Goal: Task Accomplishment & Management: Use online tool/utility

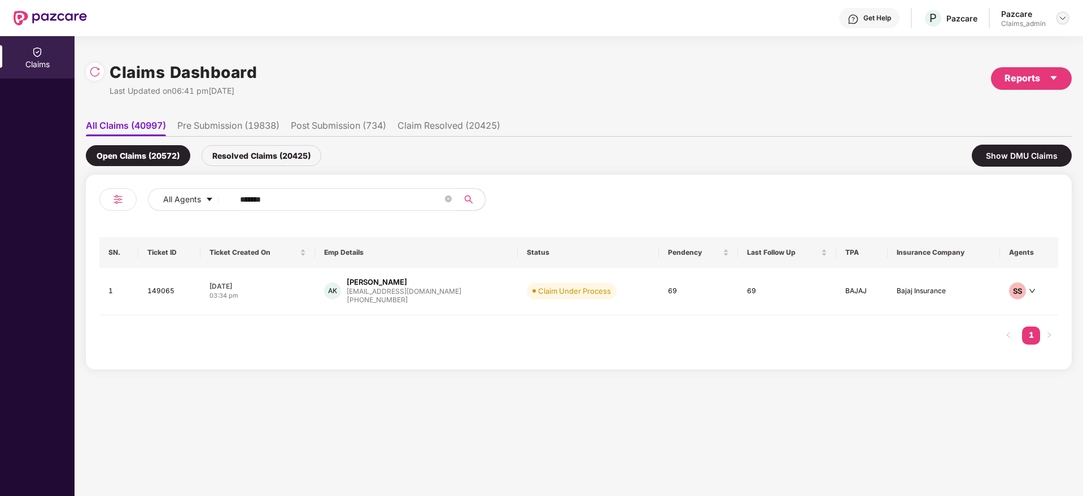
click at [1061, 15] on img at bounding box center [1062, 18] width 9 height 9
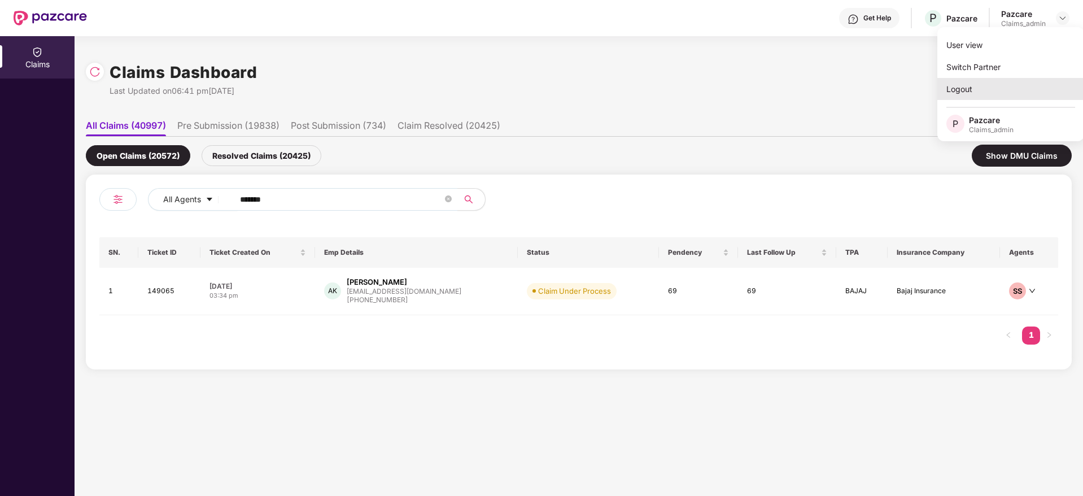
click at [977, 96] on div "Logout" at bounding box center [1010, 89] width 147 height 22
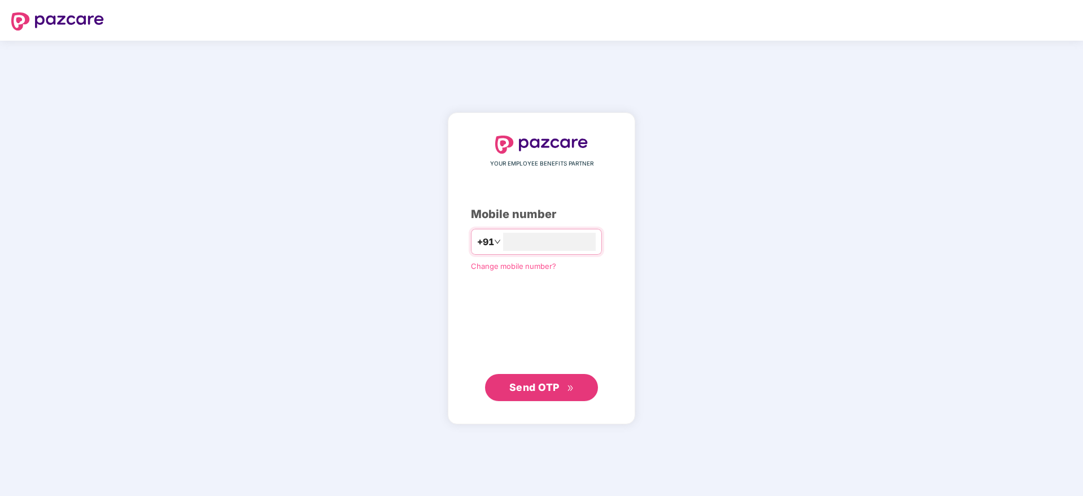
type input "**********"
click at [579, 383] on button "Send OTP" at bounding box center [541, 387] width 113 height 27
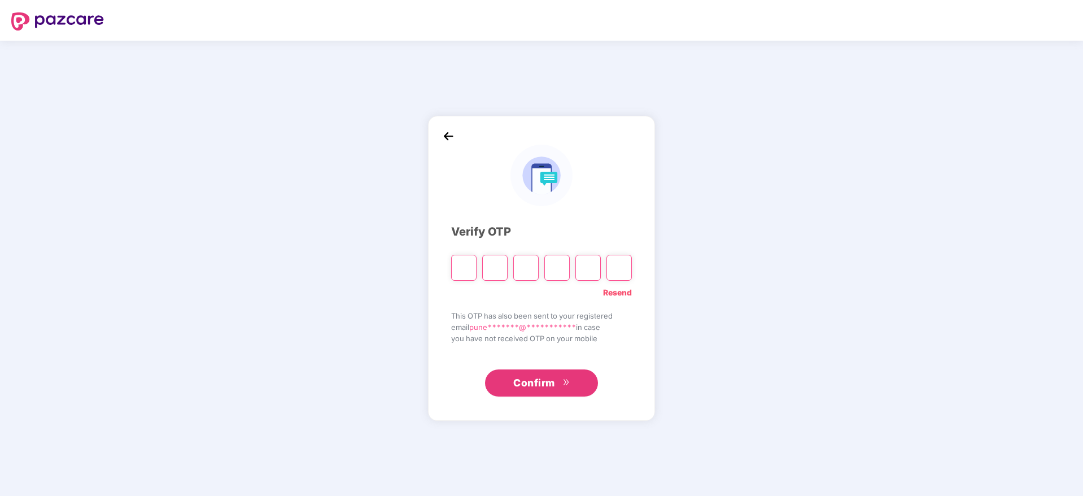
paste input "*"
type input "*"
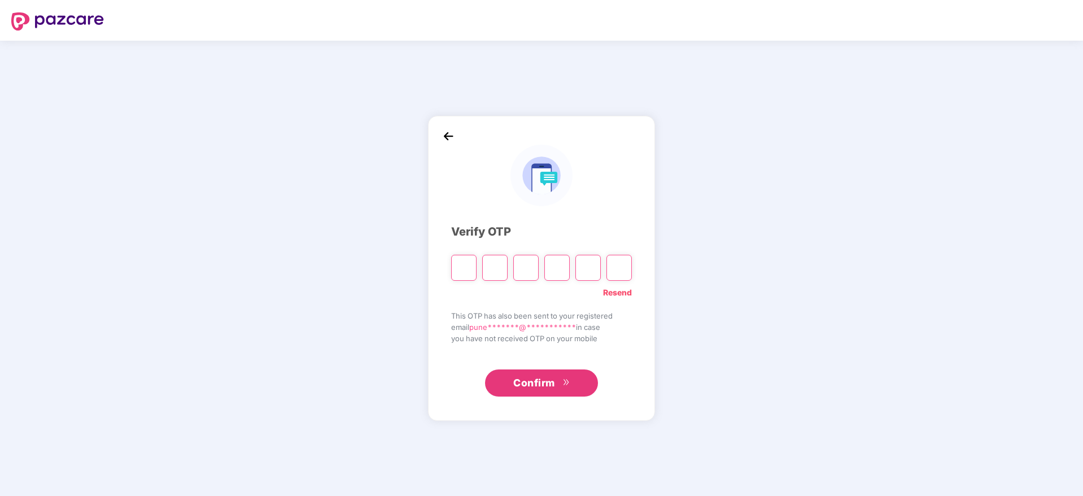
type input "*"
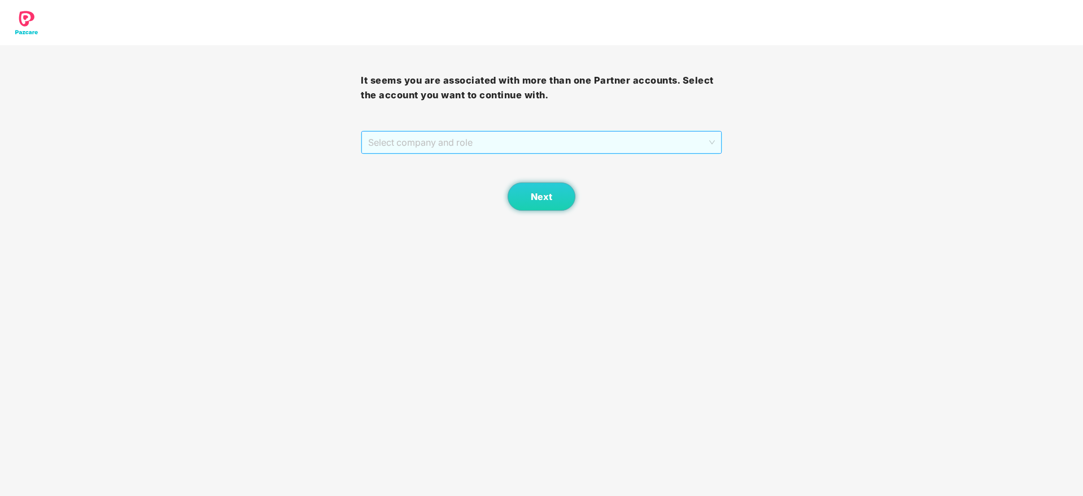
click at [467, 149] on span "Select company and role" at bounding box center [541, 142] width 346 height 21
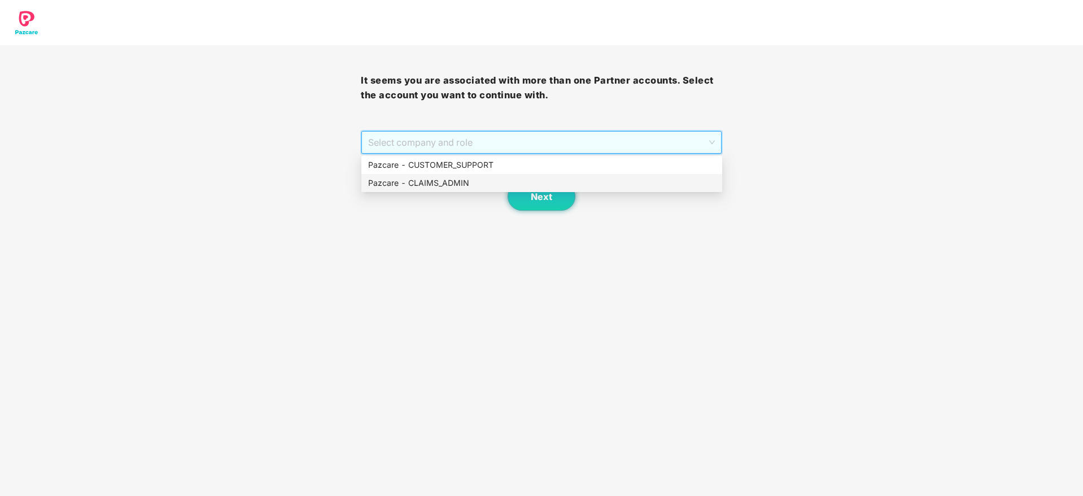
click at [479, 185] on div "Pazcare - CLAIMS_ADMIN" at bounding box center [541, 183] width 347 height 12
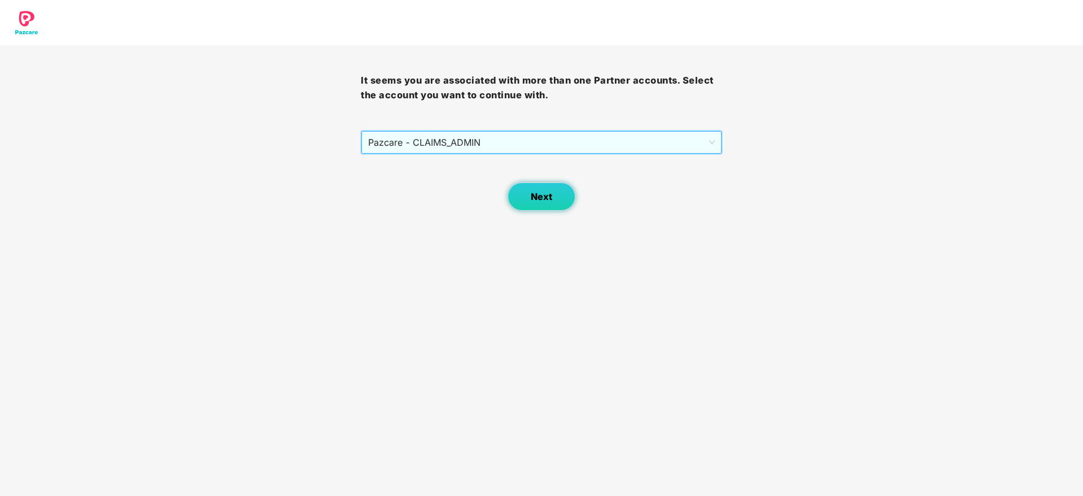
click at [530, 195] on button "Next" at bounding box center [542, 196] width 68 height 28
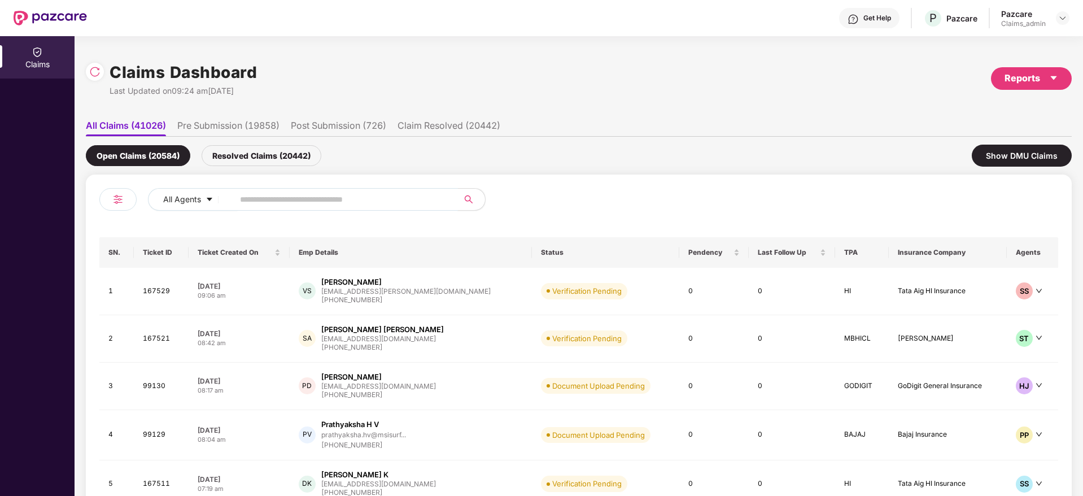
click at [284, 204] on input "text" at bounding box center [341, 199] width 203 height 17
paste input "******"
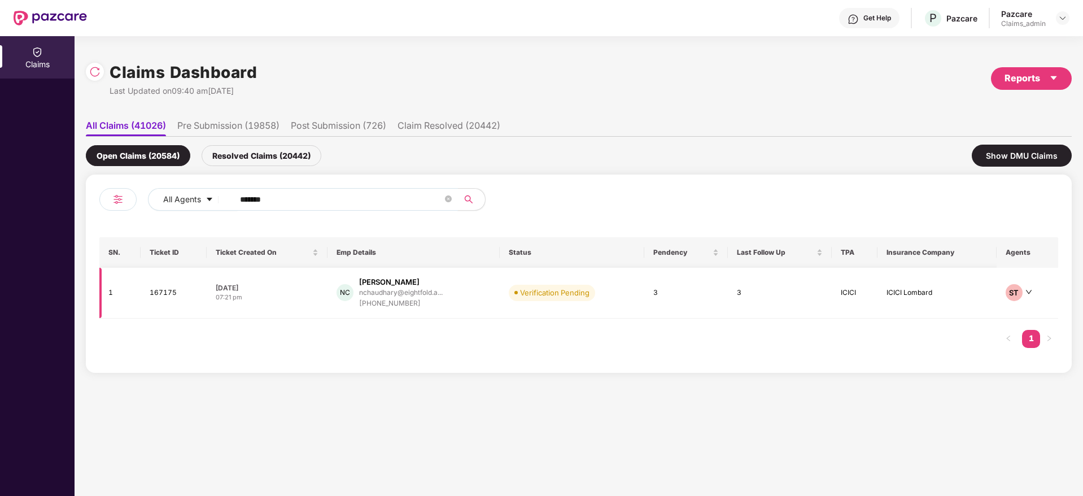
type input "******"
click at [462, 300] on div "NC [PERSON_NAME] nchaudhary@eightfold.a... [PHONE_NUMBER]" at bounding box center [414, 293] width 154 height 32
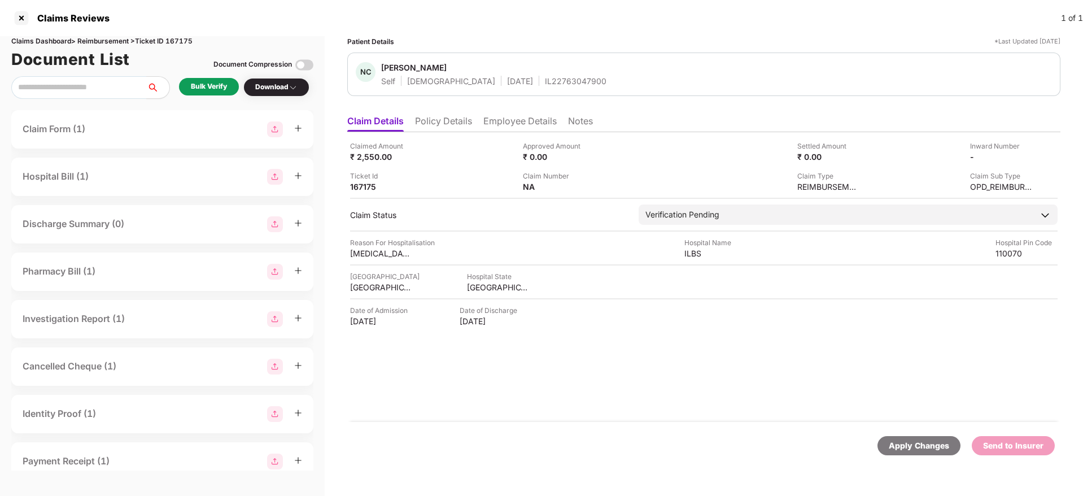
click at [461, 124] on li "Policy Details" at bounding box center [443, 123] width 57 height 16
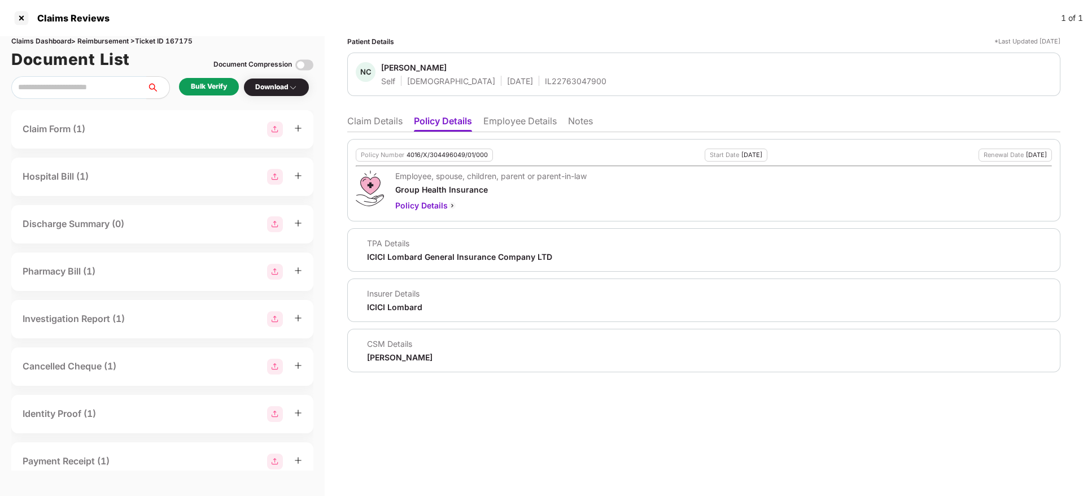
click at [436, 151] on div "4016/X/304496049/01/000" at bounding box center [447, 154] width 81 height 7
copy div "4016/X/304496049/01/000"
click at [545, 82] on div "IL22763047900" at bounding box center [576, 81] width 62 height 11
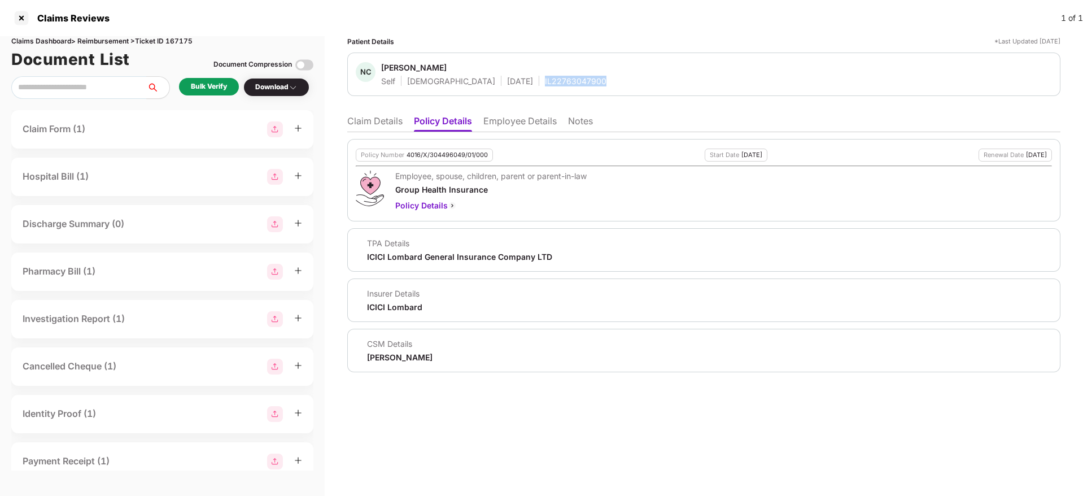
click at [545, 82] on div "IL22763047900" at bounding box center [576, 81] width 62 height 11
copy div "IL22763047900"
click at [357, 123] on li "Claim Details" at bounding box center [374, 123] width 55 height 16
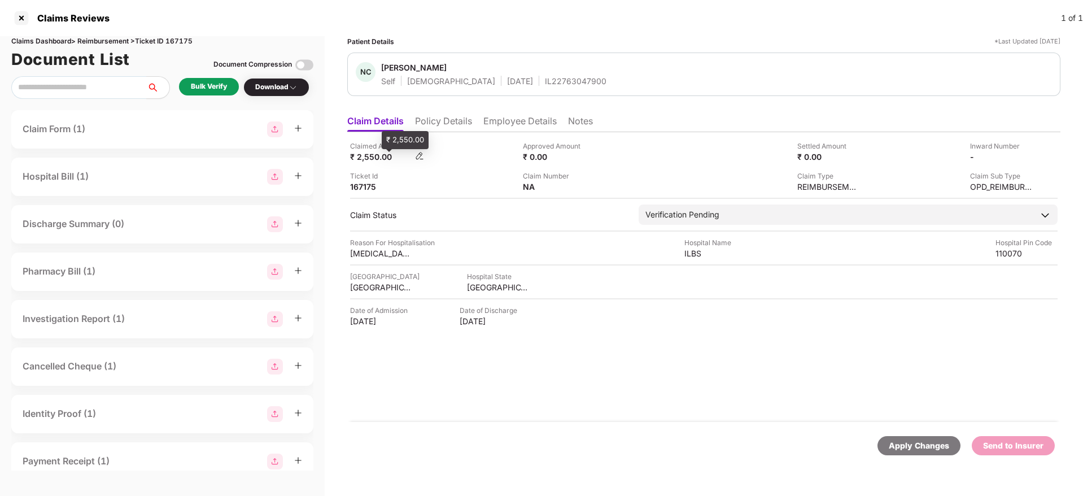
click at [370, 155] on div "₹ 2,550.00" at bounding box center [381, 156] width 62 height 11
copy div "2,550.00"
click at [442, 121] on li "Policy Details" at bounding box center [443, 123] width 57 height 16
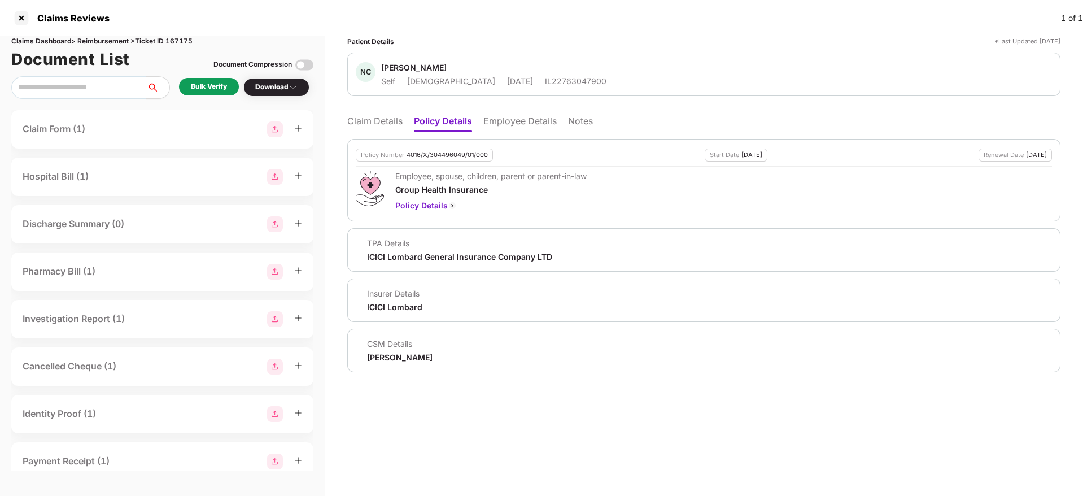
click at [387, 126] on li "Claim Details" at bounding box center [374, 123] width 55 height 16
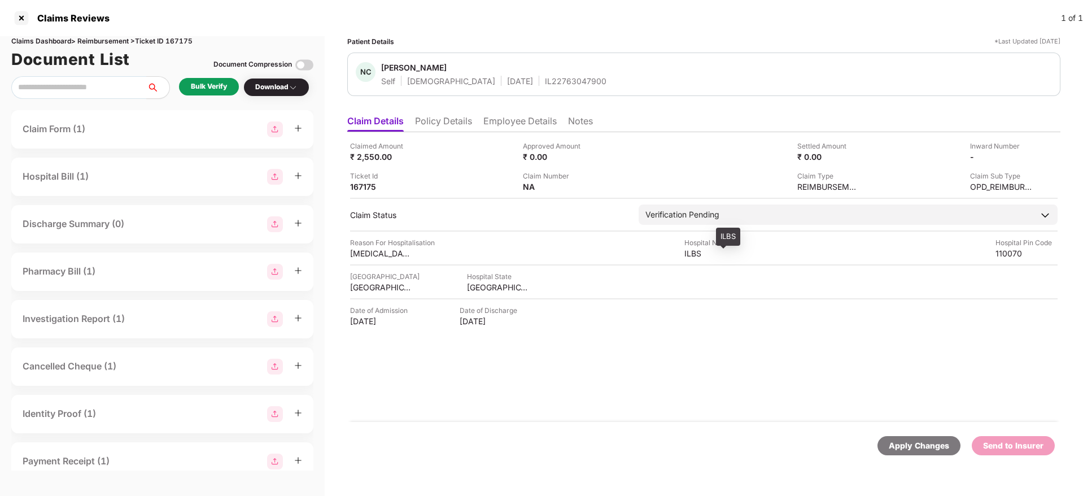
click at [692, 254] on div "ILBS" at bounding box center [715, 253] width 62 height 11
copy div "ILBS"
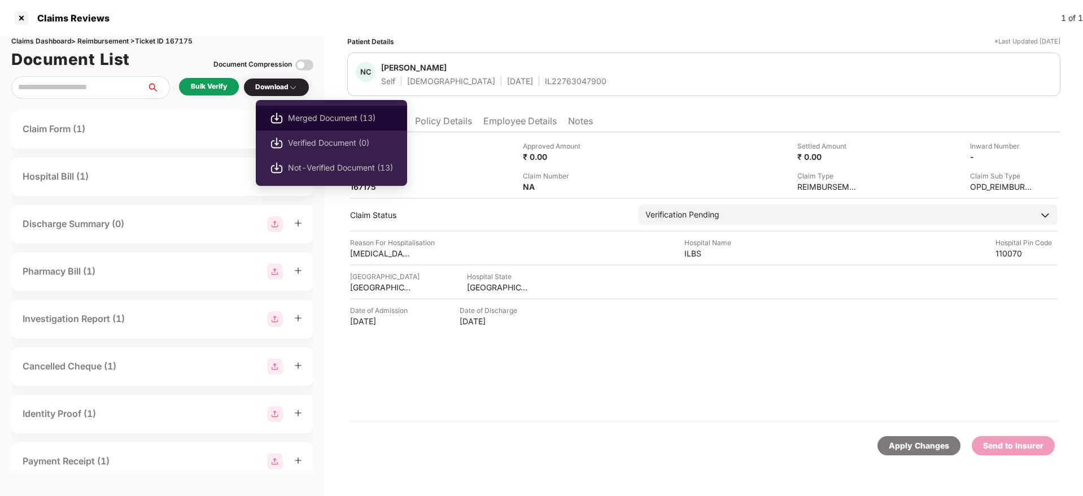
click at [318, 115] on span "Merged Document (13)" at bounding box center [340, 118] width 105 height 12
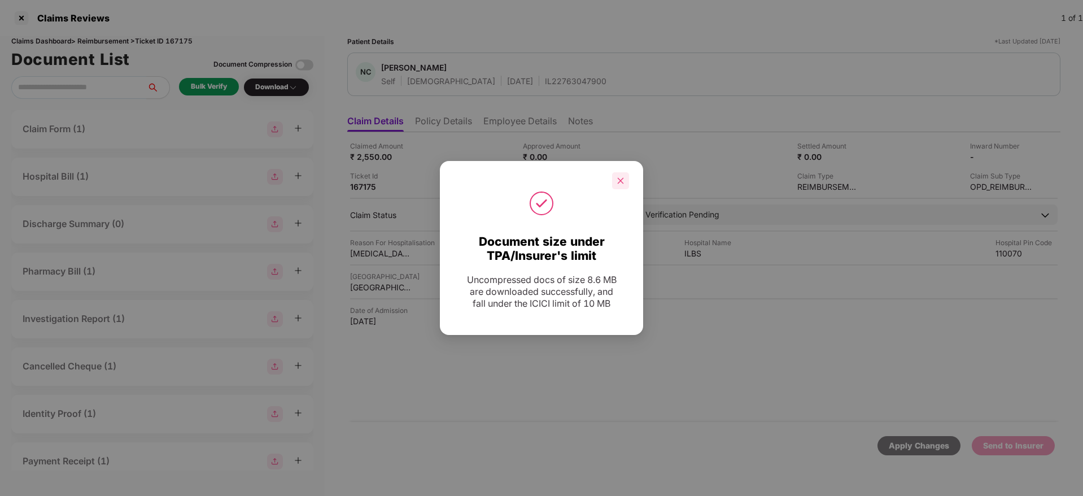
click at [627, 176] on div at bounding box center [620, 180] width 17 height 17
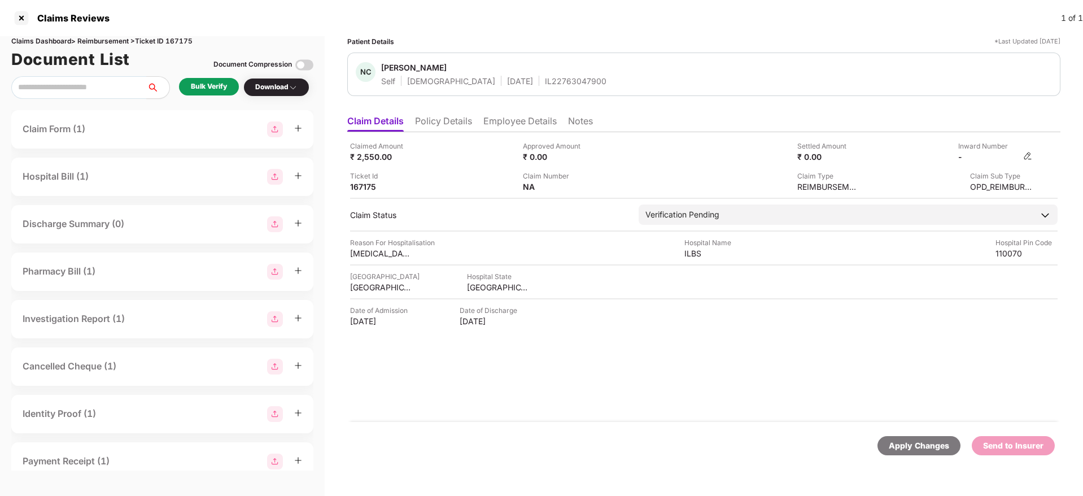
click at [1026, 154] on img at bounding box center [1027, 155] width 9 height 9
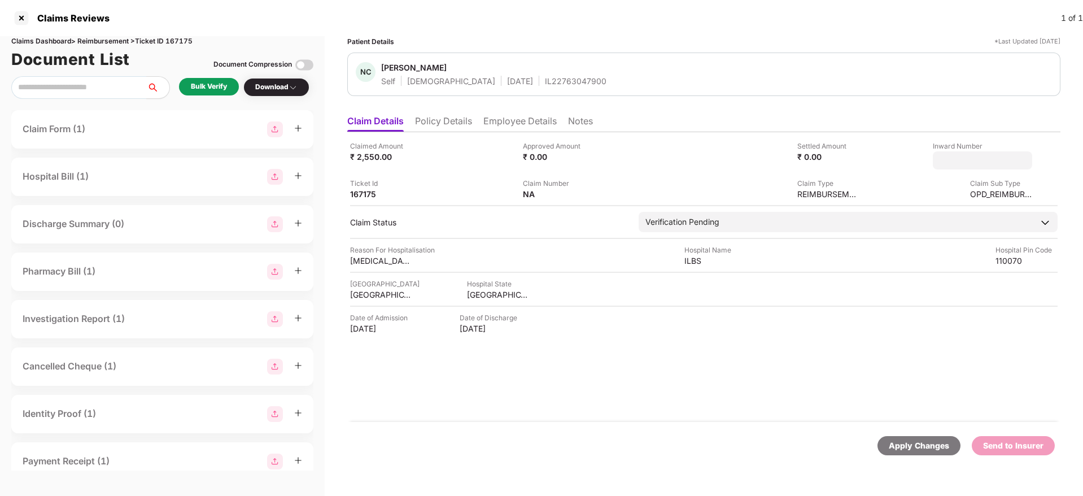
type input "**********"
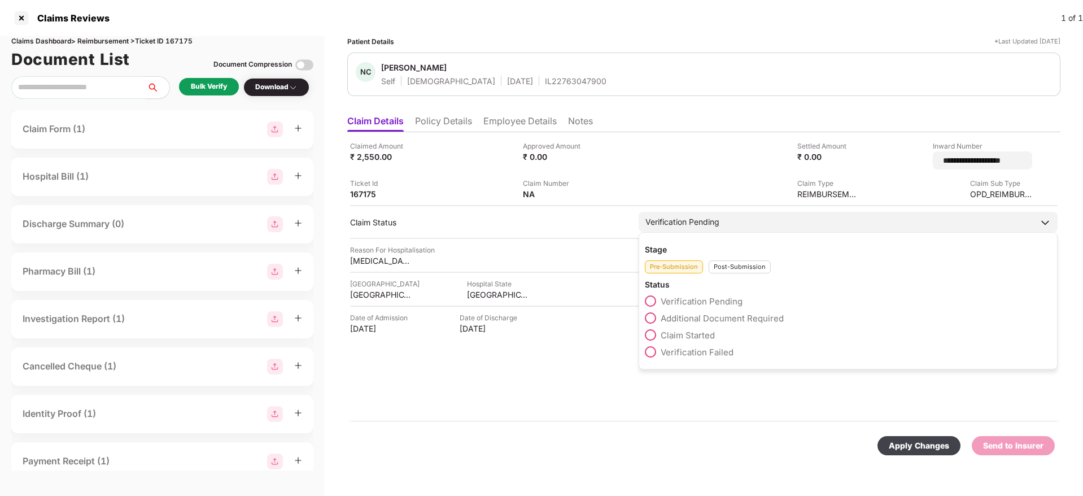
click at [727, 261] on div "Post-Submission" at bounding box center [740, 266] width 62 height 13
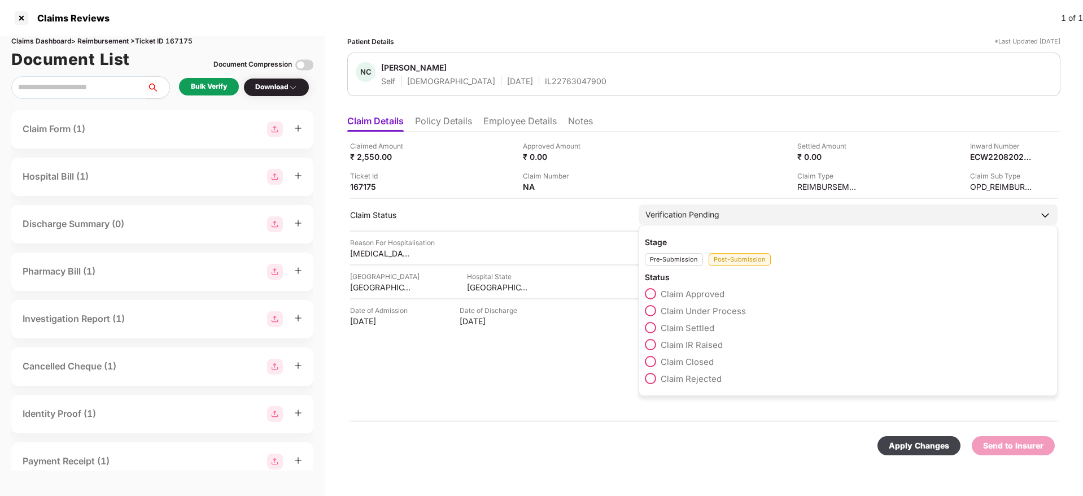
click at [718, 308] on span "Claim Under Process" at bounding box center [703, 310] width 85 height 11
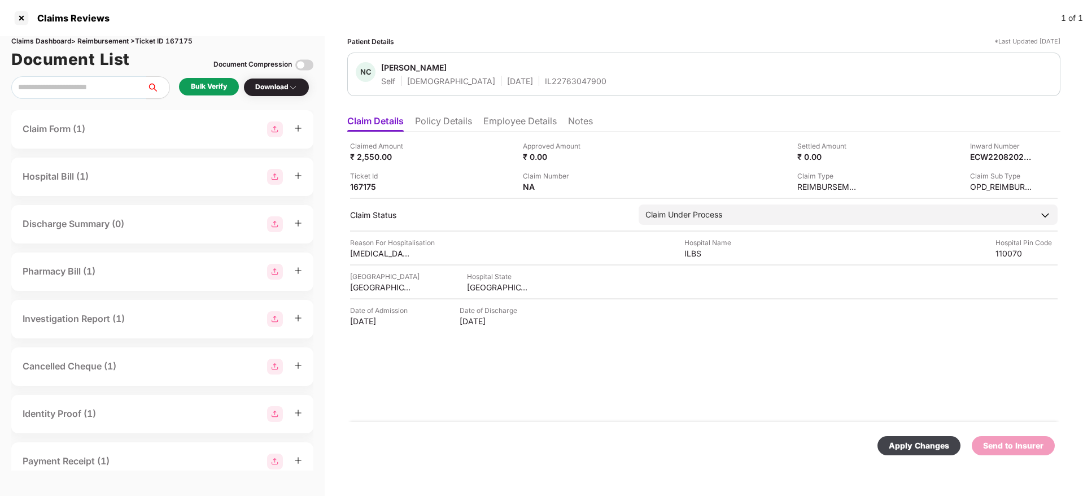
click at [930, 446] on div "Apply Changes" at bounding box center [919, 445] width 60 height 12
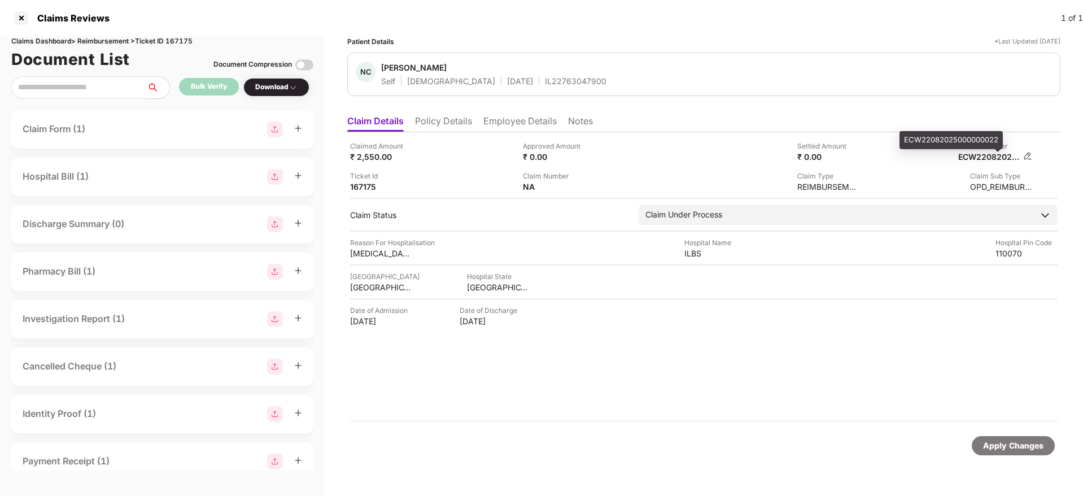
click at [976, 157] on div "ECW22082025000000022" at bounding box center [989, 156] width 62 height 11
copy div
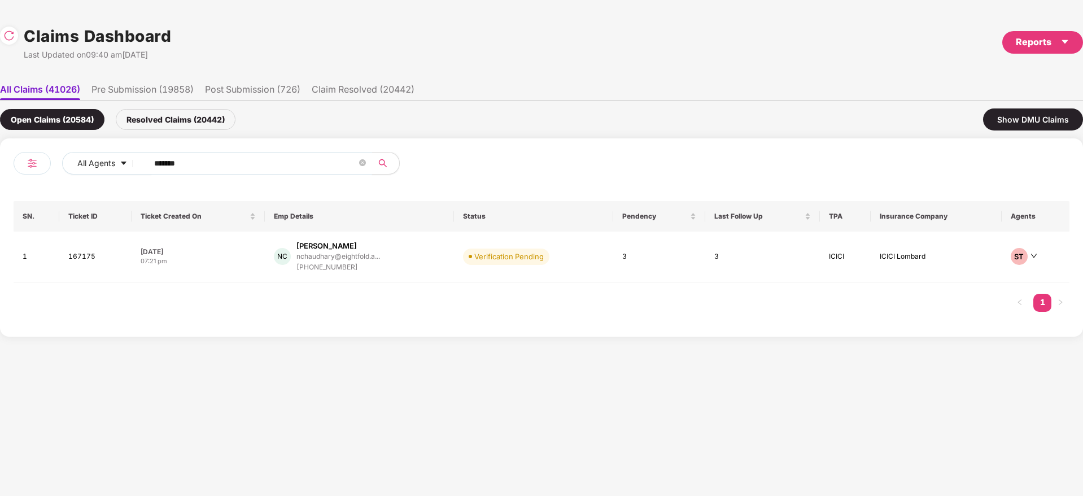
drag, startPoint x: 202, startPoint y: 167, endPoint x: 177, endPoint y: 200, distance: 41.5
click at [62, 189] on div "All Agents ****** SN. Ticket ID Ticket Created On Emp Details Status Pendency L…" at bounding box center [542, 237] width 1056 height 171
paste input "text"
type input "******"
click at [422, 274] on td "NC Nishant Chaudhary nchaudhary@eightfold.a... +919643611663" at bounding box center [359, 257] width 189 height 51
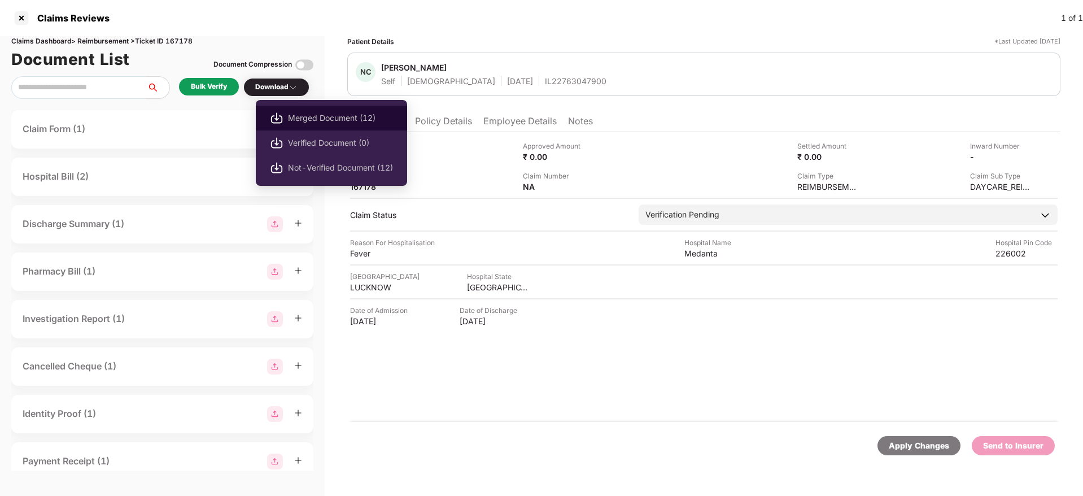
click at [317, 116] on span "Merged Document (12)" at bounding box center [340, 118] width 105 height 12
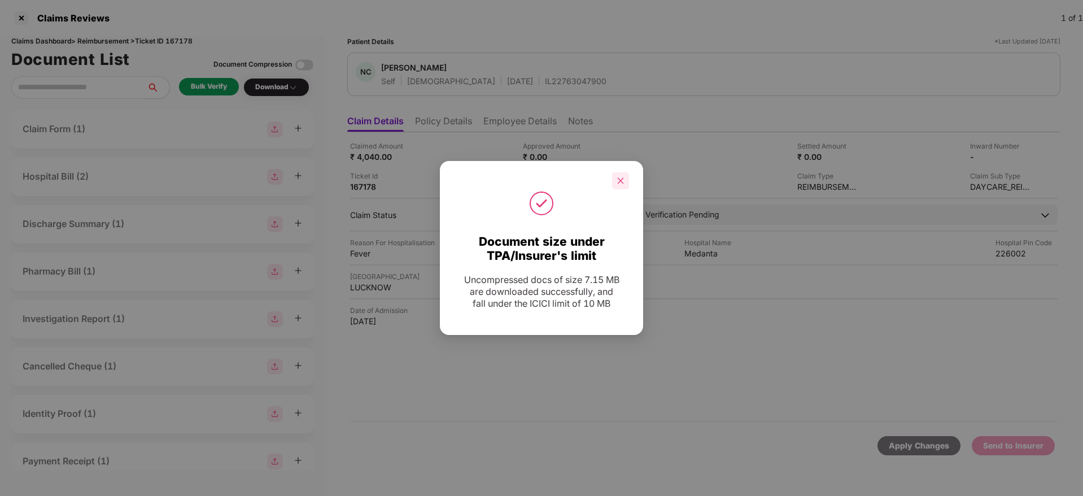
click at [622, 177] on icon "close" at bounding box center [621, 181] width 8 height 8
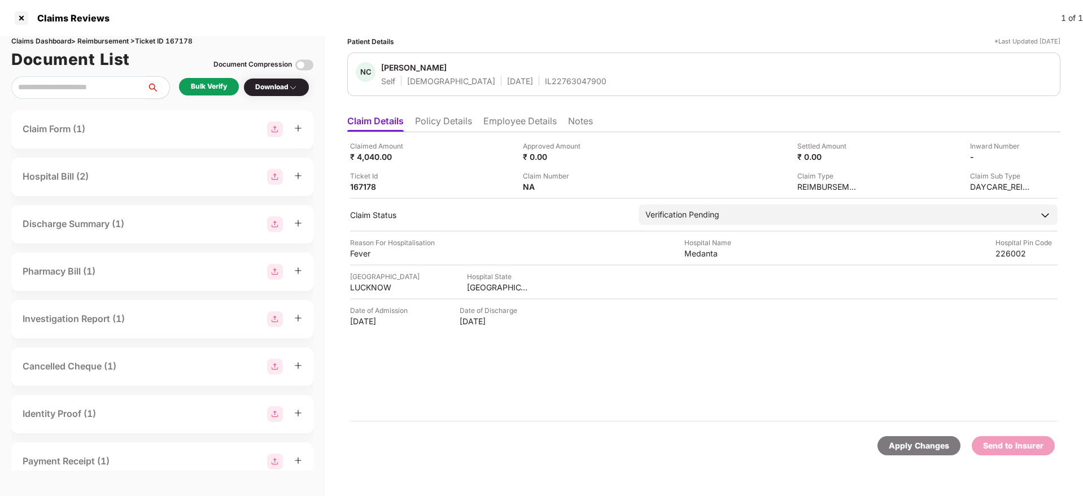
click at [457, 123] on li "Policy Details" at bounding box center [443, 123] width 57 height 16
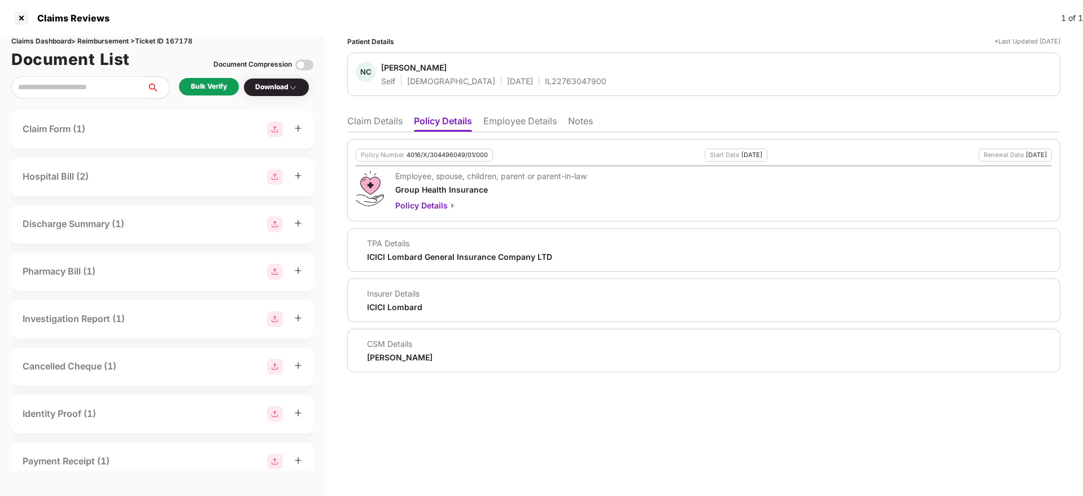
click at [453, 147] on div "Policy Number 4016/X/304496049/01/000 Start Date 22 Aug 2024 Renewal Date 21 Au…" at bounding box center [703, 180] width 713 height 82
click at [450, 149] on div "Policy Number 4016/X/304496049/01/000" at bounding box center [424, 155] width 137 height 13
click at [450, 156] on div "4016/X/304496049/01/000" at bounding box center [447, 154] width 81 height 7
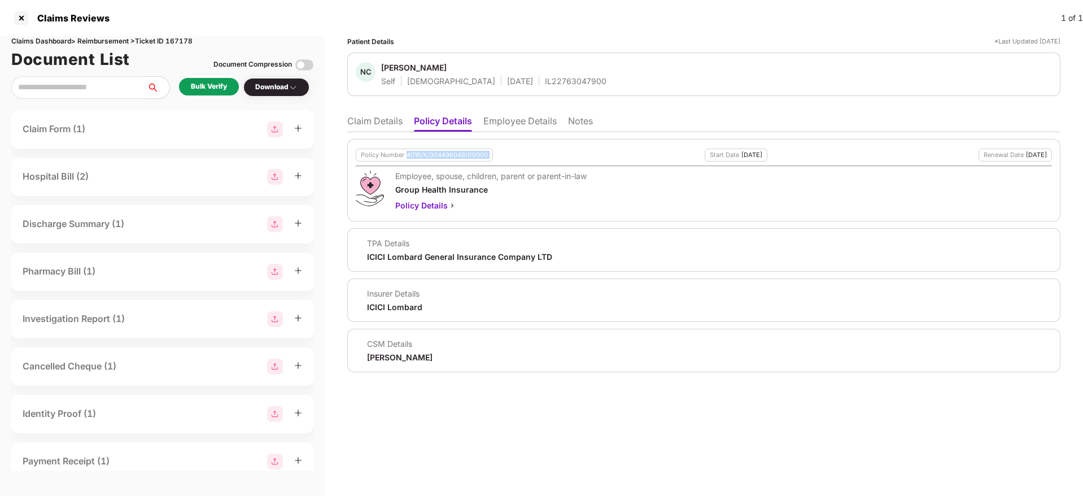
click at [450, 156] on div "4016/X/304496049/01/000" at bounding box center [447, 154] width 81 height 7
click at [545, 77] on div "IL22763047900" at bounding box center [576, 81] width 62 height 11
copy div "IL22763047900"
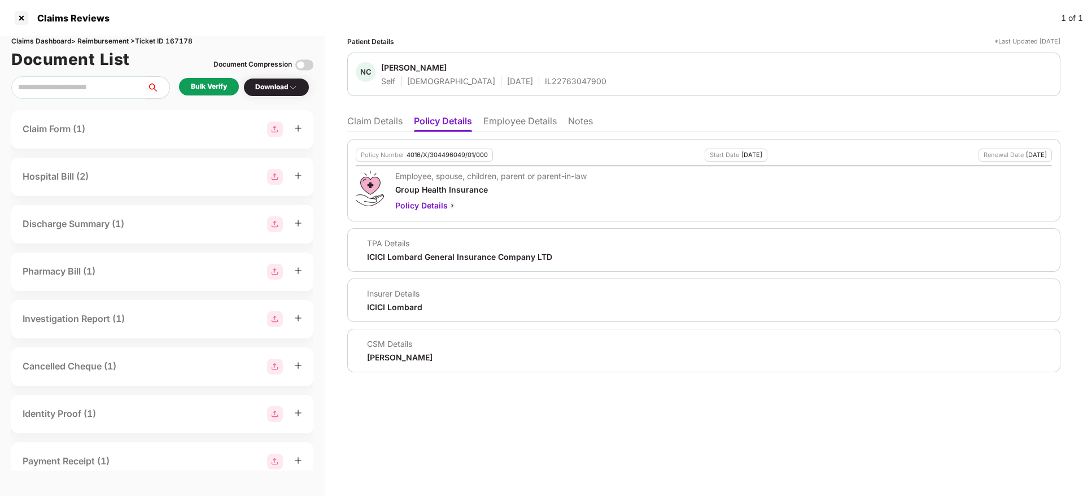
click at [382, 121] on li "Claim Details" at bounding box center [374, 123] width 55 height 16
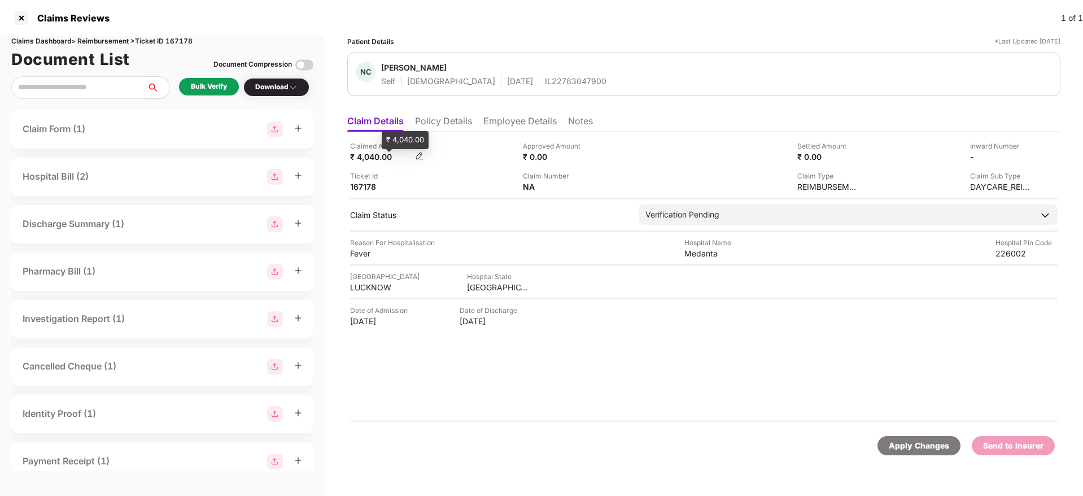
click at [375, 155] on div "₹ 4,040.00" at bounding box center [381, 156] width 62 height 11
copy div "4,040.00"
click at [687, 256] on div "Medanta" at bounding box center [715, 253] width 62 height 11
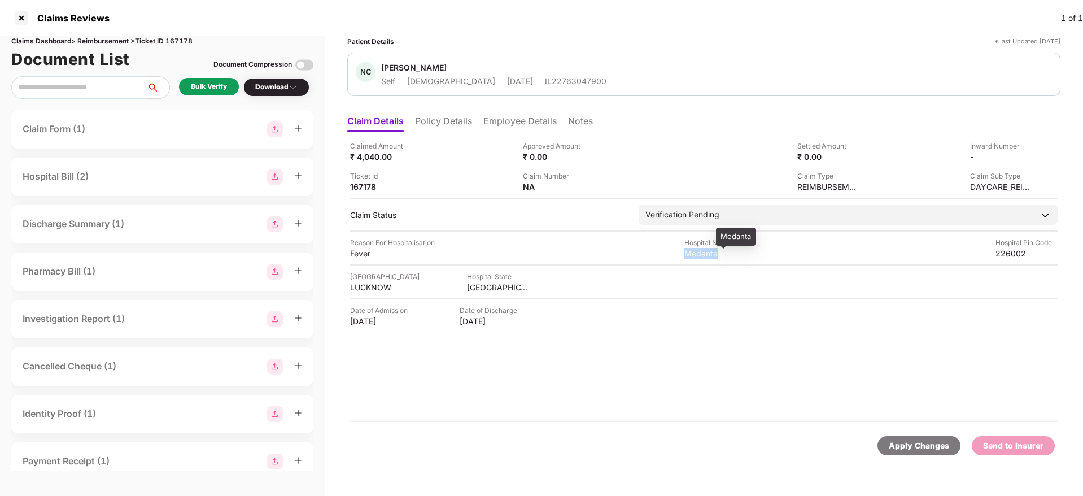
copy div "Medanta"
click at [1028, 152] on img at bounding box center [1027, 155] width 9 height 9
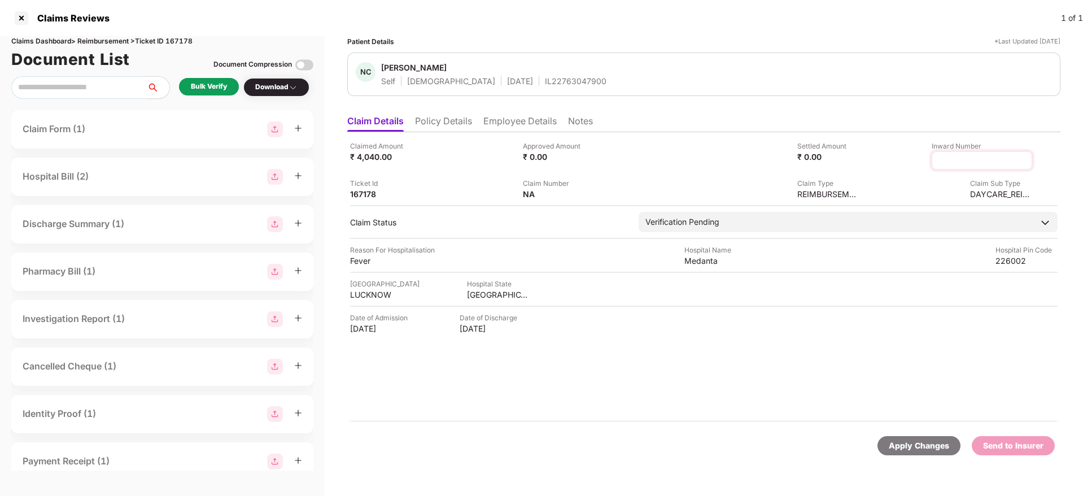
type input "**********"
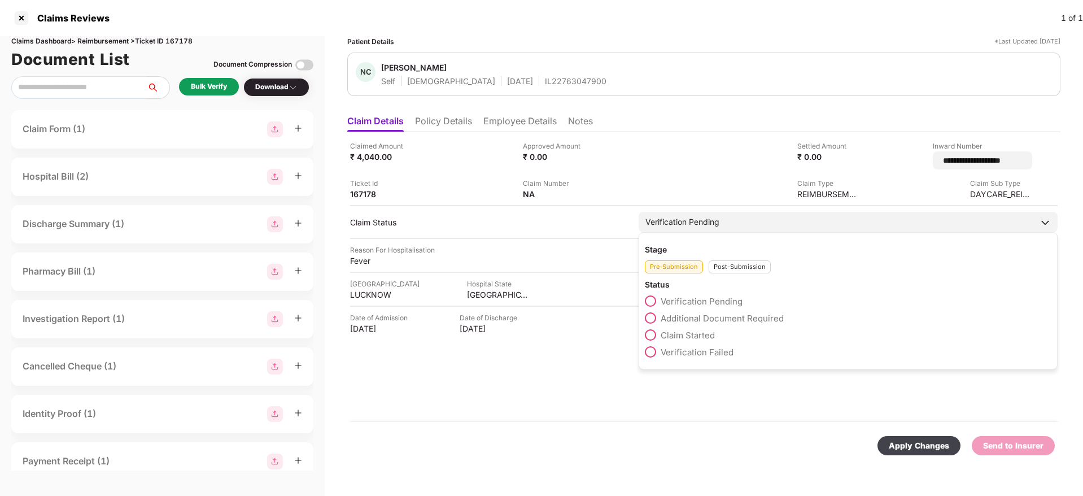
click at [732, 259] on div "Pre-Submission Post-Submission" at bounding box center [848, 264] width 407 height 19
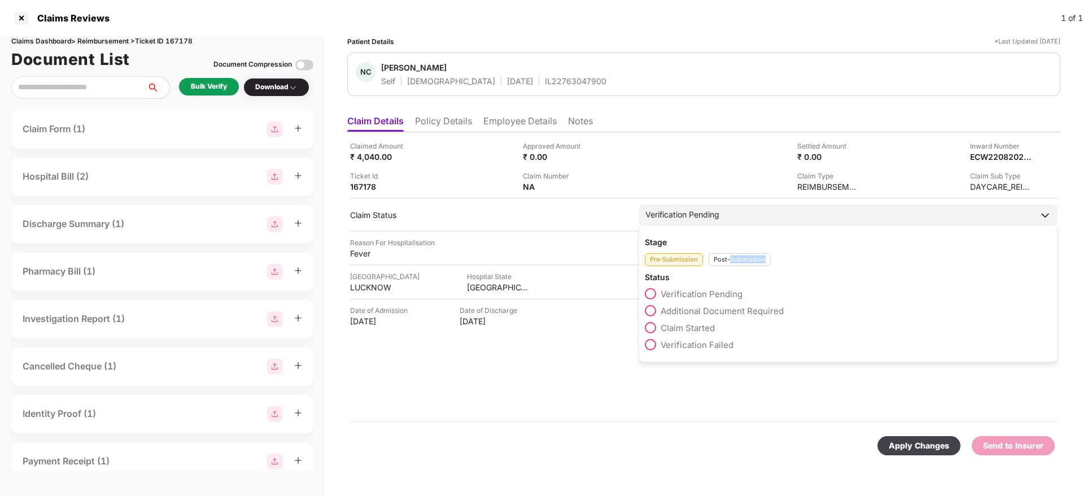
click at [732, 259] on div "Post-Submission" at bounding box center [740, 259] width 62 height 13
click at [719, 306] on span "Claim Under Process" at bounding box center [703, 310] width 85 height 11
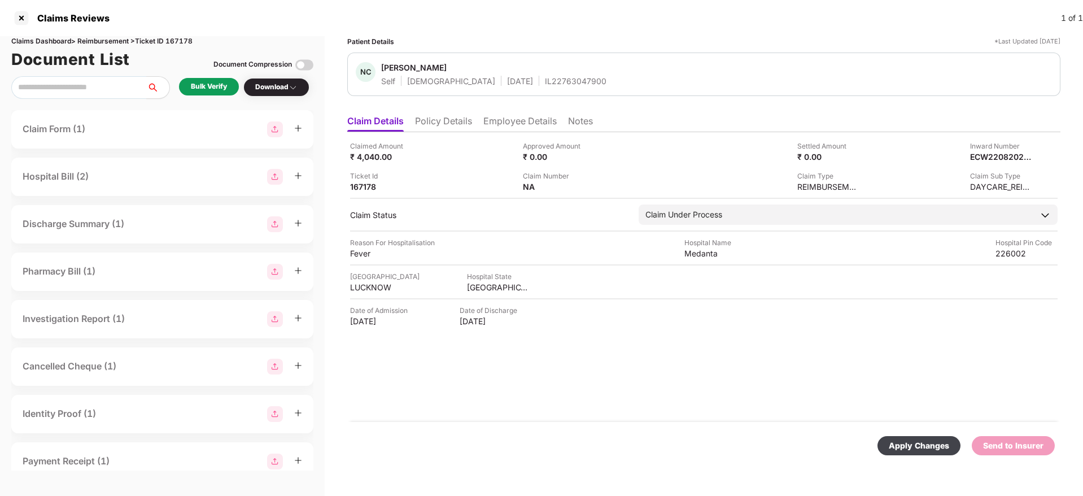
click at [935, 451] on div "Apply Changes" at bounding box center [919, 445] width 60 height 12
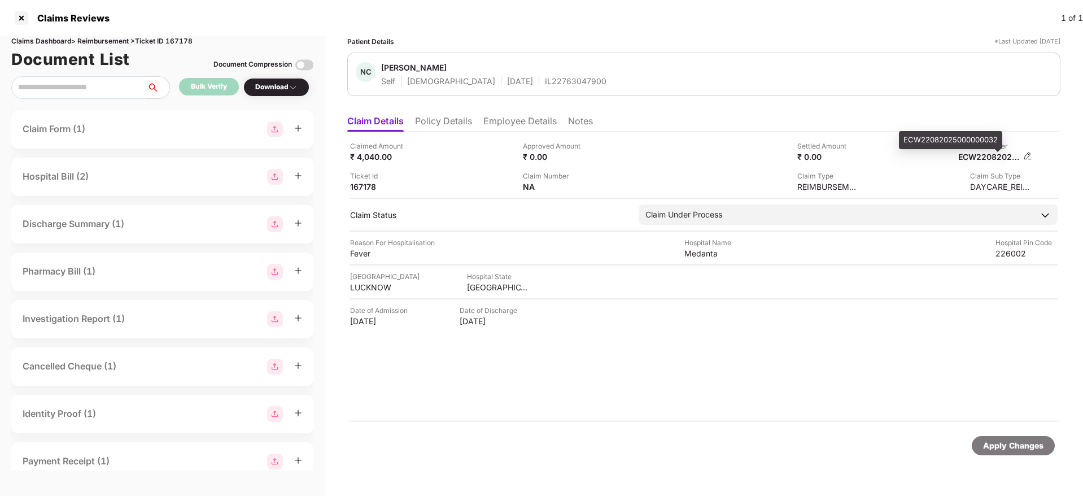
click at [989, 153] on div "ECW22082025000000032" at bounding box center [989, 156] width 62 height 11
copy div
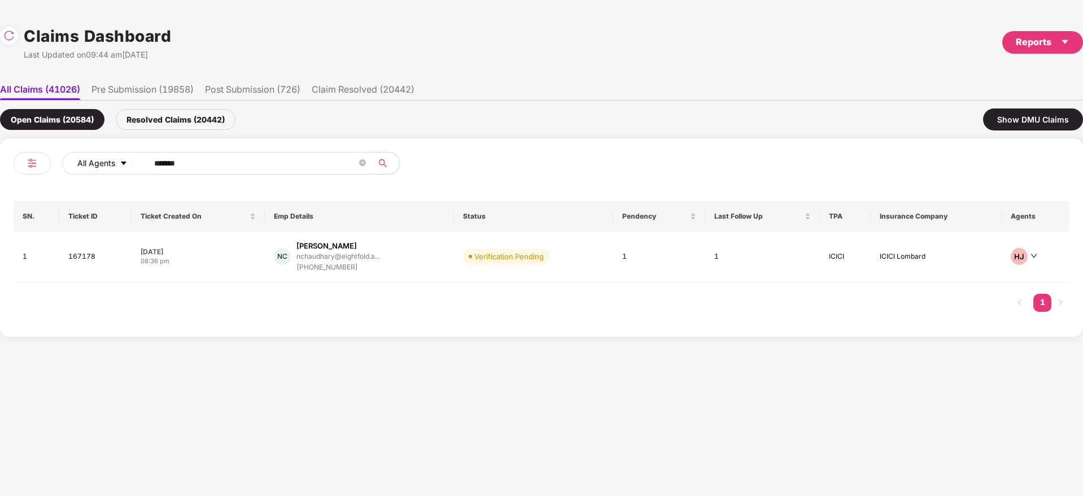
drag, startPoint x: 208, startPoint y: 163, endPoint x: 102, endPoint y: 170, distance: 106.4
click at [102, 170] on div "All Agents ******" at bounding box center [379, 163] width 634 height 23
paste input "text"
type input "******"
click at [434, 247] on div "NC Nishant Chaudhary nchaudhary@eightfold.a... +919643611663" at bounding box center [359, 257] width 171 height 32
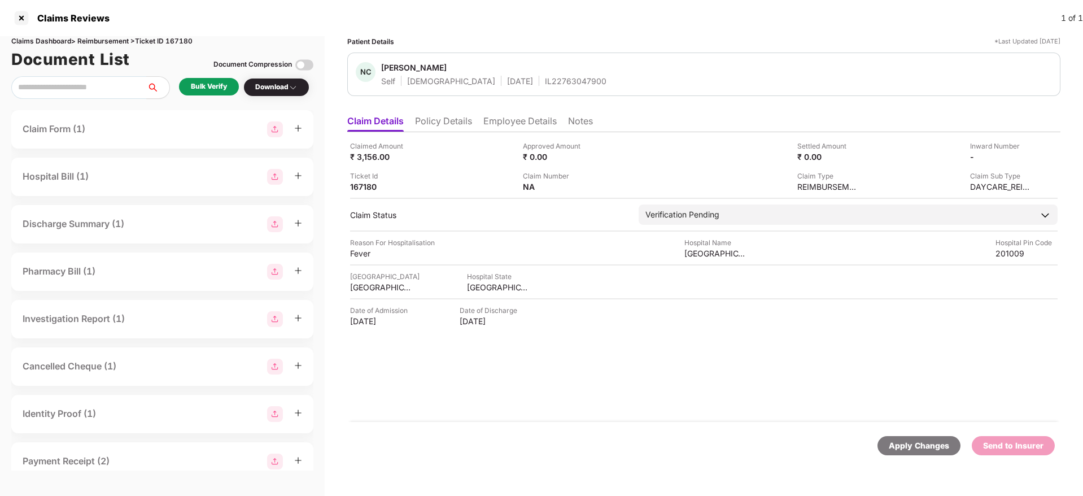
click at [466, 123] on li "Policy Details" at bounding box center [443, 123] width 57 height 16
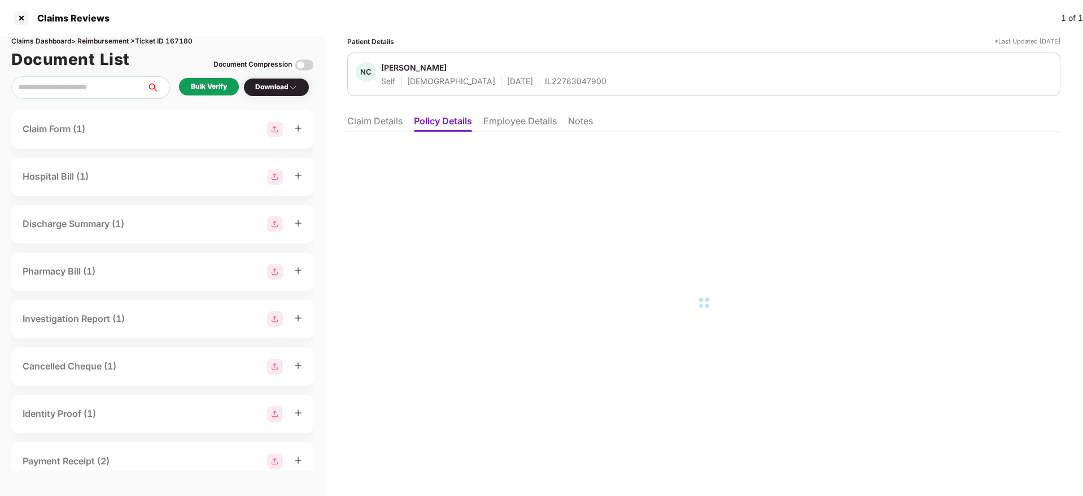
click at [383, 123] on li "Claim Details" at bounding box center [374, 123] width 55 height 16
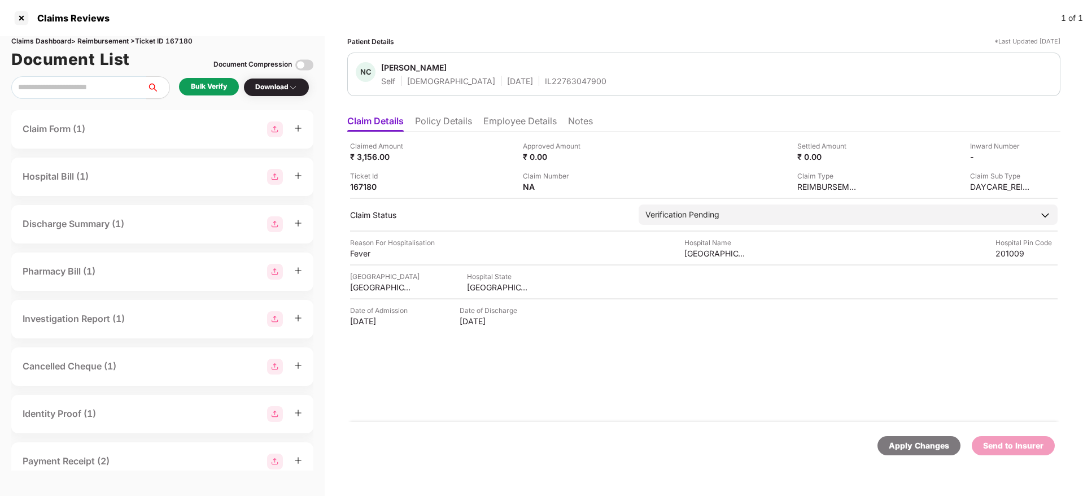
click at [435, 128] on li "Policy Details" at bounding box center [443, 123] width 57 height 16
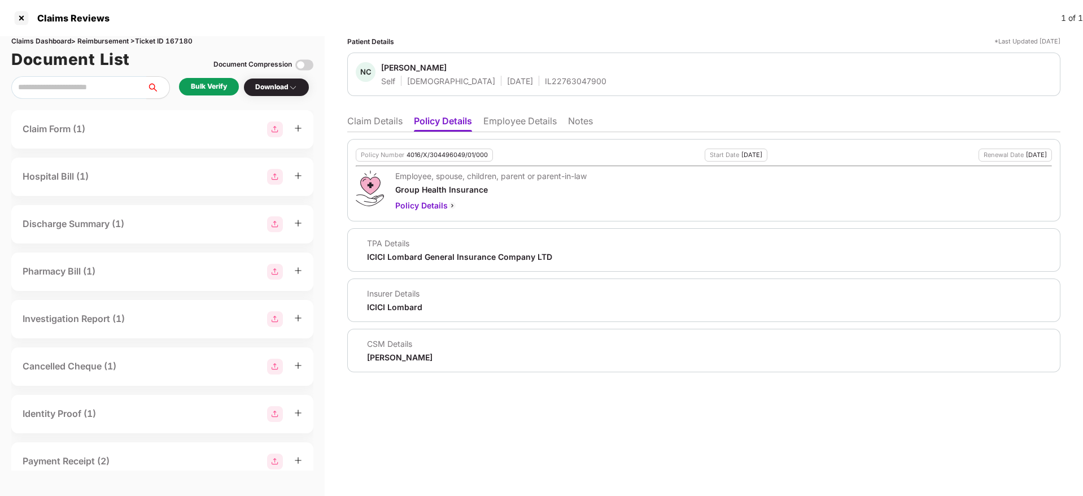
click at [436, 158] on div "4016/X/304496049/01/000" at bounding box center [447, 154] width 81 height 7
copy div "4016/X/304496049/01/000"
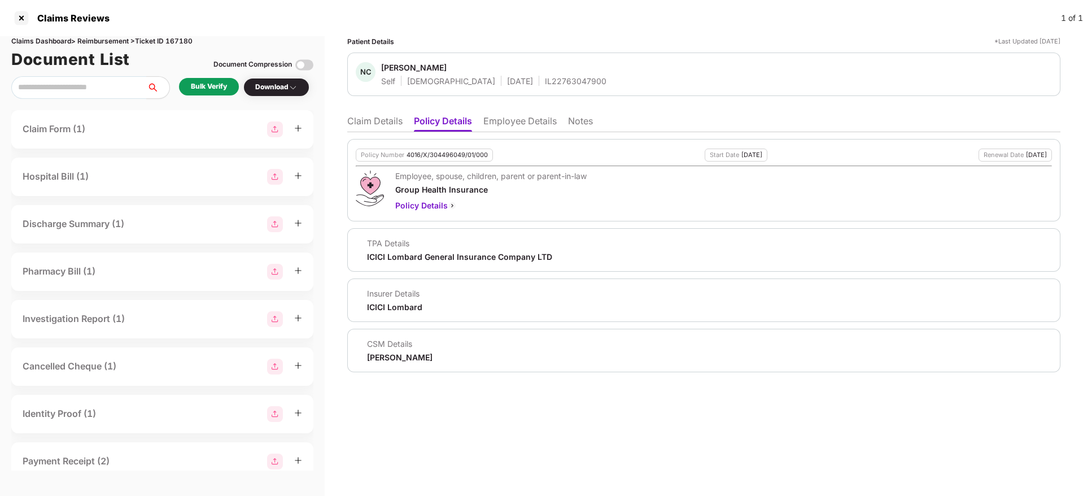
click at [545, 84] on div "IL22763047900" at bounding box center [576, 81] width 62 height 11
click at [387, 121] on li "Claim Details" at bounding box center [374, 123] width 55 height 16
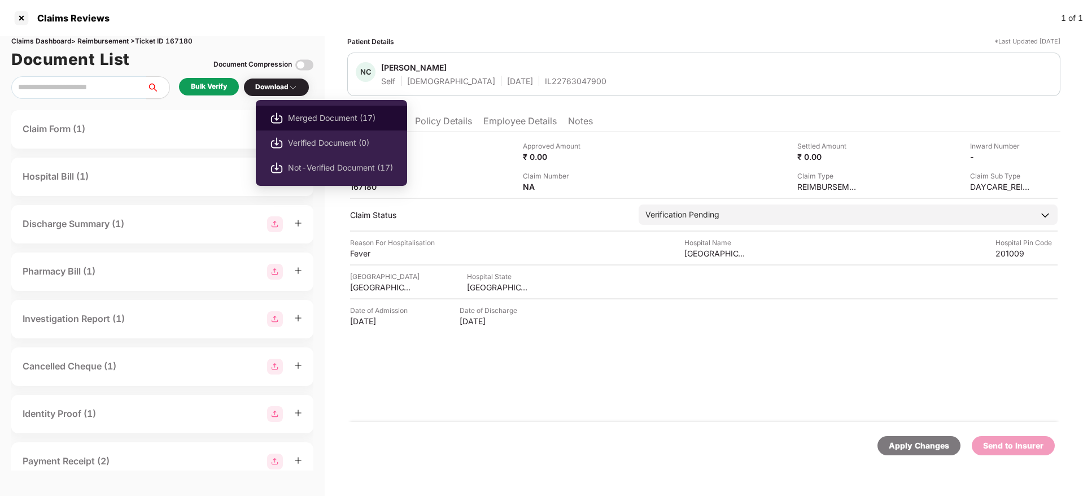
click at [330, 115] on span "Merged Document (17)" at bounding box center [340, 118] width 105 height 12
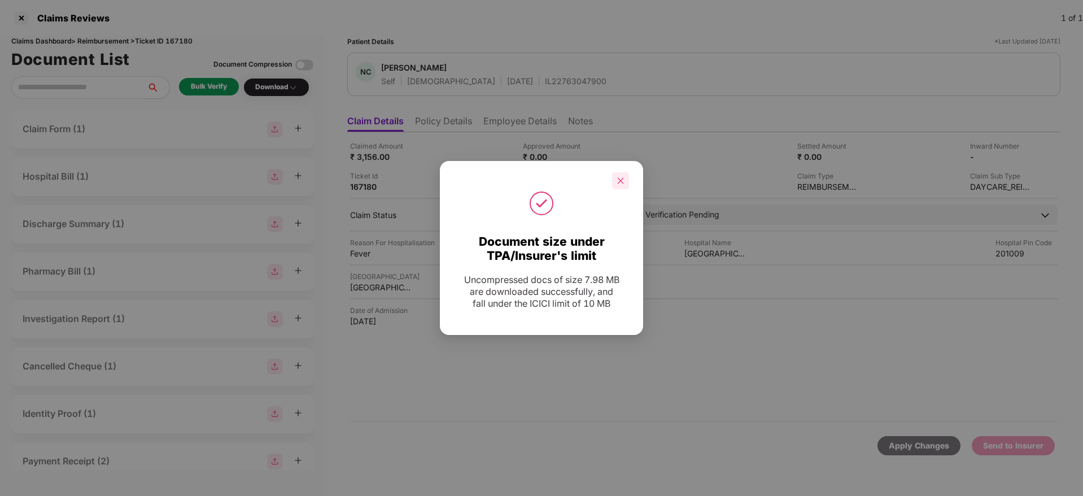
click at [626, 182] on div at bounding box center [620, 180] width 17 height 17
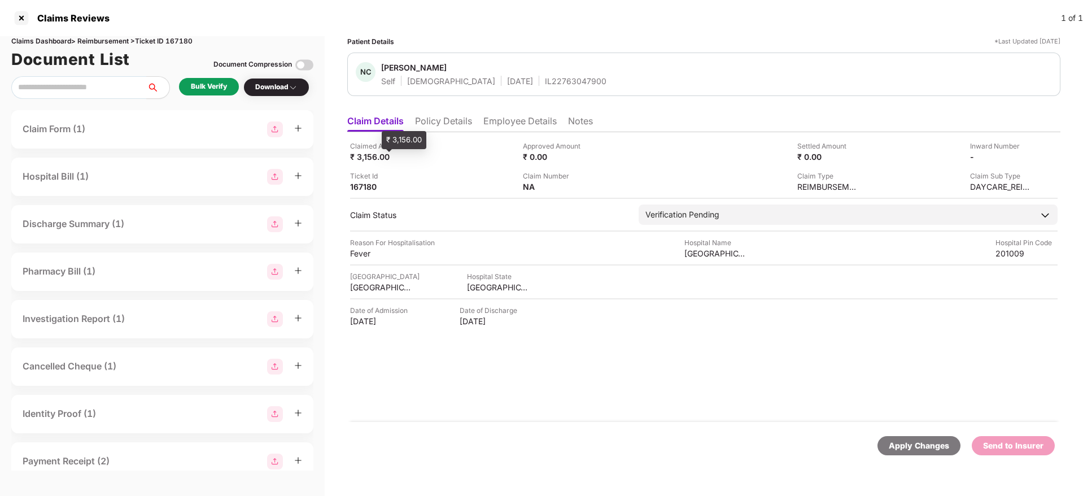
click at [367, 161] on div "₹ 3,156.00" at bounding box center [381, 156] width 62 height 11
click at [700, 251] on div "Sarvodaya Hospital" at bounding box center [715, 253] width 62 height 11
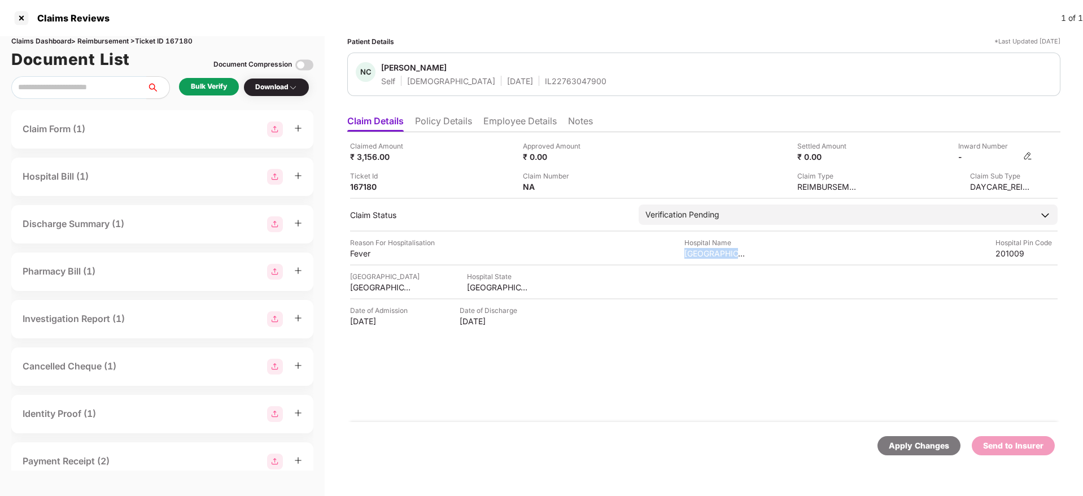
click at [1026, 155] on img at bounding box center [1027, 155] width 9 height 9
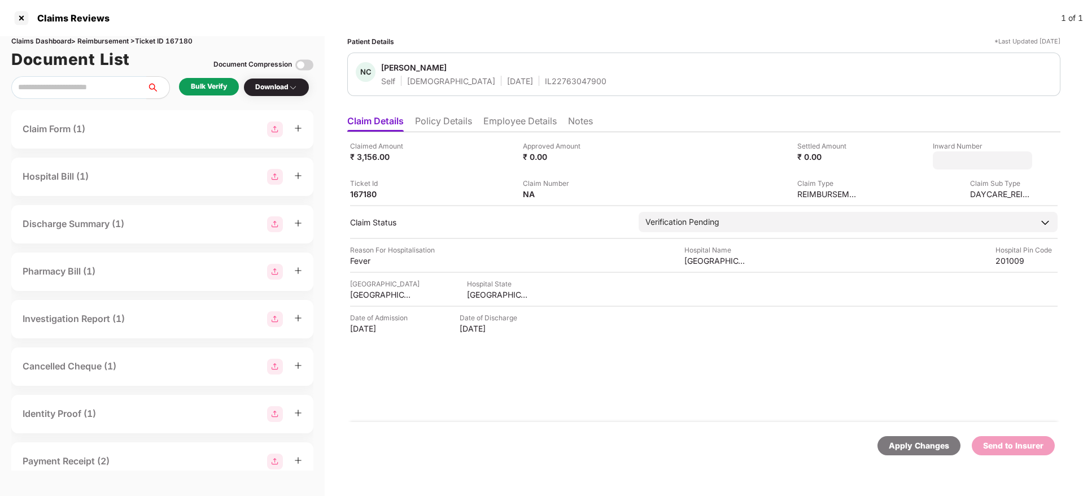
type input "**********"
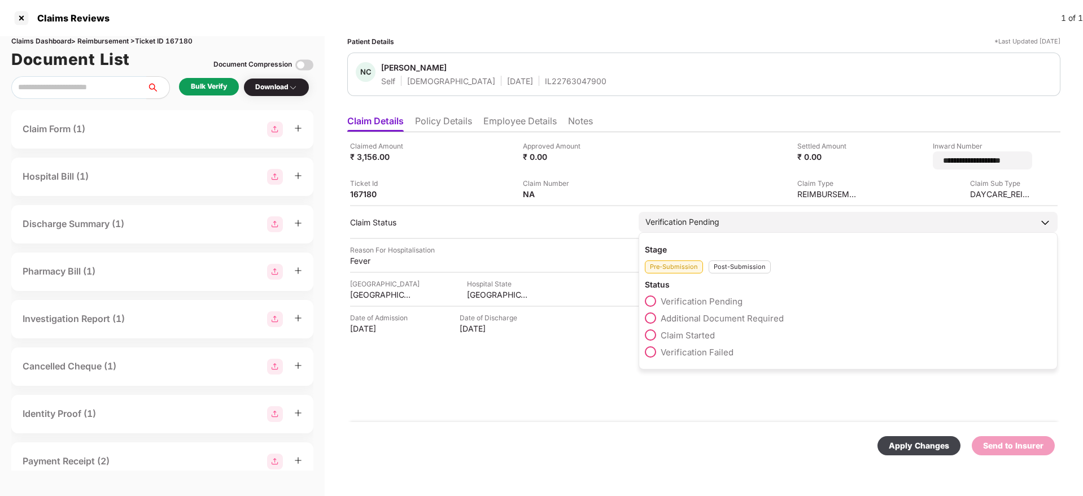
click at [751, 223] on div "Verification Pending" at bounding box center [848, 222] width 419 height 20
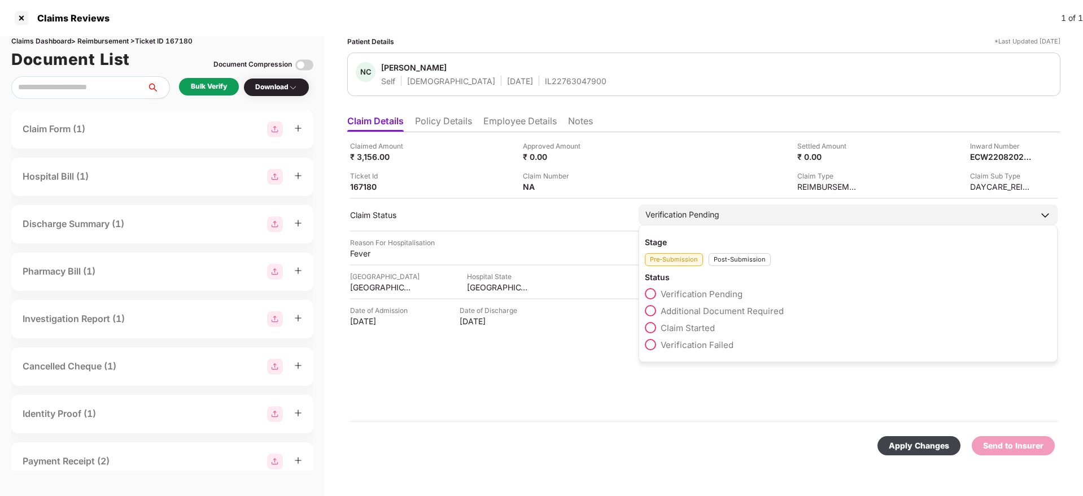
click at [750, 260] on div "Post-Submission" at bounding box center [740, 259] width 62 height 13
click at [725, 309] on span "Claim Under Process" at bounding box center [703, 310] width 85 height 11
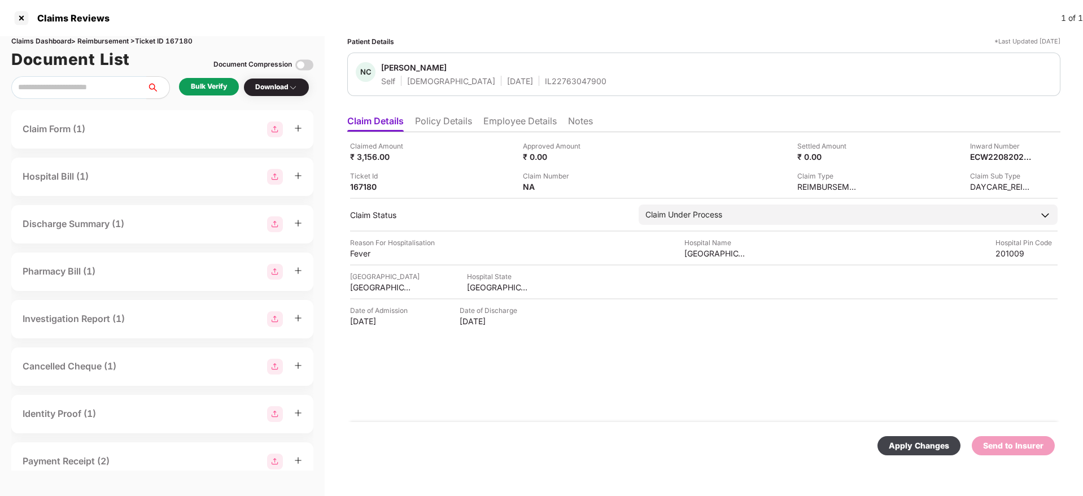
click at [916, 439] on div "Apply Changes" at bounding box center [919, 445] width 60 height 12
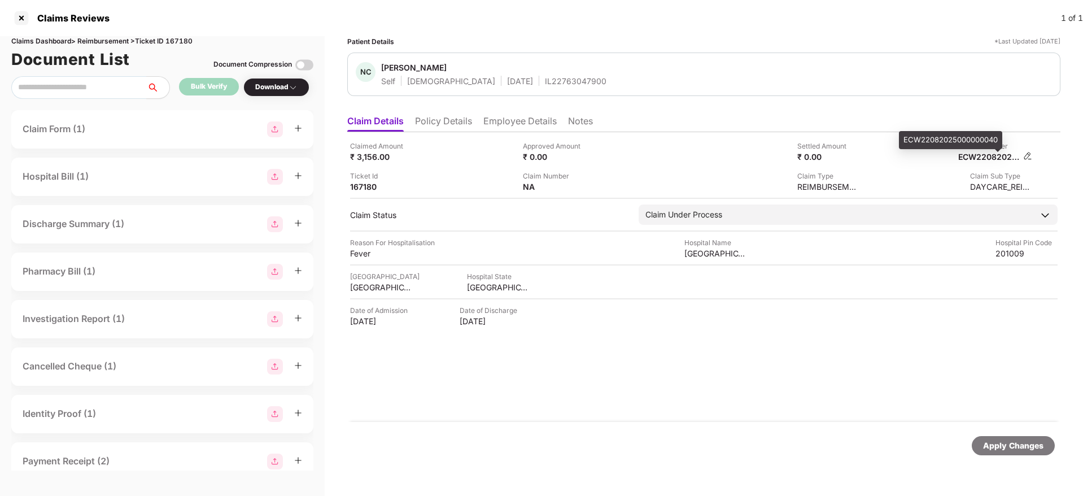
click at [980, 160] on div "ECW22082025000000040" at bounding box center [989, 156] width 62 height 11
click at [689, 426] on div "Apply Changes" at bounding box center [703, 445] width 713 height 47
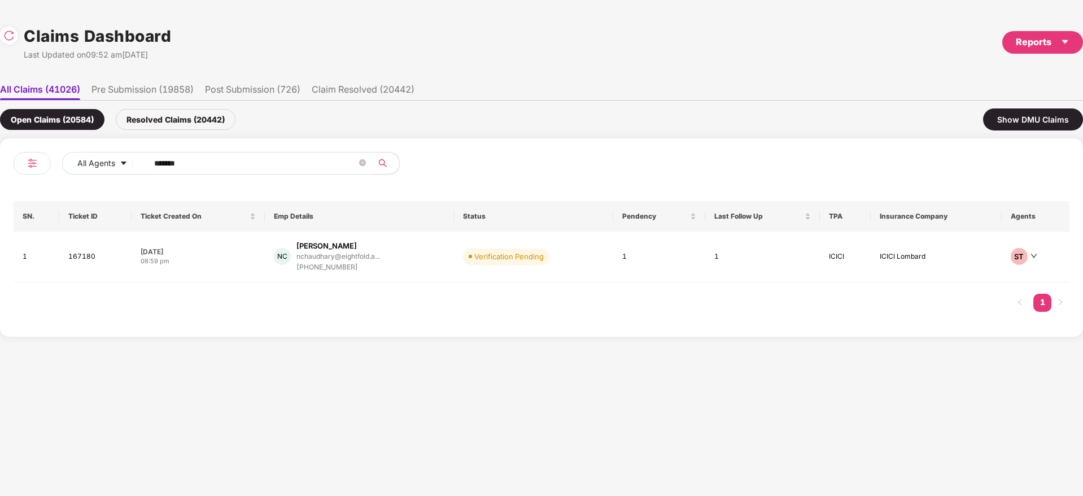
drag, startPoint x: 221, startPoint y: 161, endPoint x: 185, endPoint y: 197, distance: 50.3
click at [0, 176] on div "All Agents ****** SN. Ticket ID Ticket Created On Emp Details Status Pendency L…" at bounding box center [541, 237] width 1083 height 198
paste input "text"
type input "******"
click at [434, 263] on div "NC Nishant Chaudhary nchaudhary@eightfold.a... +919643611663" at bounding box center [359, 257] width 171 height 32
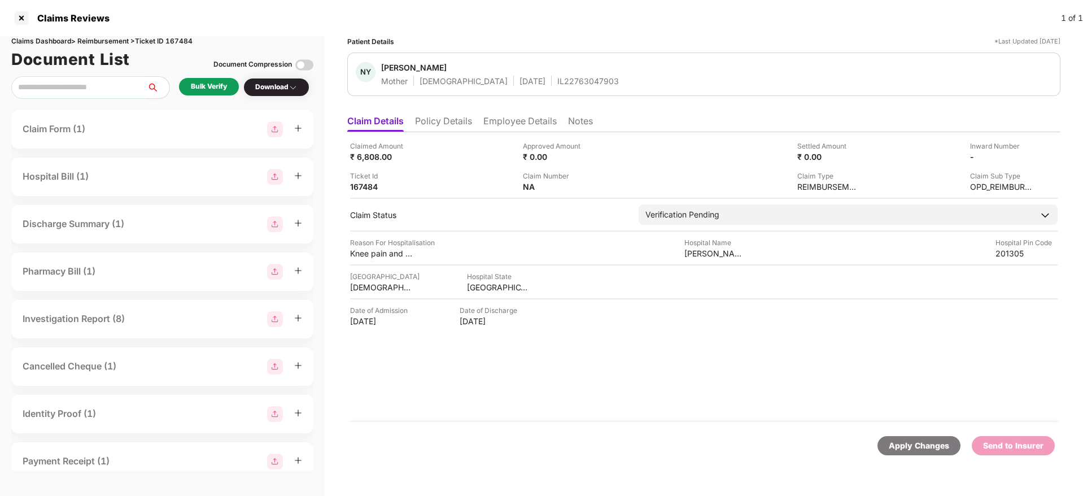
click at [469, 121] on li "Policy Details" at bounding box center [443, 123] width 57 height 16
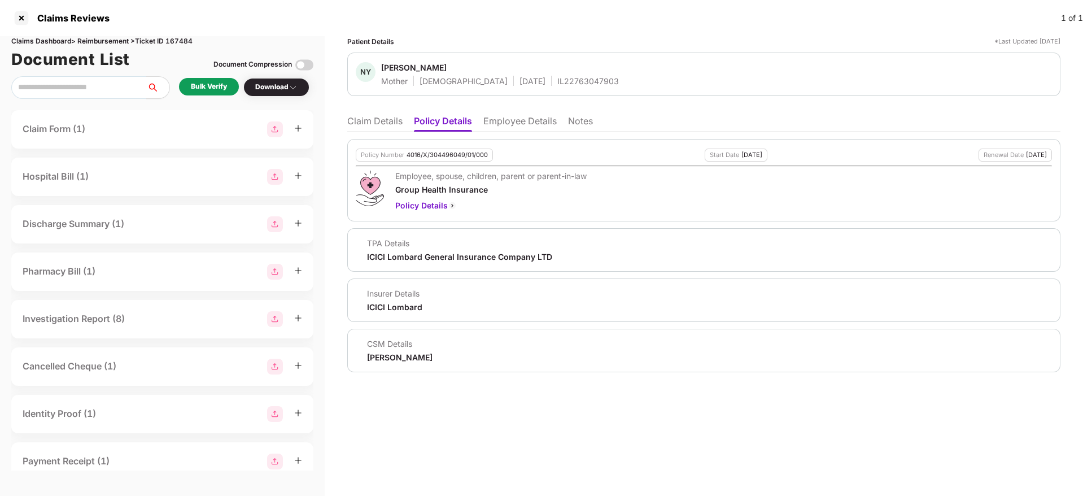
click at [450, 156] on div "4016/X/304496049/01/000" at bounding box center [447, 154] width 81 height 7
click at [527, 87] on div "NY Neera Yadav Mother Female 01 Mar 1968 IL22763047903" at bounding box center [703, 74] width 713 height 43
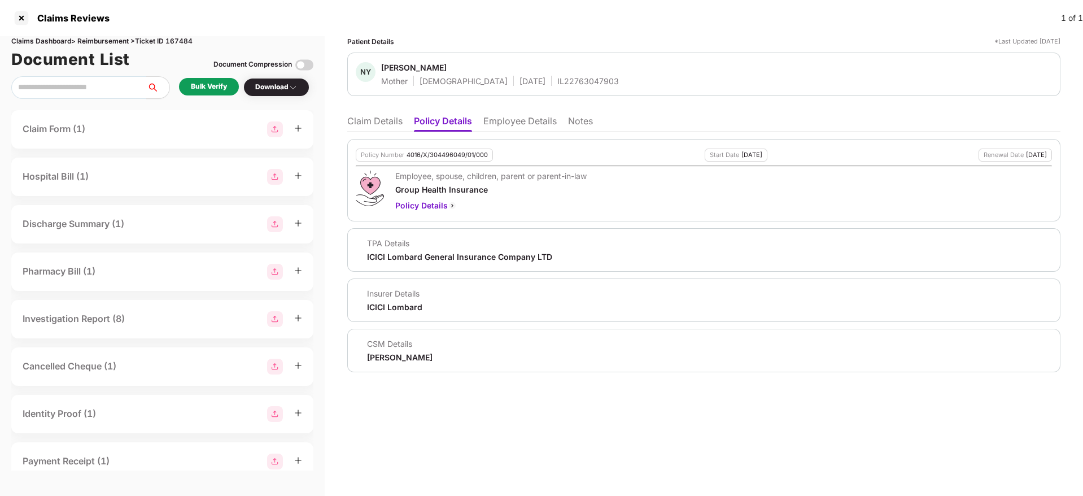
click at [388, 115] on li "Claim Details" at bounding box center [374, 123] width 55 height 16
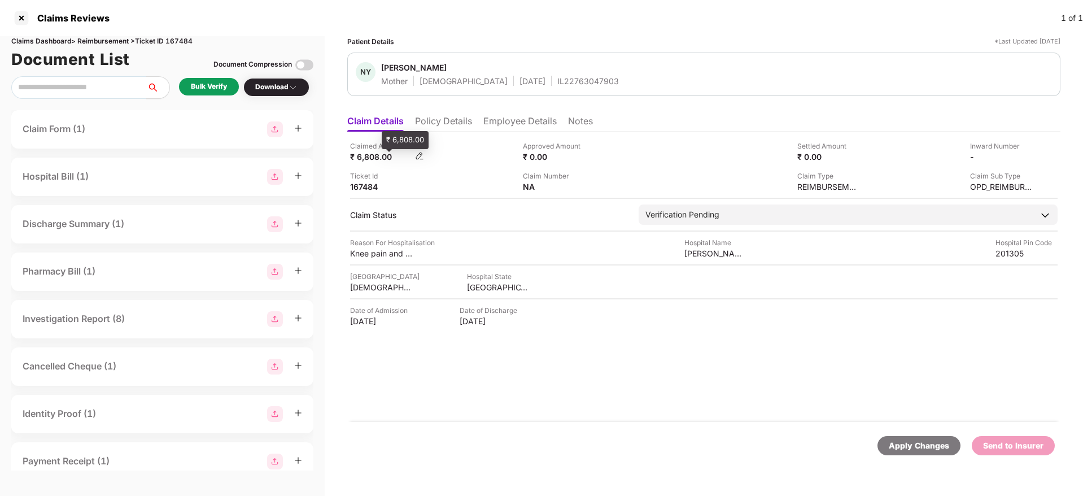
click at [378, 159] on div "₹ 6,808.00" at bounding box center [381, 156] width 62 height 11
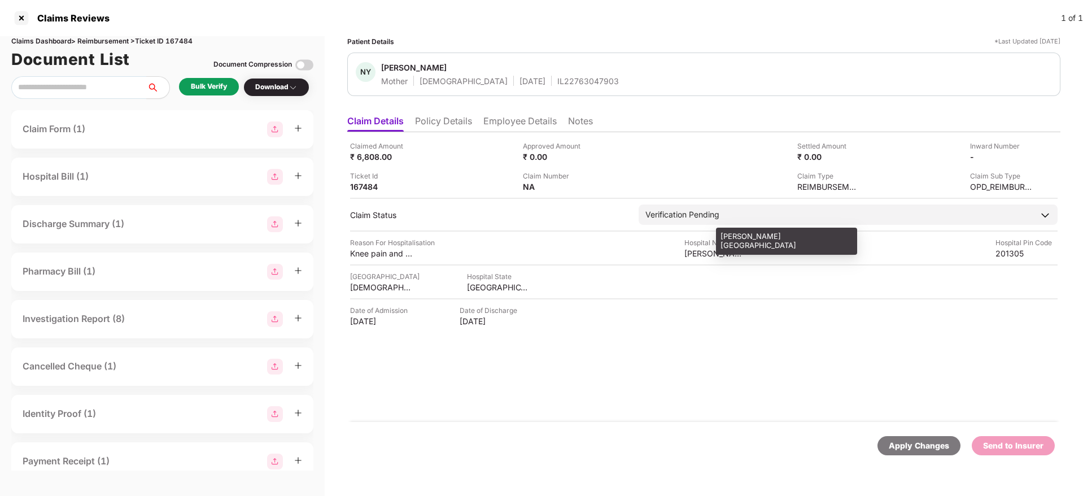
click at [696, 254] on div "Felix Hospital" at bounding box center [715, 253] width 62 height 11
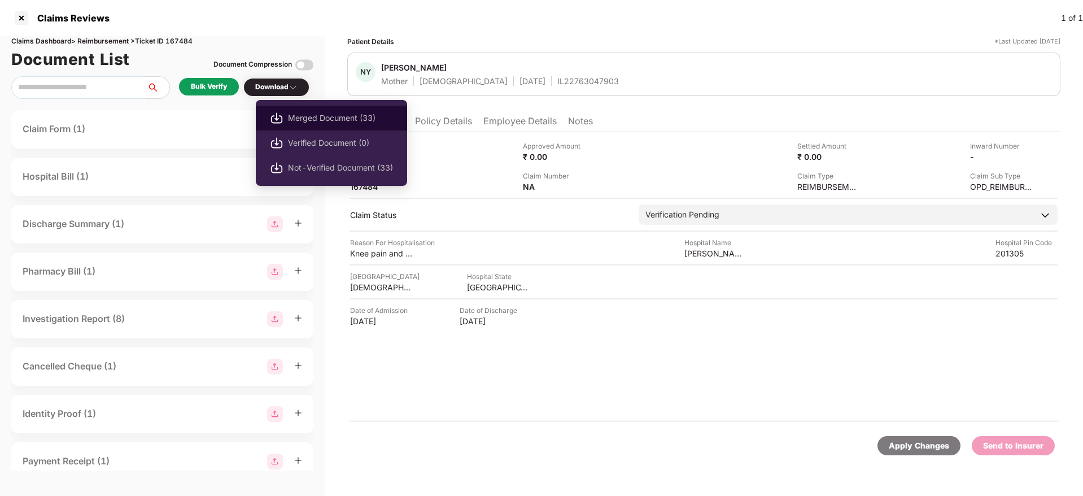
click at [346, 119] on span "Merged Document (33)" at bounding box center [340, 118] width 105 height 12
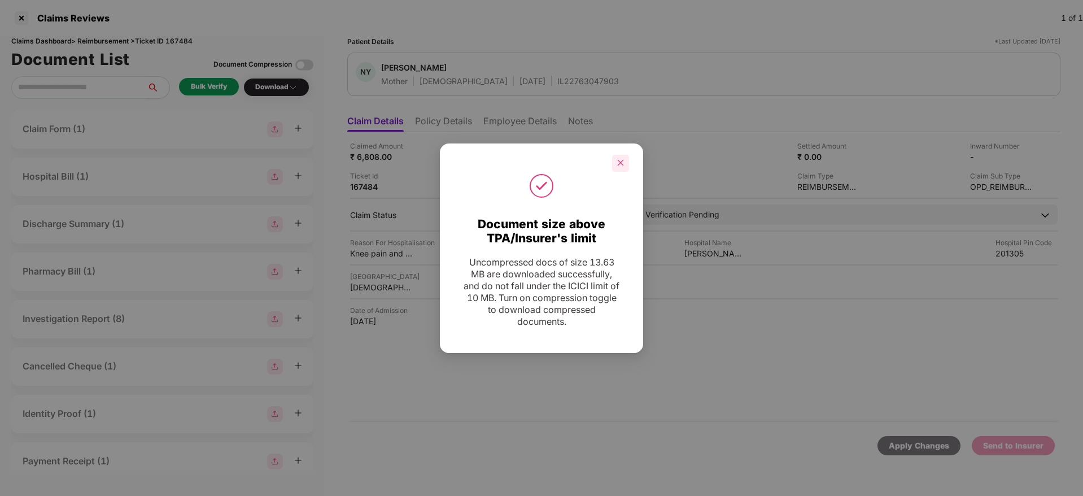
click at [621, 160] on icon "close" at bounding box center [621, 163] width 8 height 8
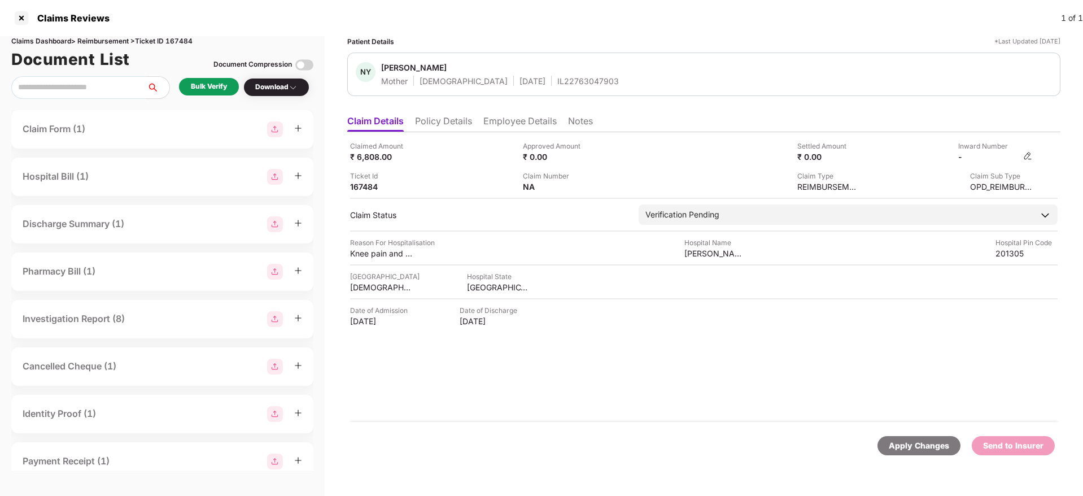
click at [1029, 155] on img at bounding box center [1027, 155] width 9 height 9
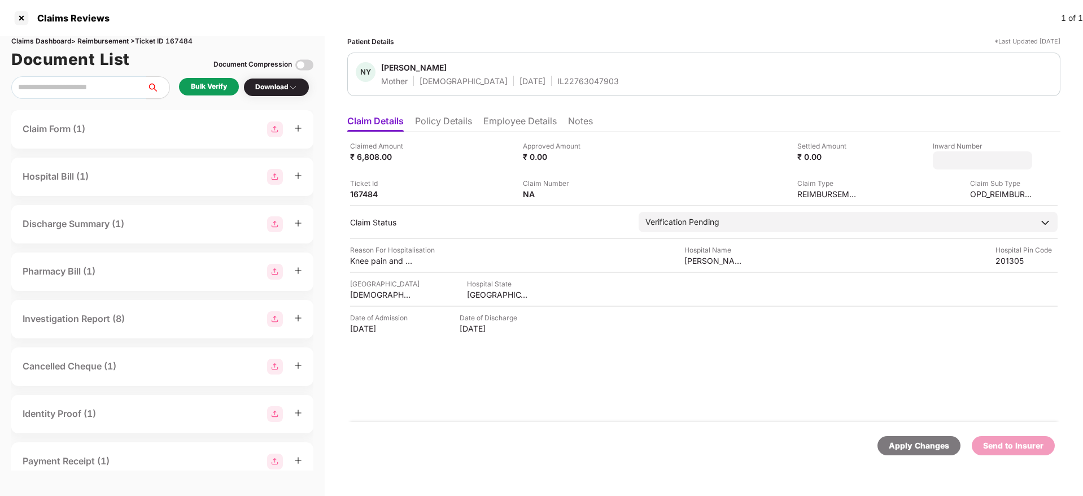
type input "**********"
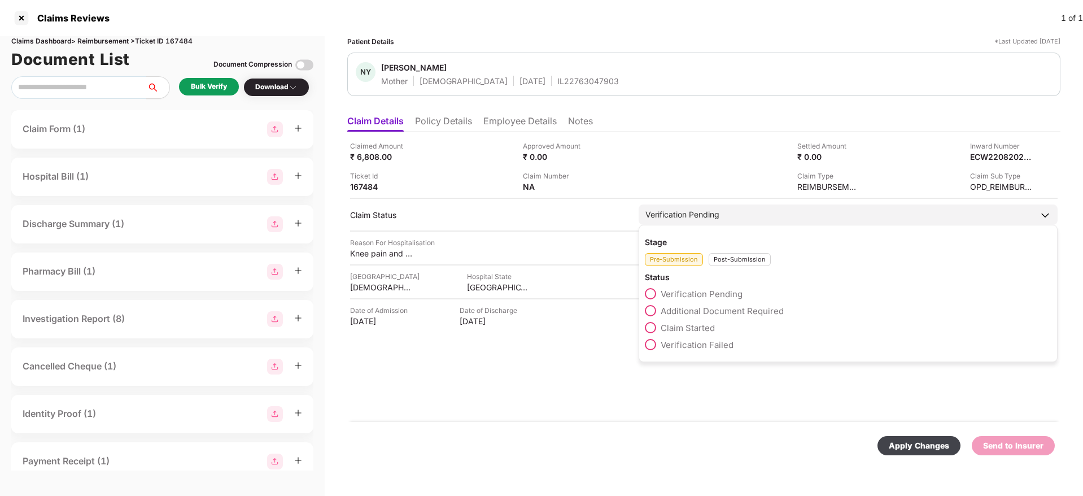
click at [736, 263] on div "Post-Submission" at bounding box center [740, 259] width 62 height 13
click at [696, 311] on span "Claim Under Process" at bounding box center [703, 310] width 85 height 11
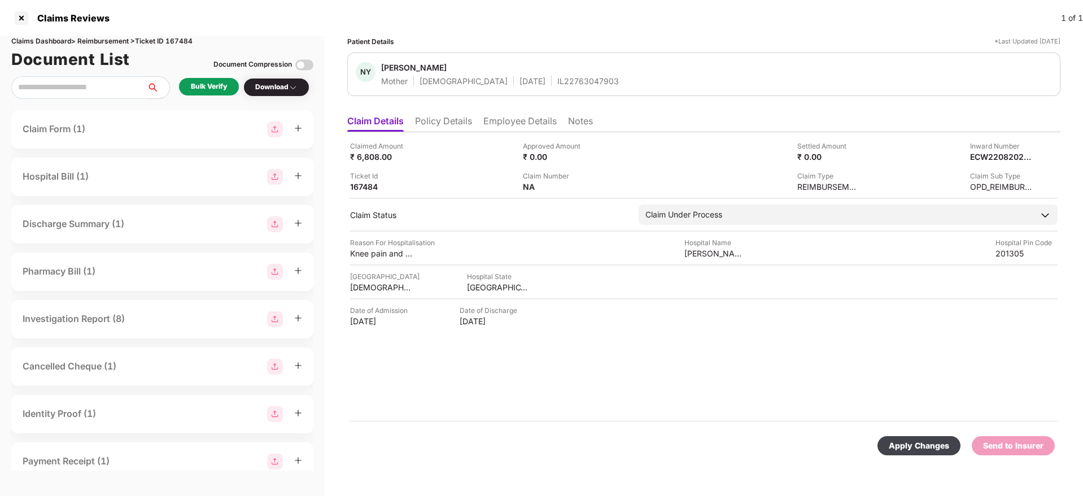
click at [940, 448] on div "Apply Changes" at bounding box center [919, 445] width 60 height 12
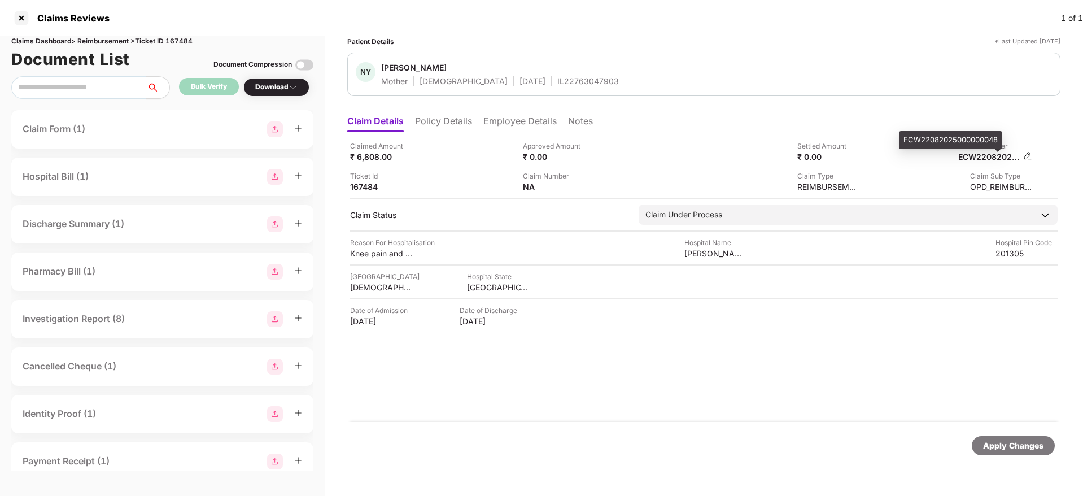
click at [993, 158] on div "ECW22082025000000048" at bounding box center [989, 156] width 62 height 11
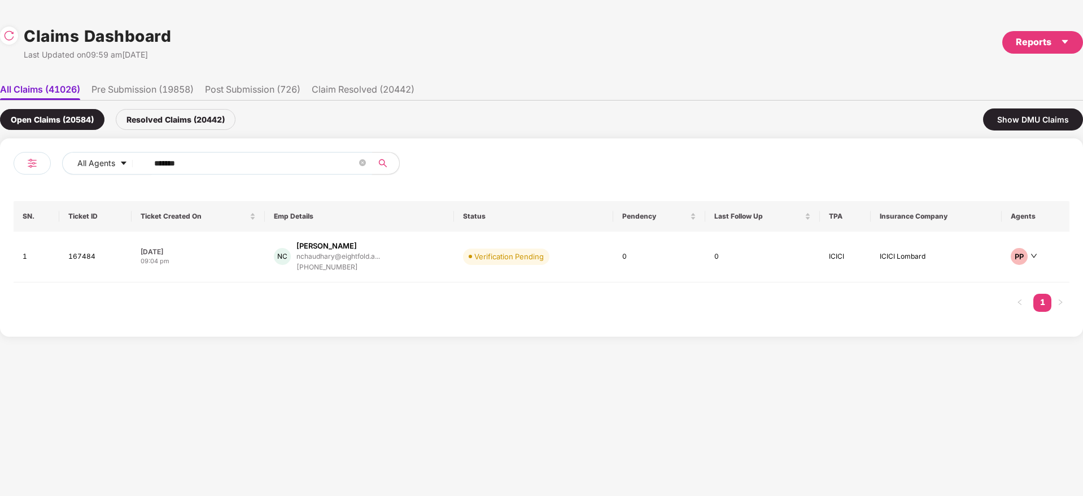
drag, startPoint x: 211, startPoint y: 164, endPoint x: 37, endPoint y: 206, distance: 178.9
click at [0, 193] on div "All Agents ****** SN. Ticket ID Ticket Created On Emp Details Status Pendency L…" at bounding box center [541, 237] width 1083 height 198
paste input "text"
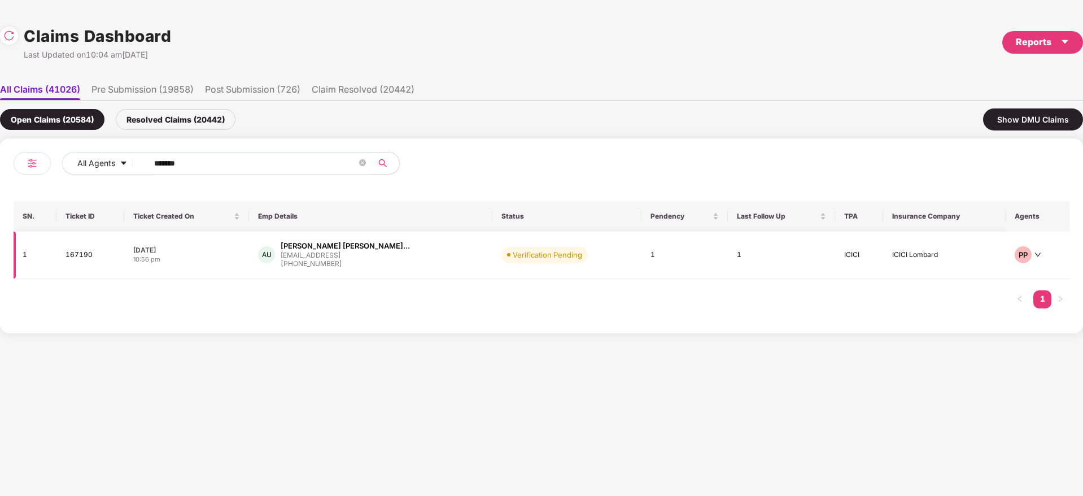
type input "******"
click at [396, 254] on div "AU Abhishek Kumar Upadhya... aupadhyay@eightfold.ai +918149070955" at bounding box center [370, 255] width 225 height 29
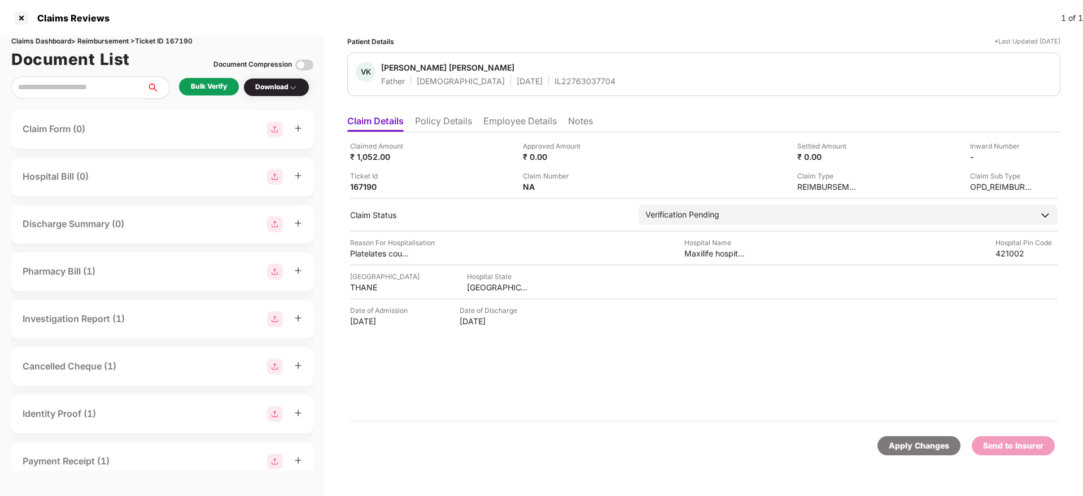
click at [450, 130] on li "Policy Details" at bounding box center [443, 123] width 57 height 16
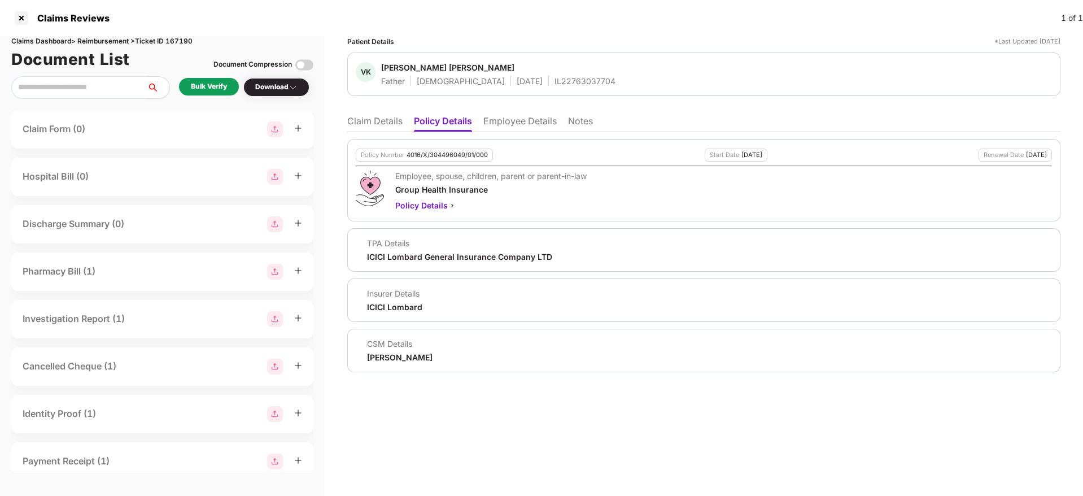
click at [464, 151] on div "4016/X/304496049/01/000" at bounding box center [447, 154] width 81 height 7
click at [554, 85] on div "IL22763037704" at bounding box center [584, 81] width 61 height 11
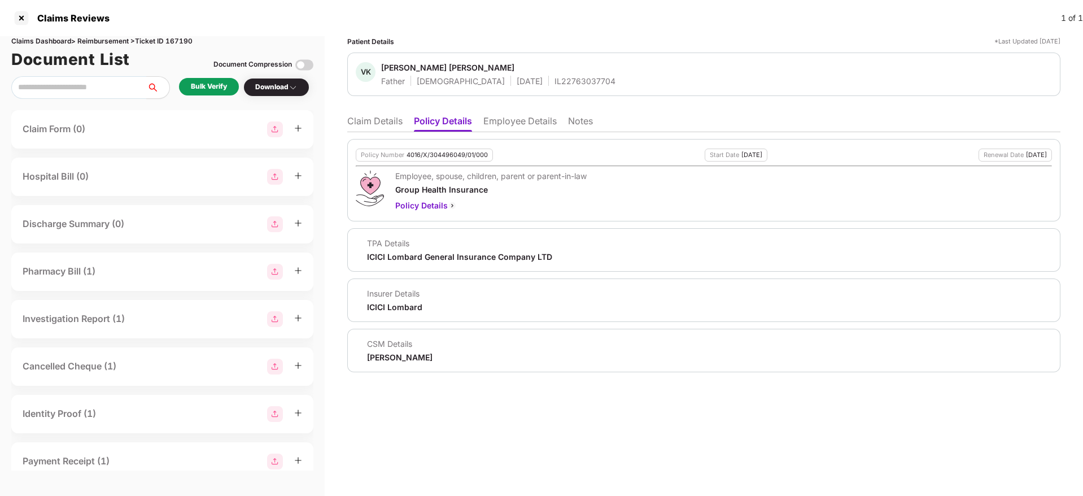
click at [554, 85] on div "IL22763037704" at bounding box center [584, 81] width 61 height 11
click at [379, 127] on li "Claim Details" at bounding box center [374, 123] width 55 height 16
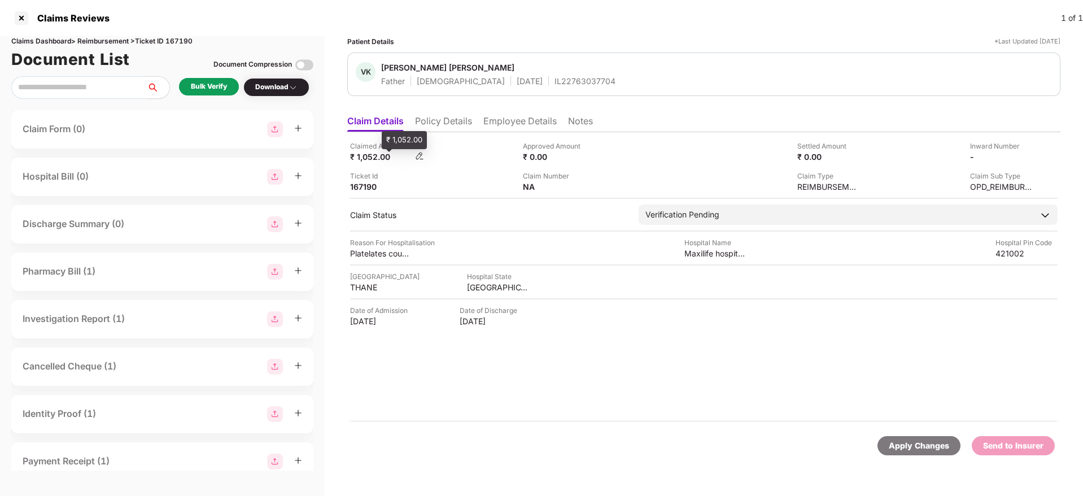
click at [365, 160] on div "₹ 1,052.00" at bounding box center [381, 156] width 62 height 11
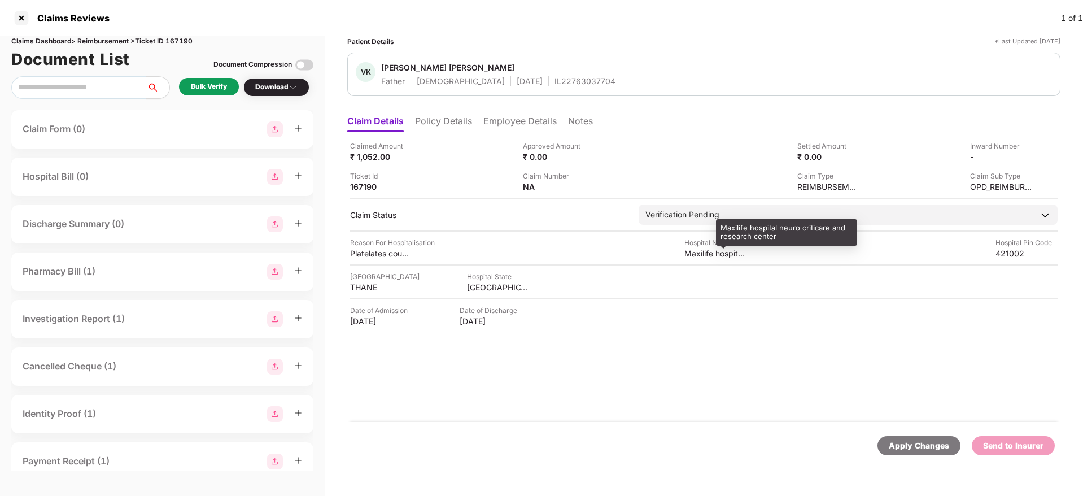
click at [697, 253] on div "Maxilife hospital neuro criticare and research center" at bounding box center [715, 253] width 62 height 11
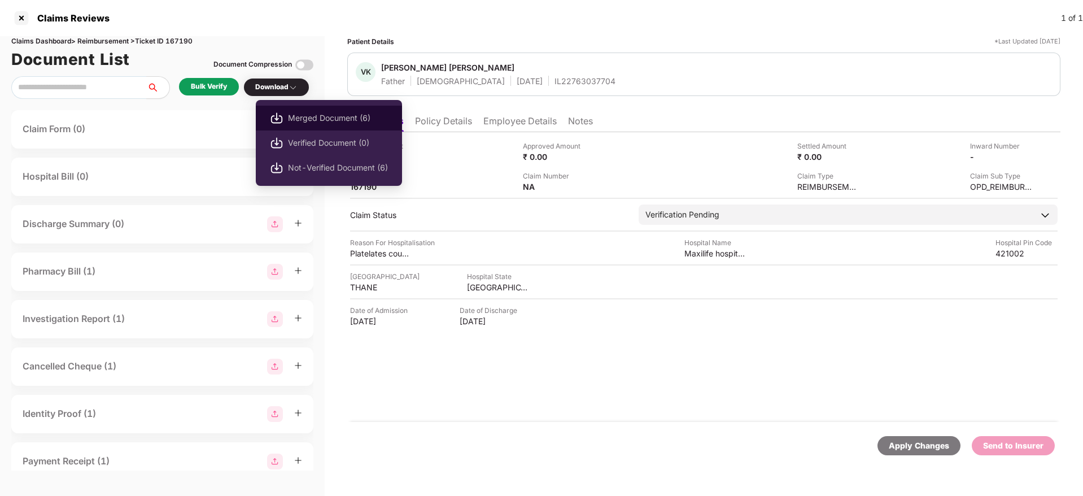
click at [351, 120] on span "Merged Document (6)" at bounding box center [338, 118] width 100 height 12
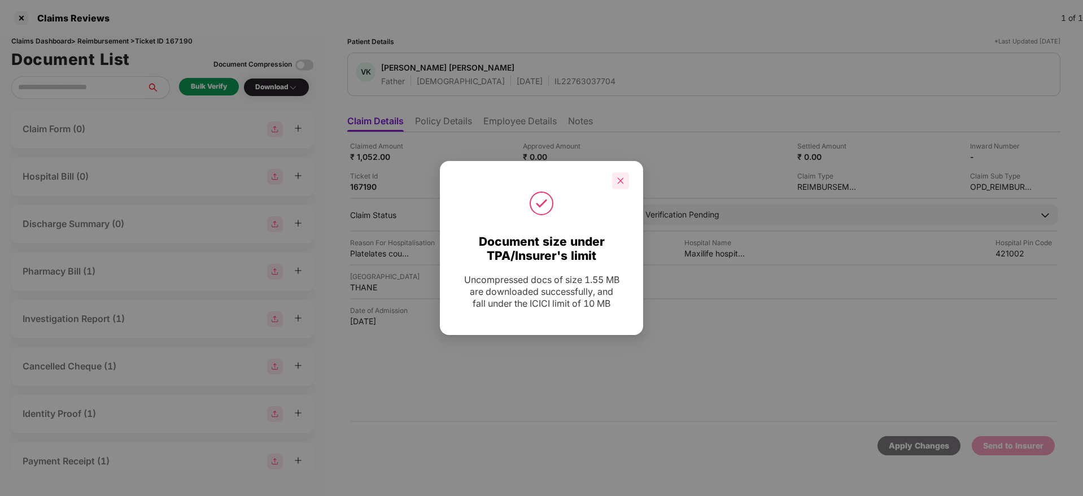
click at [619, 181] on icon "close" at bounding box center [621, 180] width 6 height 6
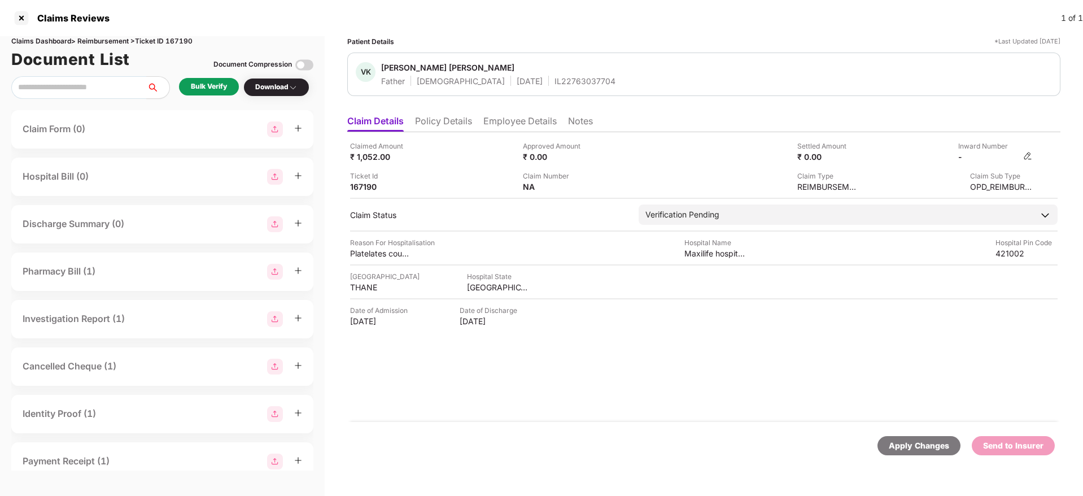
click at [1026, 155] on img at bounding box center [1027, 155] width 9 height 9
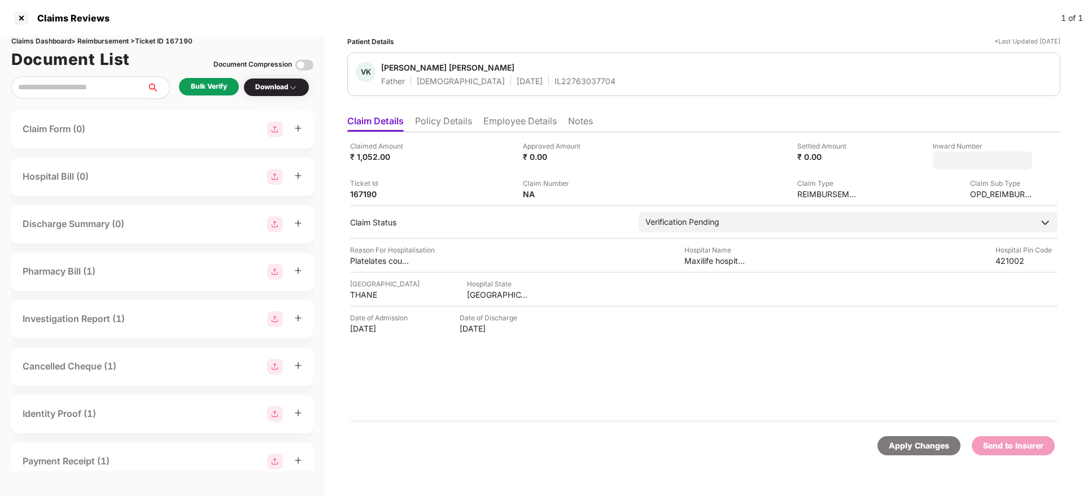
type input "**********"
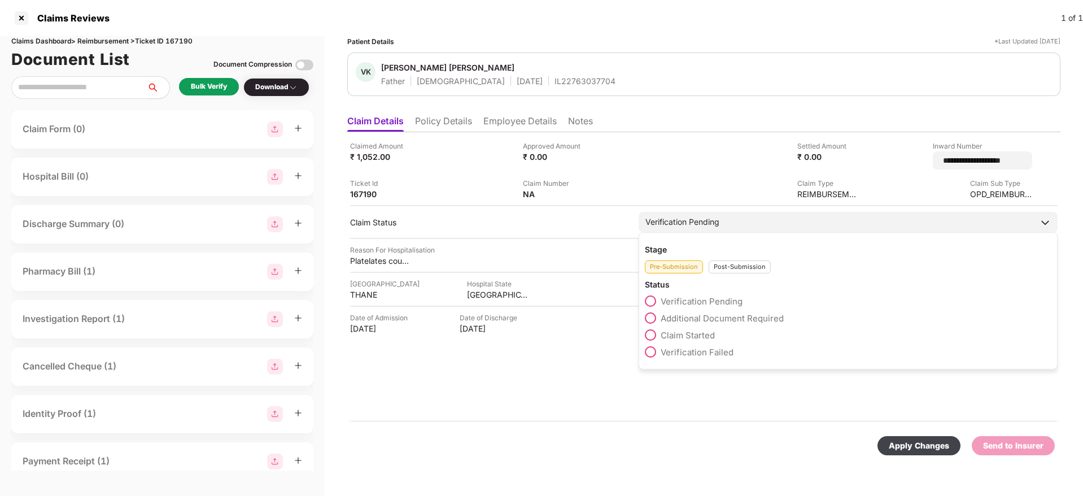
click at [748, 265] on div "Post-Submission" at bounding box center [740, 266] width 62 height 13
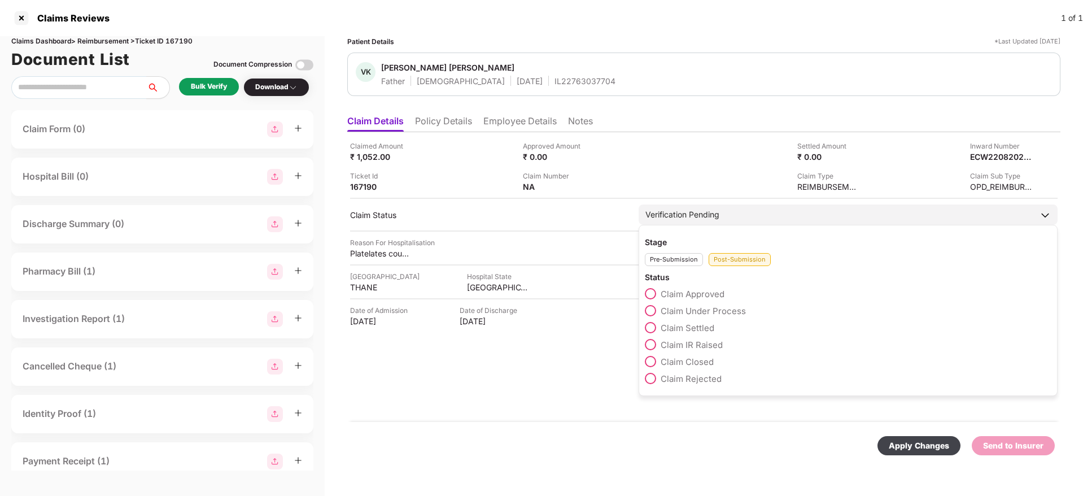
click at [697, 309] on span "Claim Under Process" at bounding box center [703, 310] width 85 height 11
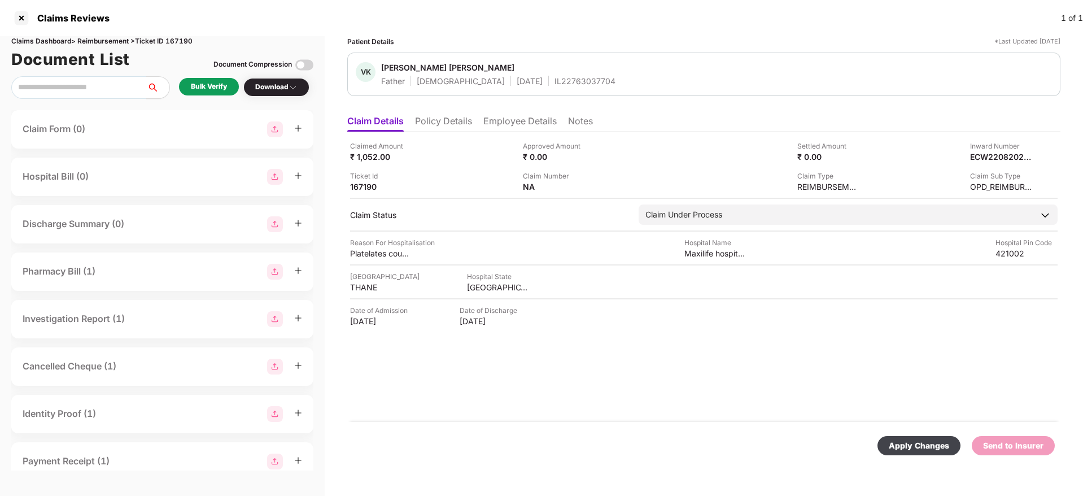
click at [935, 448] on div "Apply Changes" at bounding box center [919, 445] width 60 height 12
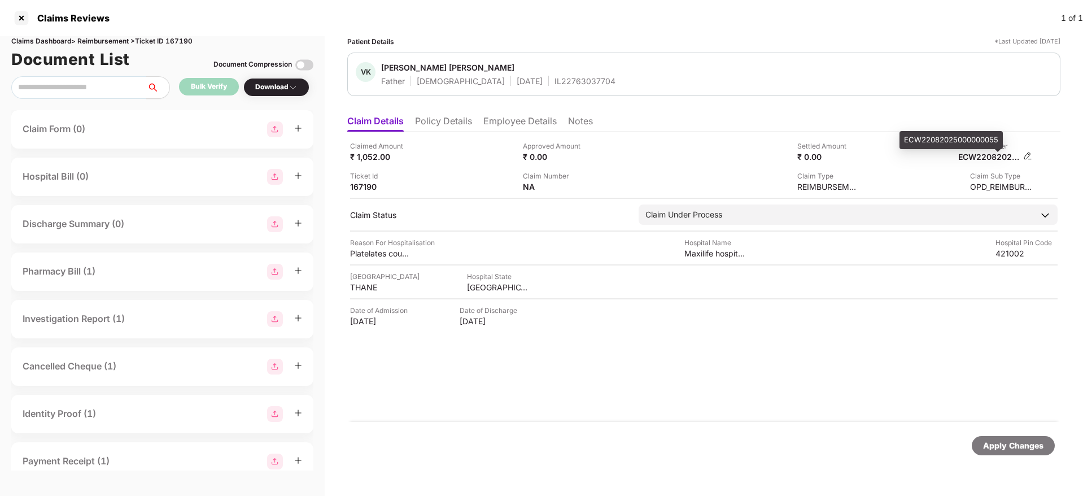
click at [975, 154] on div "ECW22082025000000055" at bounding box center [989, 156] width 62 height 11
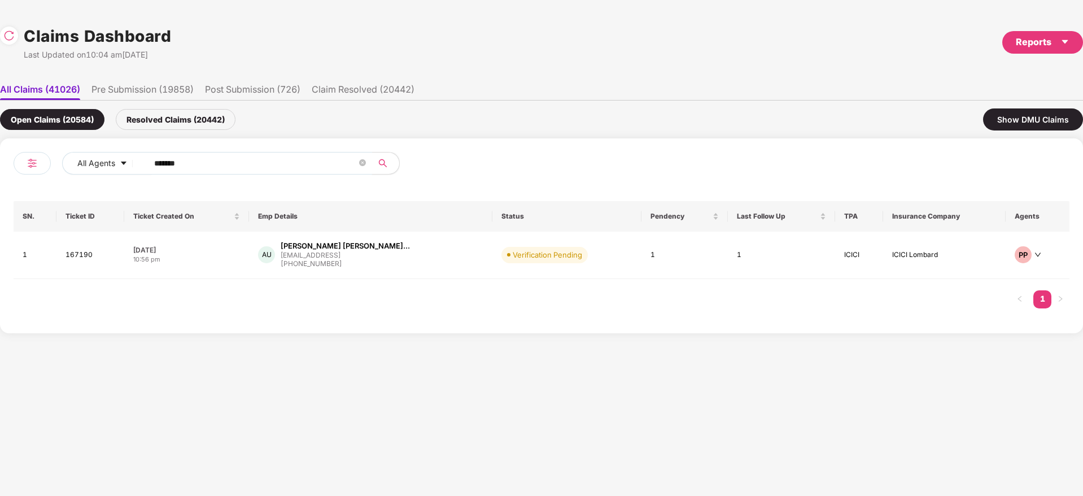
drag, startPoint x: 224, startPoint y: 159, endPoint x: 3, endPoint y: 208, distance: 226.1
click at [0, 205] on div "All Agents ****** SN. Ticket ID Ticket Created On Emp Details Status Pendency L…" at bounding box center [541, 235] width 1083 height 195
paste input "text"
type input "******"
click at [395, 261] on div "KK Kajal Kumari kajal.yadav@shipway.in +918376033765" at bounding box center [367, 255] width 208 height 29
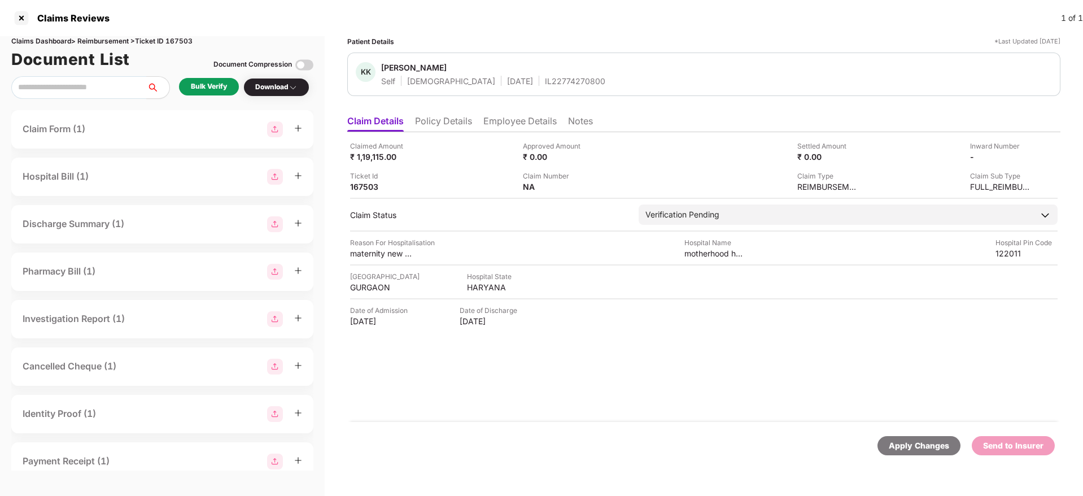
click at [460, 118] on li "Policy Details" at bounding box center [443, 123] width 57 height 16
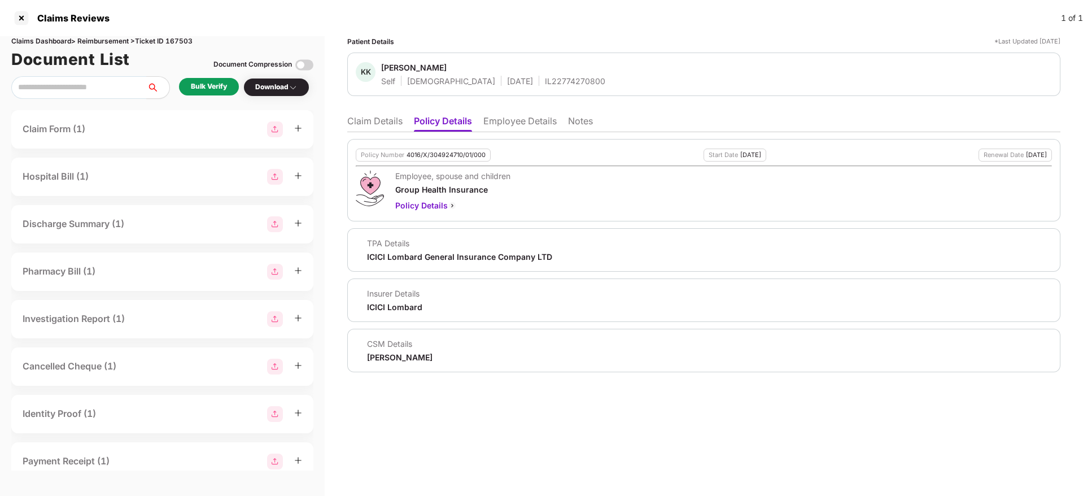
click at [443, 152] on div "4016/X/304924710/01/000" at bounding box center [446, 154] width 79 height 7
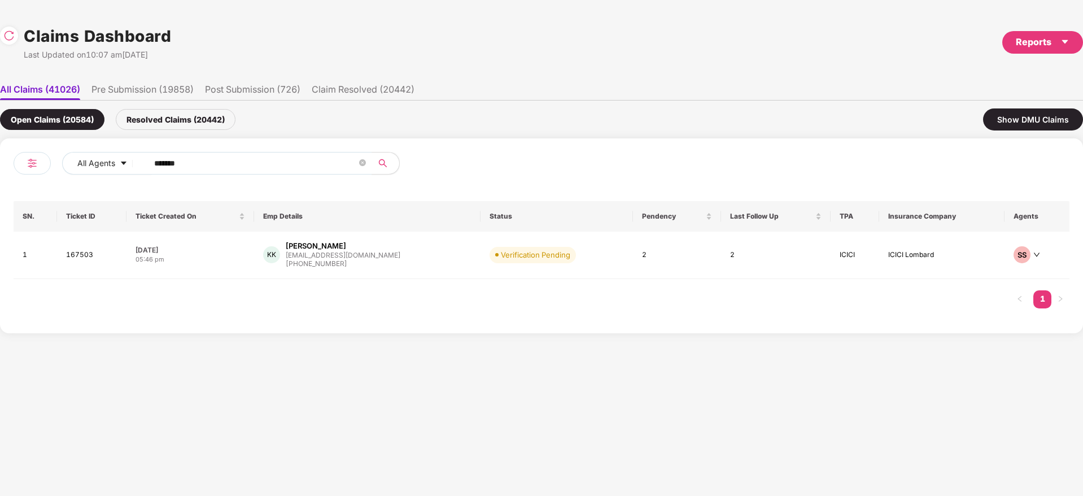
drag, startPoint x: 202, startPoint y: 160, endPoint x: 65, endPoint y: 171, distance: 137.1
click at [72, 171] on div "All Agents ******" at bounding box center [379, 163] width 634 height 23
paste input "text"
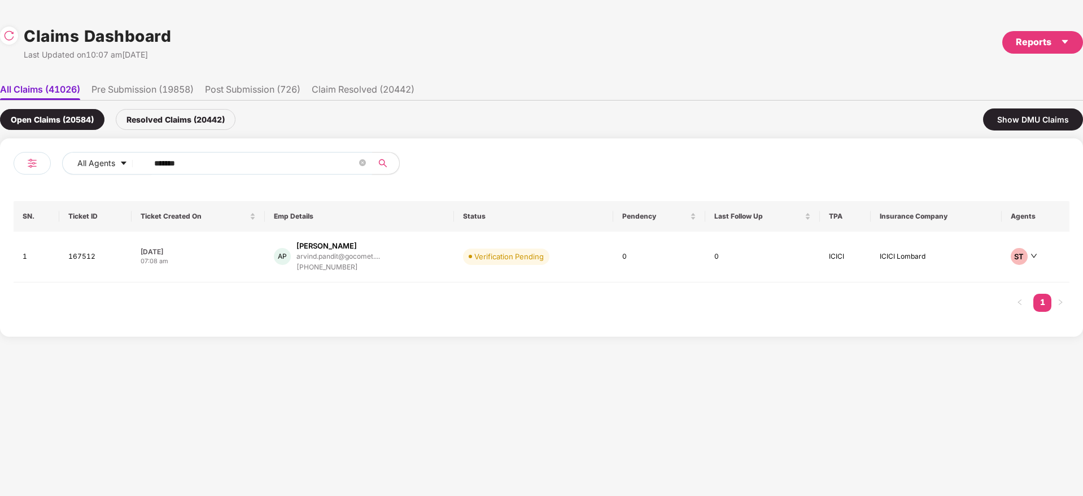
type input "******"
click at [408, 260] on div "AP Arvind Pandit arvind.pandit@gocomet.... +917065626259" at bounding box center [359, 257] width 171 height 32
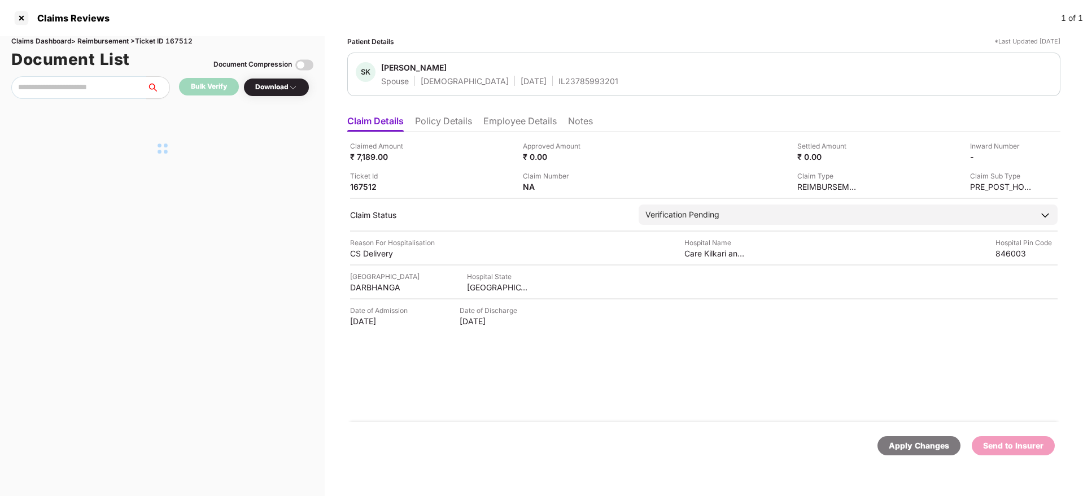
click at [438, 115] on li "Policy Details" at bounding box center [443, 123] width 57 height 16
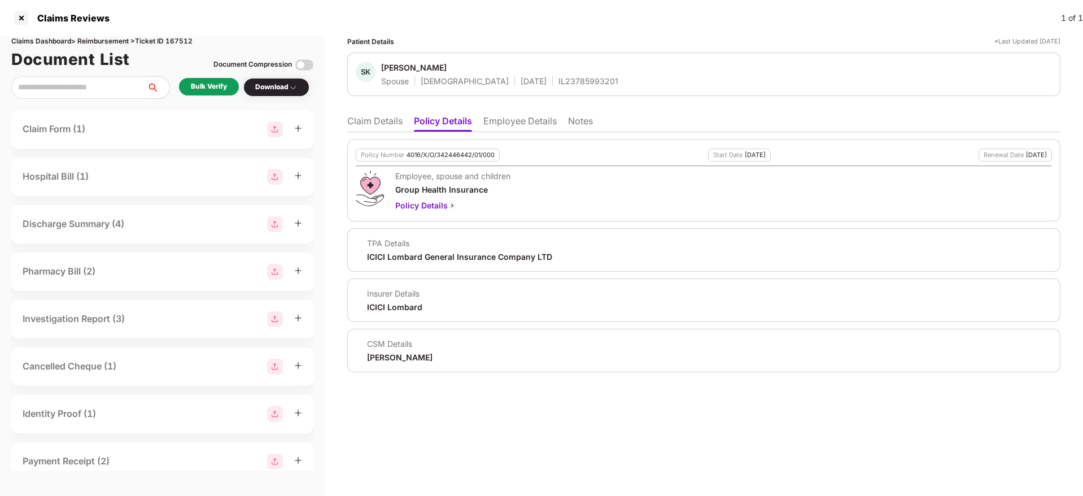
click at [437, 151] on div "4016/X/O/342446442/01/000" at bounding box center [451, 154] width 88 height 7
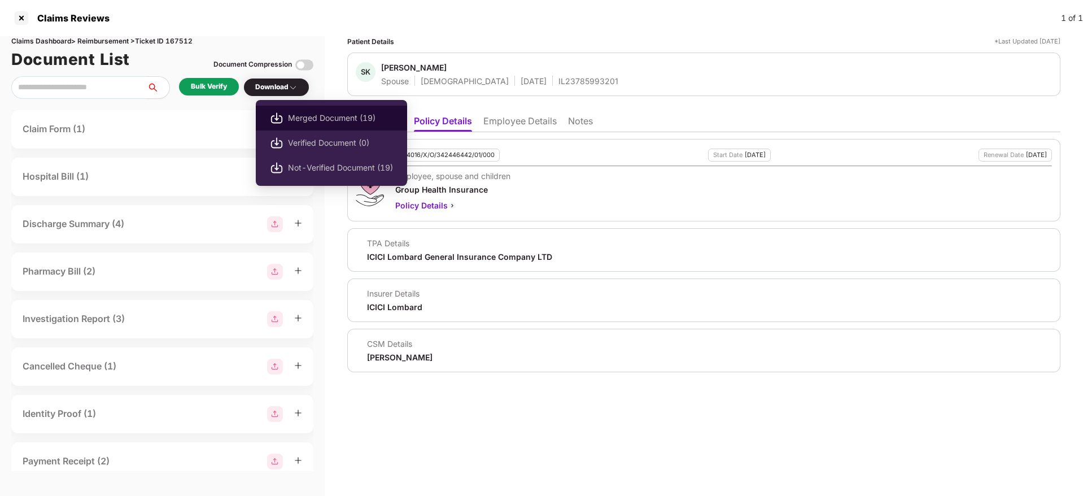
click at [305, 120] on span "Merged Document (19)" at bounding box center [340, 118] width 105 height 12
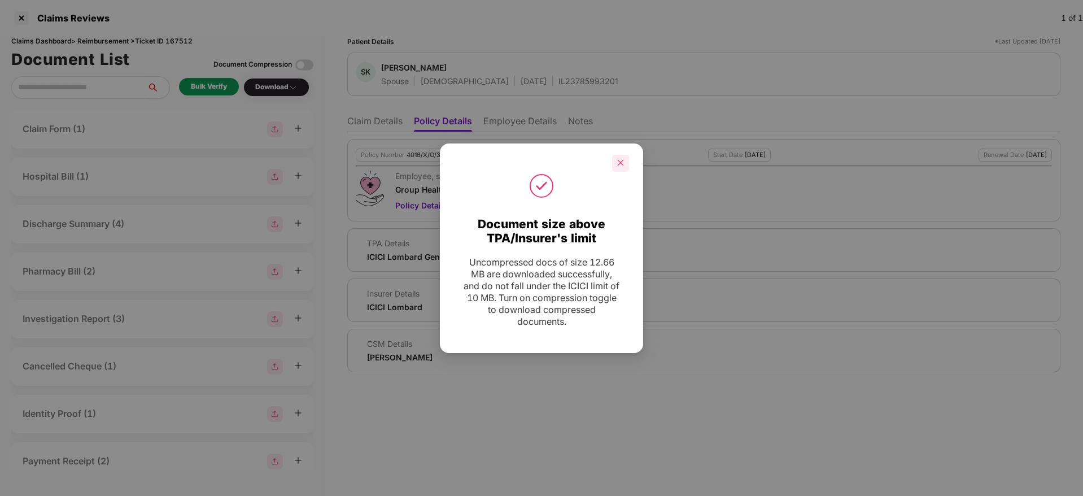
click at [622, 159] on icon "close" at bounding box center [621, 163] width 8 height 8
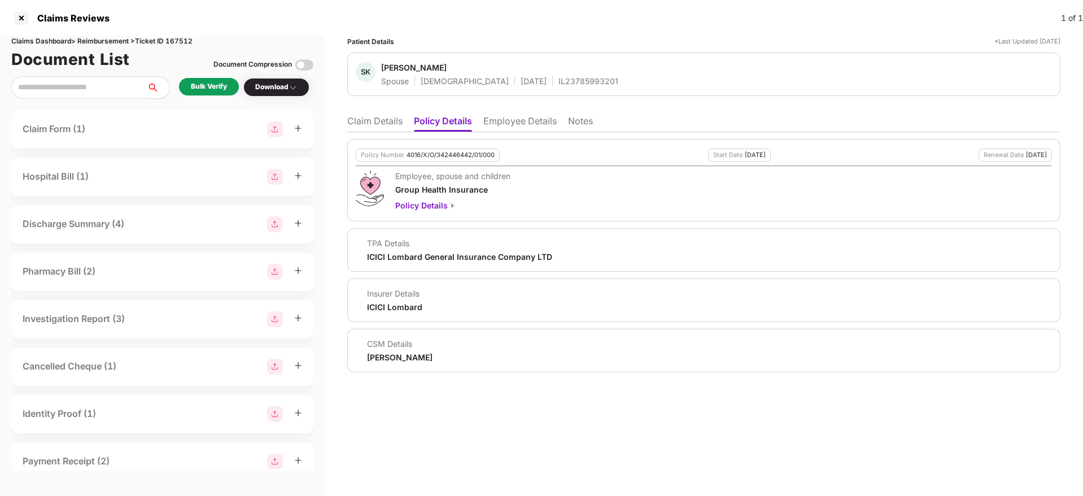
click at [373, 124] on li "Claim Details" at bounding box center [374, 123] width 55 height 16
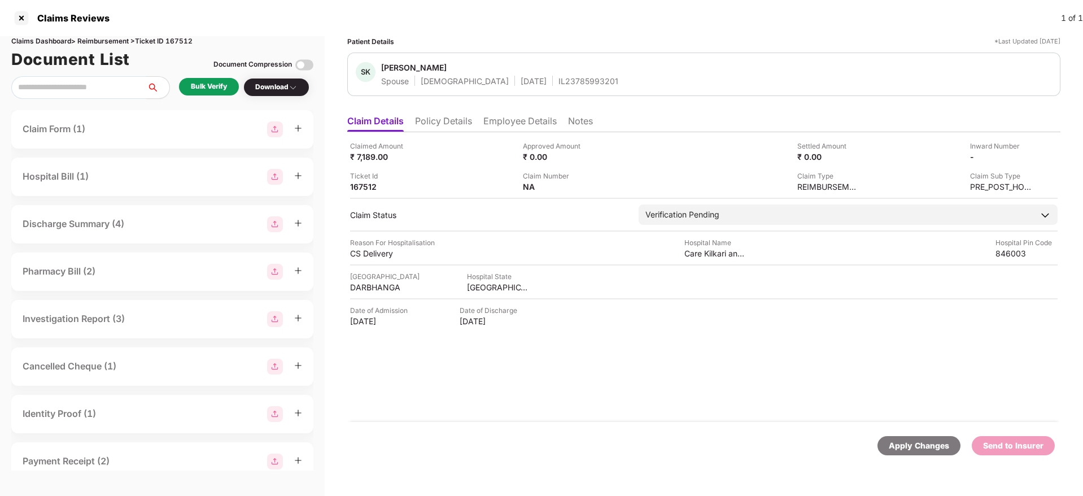
click at [558, 85] on div "IL23785993201" at bounding box center [588, 81] width 60 height 11
click at [365, 159] on div "₹ 7,189.00" at bounding box center [381, 156] width 62 height 11
click at [366, 159] on div "₹ 7,189.00" at bounding box center [381, 156] width 62 height 11
click at [367, 159] on div "₹ 7,189.00" at bounding box center [381, 156] width 62 height 11
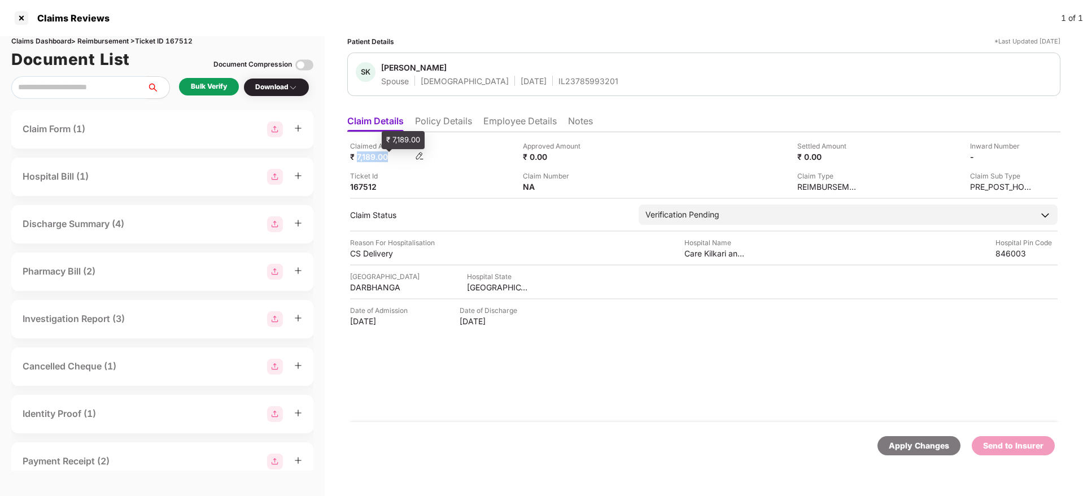
click at [367, 159] on div "₹ 7,189.00" at bounding box center [381, 156] width 62 height 11
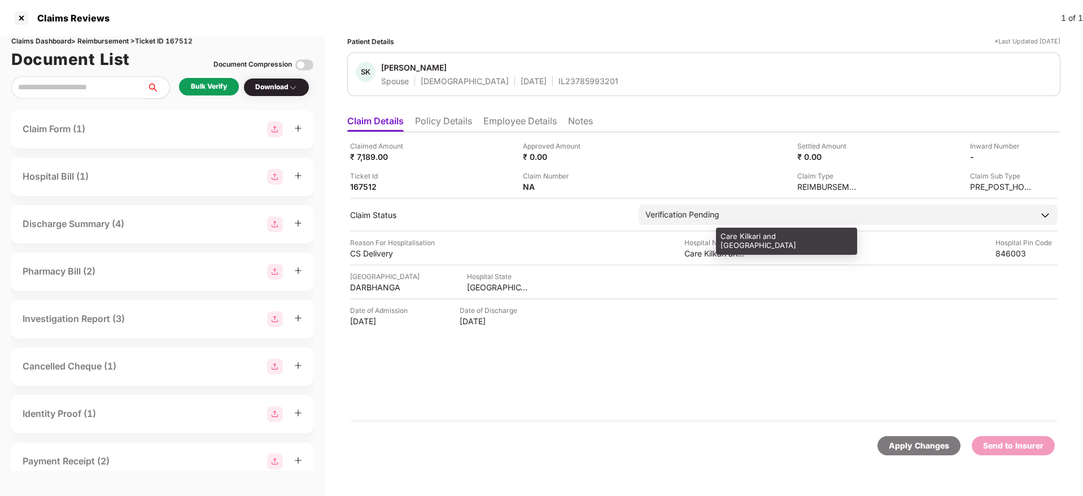
click at [709, 252] on div "Care Kilkari and IVF Centre" at bounding box center [715, 253] width 62 height 11
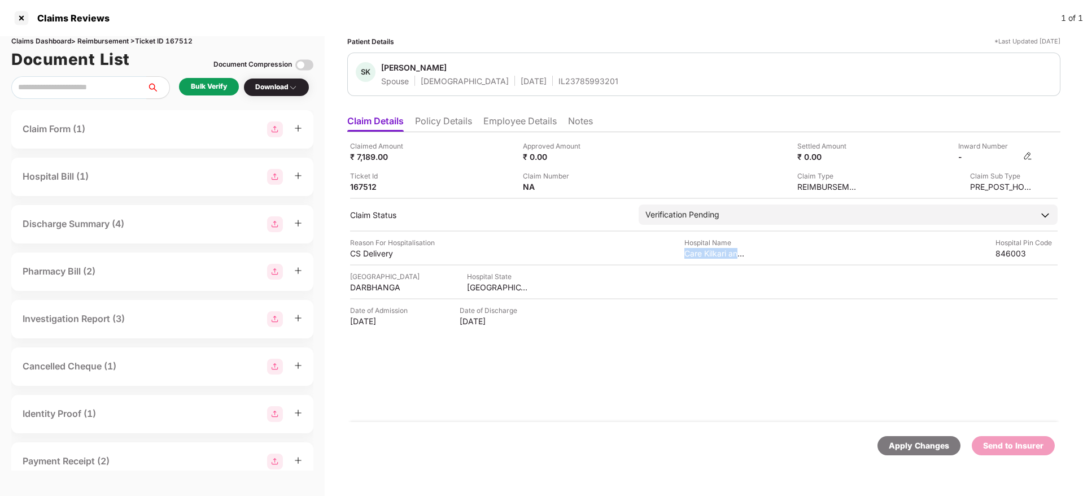
click at [1027, 157] on img at bounding box center [1027, 155] width 9 height 9
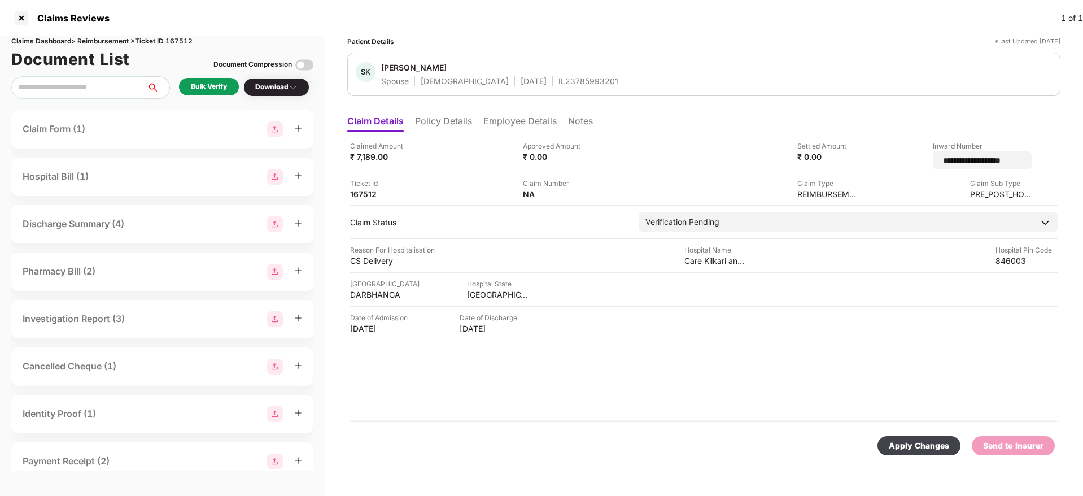
type input "**********"
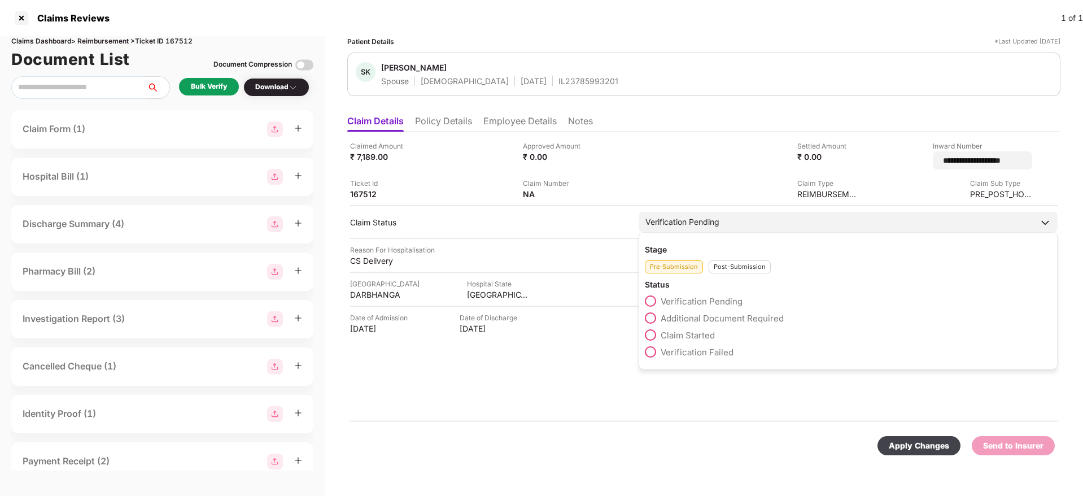
click at [746, 263] on div "Post-Submission" at bounding box center [740, 266] width 62 height 13
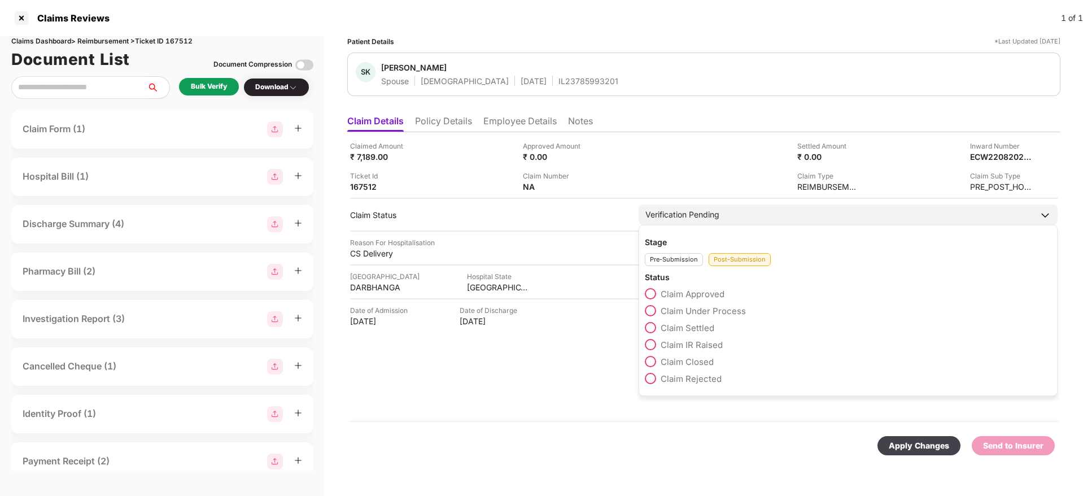
click at [709, 311] on span "Claim Under Process" at bounding box center [703, 310] width 85 height 11
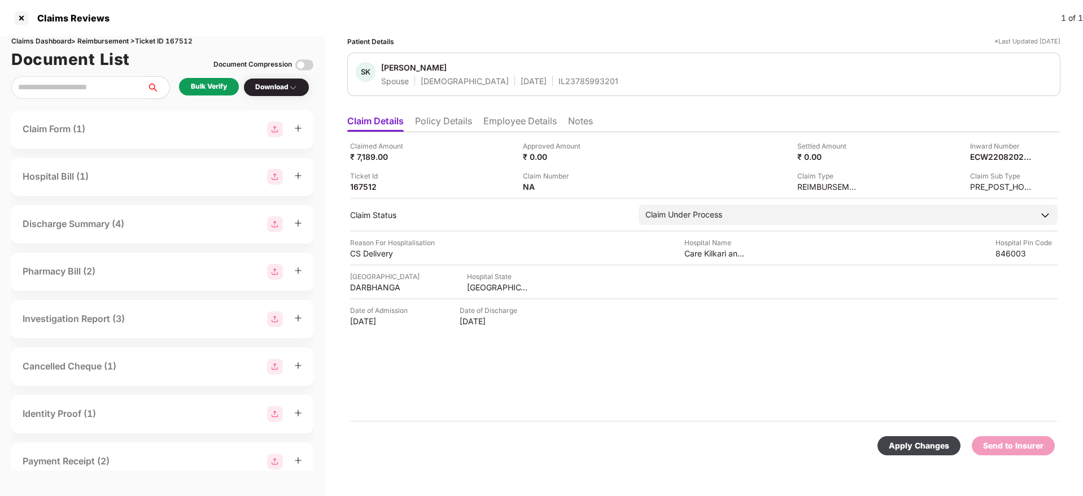
click at [935, 448] on div "Apply Changes" at bounding box center [919, 445] width 60 height 12
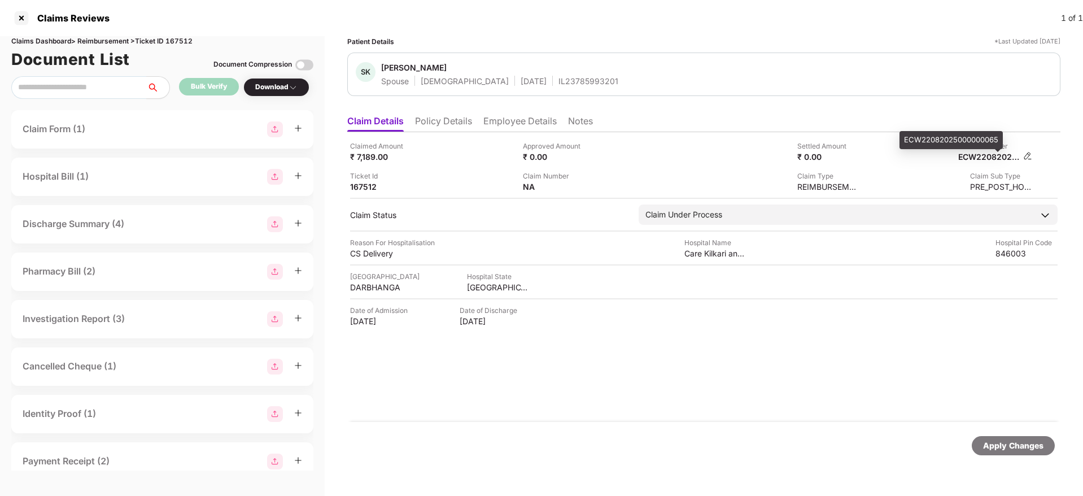
click at [975, 155] on div "ECW22082025000000065" at bounding box center [989, 156] width 62 height 11
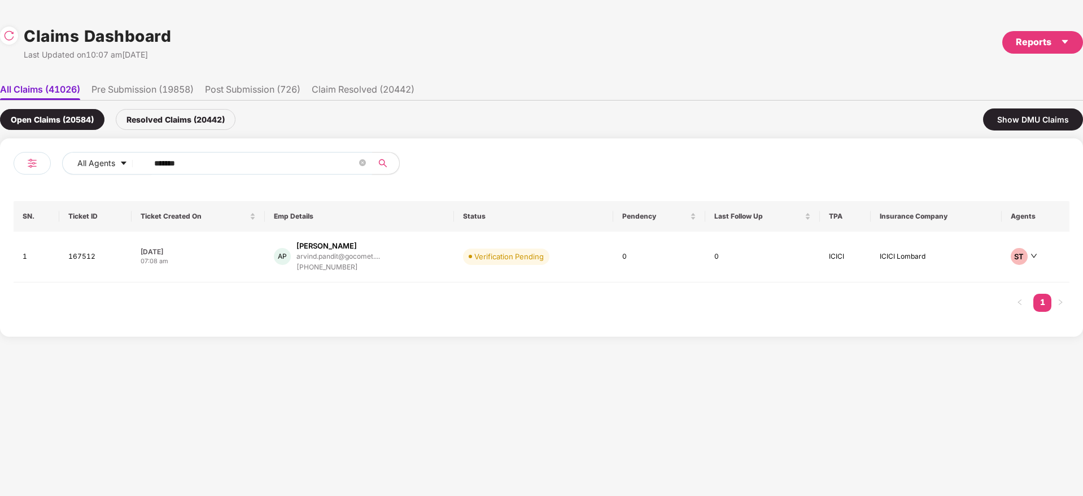
drag, startPoint x: 209, startPoint y: 162, endPoint x: 71, endPoint y: 210, distance: 147.0
click at [55, 210] on div "All Agents ****** SN. Ticket ID Ticket Created On Emp Details Status Pendency L…" at bounding box center [542, 237] width 1056 height 171
paste input "text"
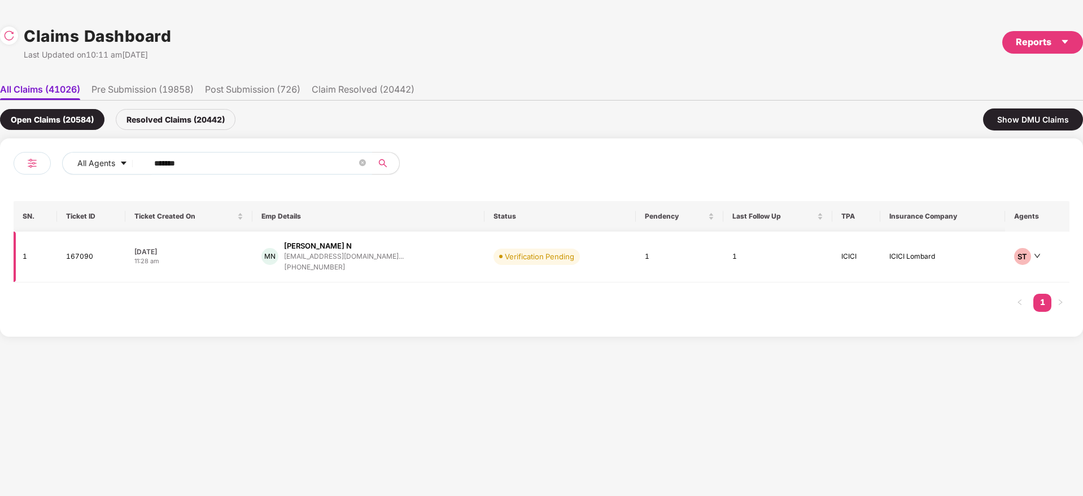
type input "******"
click at [412, 261] on div "MN Manjunatha N manjutarak864@gmail.co... +919845260324" at bounding box center [368, 257] width 214 height 32
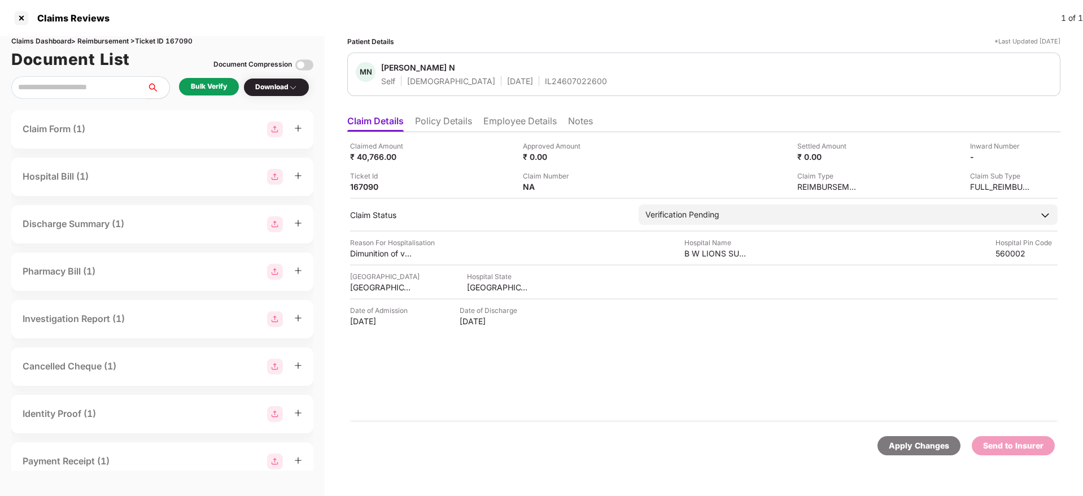
click at [452, 119] on li "Policy Details" at bounding box center [443, 123] width 57 height 16
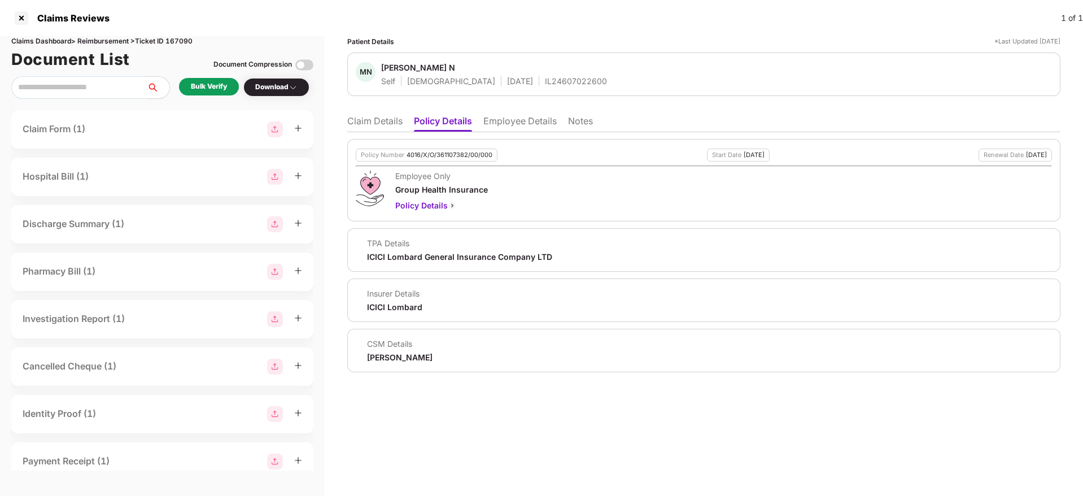
click at [446, 151] on div "4016/X/O/361107382/00/000" at bounding box center [450, 154] width 86 height 7
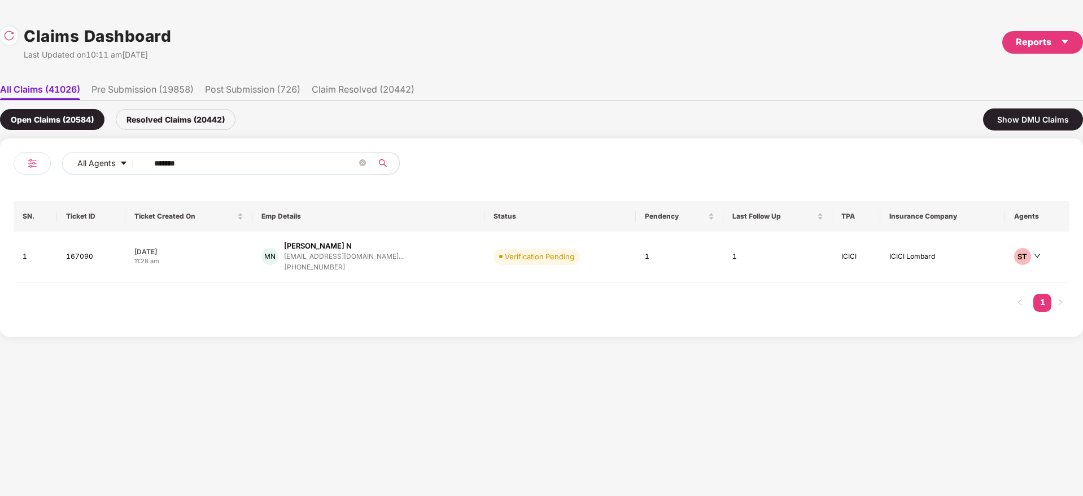
click at [48, 180] on div "All Agents ******" at bounding box center [278, 168] width 528 height 32
paste input "text"
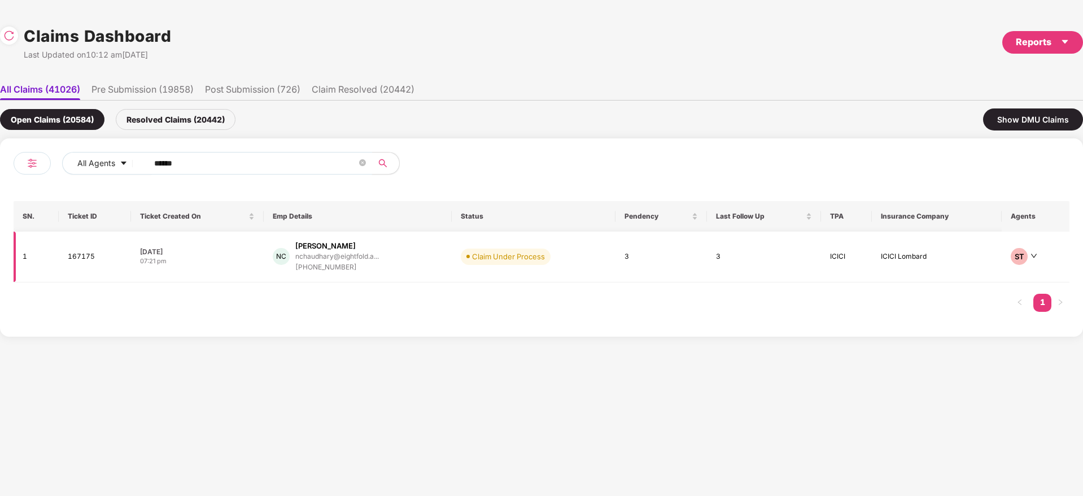
type input "******"
click at [410, 265] on div "NC Nishant Chaudhary nchaudhary@eightfold.a... +919643611663" at bounding box center [358, 257] width 171 height 32
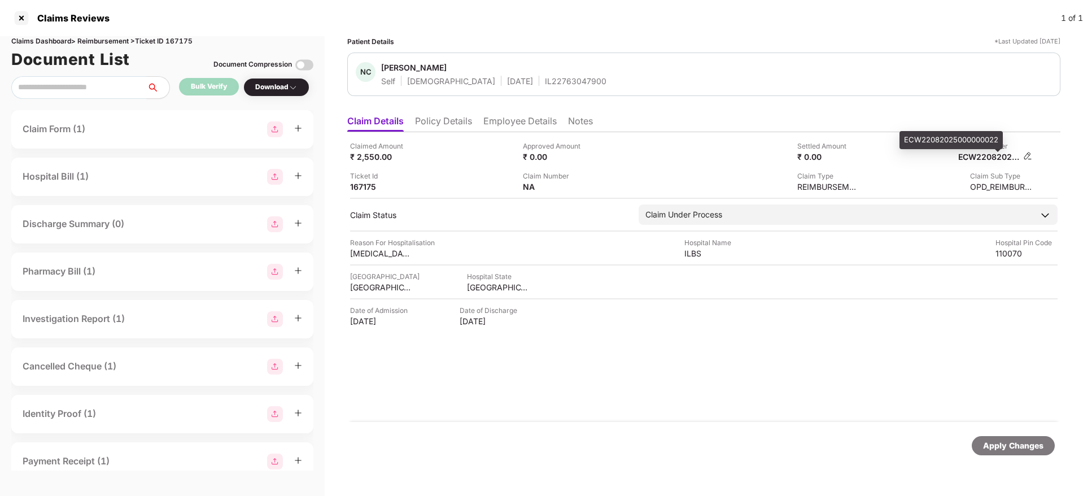
click at [983, 161] on div "ECW22082025000000022" at bounding box center [989, 156] width 62 height 11
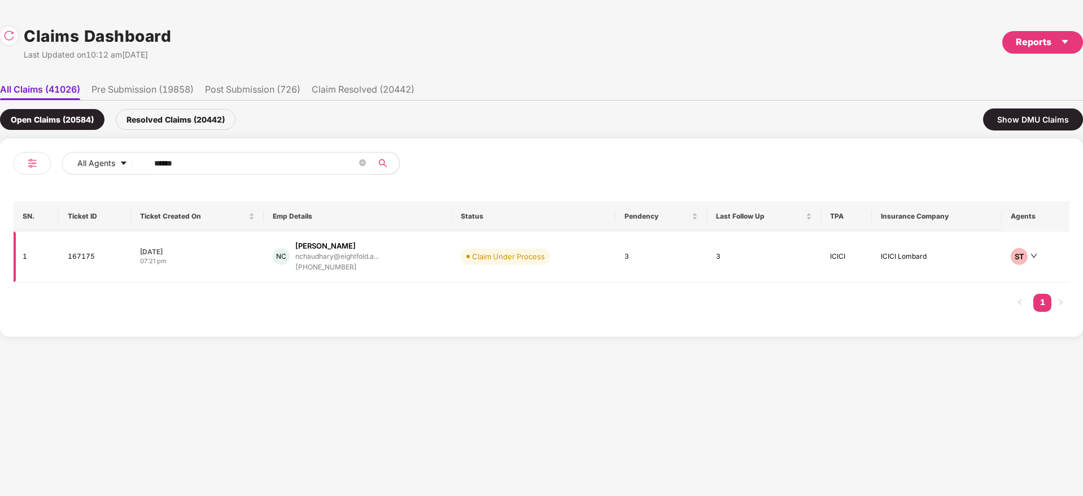
click at [417, 273] on td "NC Nishant Chaudhary nchaudhary@eightfold.a... +919643611663" at bounding box center [358, 257] width 189 height 51
drag, startPoint x: 225, startPoint y: 158, endPoint x: 13, endPoint y: 215, distance: 219.3
click at [0, 214] on div "All Agents ****** SN. Ticket ID Ticket Created On Emp Details Status Pendency L…" at bounding box center [541, 237] width 1083 height 198
paste input "text"
type input "******"
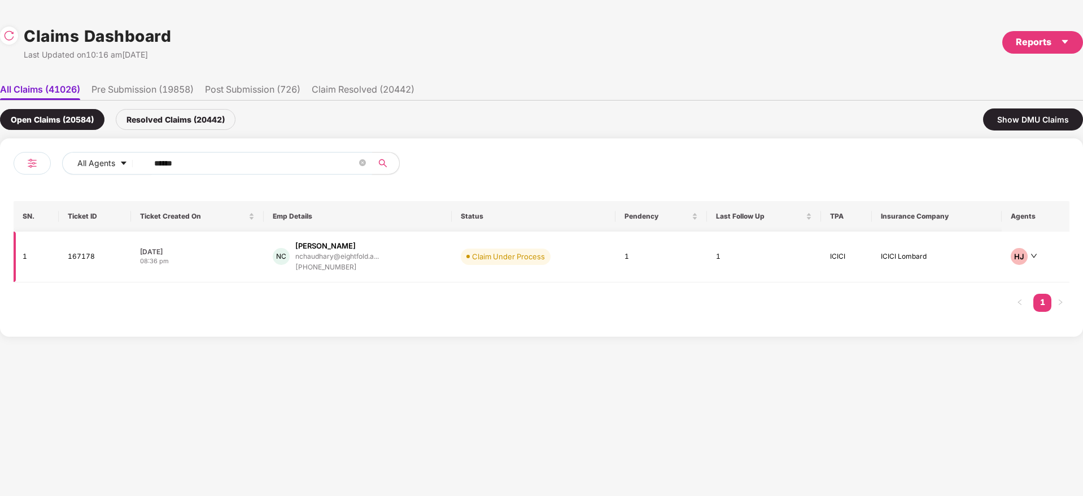
click at [429, 257] on div "NC Nishant Chaudhary nchaudhary@eightfold.a... +919643611663" at bounding box center [358, 257] width 171 height 32
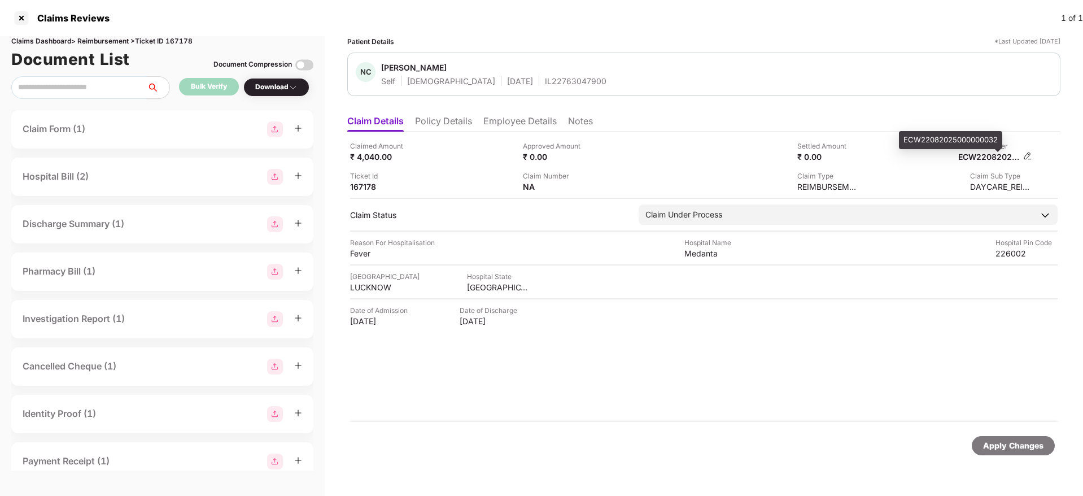
click at [976, 158] on div "ECW22082025000000032" at bounding box center [989, 156] width 62 height 11
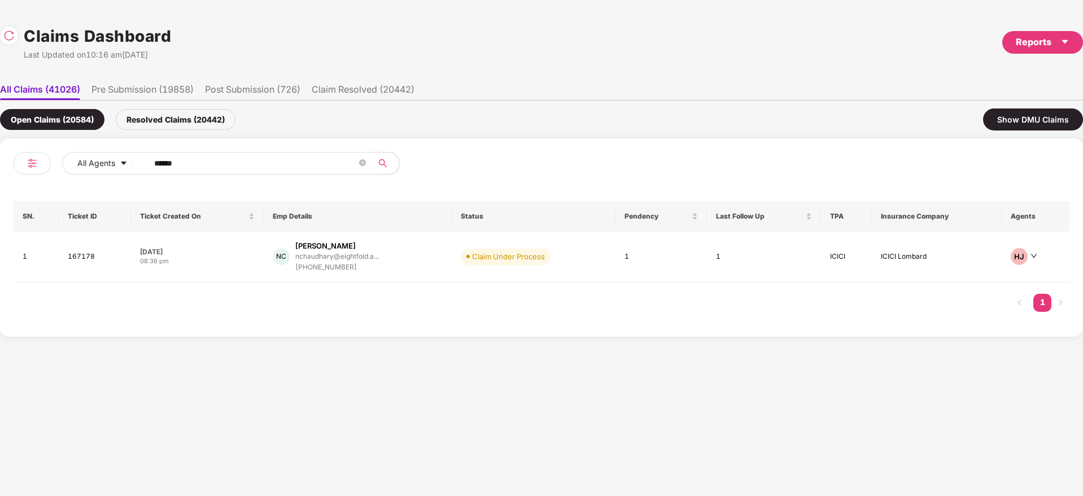
drag, startPoint x: 190, startPoint y: 160, endPoint x: 59, endPoint y: 180, distance: 132.4
click at [60, 180] on div "All Agents ******" at bounding box center [278, 168] width 528 height 32
paste input "text"
type input "******"
click at [413, 260] on div "NC Nishant Chaudhary nchaudhary@eightfold.a... +919643611663" at bounding box center [358, 257] width 171 height 32
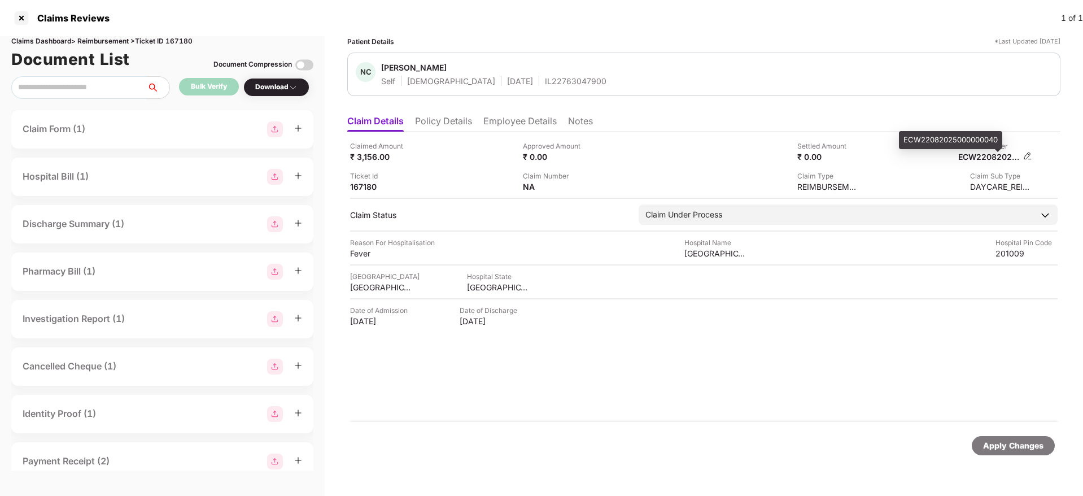
click at [981, 159] on div "ECW22082025000000040" at bounding box center [989, 156] width 62 height 11
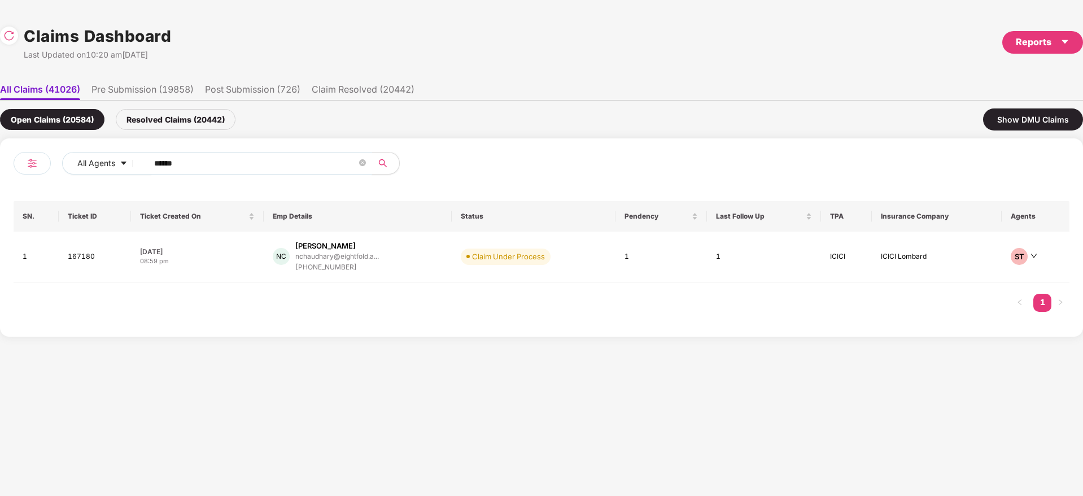
drag, startPoint x: 244, startPoint y: 164, endPoint x: 67, endPoint y: 197, distance: 179.9
click at [62, 197] on div "All Agents ****** SN. Ticket ID Ticket Created On Emp Details Status Pendency L…" at bounding box center [542, 237] width 1056 height 171
paste input "text"
type input "******"
click at [411, 246] on div "NC Nishant Chaudhary nchaudhary@eightfold.a... +919643611663" at bounding box center [358, 257] width 171 height 32
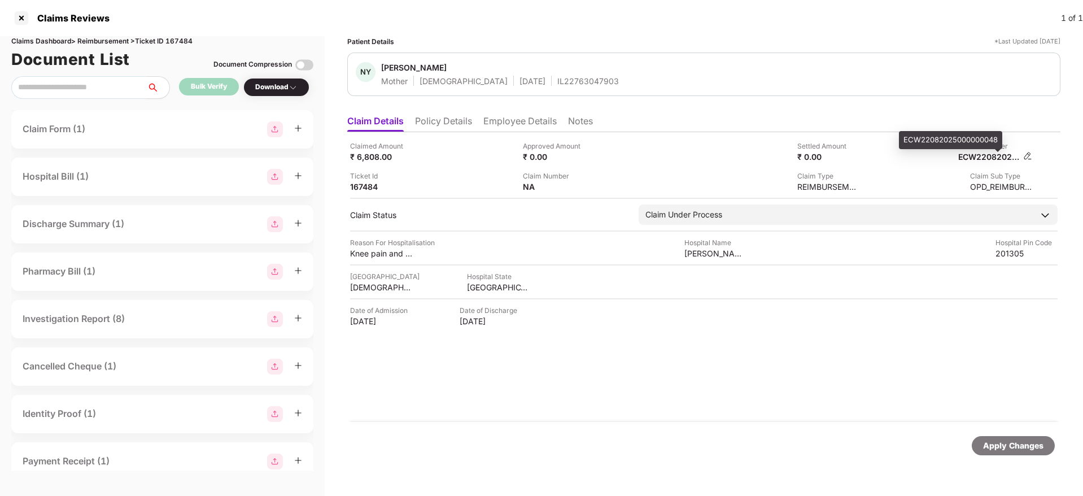
click at [984, 158] on div "ECW22082025000000048" at bounding box center [989, 156] width 62 height 11
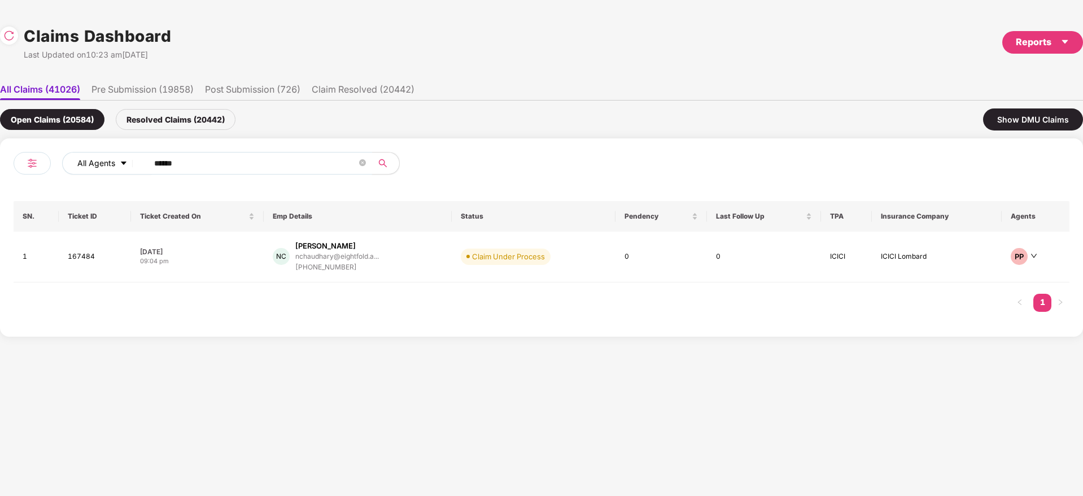
drag, startPoint x: 203, startPoint y: 158, endPoint x: 68, endPoint y: 168, distance: 135.9
click at [77, 165] on div "All Agents ******" at bounding box center [379, 163] width 634 height 23
paste input "******"
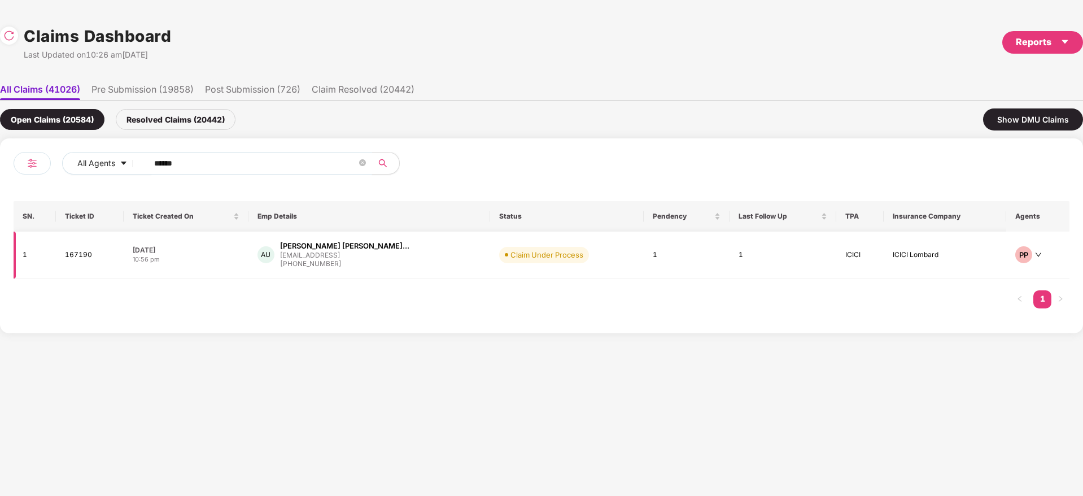
type input "******"
click at [400, 264] on div "AU Abhishek Kumar Upadhya... aupadhyay@eightfold.ai +918149070955" at bounding box center [369, 255] width 224 height 29
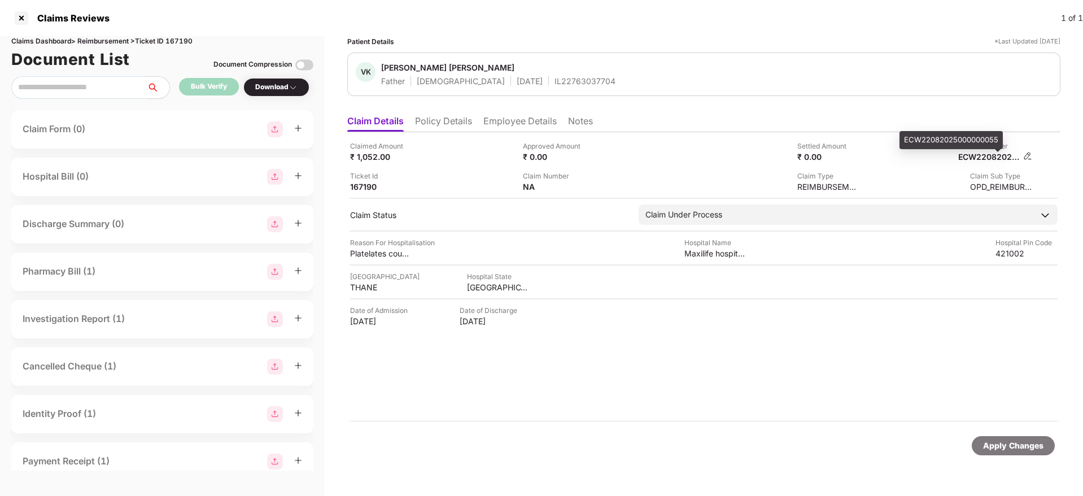
click at [977, 158] on div "ECW22082025000000055" at bounding box center [989, 156] width 62 height 11
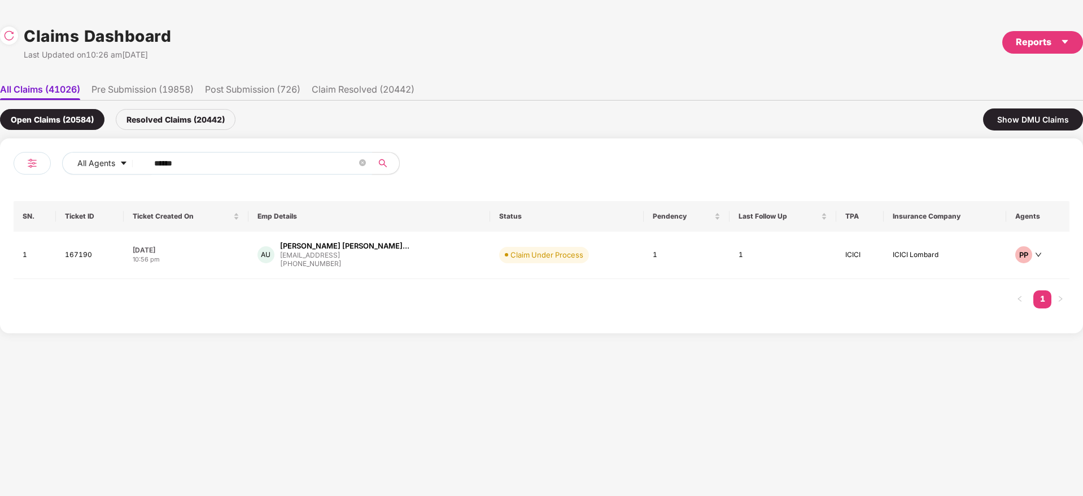
drag, startPoint x: 200, startPoint y: 161, endPoint x: 29, endPoint y: 181, distance: 171.6
click at [0, 184] on div "All Agents ****** SN. Ticket ID Ticket Created On Emp Details Status Pendency L…" at bounding box center [541, 235] width 1083 height 195
paste input "text"
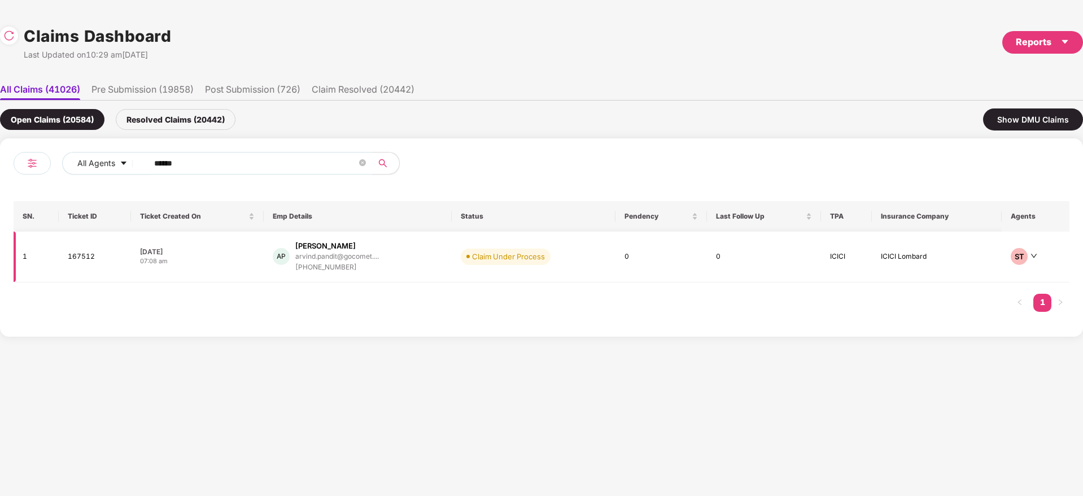
type input "******"
click at [394, 259] on div "AP Arvind Pandit arvind.pandit@gocomet.... +917065626259" at bounding box center [358, 257] width 171 height 32
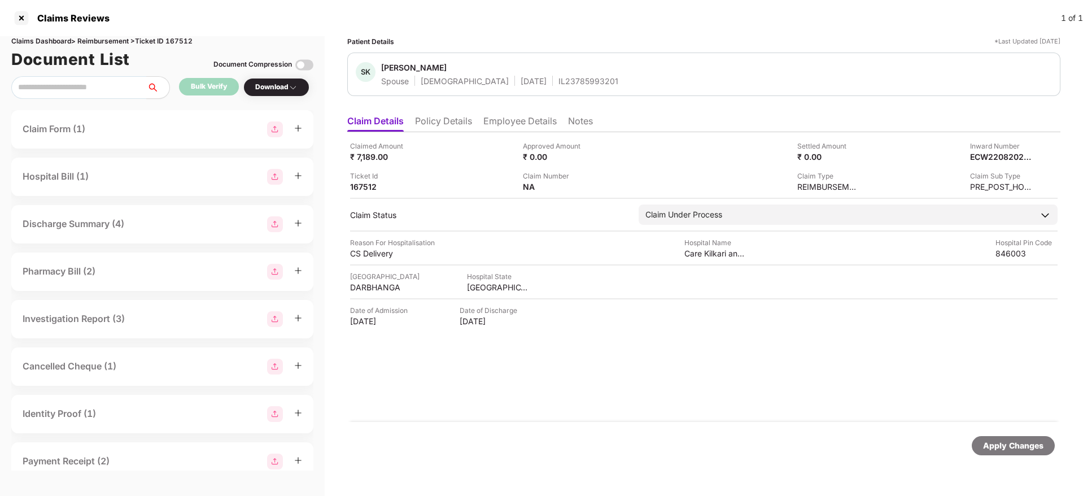
click at [985, 164] on div "Claimed Amount ₹ 7,189.00 Approved Amount ₹ 0.00 Settled Amount ₹ 0.00 Inward N…" at bounding box center [704, 166] width 708 height 51
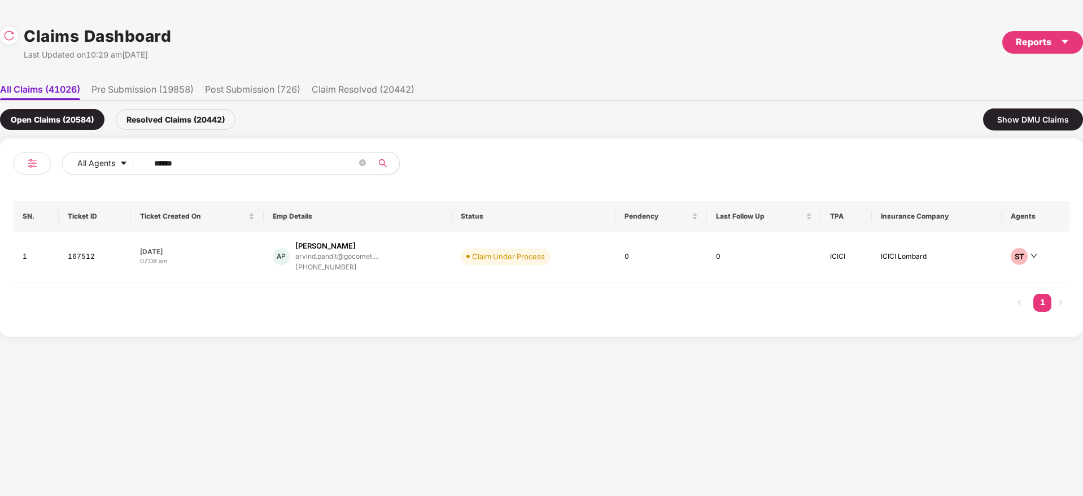
drag, startPoint x: 209, startPoint y: 160, endPoint x: 82, endPoint y: 185, distance: 130.0
click at [62, 184] on div "All Agents ****** SN. Ticket ID Ticket Created On Emp Details Status Pendency L…" at bounding box center [542, 237] width 1056 height 171
paste input "text"
type input "******"
click at [425, 260] on div "SN Shams Javed Iqbal Naga... shams.nagaonkar@centir... +919028570974" at bounding box center [364, 257] width 204 height 32
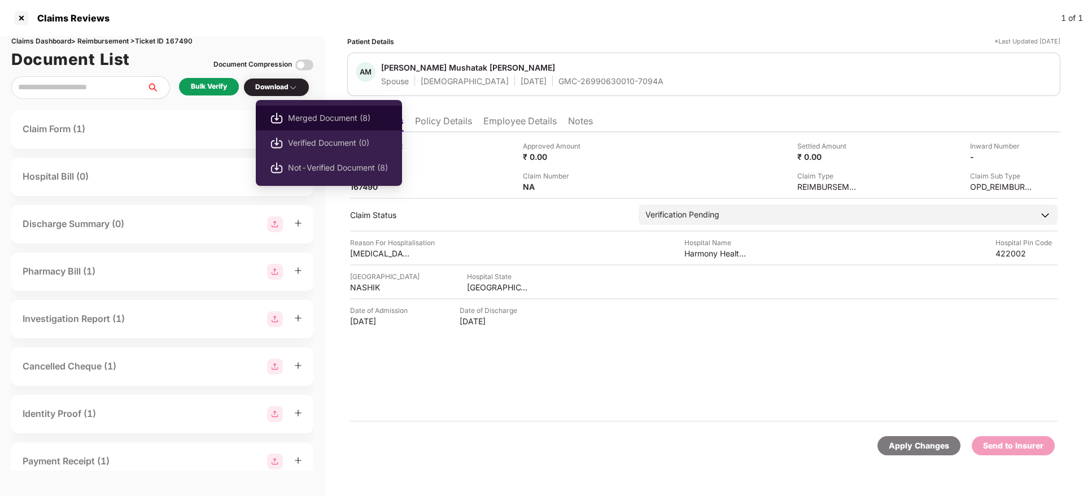
click at [320, 115] on span "Merged Document (8)" at bounding box center [338, 118] width 100 height 12
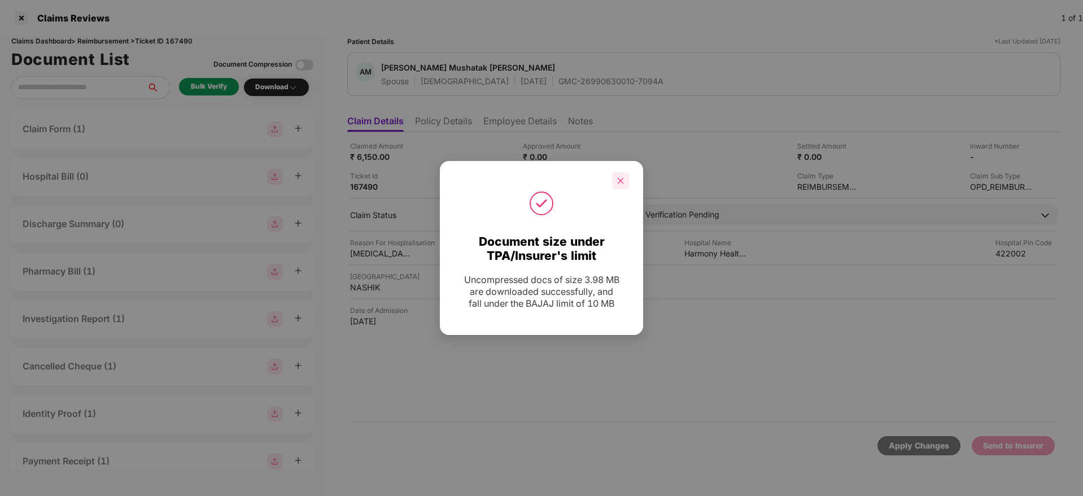
click at [615, 181] on div at bounding box center [620, 180] width 17 height 17
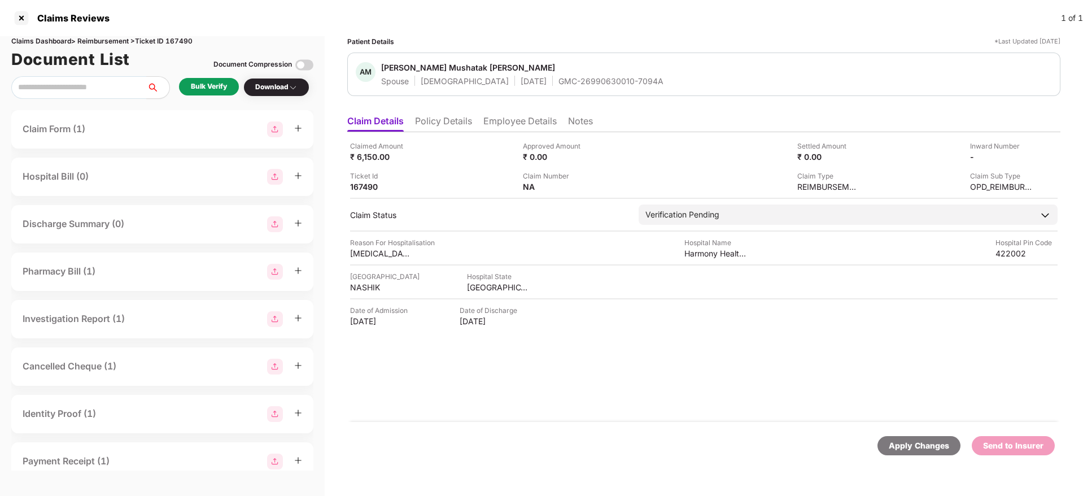
click at [562, 79] on div "GMC-26990630010-7094A" at bounding box center [610, 81] width 105 height 11
click at [561, 79] on div "GMC-26990630010-7094A" at bounding box center [610, 81] width 105 height 11
click at [477, 287] on div "MAHARASHTRA" at bounding box center [498, 287] width 62 height 11
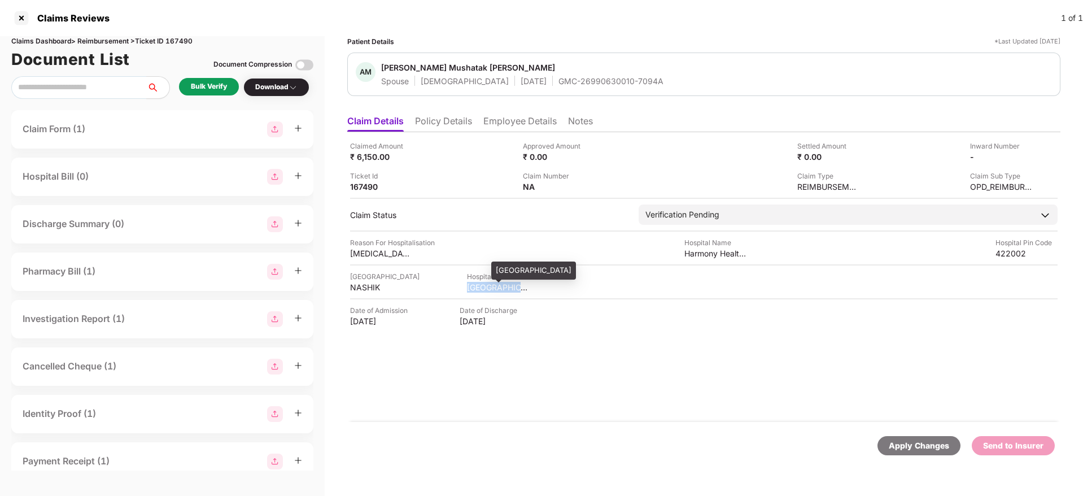
click at [477, 287] on div "MAHARASHTRA" at bounding box center [498, 287] width 62 height 11
click at [356, 289] on div "NASHIK" at bounding box center [381, 287] width 62 height 11
click at [694, 260] on div "Claimed Amount ₹ 6,150.00 Approved Amount ₹ 0.00 Settled Amount ₹ 0.00 Inward N…" at bounding box center [703, 277] width 713 height 290
click at [694, 259] on div "Claimed Amount ₹ 6,150.00 Approved Amount ₹ 0.00 Settled Amount ₹ 0.00 Inward N…" at bounding box center [703, 277] width 713 height 290
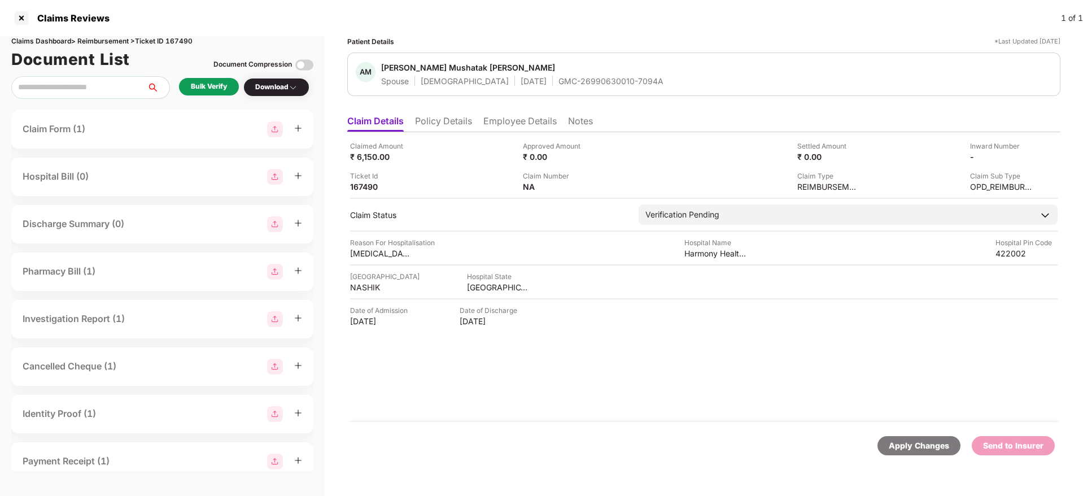
click at [694, 259] on div "Claimed Amount ₹ 6,150.00 Approved Amount ₹ 0.00 Settled Amount ₹ 0.00 Inward N…" at bounding box center [703, 277] width 713 height 290
click at [694, 256] on div "Harmony Health Speciality Clinic" at bounding box center [715, 253] width 62 height 11
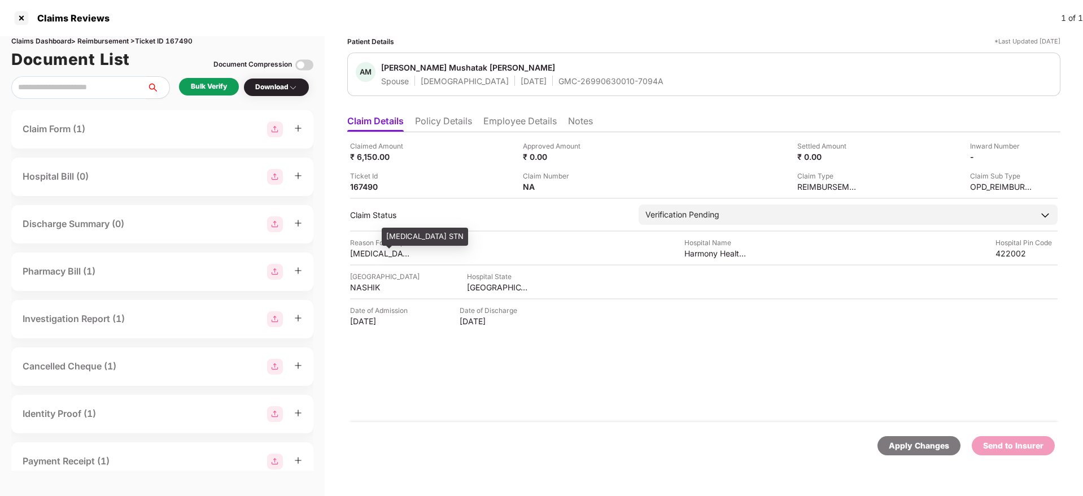
click at [360, 258] on div "Goitre STN" at bounding box center [381, 253] width 62 height 11
click at [360, 257] on div "Goitre STN" at bounding box center [381, 253] width 62 height 11
click at [485, 125] on ul "Claim Details Policy Details Employee Details Notes" at bounding box center [703, 121] width 713 height 23
click at [525, 124] on li "Employee Details" at bounding box center [519, 123] width 73 height 16
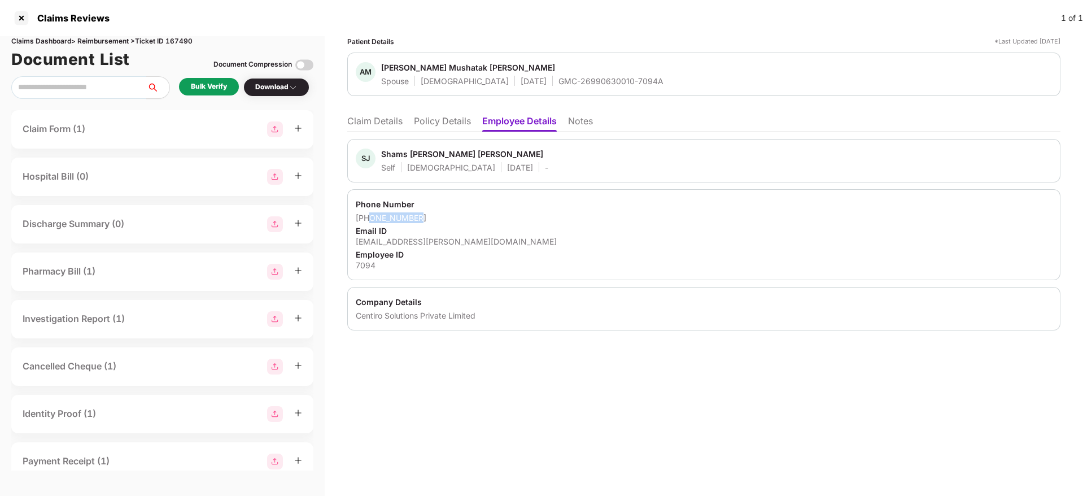
drag, startPoint x: 426, startPoint y: 221, endPoint x: 379, endPoint y: 222, distance: 47.4
click at [368, 221] on div "+919028570974" at bounding box center [704, 217] width 696 height 11
click at [407, 243] on div "shams.nagaonkar@centiro.com" at bounding box center [704, 241] width 696 height 11
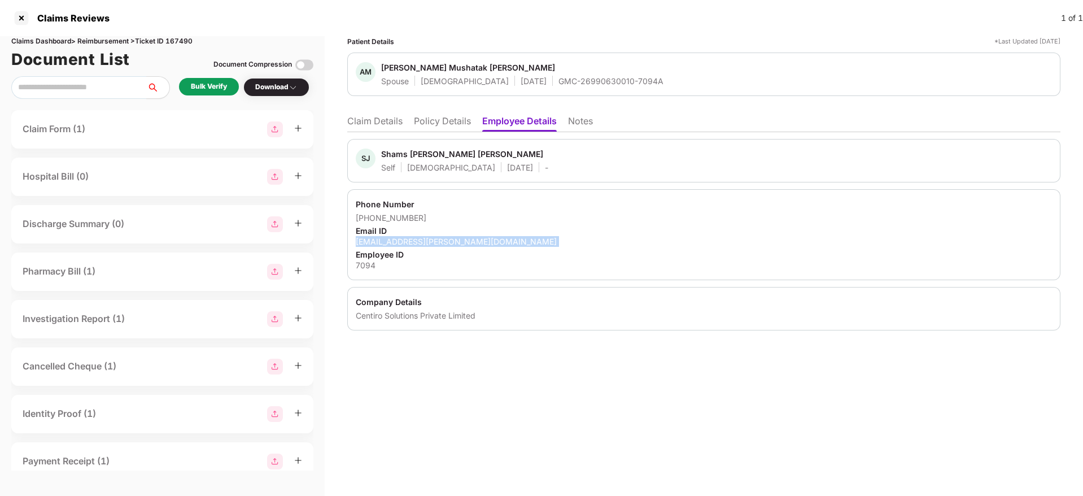
click at [407, 243] on div "shams.nagaonkar@centiro.com" at bounding box center [704, 241] width 696 height 11
click at [388, 115] on li "Claim Details" at bounding box center [374, 123] width 55 height 16
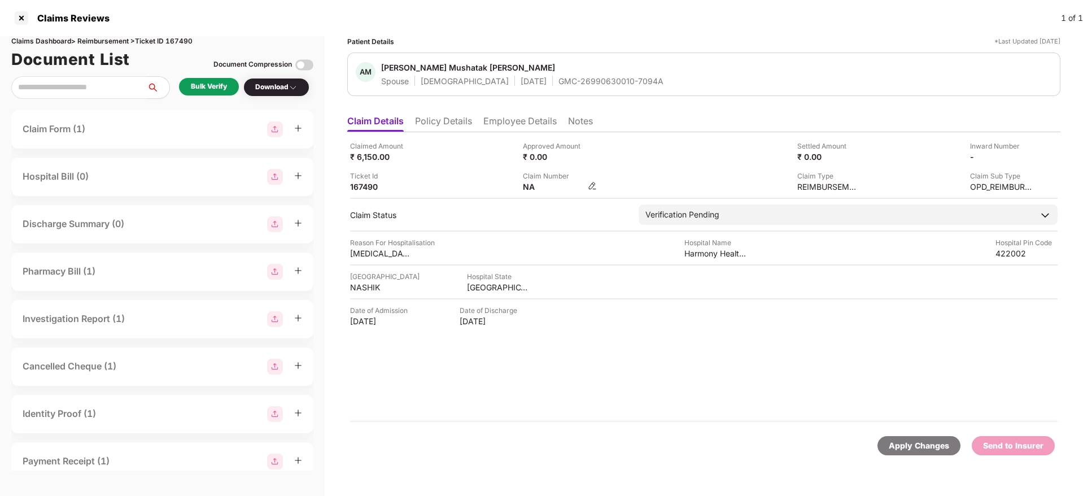
click at [591, 182] on img at bounding box center [592, 185] width 9 height 9
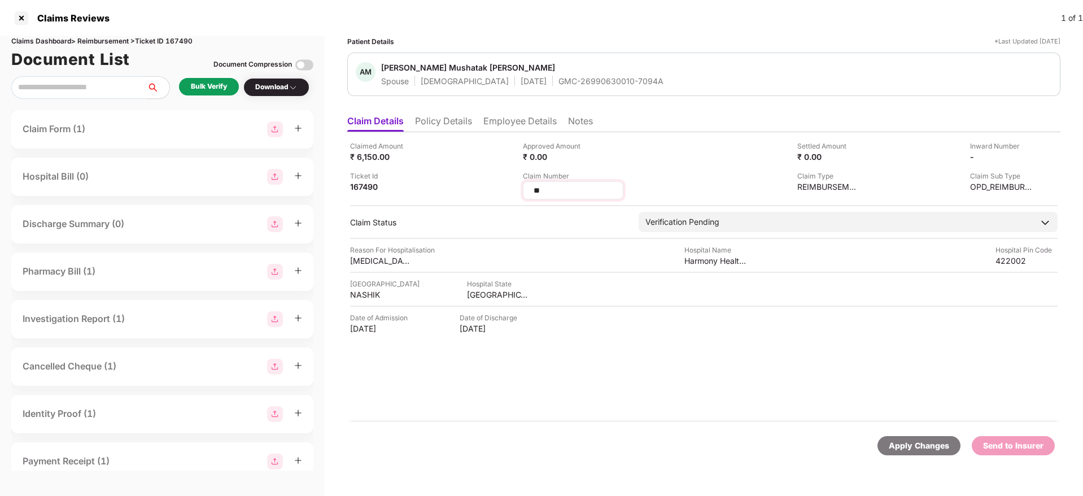
type input "*"
type input "**********"
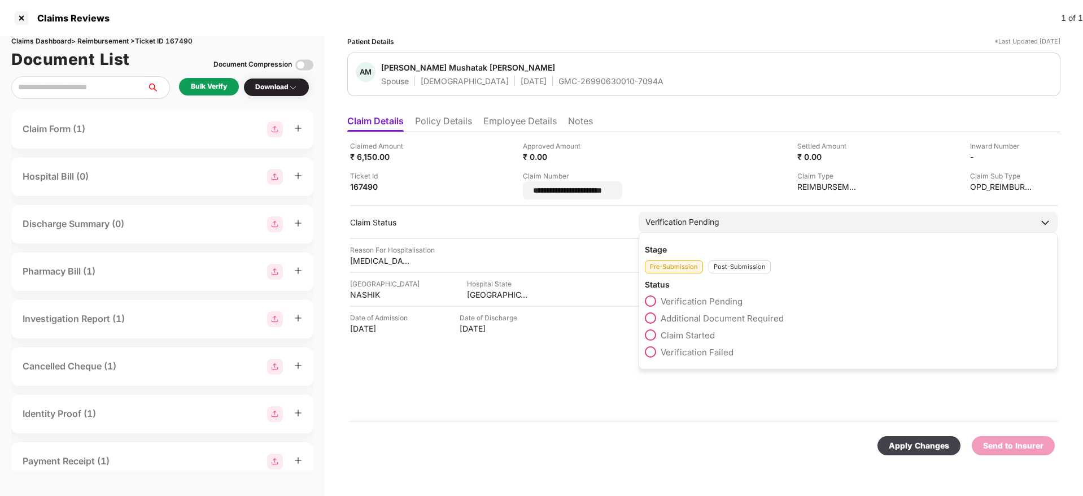
click at [754, 268] on div "Stage Pre-Submission Post-Submission Status Verification Pending Additional Doc…" at bounding box center [848, 300] width 419 height 137
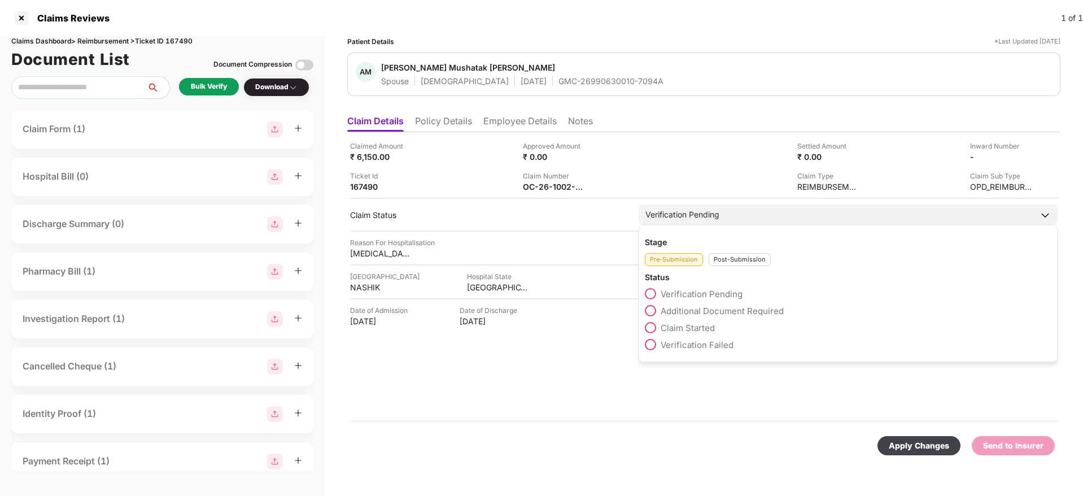
click at [719, 264] on div "Post-Submission" at bounding box center [740, 259] width 62 height 13
click at [710, 312] on span "Claim Under Process" at bounding box center [703, 310] width 85 height 11
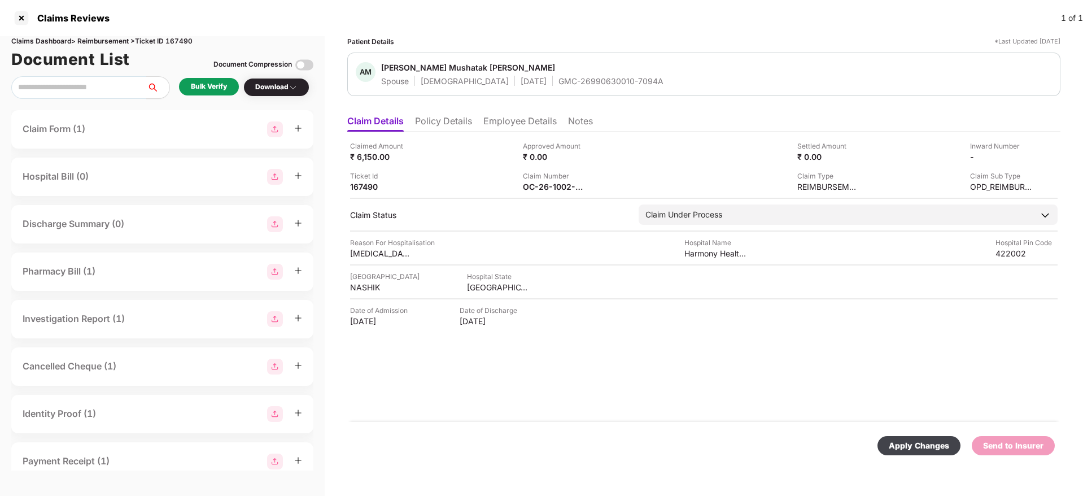
click at [932, 443] on div "Apply Changes" at bounding box center [919, 445] width 60 height 12
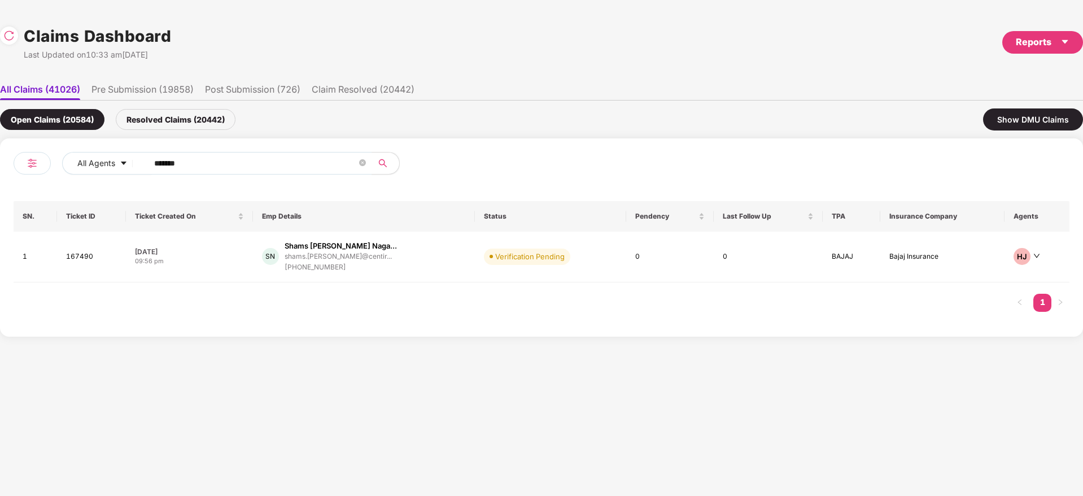
drag, startPoint x: 213, startPoint y: 164, endPoint x: 35, endPoint y: 170, distance: 178.0
click at [34, 169] on div "All Agents ******" at bounding box center [278, 168] width 528 height 32
paste input "text"
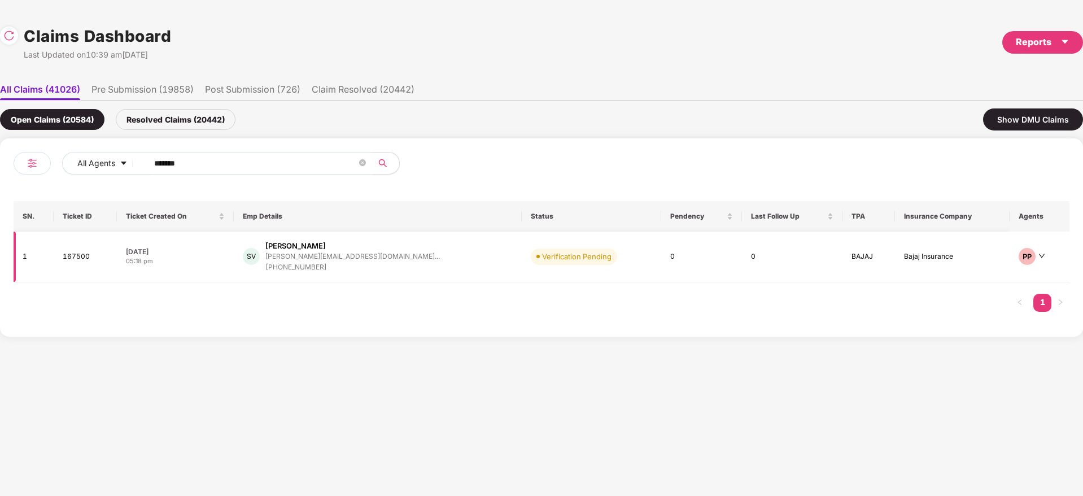
type input "******"
click at [401, 259] on div "SV Shalini G V shalini.gv@tredence.co... +916383095339" at bounding box center [377, 257] width 269 height 32
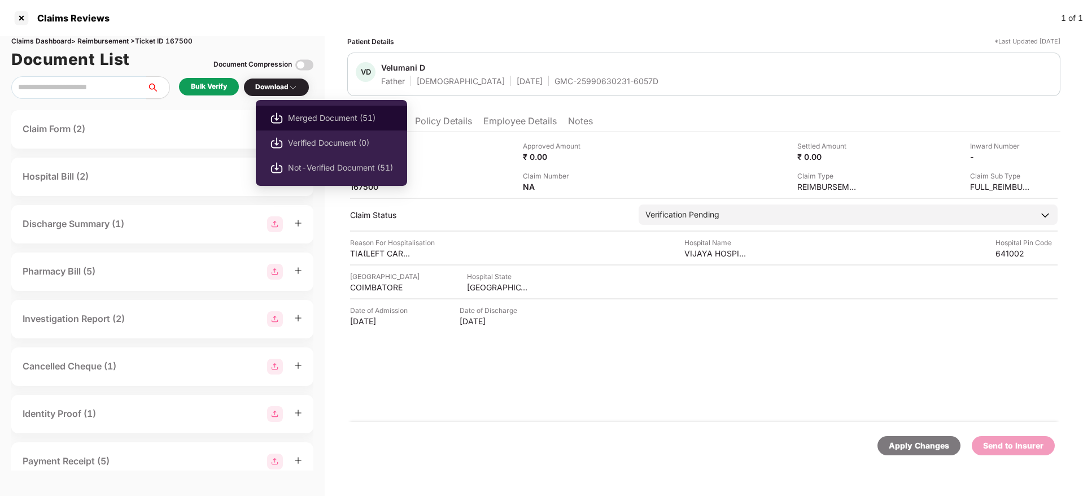
click at [312, 113] on span "Merged Document (51)" at bounding box center [340, 118] width 105 height 12
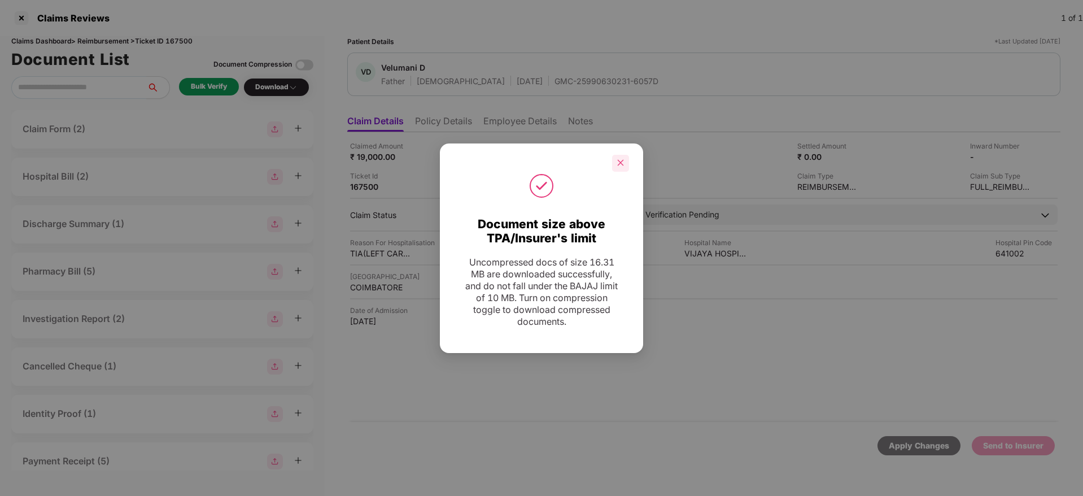
click at [622, 163] on icon "close" at bounding box center [621, 163] width 8 height 8
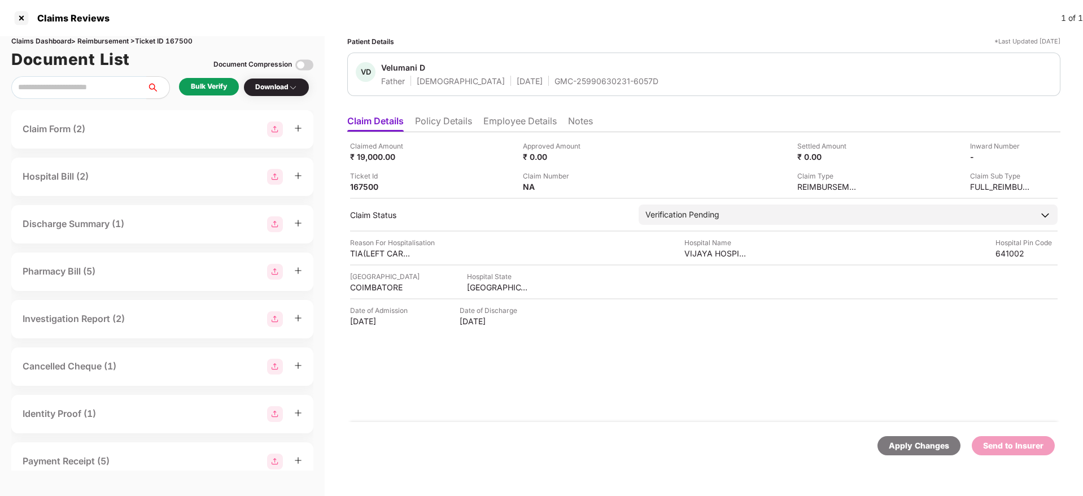
click at [659, 400] on div "Claimed Amount ₹ 19,000.00 Approved Amount ₹ 0.00 Settled Amount ₹ 0.00 Inward …" at bounding box center [703, 277] width 713 height 290
click at [554, 82] on div "GMC-25990630231-6057D" at bounding box center [606, 81] width 104 height 11
click at [478, 290] on div "TAMIL NADU" at bounding box center [498, 287] width 62 height 11
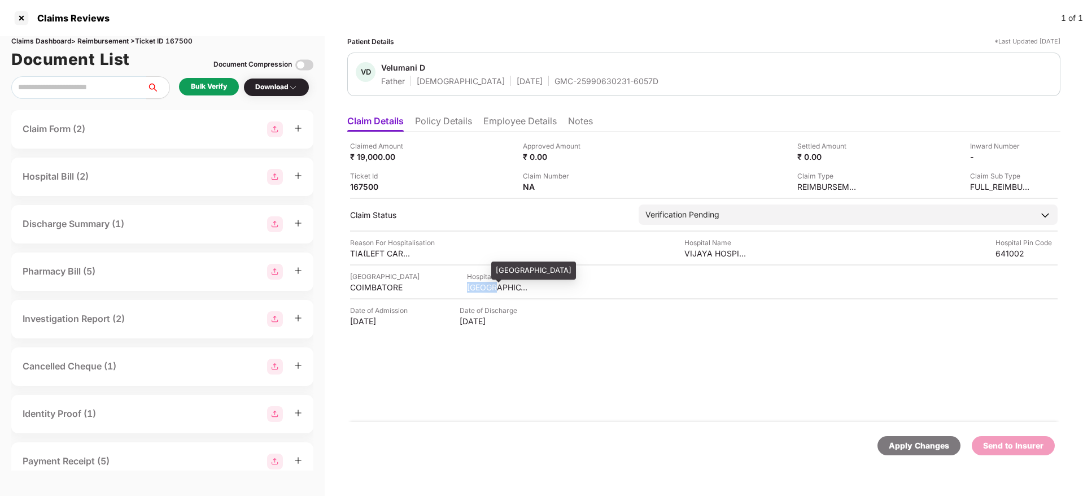
click at [478, 290] on div "TAMIL NADU" at bounding box center [498, 287] width 62 height 11
click at [379, 290] on div "COIMBATORE" at bounding box center [381, 287] width 62 height 11
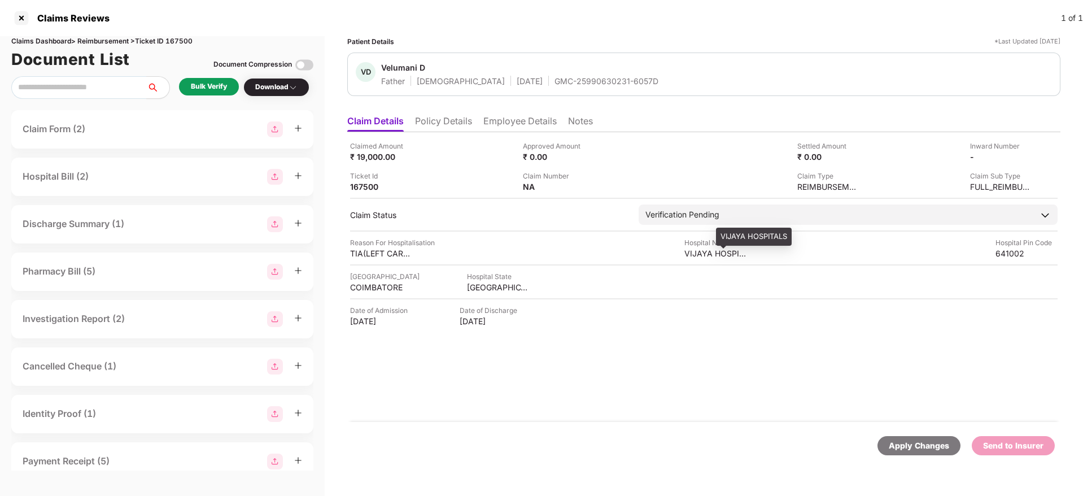
click at [705, 256] on div "VIJAYA HOSPITALS" at bounding box center [715, 253] width 62 height 11
click at [360, 264] on div at bounding box center [704, 264] width 708 height 1
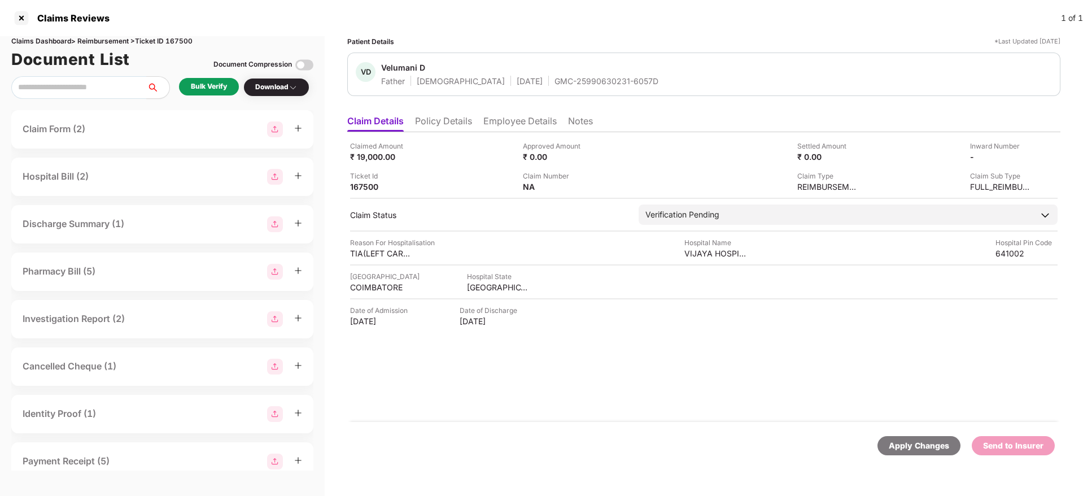
click at [360, 264] on div at bounding box center [704, 264] width 708 height 1
click at [360, 260] on div "Claimed Amount ₹ 19,000.00 Approved Amount ₹ 0.00 Settled Amount ₹ 0.00 Inward …" at bounding box center [703, 277] width 713 height 290
click at [363, 260] on div "Claimed Amount ₹ 19,000.00 Approved Amount ₹ 0.00 Settled Amount ₹ 0.00 Inward …" at bounding box center [703, 277] width 713 height 290
click at [370, 256] on div "TIA(LEFT CAROTID), RECURRENT CVA, TYPE II DIABETES MELLITES" at bounding box center [381, 253] width 62 height 11
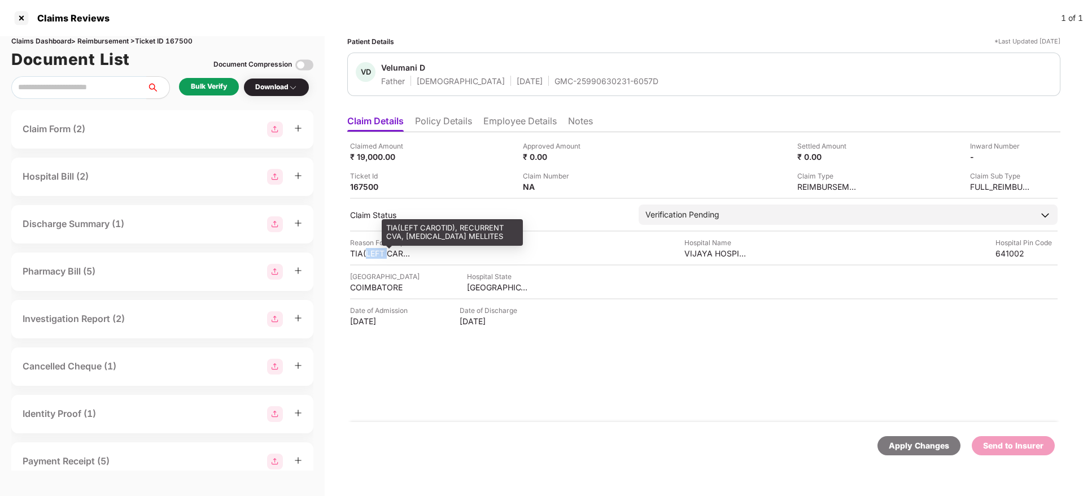
click at [370, 256] on div "TIA(LEFT CAROTID), RECURRENT CVA, TYPE II DIABETES MELLITES" at bounding box center [381, 253] width 62 height 11
click at [511, 115] on li "Employee Details" at bounding box center [519, 123] width 73 height 16
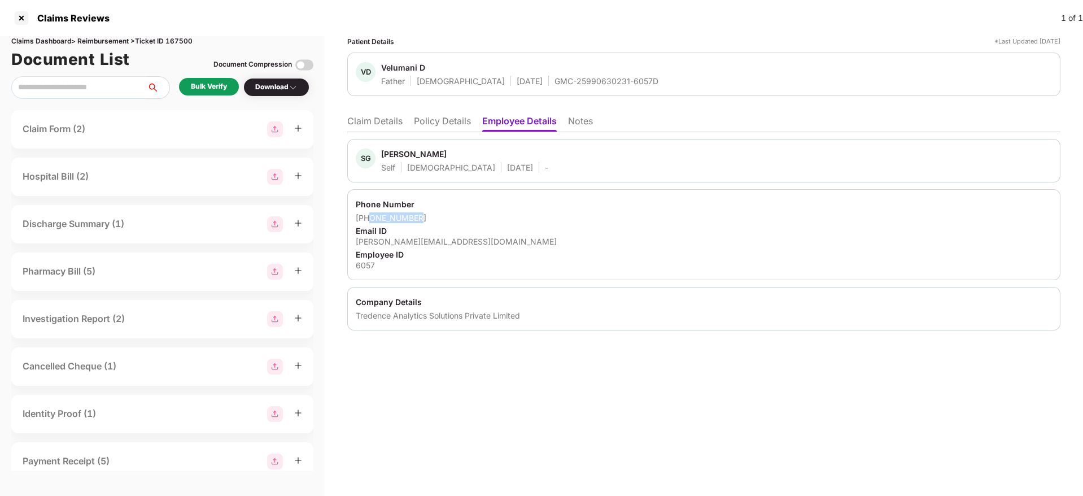
drag, startPoint x: 425, startPoint y: 220, endPoint x: 370, endPoint y: 220, distance: 54.2
click at [370, 220] on div "+916383095339" at bounding box center [704, 217] width 696 height 11
click at [404, 238] on div "shalini.gv@tredence.com" at bounding box center [704, 241] width 696 height 11
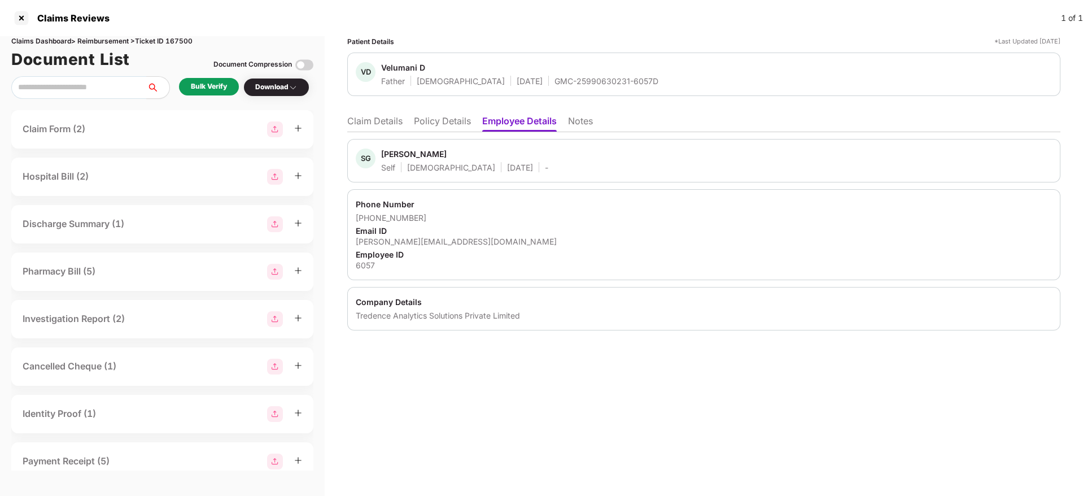
click at [376, 119] on li "Claim Details" at bounding box center [374, 123] width 55 height 16
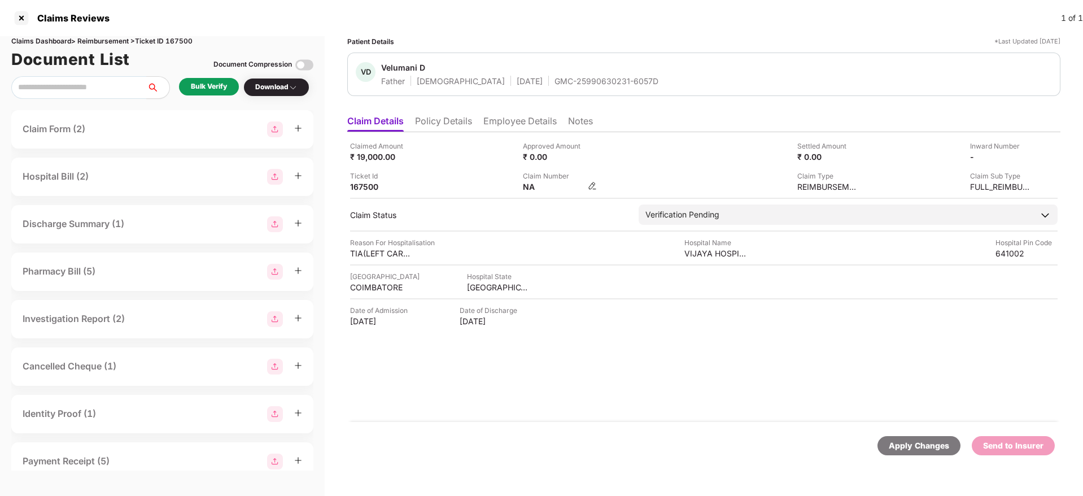
click at [597, 186] on img at bounding box center [592, 185] width 9 height 9
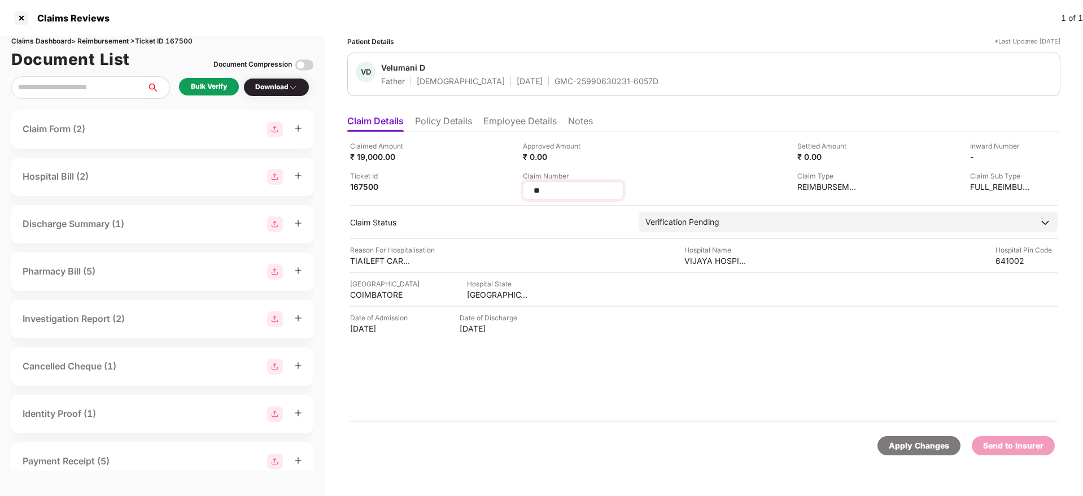
type input "*"
type input "**********"
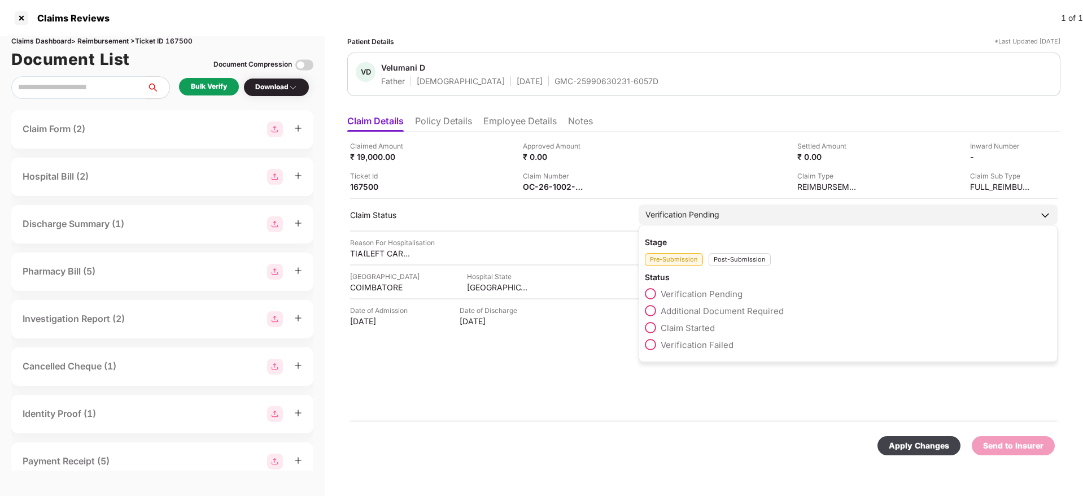
click at [748, 264] on div "Post-Submission" at bounding box center [740, 259] width 62 height 13
click at [704, 313] on span "Claim Under Process" at bounding box center [703, 310] width 85 height 11
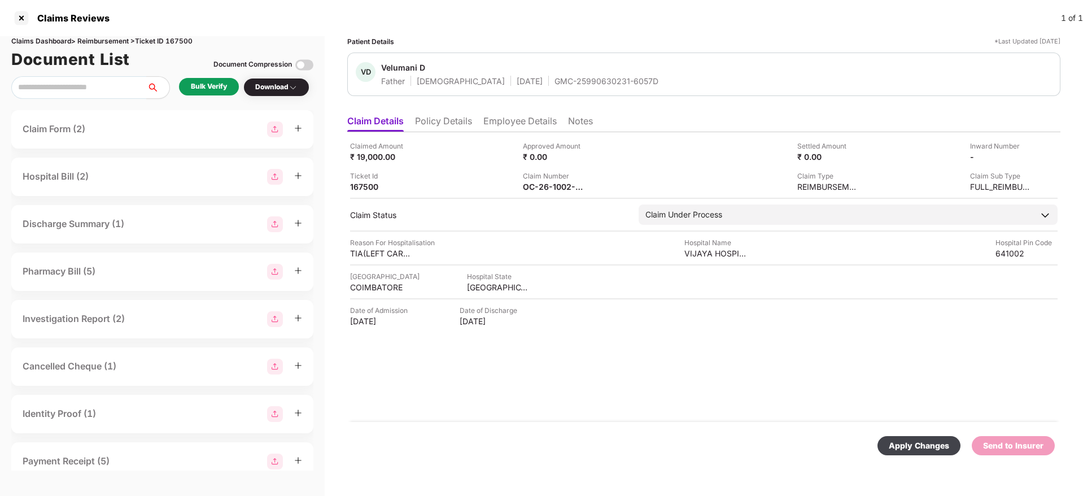
click at [929, 449] on div "Apply Changes" at bounding box center [919, 445] width 60 height 12
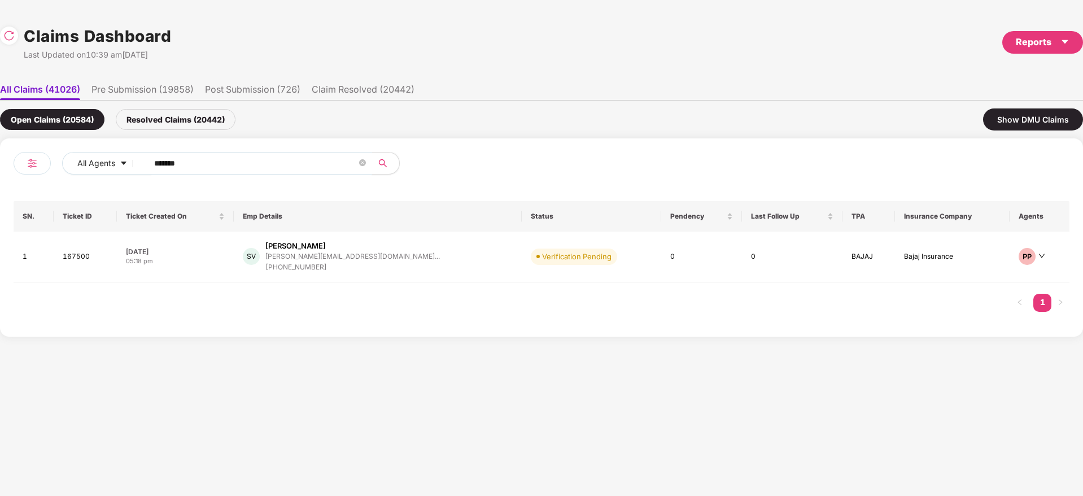
drag, startPoint x: 126, startPoint y: 154, endPoint x: 232, endPoint y: 161, distance: 105.2
click at [98, 155] on div "All Agents ******" at bounding box center [379, 163] width 634 height 23
paste input "text"
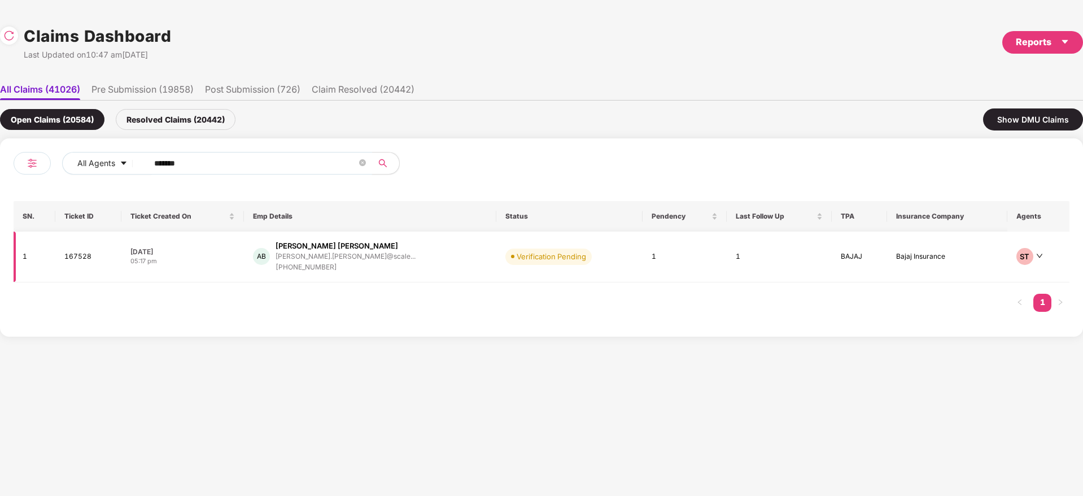
type input "******"
click at [446, 265] on div "AB Aakansha Vijay Bhargav aakansha.bhargav@scale... +919766609868" at bounding box center [370, 257] width 234 height 32
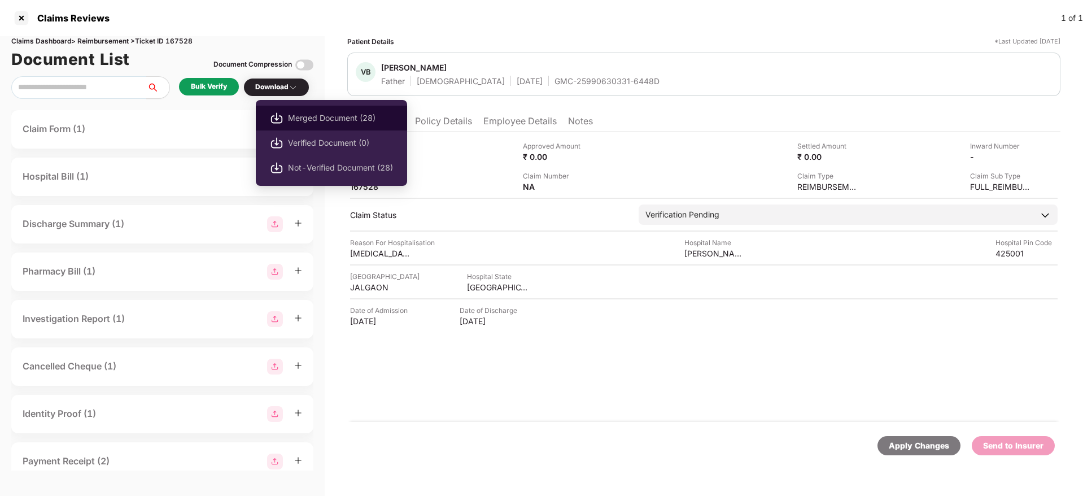
click at [337, 121] on span "Merged Document (28)" at bounding box center [340, 118] width 105 height 12
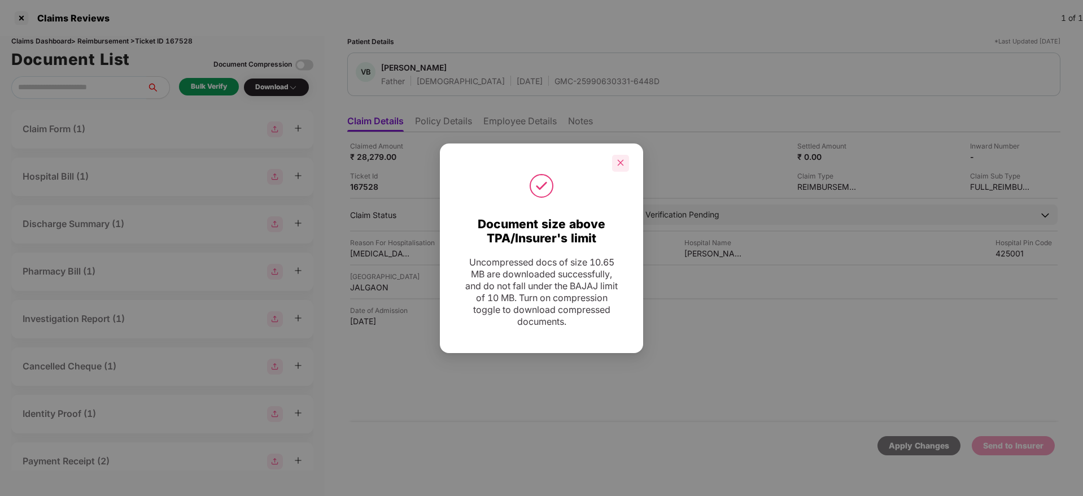
click at [622, 160] on icon "close" at bounding box center [621, 163] width 8 height 8
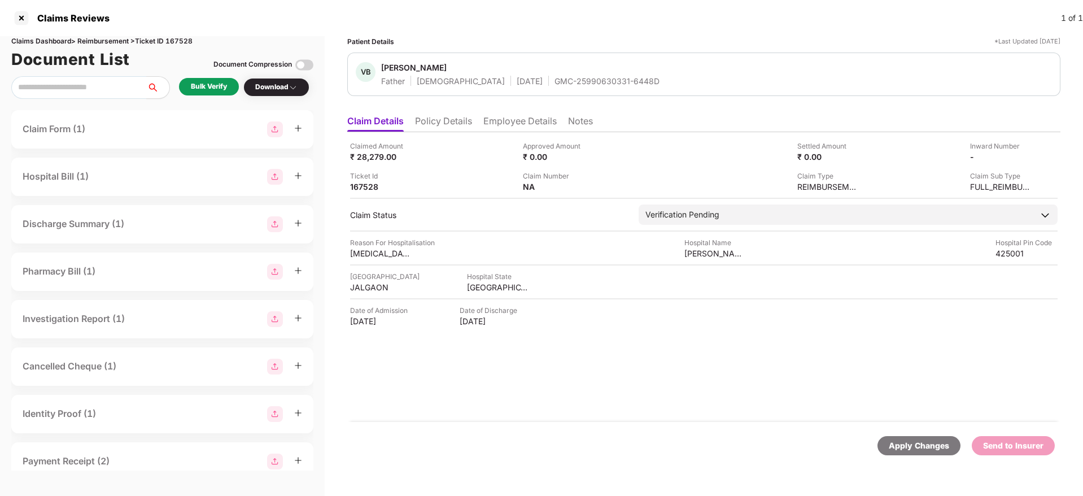
click at [761, 19] on div "Claims Reviews 1 of 1" at bounding box center [541, 18] width 1083 height 36
click at [812, 34] on div "Claims Reviews 1 of 1" at bounding box center [541, 18] width 1083 height 36
click at [628, 32] on div "Claims Reviews 1 of 1" at bounding box center [541, 18] width 1083 height 36
click at [554, 86] on div "GMC-25990630331-6448D" at bounding box center [606, 81] width 105 height 11
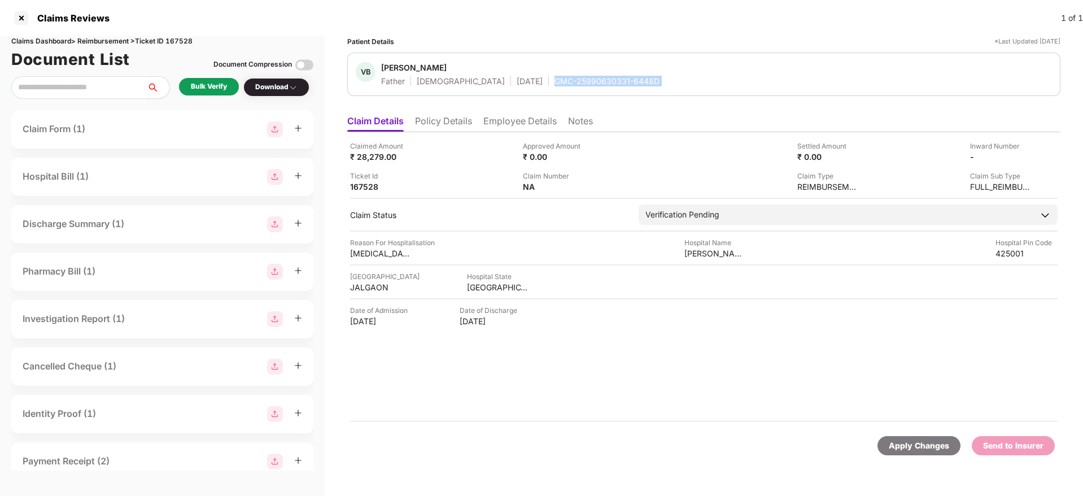
click at [554, 86] on div "GMC-25990630331-6448D" at bounding box center [606, 81] width 105 height 11
click at [484, 291] on div "MAHARASHTRA" at bounding box center [498, 287] width 62 height 11
click at [483, 291] on div "MAHARASHTRA" at bounding box center [498, 287] width 62 height 11
click at [373, 287] on div "JALGAON" at bounding box center [381, 287] width 62 height 11
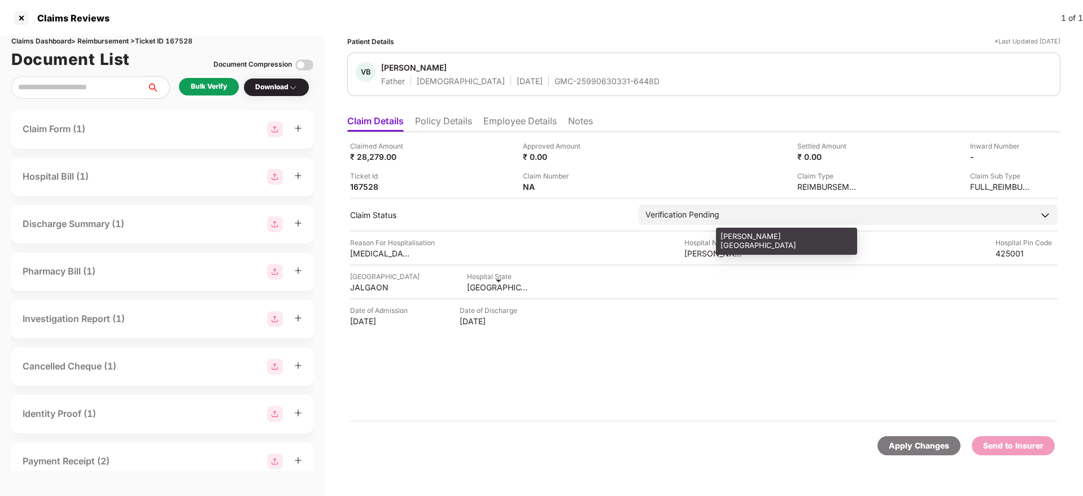
click at [706, 251] on div "Chaudhari Neuro Hospital" at bounding box center [715, 253] width 62 height 11
click at [705, 251] on div "Chaudhari Neuro Hospital" at bounding box center [715, 253] width 62 height 11
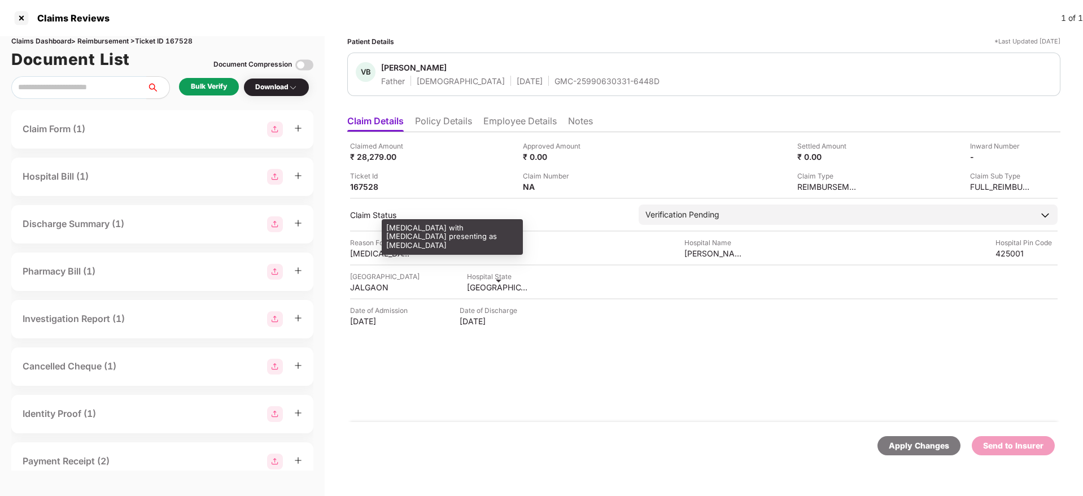
click at [374, 254] on div "Hyponatremia with Hypertension presenting as Delirium" at bounding box center [381, 253] width 62 height 11
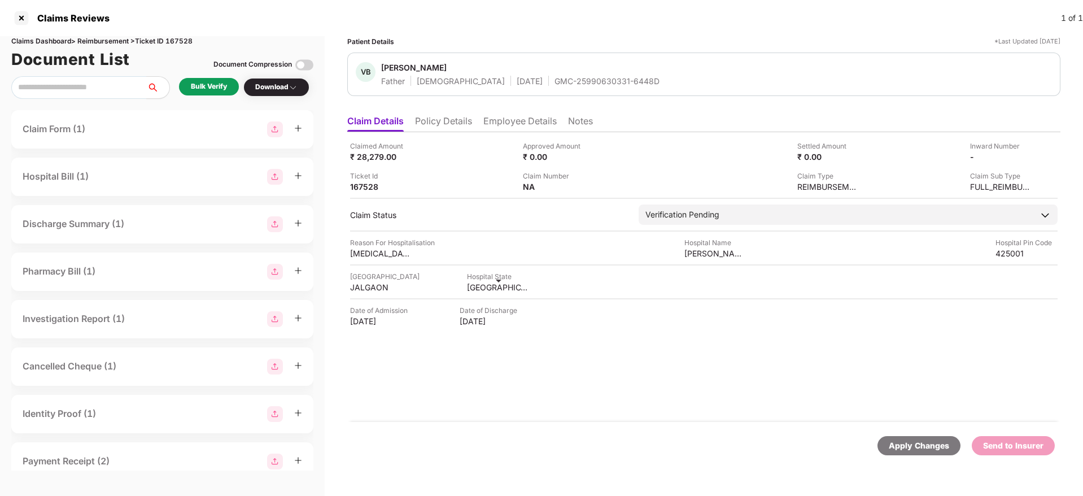
click at [512, 112] on ul "Claim Details Policy Details Employee Details Notes" at bounding box center [703, 121] width 713 height 23
click at [509, 119] on li "Employee Details" at bounding box center [519, 123] width 73 height 16
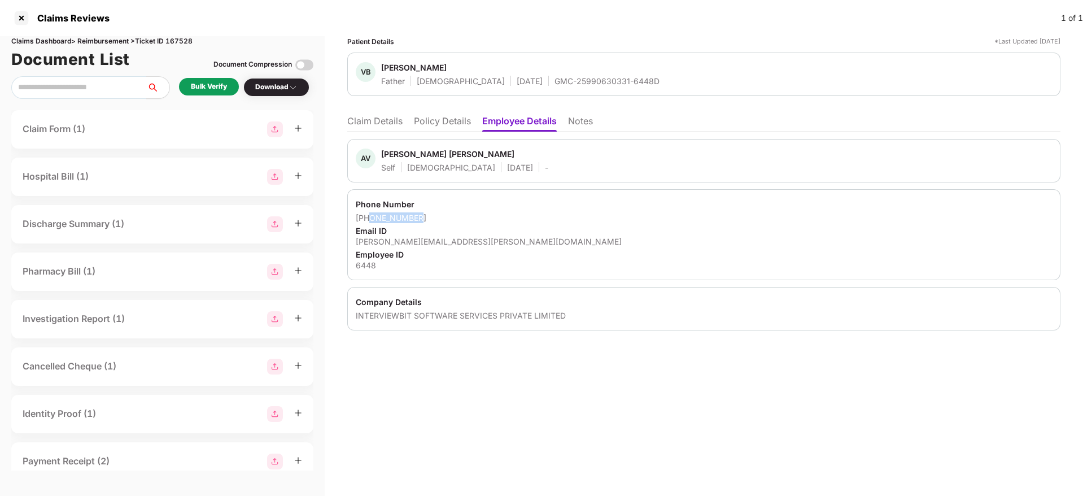
drag, startPoint x: 425, startPoint y: 220, endPoint x: 372, endPoint y: 219, distance: 53.6
click at [372, 219] on div "+919766609868" at bounding box center [704, 217] width 696 height 11
click at [449, 247] on div "Phone Number +919766609868 Email ID aakansha.bhargav@scaler.com Employee ID 6448" at bounding box center [703, 234] width 713 height 91
click at [449, 246] on div "aakansha.bhargav@scaler.com" at bounding box center [704, 241] width 696 height 11
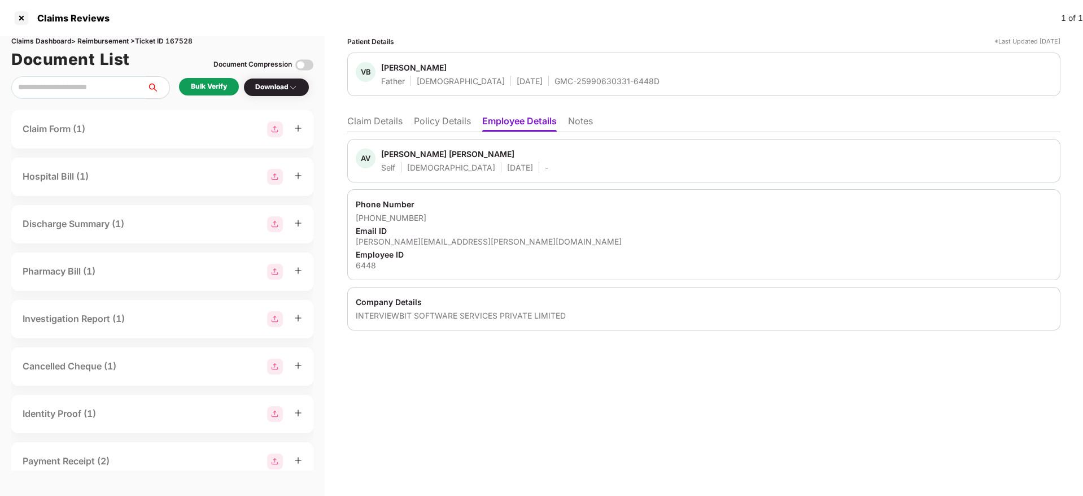
click at [378, 113] on ul "Claim Details Policy Details Employee Details Notes" at bounding box center [703, 121] width 713 height 23
click at [365, 116] on li "Claim Details" at bounding box center [374, 123] width 55 height 16
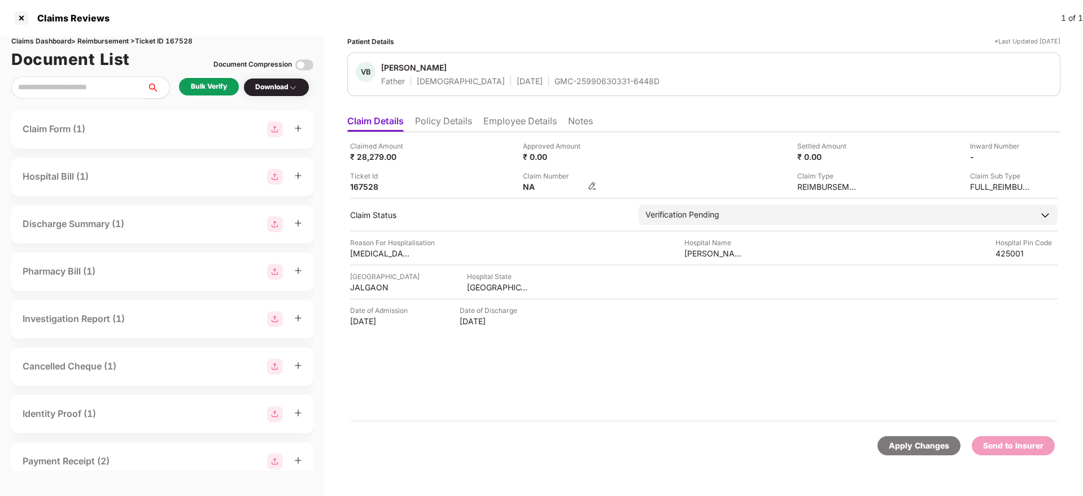
click at [590, 185] on img at bounding box center [592, 185] width 9 height 9
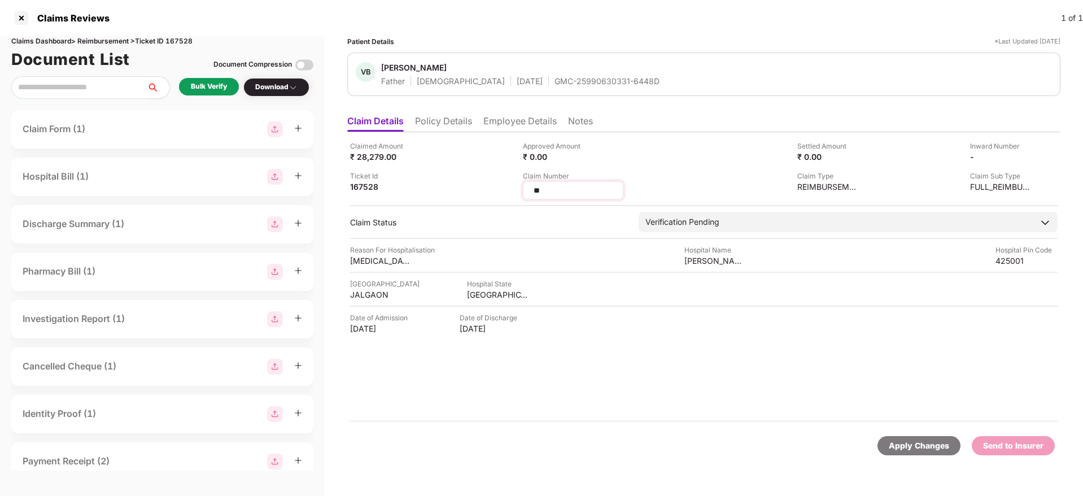
type input "*"
type input "**********"
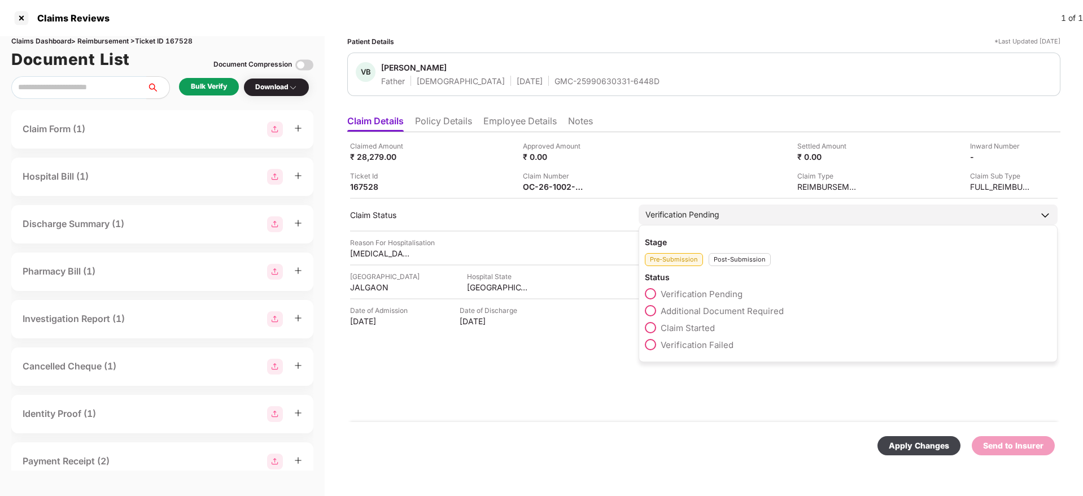
click at [748, 261] on div "Post-Submission" at bounding box center [740, 259] width 62 height 13
click at [697, 310] on span "Claim Under Process" at bounding box center [703, 310] width 85 height 11
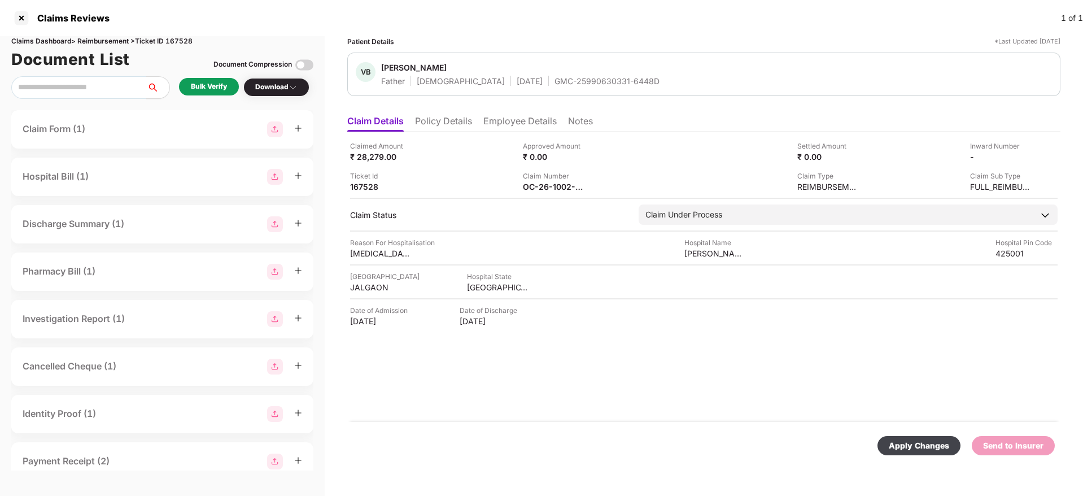
click at [934, 450] on div "Apply Changes" at bounding box center [919, 445] width 60 height 12
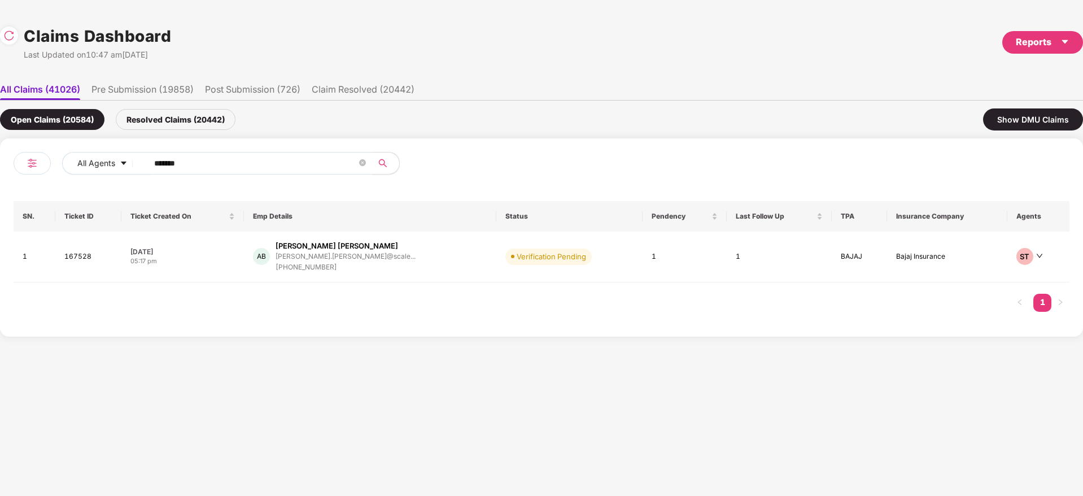
drag, startPoint x: 231, startPoint y: 165, endPoint x: 37, endPoint y: 195, distance: 196.0
click at [37, 195] on div "All Agents ****** SN. Ticket ID Ticket Created On Emp Details Status Pendency L…" at bounding box center [542, 237] width 1056 height 171
paste input "text"
type input "******"
click at [398, 258] on div "AB Ayush Banthiya ayush.banthiya@centiro... +917447439851" at bounding box center [371, 257] width 241 height 32
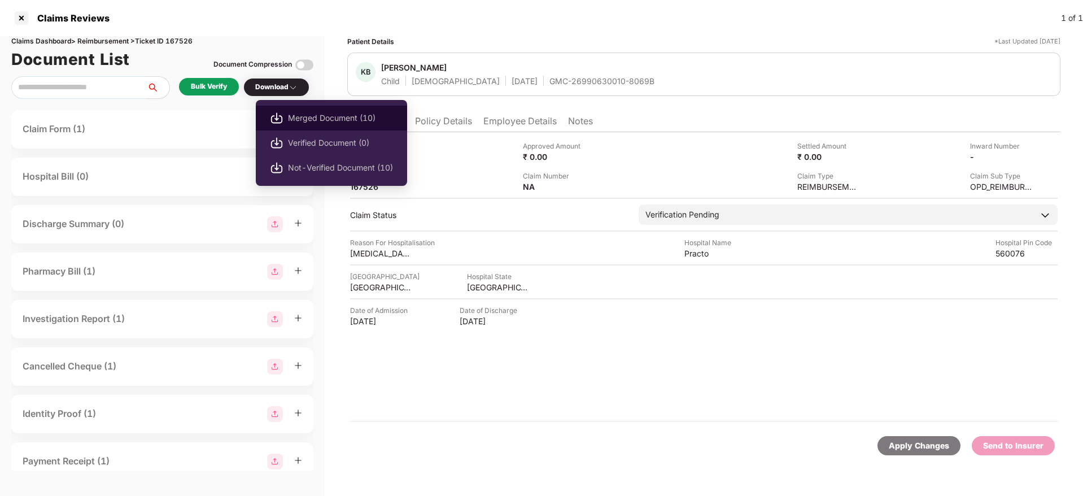
click at [330, 115] on span "Merged Document (10)" at bounding box center [340, 118] width 105 height 12
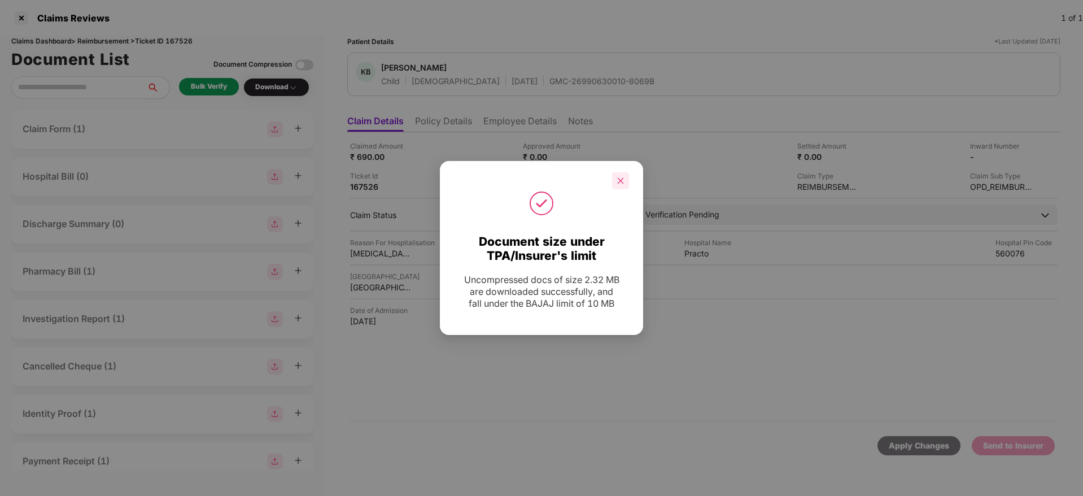
click at [623, 179] on icon "close" at bounding box center [621, 181] width 8 height 8
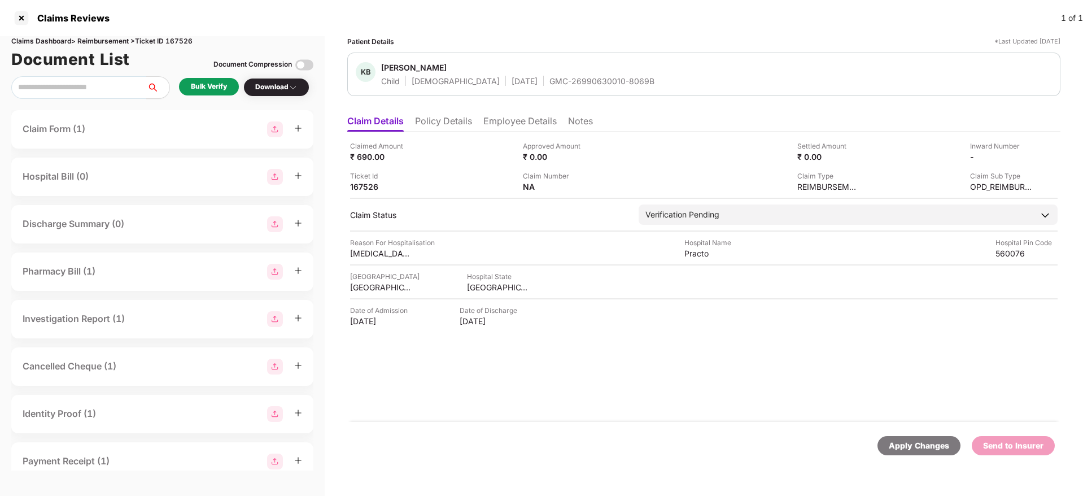
click at [549, 78] on div "GMC-26990630010-8069B" at bounding box center [601, 81] width 105 height 11
click at [494, 288] on div "KARNATAKA" at bounding box center [498, 287] width 62 height 11
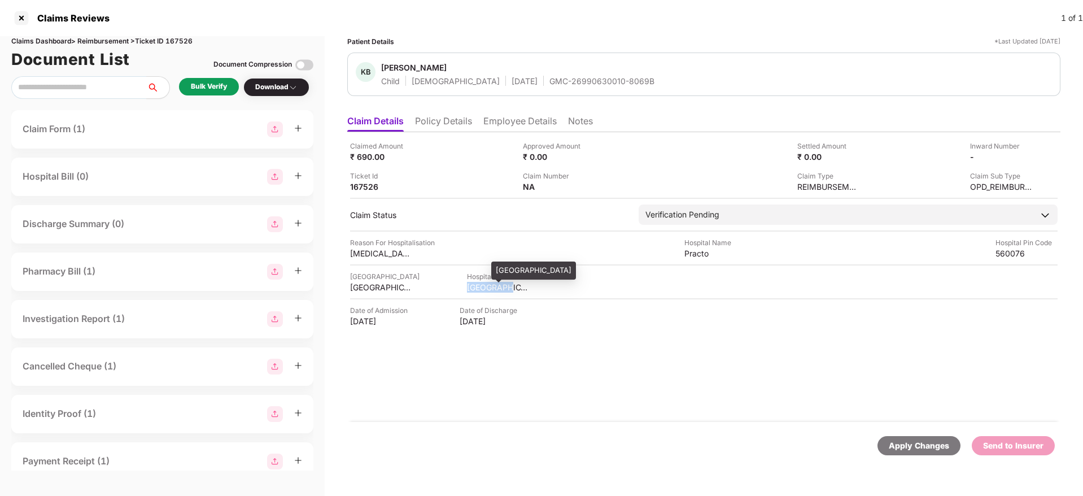
click at [494, 288] on div "KARNATAKA" at bounding box center [498, 287] width 62 height 11
click at [691, 255] on div "Practo" at bounding box center [715, 253] width 62 height 11
click at [361, 252] on div "Acute diarrhea" at bounding box center [381, 253] width 62 height 11
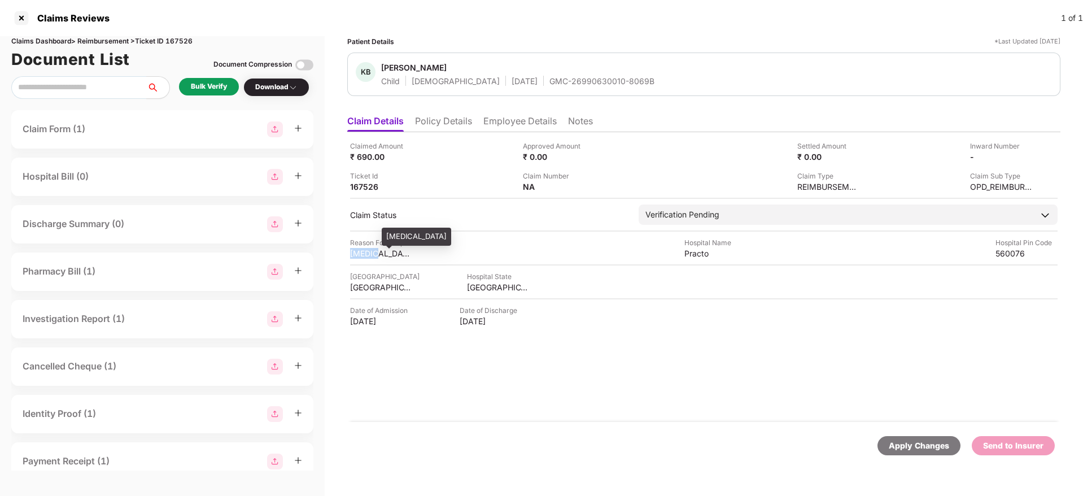
click at [361, 252] on div "Acute diarrhea" at bounding box center [381, 253] width 62 height 11
click at [503, 121] on li "Employee Details" at bounding box center [519, 123] width 73 height 16
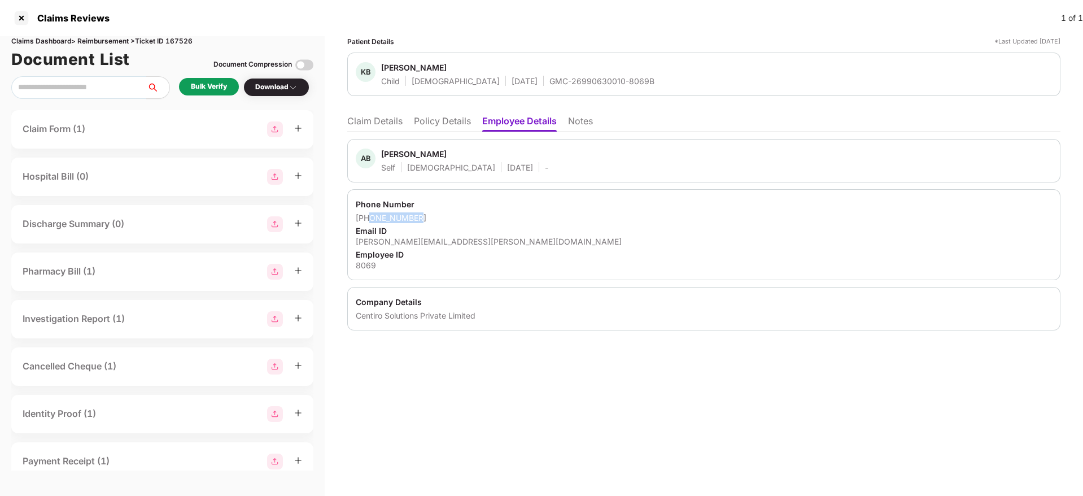
drag, startPoint x: 435, startPoint y: 219, endPoint x: 370, endPoint y: 219, distance: 64.9
click at [370, 219] on div "+917447439851" at bounding box center [704, 217] width 696 height 11
click at [416, 238] on div "ayush.banthiya@centiro.com" at bounding box center [704, 241] width 696 height 11
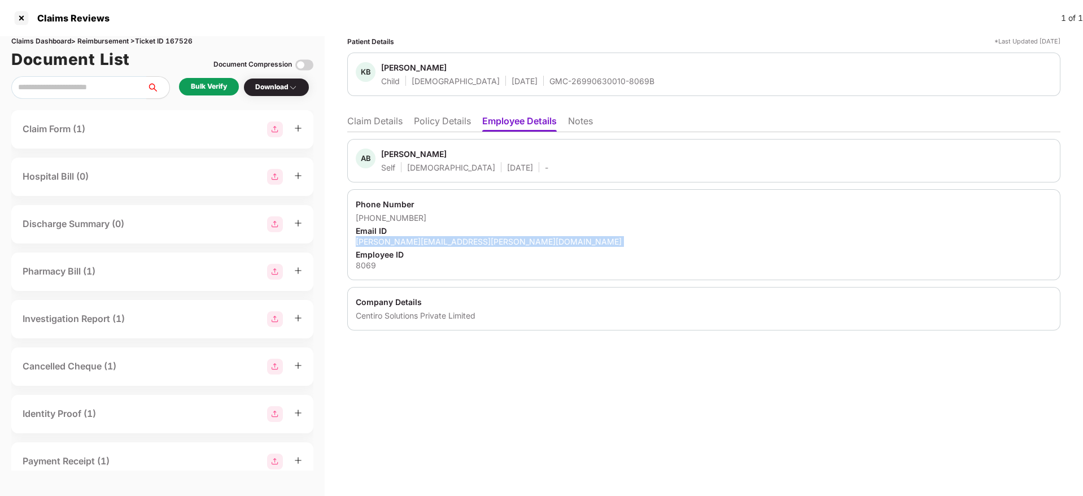
click at [416, 238] on div "ayush.banthiya@centiro.com" at bounding box center [704, 241] width 696 height 11
click at [399, 125] on li "Claim Details" at bounding box center [374, 123] width 55 height 16
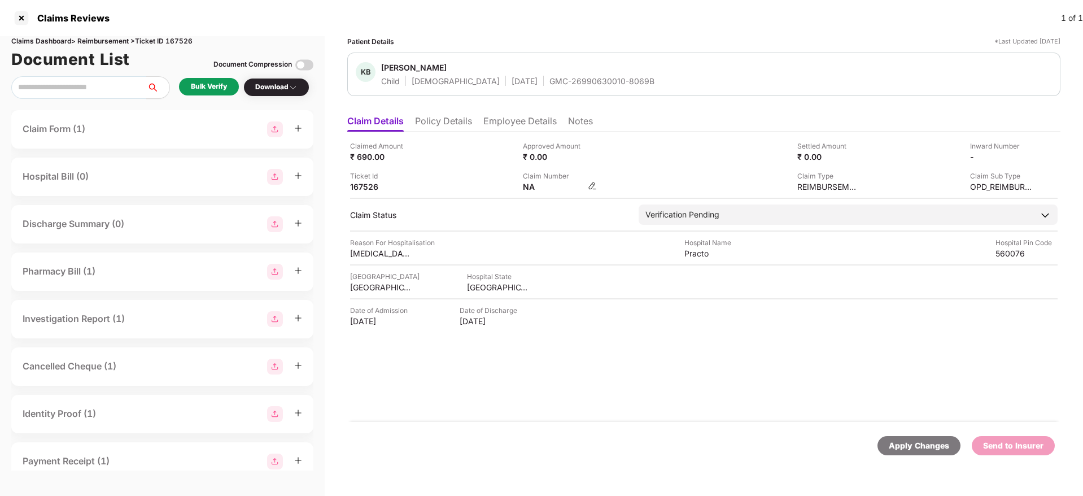
click at [594, 185] on img at bounding box center [592, 185] width 9 height 9
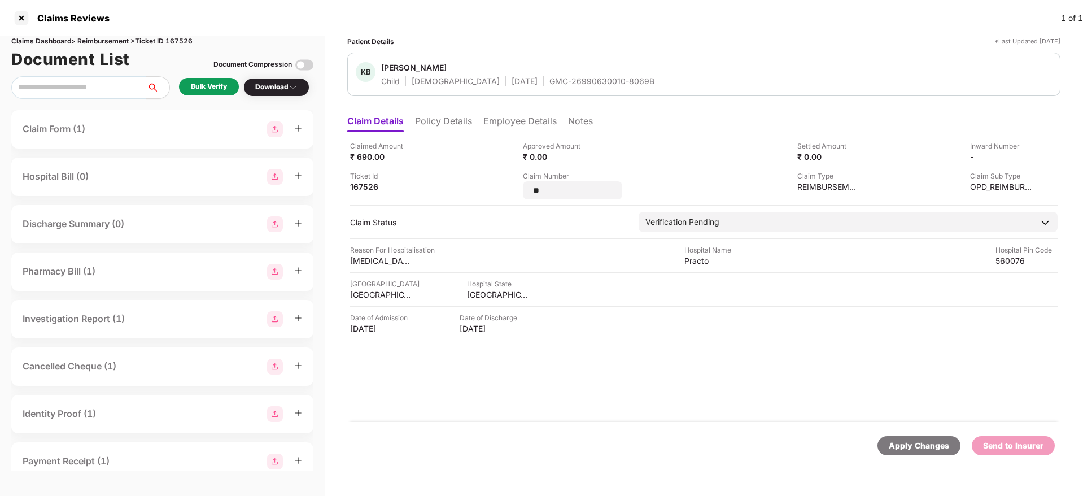
type input "*"
type input "**********"
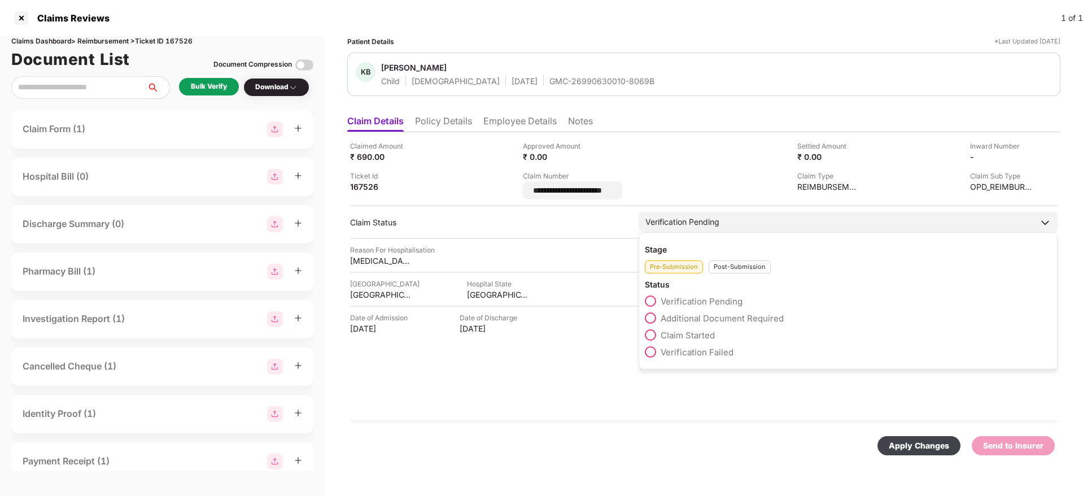
click at [739, 269] on div "Stage Pre-Submission Post-Submission Status Verification Pending Additional Doc…" at bounding box center [848, 300] width 419 height 137
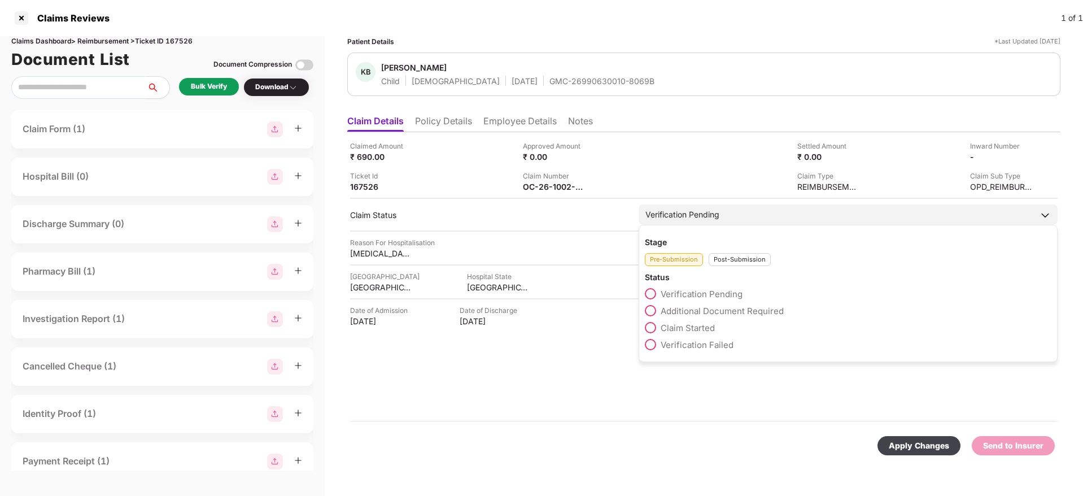
click at [736, 257] on div "Post-Submission" at bounding box center [740, 259] width 62 height 13
click at [717, 309] on span "Claim Under Process" at bounding box center [703, 310] width 85 height 11
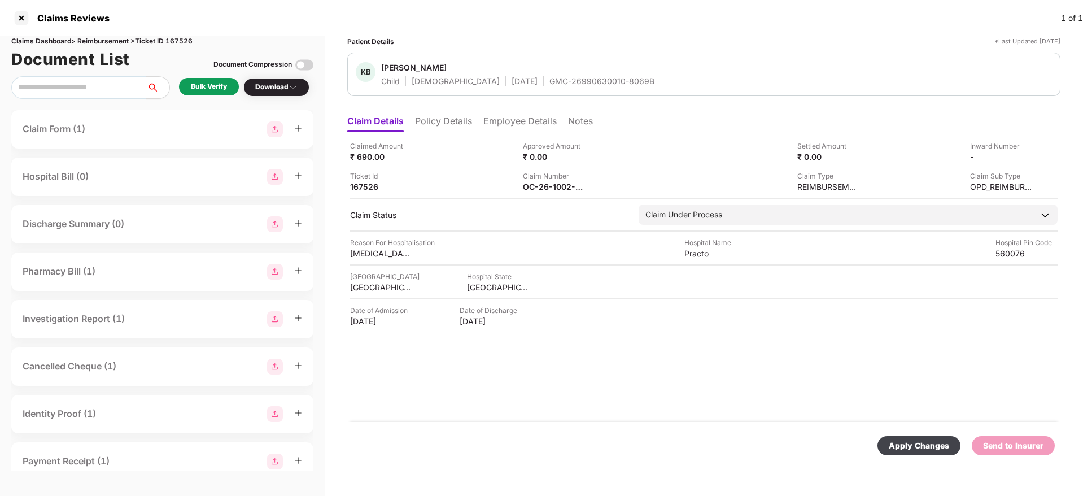
click at [936, 439] on div "Apply Changes" at bounding box center [919, 445] width 60 height 12
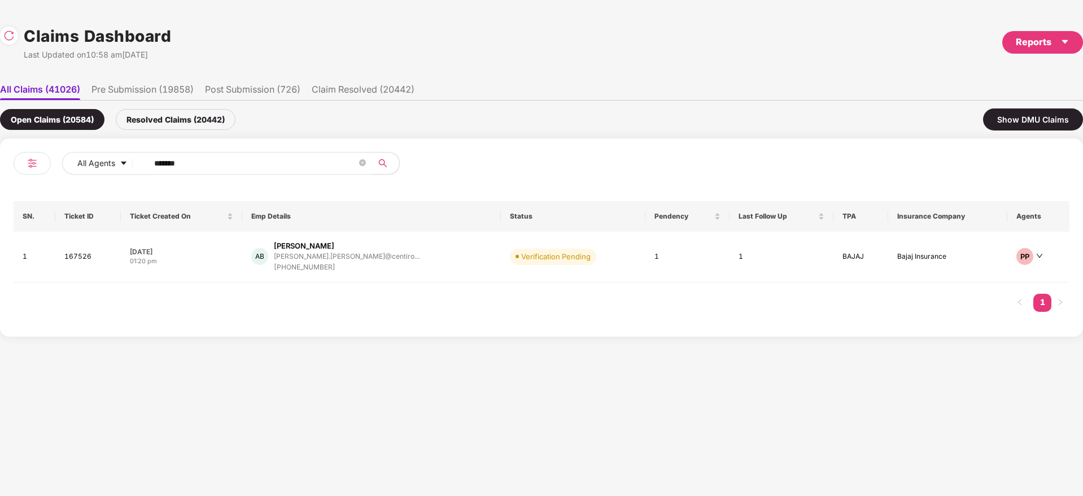
drag, startPoint x: 208, startPoint y: 161, endPoint x: 57, endPoint y: 160, distance: 150.8
click at [57, 160] on div "All Agents ******" at bounding box center [278, 168] width 528 height 32
paste input "text"
type input "******"
click at [407, 254] on div "AB Ayush Banthiya ayush.banthiya@centiro... +917447439851" at bounding box center [371, 257] width 241 height 32
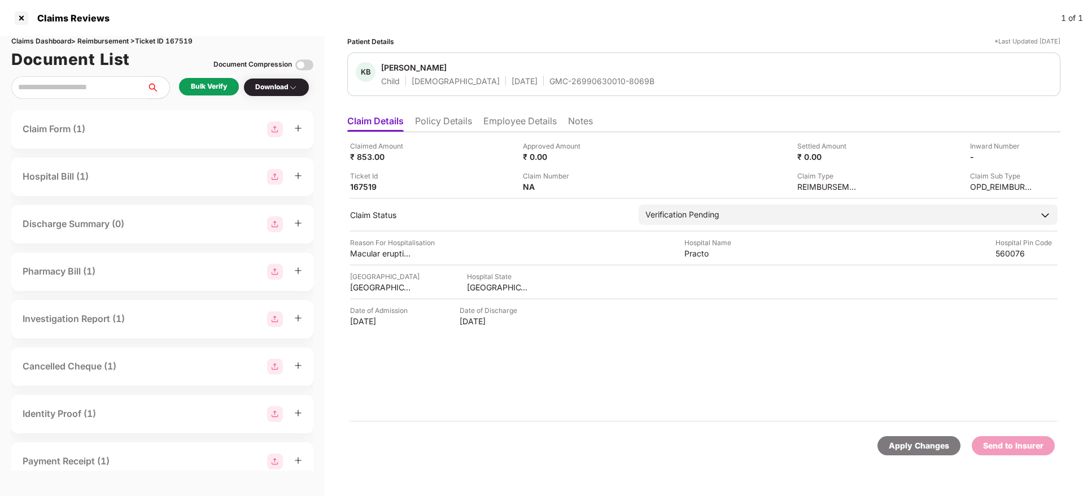
click at [548, 87] on div "KB Kavyansh Banthiya Child Male 22 Jan 2024 GMC-26990630010-8069B" at bounding box center [703, 74] width 713 height 43
click at [549, 85] on div "GMC-26990630010-8069B" at bounding box center [601, 81] width 105 height 11
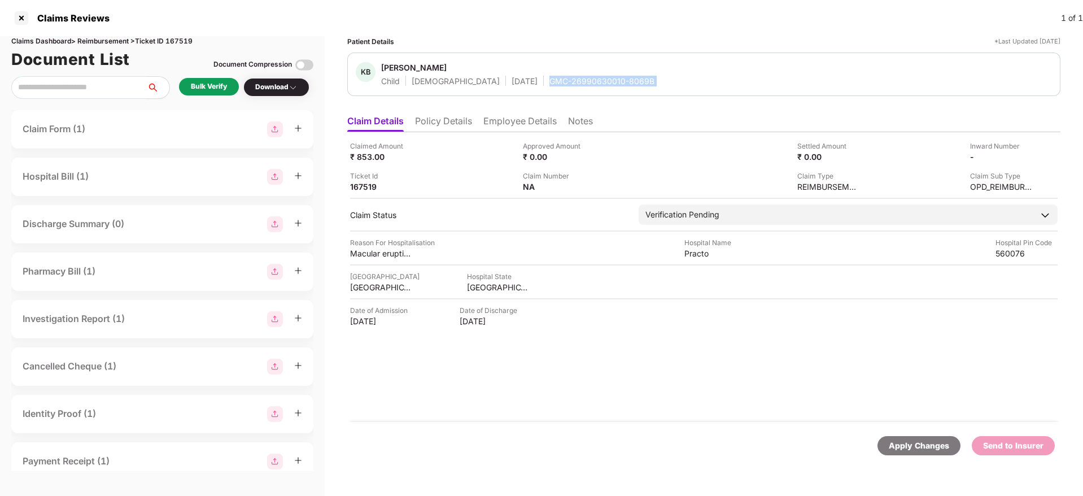
click at [549, 85] on div "GMC-26990630010-8069B" at bounding box center [601, 81] width 105 height 11
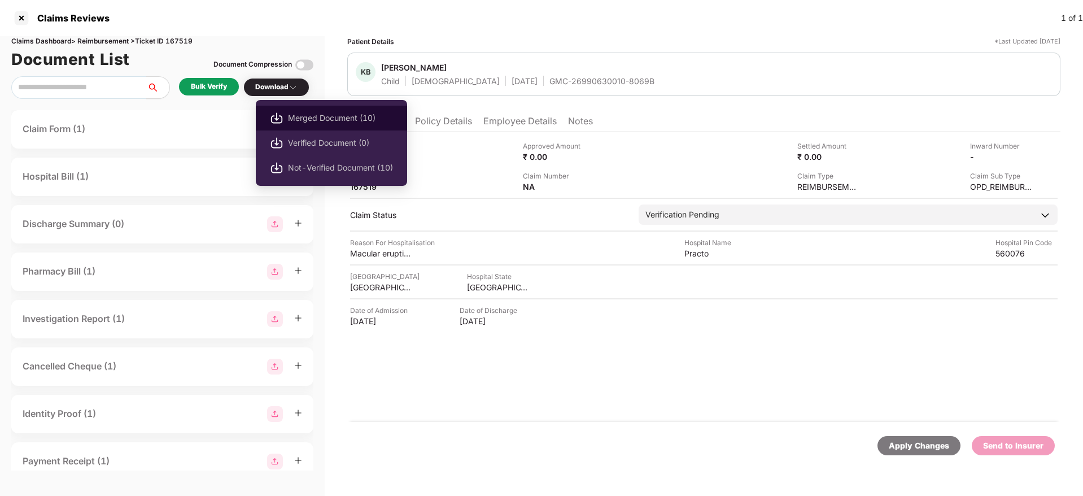
click at [326, 115] on span "Merged Document (10)" at bounding box center [340, 118] width 105 height 12
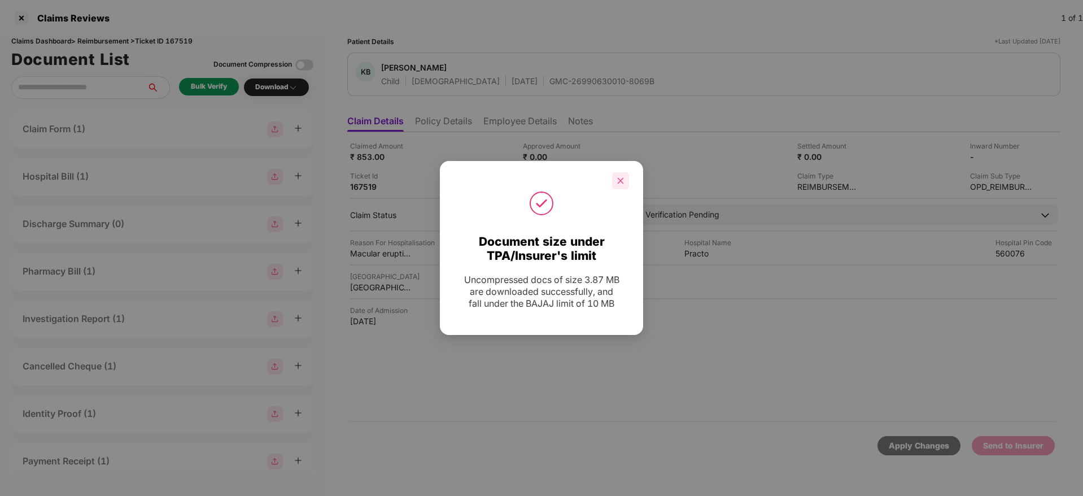
click at [623, 180] on icon "close" at bounding box center [621, 181] width 8 height 8
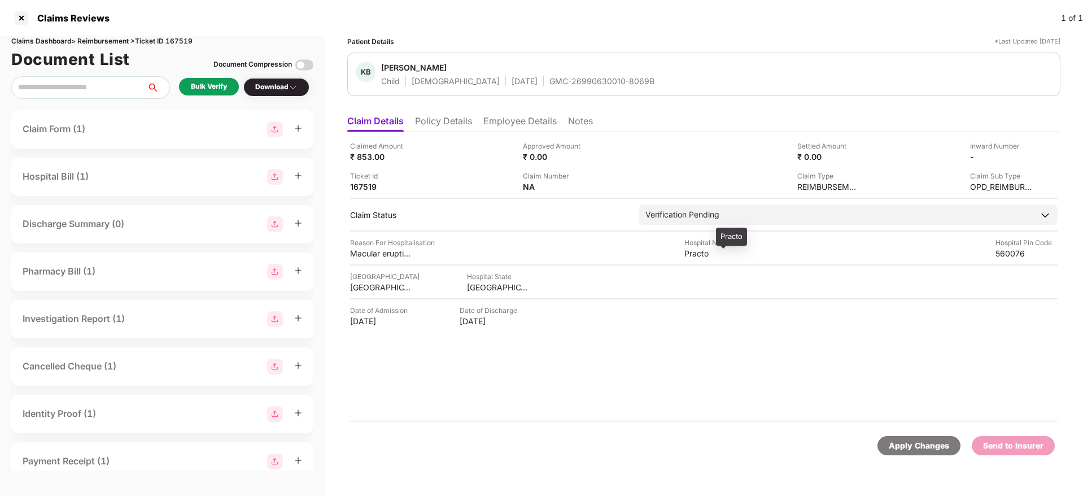
click at [701, 256] on div "Practo" at bounding box center [715, 253] width 62 height 11
click at [374, 288] on div "BANGALORE" at bounding box center [381, 287] width 62 height 11
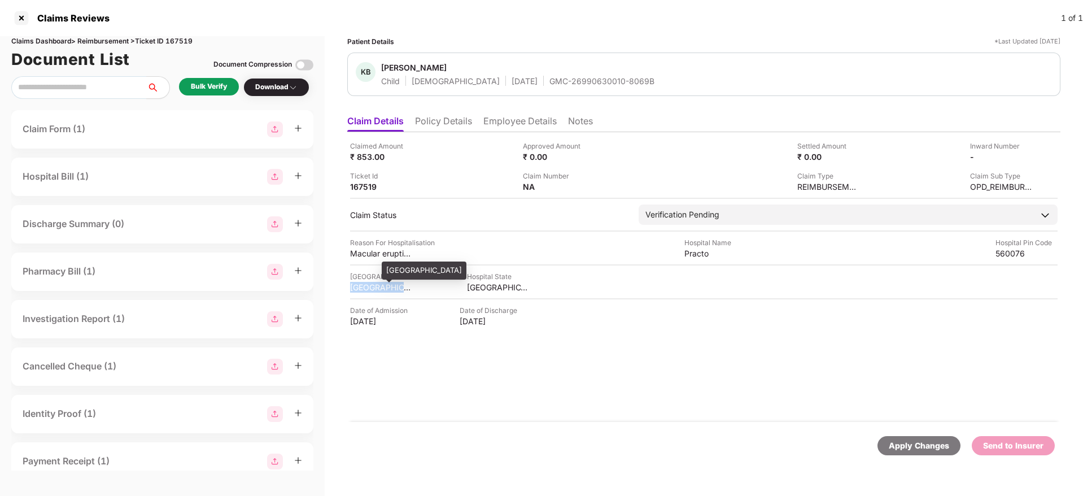
click at [374, 288] on div "BANGALORE" at bounding box center [381, 287] width 62 height 11
click at [703, 254] on div "Practo" at bounding box center [715, 253] width 62 height 11
click at [369, 251] on div "Macular eruptions" at bounding box center [381, 253] width 62 height 11
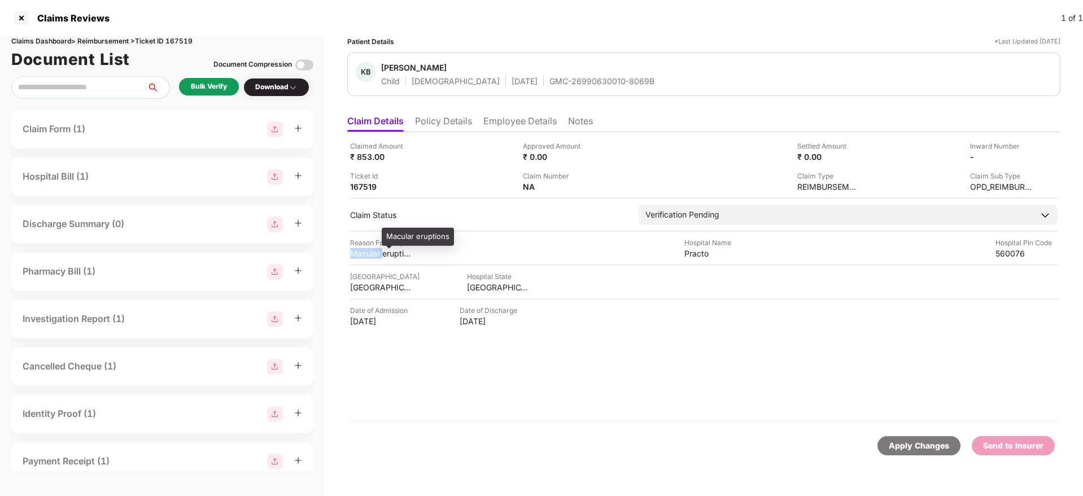
click at [369, 251] on div "Macular eruptions" at bounding box center [381, 253] width 62 height 11
click at [502, 119] on li "Employee Details" at bounding box center [519, 123] width 73 height 16
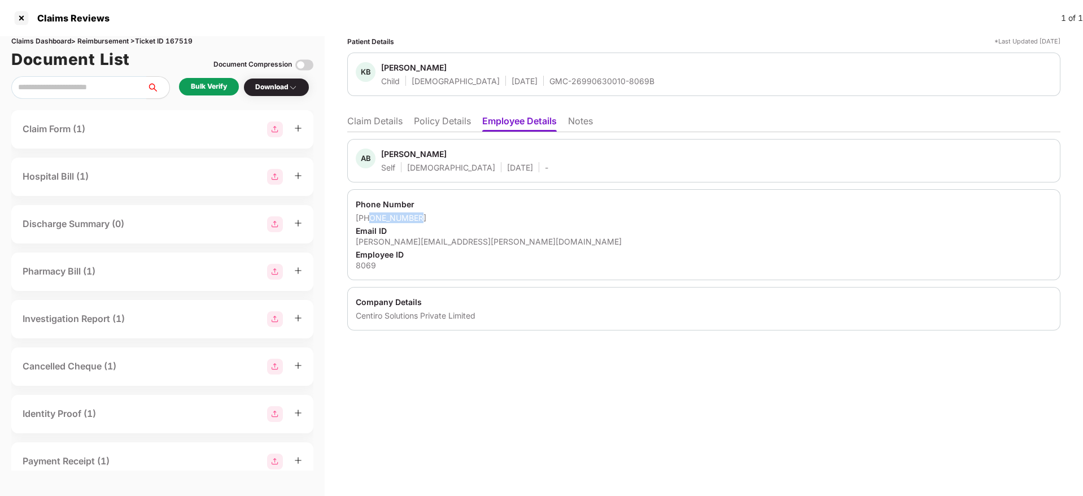
drag, startPoint x: 431, startPoint y: 219, endPoint x: 369, endPoint y: 220, distance: 62.1
click at [369, 220] on div "+917447439851" at bounding box center [704, 217] width 696 height 11
click at [427, 242] on div "ayush.banthiya@centiro.com" at bounding box center [704, 241] width 696 height 11
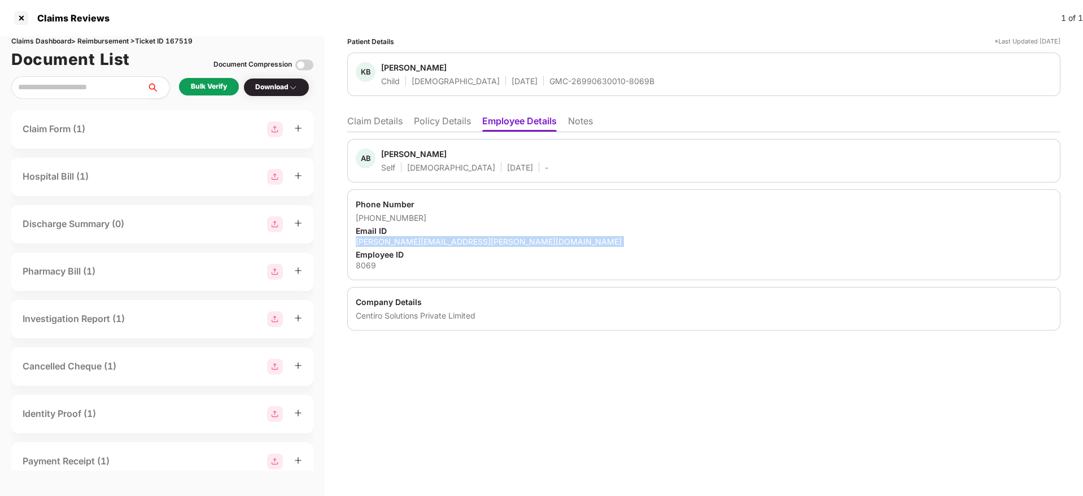
click at [427, 242] on div "ayush.banthiya@centiro.com" at bounding box center [704, 241] width 696 height 11
click at [385, 116] on li "Claim Details" at bounding box center [374, 123] width 55 height 16
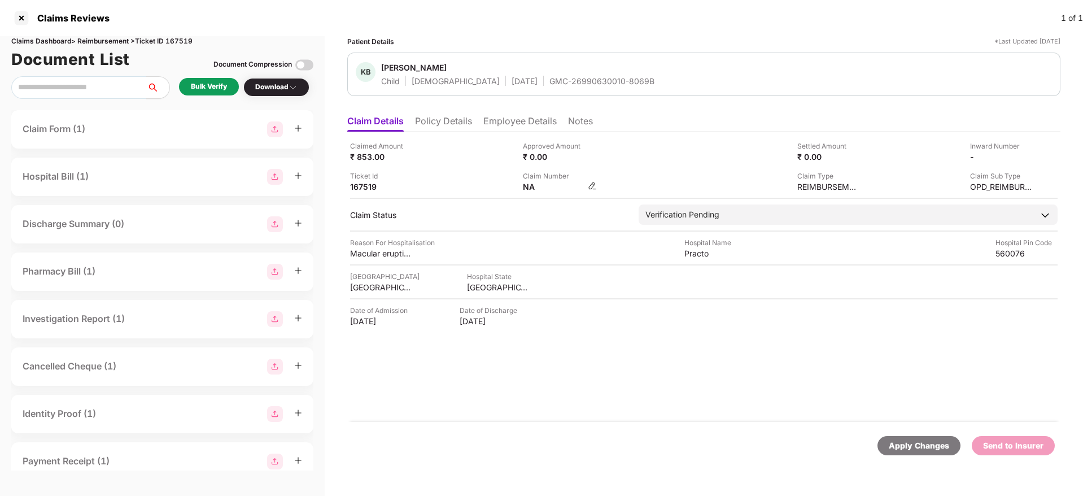
click at [592, 186] on img at bounding box center [592, 185] width 9 height 9
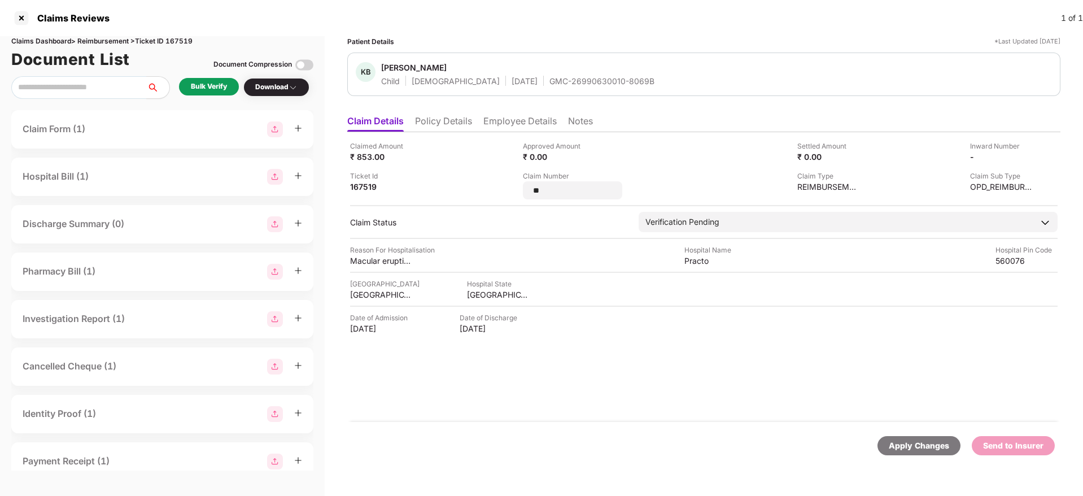
type input "*"
type input "**********"
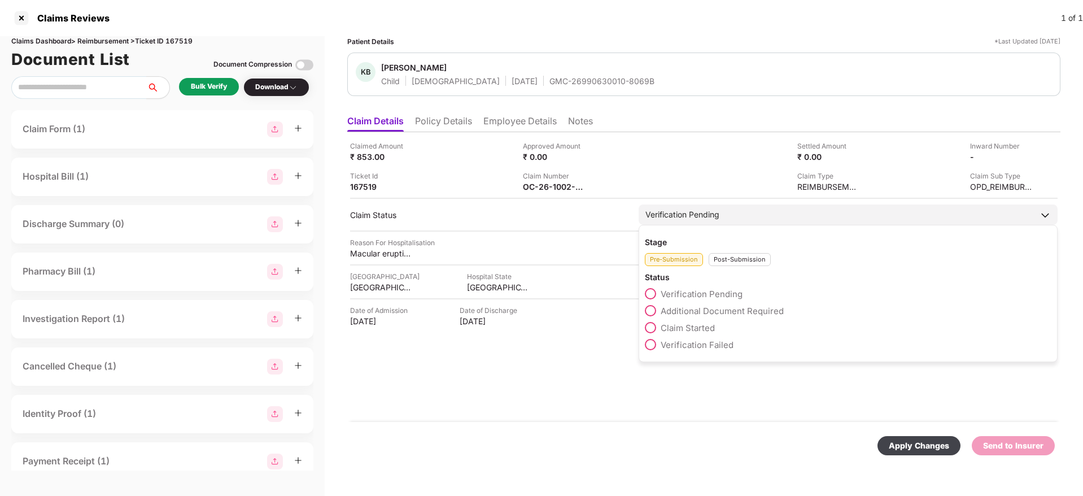
click at [732, 266] on div "Stage Pre-Submission Post-Submission Status Verification Pending Additional Doc…" at bounding box center [848, 293] width 419 height 137
click at [732, 259] on div "Post-Submission" at bounding box center [740, 259] width 62 height 13
click at [723, 308] on span "Claim Under Process" at bounding box center [703, 310] width 85 height 11
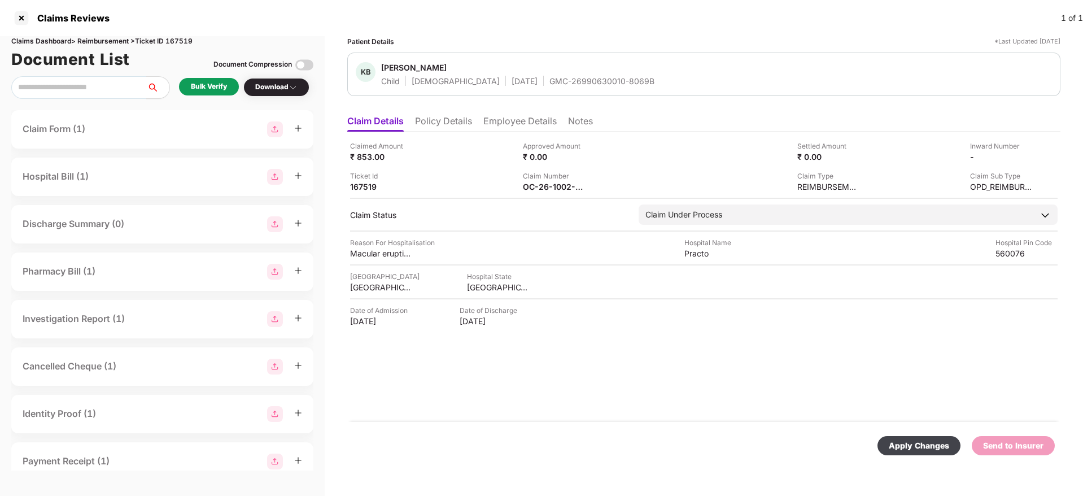
click at [911, 442] on div "Apply Changes" at bounding box center [919, 445] width 60 height 12
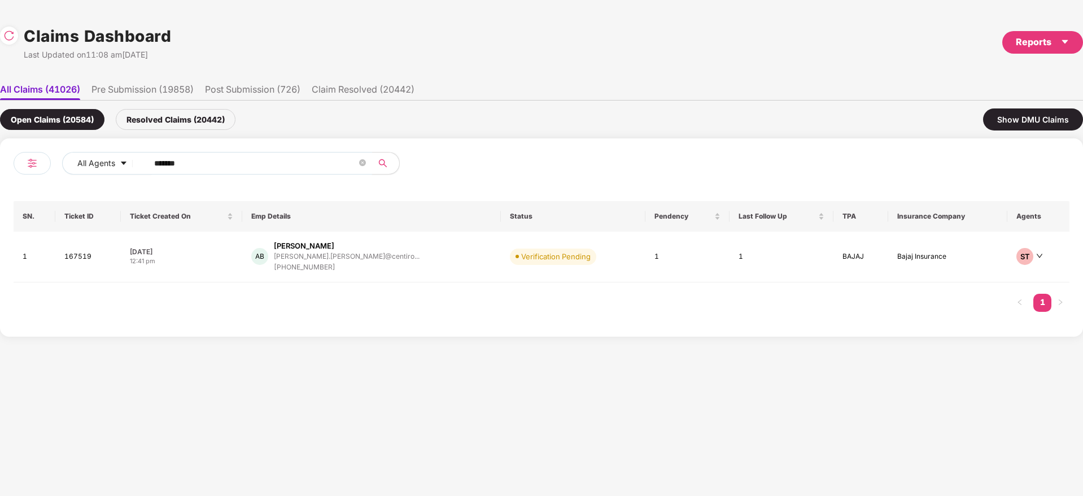
drag, startPoint x: 200, startPoint y: 168, endPoint x: 109, endPoint y: 176, distance: 91.9
click at [109, 176] on div "All Agents ******" at bounding box center [278, 168] width 528 height 32
paste input "text"
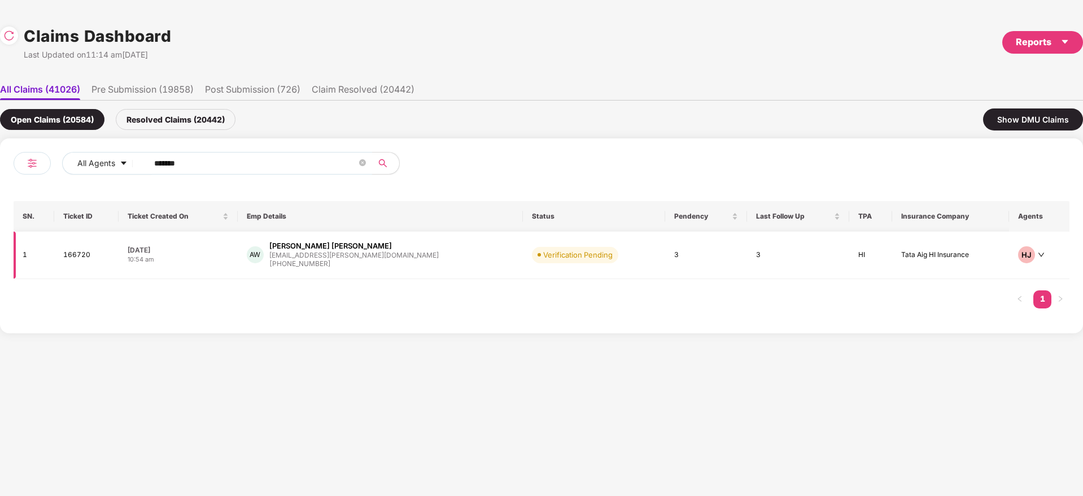
type input "******"
click at [414, 261] on div "AW Ajay Kumar Wadhwa ajay.wadhwa@hub.com +919717616842" at bounding box center [381, 255] width 268 height 29
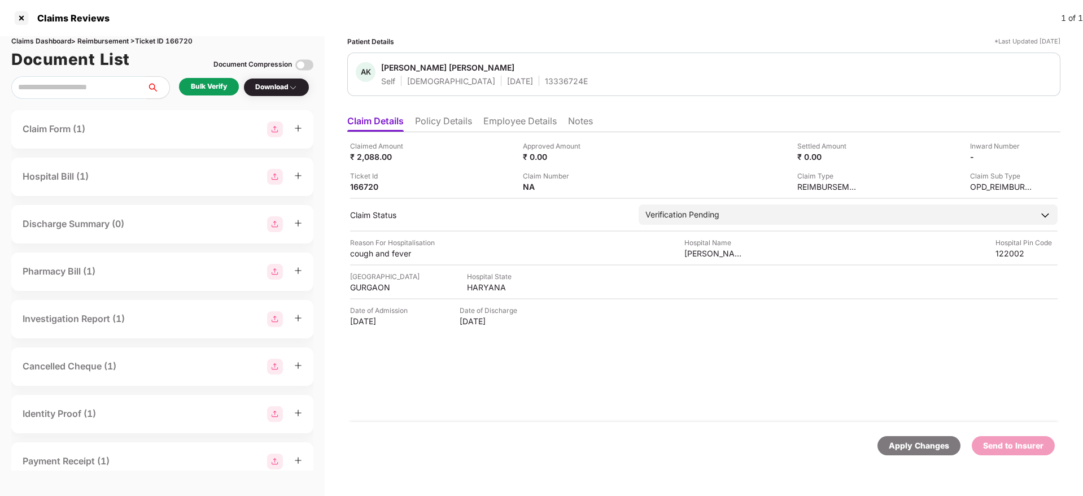
click at [218, 85] on div "Bulk Verify" at bounding box center [209, 86] width 36 height 11
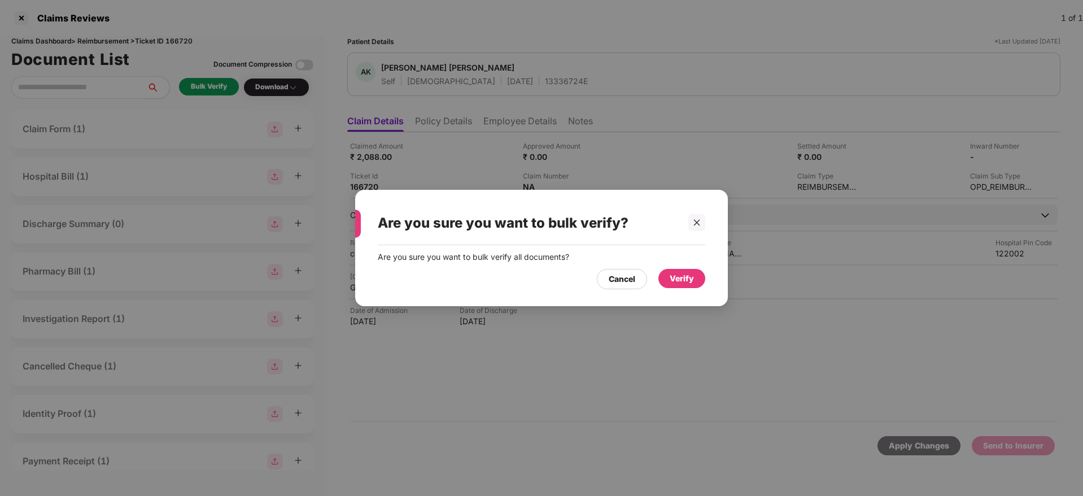
click at [682, 277] on div "Verify" at bounding box center [682, 278] width 24 height 12
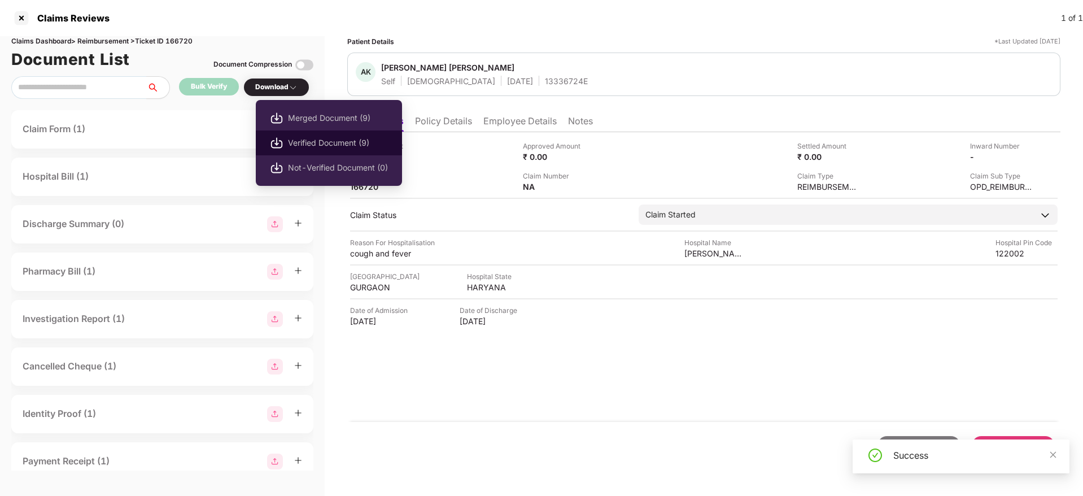
click at [322, 145] on span "Verified Document (9)" at bounding box center [338, 143] width 100 height 12
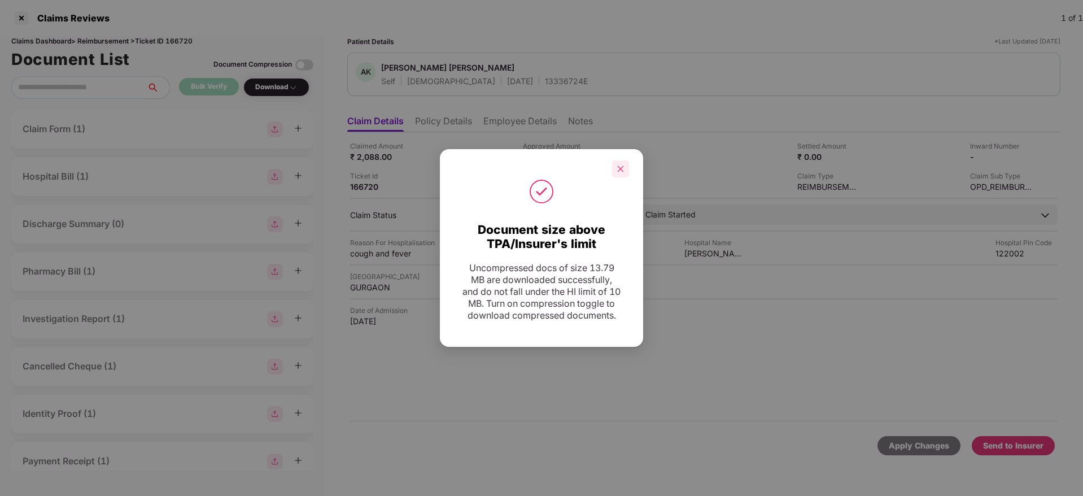
click at [625, 167] on div at bounding box center [620, 168] width 17 height 17
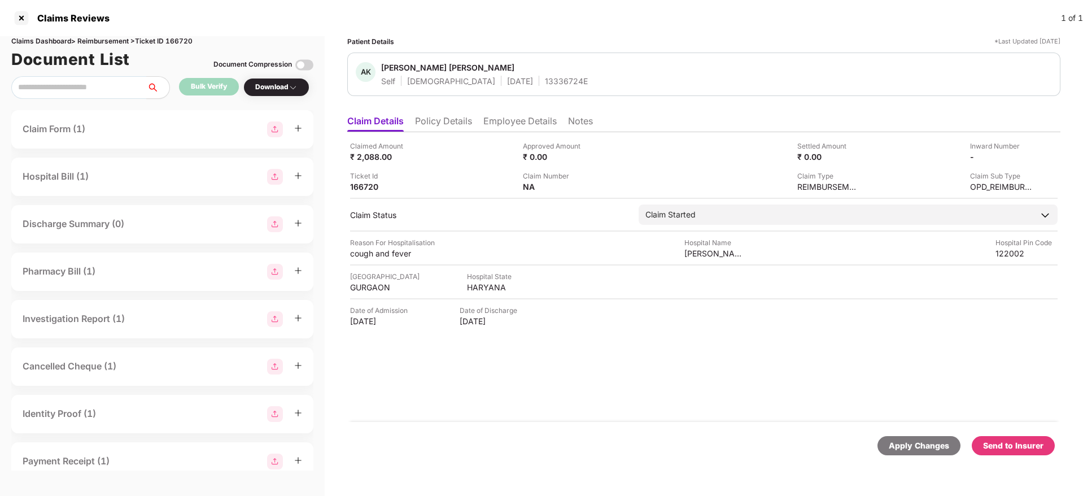
click at [1028, 448] on div "Send to Insurer" at bounding box center [1013, 445] width 60 height 12
click at [456, 123] on li "Policy Details" at bounding box center [443, 123] width 57 height 16
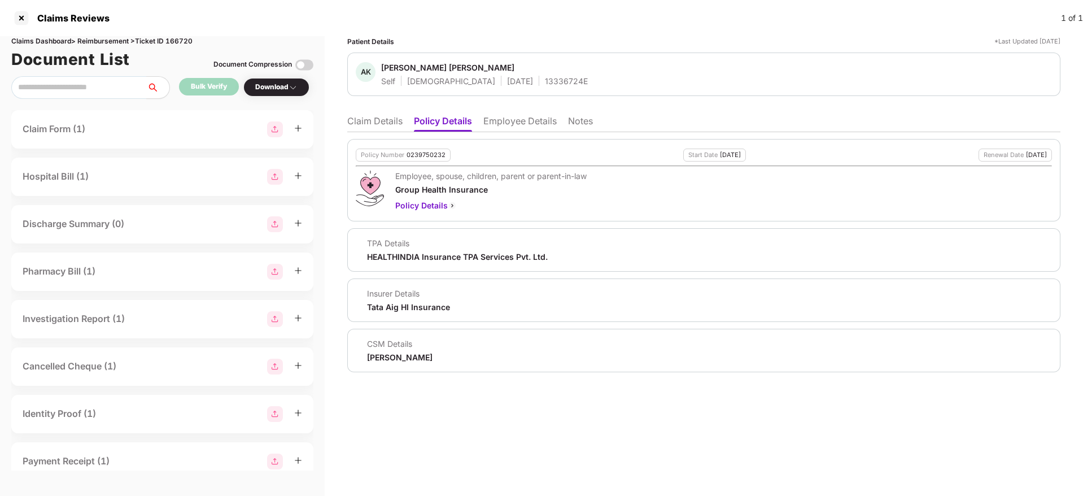
click at [372, 119] on li "Claim Details" at bounding box center [374, 123] width 55 height 16
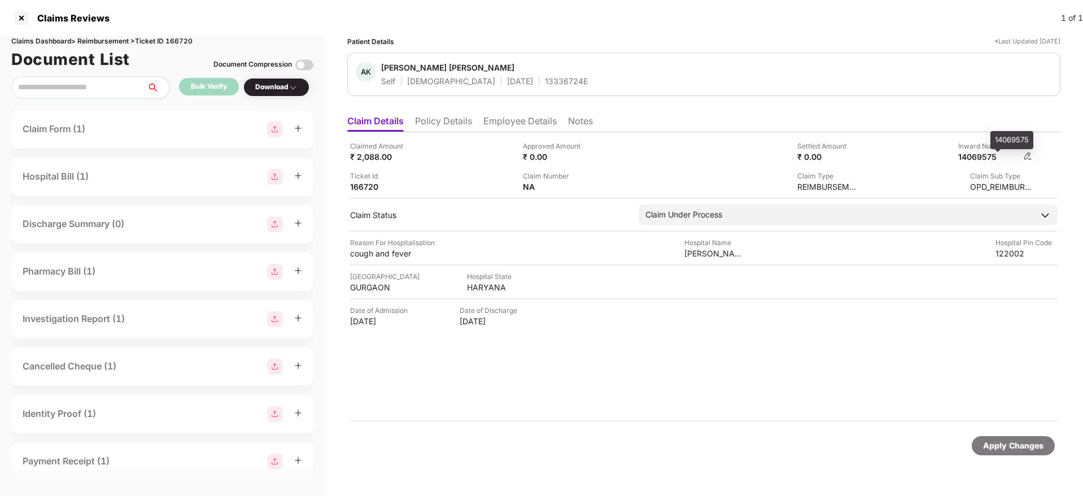
click at [980, 158] on div "14069575" at bounding box center [989, 156] width 62 height 11
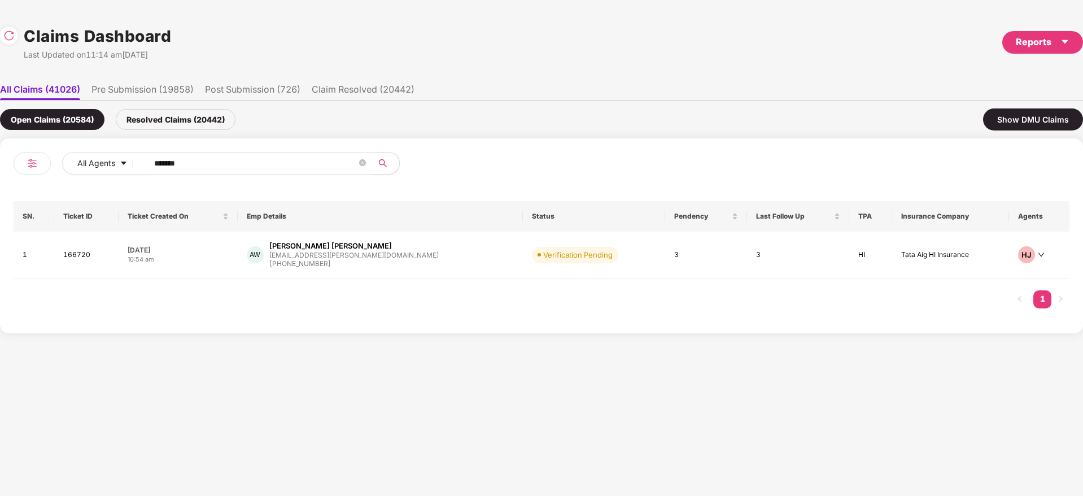
drag, startPoint x: 207, startPoint y: 163, endPoint x: 0, endPoint y: 154, distance: 207.4
click at [0, 154] on div "All Agents ****** SN. Ticket ID Ticket Created On Emp Details Status Pendency L…" at bounding box center [541, 235] width 1083 height 195
paste input "text"
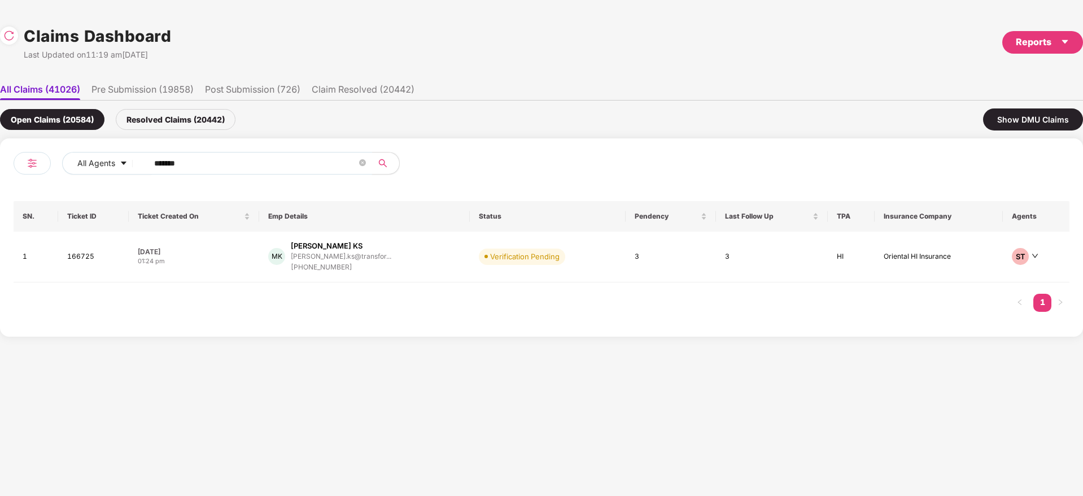
type input "******"
click at [411, 269] on div "MK Madhumitha KS madhumitha.ks@transfor... +918072346711" at bounding box center [364, 257] width 193 height 32
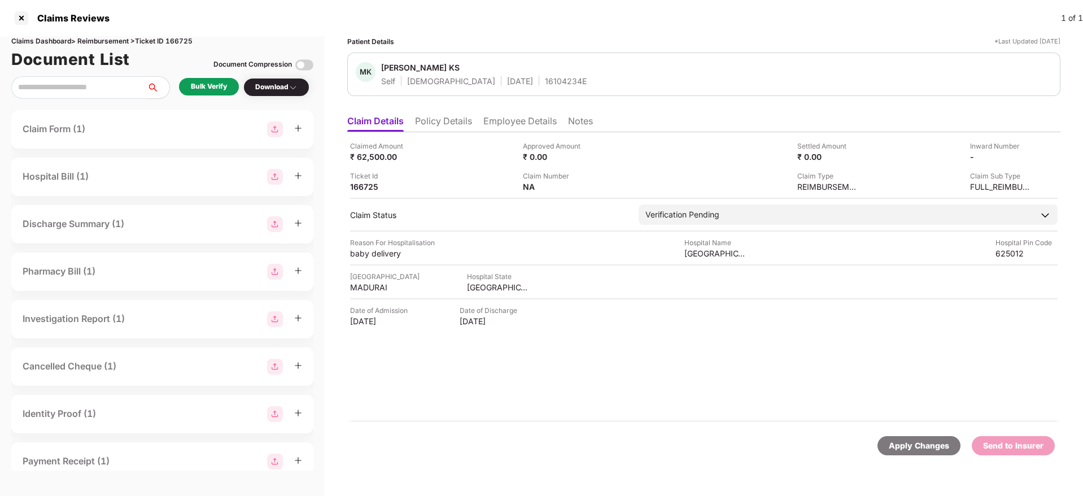
click at [204, 89] on div "Bulk Verify" at bounding box center [209, 86] width 36 height 11
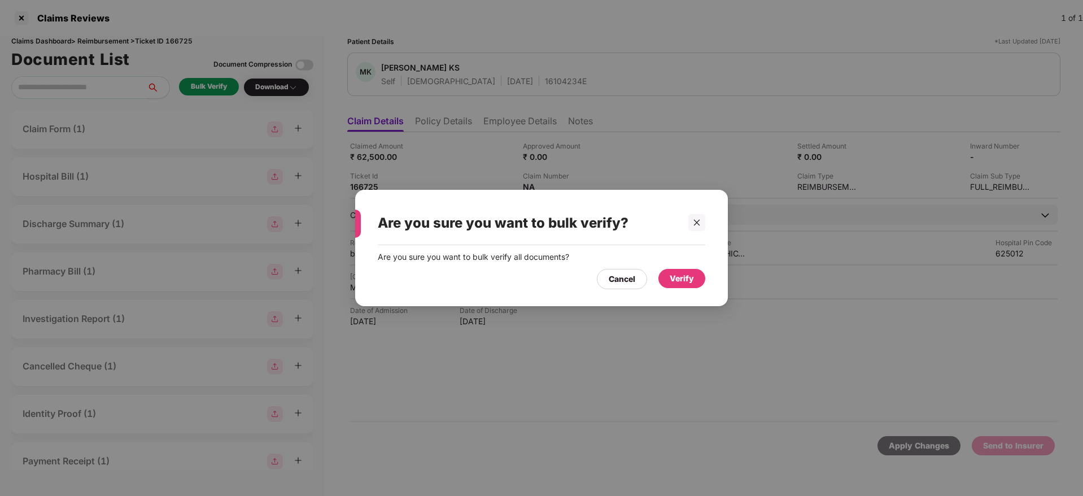
click at [684, 283] on div "Verify" at bounding box center [682, 278] width 24 height 12
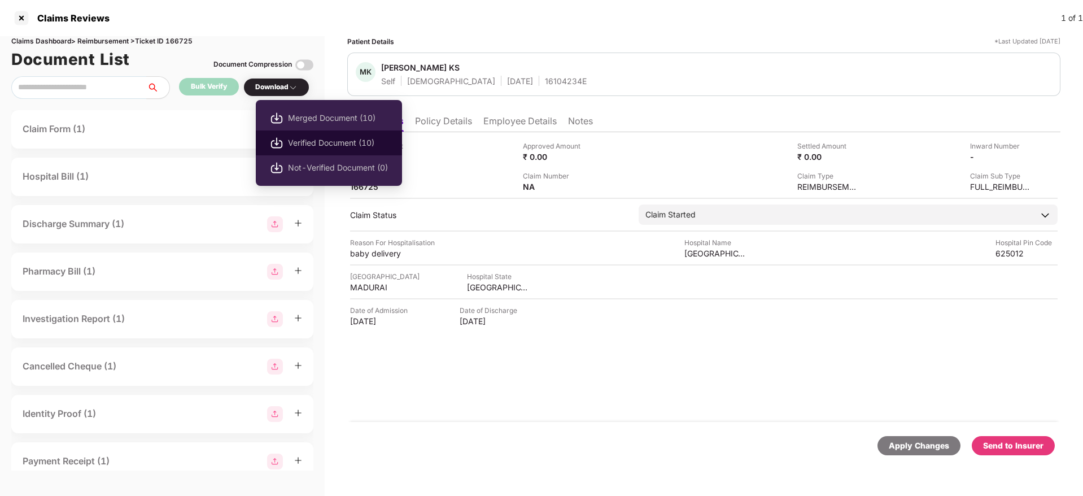
click at [329, 139] on span "Verified Document (10)" at bounding box center [338, 143] width 100 height 12
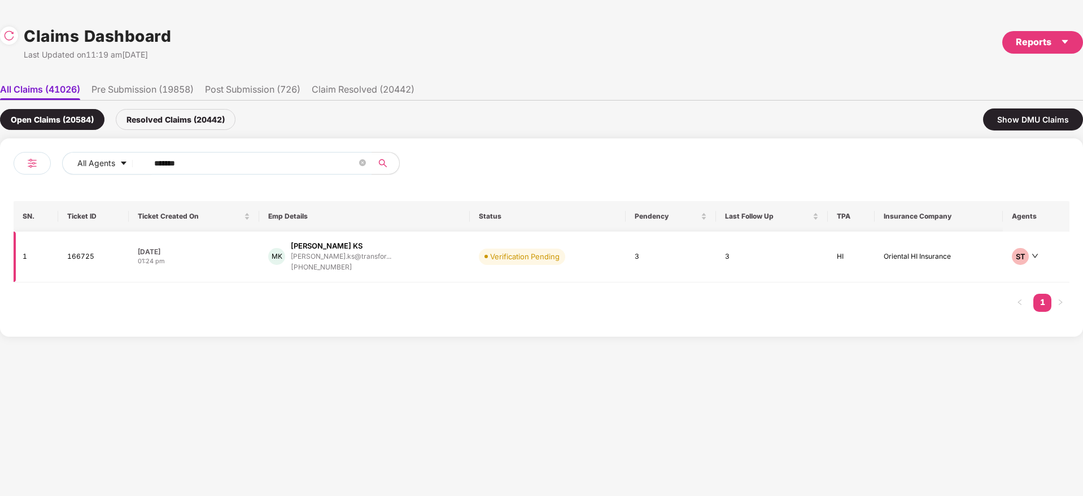
click at [421, 260] on div "MK Madhumitha KS madhumitha.ks@transfor... +918072346711" at bounding box center [364, 257] width 193 height 32
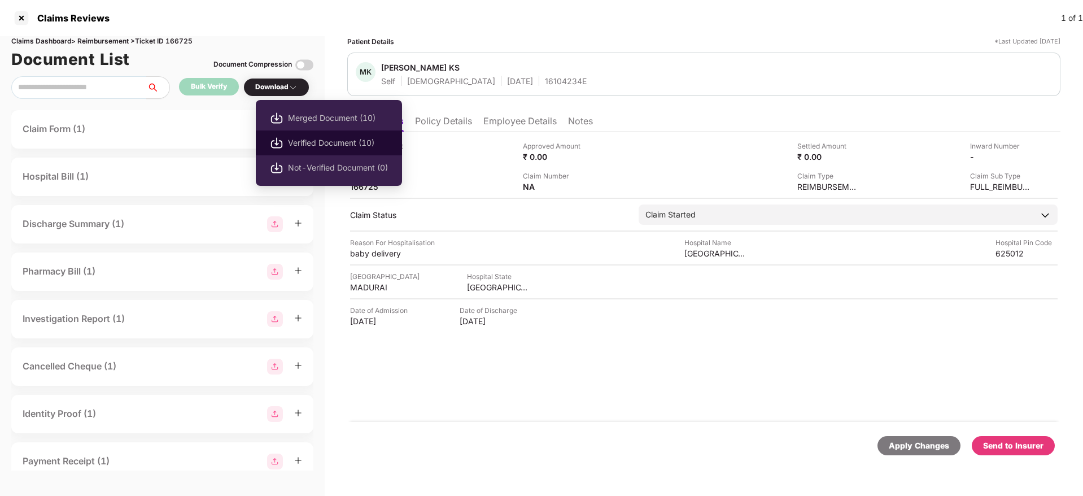
click at [332, 142] on span "Verified Document (10)" at bounding box center [338, 143] width 100 height 12
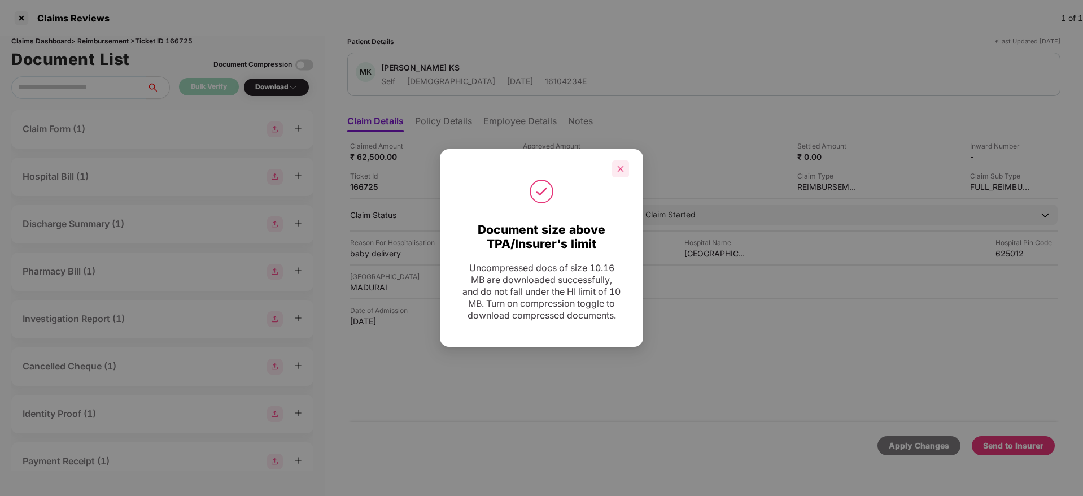
click at [623, 165] on icon "close" at bounding box center [621, 169] width 8 height 8
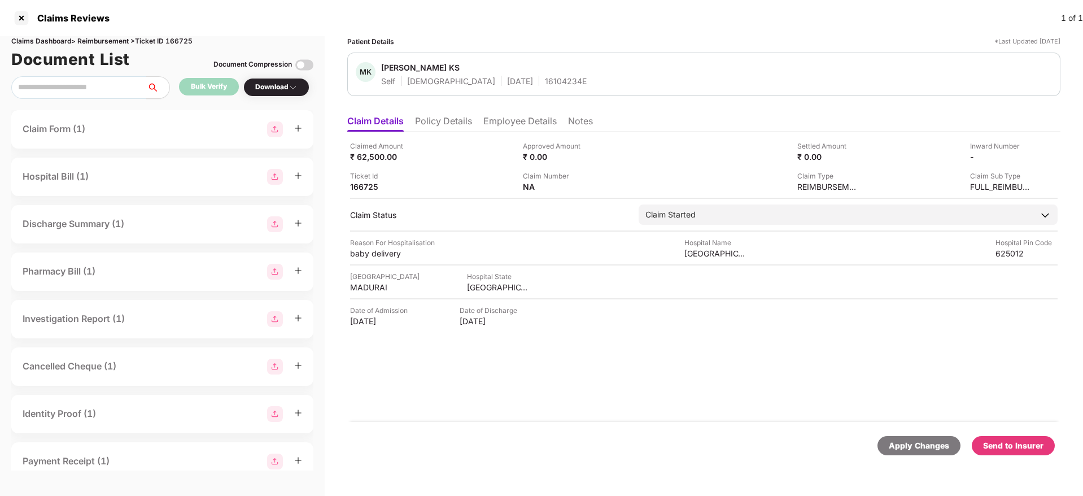
click at [1007, 443] on div "Send to Insurer" at bounding box center [1013, 445] width 60 height 12
click at [444, 124] on li "Policy Details" at bounding box center [443, 123] width 57 height 16
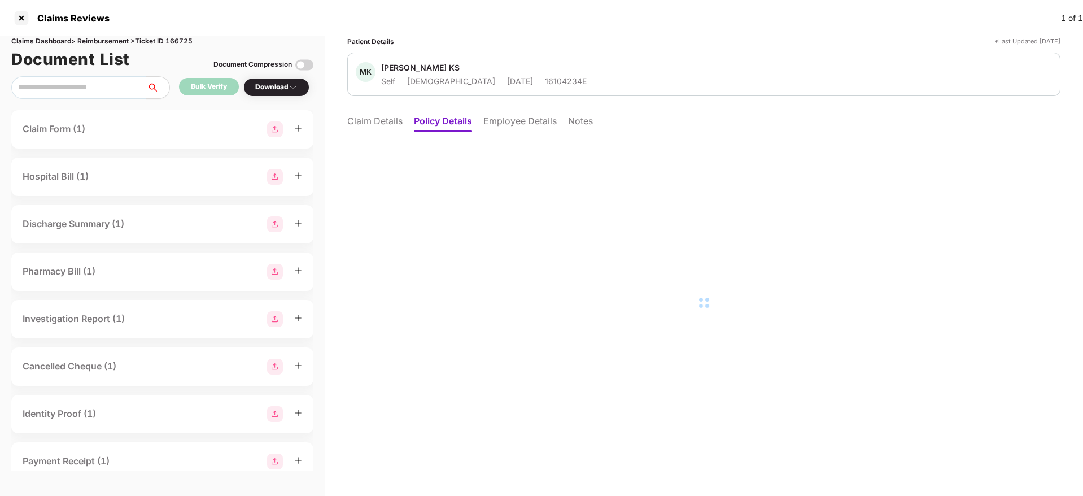
click at [527, 130] on li "Employee Details" at bounding box center [519, 123] width 73 height 16
click at [512, 119] on li "Employee Details" at bounding box center [519, 123] width 75 height 16
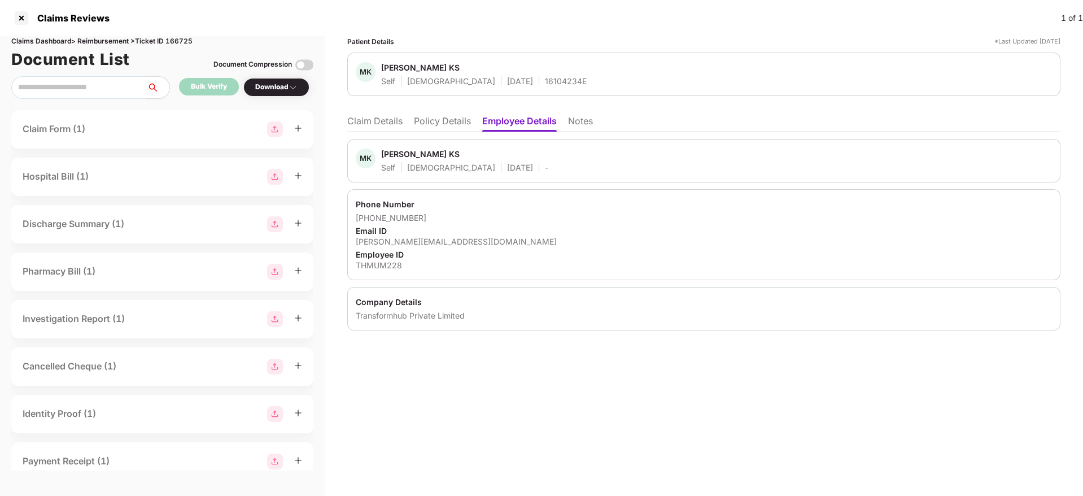
click at [421, 123] on li "Policy Details" at bounding box center [442, 123] width 57 height 16
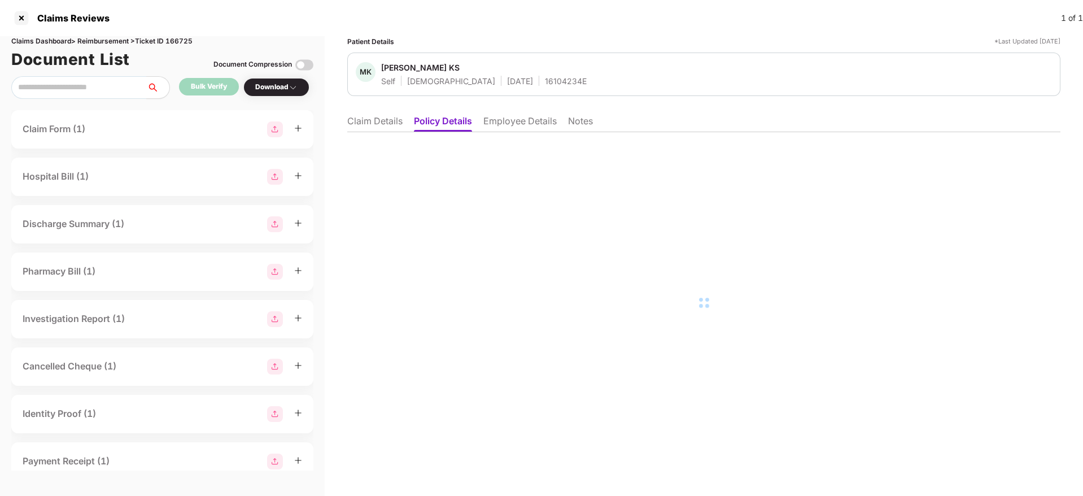
click at [379, 124] on li "Claim Details" at bounding box center [374, 123] width 55 height 16
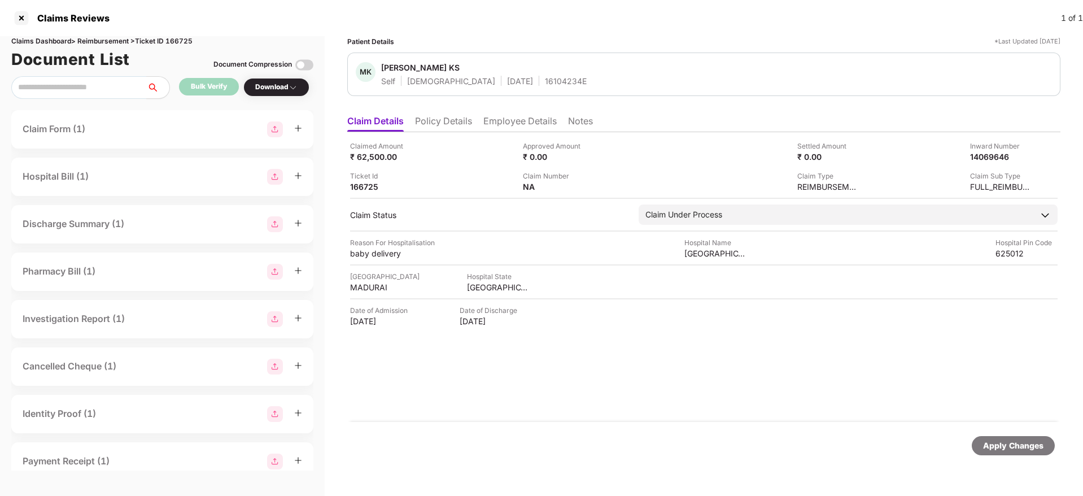
click at [436, 121] on li "Policy Details" at bounding box center [443, 123] width 57 height 16
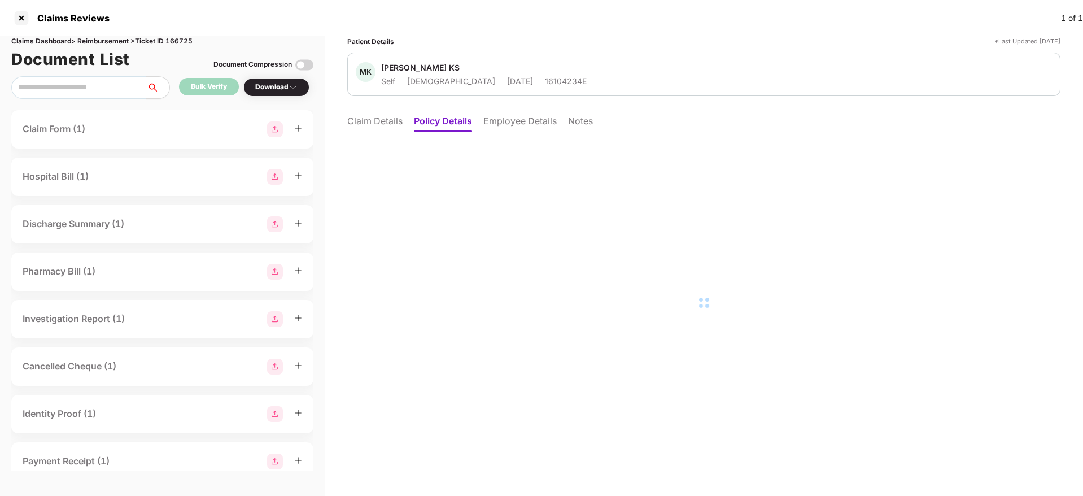
click at [510, 125] on li "Employee Details" at bounding box center [519, 123] width 73 height 16
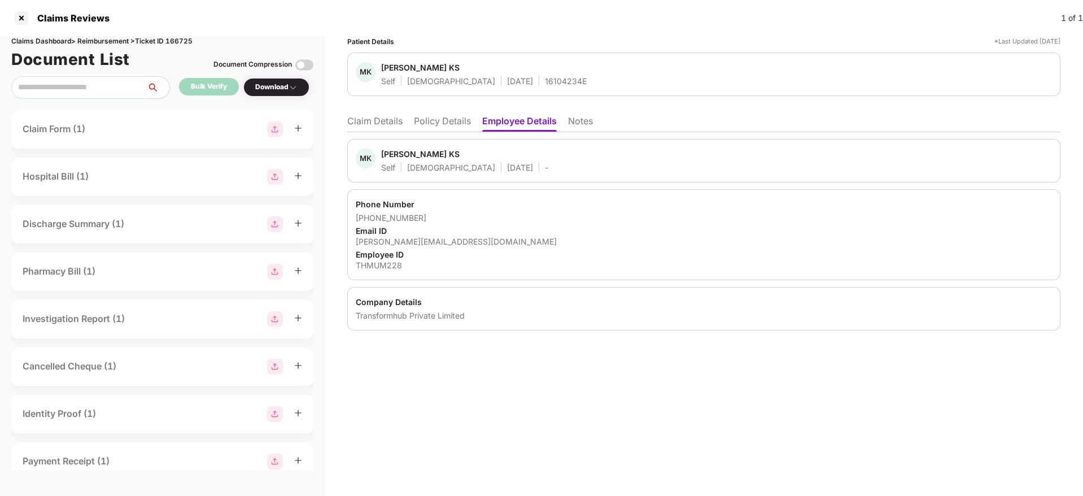
click at [382, 123] on li "Claim Details" at bounding box center [374, 123] width 55 height 16
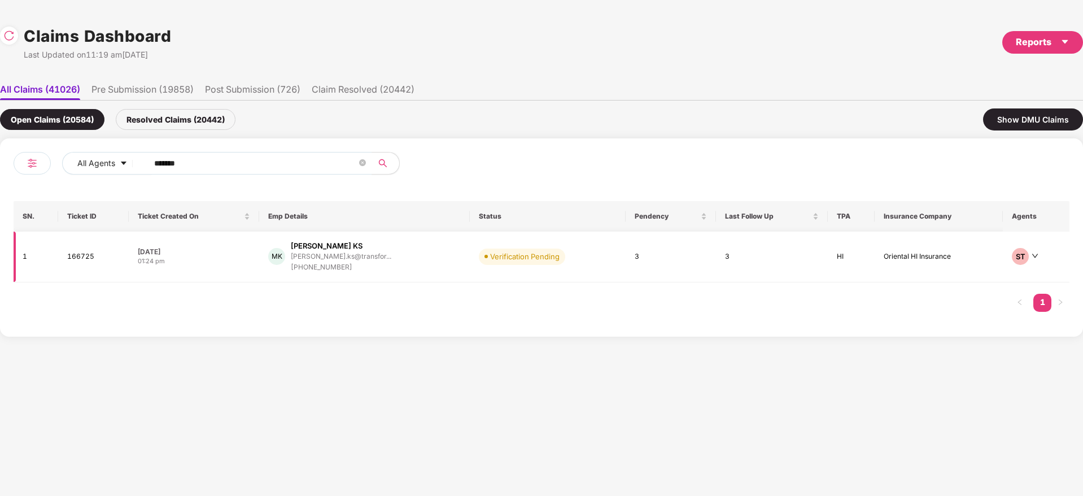
click at [427, 258] on div "MK Madhumitha KS madhumitha.ks@transfor... +918072346711" at bounding box center [364, 257] width 193 height 32
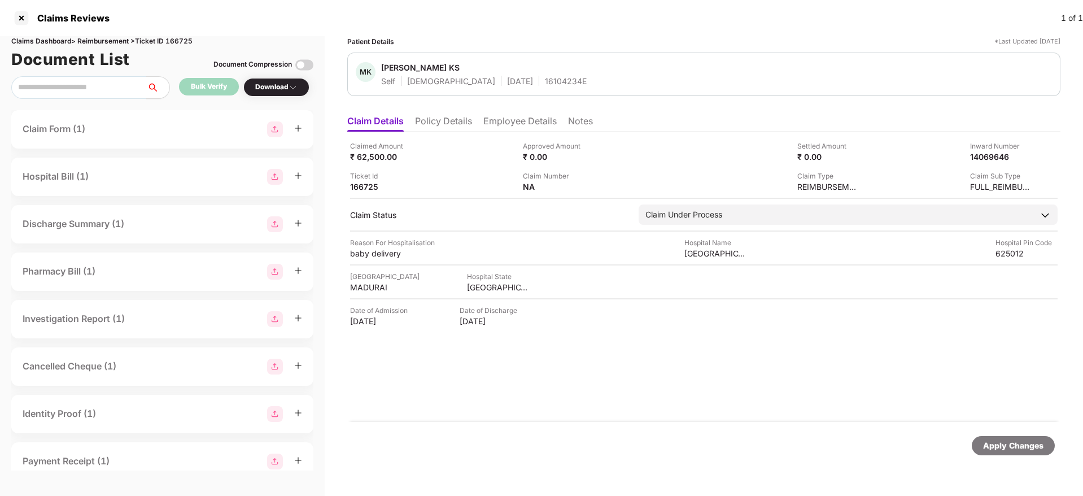
click at [429, 123] on li "Policy Details" at bounding box center [443, 123] width 57 height 16
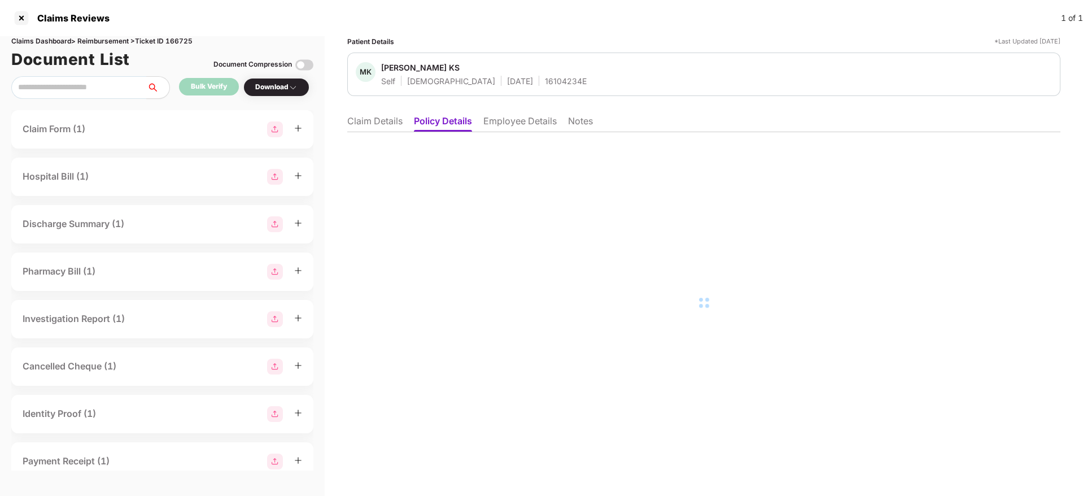
click at [352, 125] on li "Claim Details" at bounding box center [374, 123] width 55 height 16
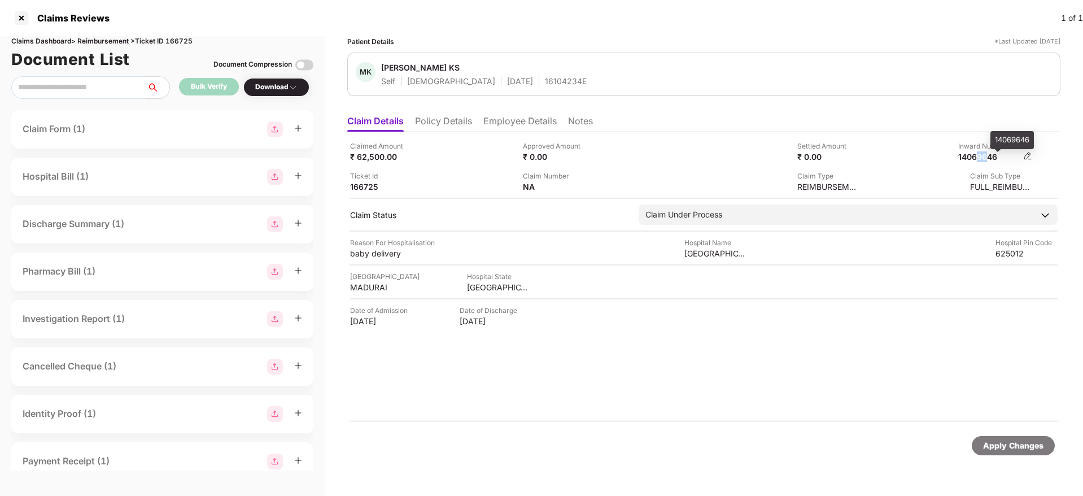
click at [988, 158] on div "Claimed Amount ₹ 62,500.00 Approved Amount ₹ 0.00 Settled Amount ₹ 0.00 Inward …" at bounding box center [704, 166] width 708 height 51
click at [988, 158] on div "14069646" at bounding box center [989, 156] width 62 height 11
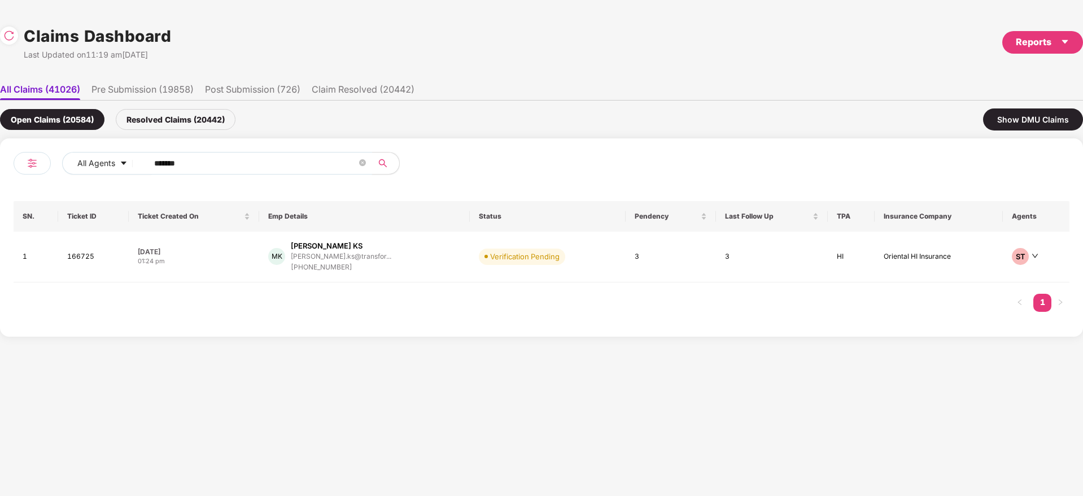
drag, startPoint x: 198, startPoint y: 165, endPoint x: 28, endPoint y: 164, distance: 169.4
click at [28, 164] on div "All Agents ******" at bounding box center [278, 168] width 528 height 32
paste input "text"
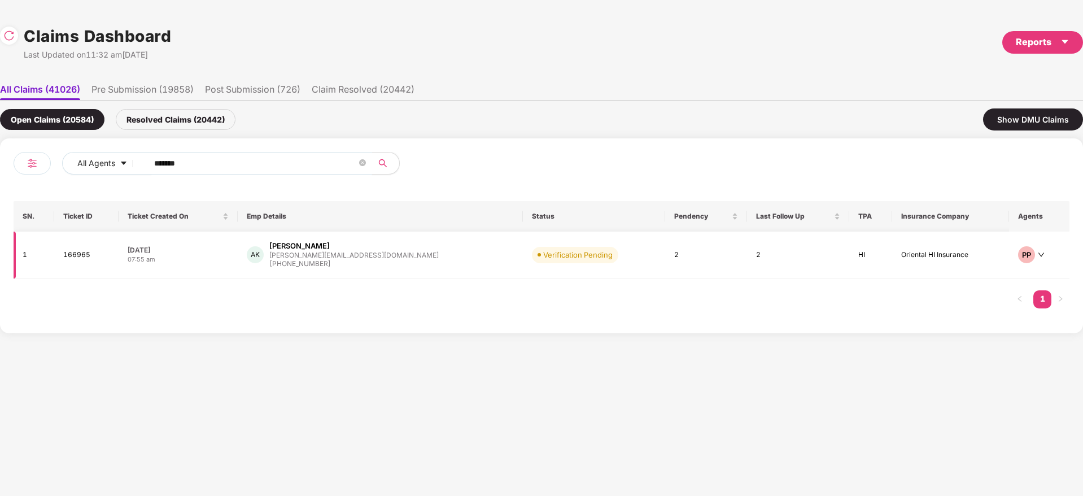
type input "******"
click at [403, 259] on div "AK Ashish Kumar ashishk@playsimple.in +919534926873" at bounding box center [381, 255] width 268 height 29
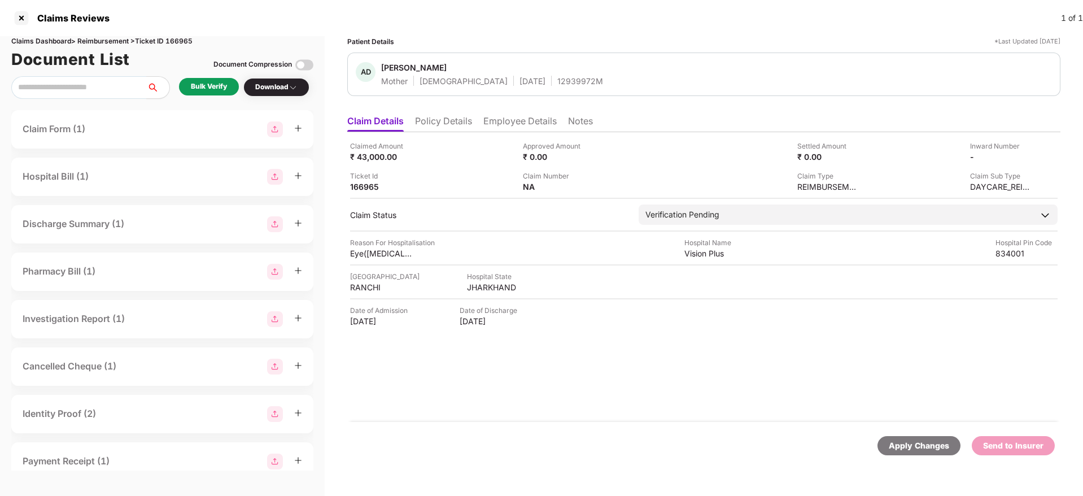
click at [209, 88] on div "Bulk Verify" at bounding box center [209, 86] width 36 height 11
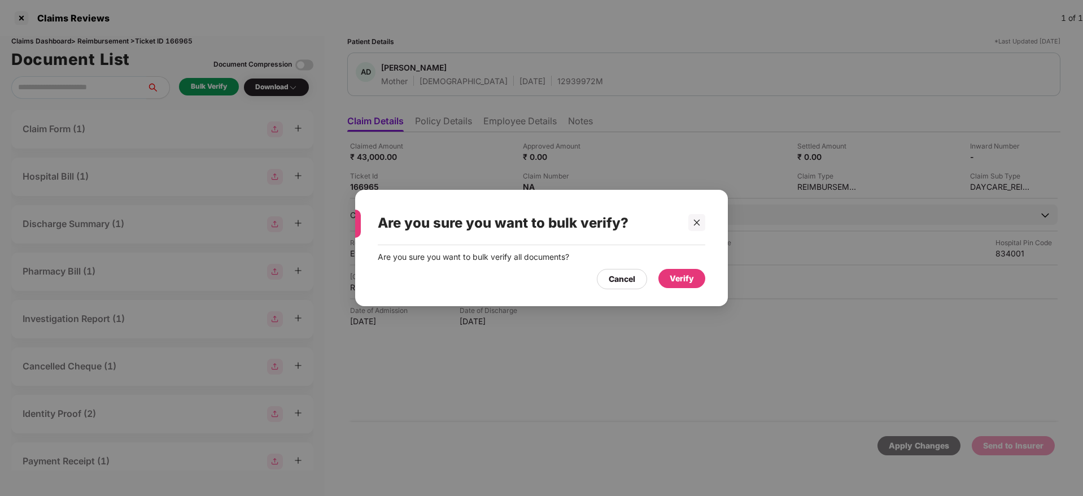
click at [684, 280] on div "Verify" at bounding box center [682, 278] width 24 height 12
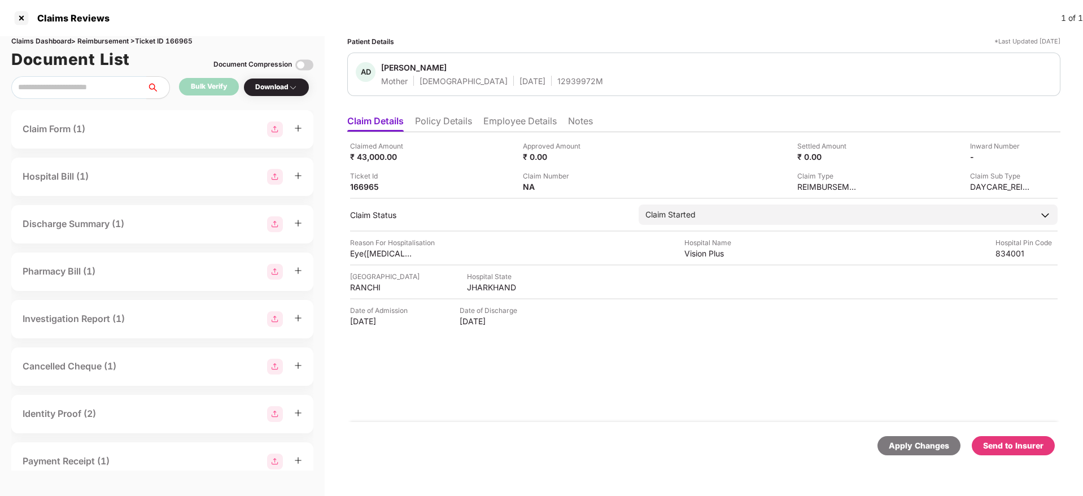
click at [1028, 444] on div "Send to Insurer" at bounding box center [1013, 445] width 60 height 12
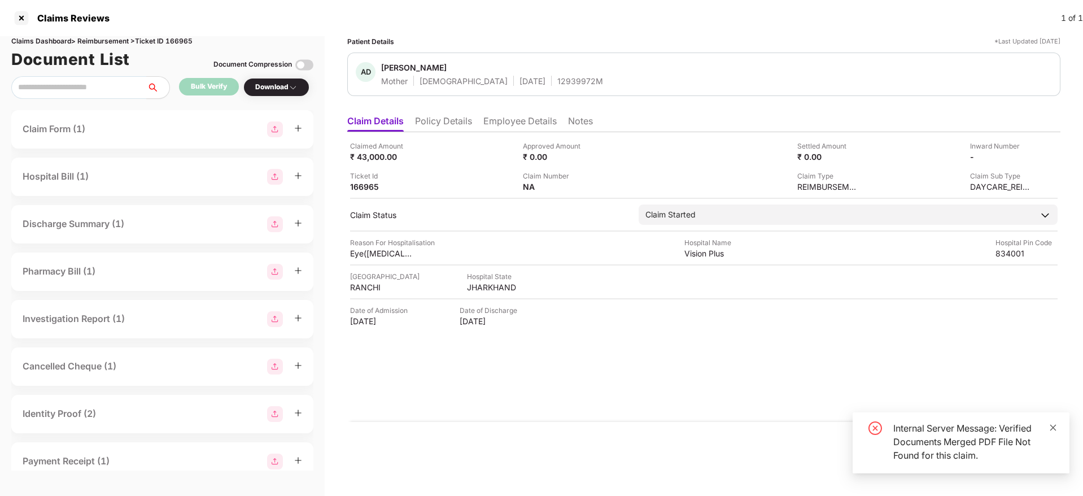
click at [1053, 427] on icon "close" at bounding box center [1053, 427] width 6 height 6
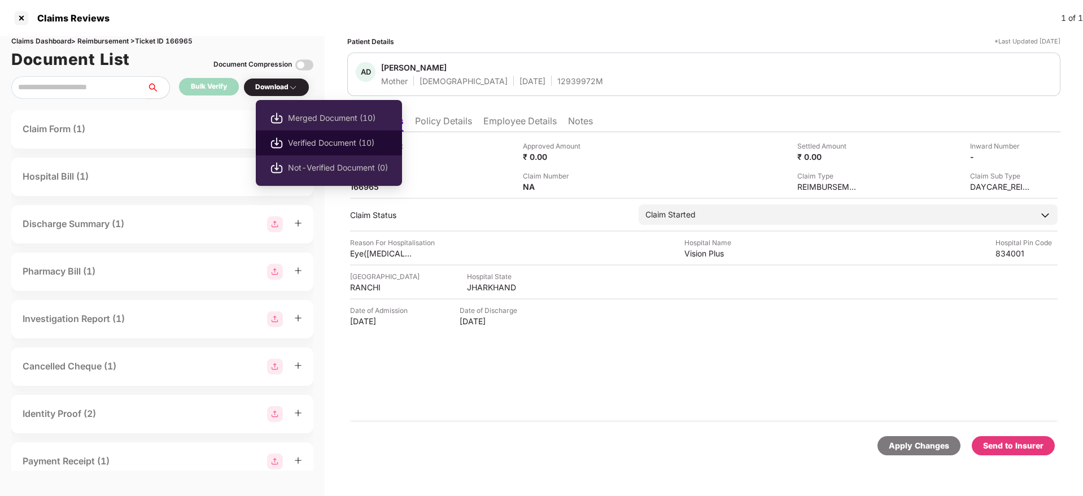
click at [338, 145] on span "Verified Document (10)" at bounding box center [338, 143] width 100 height 12
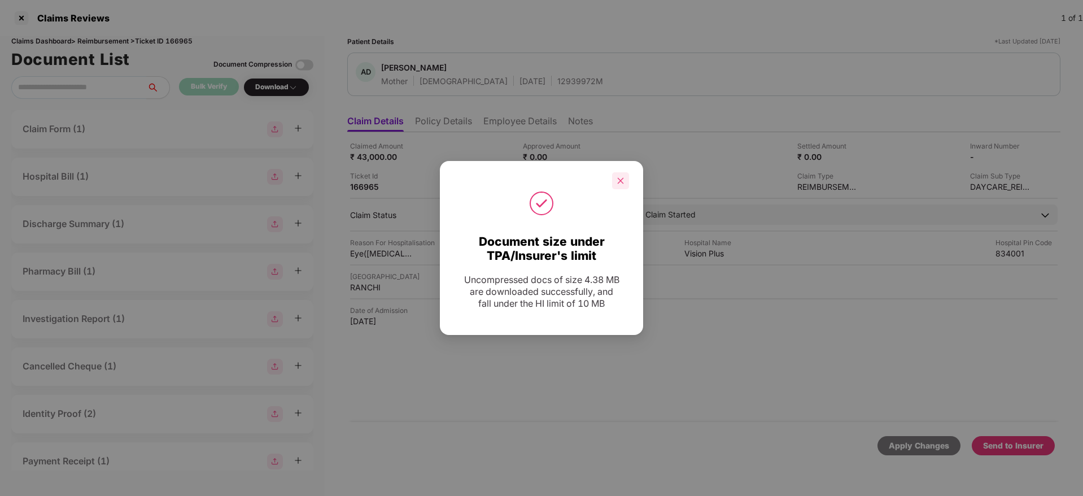
click at [621, 181] on icon "close" at bounding box center [621, 180] width 6 height 6
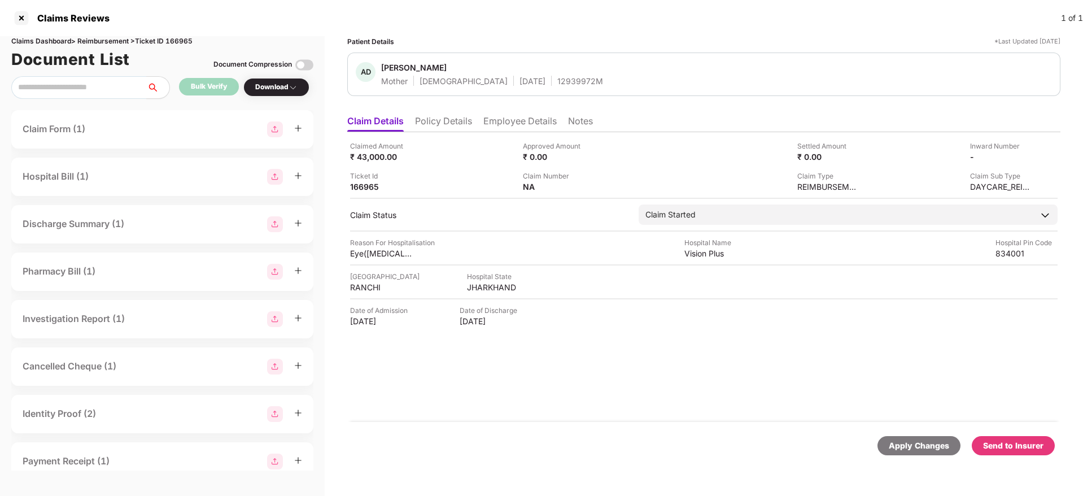
click at [1019, 443] on div "Send to Insurer" at bounding box center [1013, 445] width 60 height 12
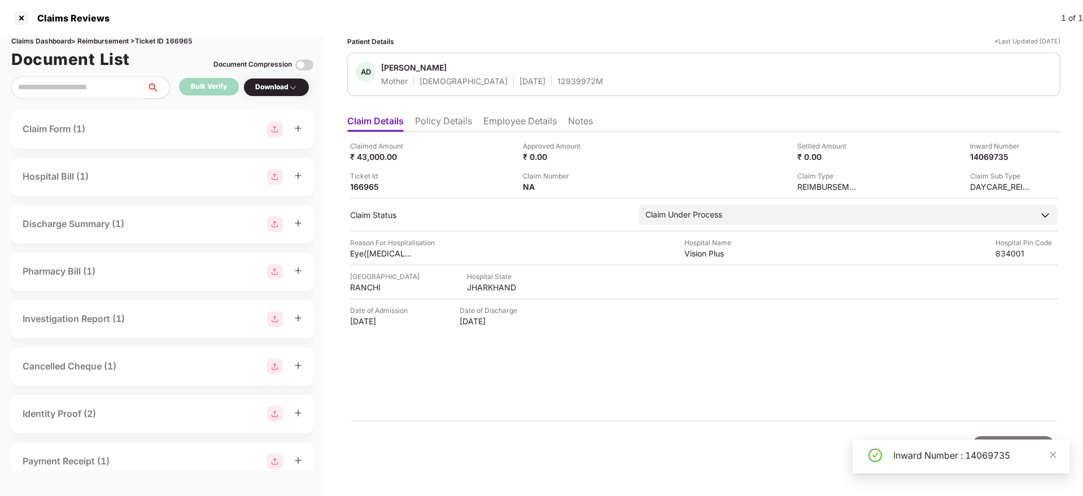
click at [634, 361] on div "Claimed Amount ₹ 43,000.00 Approved Amount ₹ 0.00 Settled Amount ₹ 0.00 Inward …" at bounding box center [703, 277] width 713 height 290
click at [432, 117] on li "Policy Details" at bounding box center [443, 123] width 57 height 16
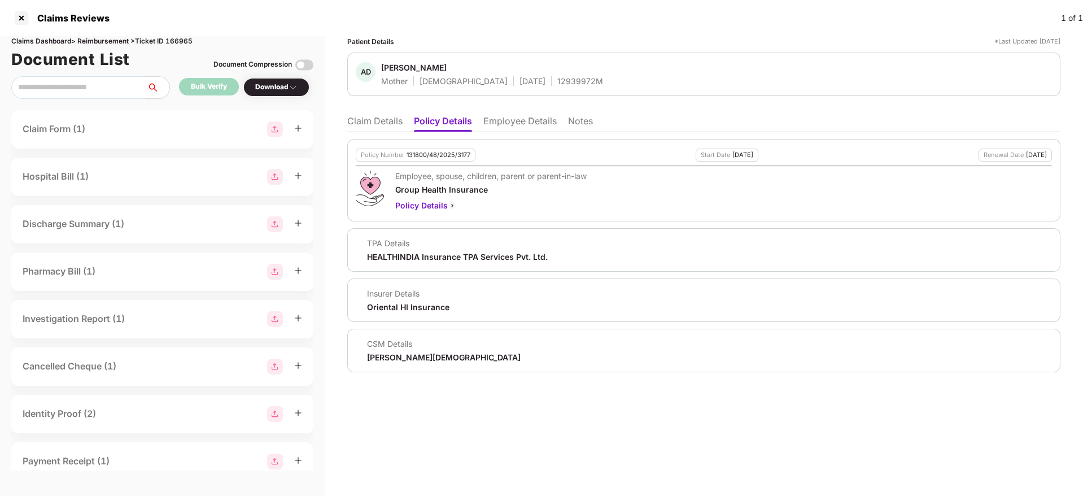
click at [376, 129] on li "Claim Details" at bounding box center [374, 123] width 55 height 16
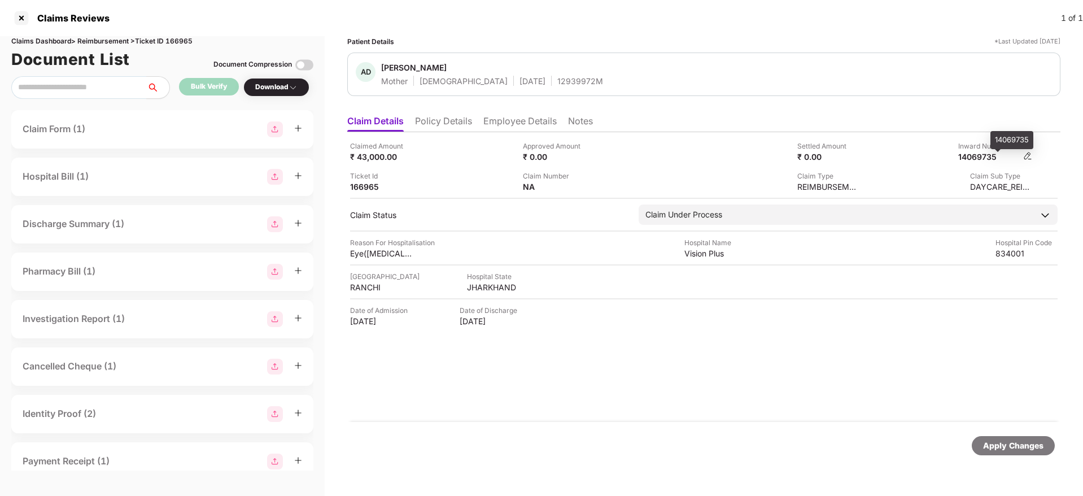
click at [987, 158] on div "14069735" at bounding box center [989, 156] width 62 height 11
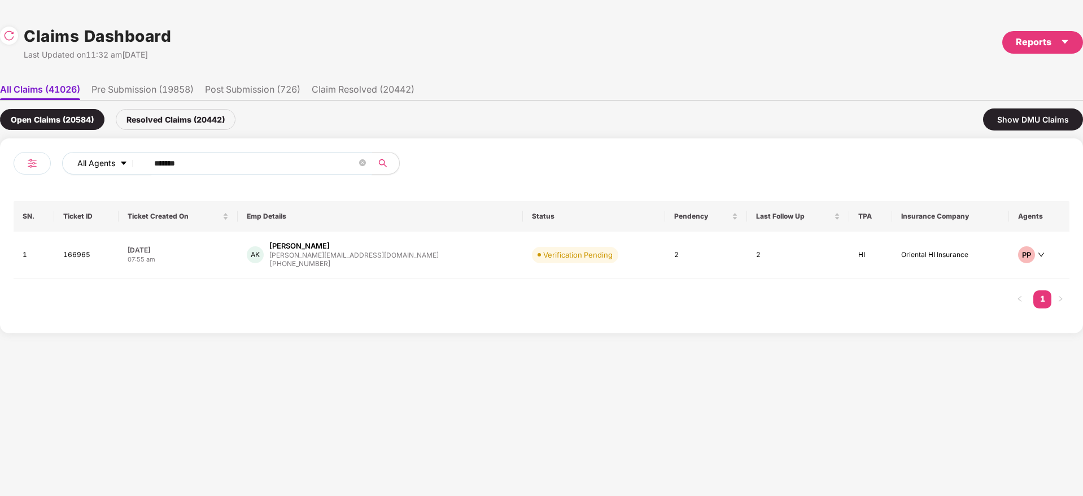
drag, startPoint x: 204, startPoint y: 164, endPoint x: 84, endPoint y: 168, distance: 120.3
click at [84, 168] on div "All Agents ******" at bounding box center [379, 163] width 634 height 23
paste input "text"
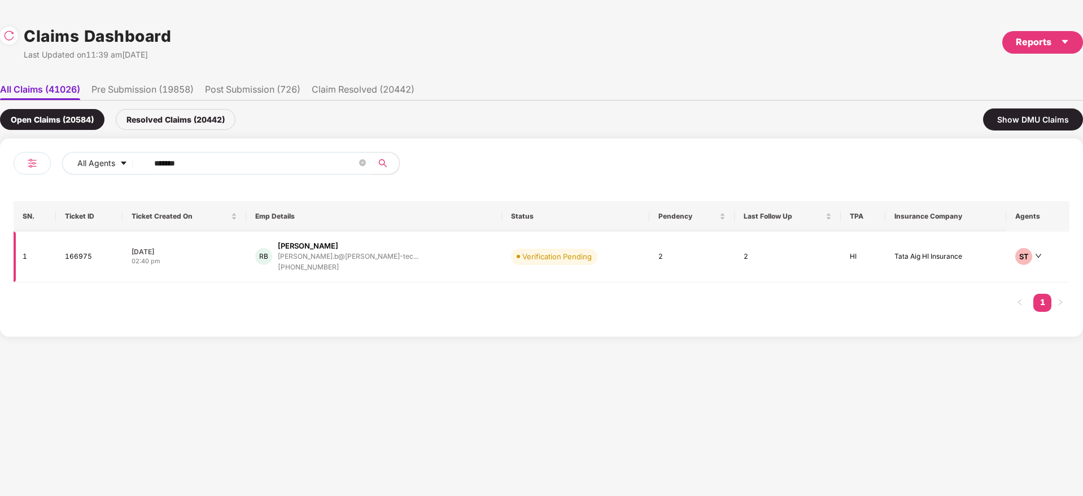
type input "******"
click at [411, 264] on div "RB Rajeshwari B rajeshwari.b@brisa-tec... +919620086910" at bounding box center [374, 257] width 238 height 32
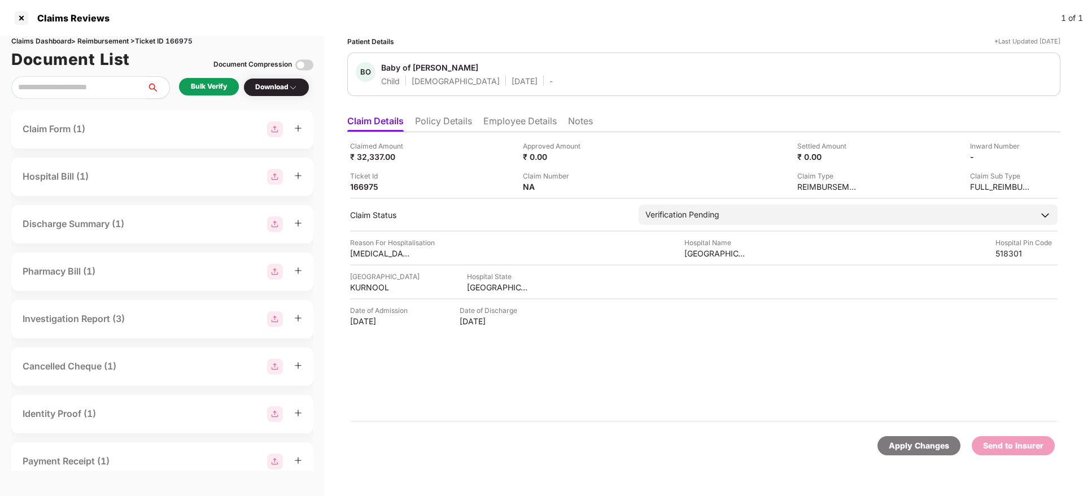
click at [221, 89] on div "Bulk Verify" at bounding box center [209, 86] width 36 height 11
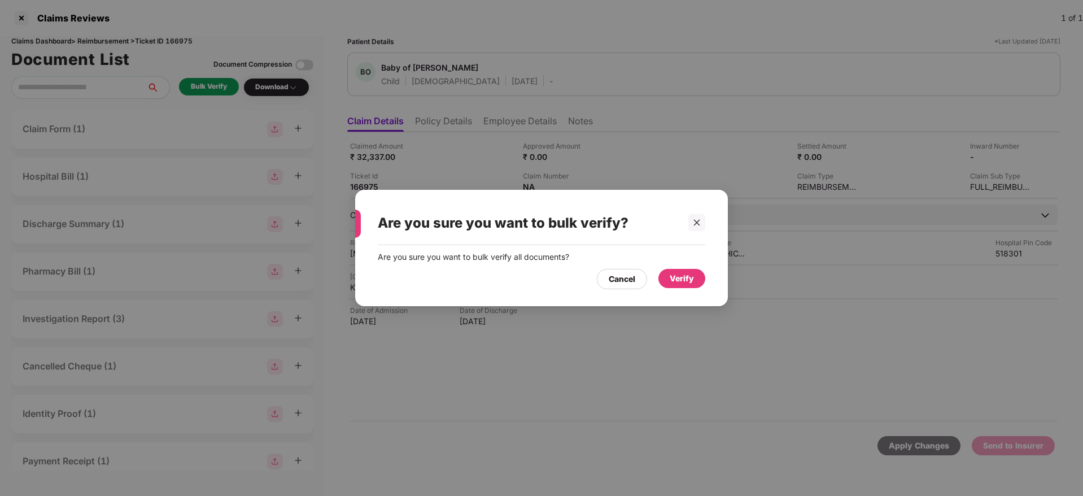
click at [697, 276] on div "Verify" at bounding box center [681, 278] width 47 height 19
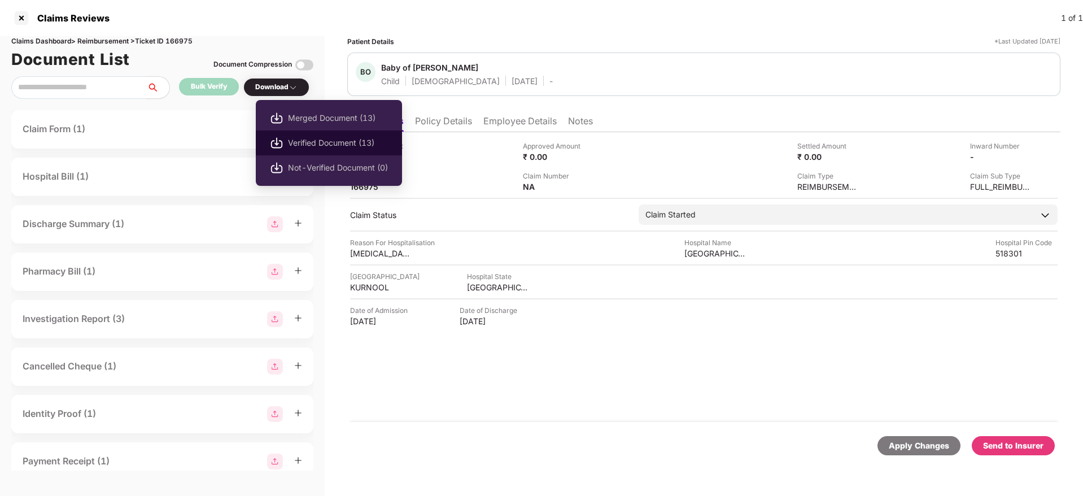
click at [350, 139] on span "Verified Document (13)" at bounding box center [338, 143] width 100 height 12
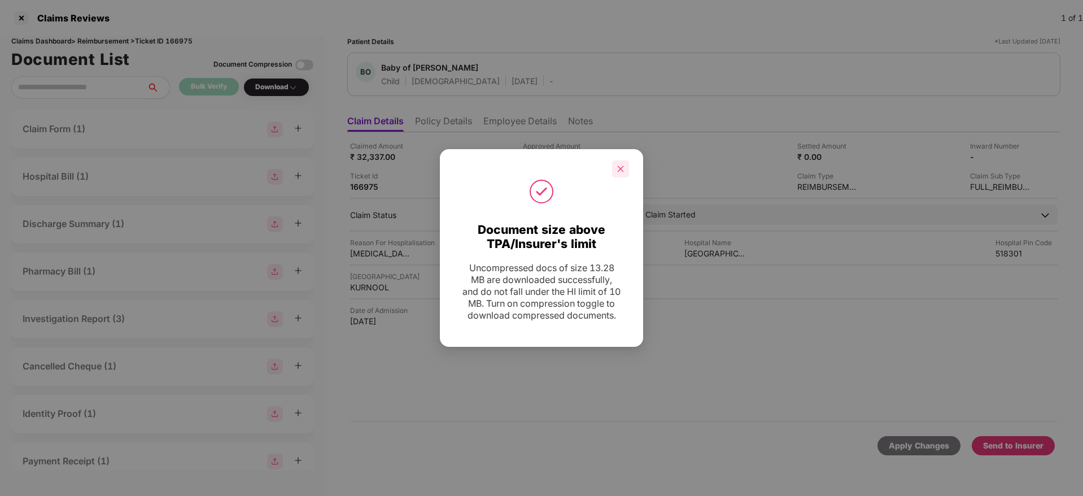
click at [618, 165] on icon "close" at bounding box center [621, 168] width 6 height 6
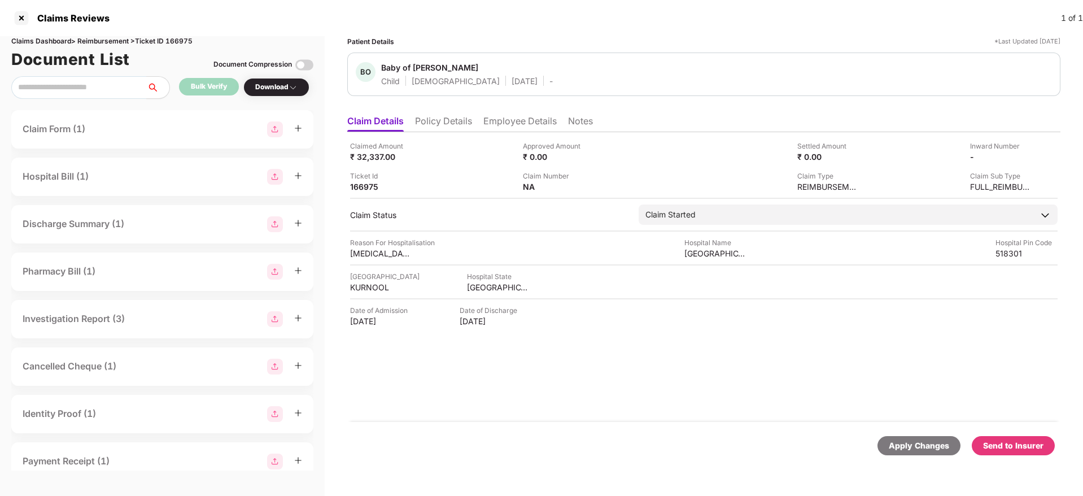
click at [463, 124] on li "Policy Details" at bounding box center [443, 123] width 57 height 16
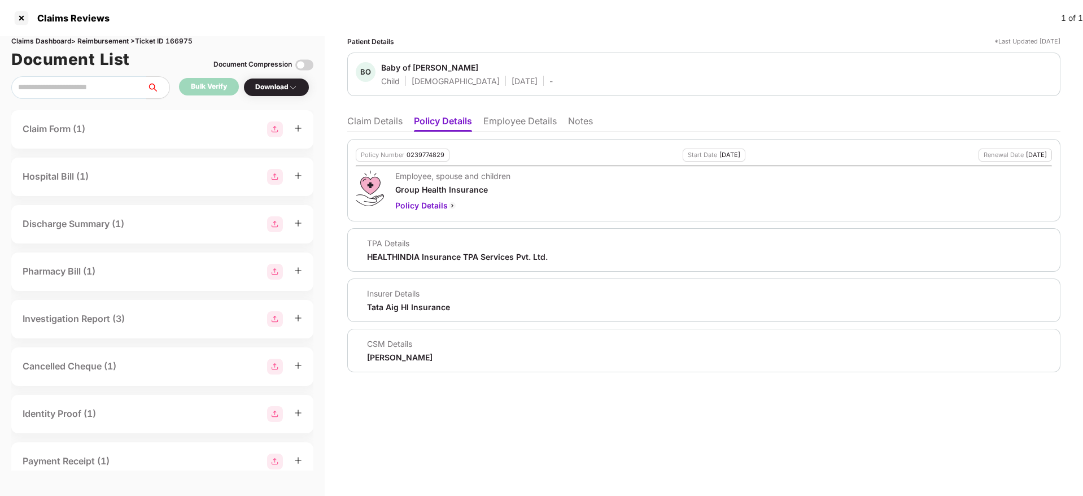
click at [484, 122] on li "Employee Details" at bounding box center [519, 123] width 73 height 16
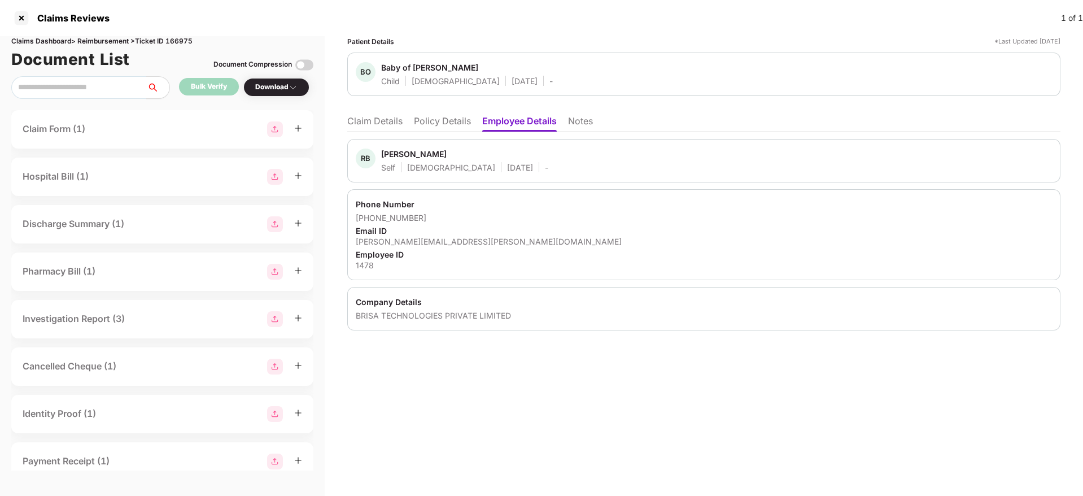
click at [428, 121] on li "Policy Details" at bounding box center [442, 123] width 57 height 16
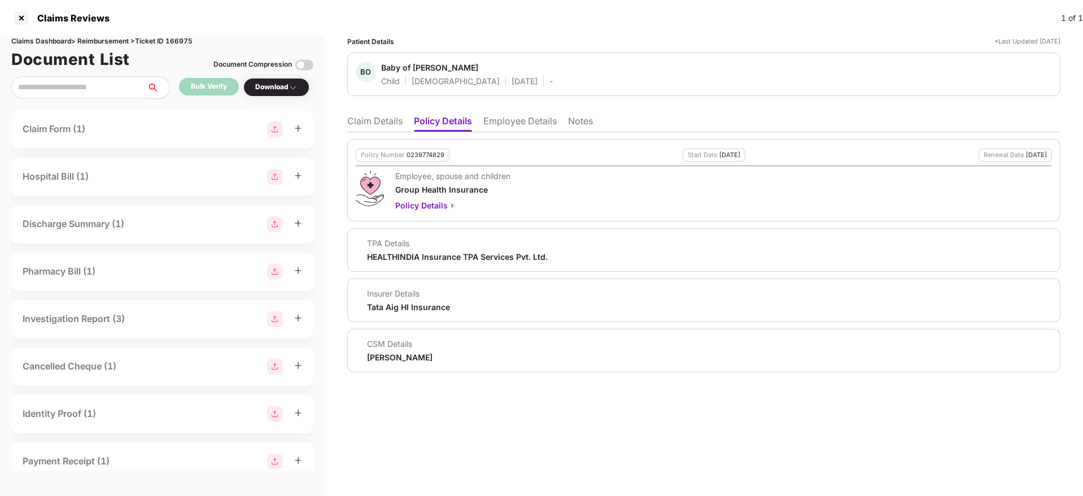
click at [393, 361] on div "Sugandha Singh" at bounding box center [400, 357] width 66 height 11
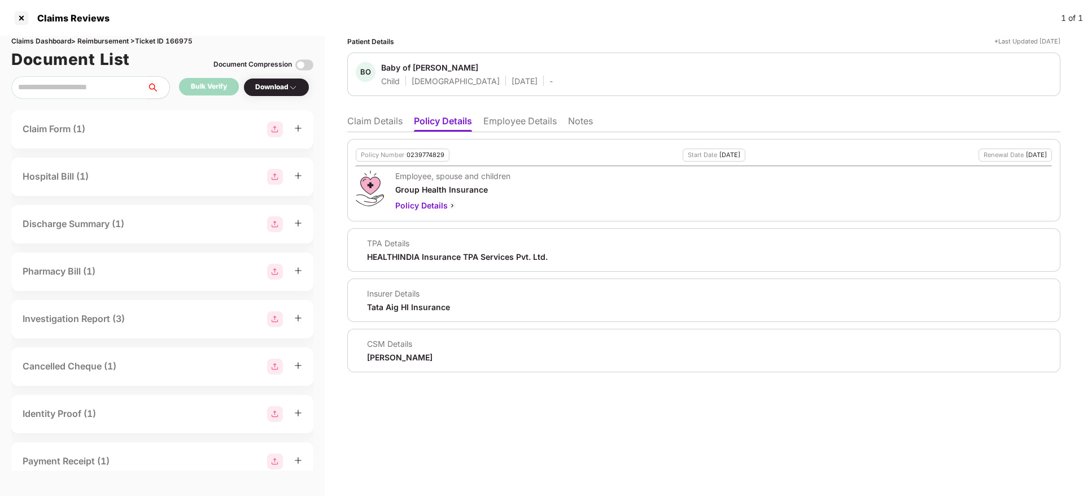
click at [510, 121] on li "Employee Details" at bounding box center [519, 123] width 73 height 16
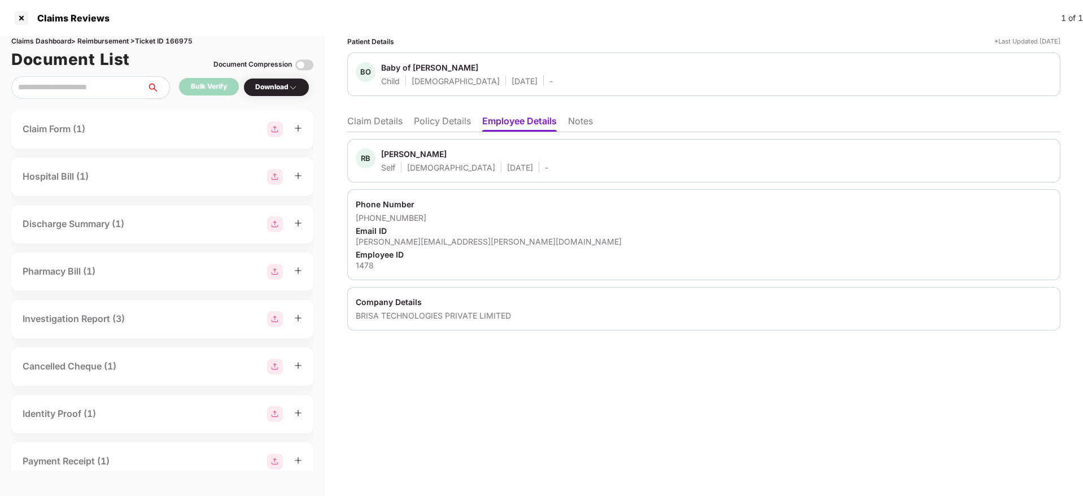
click at [923, 229] on div "Email ID" at bounding box center [704, 230] width 696 height 11
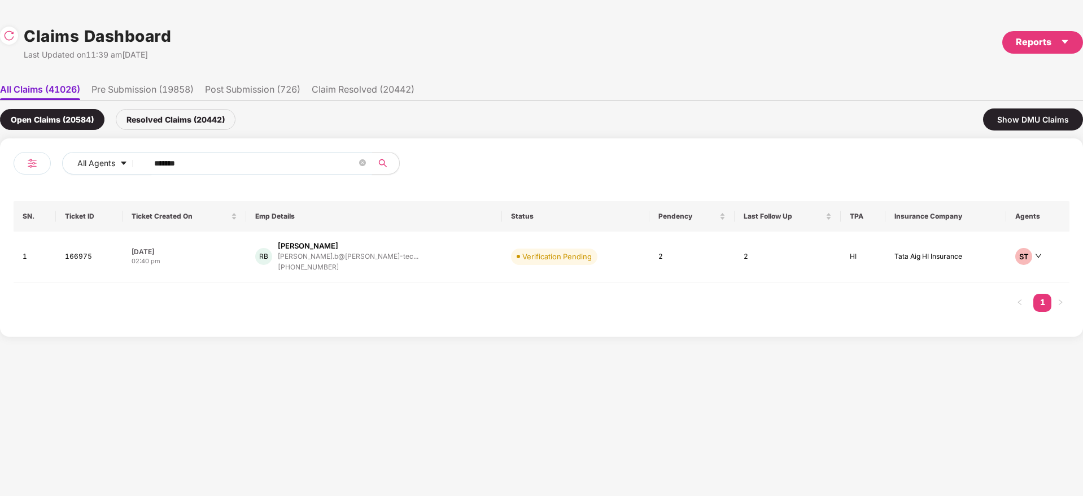
drag, startPoint x: 202, startPoint y: 168, endPoint x: 210, endPoint y: 162, distance: 10.1
click at [210, 162] on input "******" at bounding box center [255, 163] width 203 height 17
drag, startPoint x: 210, startPoint y: 162, endPoint x: 103, endPoint y: 162, distance: 107.3
click at [103, 162] on div "All Agents ******" at bounding box center [379, 163] width 634 height 23
paste input "text"
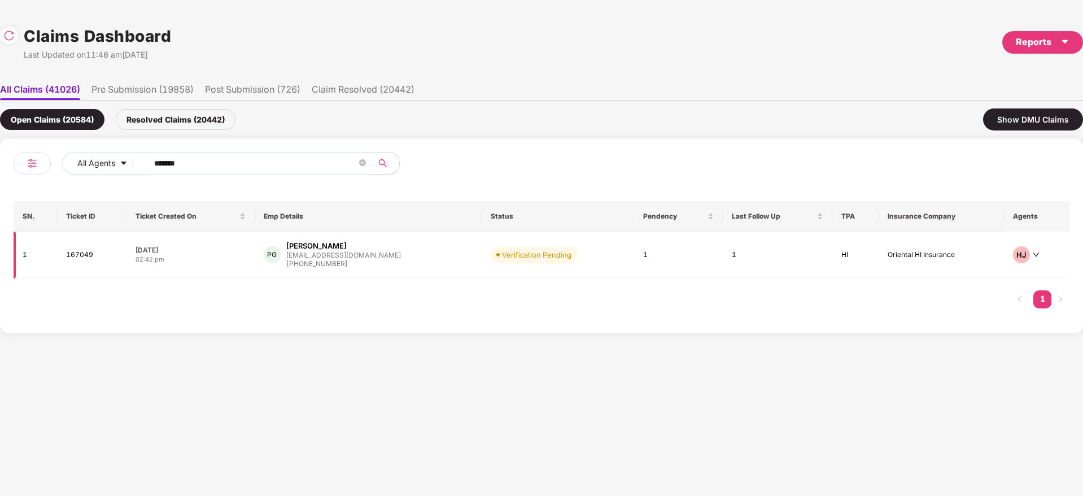
type input "******"
click at [420, 259] on div "PG Pranit Dilip Gharat pranitdiv@gmail.com +919028223299" at bounding box center [368, 255] width 209 height 29
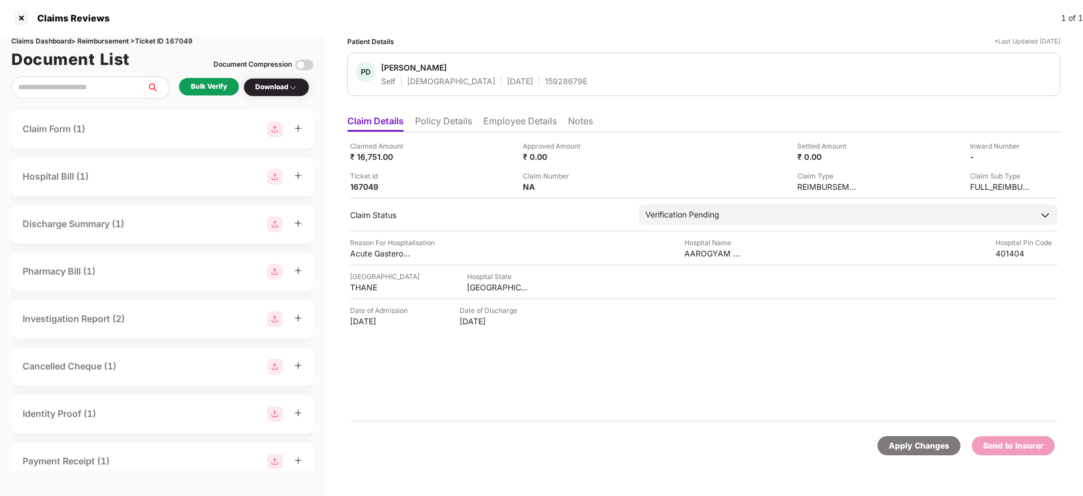
click at [209, 82] on div "Bulk Verify" at bounding box center [209, 86] width 36 height 11
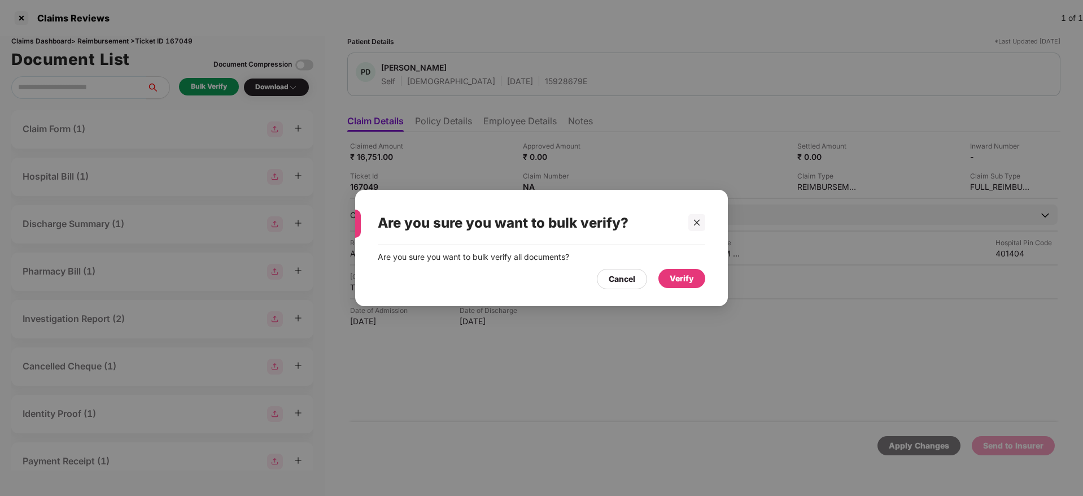
click at [698, 278] on div "Verify" at bounding box center [681, 278] width 47 height 19
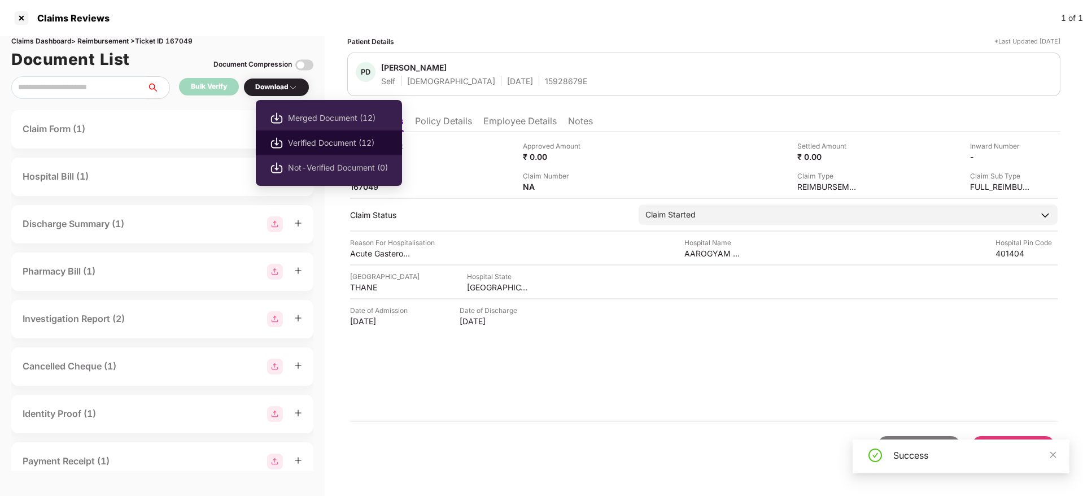
click at [348, 139] on span "Verified Document (12)" at bounding box center [338, 143] width 100 height 12
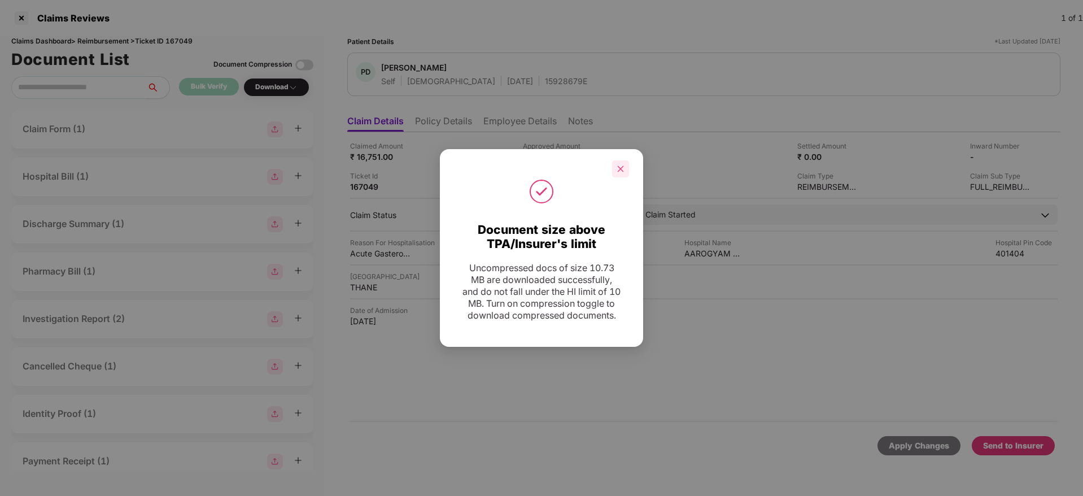
click at [624, 165] on icon "close" at bounding box center [621, 169] width 8 height 8
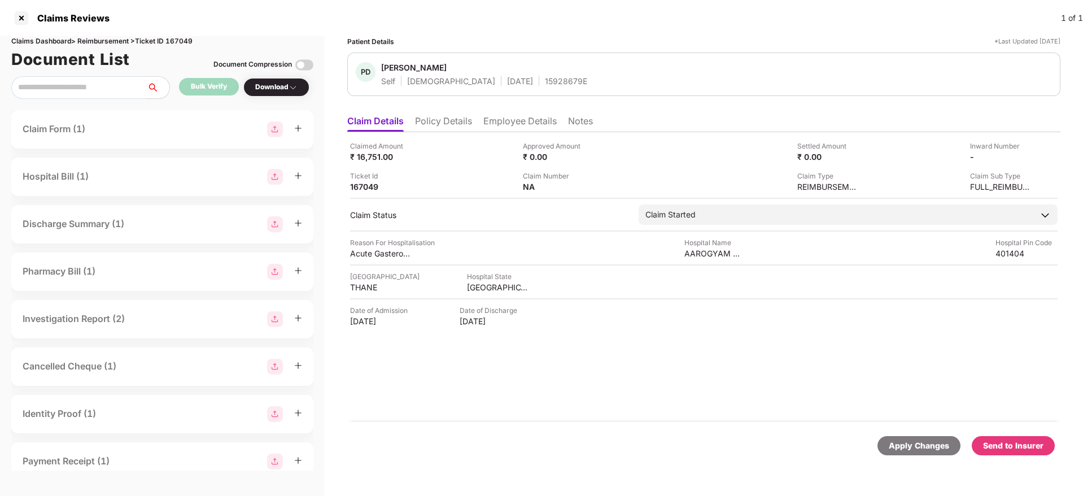
click at [629, 386] on div "Claimed Amount ₹ 16,751.00 Approved Amount ₹ 0.00 Settled Amount ₹ 0.00 Inward …" at bounding box center [703, 277] width 713 height 290
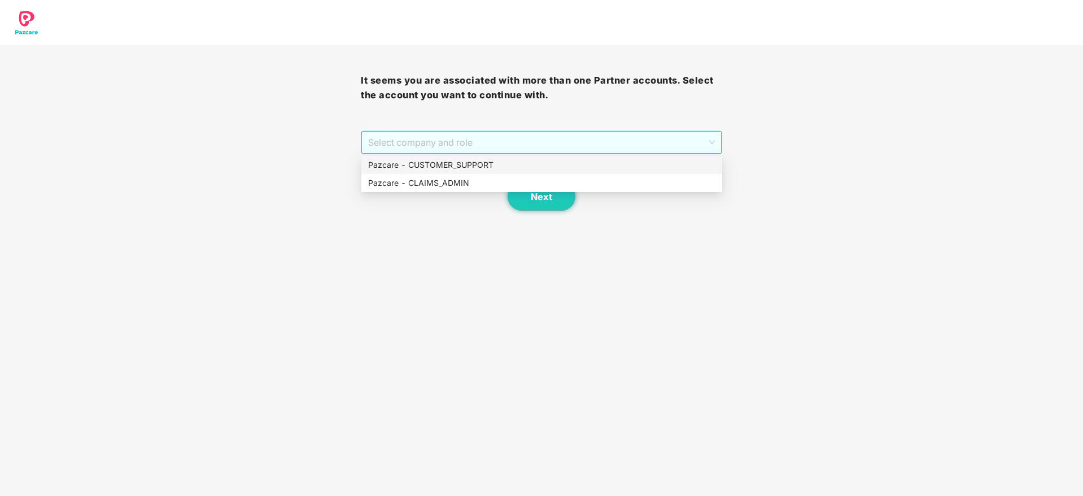
click at [423, 145] on span "Select company and role" at bounding box center [541, 142] width 346 height 21
click at [437, 181] on div "Pazcare - CLAIMS_ADMIN" at bounding box center [541, 183] width 347 height 12
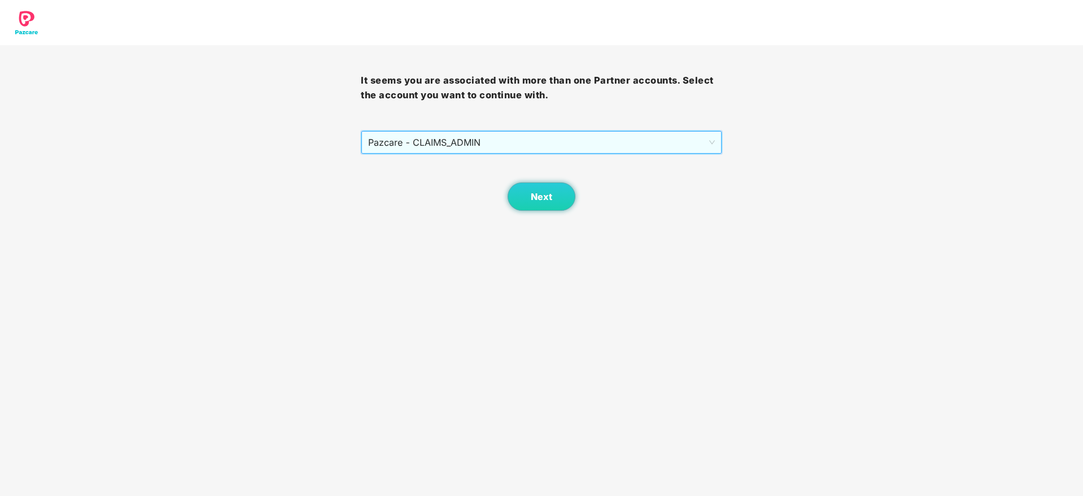
click at [449, 146] on span "Pazcare - CLAIMS_ADMIN" at bounding box center [541, 142] width 346 height 21
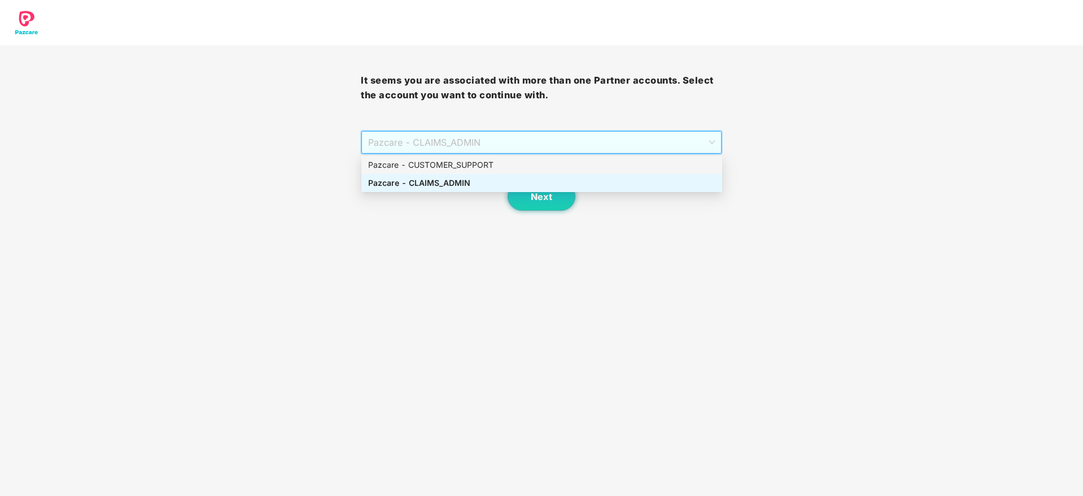
click at [449, 167] on div "Pazcare - CUSTOMER_SUPPORT" at bounding box center [541, 165] width 347 height 12
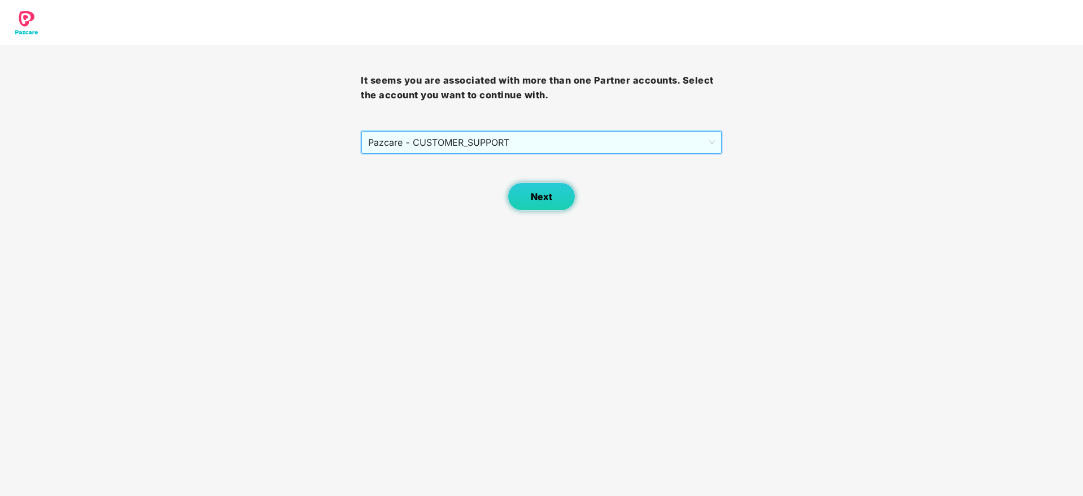
click at [542, 201] on span "Next" at bounding box center [541, 196] width 21 height 11
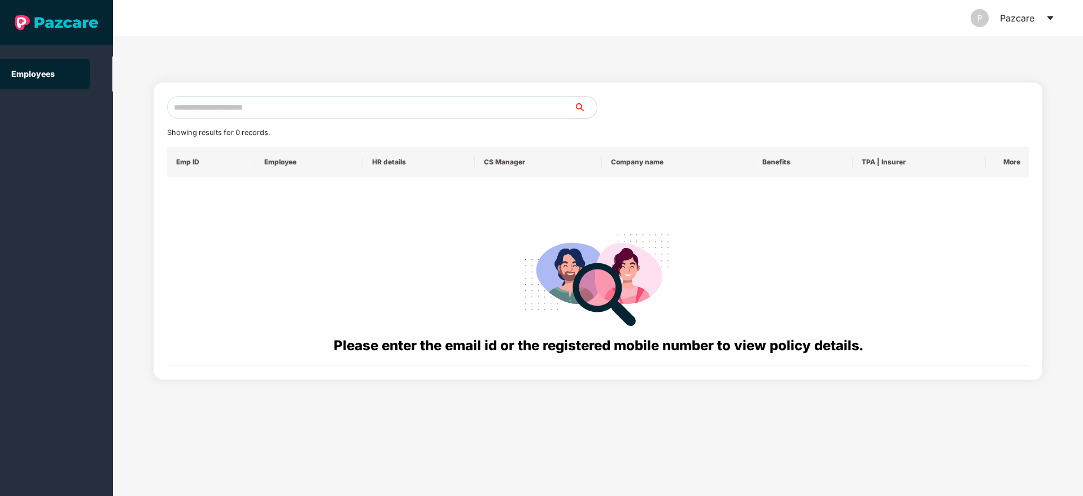
click at [328, 117] on input "text" at bounding box center [370, 107] width 407 height 23
paste input "**********"
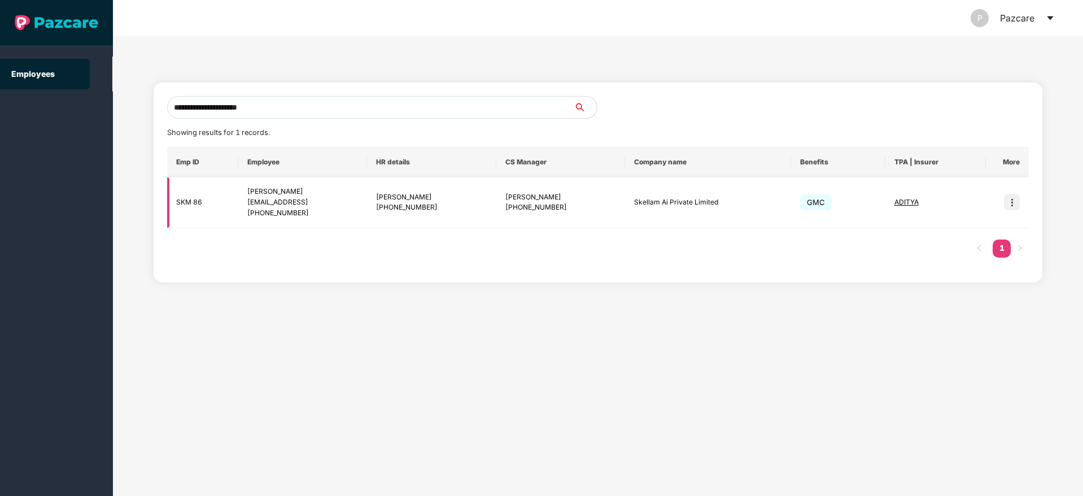
type input "**********"
click at [1018, 204] on img at bounding box center [1012, 202] width 16 height 16
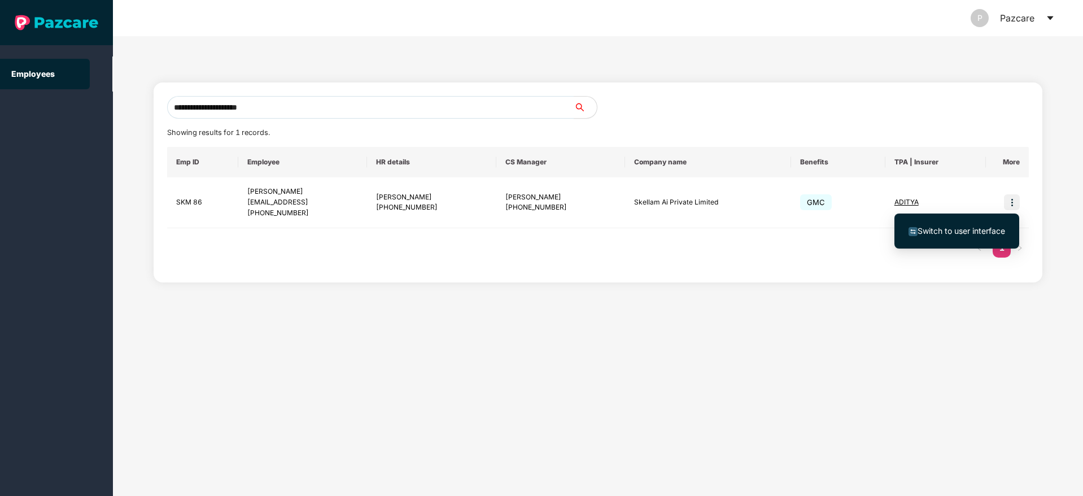
click at [945, 230] on span "Switch to user interface" at bounding box center [962, 231] width 88 height 10
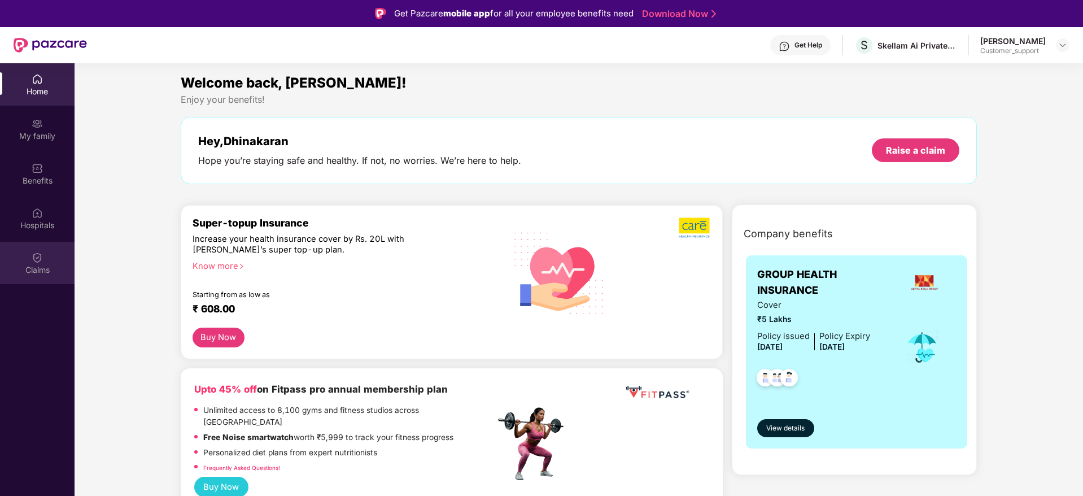
click at [33, 248] on div "Claims" at bounding box center [37, 263] width 75 height 42
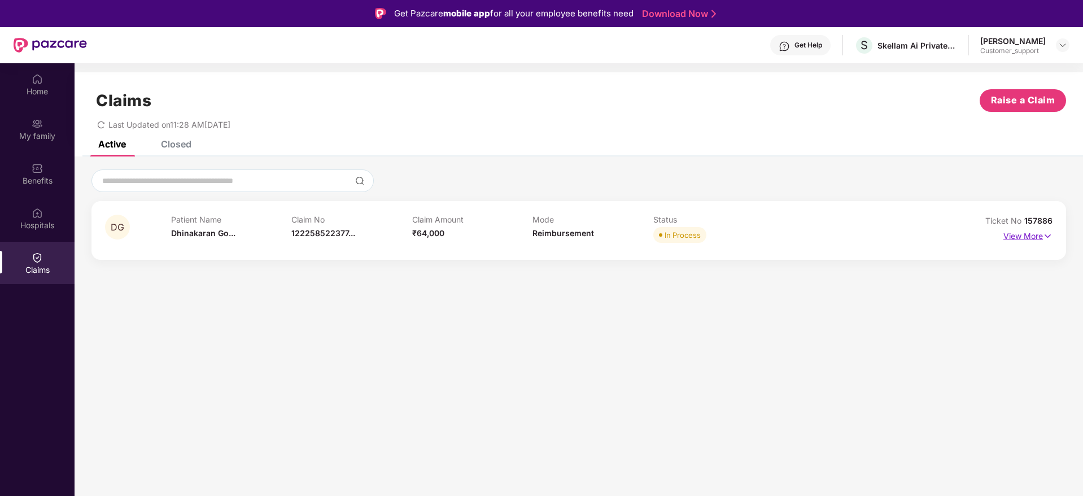
click at [1015, 233] on p "View More" at bounding box center [1027, 234] width 49 height 15
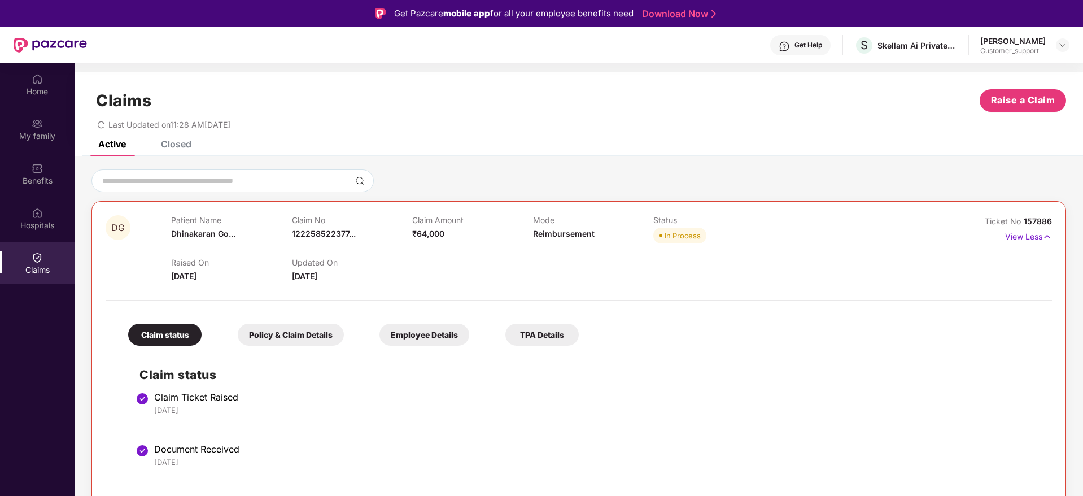
click at [173, 147] on div "Closed" at bounding box center [176, 143] width 30 height 11
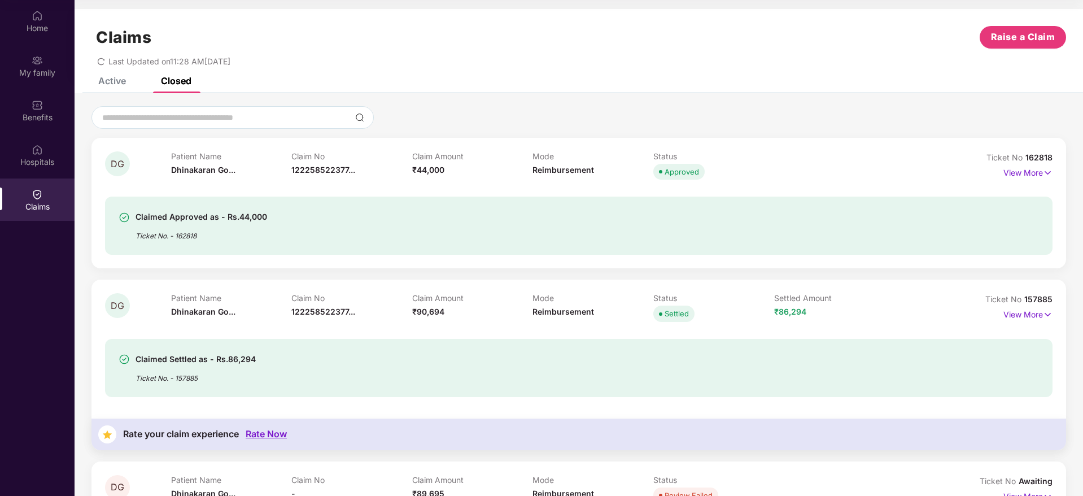
click at [103, 75] on div "Claims Raise a Claim Last Updated on 11:28 AM, 19 Aug 2025" at bounding box center [579, 43] width 1008 height 68
click at [110, 81] on div "Active" at bounding box center [112, 80] width 28 height 11
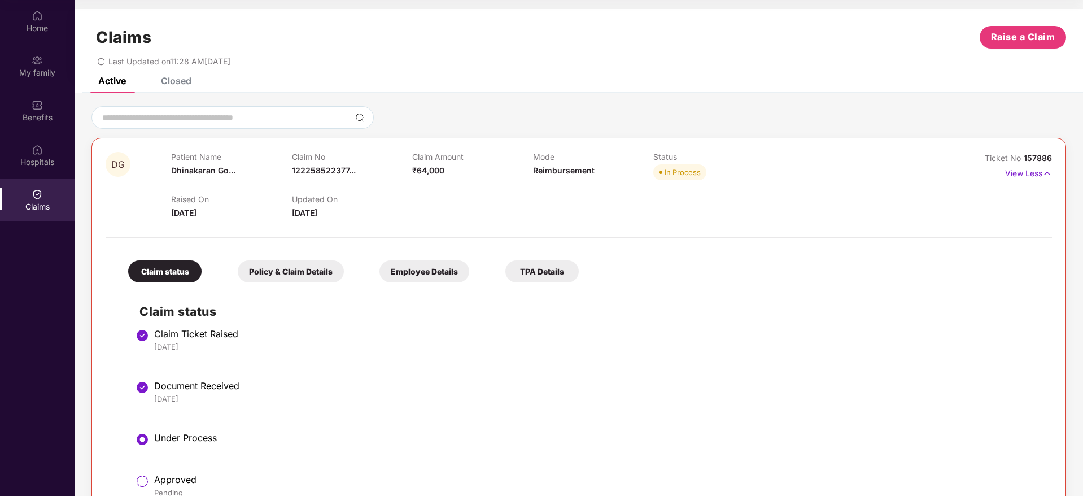
click at [187, 80] on div "Closed" at bounding box center [176, 80] width 30 height 11
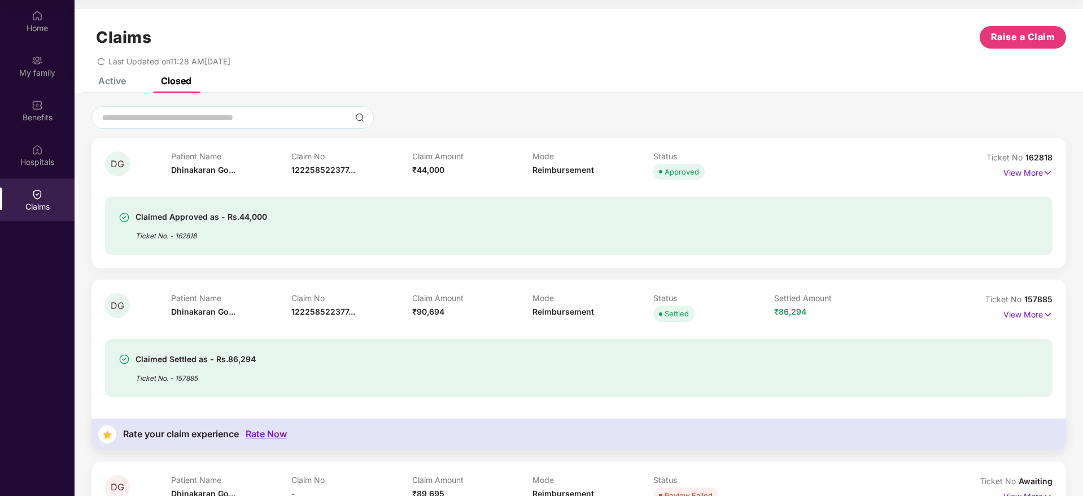
click at [122, 80] on div "Active" at bounding box center [112, 80] width 28 height 11
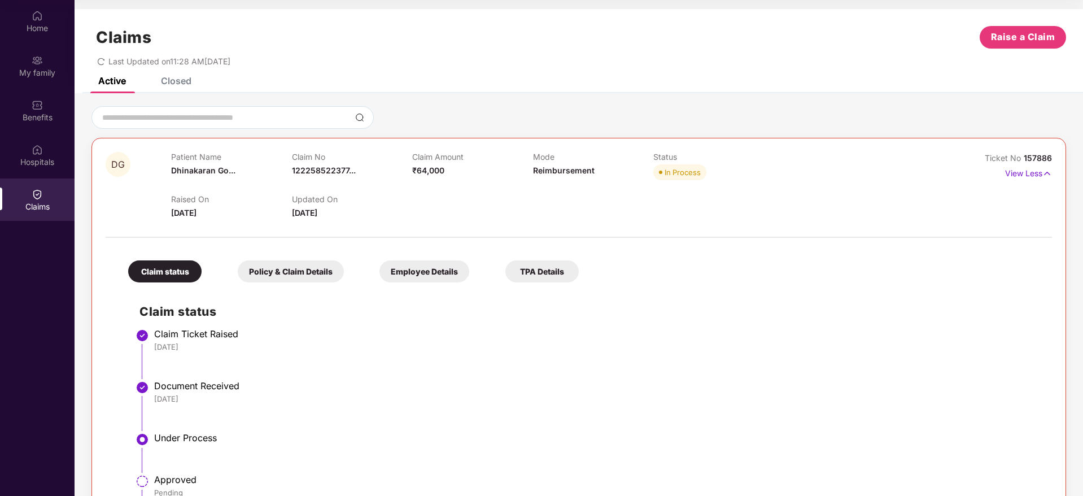
click at [173, 79] on div "Closed" at bounding box center [176, 80] width 30 height 11
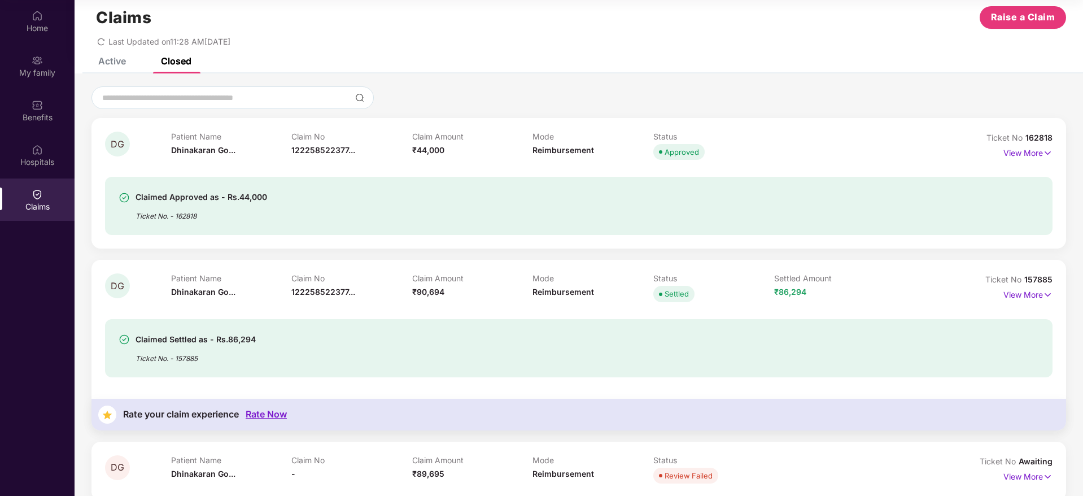
scroll to position [36, 0]
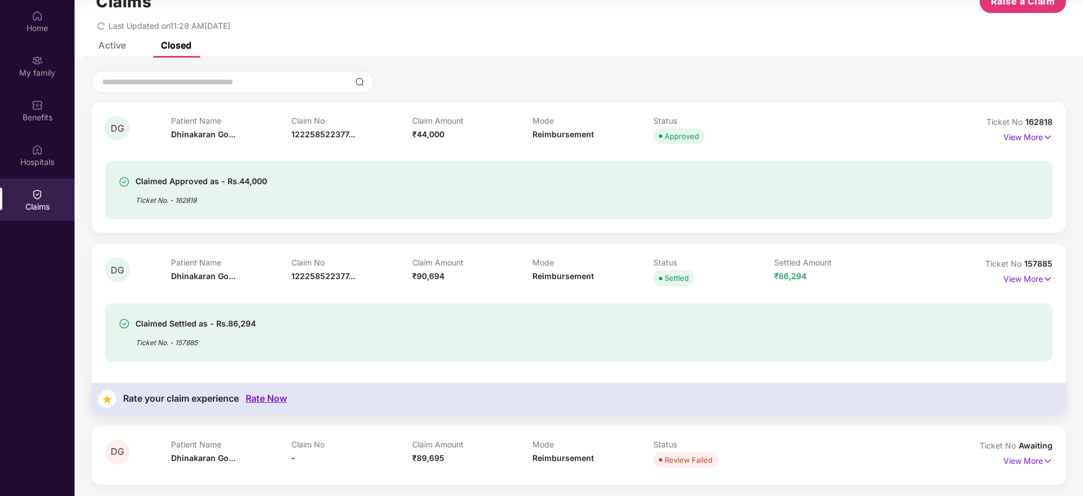
click at [122, 47] on div "Active" at bounding box center [112, 45] width 28 height 11
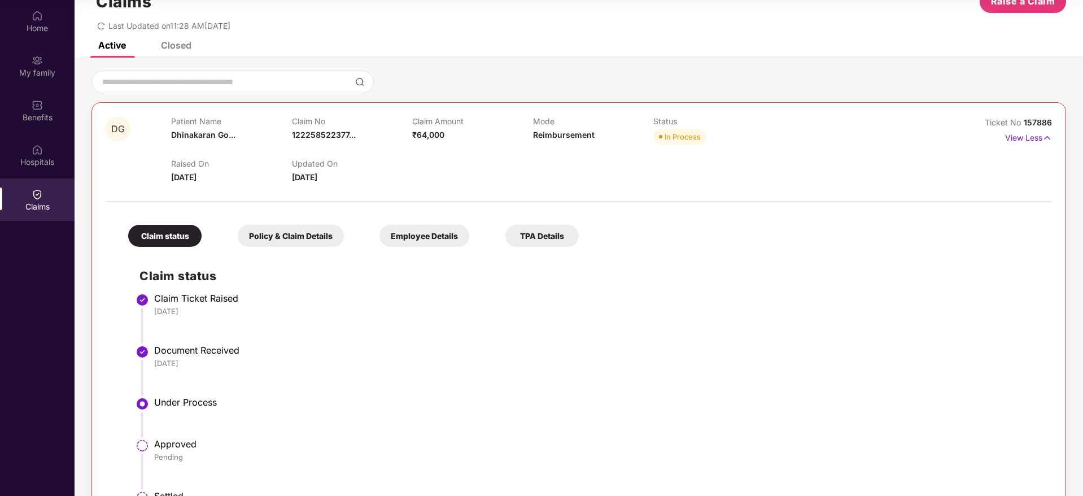
click at [698, 334] on li "Claim Ticket Raised 11 Jul 2025" at bounding box center [589, 322] width 901 height 52
click at [172, 47] on div "Closed" at bounding box center [176, 45] width 30 height 11
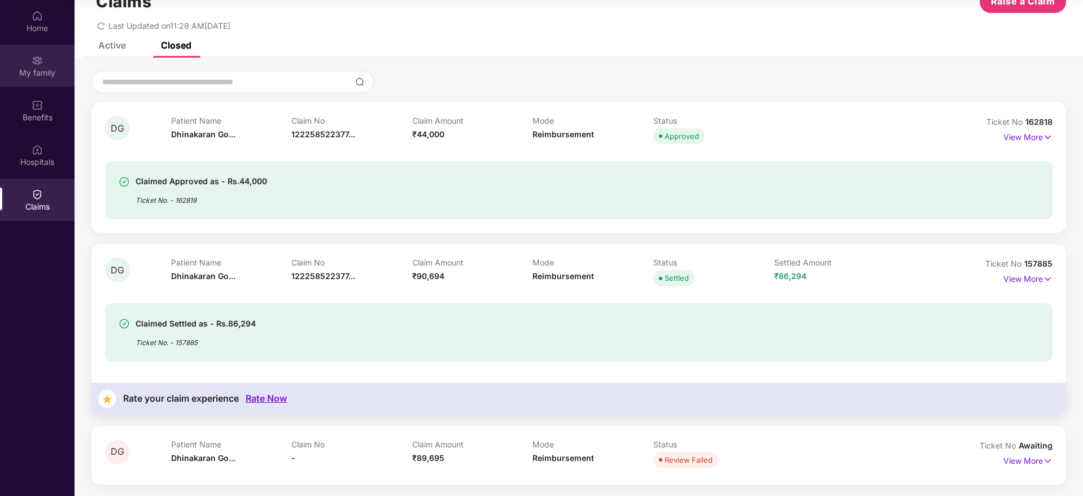
click at [46, 60] on div "My family" at bounding box center [37, 66] width 75 height 42
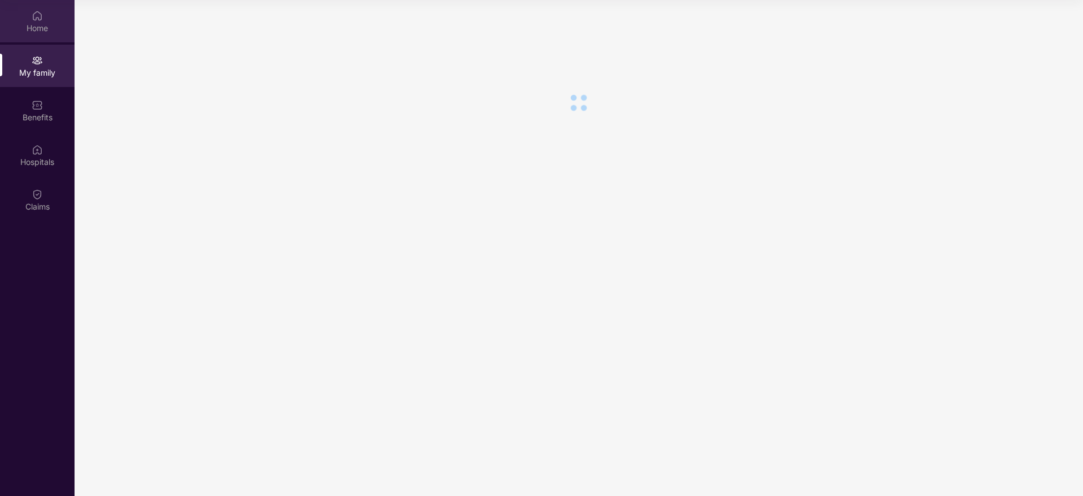
click at [42, 29] on div "Home" at bounding box center [37, 28] width 75 height 11
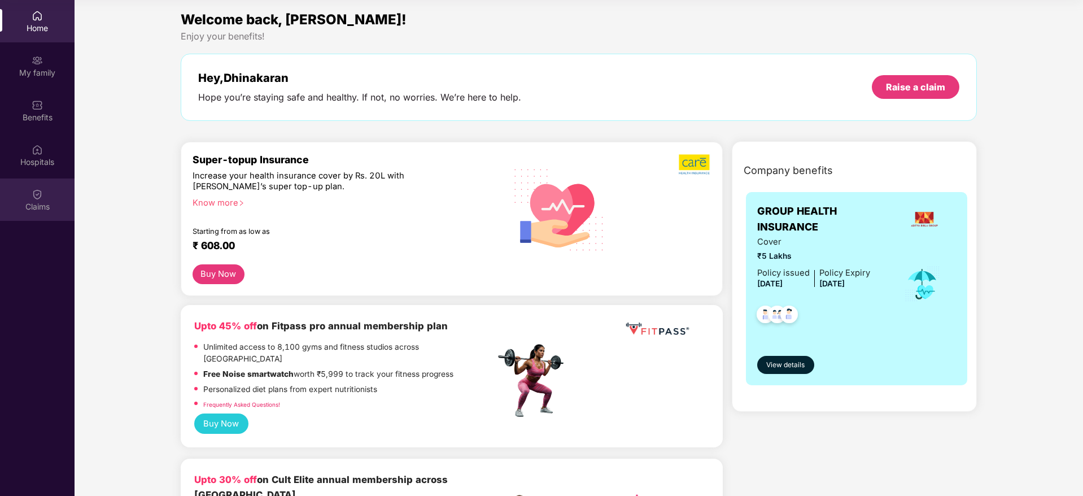
click at [37, 204] on div "Claims" at bounding box center [37, 206] width 75 height 11
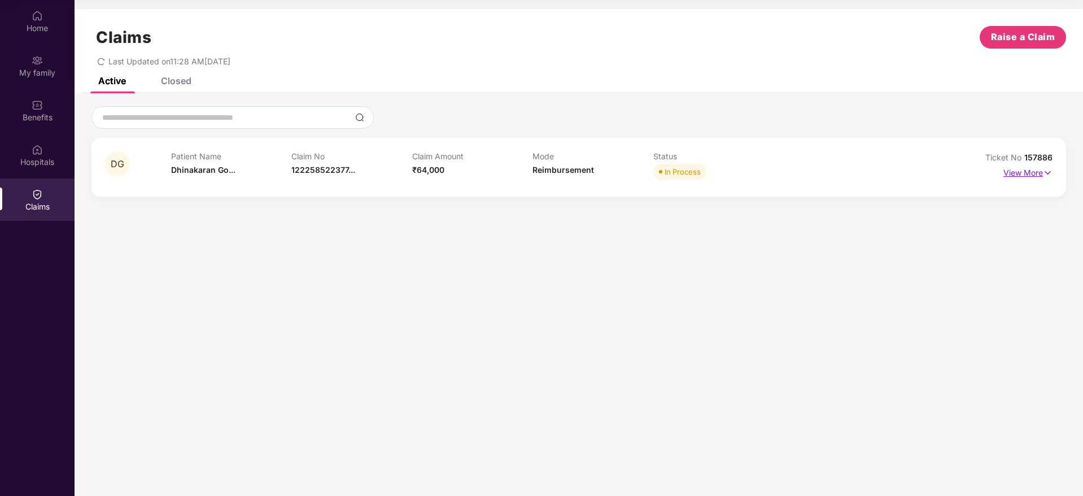
click at [1006, 176] on p "View More" at bounding box center [1027, 171] width 49 height 15
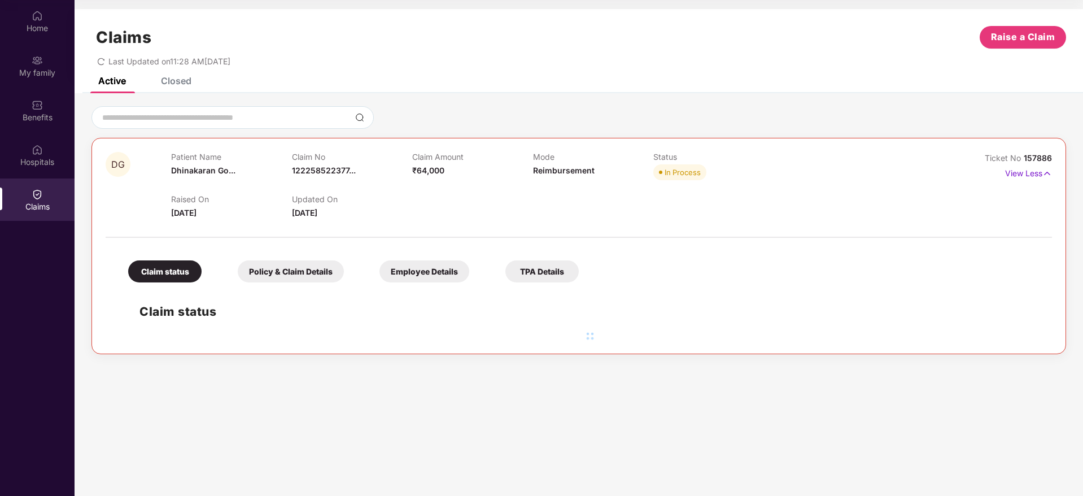
click at [171, 80] on div "Closed" at bounding box center [176, 80] width 30 height 11
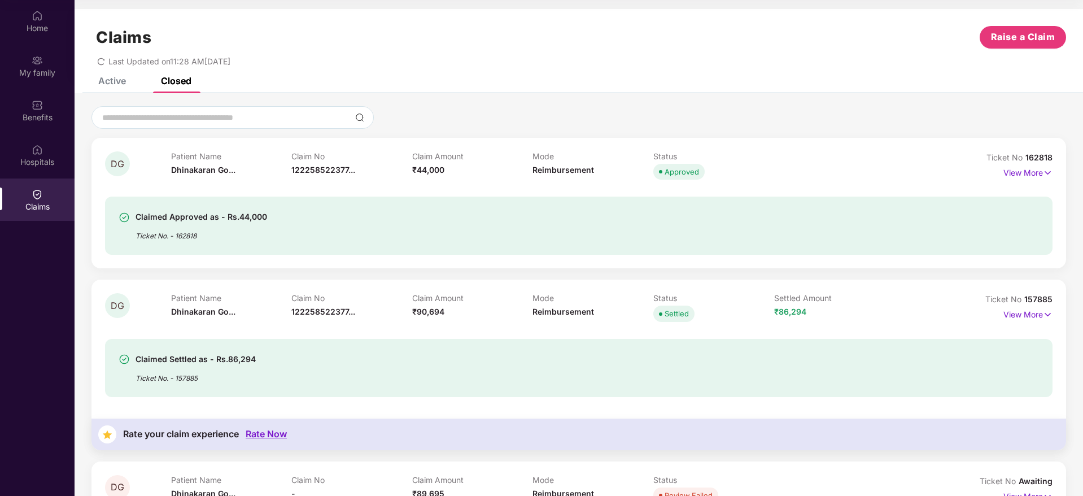
click at [109, 84] on div "Active" at bounding box center [112, 80] width 28 height 11
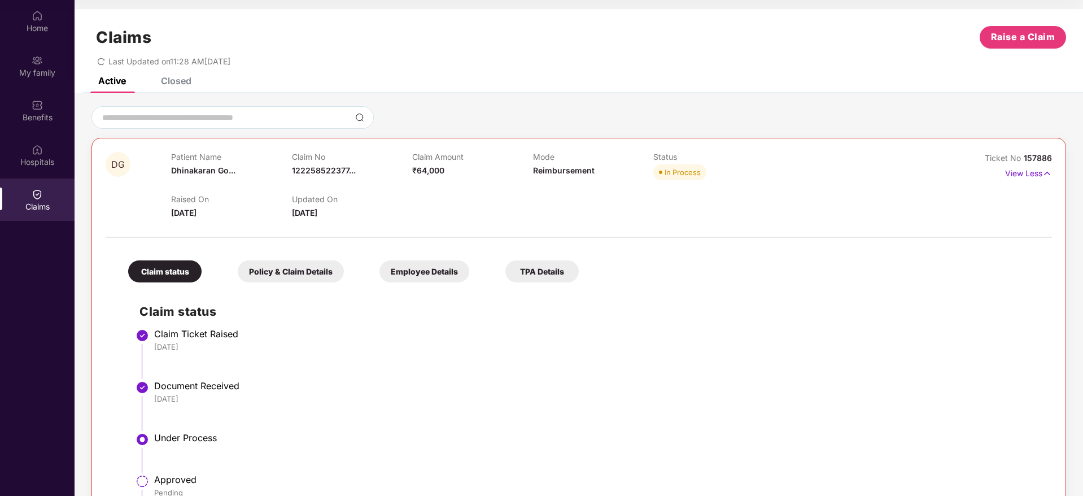
click at [163, 82] on div "Closed" at bounding box center [176, 80] width 30 height 11
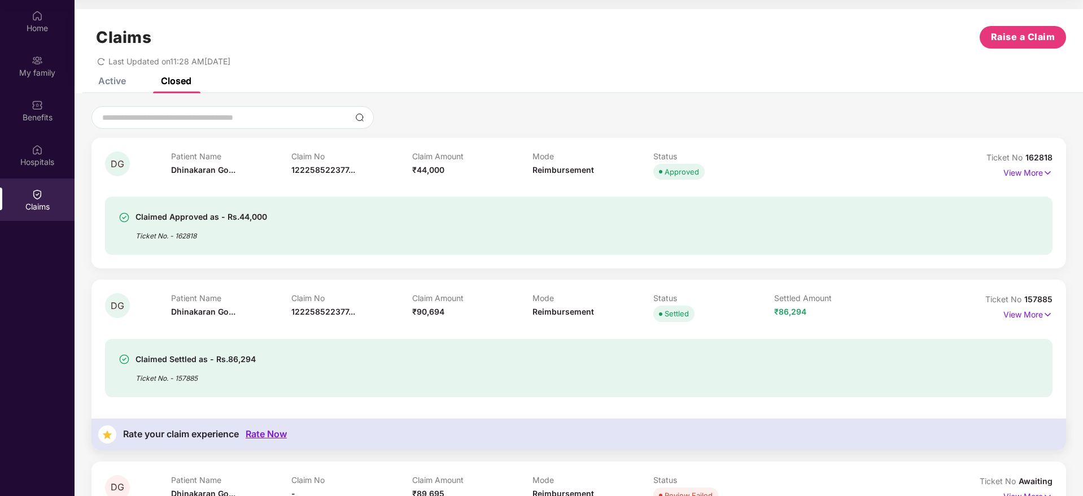
click at [1033, 152] on span "162818" at bounding box center [1038, 157] width 27 height 10
click at [1041, 158] on span "162818" at bounding box center [1038, 157] width 27 height 10
drag, startPoint x: 1025, startPoint y: 158, endPoint x: 1061, endPoint y: 158, distance: 35.6
click at [1061, 158] on div "DG Patient Name Dhinakaran Go... Claim No 122258522377... Claim Amount ₹44,000 …" at bounding box center [578, 203] width 975 height 130
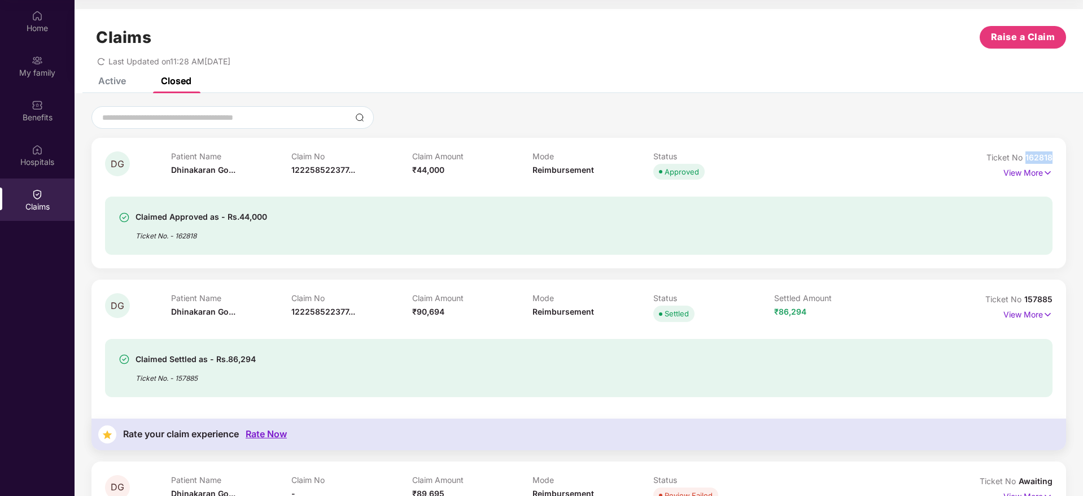
copy span "162818"
drag, startPoint x: 1025, startPoint y: 298, endPoint x: 1058, endPoint y: 298, distance: 32.8
click at [1058, 298] on div "DG Patient Name Dhinakaran Go... Claim No 122258522377... Claim Amount ₹90,694 …" at bounding box center [578, 365] width 975 height 170
copy span "157885"
click at [117, 78] on div "Active" at bounding box center [112, 80] width 28 height 11
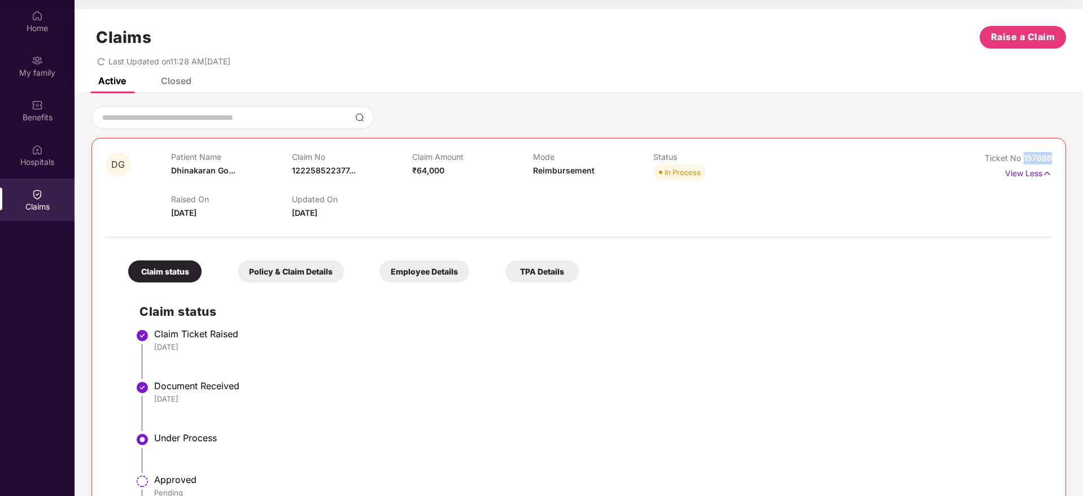
drag, startPoint x: 1023, startPoint y: 159, endPoint x: 1056, endPoint y: 160, distance: 33.9
click at [1056, 160] on div "DG Patient Name Dhinakaran Go... Claim No 122258522377... Claim Amount ₹64,000 …" at bounding box center [578, 354] width 975 height 433
copy span "157886"
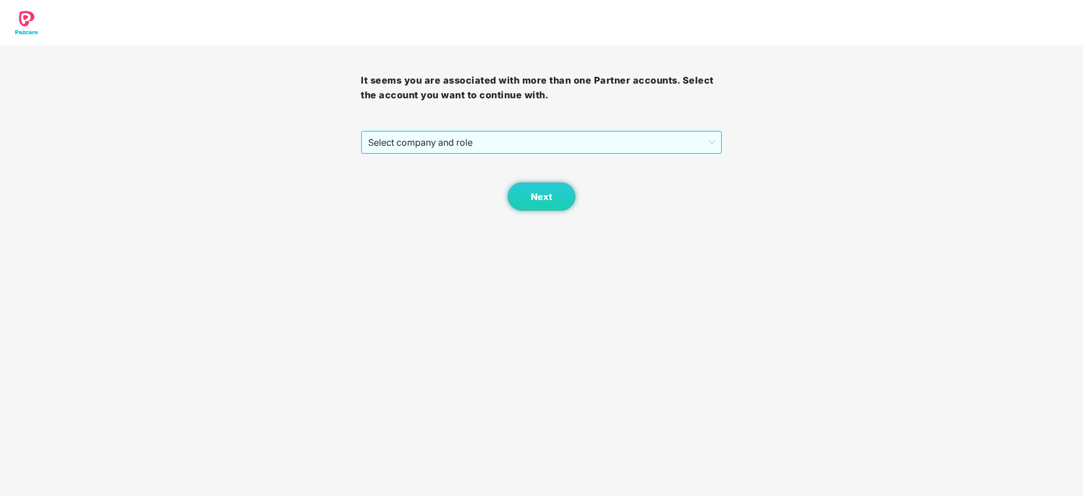
click at [424, 145] on span "Select company and role" at bounding box center [541, 142] width 346 height 21
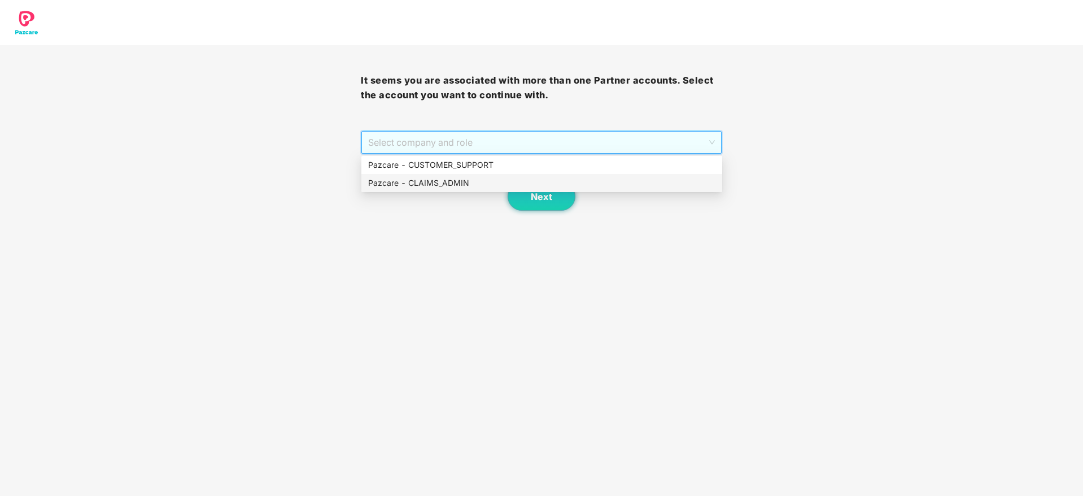
click at [436, 181] on div "Pazcare - CLAIMS_ADMIN" at bounding box center [541, 183] width 347 height 12
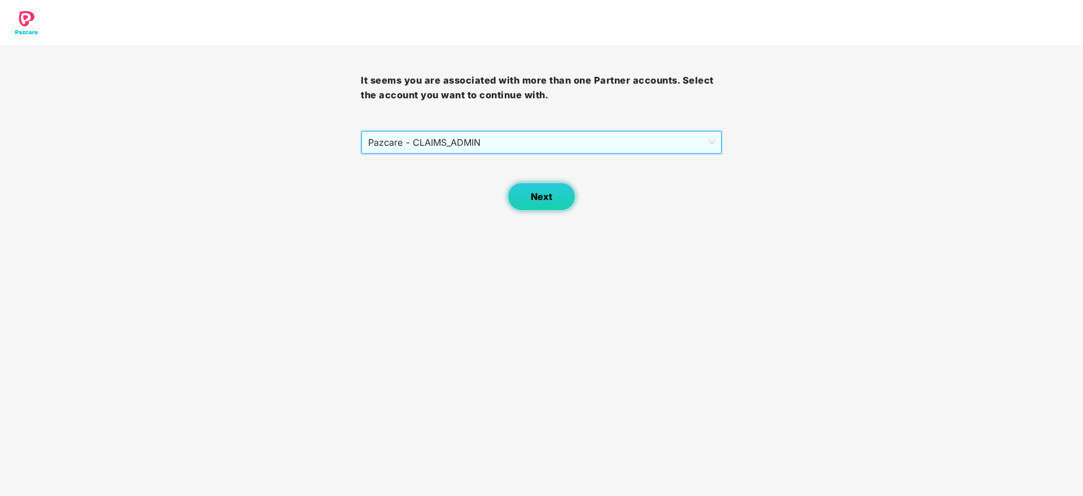
click at [553, 191] on button "Next" at bounding box center [542, 196] width 68 height 28
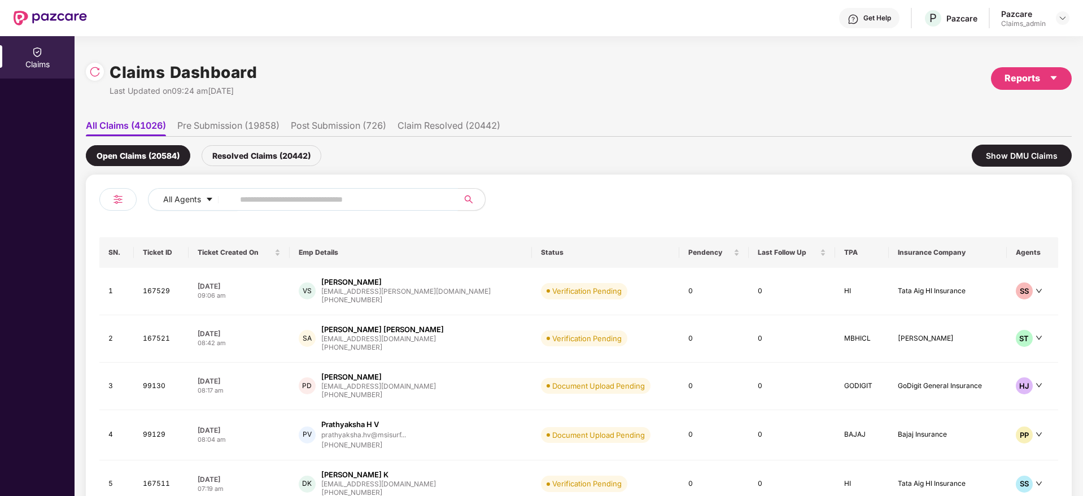
click at [339, 200] on input "text" at bounding box center [341, 199] width 203 height 17
paste input "******"
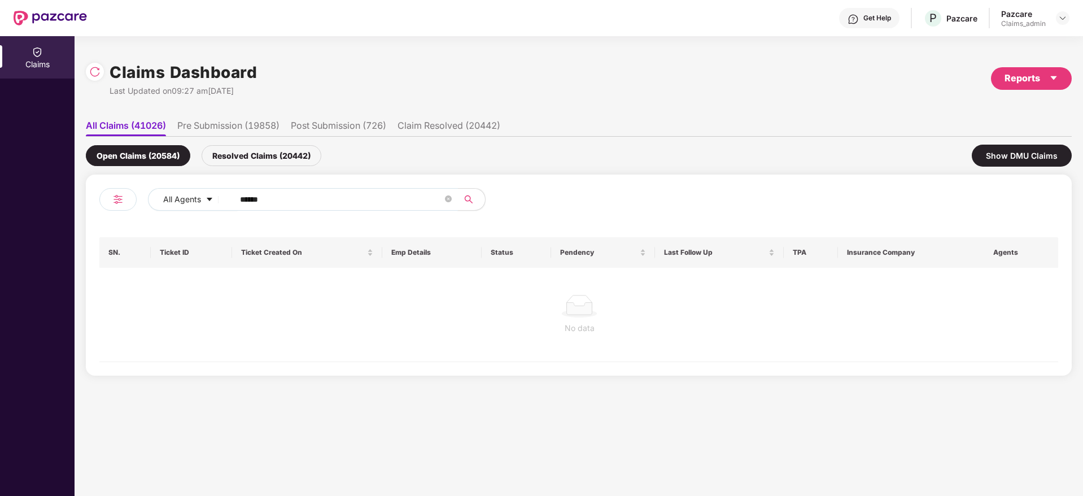
type input "******"
click at [241, 161] on div "Resolved Claims (20442)" at bounding box center [262, 155] width 120 height 21
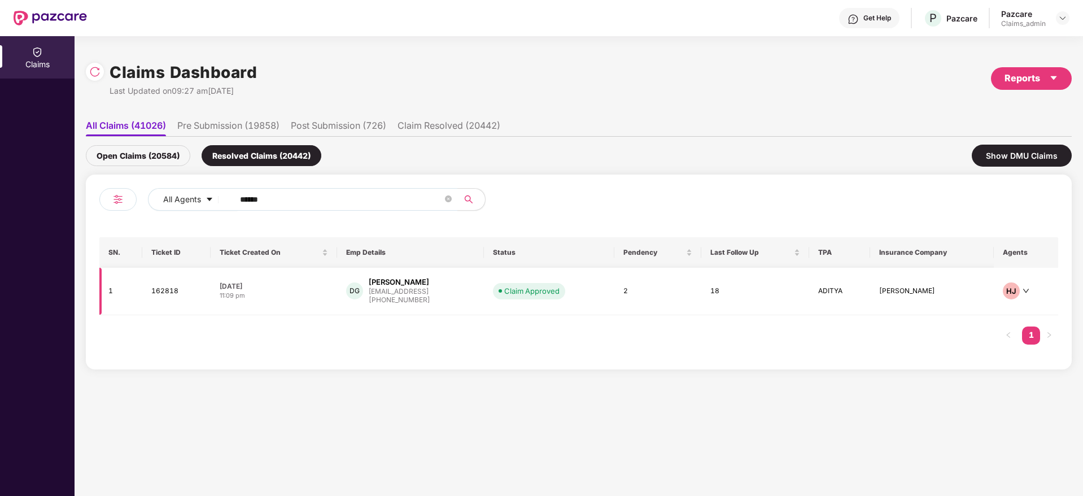
click at [471, 298] on div "DG Dhinakaran Govindaraj dhinakarang@skellam.ai +918754173771" at bounding box center [410, 291] width 129 height 29
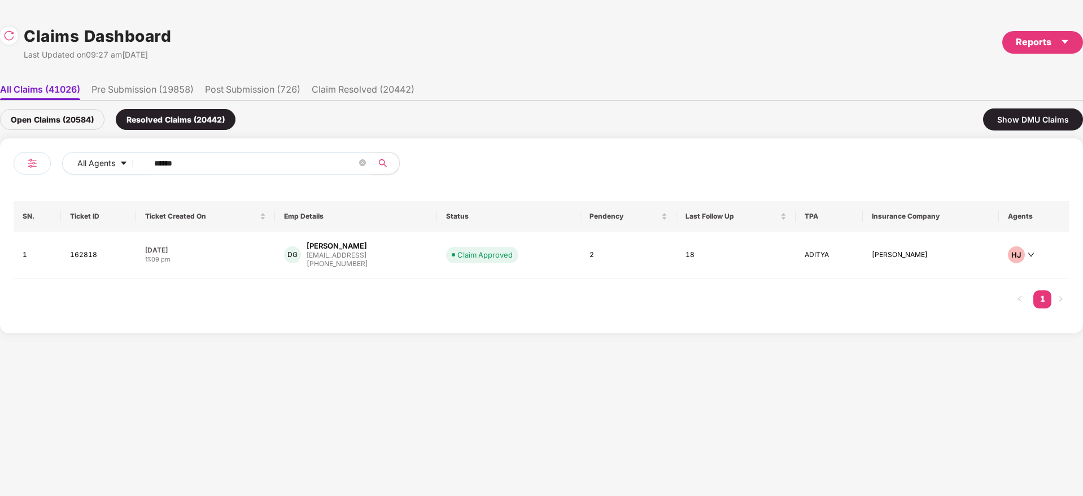
drag, startPoint x: 191, startPoint y: 164, endPoint x: 42, endPoint y: 184, distance: 151.0
click at [55, 178] on div "All Agents ******" at bounding box center [278, 168] width 528 height 32
paste input "text"
type input "******"
click at [421, 261] on div "DG Dhinakaran Govindaraj dhinakarang@skellam.ai +918754173771" at bounding box center [361, 255] width 147 height 29
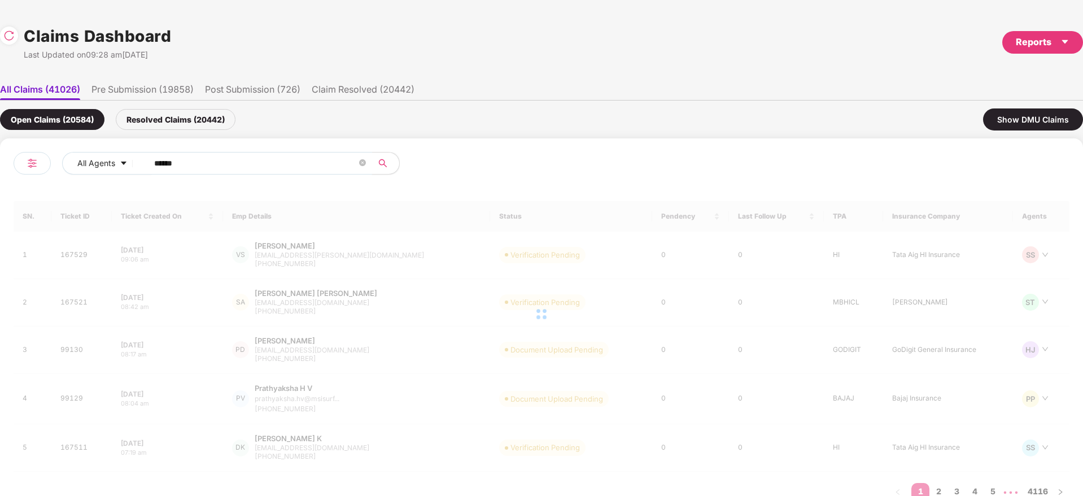
drag, startPoint x: 72, startPoint y: 173, endPoint x: 142, endPoint y: 184, distance: 70.2
click at [0, 185] on div "All Agents ****** SN. Ticket ID Ticket Created On Emp Details Status Pendency L…" at bounding box center [541, 331] width 1083 height 387
paste input "text"
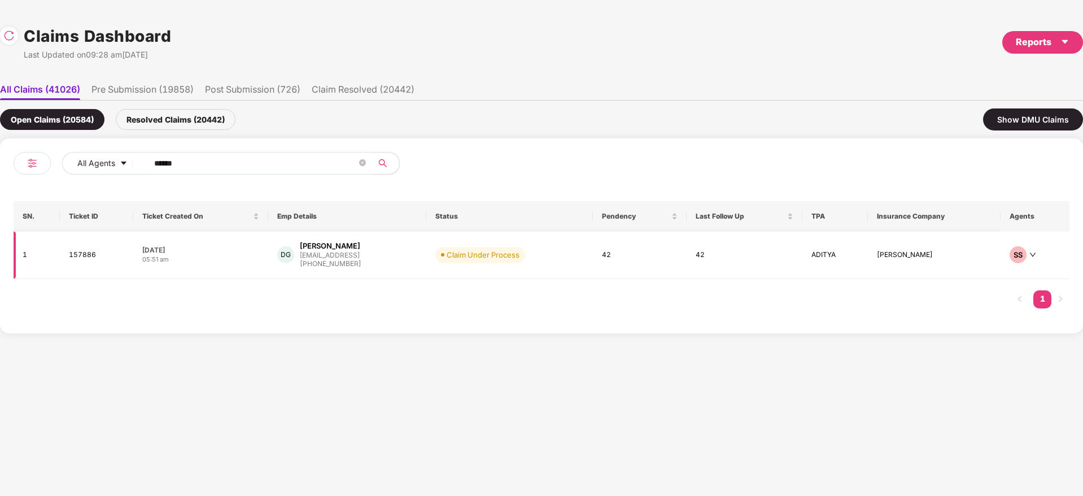
type input "******"
click at [411, 259] on div "DG Dhinakaran Govindaraj dhinakarang@skellam.ai +918754173771" at bounding box center [347, 255] width 140 height 29
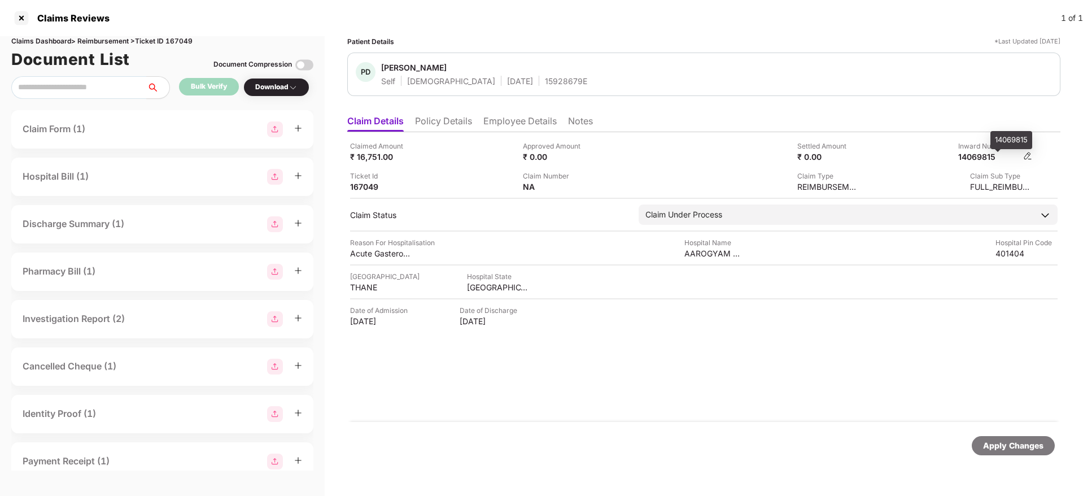
click at [980, 158] on div "14069815" at bounding box center [989, 156] width 62 height 11
copy div "14069815"
click at [436, 121] on li "Policy Details" at bounding box center [443, 123] width 57 height 16
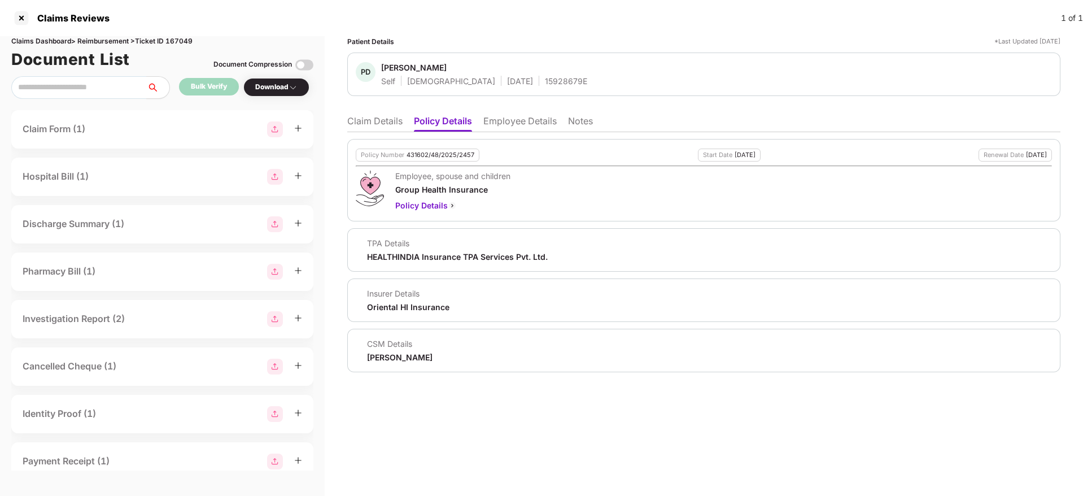
click at [385, 117] on li "Claim Details" at bounding box center [374, 123] width 55 height 16
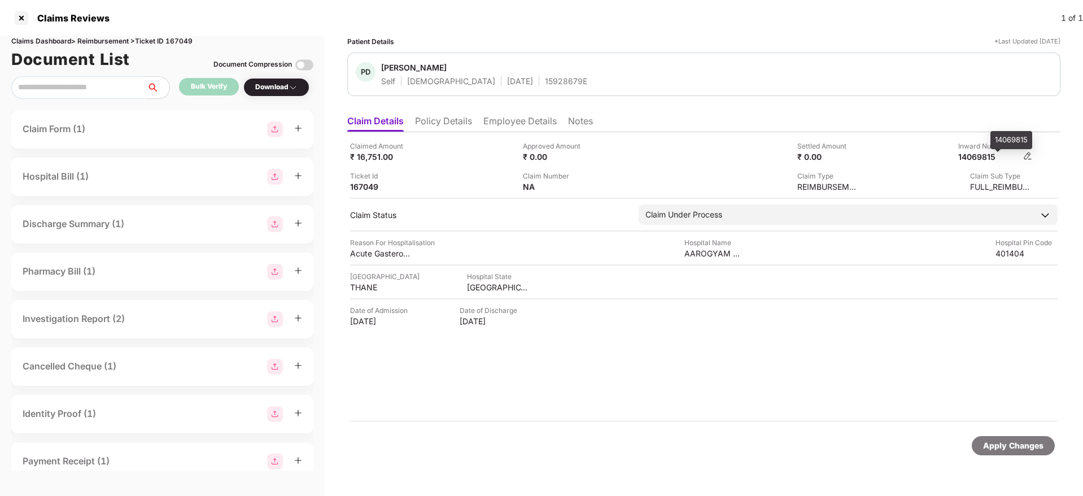
click at [992, 160] on div "14069815" at bounding box center [989, 156] width 62 height 11
copy div "14069815"
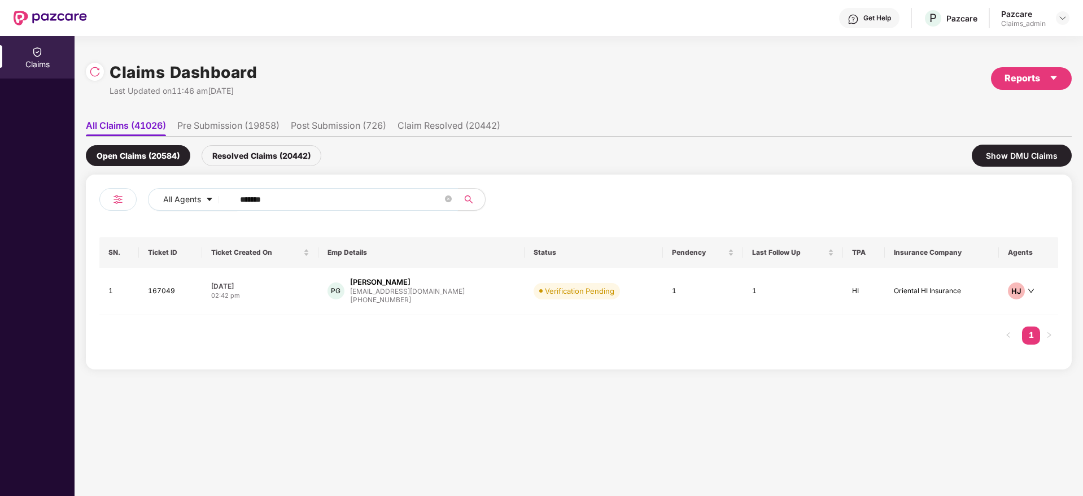
drag, startPoint x: 316, startPoint y: 199, endPoint x: 155, endPoint y: 224, distance: 162.8
click at [155, 224] on div "All Agents ****** SN. Ticket ID Ticket Created On Emp Details Status Pendency L…" at bounding box center [578, 272] width 959 height 168
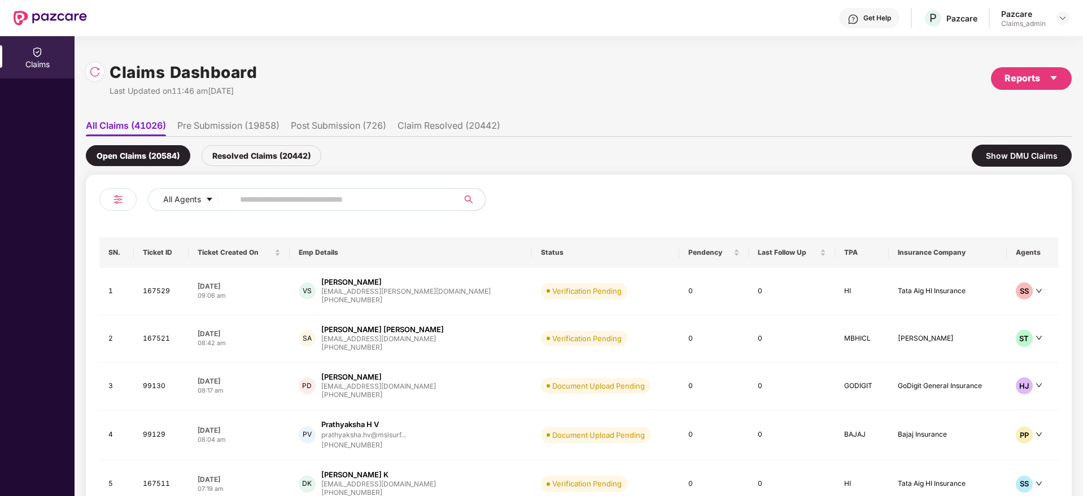
paste input "******"
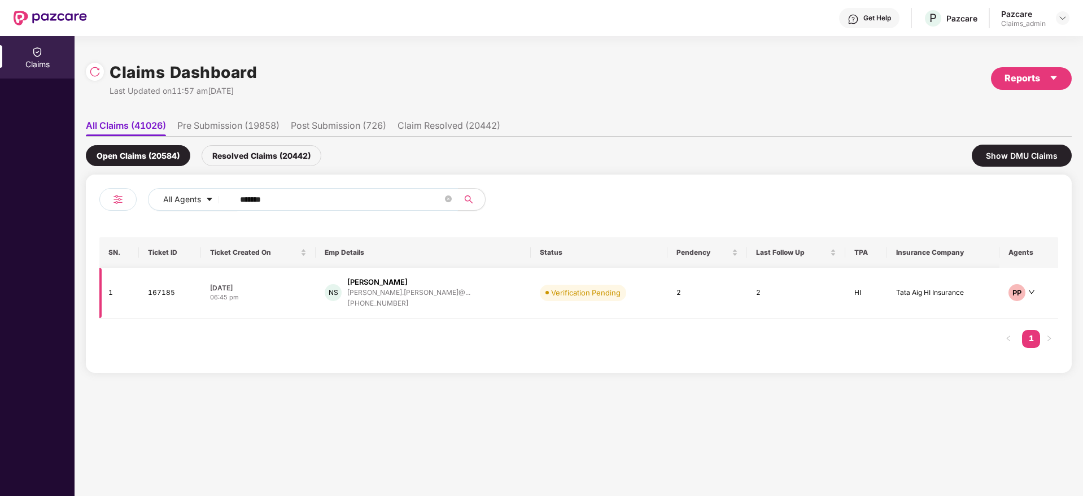
type input "******"
click at [470, 298] on div "[PERSON_NAME] [PERSON_NAME].[PERSON_NAME]@... [PHONE_NUMBER]" at bounding box center [423, 293] width 197 height 32
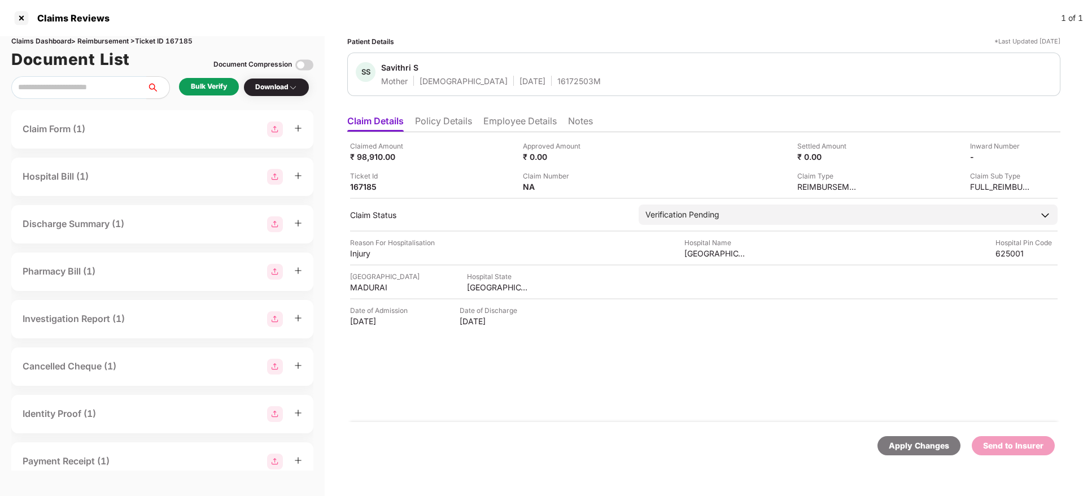
click at [225, 89] on div "Bulk Verify" at bounding box center [209, 86] width 36 height 11
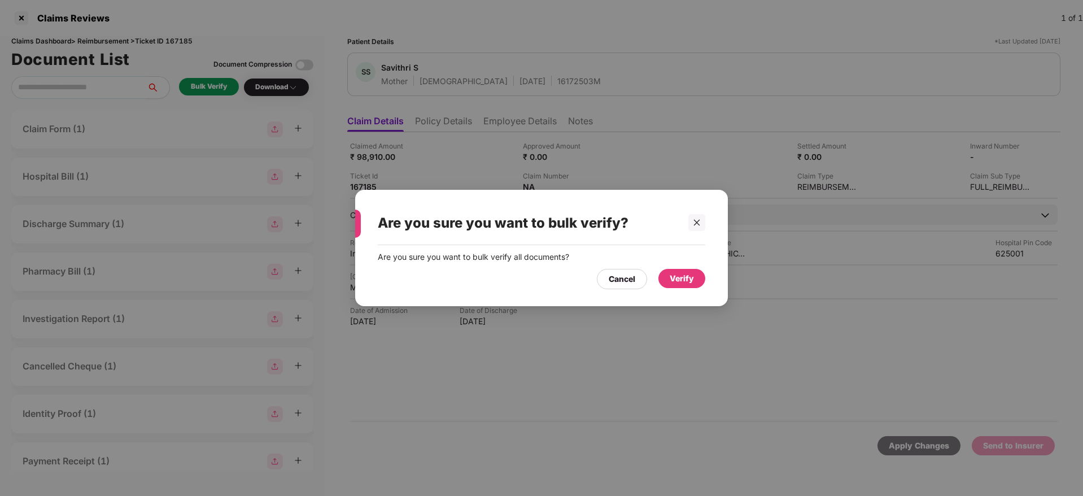
click at [676, 287] on div "Verify" at bounding box center [681, 278] width 47 height 19
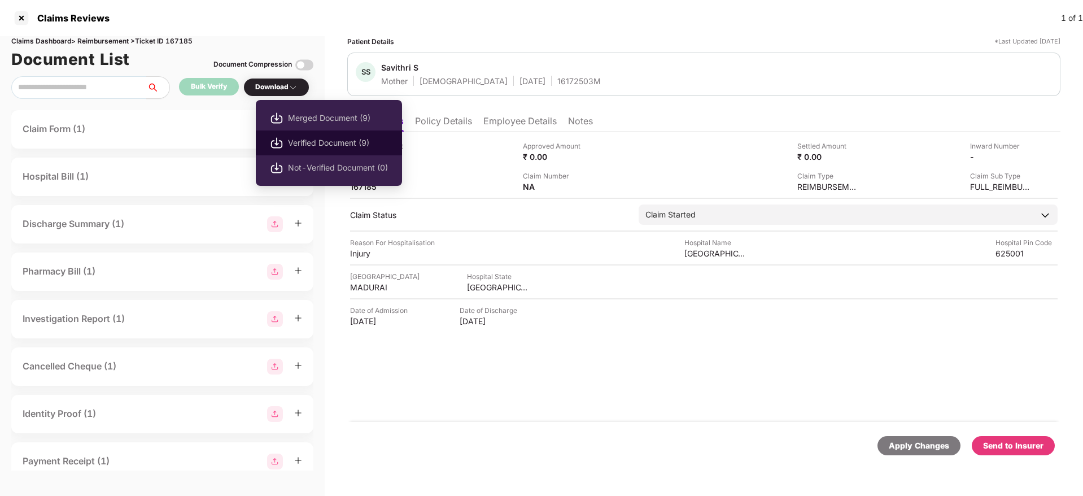
click at [318, 139] on span "Verified Document (9)" at bounding box center [338, 143] width 100 height 12
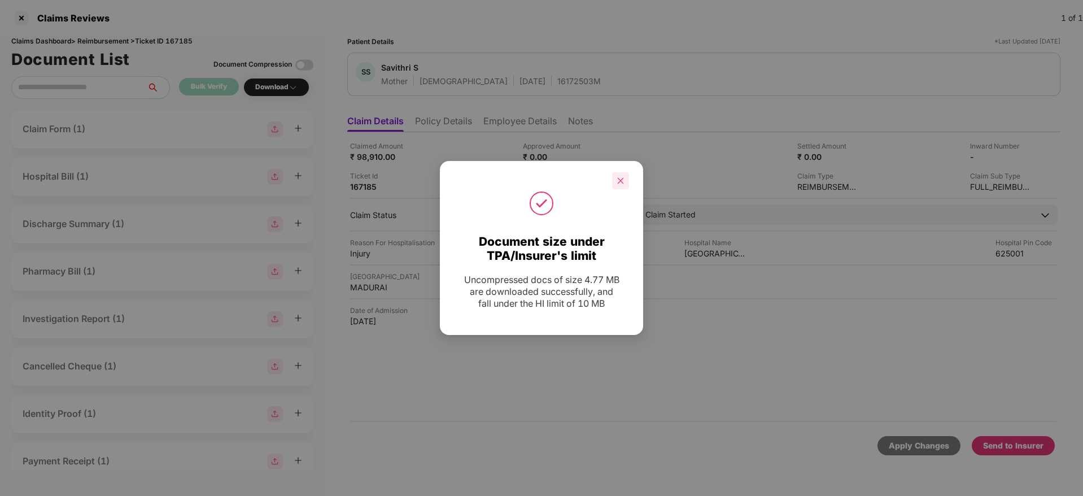
click at [618, 176] on div at bounding box center [620, 180] width 17 height 17
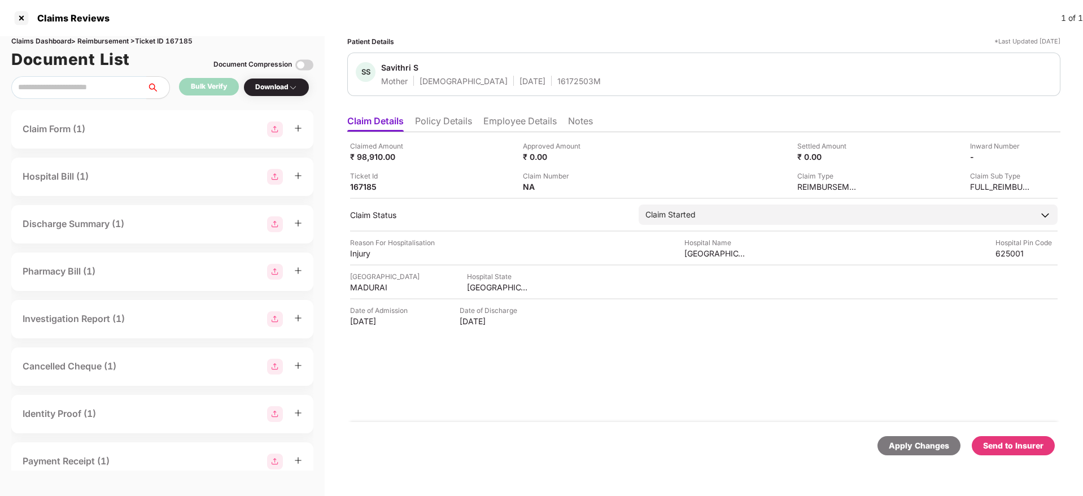
click at [788, 362] on div "Claimed Amount ₹ 98,910.00 Approved Amount ₹ 0.00 Settled Amount ₹ 0.00 Inward …" at bounding box center [703, 277] width 713 height 290
click at [1020, 448] on div "Send to Insurer" at bounding box center [1013, 445] width 60 height 12
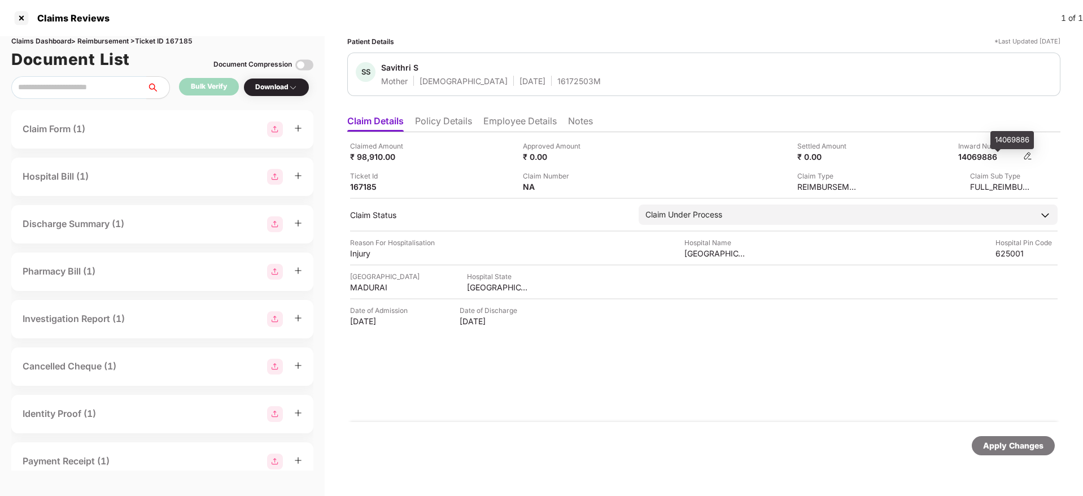
click at [972, 156] on div "14069886" at bounding box center [989, 156] width 62 height 11
copy div "14069886"
click at [443, 117] on li "Policy Details" at bounding box center [443, 123] width 57 height 16
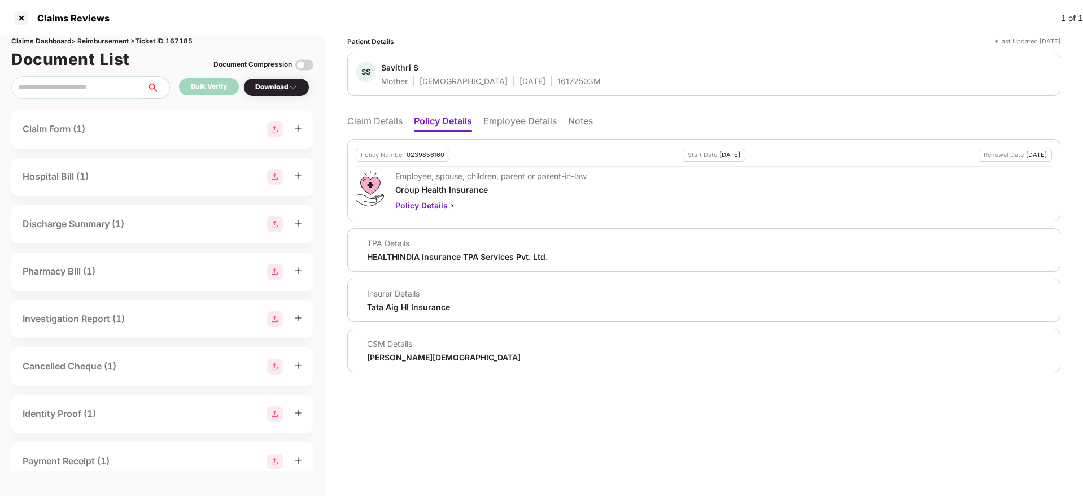
click at [397, 121] on li "Claim Details" at bounding box center [374, 123] width 55 height 16
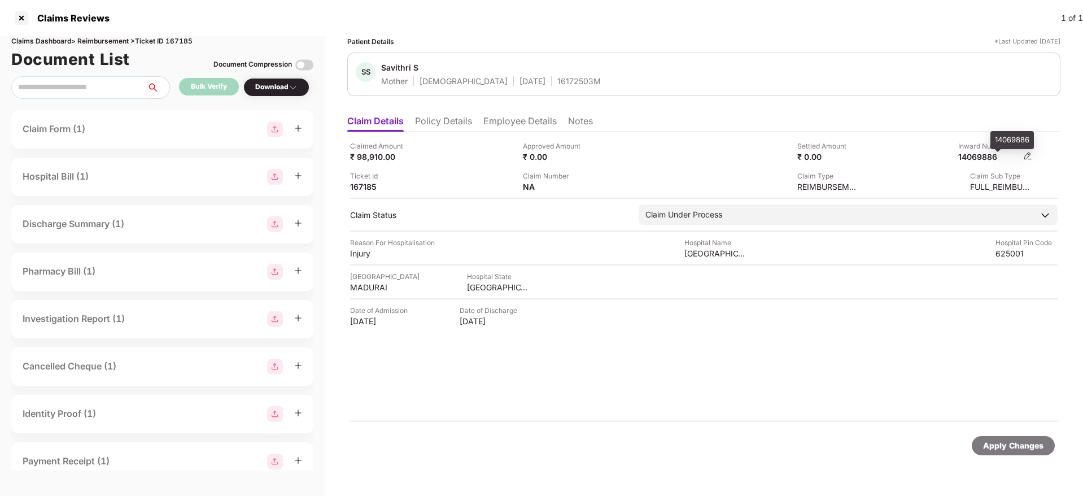
click at [992, 155] on div "14069886" at bounding box center [989, 156] width 62 height 11
copy div "14069886"
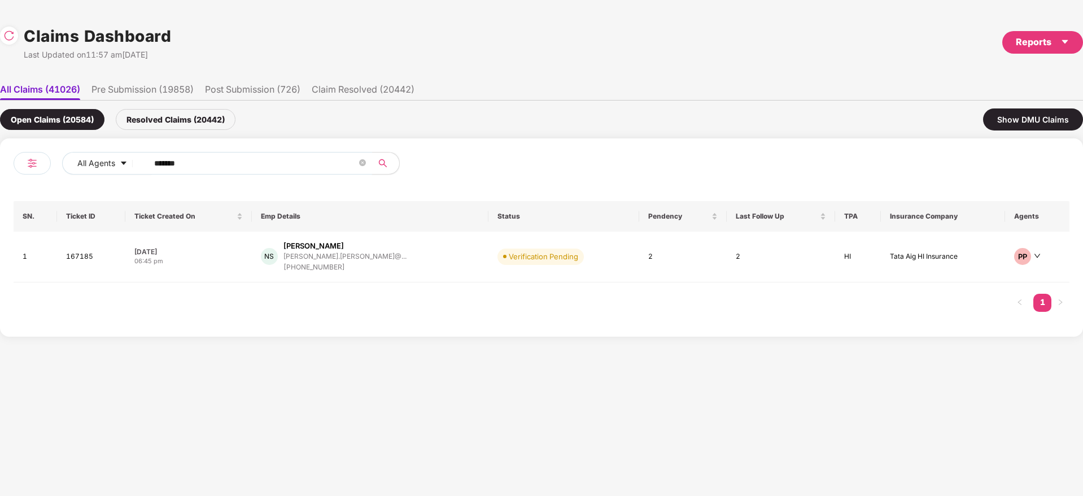
drag, startPoint x: 195, startPoint y: 161, endPoint x: 12, endPoint y: 237, distance: 198.2
click at [12, 237] on div "All Agents ****** SN. Ticket ID Ticket Created On Emp Details Status Pendency L…" at bounding box center [541, 237] width 1083 height 198
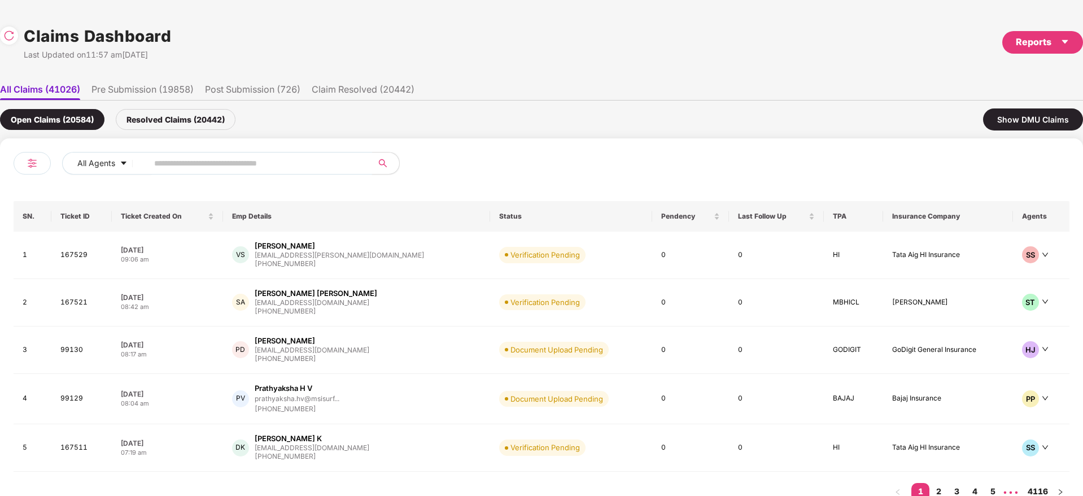
paste input "******"
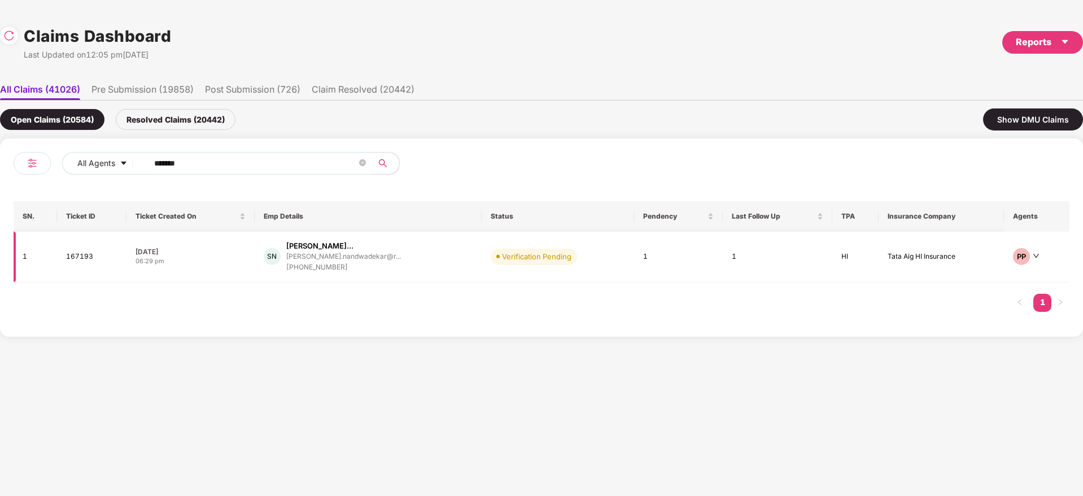
type input "******"
click at [422, 268] on div "SN [PERSON_NAME]... [PERSON_NAME].nandwadekar@r... [PHONE_NUMBER]" at bounding box center [368, 257] width 209 height 32
drag, startPoint x: 215, startPoint y: 165, endPoint x: 0, endPoint y: 271, distance: 239.1
click at [0, 271] on div "All Agents ****** SN. Ticket ID Ticket Created On Emp Details Status Pendency L…" at bounding box center [541, 237] width 1083 height 198
paste input "text"
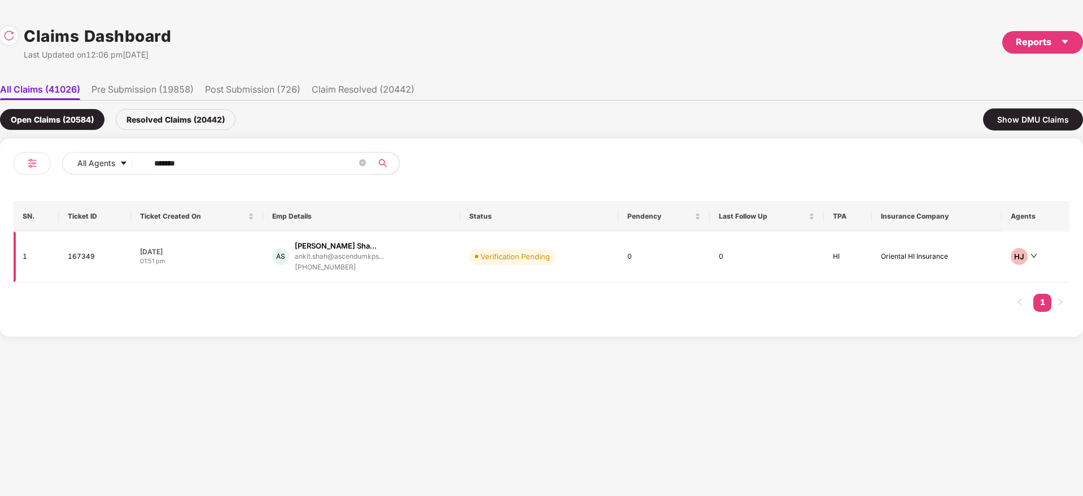
type input "******"
click at [427, 268] on div "AS Ankit Mahendrabhai Sha... ankit.shah@ascendumkps... +919727111444" at bounding box center [361, 257] width 179 height 32
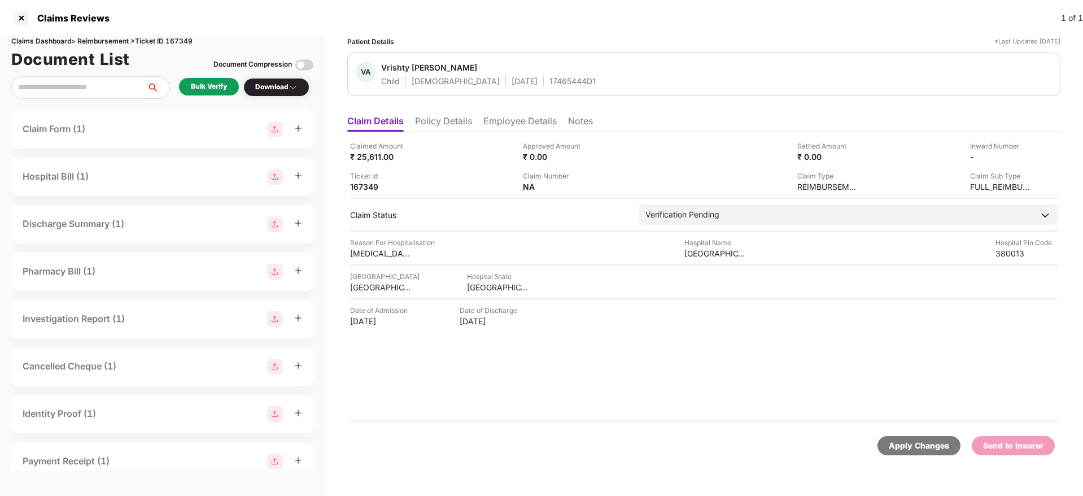
click at [221, 84] on div "Bulk Verify" at bounding box center [209, 86] width 36 height 11
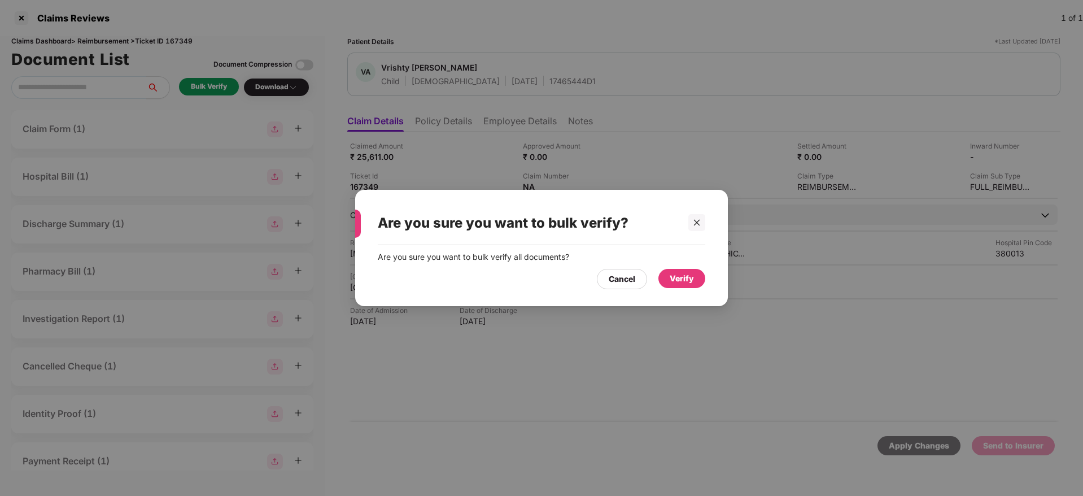
click at [686, 277] on div "Verify" at bounding box center [682, 278] width 24 height 12
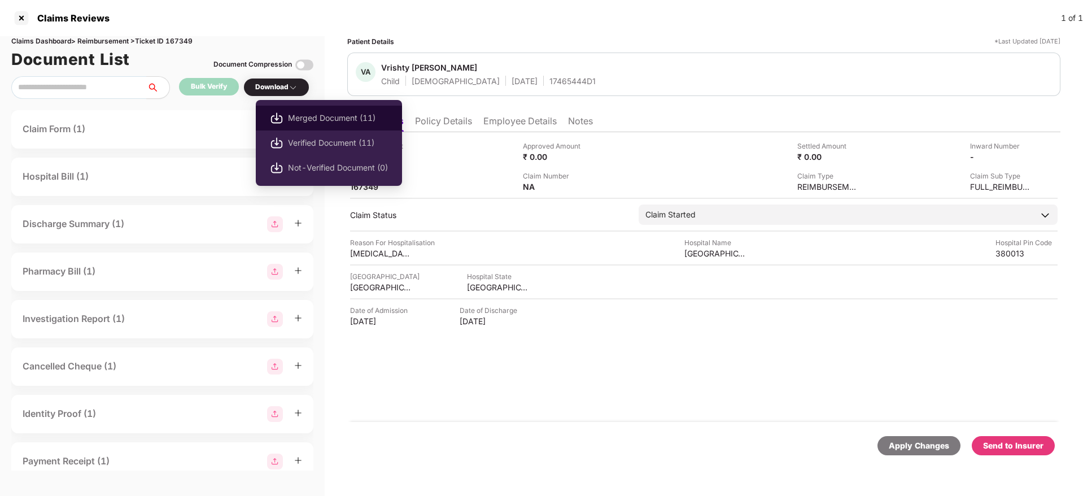
click at [328, 115] on span "Merged Document (11)" at bounding box center [338, 118] width 100 height 12
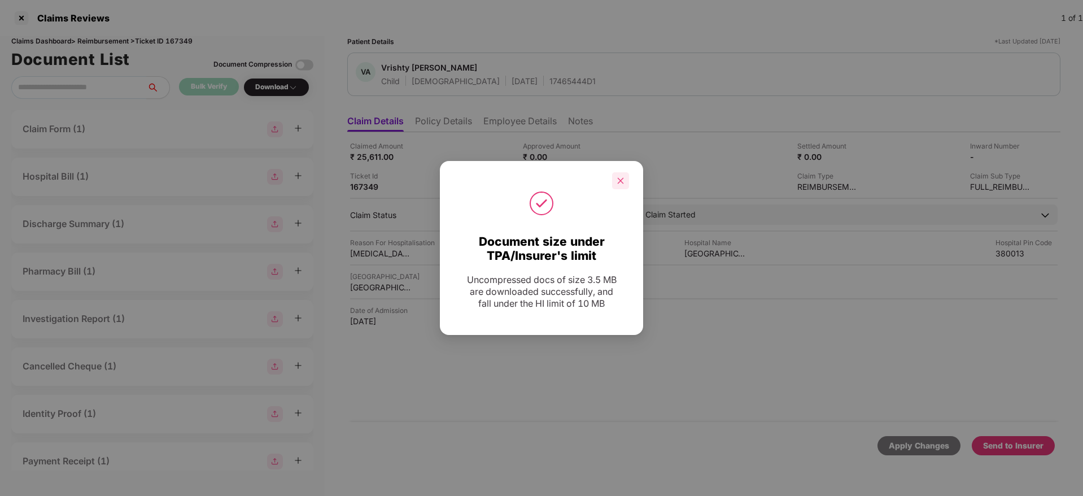
click at [623, 184] on icon "close" at bounding box center [621, 181] width 8 height 8
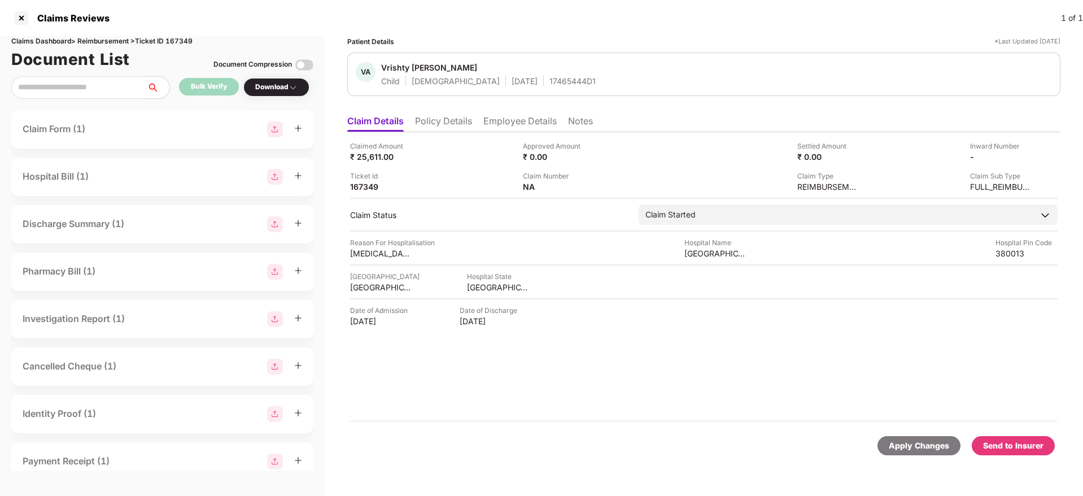
click at [1012, 445] on div "Send to Insurer" at bounding box center [1013, 445] width 60 height 12
click at [737, 390] on div "Claimed Amount ₹ 25,611.00 Approved Amount ₹ 0.00 Settled Amount ₹ 0.00 Inward …" at bounding box center [703, 277] width 713 height 290
click at [1003, 447] on div "Send to Insurer" at bounding box center [1013, 445] width 60 height 12
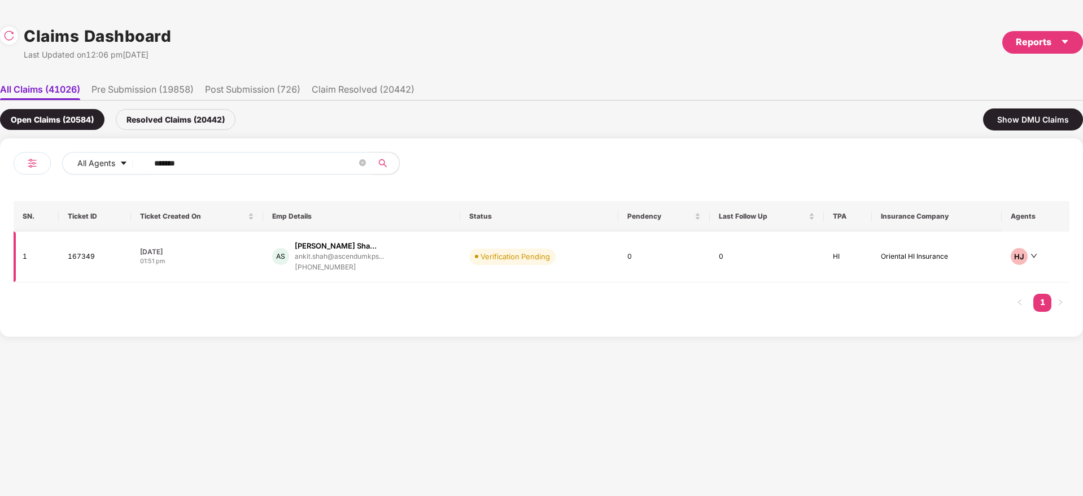
scroll to position [0, 1]
click at [415, 253] on div "AS Ankit Mahendrabhai Sha... ankit.shah@ascendumkps... +919727111444" at bounding box center [361, 257] width 179 height 32
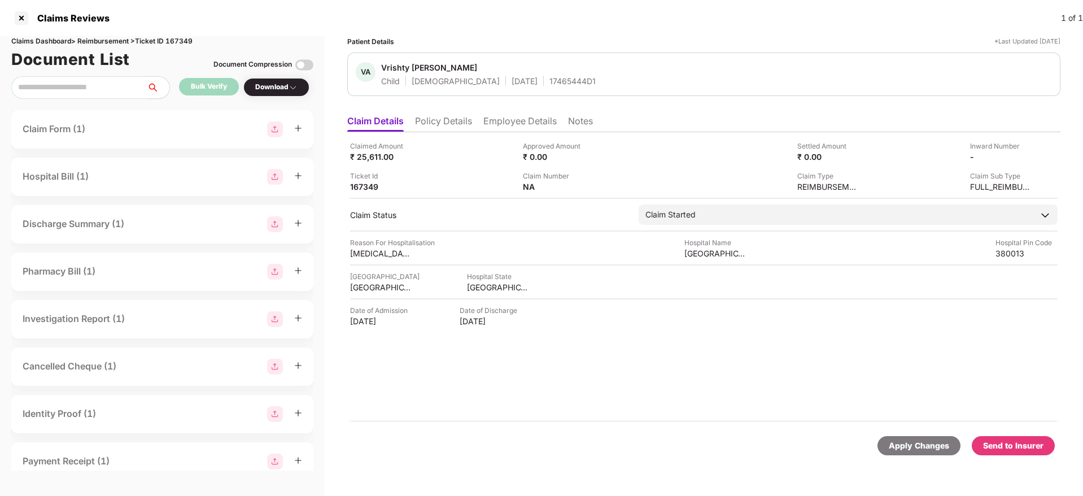
click at [1031, 444] on div "Send to Insurer" at bounding box center [1013, 445] width 60 height 12
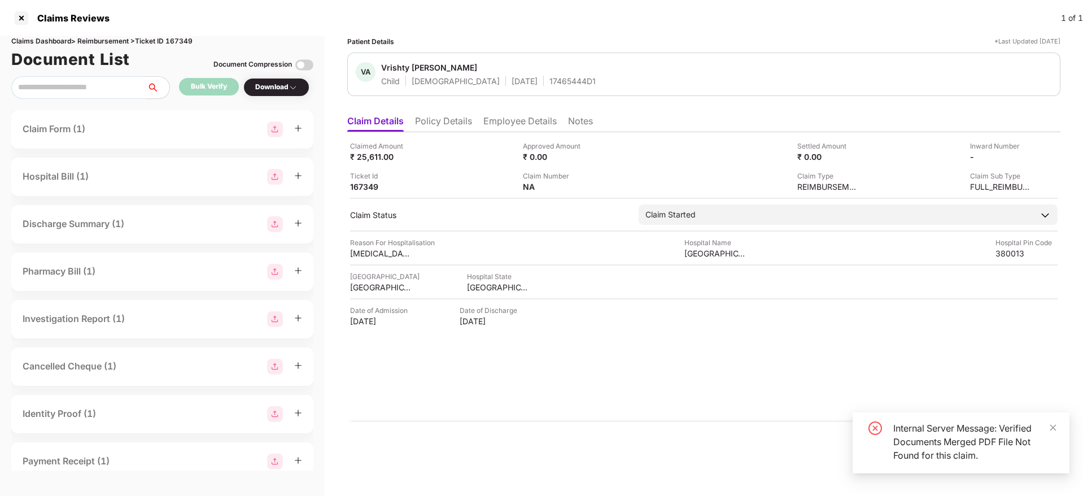
click at [1058, 426] on div "Internal Server Message: Verified Documents Merged PDF File Not Found for this …" at bounding box center [961, 442] width 217 height 61
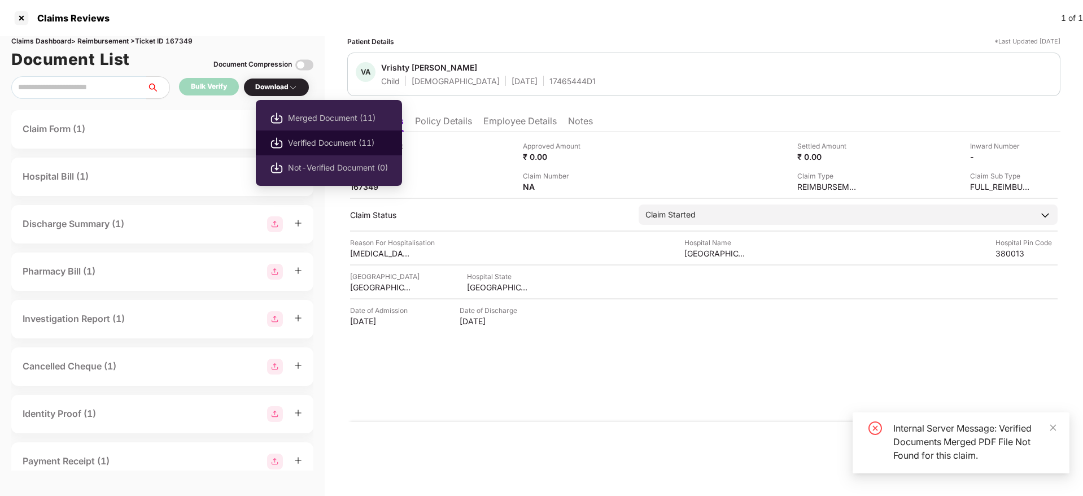
click at [346, 143] on span "Verified Document (11)" at bounding box center [338, 143] width 100 height 12
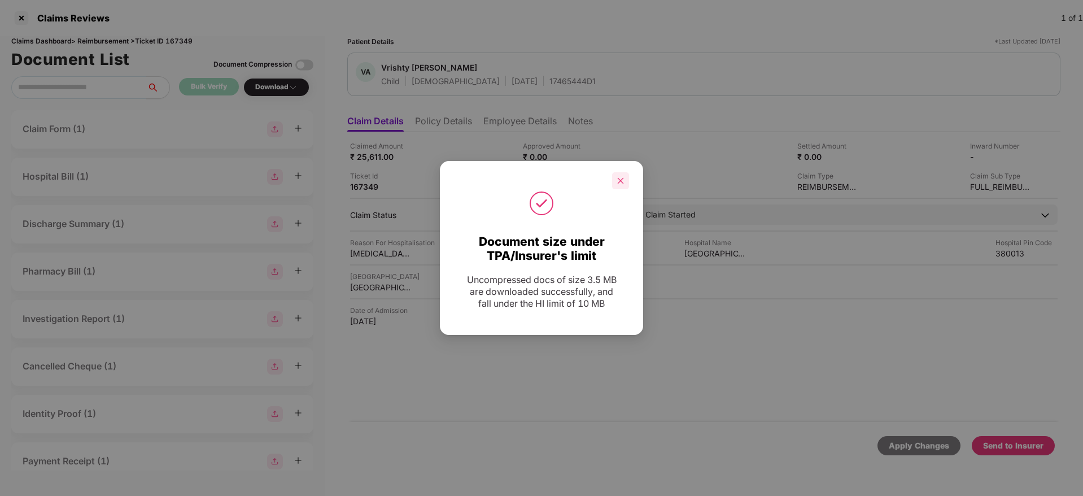
click at [618, 181] on icon "close" at bounding box center [621, 181] width 8 height 8
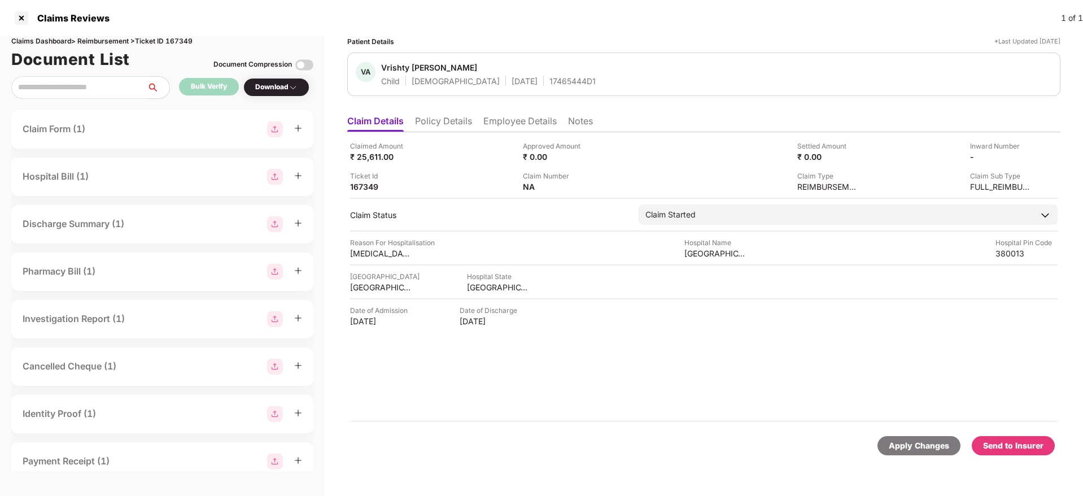
click at [1008, 439] on div "Send to Insurer" at bounding box center [1013, 445] width 60 height 12
click at [439, 119] on li "Policy Details" at bounding box center [443, 123] width 57 height 16
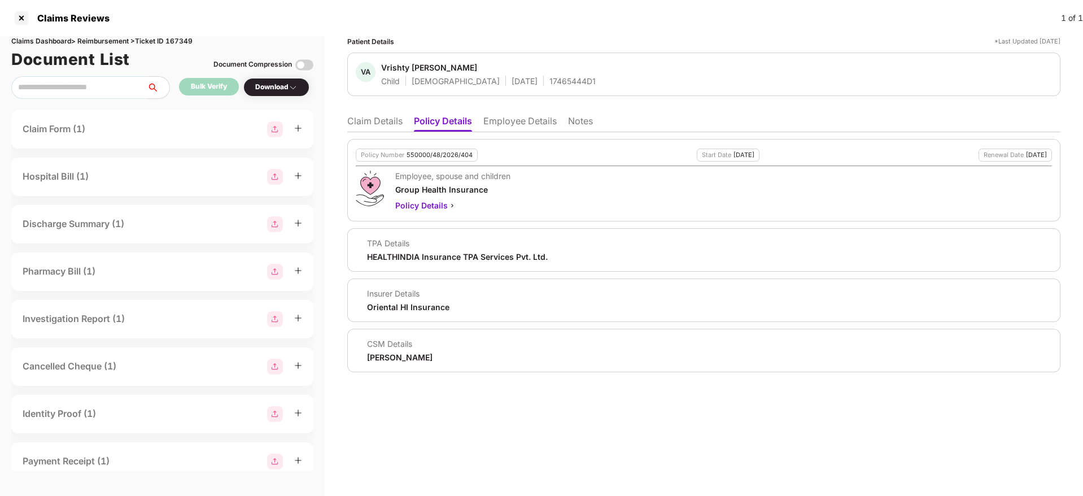
click at [377, 120] on li "Claim Details" at bounding box center [374, 123] width 55 height 16
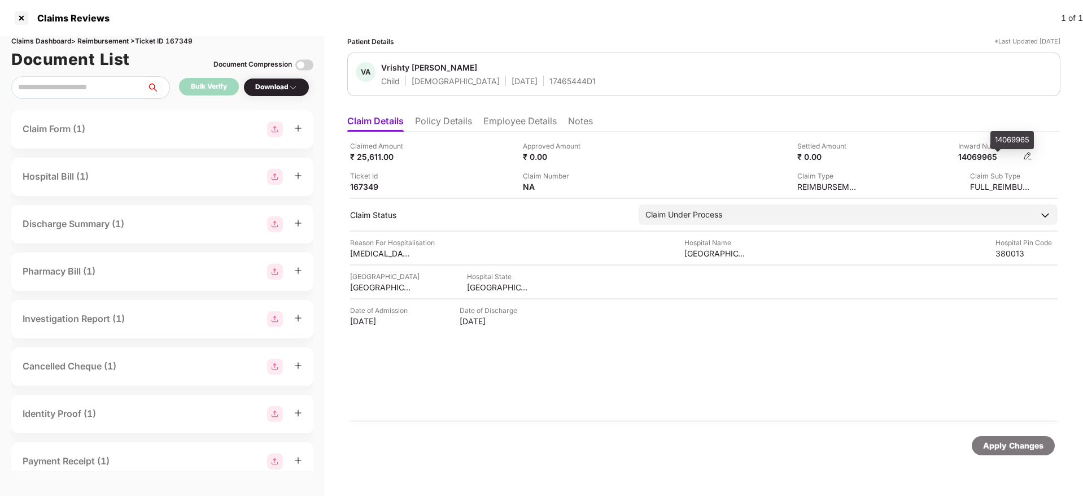
click at [989, 154] on div "14069965" at bounding box center [989, 156] width 62 height 11
copy div "14069965"
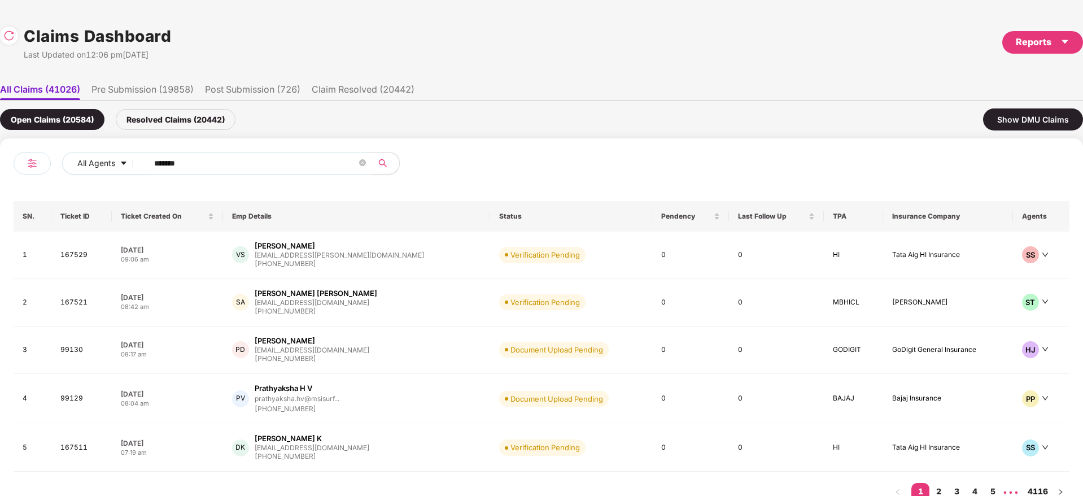
scroll to position [0, 1]
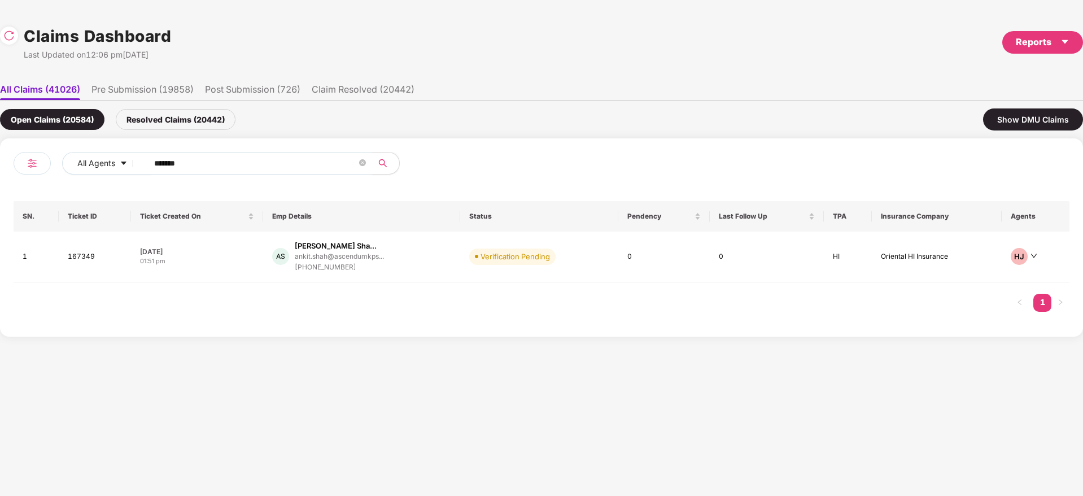
drag, startPoint x: 222, startPoint y: 163, endPoint x: 78, endPoint y: 204, distance: 149.6
click at [78, 204] on div "All Agents ****** SN. Ticket ID Ticket Created On Emp Details Status Pendency L…" at bounding box center [542, 237] width 1056 height 171
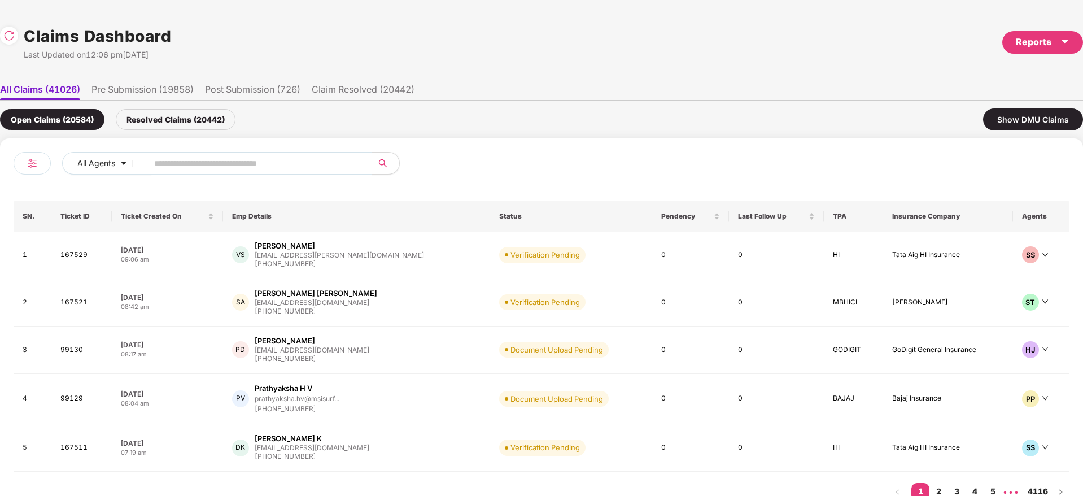
paste input "******"
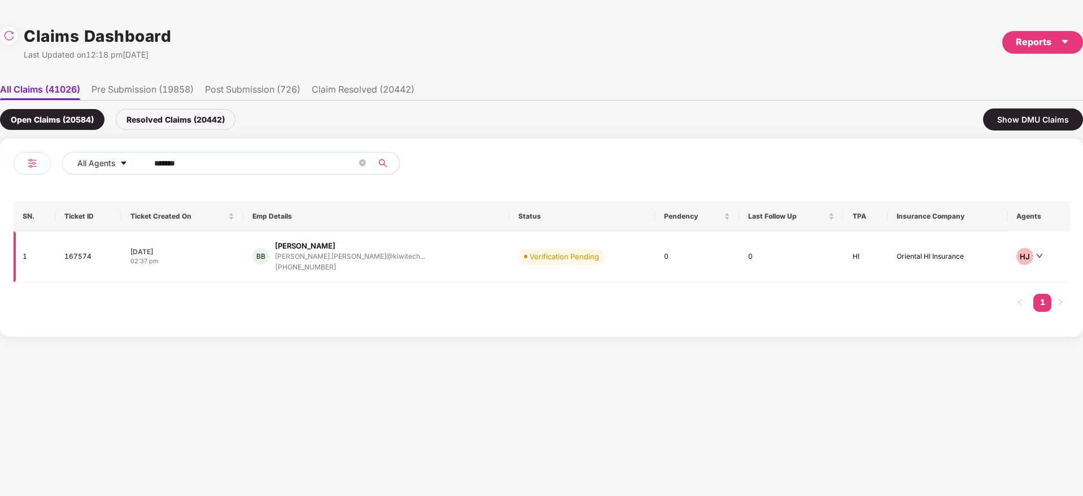
type input "******"
click at [401, 267] on div "BB Bhumika Bisht bhumika.bisht@kiwitech... +919910087837" at bounding box center [376, 257] width 248 height 32
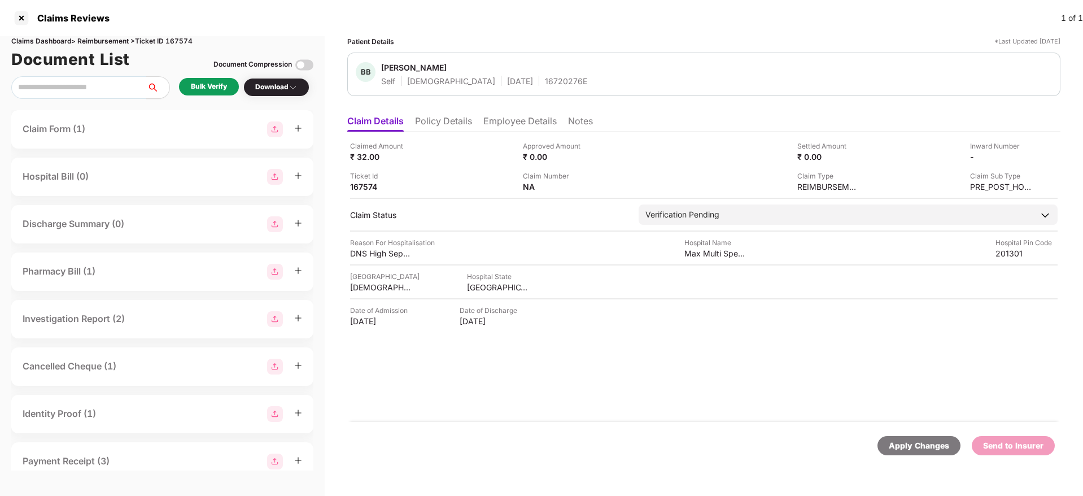
click at [204, 86] on div "Bulk Verify" at bounding box center [209, 86] width 36 height 11
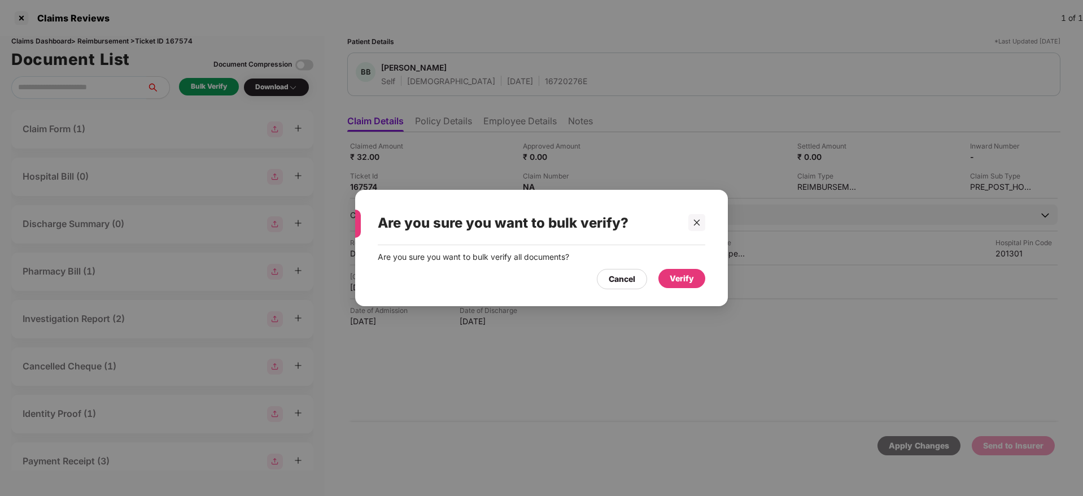
click at [678, 275] on div "Verify" at bounding box center [682, 278] width 24 height 12
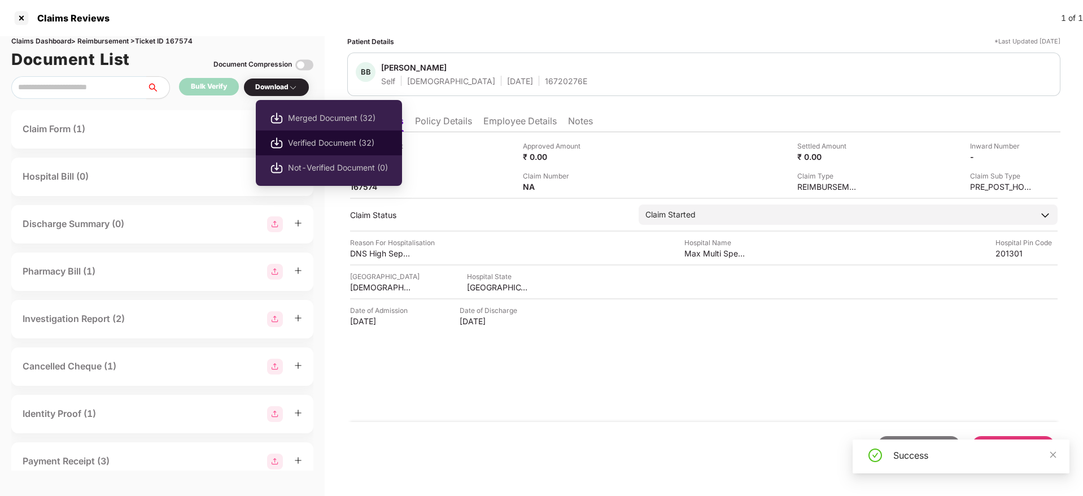
click at [328, 138] on span "Verified Document (32)" at bounding box center [338, 143] width 100 height 12
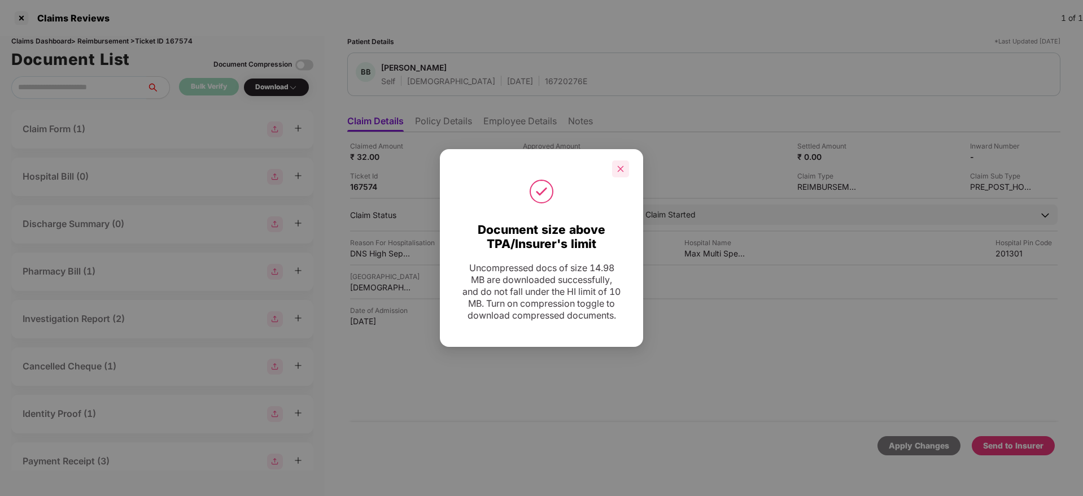
click at [621, 165] on icon "close" at bounding box center [621, 169] width 8 height 8
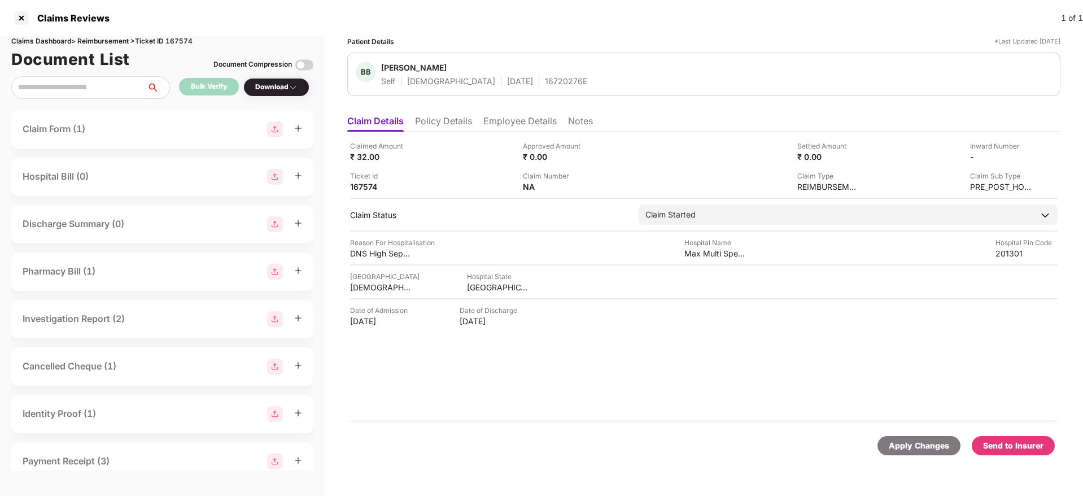
click at [688, 430] on div "Apply Changes Send to Insurer" at bounding box center [703, 445] width 713 height 47
click at [1022, 441] on div "Send to Insurer" at bounding box center [1013, 445] width 60 height 12
click at [459, 121] on li "Policy Details" at bounding box center [443, 123] width 57 height 16
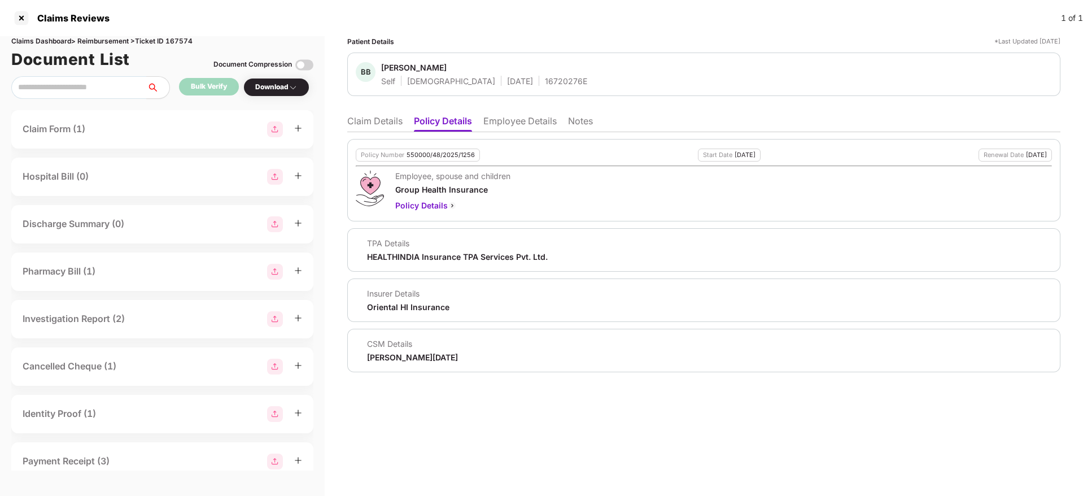
click at [381, 124] on li "Claim Details" at bounding box center [374, 123] width 55 height 16
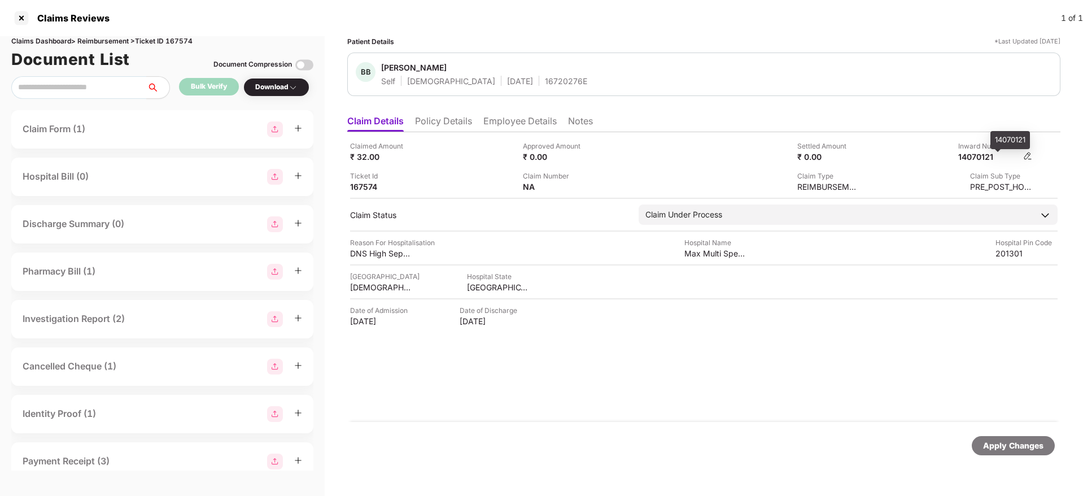
click at [981, 157] on div "14070121" at bounding box center [989, 156] width 62 height 11
copy div "14070121"
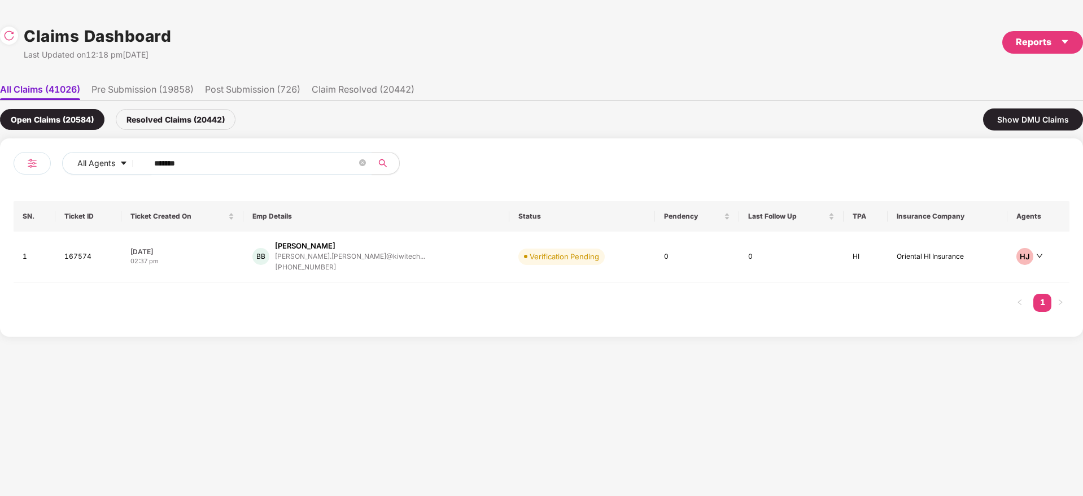
click at [74, 176] on div "All Agents ******" at bounding box center [278, 168] width 528 height 32
paste input "text"
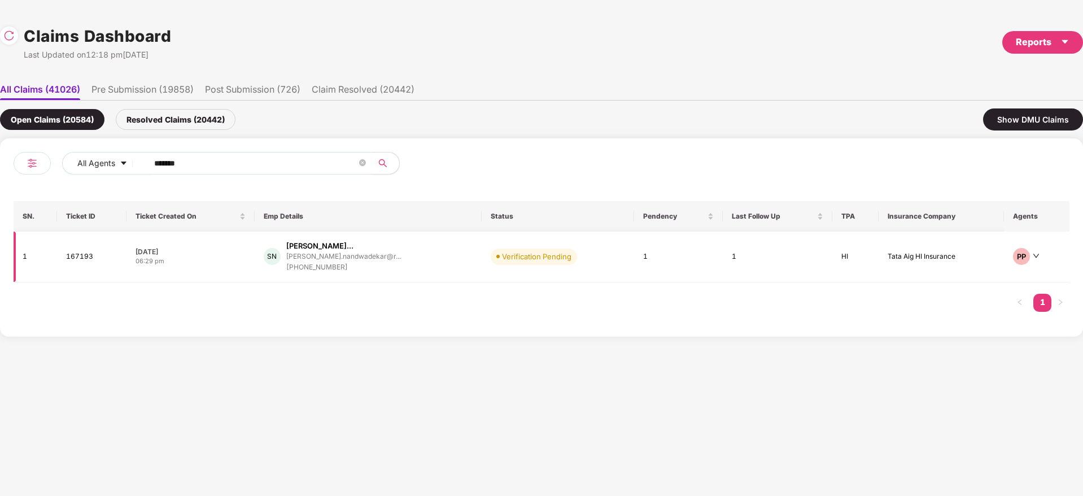
type input "******"
click at [433, 261] on div "SN Shraddha Rahul Nandwad... shraddha.nandwadekar@r... +917387435089" at bounding box center [368, 257] width 209 height 32
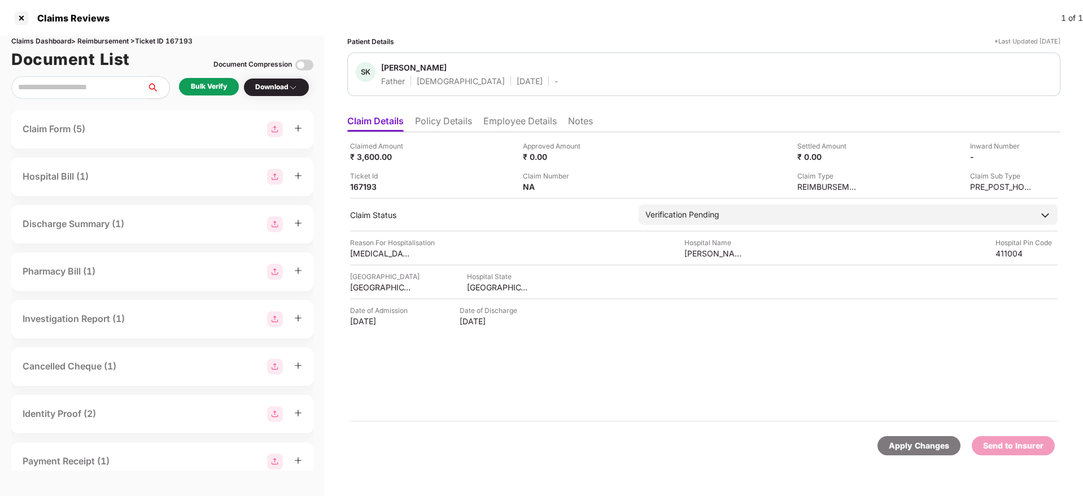
click at [449, 117] on li "Policy Details" at bounding box center [443, 123] width 57 height 16
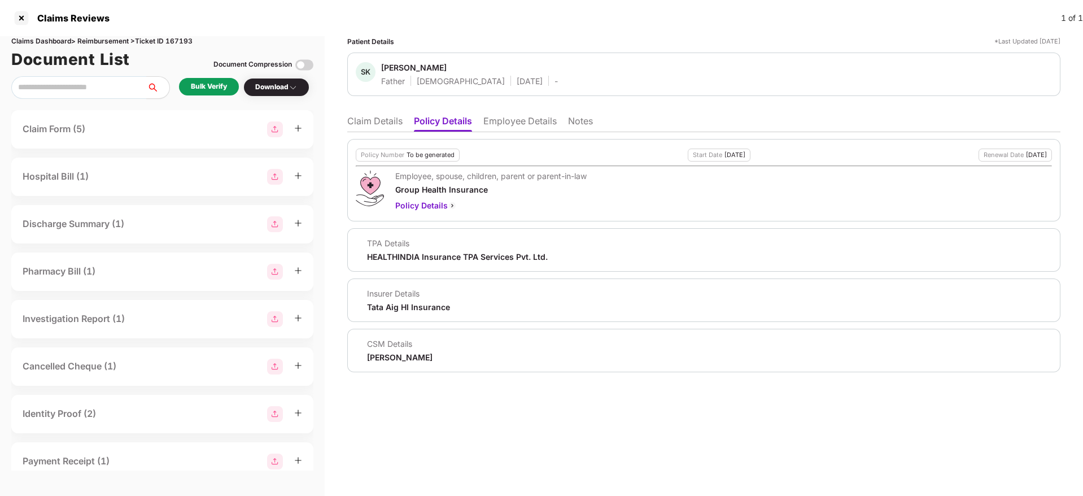
click at [414, 356] on div "Divya Chandraprakash Pardhi" at bounding box center [400, 357] width 66 height 11
copy div "Divya Chandraprakash Pardhi"
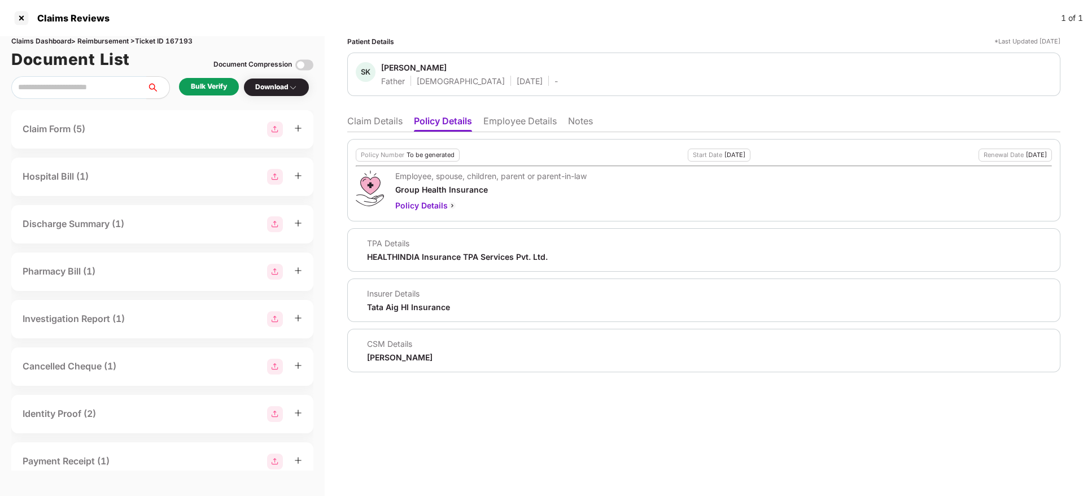
click at [369, 119] on li "Claim Details" at bounding box center [374, 123] width 55 height 16
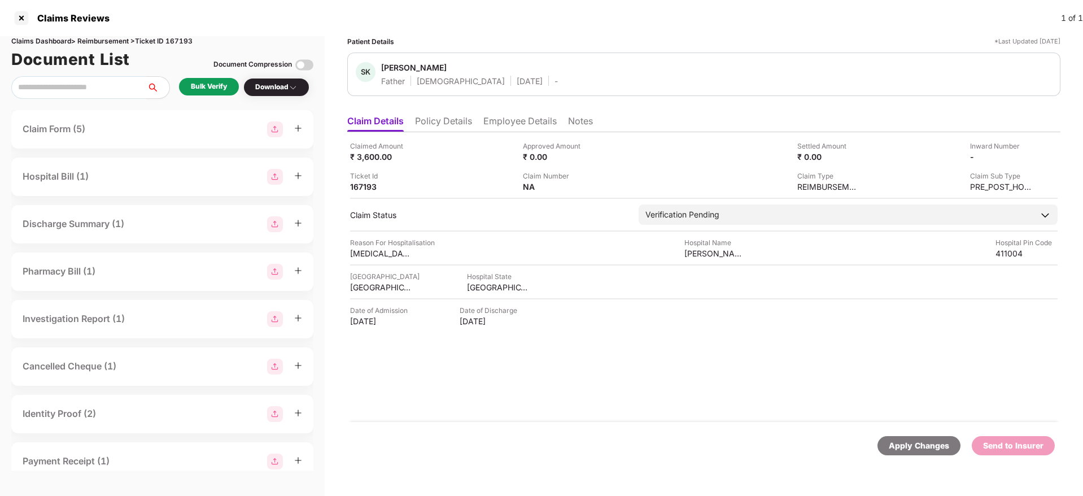
click at [509, 123] on li "Employee Details" at bounding box center [519, 123] width 73 height 16
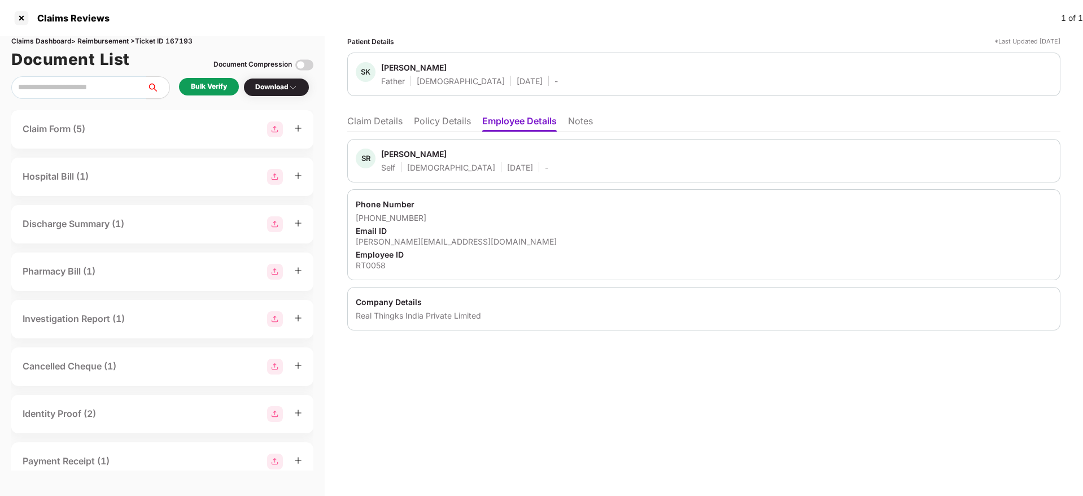
click at [944, 149] on div "SR Shraddha Rahul Nandwadekar Self Female 06 Sept 1986 -" at bounding box center [704, 161] width 696 height 24
click at [357, 117] on li "Claim Details" at bounding box center [374, 123] width 55 height 16
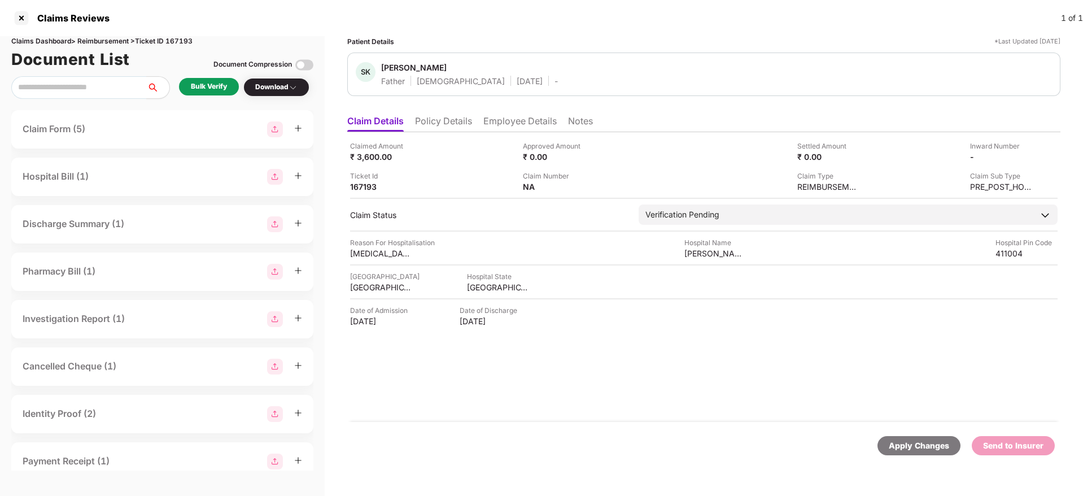
click at [219, 86] on div "Bulk Verify" at bounding box center [209, 86] width 36 height 11
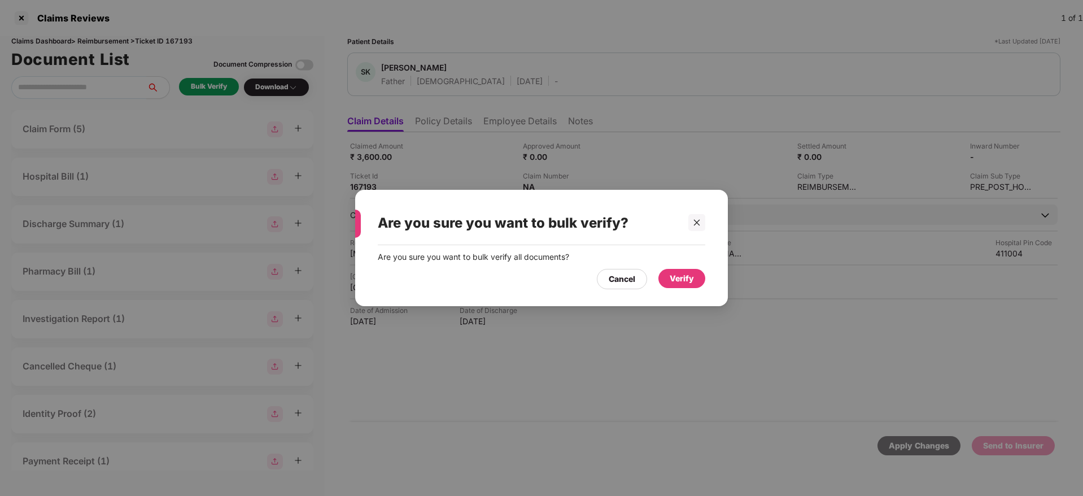
click at [697, 279] on div "Verify" at bounding box center [681, 278] width 47 height 19
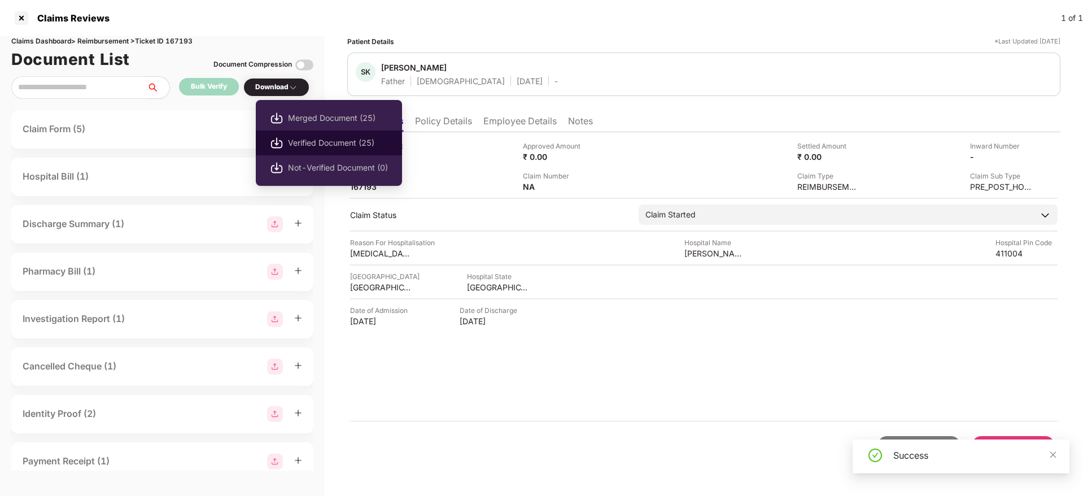
click at [327, 146] on span "Verified Document (25)" at bounding box center [338, 143] width 100 height 12
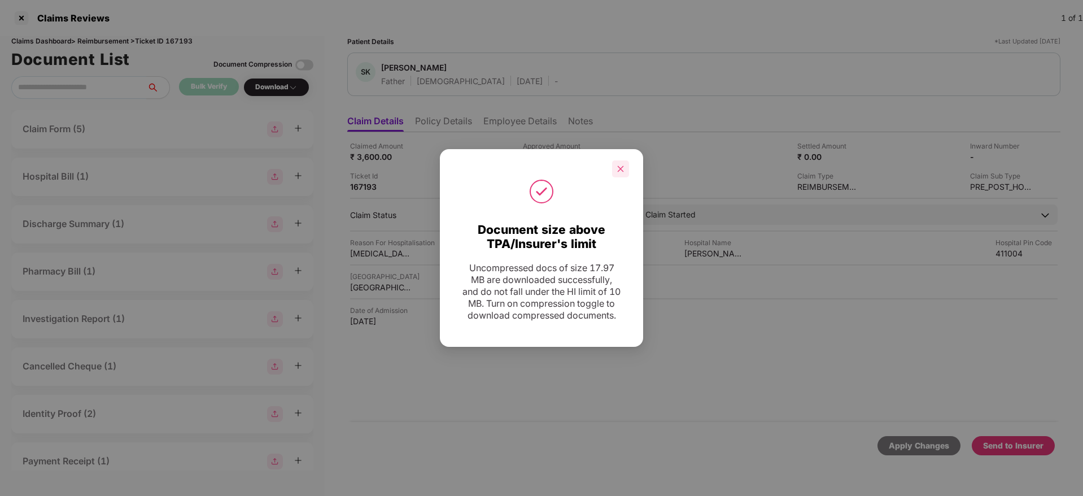
click at [624, 165] on icon "close" at bounding box center [621, 169] width 8 height 8
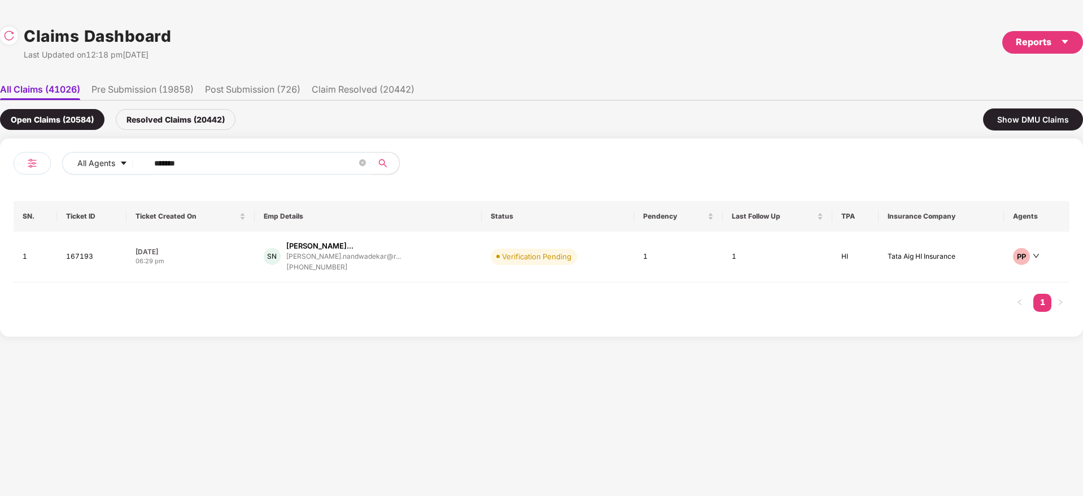
drag, startPoint x: 238, startPoint y: 161, endPoint x: 0, endPoint y: 189, distance: 239.3
click at [0, 189] on div "All Agents ****** SN. Ticket ID Ticket Created On Emp Details Status Pendency L…" at bounding box center [541, 237] width 1083 height 198
paste input "text"
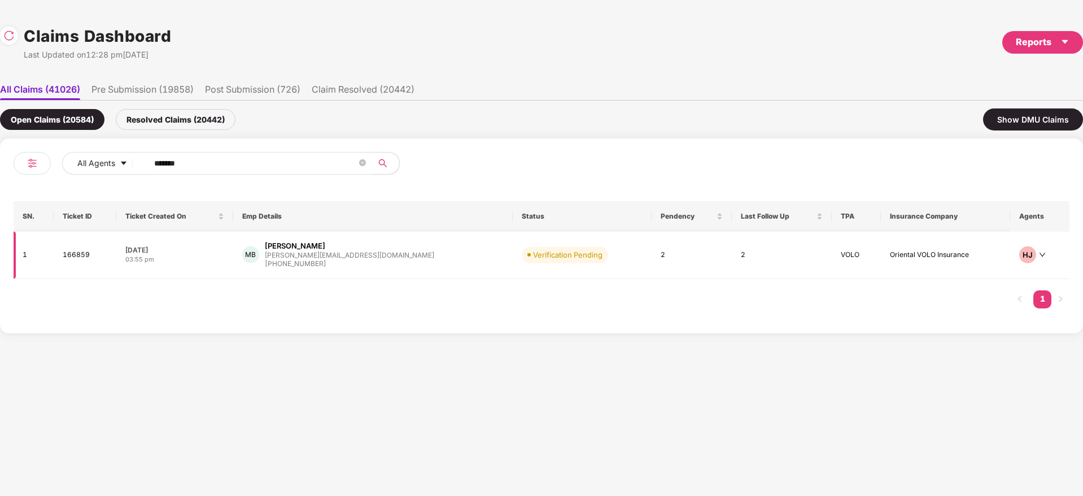
type input "******"
click at [408, 254] on div "MB Manoj Bagve m.bagve@cloudextel.com +919029656809" at bounding box center [372, 255] width 261 height 29
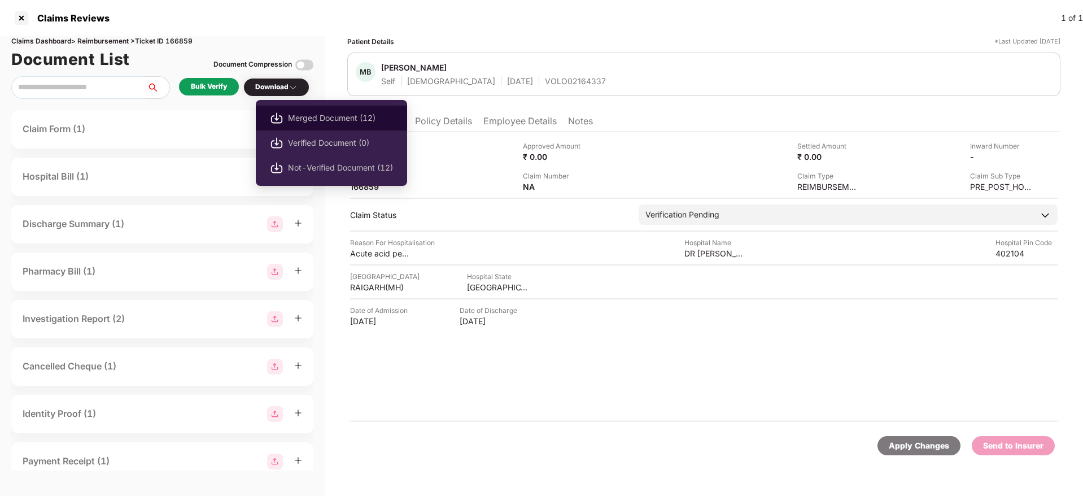
click at [331, 113] on span "Merged Document (12)" at bounding box center [340, 118] width 105 height 12
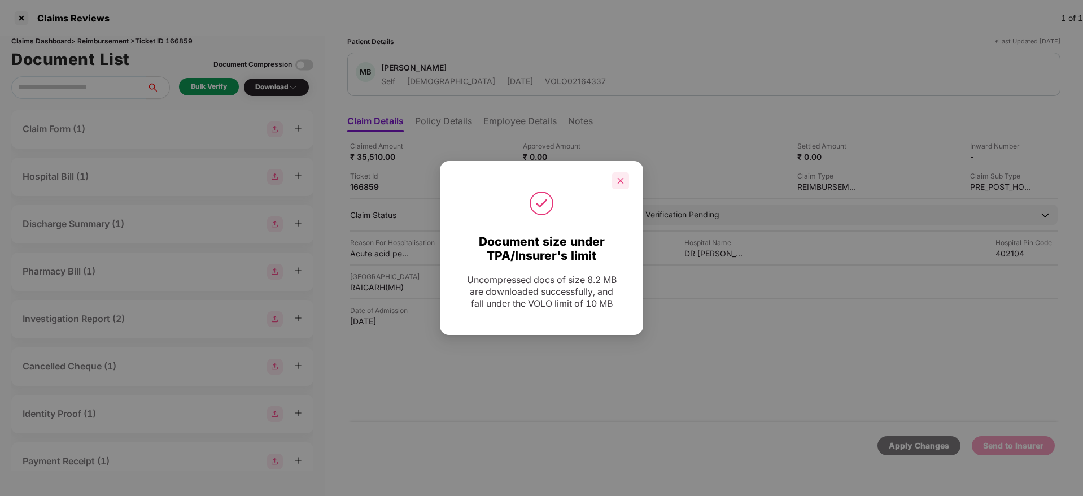
click at [622, 180] on icon "close" at bounding box center [621, 181] width 8 height 8
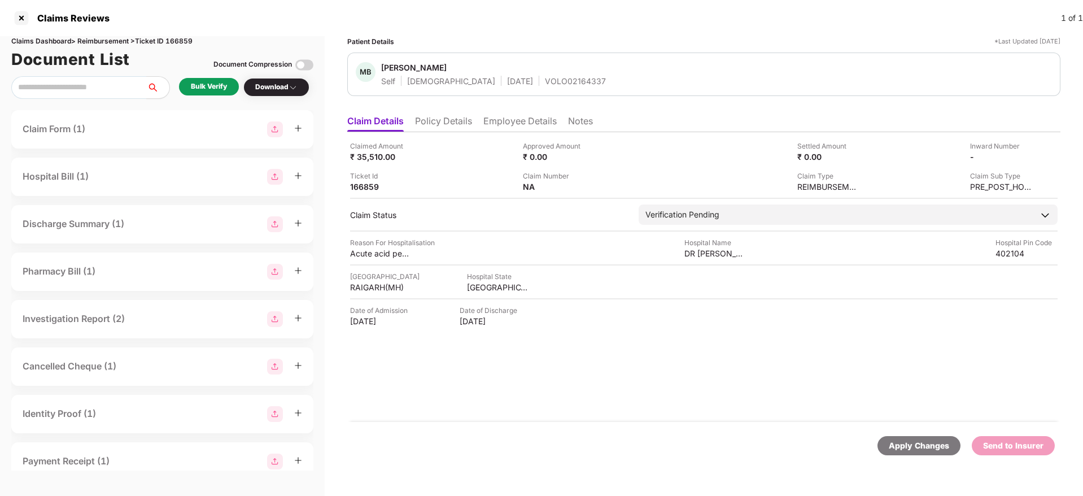
click at [455, 127] on li "Policy Details" at bounding box center [443, 123] width 57 height 16
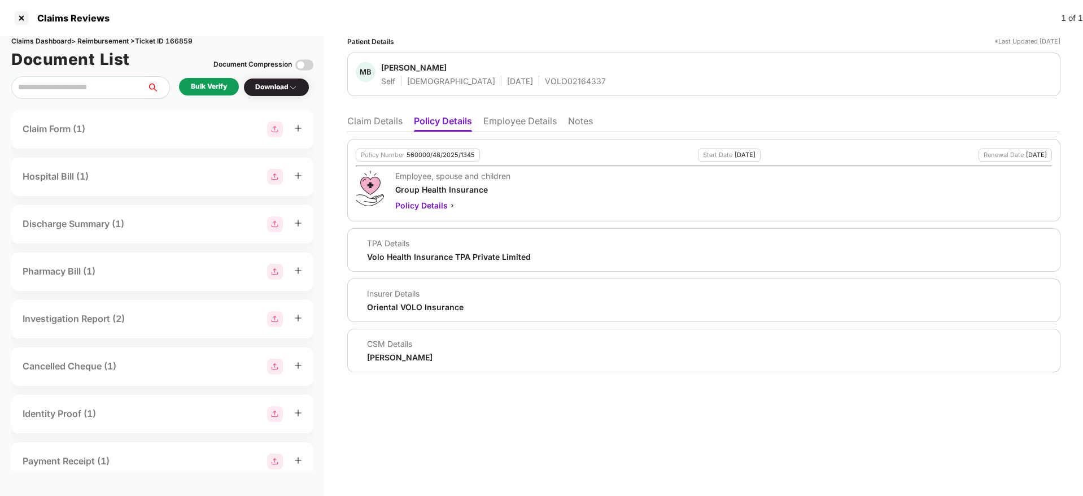
click at [443, 152] on div "560000/48/2025/1345" at bounding box center [441, 154] width 68 height 7
copy div "560000/48/2025/1345"
click at [500, 120] on li "Employee Details" at bounding box center [519, 123] width 73 height 16
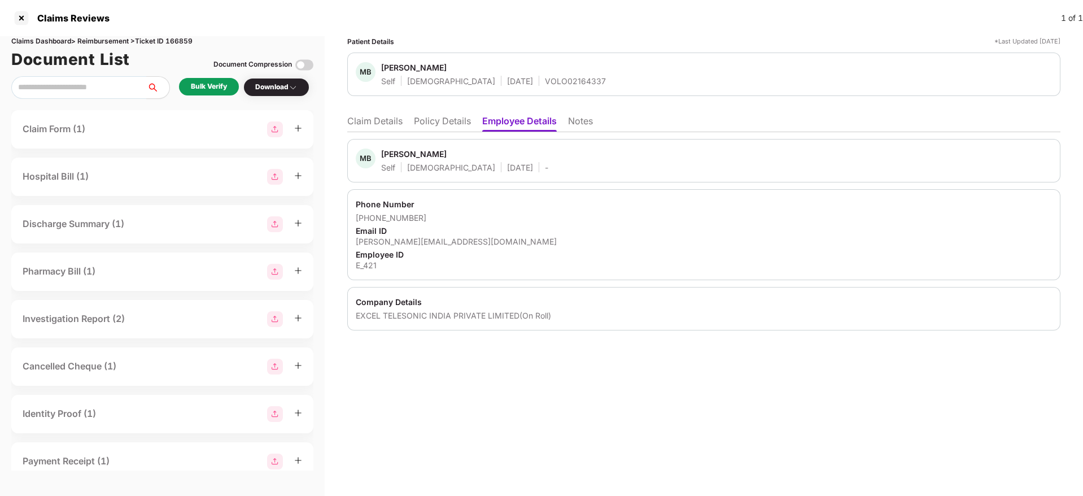
click at [956, 370] on div "Patient Details *Last Updated 19 Aug 2025 MB Manoj Bagve Self Male 22 July 1988…" at bounding box center [704, 266] width 758 height 460
click at [395, 120] on li "Claim Details" at bounding box center [374, 123] width 55 height 16
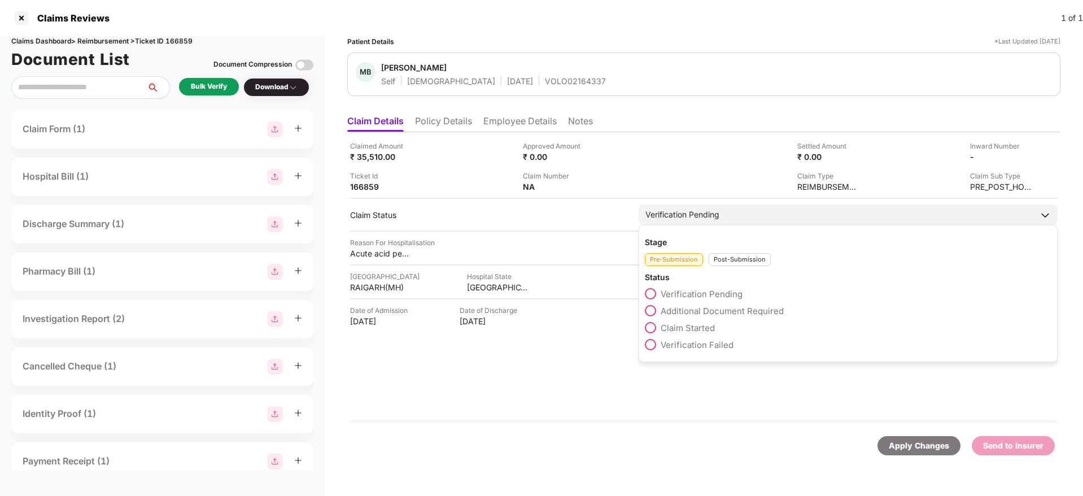
click at [705, 331] on span "Claim Started" at bounding box center [688, 327] width 54 height 11
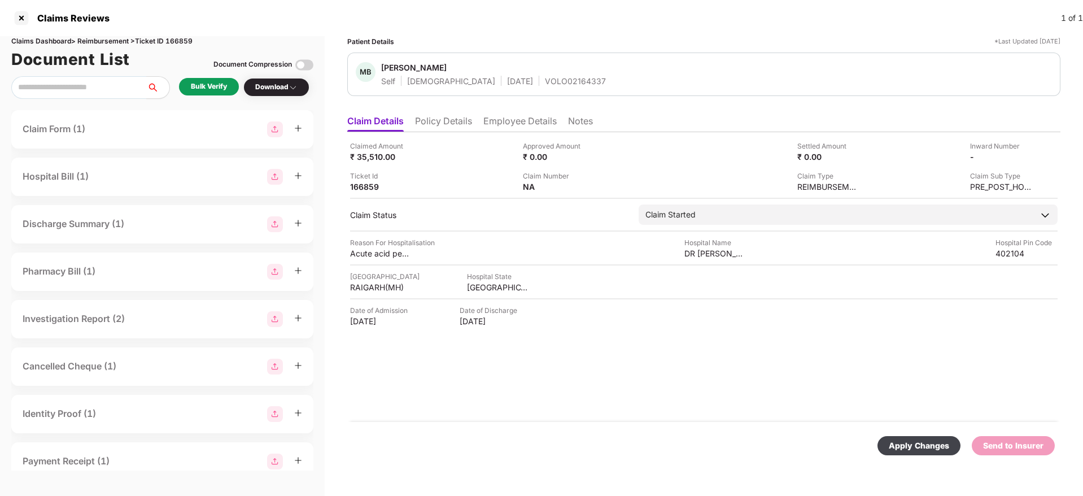
click at [907, 442] on div "Apply Changes" at bounding box center [919, 445] width 60 height 12
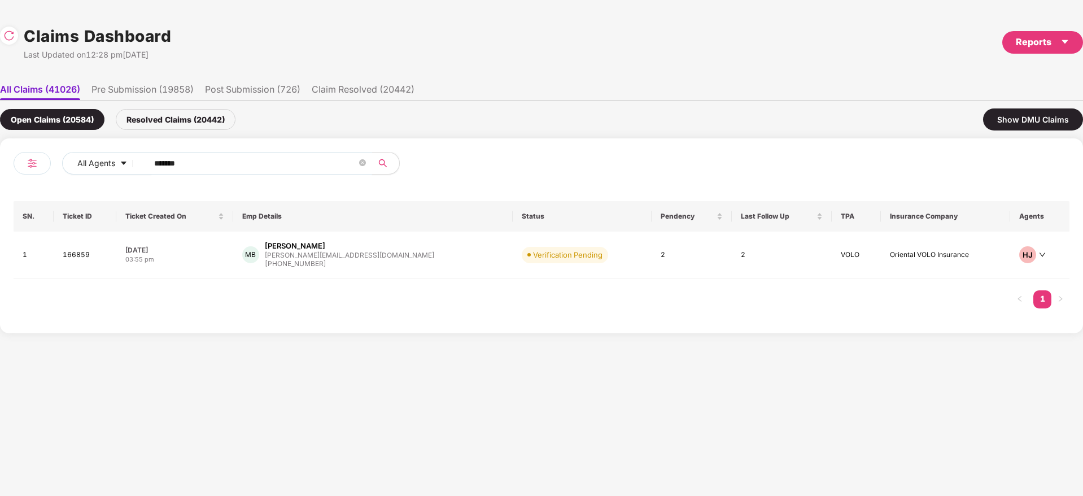
drag, startPoint x: 225, startPoint y: 165, endPoint x: 0, endPoint y: 204, distance: 228.1
click at [0, 204] on div "All Agents ****** SN. Ticket ID Ticket Created On Emp Details Status Pendency L…" at bounding box center [541, 235] width 1083 height 195
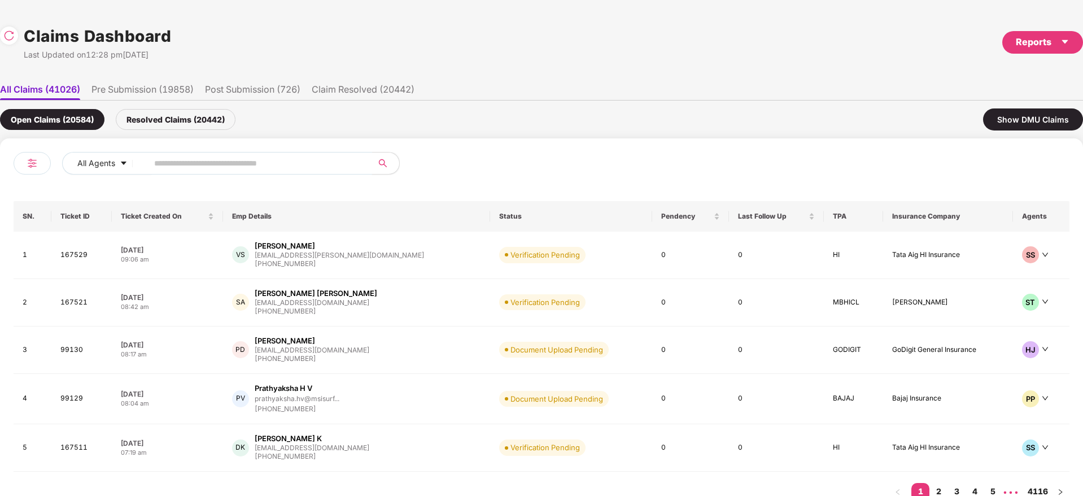
paste input "******"
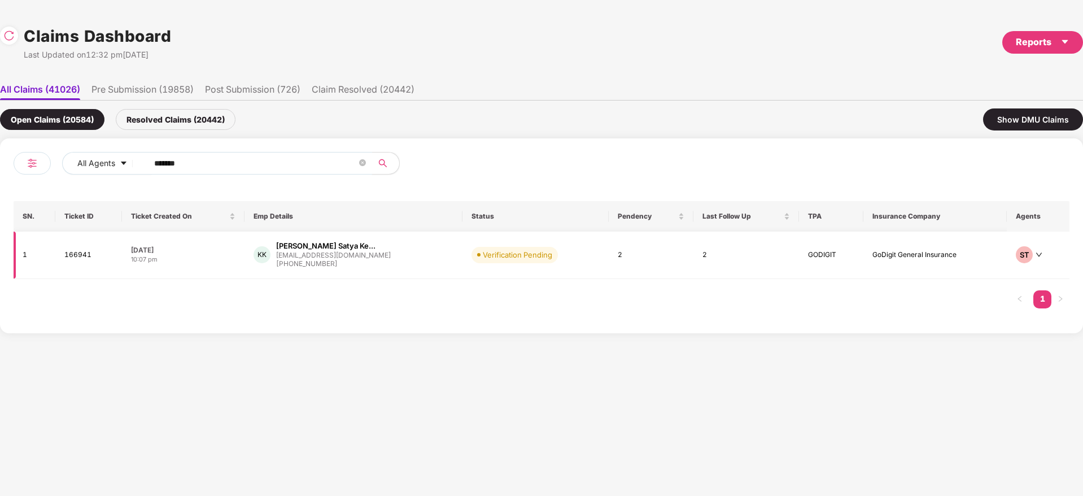
type input "******"
click at [407, 259] on div "KK Kopparthi K V Satya Ke... mrkeerthi11@gmail.com +917396073737" at bounding box center [353, 255] width 199 height 29
drag, startPoint x: 247, startPoint y: 164, endPoint x: 16, endPoint y: 167, distance: 231.0
click at [16, 167] on div "All Agents ******" at bounding box center [278, 168] width 528 height 32
paste input "text"
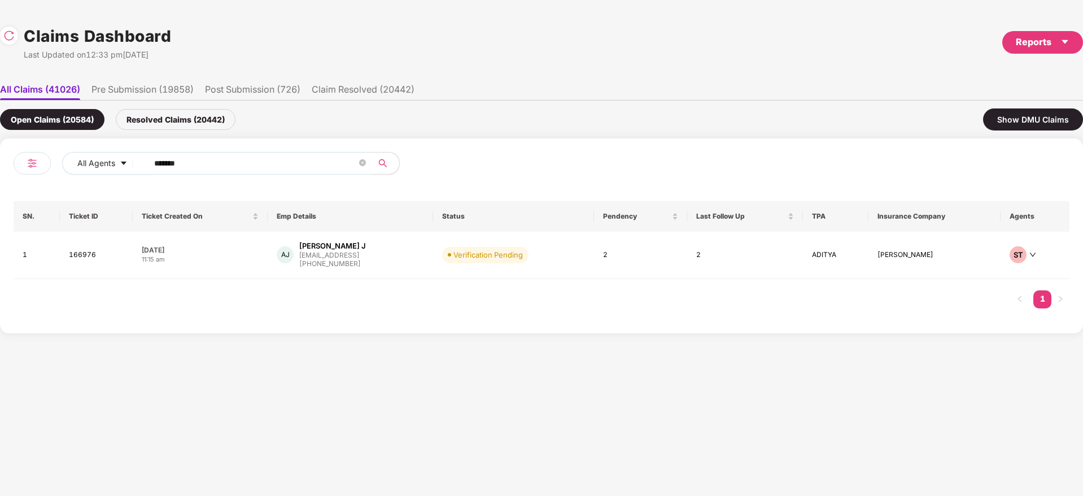
drag, startPoint x: 245, startPoint y: 164, endPoint x: 0, endPoint y: 209, distance: 249.2
click at [0, 209] on div "All Agents ****** SN. Ticket ID Ticket Created On Emp Details Status Pendency L…" at bounding box center [541, 235] width 1083 height 195
paste input "text"
drag, startPoint x: 212, startPoint y: 159, endPoint x: 0, endPoint y: 286, distance: 247.7
click at [0, 286] on div "All Agents ****** SN. Ticket ID Ticket Created On Emp Details Status Pendency L…" at bounding box center [541, 237] width 1083 height 198
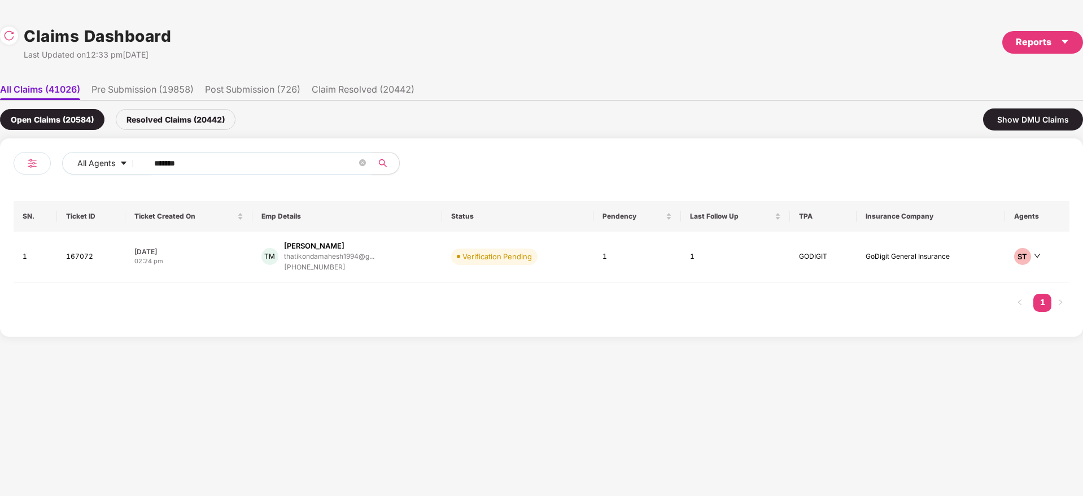
paste input "text"
type input "******"
click at [429, 259] on div "SS Shankar Gokulchand Sam... shankar.samota@trigyn.... +917300270046" at bounding box center [355, 257] width 150 height 32
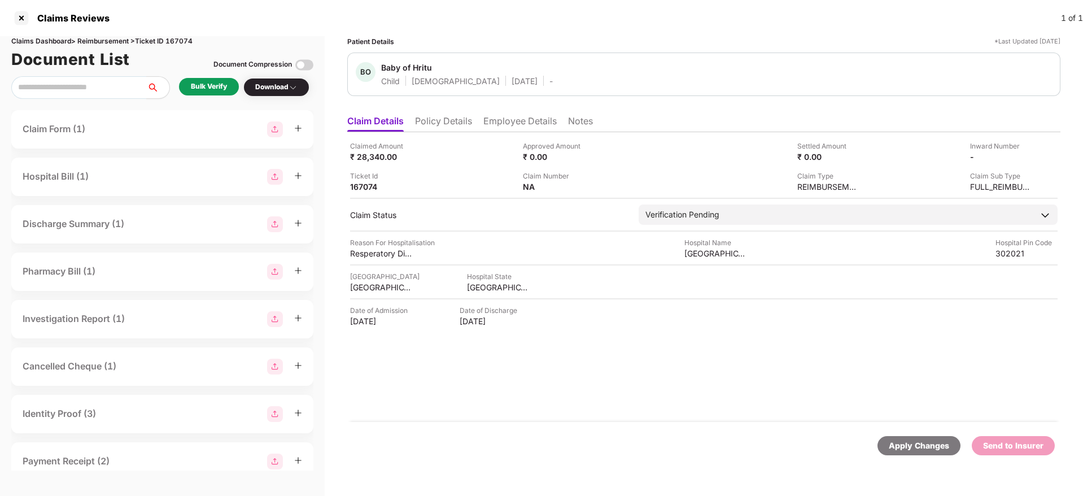
click at [216, 84] on div "Bulk Verify" at bounding box center [209, 86] width 36 height 11
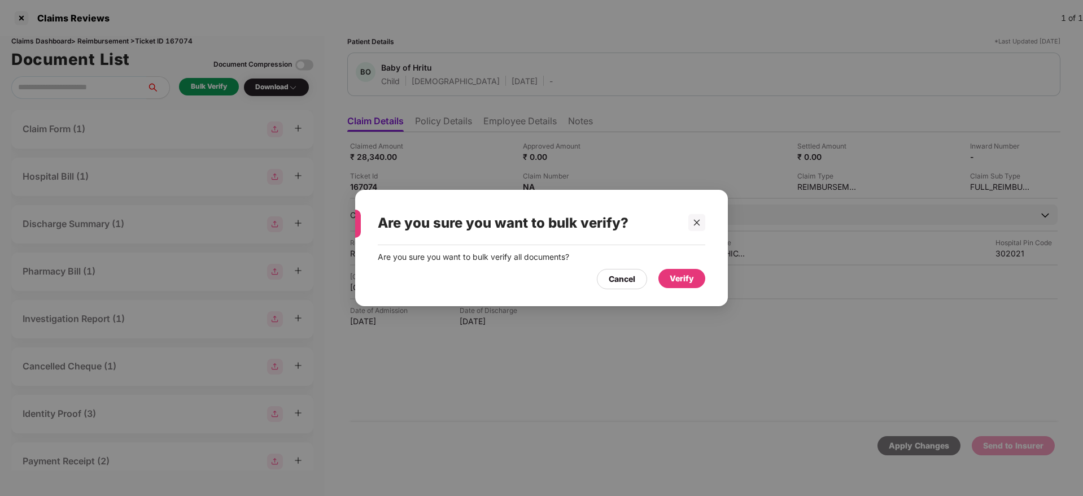
click at [686, 279] on div "Verify" at bounding box center [682, 278] width 24 height 12
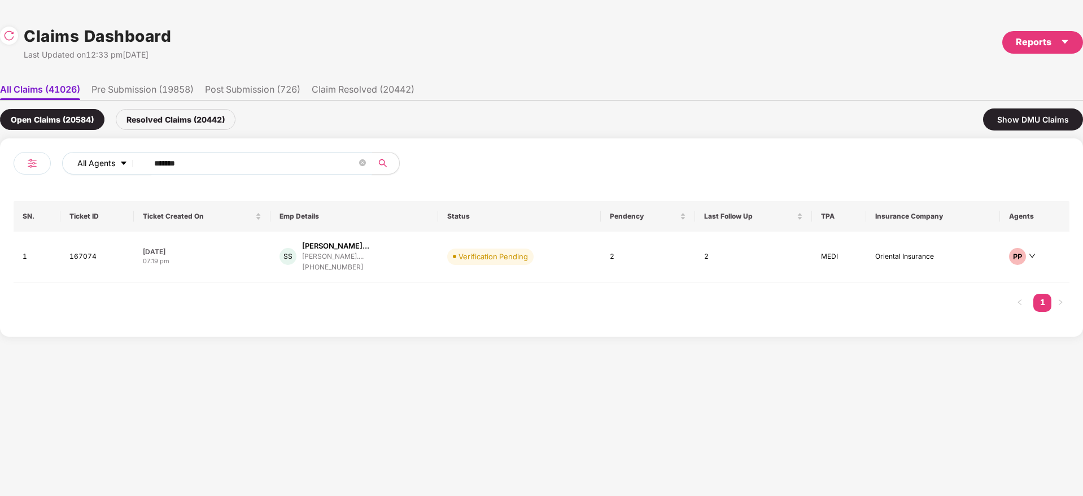
drag, startPoint x: 220, startPoint y: 169, endPoint x: 99, endPoint y: 173, distance: 121.4
click at [99, 173] on div "All Agents ******" at bounding box center [379, 163] width 634 height 23
paste input "text"
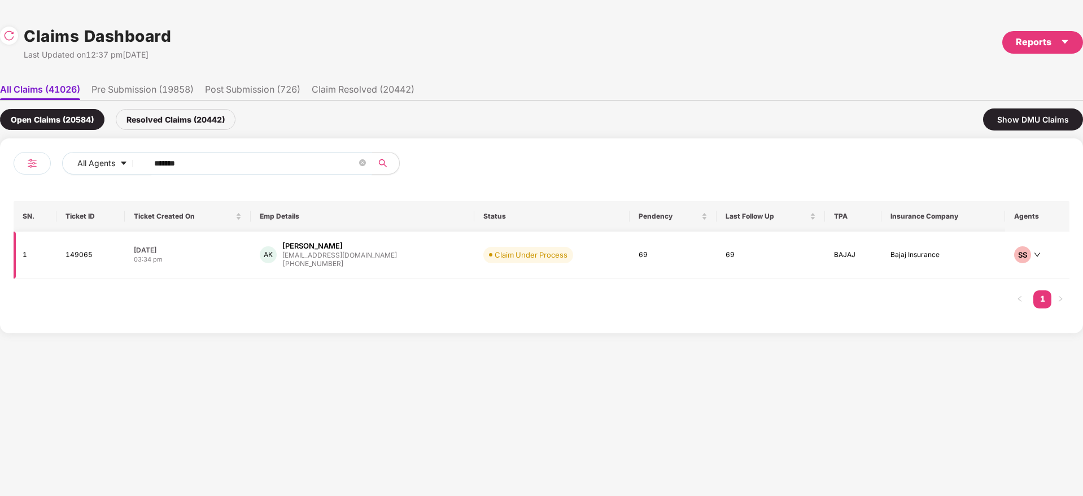
type input "******"
click at [408, 268] on div "AK Anjali K anjali.k@cashfree.com +919606287689" at bounding box center [363, 255] width 206 height 29
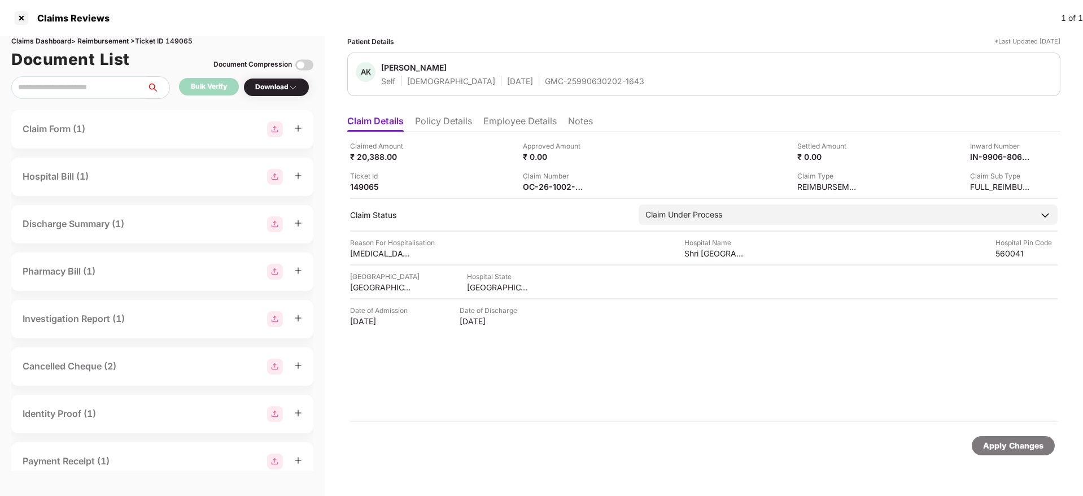
click at [509, 119] on li "Employee Details" at bounding box center [519, 123] width 73 height 16
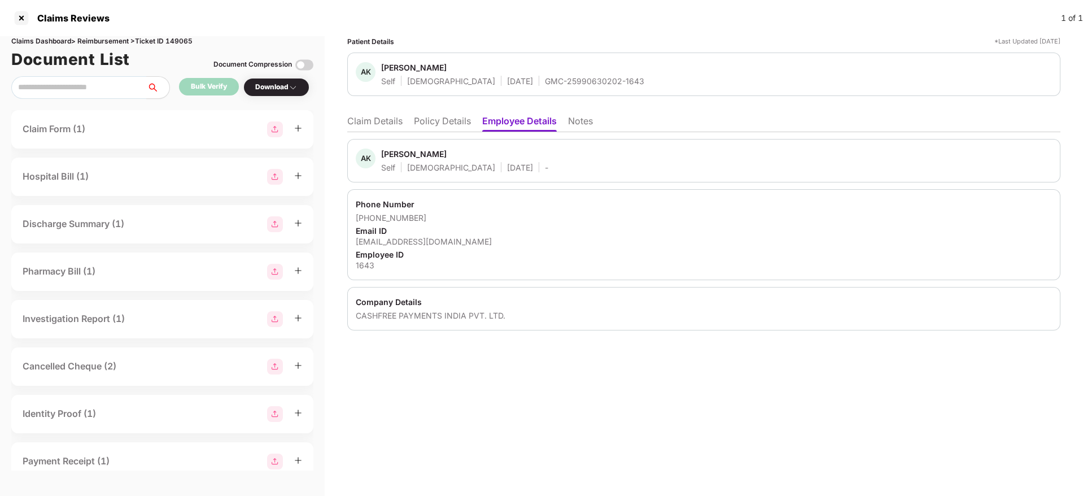
click at [388, 117] on li "Claim Details" at bounding box center [374, 123] width 55 height 16
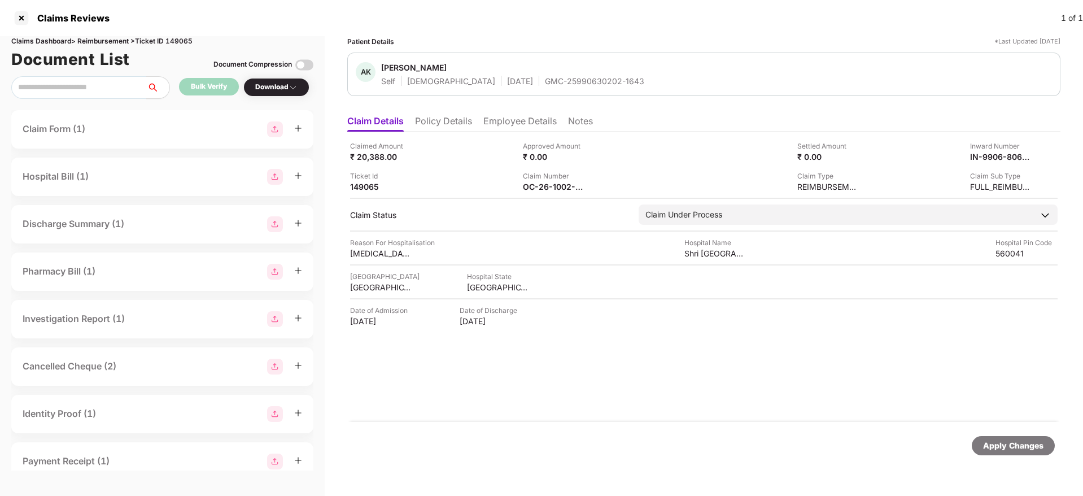
click at [558, 350] on div "Claimed Amount ₹ 20,388.00 Approved Amount ₹ 0.00 Settled Amount ₹ 0.00 Inward …" at bounding box center [703, 277] width 713 height 290
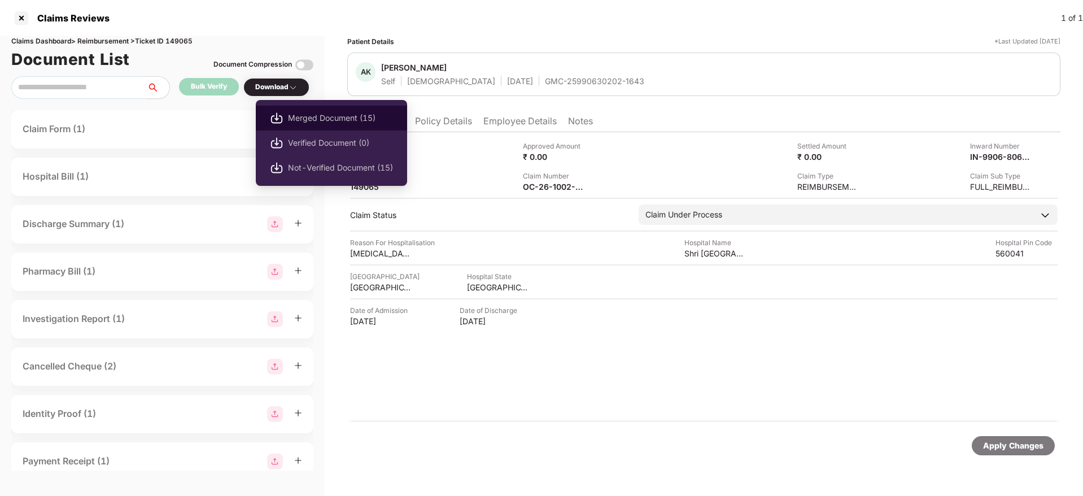
click at [336, 119] on span "Merged Document (15)" at bounding box center [340, 118] width 105 height 12
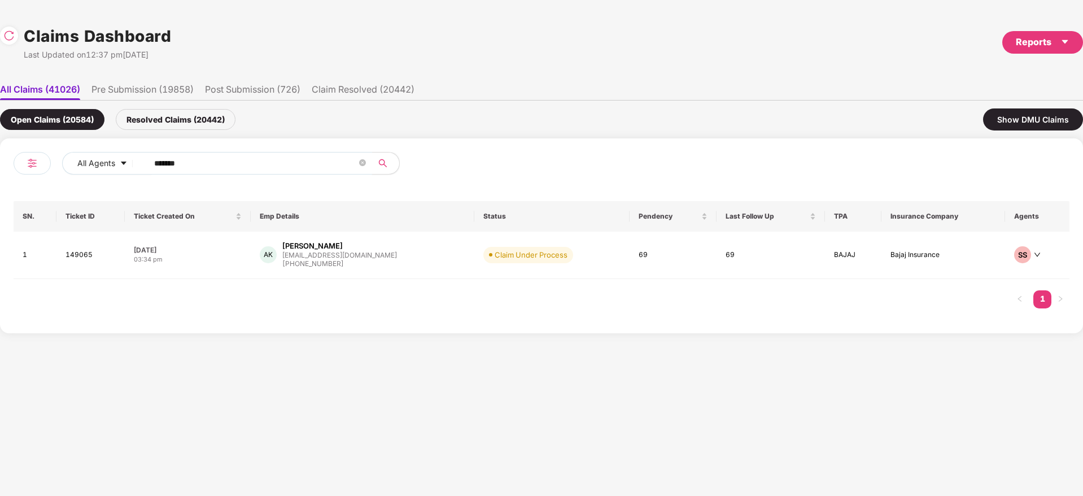
drag, startPoint x: 216, startPoint y: 170, endPoint x: 2, endPoint y: 177, distance: 213.6
click at [2, 177] on div "All Agents ****** SN. Ticket ID Ticket Created On Emp Details Status Pendency L…" at bounding box center [541, 235] width 1083 height 195
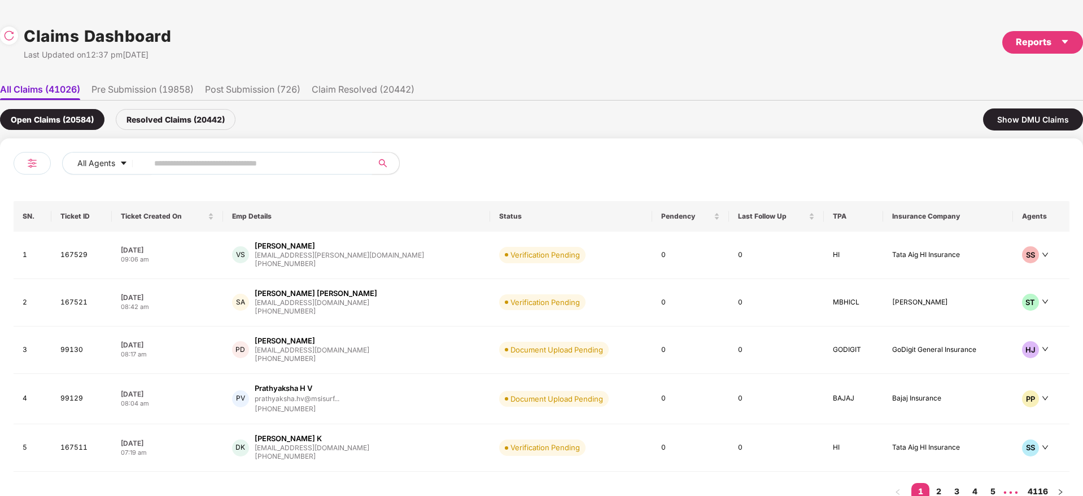
paste input "******"
type input "******"
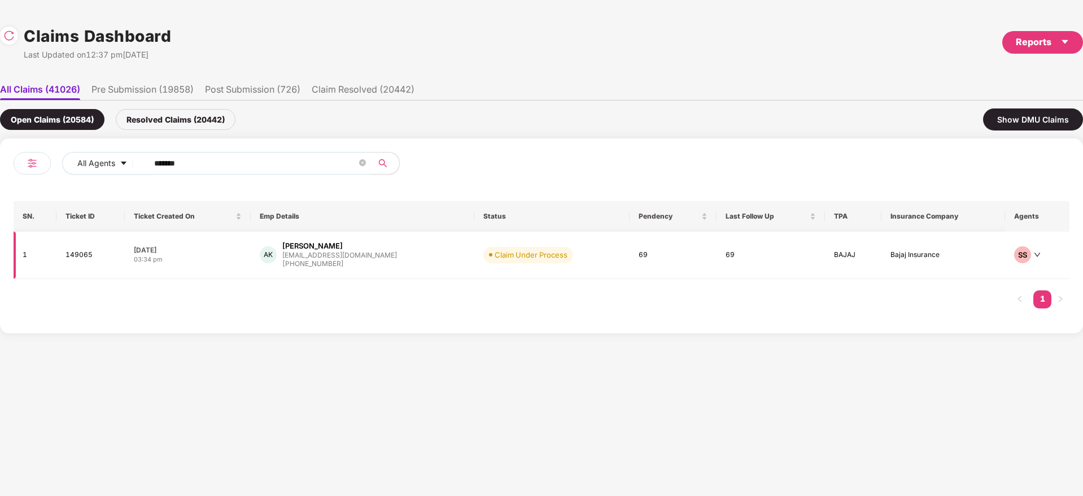
click at [388, 263] on div "AK Anjali K anjali.k@cashfree.com +919606287689" at bounding box center [363, 255] width 206 height 29
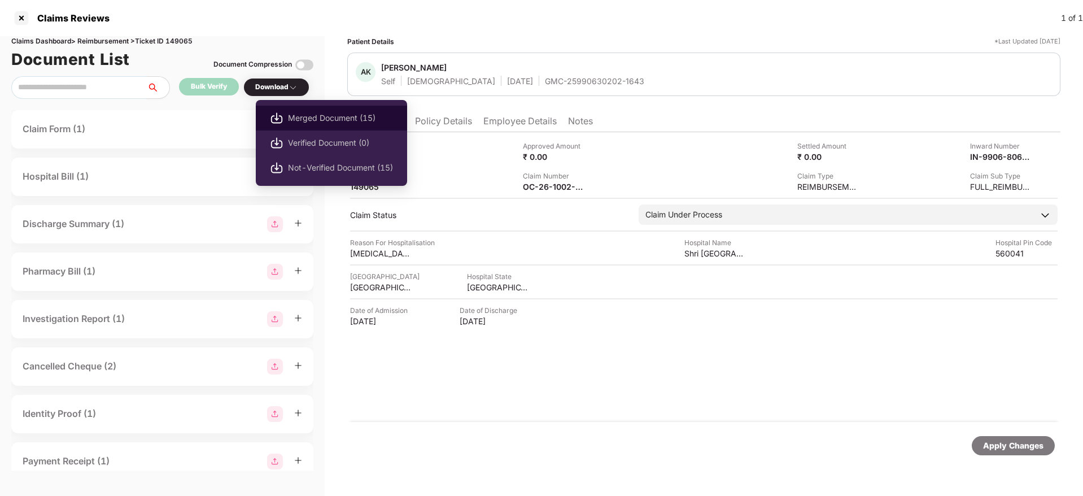
click at [349, 117] on span "Merged Document (15)" at bounding box center [340, 118] width 105 height 12
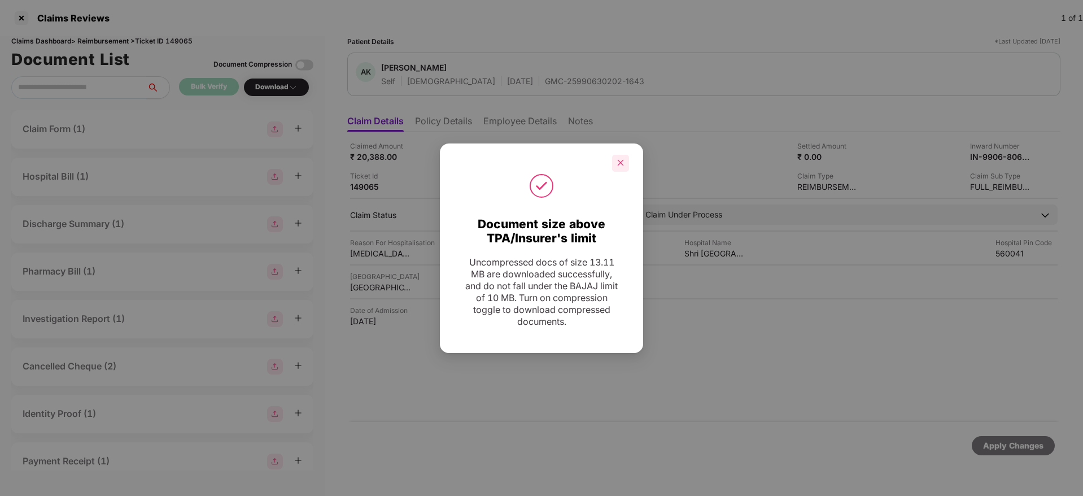
click at [620, 162] on icon "close" at bounding box center [621, 163] width 6 height 6
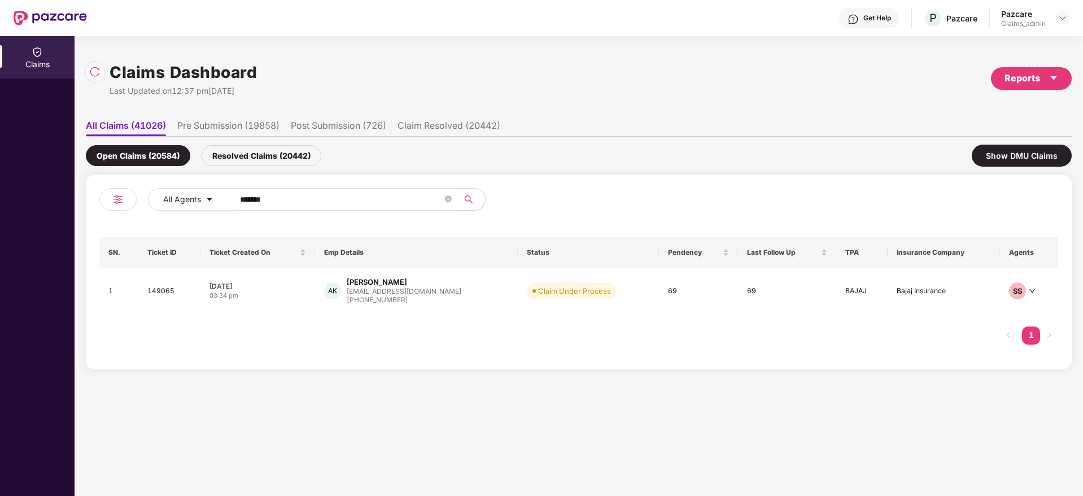
drag, startPoint x: 298, startPoint y: 198, endPoint x: 0, endPoint y: 229, distance: 299.2
click at [0, 228] on div "Claims Claims Dashboard Last Updated on 12:37 pm[DATE] Reports All Claims (4102…" at bounding box center [541, 266] width 1083 height 460
paste input "text"
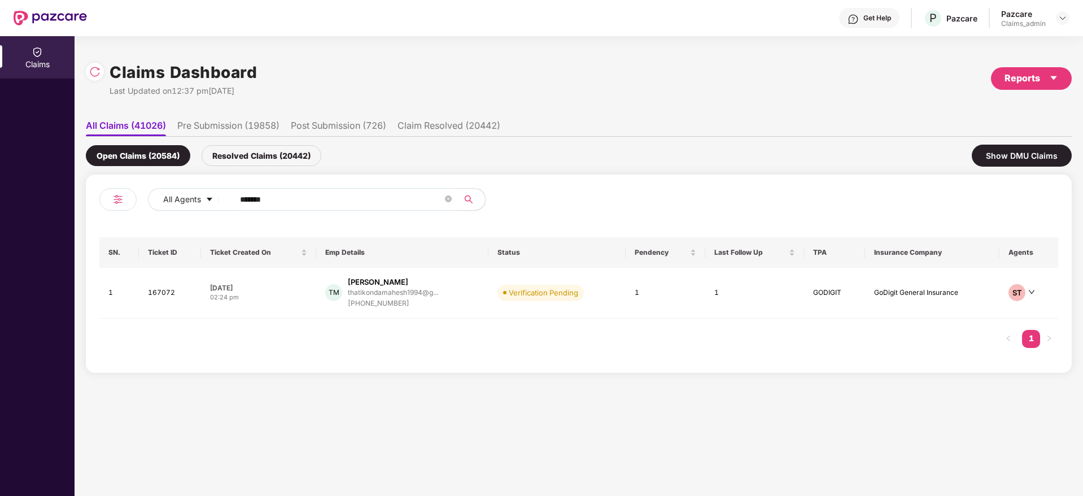
drag, startPoint x: 282, startPoint y: 190, endPoint x: 0, endPoint y: 209, distance: 283.0
click at [0, 209] on div "Claims Claims Dashboard Last Updated on 12:37 pm[DATE] Reports All Claims (4102…" at bounding box center [541, 266] width 1083 height 460
paste input "text"
type input "******"
click at [461, 301] on div "BK [PERSON_NAME] [EMAIL_ADDRESS].... [PHONE_NUMBER]" at bounding box center [409, 293] width 134 height 32
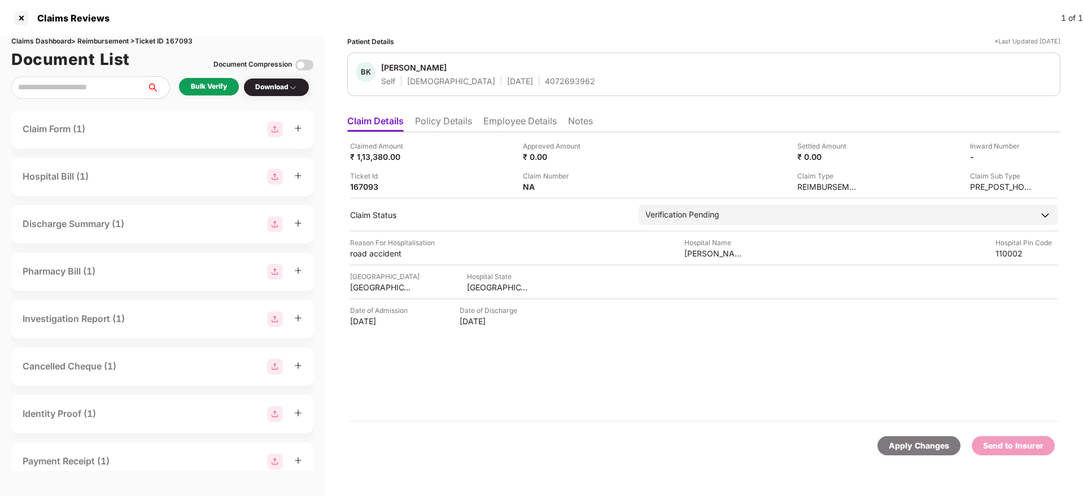
click at [223, 88] on div "Bulk Verify" at bounding box center [209, 86] width 36 height 11
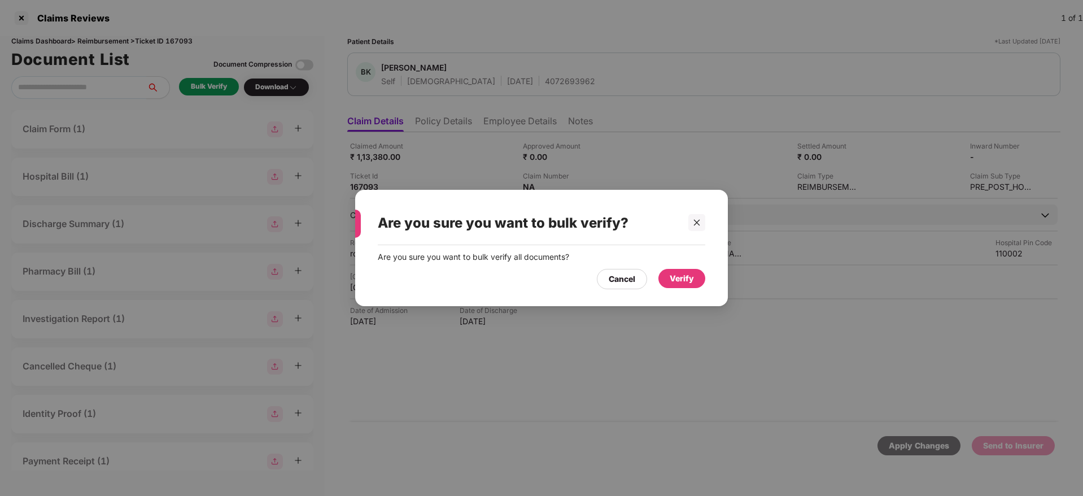
click at [679, 274] on div "Verify" at bounding box center [682, 278] width 24 height 12
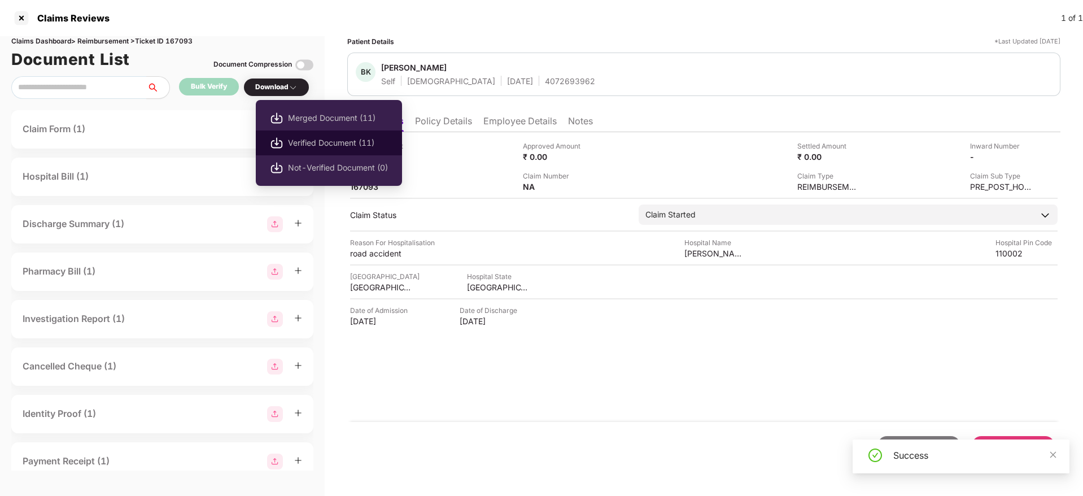
click at [308, 139] on span "Verified Document (11)" at bounding box center [338, 143] width 100 height 12
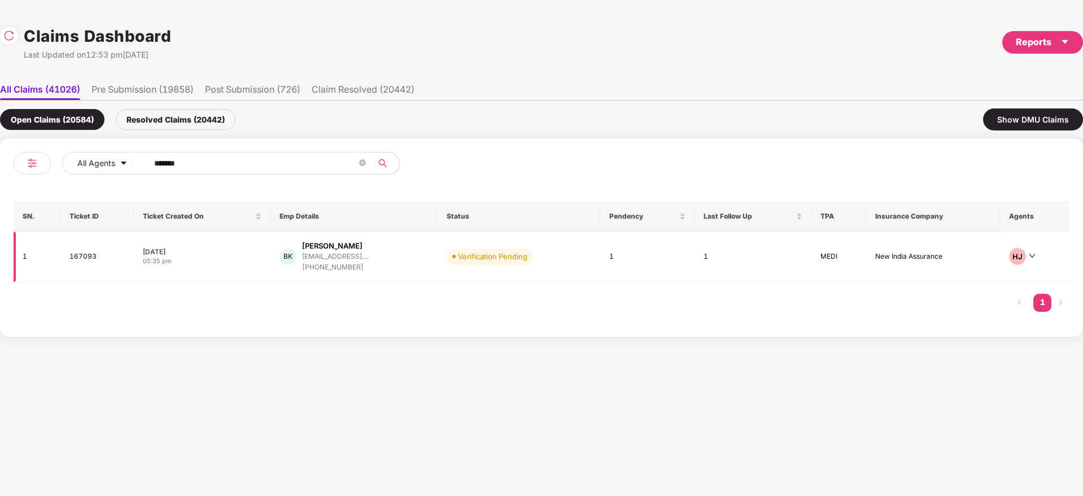
click at [421, 259] on div "BK [PERSON_NAME] [EMAIL_ADDRESS].... [PHONE_NUMBER]" at bounding box center [354, 257] width 149 height 32
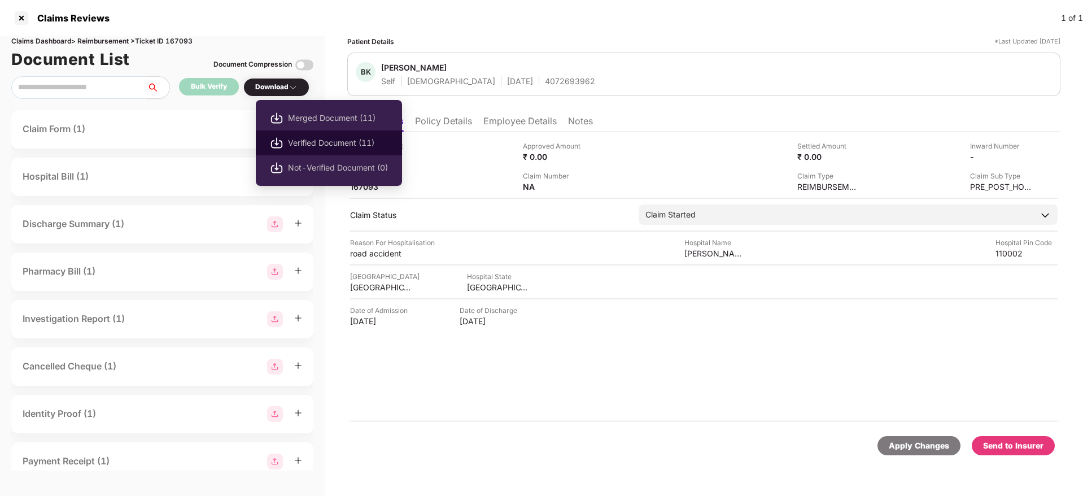
click at [344, 141] on span "Verified Document (11)" at bounding box center [338, 143] width 100 height 12
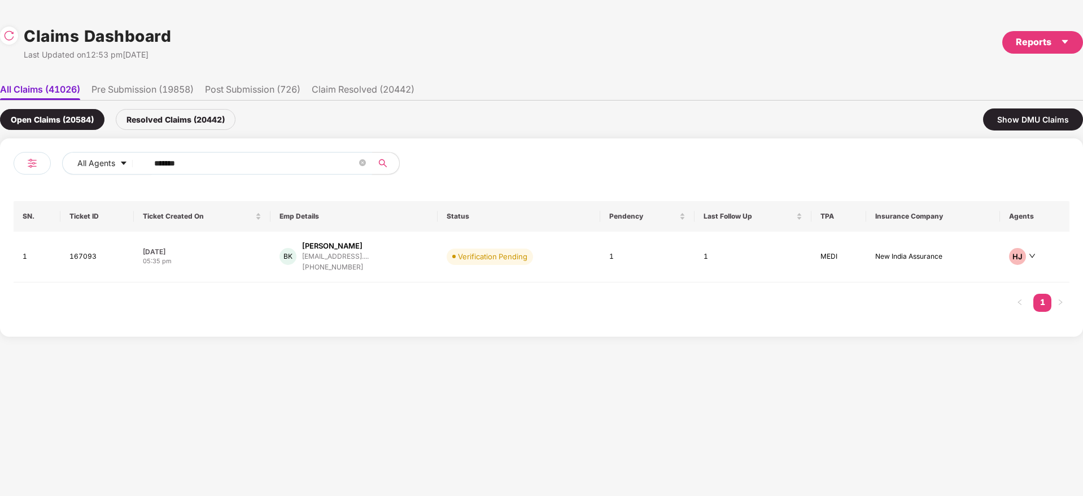
drag, startPoint x: 246, startPoint y: 169, endPoint x: 0, endPoint y: 187, distance: 246.9
click at [0, 187] on div "All Agents ****** SN. Ticket ID Ticket Created On Emp Details Status Pendency L…" at bounding box center [541, 237] width 1083 height 198
click at [423, 254] on div "BK [PERSON_NAME] [EMAIL_ADDRESS].... [PHONE_NUMBER]" at bounding box center [354, 257] width 149 height 32
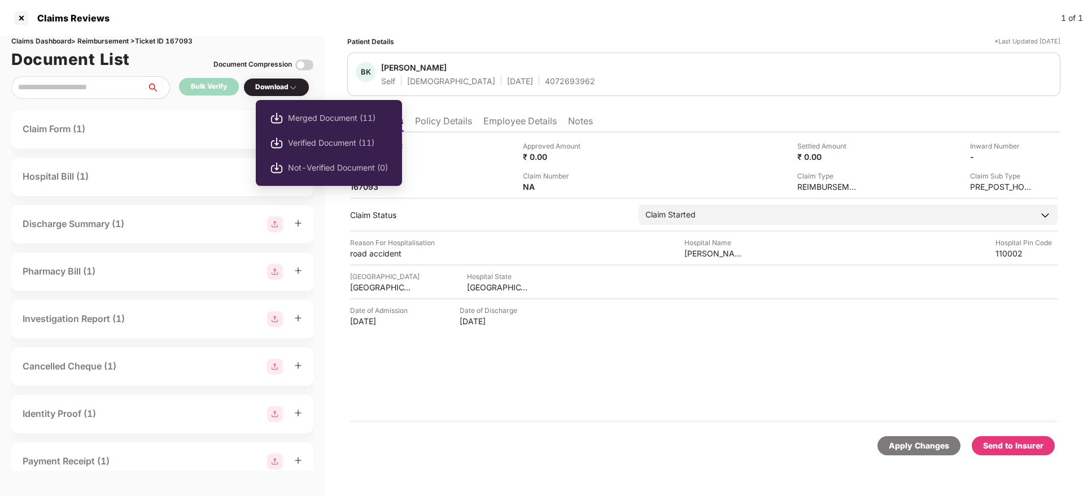
click at [321, 142] on span "Verified Document (11)" at bounding box center [338, 143] width 100 height 12
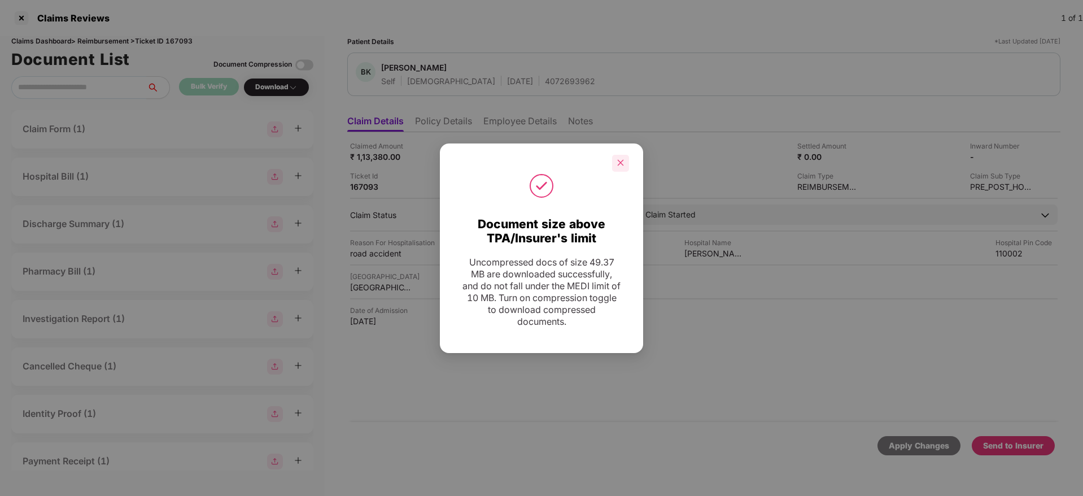
click at [619, 165] on icon "close" at bounding box center [621, 163] width 8 height 8
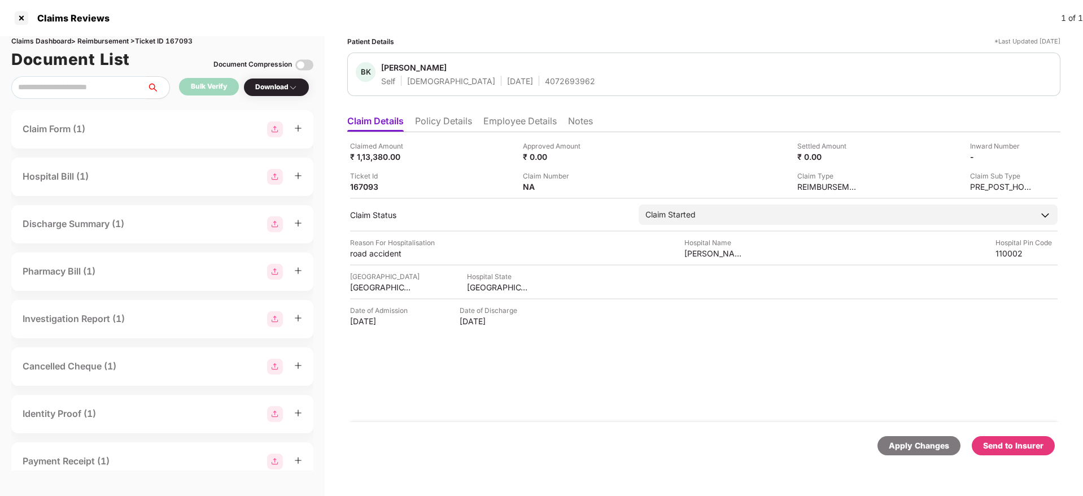
click at [451, 122] on li "Policy Details" at bounding box center [443, 123] width 57 height 16
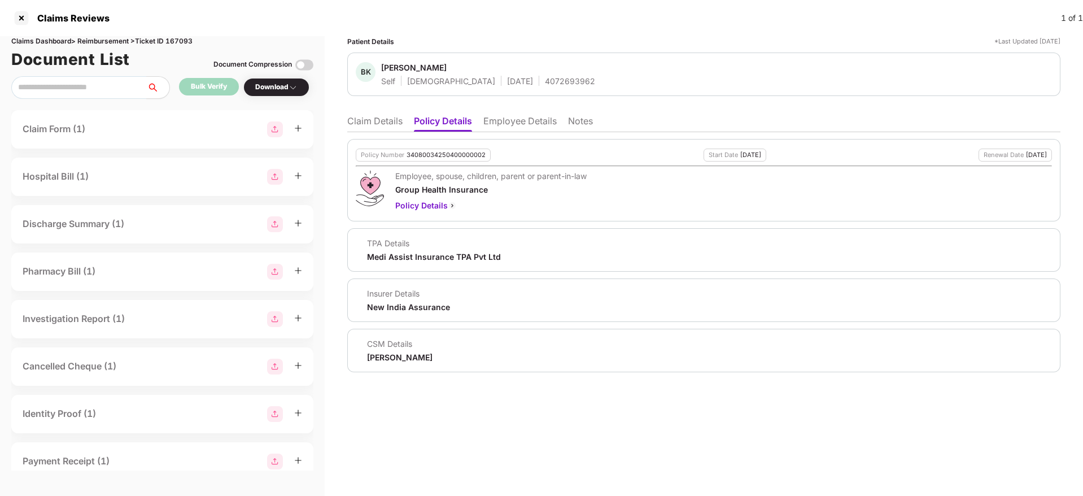
click at [380, 123] on li "Claim Details" at bounding box center [374, 123] width 55 height 16
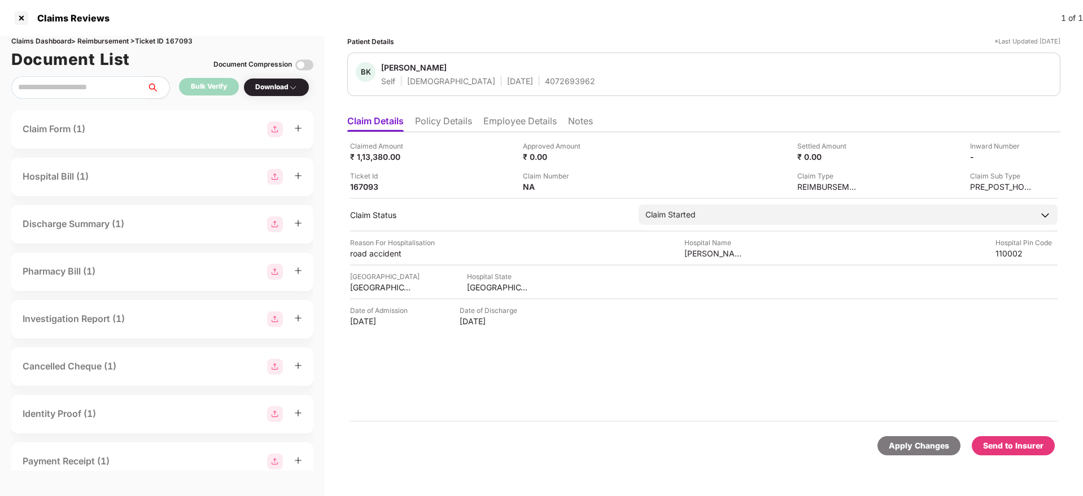
click at [997, 442] on div "Send to Insurer" at bounding box center [1013, 445] width 60 height 12
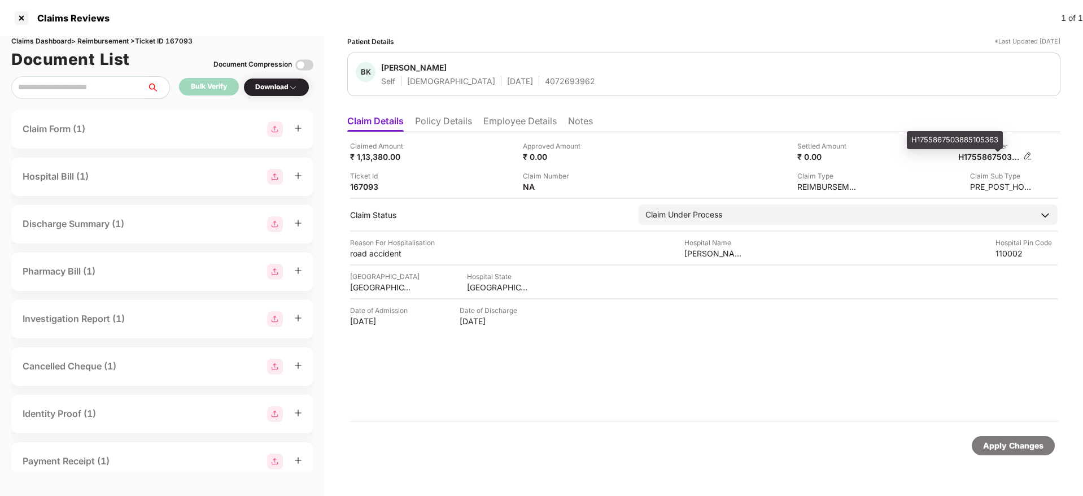
click at [986, 155] on div "H1755867503885105363" at bounding box center [989, 156] width 62 height 11
copy div
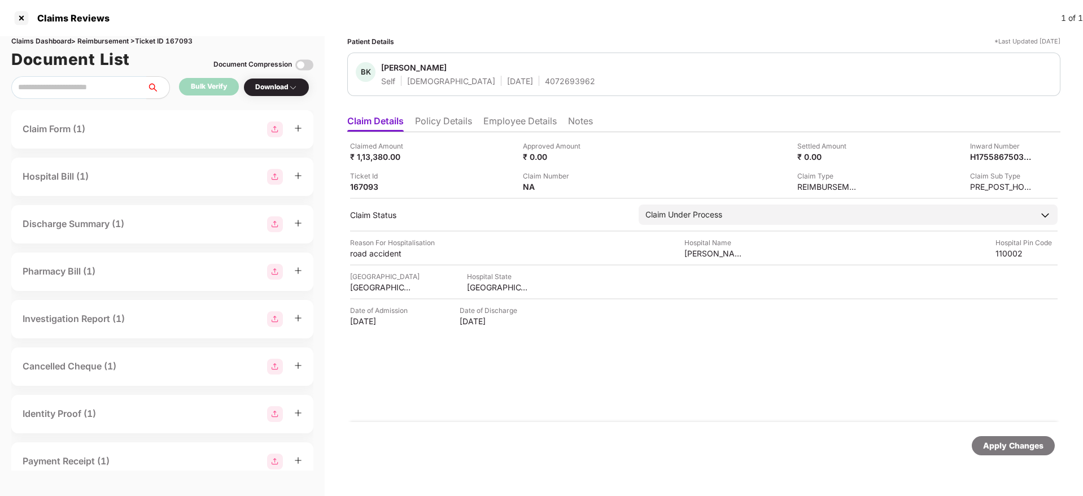
copy div
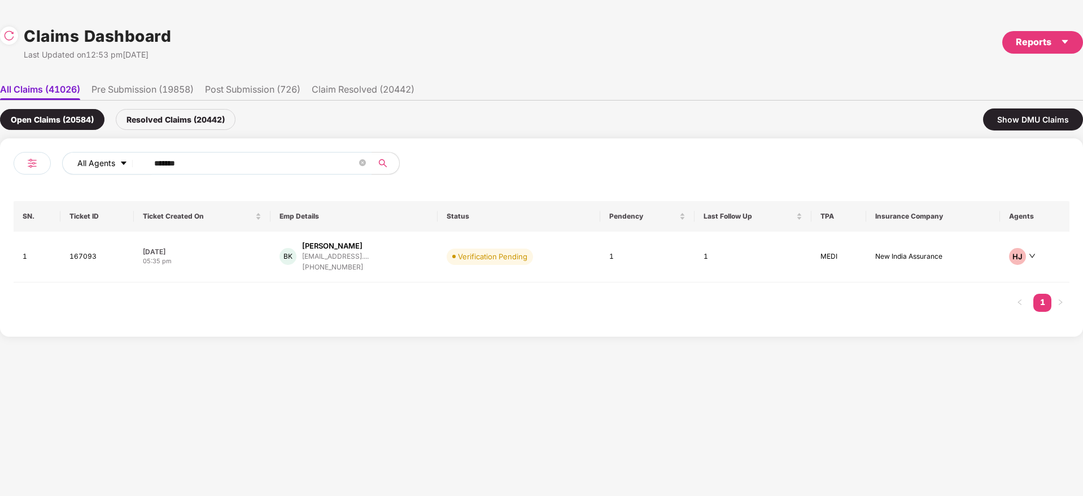
drag, startPoint x: 224, startPoint y: 167, endPoint x: 91, endPoint y: 167, distance: 133.3
click at [92, 167] on div "All Agents ******" at bounding box center [379, 163] width 634 height 23
paste input "text"
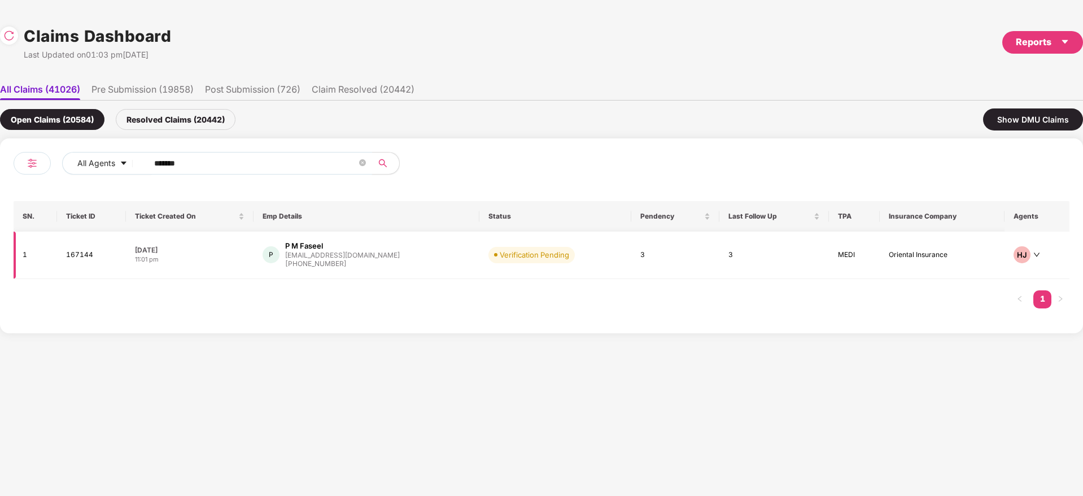
type input "******"
click at [436, 251] on div "P P M Faseel [EMAIL_ADDRESS][DOMAIN_NAME] [PHONE_NUMBER]" at bounding box center [367, 255] width 208 height 29
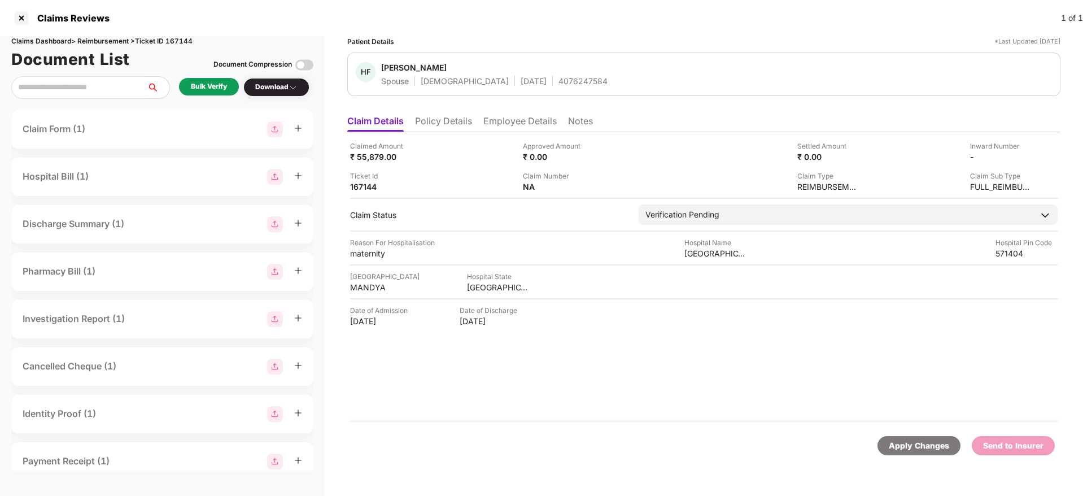
click at [215, 91] on div "Bulk Verify" at bounding box center [209, 86] width 36 height 11
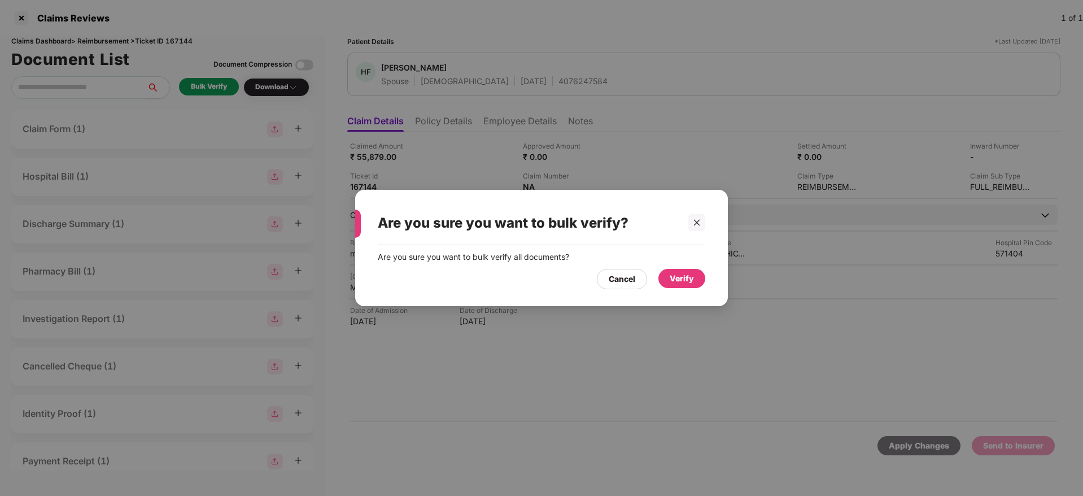
click at [675, 275] on div "Verify" at bounding box center [682, 278] width 24 height 12
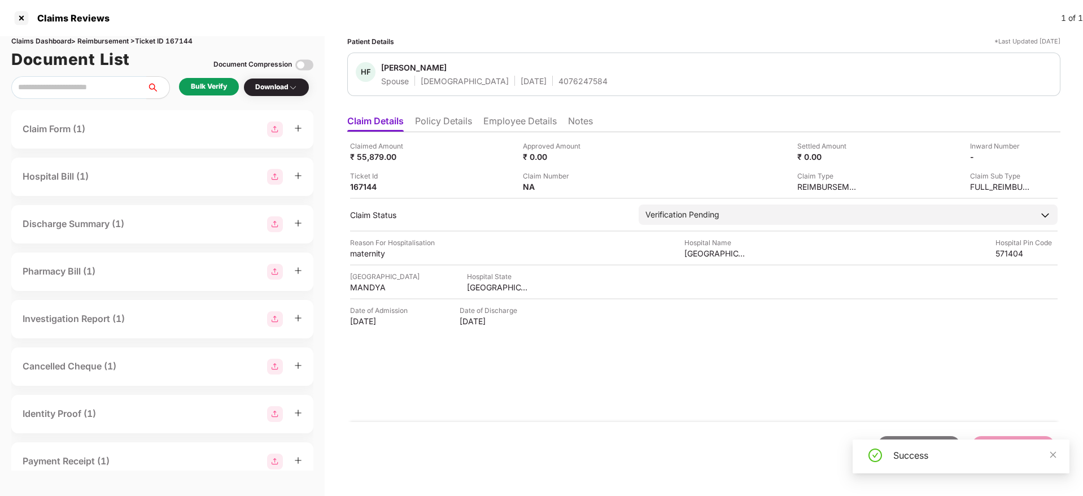
click at [287, 90] on div "Download" at bounding box center [276, 87] width 42 height 11
click at [297, 88] on img at bounding box center [293, 87] width 9 height 9
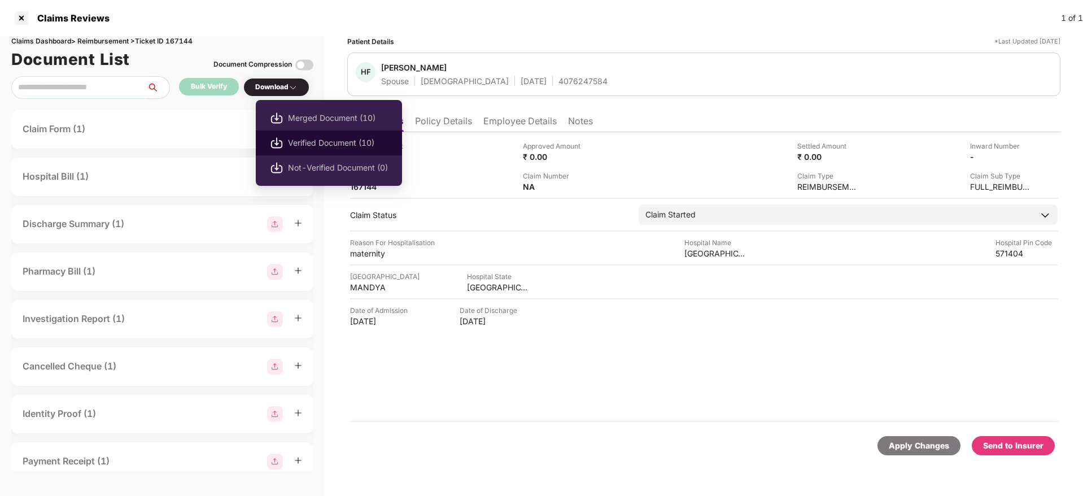
click at [344, 145] on span "Verified Document (10)" at bounding box center [338, 143] width 100 height 12
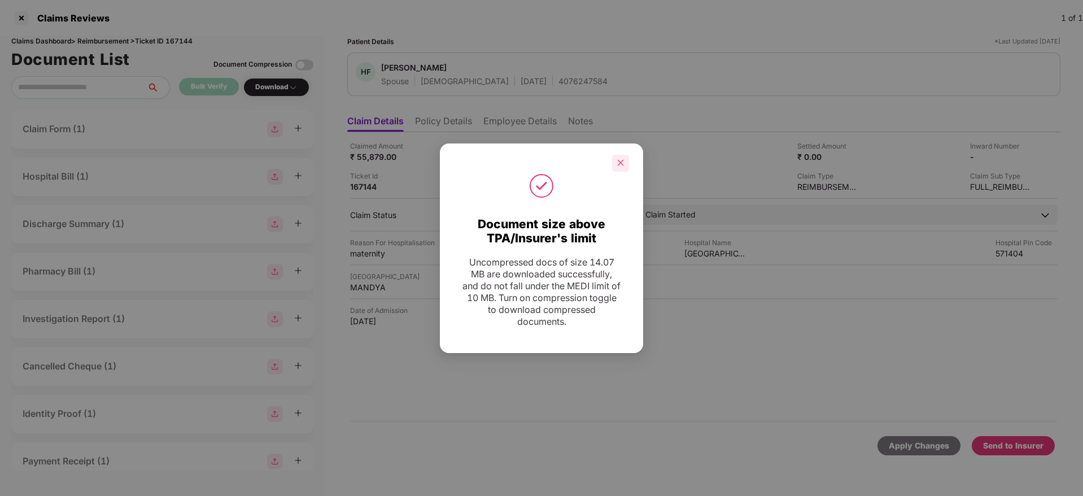
click at [623, 161] on icon "close" at bounding box center [621, 163] width 8 height 8
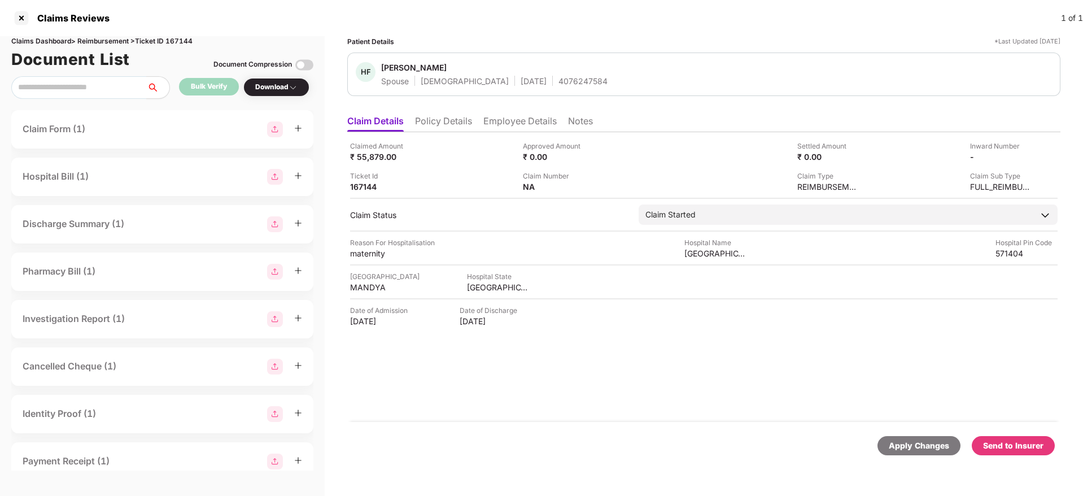
click at [488, 120] on li "Employee Details" at bounding box center [519, 123] width 73 height 16
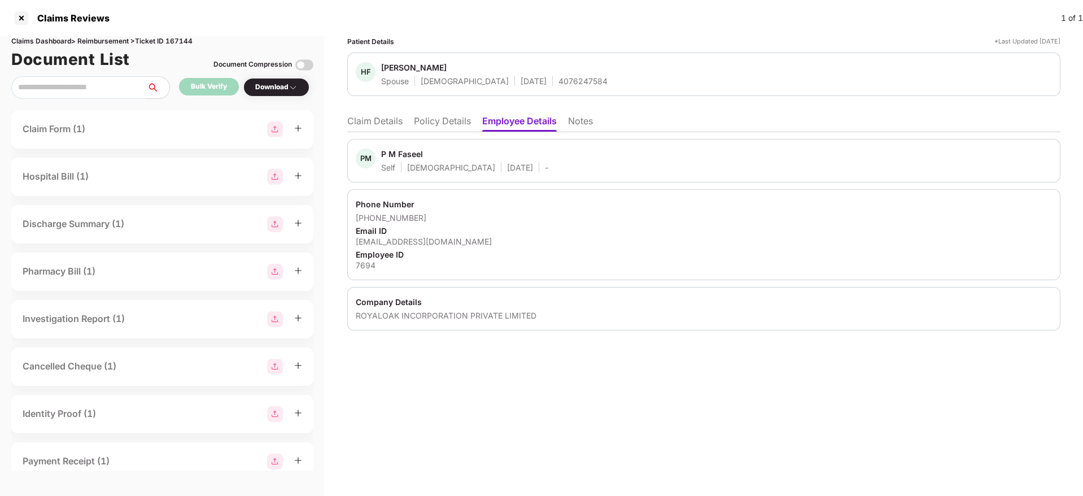
click at [436, 123] on li "Policy Details" at bounding box center [442, 123] width 57 height 16
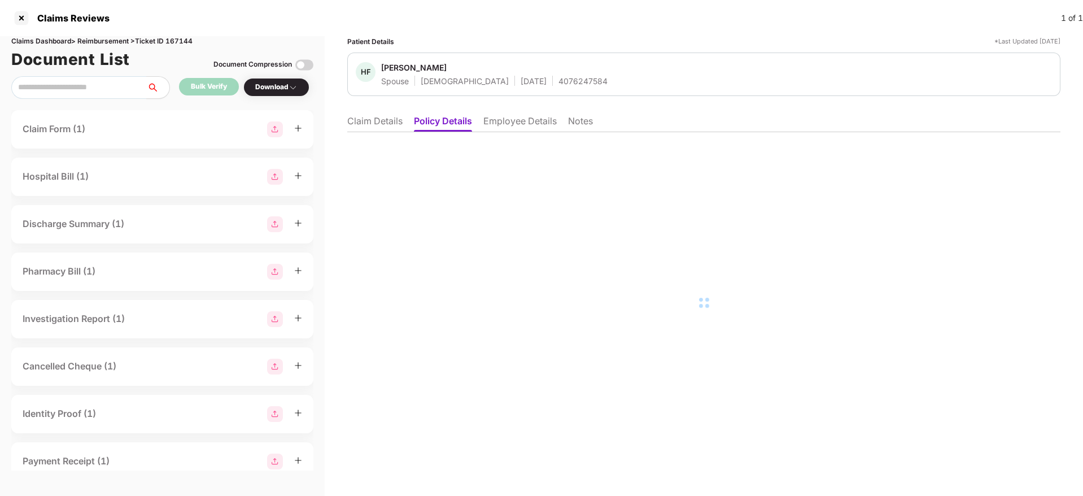
click at [383, 119] on li "Claim Details" at bounding box center [374, 123] width 55 height 16
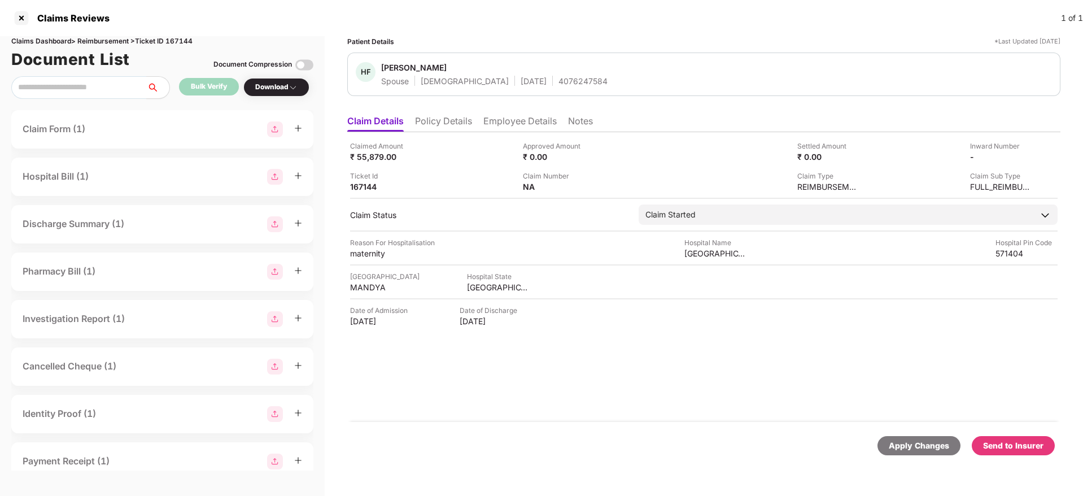
click at [1002, 444] on div "Send to Insurer" at bounding box center [1013, 445] width 60 height 12
click at [728, 380] on div "Claimed Amount ₹ 55,879.00 Approved Amount ₹ 0.00 Settled Amount ₹ 0.00 Inward …" at bounding box center [703, 277] width 713 height 290
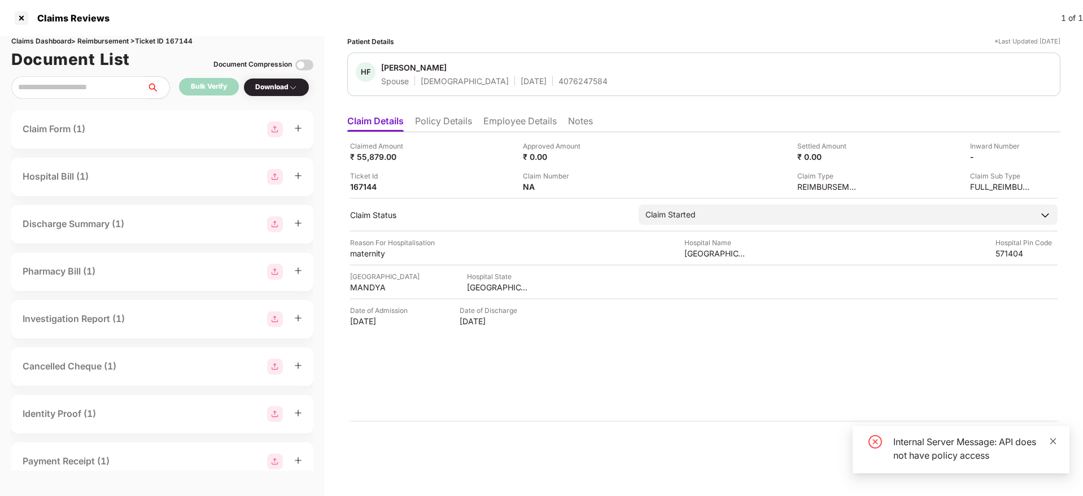
click at [1056, 439] on icon "close" at bounding box center [1053, 441] width 8 height 8
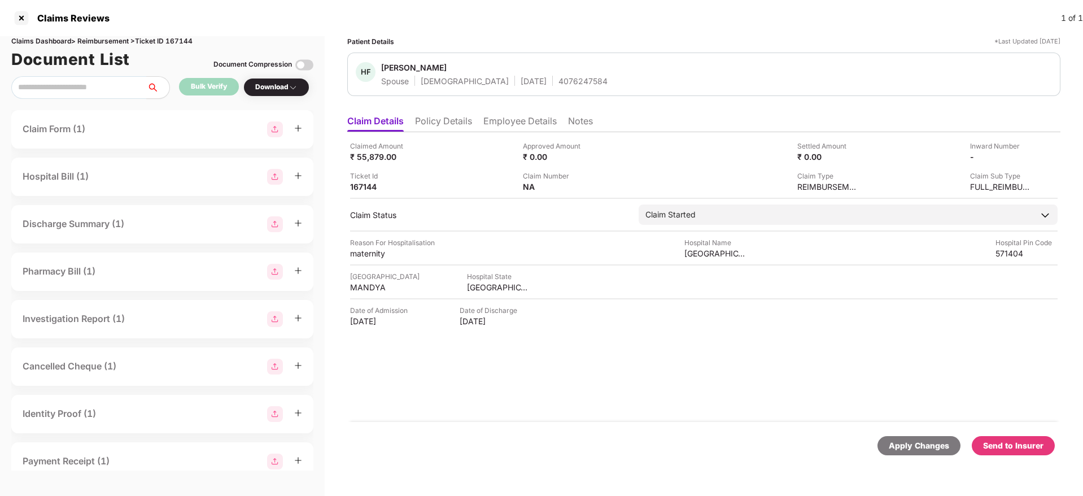
click at [1032, 443] on div "Send to Insurer" at bounding box center [1013, 445] width 60 height 12
click at [1029, 438] on div "Send to Insurer" at bounding box center [1013, 445] width 83 height 19
click at [1025, 448] on div "Send to Insurer" at bounding box center [1013, 445] width 60 height 12
click at [791, 396] on div "Claimed Amount ₹ 55,879.00 Approved Amount ₹ 0.00 Settled Amount ₹ 0.00 Inward …" at bounding box center [703, 277] width 713 height 290
click at [367, 185] on div "167144" at bounding box center [381, 186] width 62 height 11
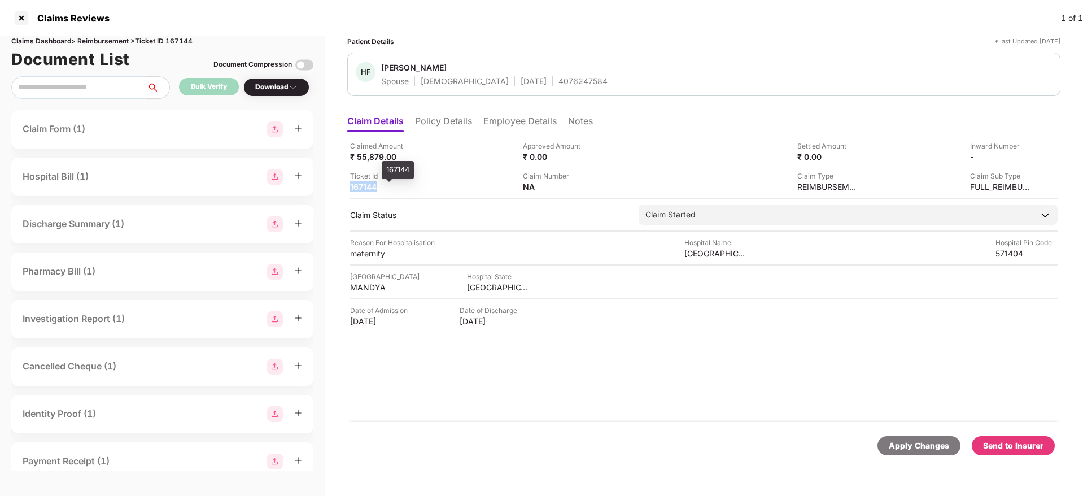
click at [367, 185] on div "167144" at bounding box center [381, 186] width 62 height 11
copy div "167144"
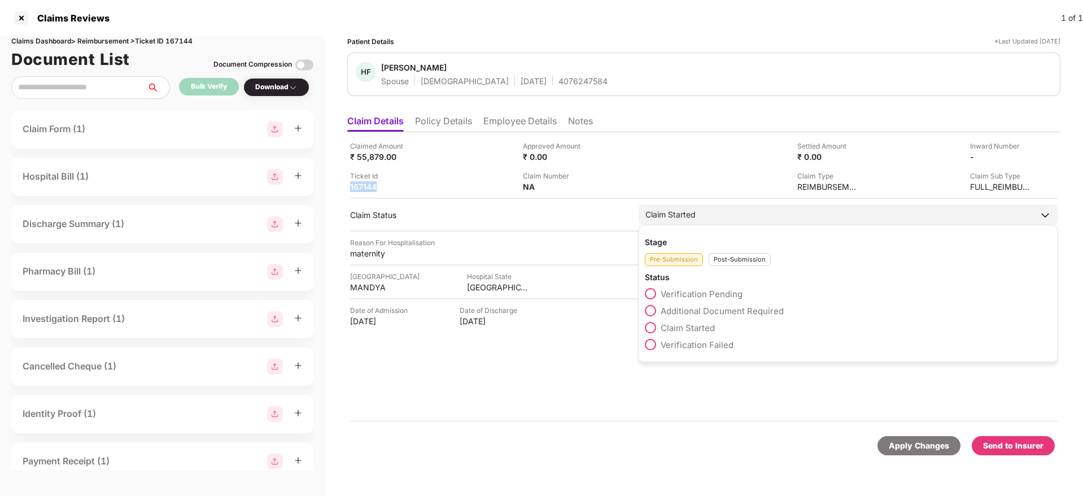
click at [693, 290] on span "Verification Pending" at bounding box center [702, 294] width 82 height 11
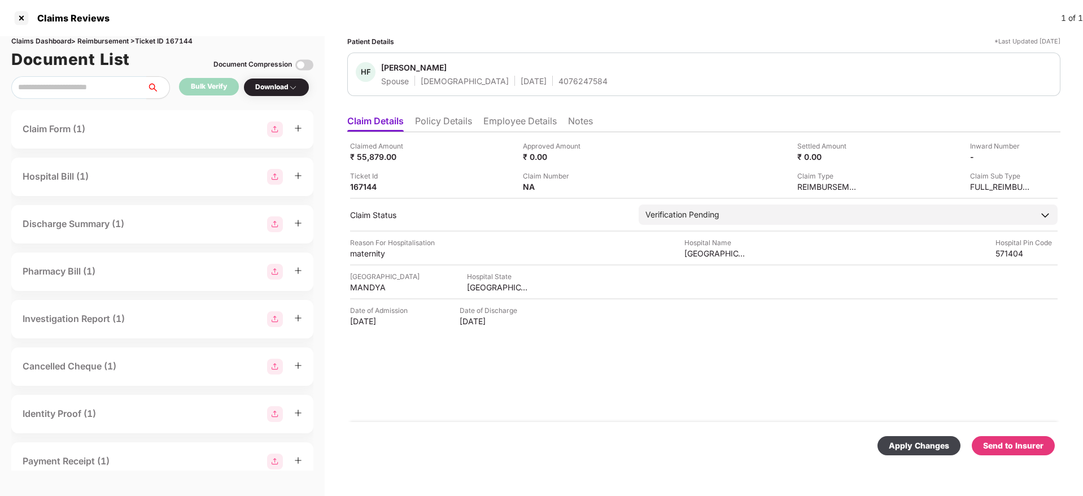
click at [932, 448] on div "Apply Changes" at bounding box center [919, 445] width 60 height 12
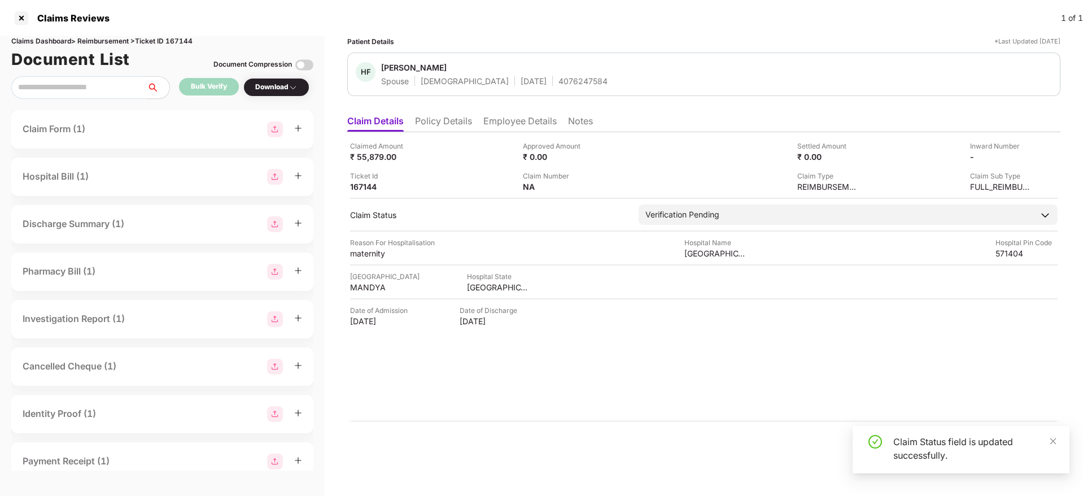
click at [647, 429] on div "Apply Changes Send to Insurer" at bounding box center [703, 445] width 713 height 47
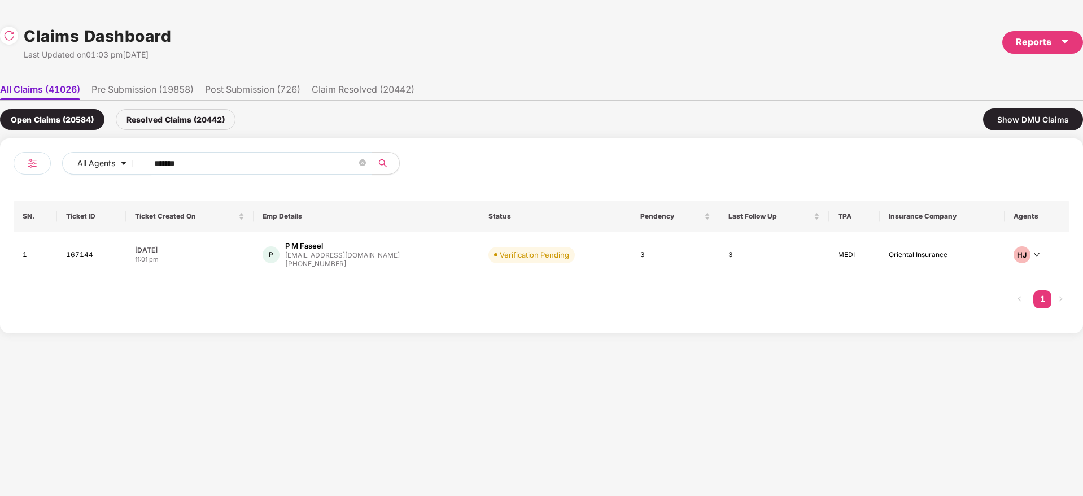
drag, startPoint x: 224, startPoint y: 166, endPoint x: 36, endPoint y: 178, distance: 188.4
click at [32, 178] on div "All Agents ******" at bounding box center [278, 168] width 528 height 32
paste input "text"
type input "******"
click at [401, 262] on div "[PERSON_NAME] [PERSON_NAME].kaikani@ccipro... [PHONE_NUMBER]" at bounding box center [365, 257] width 204 height 32
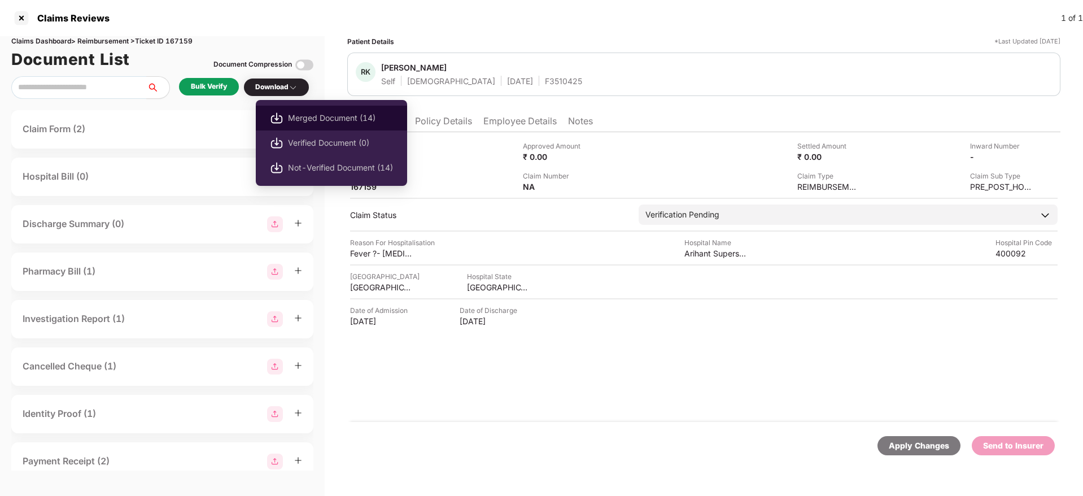
click at [325, 123] on span "Merged Document (14)" at bounding box center [340, 118] width 105 height 12
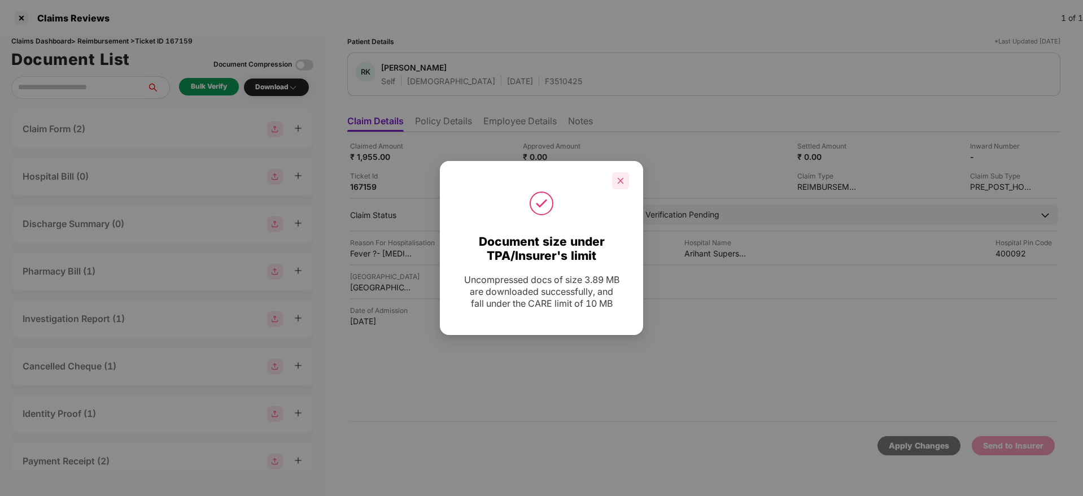
click at [622, 180] on icon "close" at bounding box center [621, 181] width 8 height 8
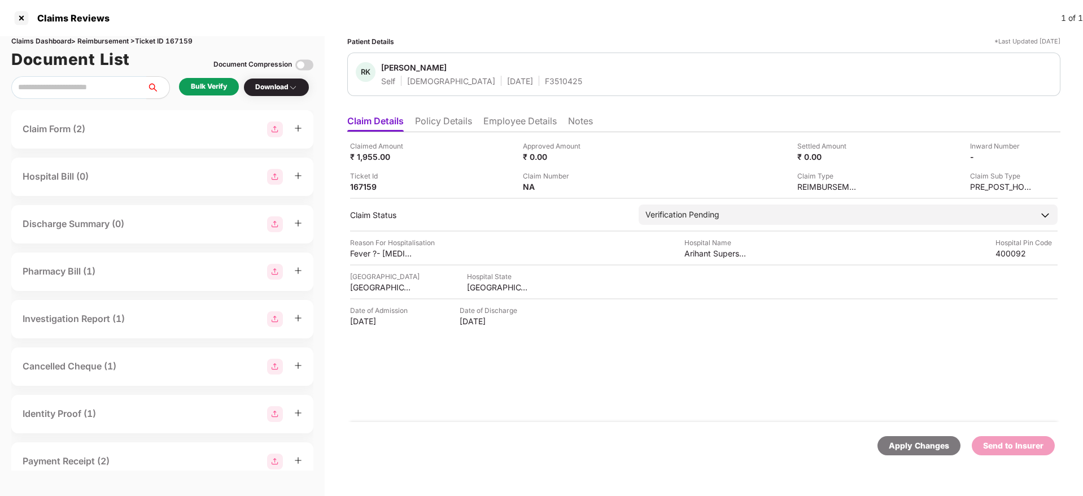
click at [452, 121] on li "Policy Details" at bounding box center [443, 123] width 57 height 16
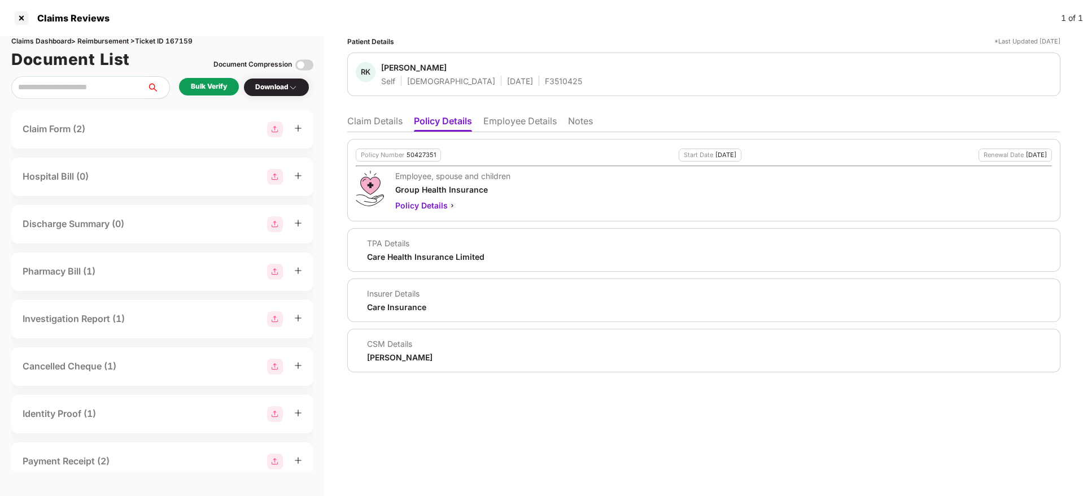
click at [426, 154] on div "50427351" at bounding box center [421, 154] width 29 height 7
copy div "50427351"
click at [545, 81] on div "F3510425" at bounding box center [563, 81] width 37 height 11
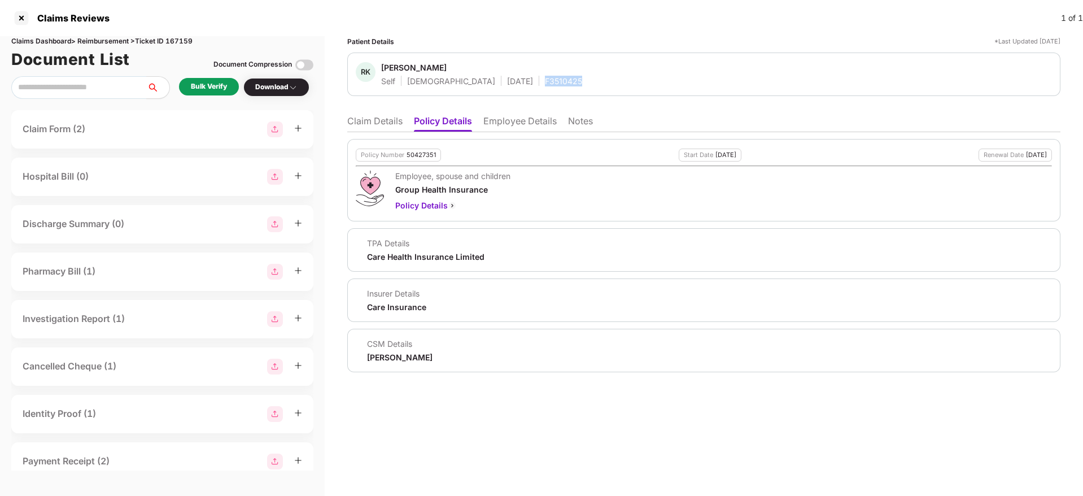
copy div "F3510425"
click at [365, 122] on li "Claim Details" at bounding box center [374, 123] width 55 height 16
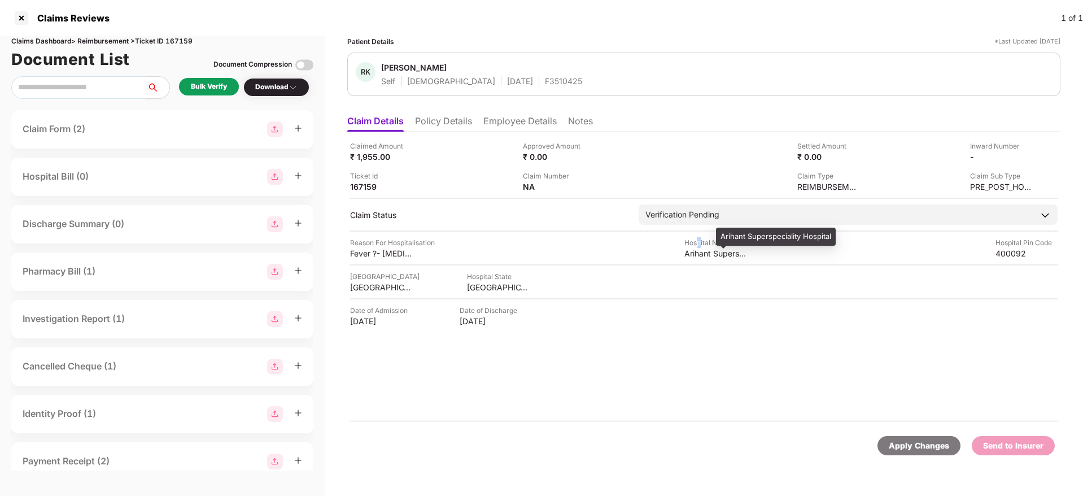
click at [700, 247] on div "Hospital Name" at bounding box center [715, 242] width 62 height 11
click at [700, 250] on div "Arihant Superspeciality Hospital" at bounding box center [715, 253] width 62 height 11
click at [700, 251] on div "Arihant Superspeciality Hospital" at bounding box center [715, 253] width 62 height 11
click at [704, 259] on div "Claimed Amount ₹ 1,955.00 Approved Amount ₹ 0.00 Settled Amount ₹ 0.00 Inward N…" at bounding box center [703, 277] width 713 height 290
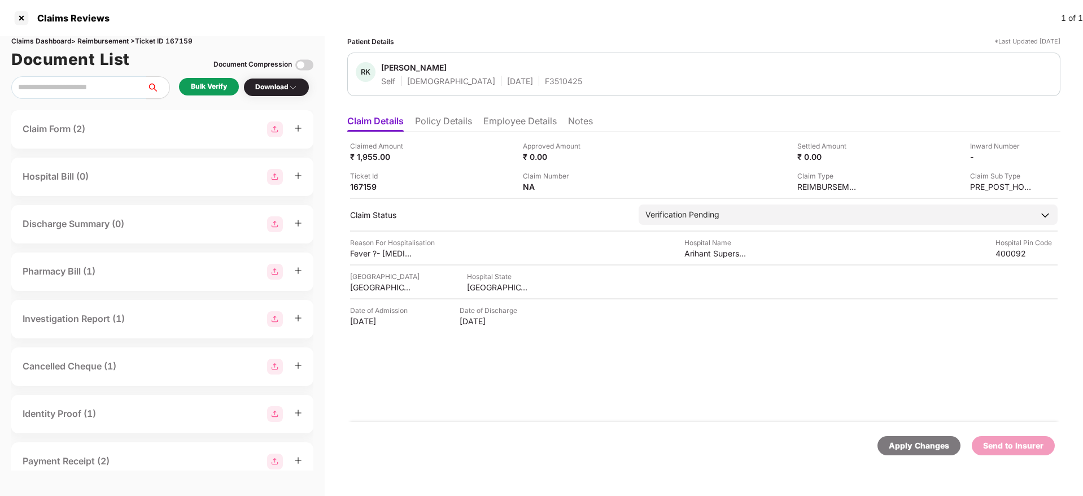
click at [704, 259] on div "Claimed Amount ₹ 1,955.00 Approved Amount ₹ 0.00 Settled Amount ₹ 0.00 Inward N…" at bounding box center [703, 277] width 713 height 290
click at [696, 255] on div "Arihant Superspeciality Hospital" at bounding box center [715, 253] width 62 height 11
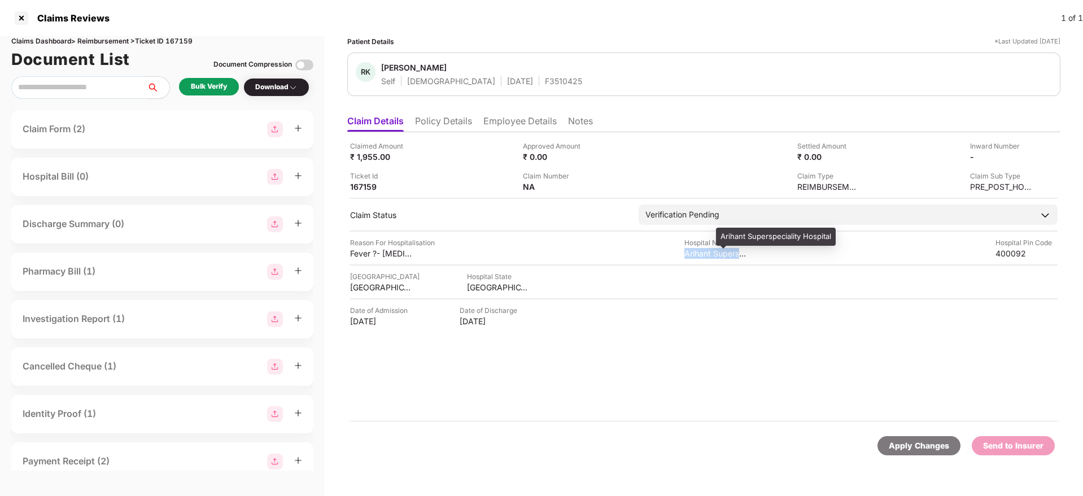
click at [696, 255] on div "Arihant Superspeciality Hospital" at bounding box center [715, 253] width 62 height 11
copy div "Arihant Superspeciality Hospital"
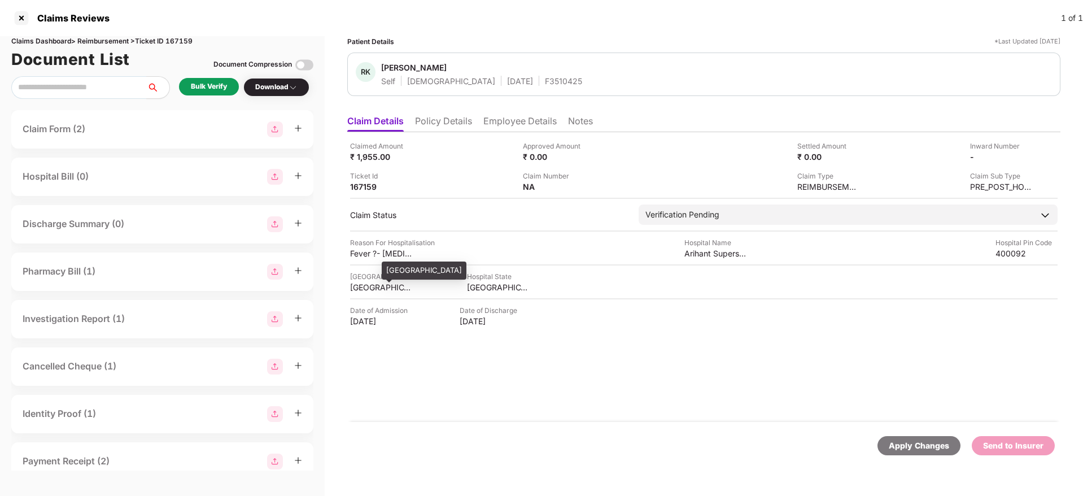
click at [364, 285] on div "[GEOGRAPHIC_DATA]" at bounding box center [381, 287] width 62 height 11
copy div "[GEOGRAPHIC_DATA]"
click at [388, 259] on div "Claimed Amount ₹ 1,955.00 Approved Amount ₹ 0.00 Settled Amount ₹ 0.00 Inward N…" at bounding box center [703, 277] width 713 height 290
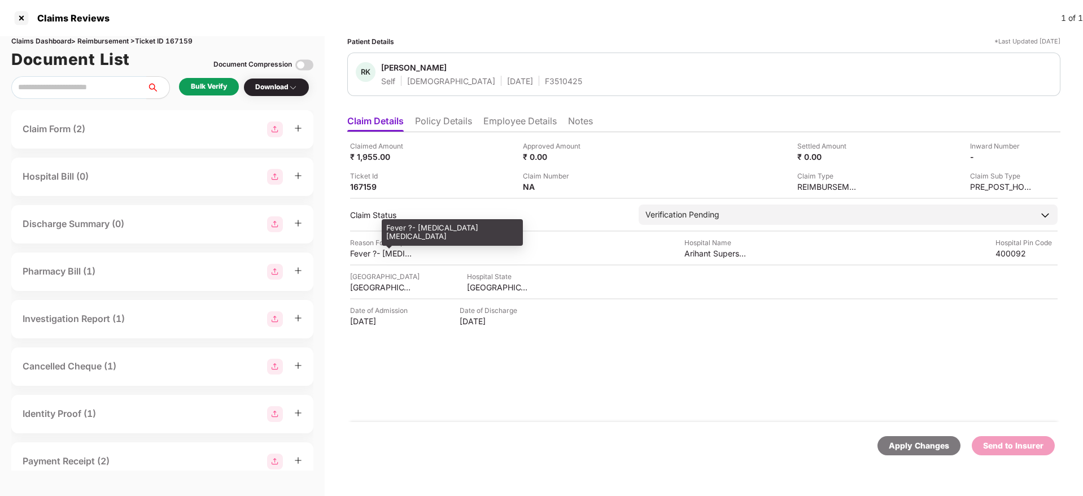
click at [383, 256] on div "Fever ?- [MEDICAL_DATA] [MEDICAL_DATA]" at bounding box center [381, 253] width 62 height 11
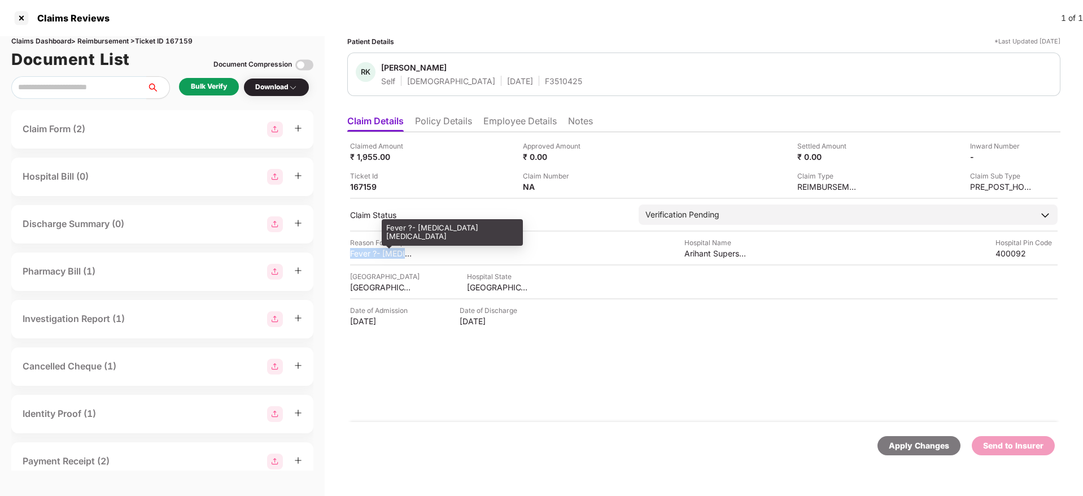
copy div "Fever ?- [MEDICAL_DATA] [MEDICAL_DATA]"
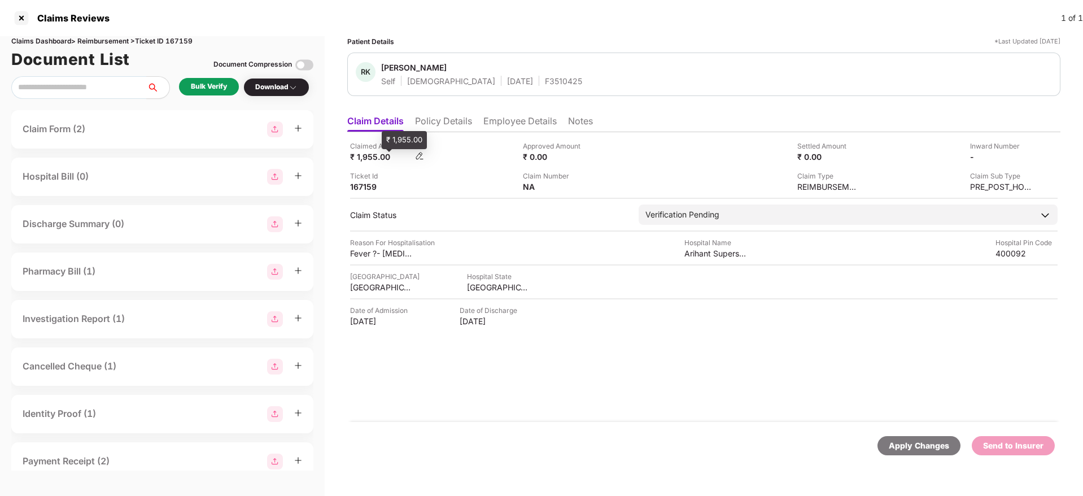
click at [374, 155] on div "₹ 1,955.00" at bounding box center [381, 156] width 62 height 11
copy div "1,955.00"
click at [532, 116] on li "Employee Details" at bounding box center [519, 123] width 73 height 16
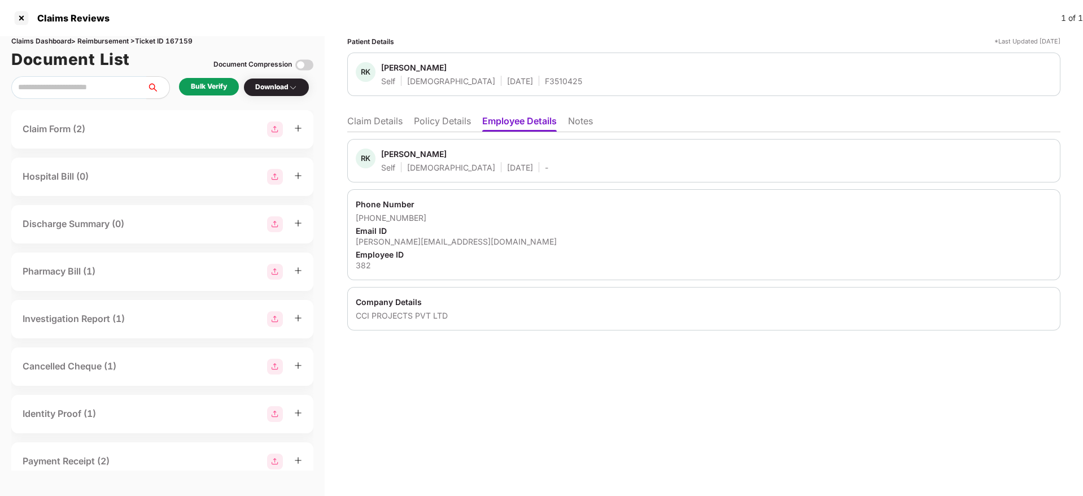
click at [462, 241] on div "[PERSON_NAME][EMAIL_ADDRESS][DOMAIN_NAME]" at bounding box center [704, 241] width 696 height 11
copy div "[PERSON_NAME][EMAIL_ADDRESS][DOMAIN_NAME]"
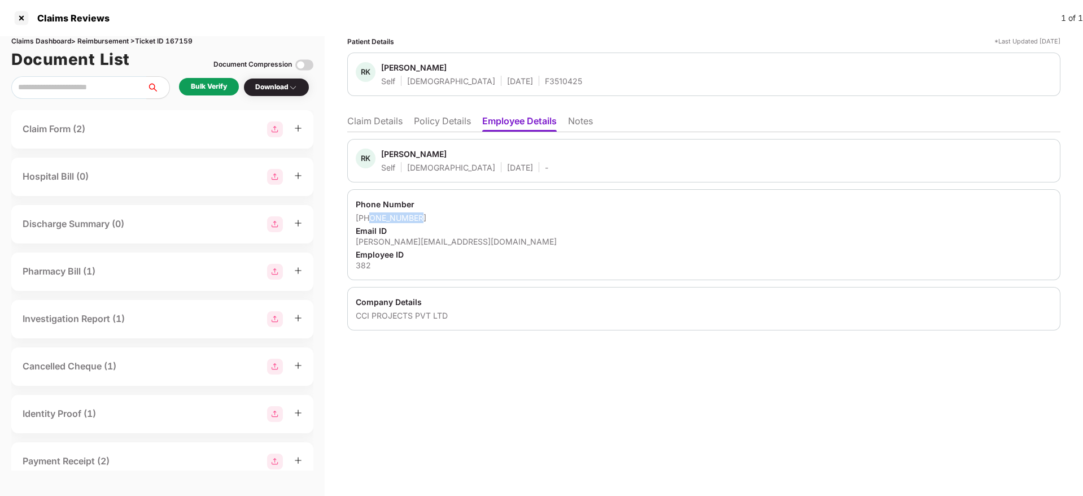
drag, startPoint x: 423, startPoint y: 215, endPoint x: 369, endPoint y: 216, distance: 53.7
click at [369, 216] on div "[PHONE_NUMBER]" at bounding box center [704, 217] width 696 height 11
click at [369, 121] on li "Claim Details" at bounding box center [374, 123] width 55 height 16
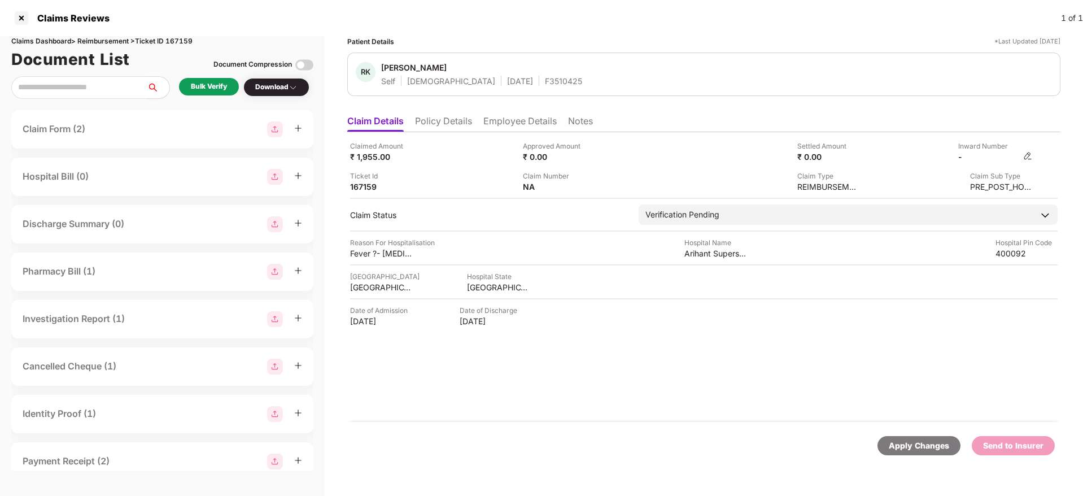
click at [1026, 155] on img at bounding box center [1027, 155] width 9 height 9
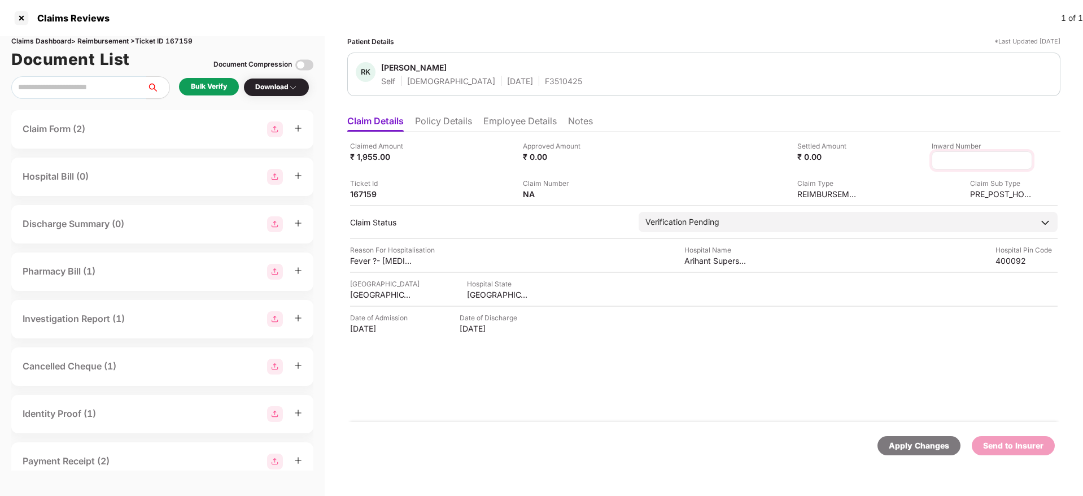
type input "**********"
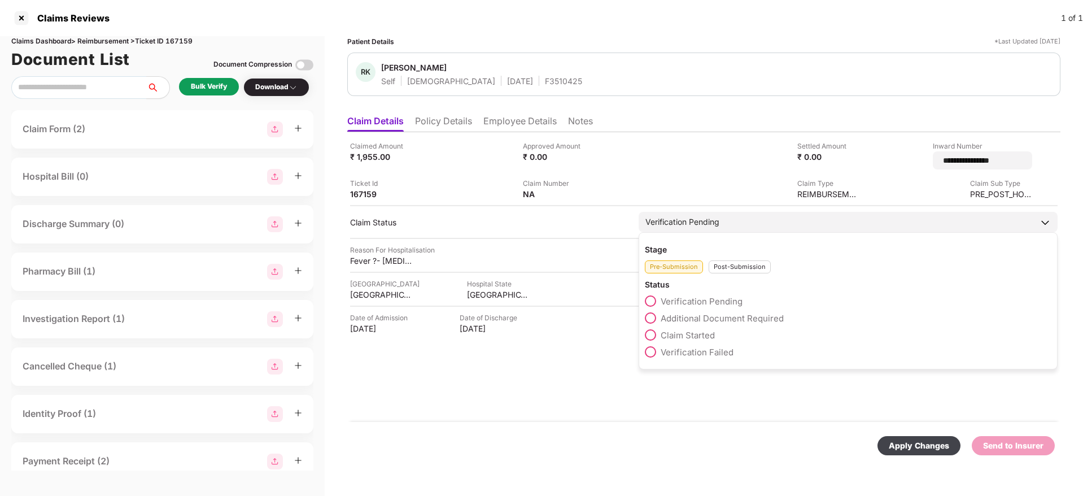
click at [753, 264] on div "Post-Submission" at bounding box center [740, 266] width 62 height 13
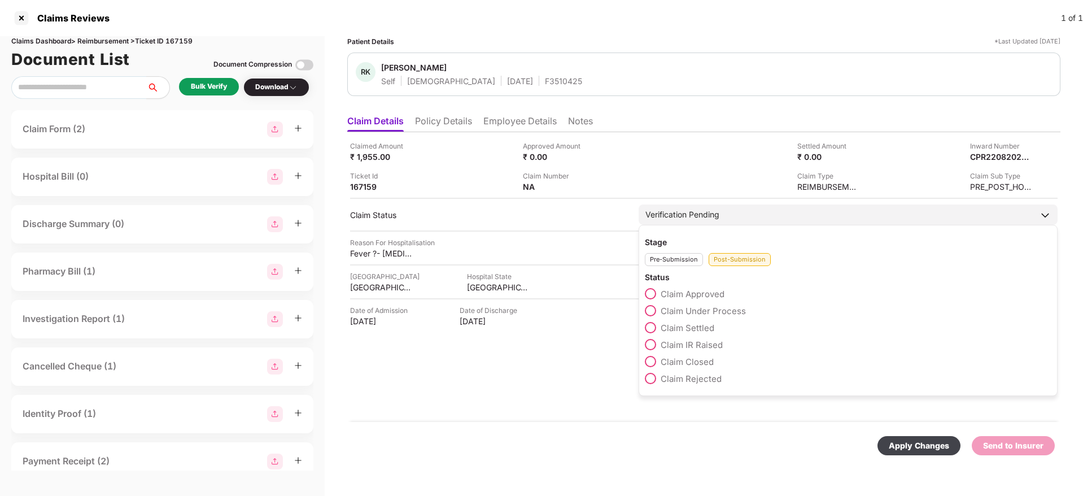
click at [711, 308] on span "Claim Under Process" at bounding box center [703, 310] width 85 height 11
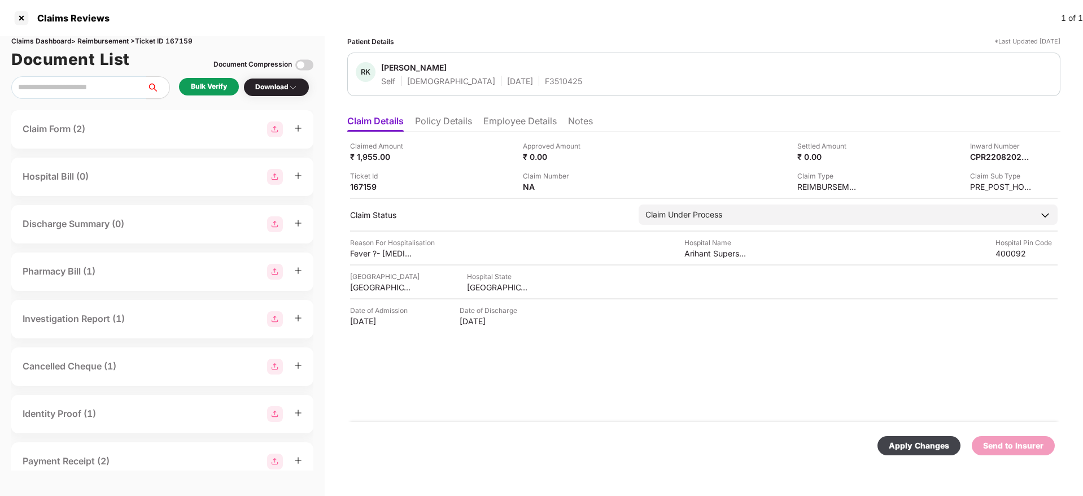
click at [925, 446] on div "Apply Changes" at bounding box center [919, 445] width 60 height 12
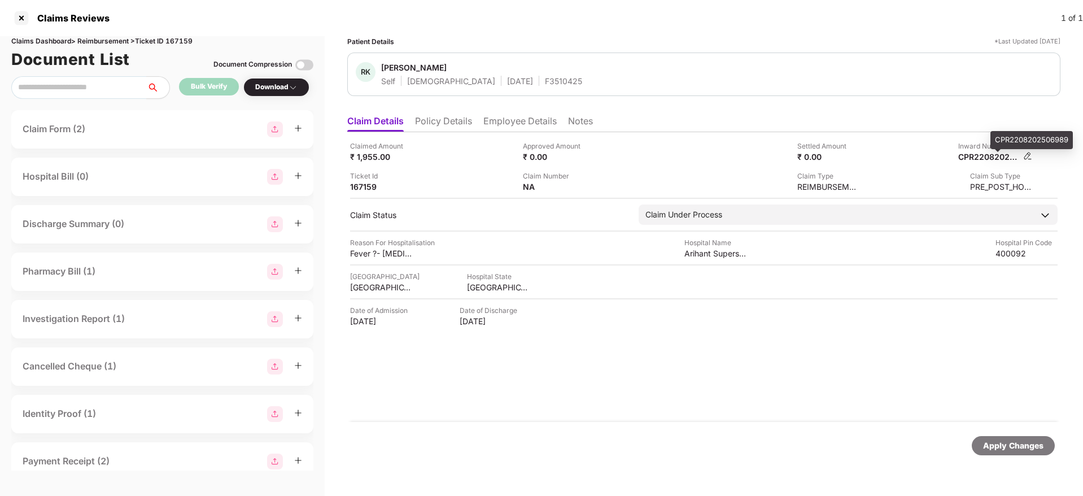
click at [979, 152] on div "CPR2208202506989" at bounding box center [989, 156] width 62 height 11
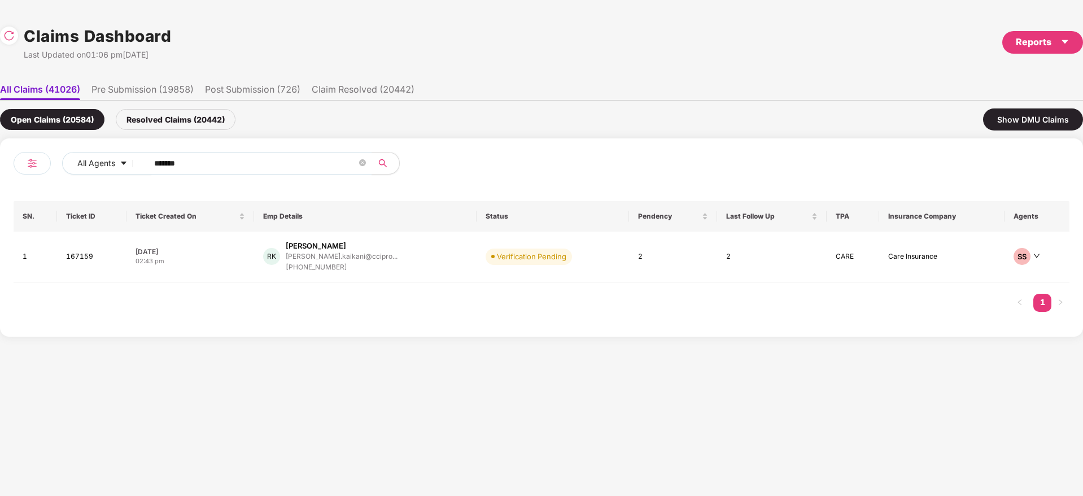
drag, startPoint x: 208, startPoint y: 160, endPoint x: 56, endPoint y: 172, distance: 152.4
click at [56, 172] on div "All Agents ******" at bounding box center [278, 168] width 528 height 32
paste input "text"
type input "******"
click at [402, 260] on div "P P M Faseel [EMAIL_ADDRESS][DOMAIN_NAME] [PHONE_NUMBER]" at bounding box center [367, 255] width 208 height 29
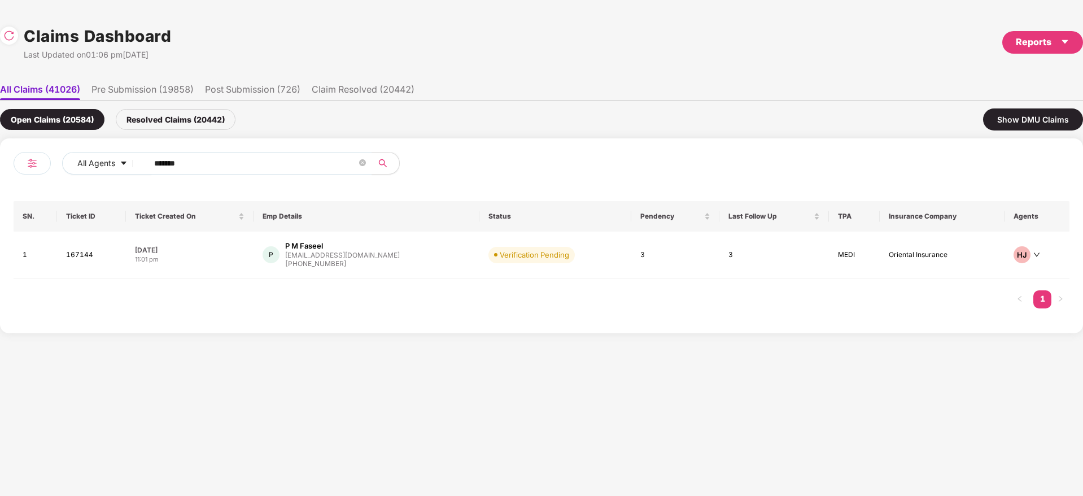
drag, startPoint x: 248, startPoint y: 154, endPoint x: 1, endPoint y: 189, distance: 249.1
click at [0, 189] on div "All Agents ****** SN. Ticket ID Ticket Created On Emp Details Status Pendency L…" at bounding box center [541, 235] width 1083 height 195
paste input "text"
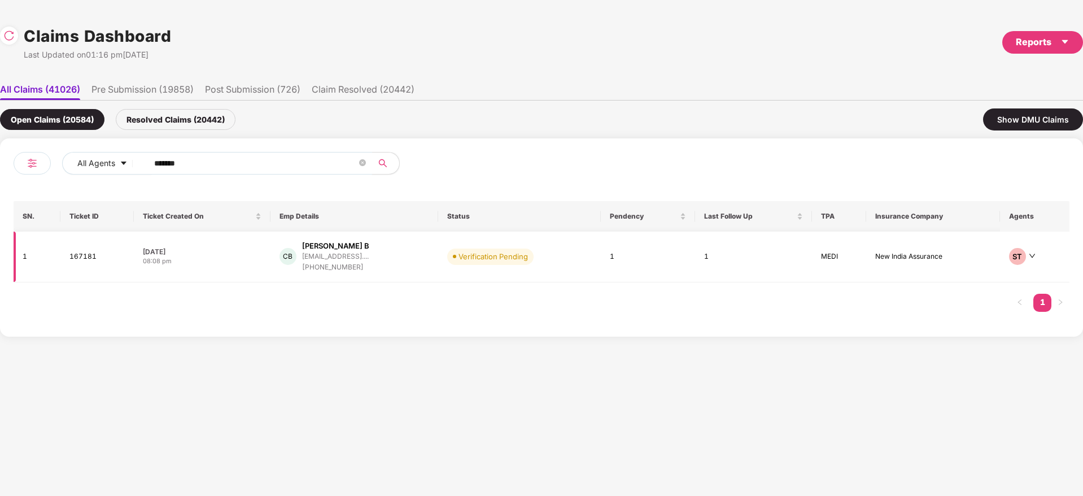
type input "******"
click at [403, 262] on div "[PERSON_NAME] B [EMAIL_ADDRESS].... [PHONE_NUMBER]" at bounding box center [355, 257] width 150 height 32
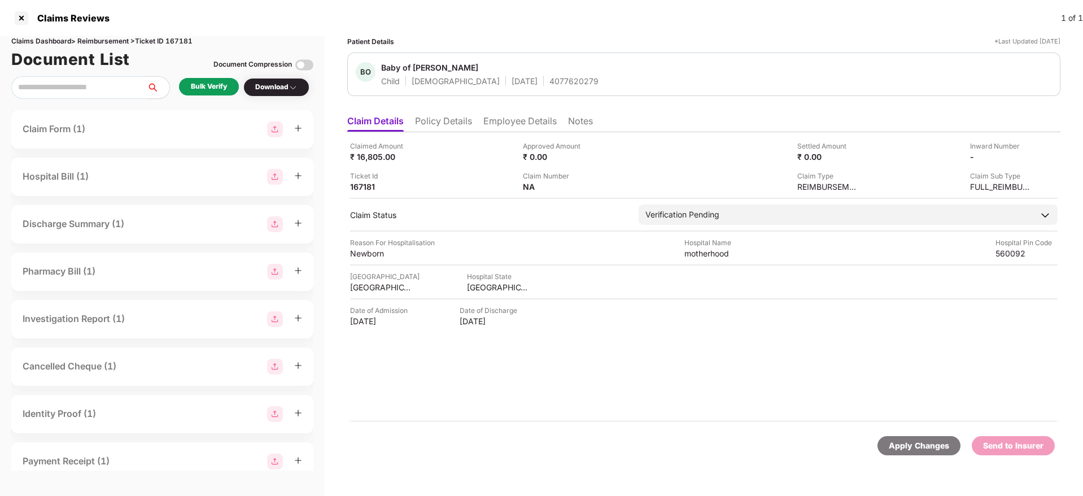
click at [216, 87] on div "Bulk Verify" at bounding box center [209, 86] width 36 height 11
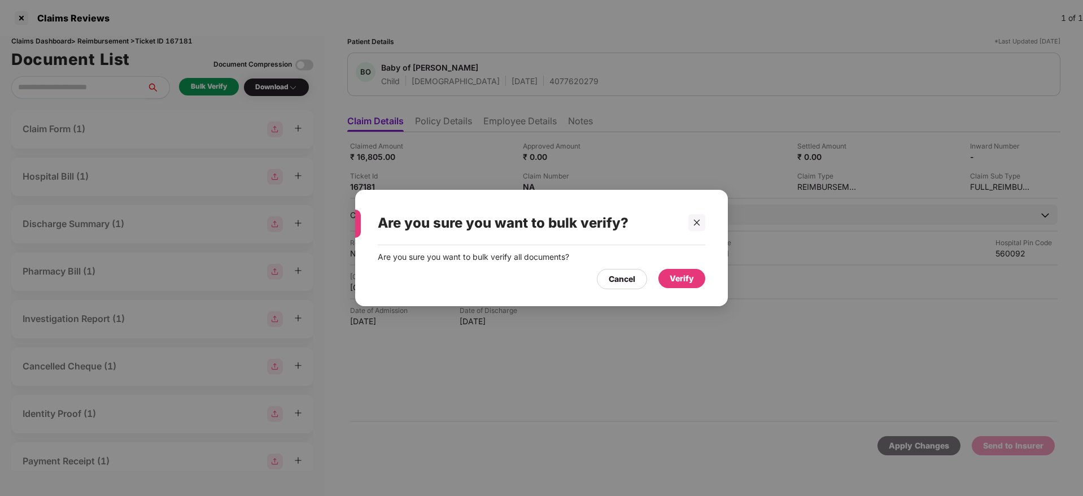
click at [689, 279] on div "Verify" at bounding box center [682, 278] width 24 height 12
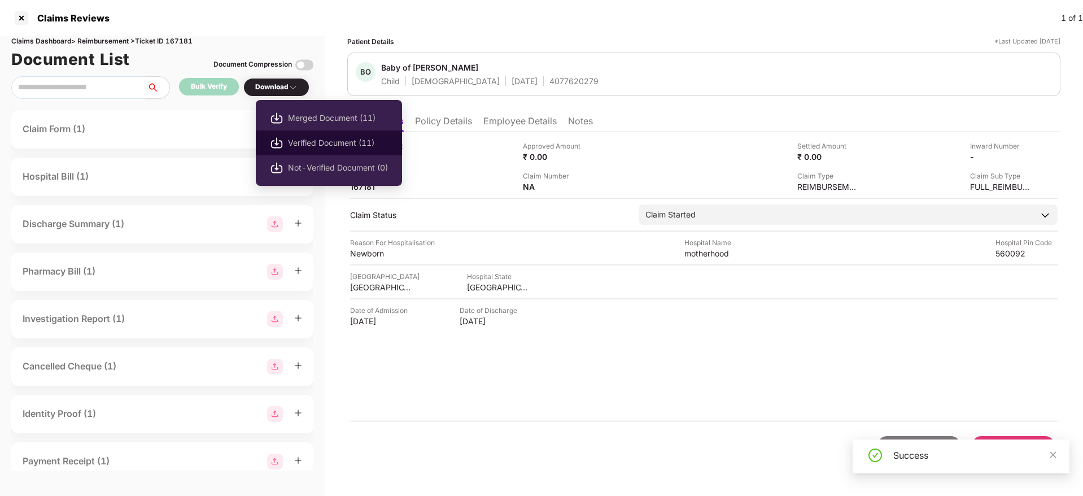
click at [326, 142] on span "Verified Document (11)" at bounding box center [338, 143] width 100 height 12
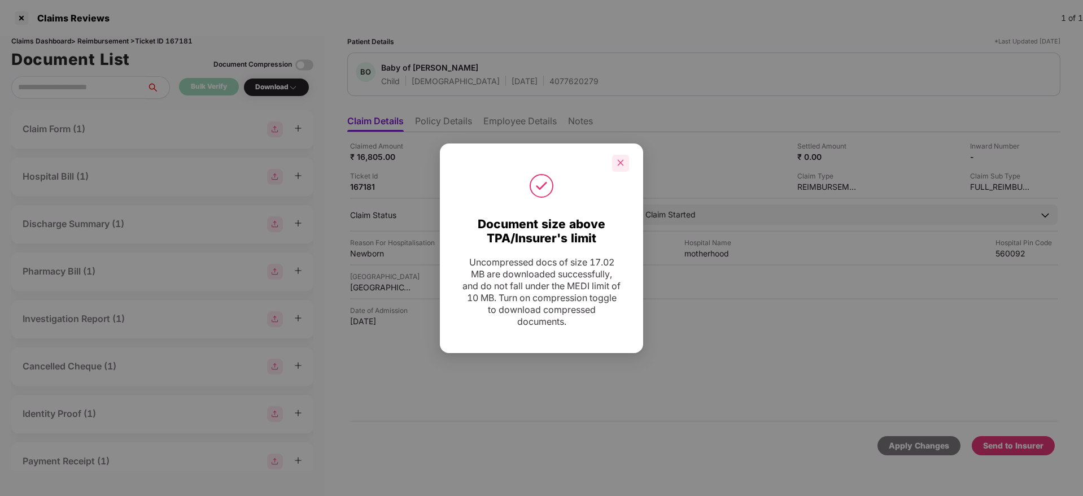
click at [622, 164] on icon "close" at bounding box center [621, 163] width 6 height 6
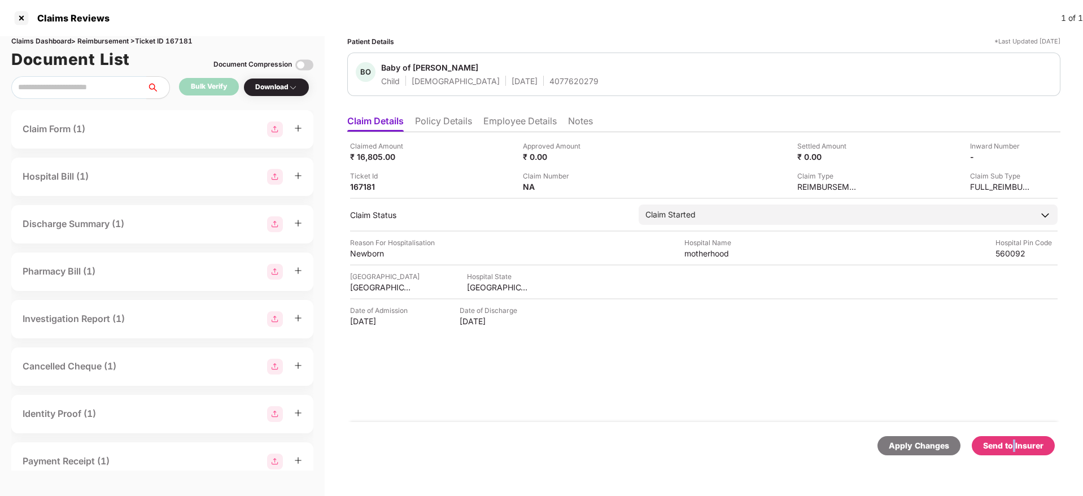
click at [1016, 445] on div "Send to Insurer" at bounding box center [1013, 445] width 60 height 12
click at [1042, 442] on div "Send to Insurer" at bounding box center [1013, 445] width 60 height 12
click at [1024, 440] on div "Send to Insurer" at bounding box center [1013, 445] width 60 height 12
drag, startPoint x: 819, startPoint y: 420, endPoint x: 777, endPoint y: 436, distance: 44.7
click at [819, 420] on div "Claimed Amount ₹ 16,805.00 Approved Amount ₹ 0.00 Settled Amount ₹ 0.00 Inward …" at bounding box center [703, 277] width 713 height 290
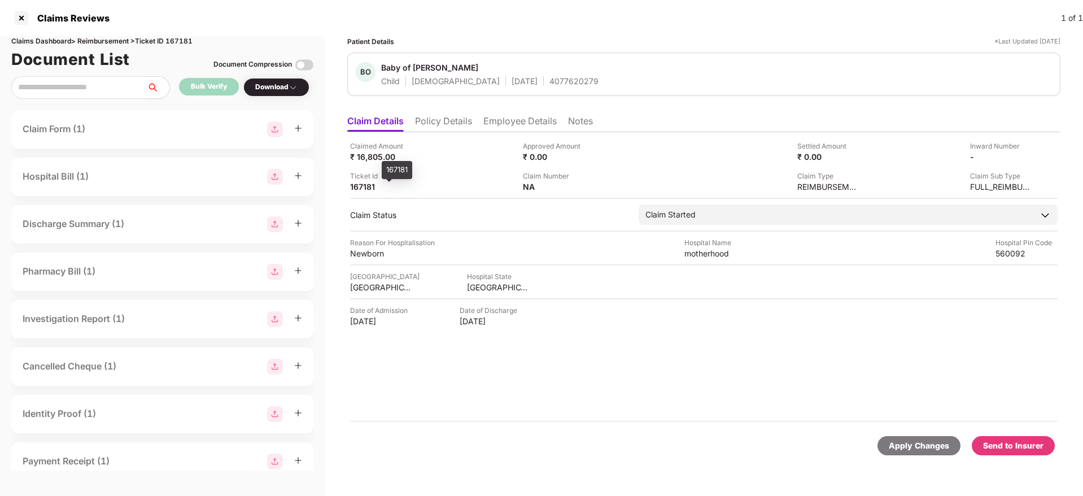
click at [364, 188] on div "167181" at bounding box center [381, 186] width 62 height 11
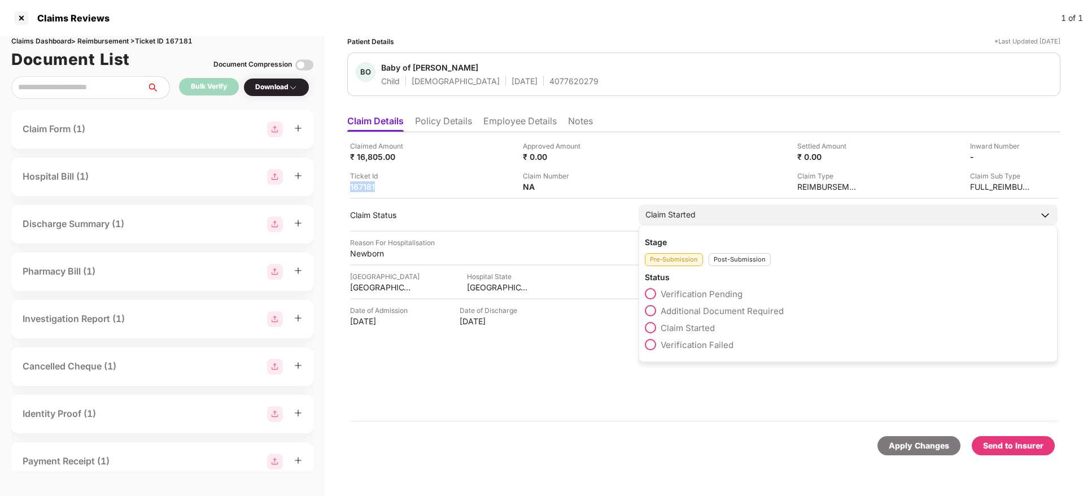
click at [699, 296] on span "Verification Pending" at bounding box center [702, 294] width 82 height 11
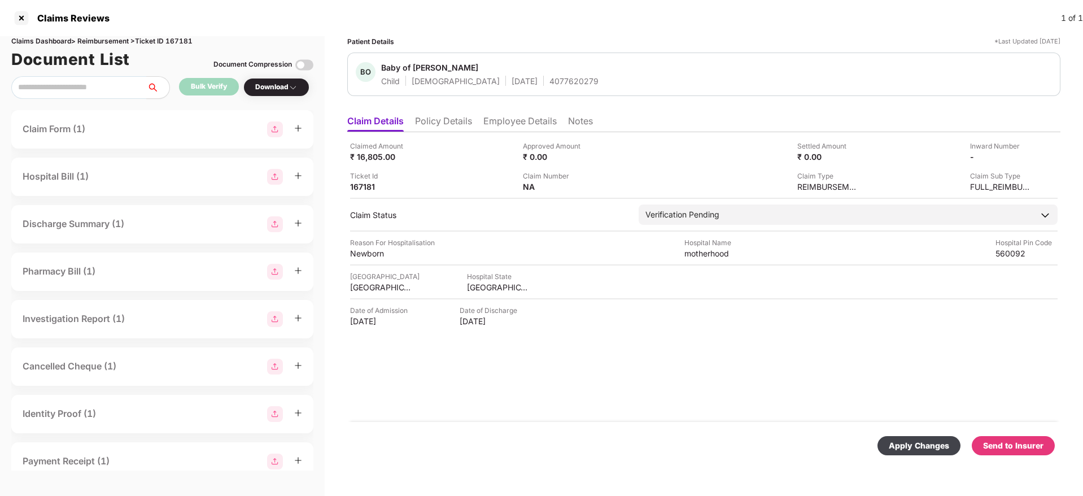
click at [913, 447] on div "Apply Changes" at bounding box center [919, 445] width 60 height 12
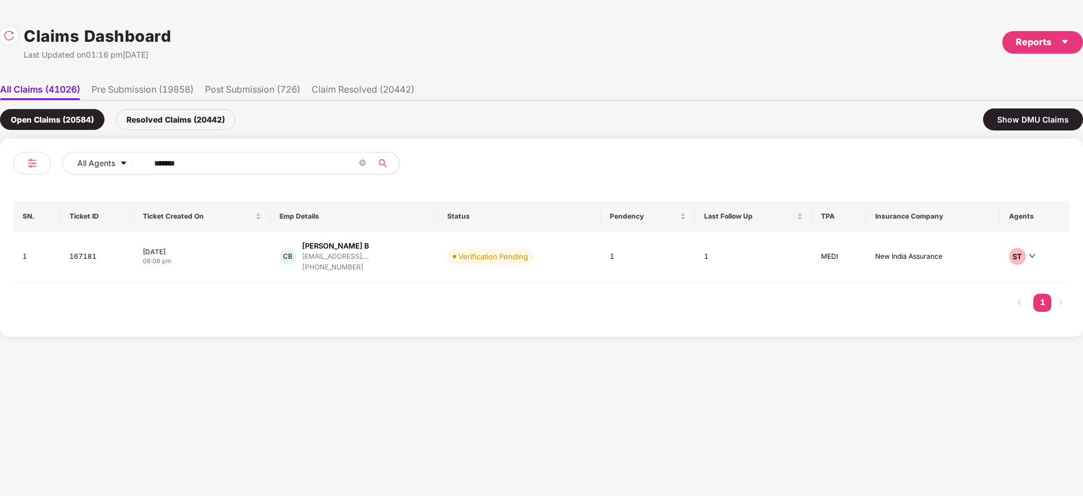
drag, startPoint x: 203, startPoint y: 168, endPoint x: 94, endPoint y: 177, distance: 109.4
click at [94, 177] on div "All Agents ******" at bounding box center [278, 168] width 528 height 32
paste input "text"
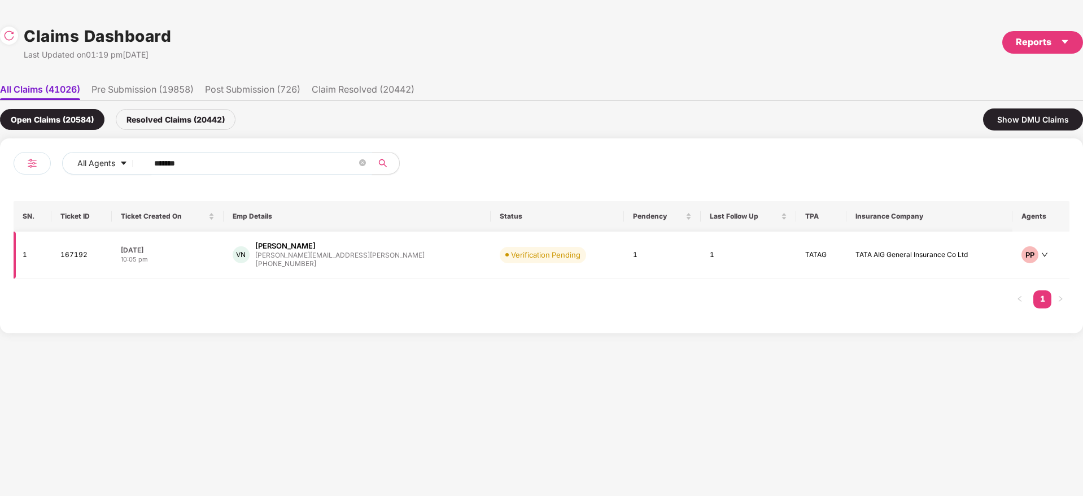
type input "******"
click at [399, 267] on td "VN Vivek Nair vivek.nair@gnani.ai +919322939393" at bounding box center [358, 255] width 268 height 47
drag, startPoint x: 195, startPoint y: 161, endPoint x: 30, endPoint y: 180, distance: 166.0
click at [37, 180] on div "All Agents ******" at bounding box center [278, 168] width 528 height 32
paste input "text"
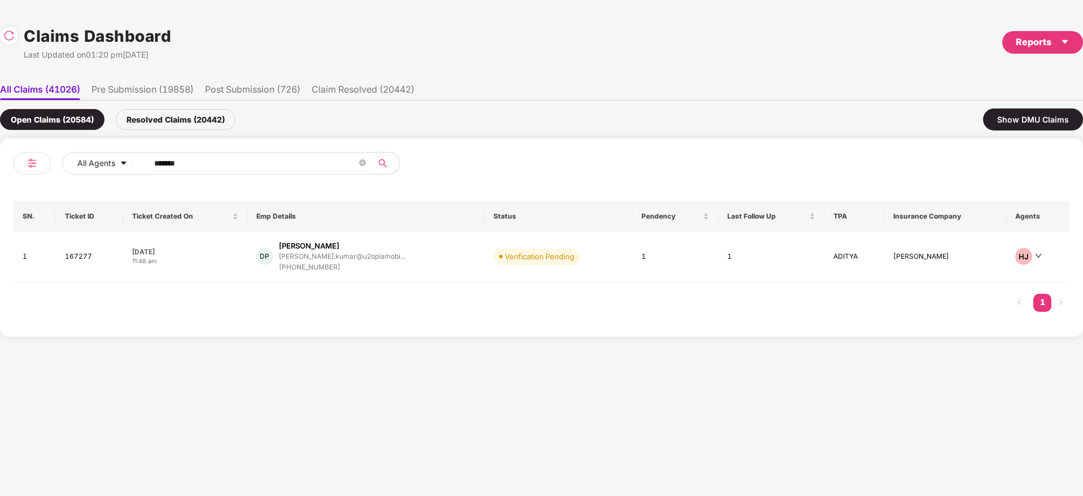
drag, startPoint x: 226, startPoint y: 169, endPoint x: 48, endPoint y: 194, distance: 179.5
click at [48, 194] on div "All Agents ****** SN. Ticket ID Ticket Created On Emp Details Status Pendency L…" at bounding box center [542, 237] width 1056 height 171
paste input "text"
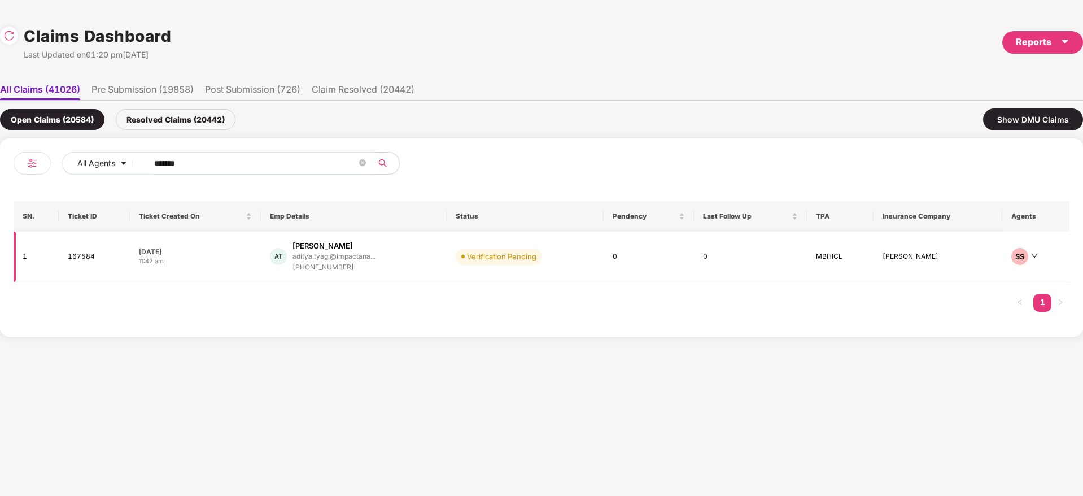
type input "******"
click at [415, 271] on div "AT Aditya Tyagi aditya.tyagi@impactana... +918002814731" at bounding box center [354, 257] width 168 height 32
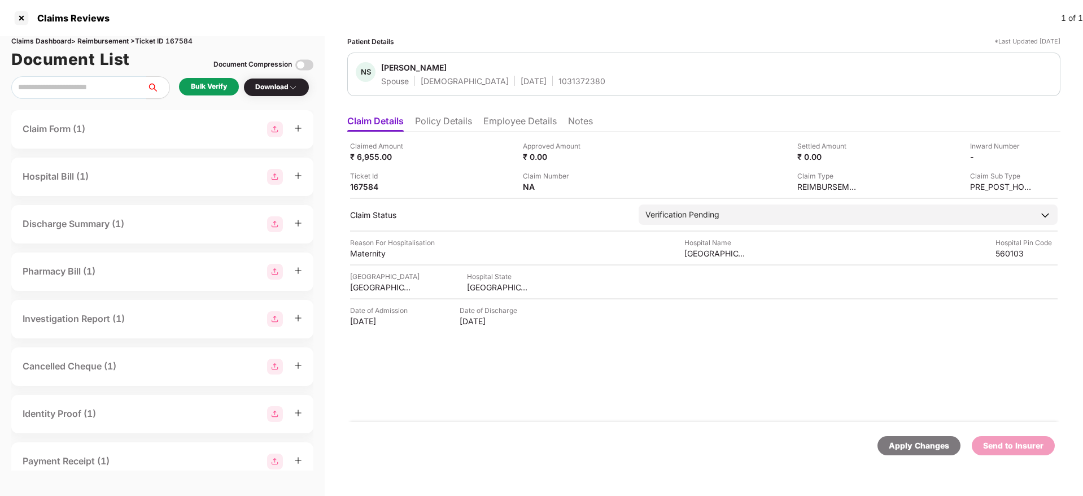
click at [558, 82] on div "1031372380" at bounding box center [581, 81] width 47 height 11
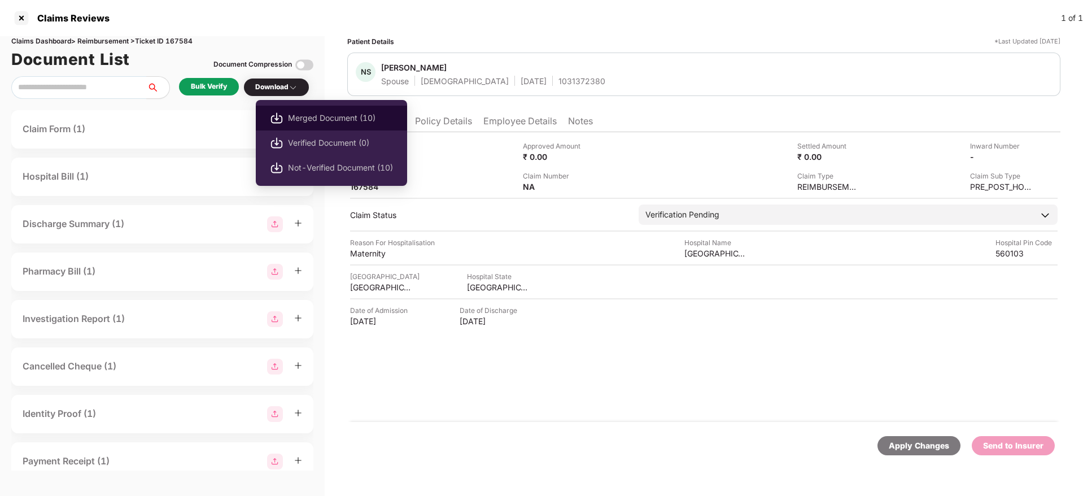
click at [325, 117] on span "Merged Document (10)" at bounding box center [340, 118] width 105 height 12
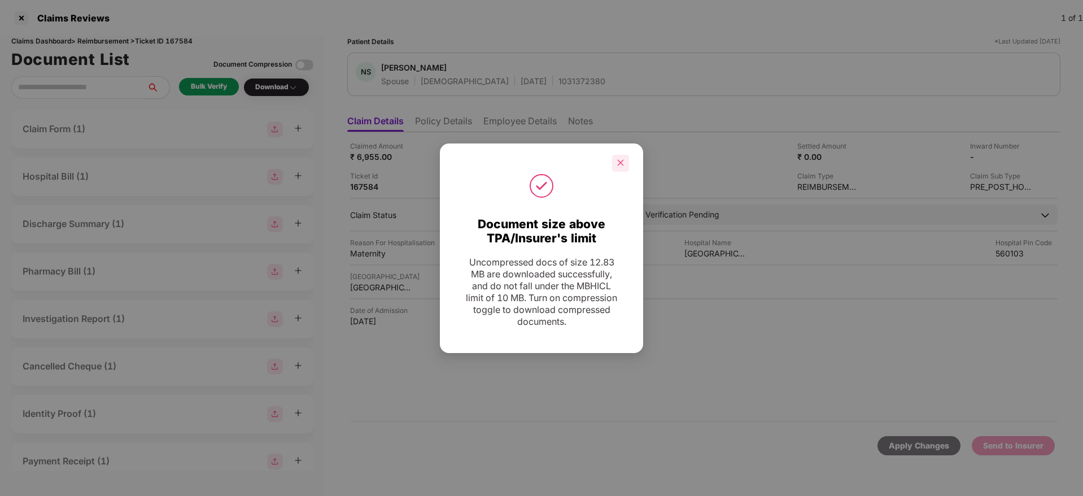
click at [622, 163] on icon "close" at bounding box center [621, 163] width 6 height 6
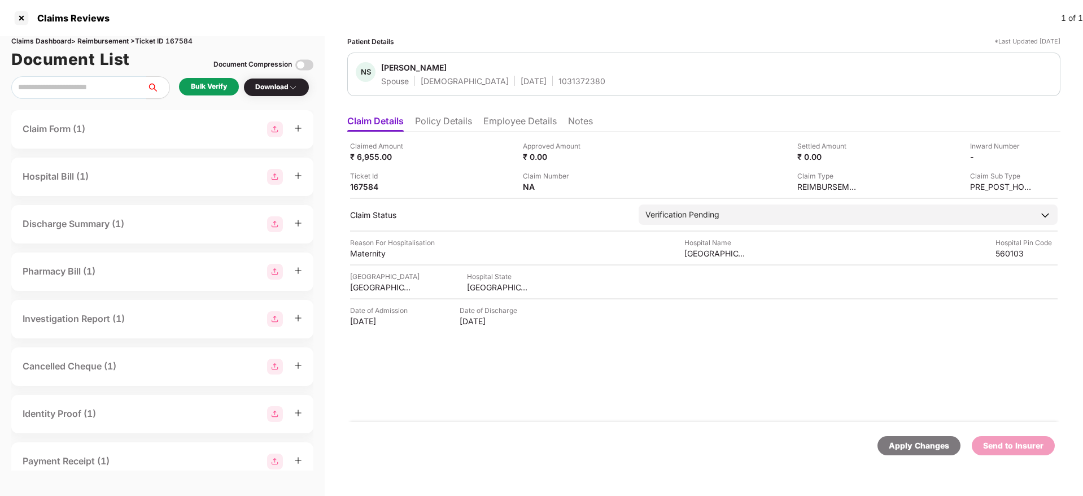
click at [503, 124] on li "Employee Details" at bounding box center [519, 123] width 73 height 16
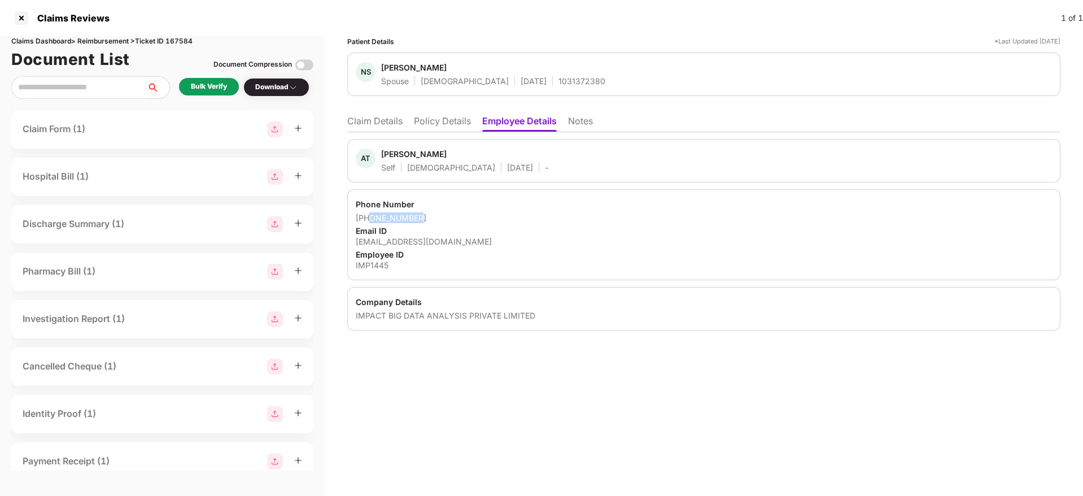
drag, startPoint x: 422, startPoint y: 220, endPoint x: 371, endPoint y: 219, distance: 51.4
click at [371, 219] on div "+918002814731" at bounding box center [704, 217] width 696 height 11
click at [447, 238] on div "aditya.tyagi@impactanalytics.co" at bounding box center [704, 241] width 696 height 11
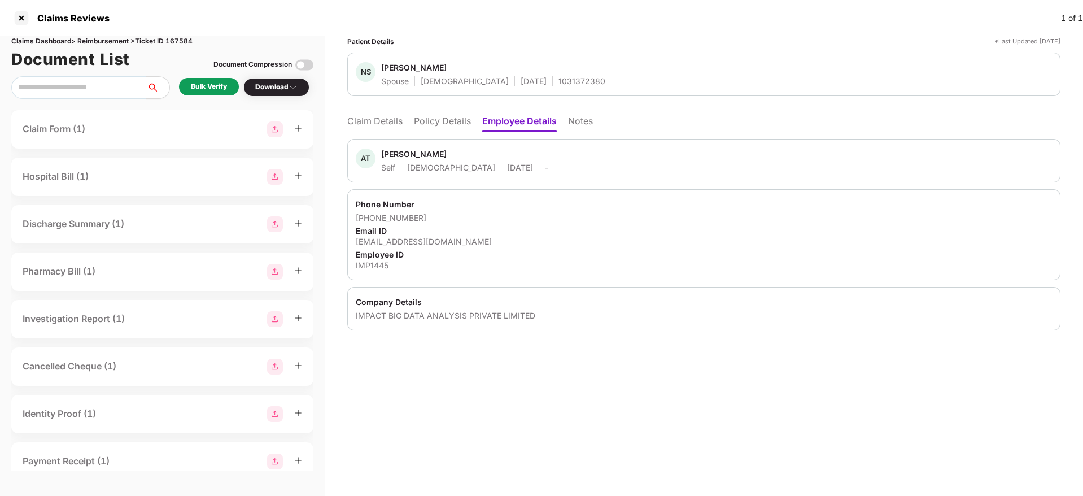
click at [377, 117] on li "Claim Details" at bounding box center [374, 123] width 55 height 16
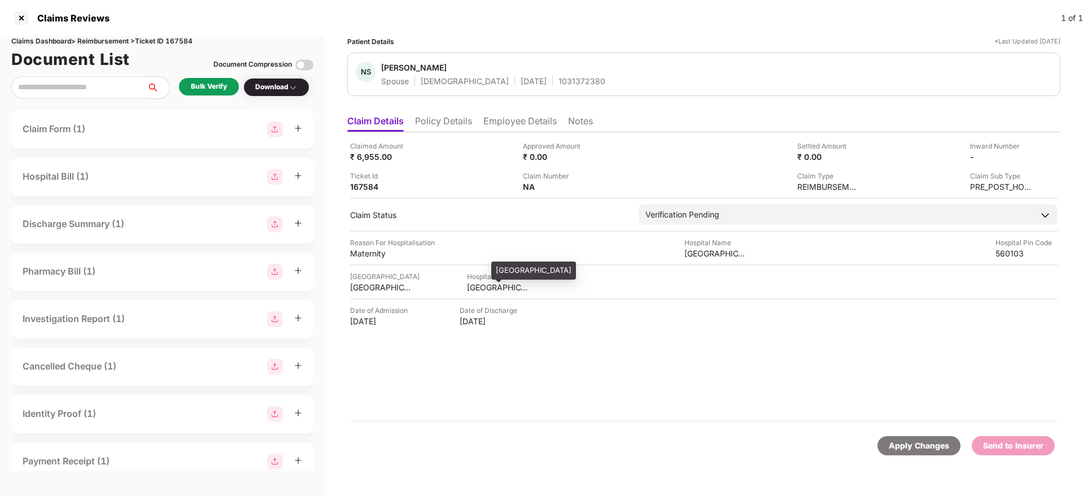
click at [486, 289] on div "KARNATAKA" at bounding box center [498, 287] width 62 height 11
click at [374, 292] on div "Claimed Amount ₹ 6,955.00 Approved Amount ₹ 0.00 Settled Amount ₹ 0.00 Inward N…" at bounding box center [703, 277] width 713 height 290
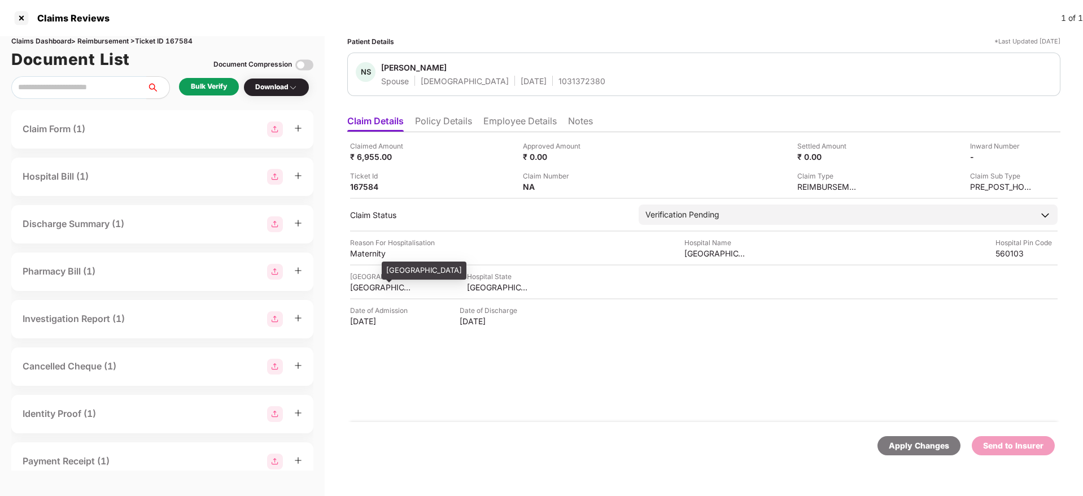
click at [373, 290] on div "BANGALORE" at bounding box center [381, 287] width 62 height 11
click at [373, 288] on div "BANGALORE" at bounding box center [381, 287] width 62 height 11
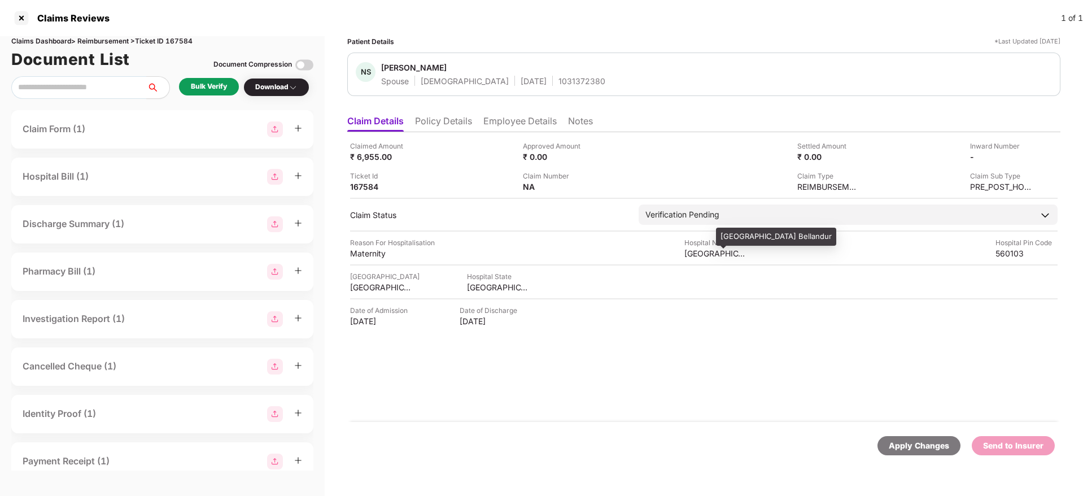
click at [705, 248] on div "Cloudnine Hospital Bellandur" at bounding box center [715, 253] width 62 height 11
click at [1028, 154] on img at bounding box center [1027, 155] width 9 height 9
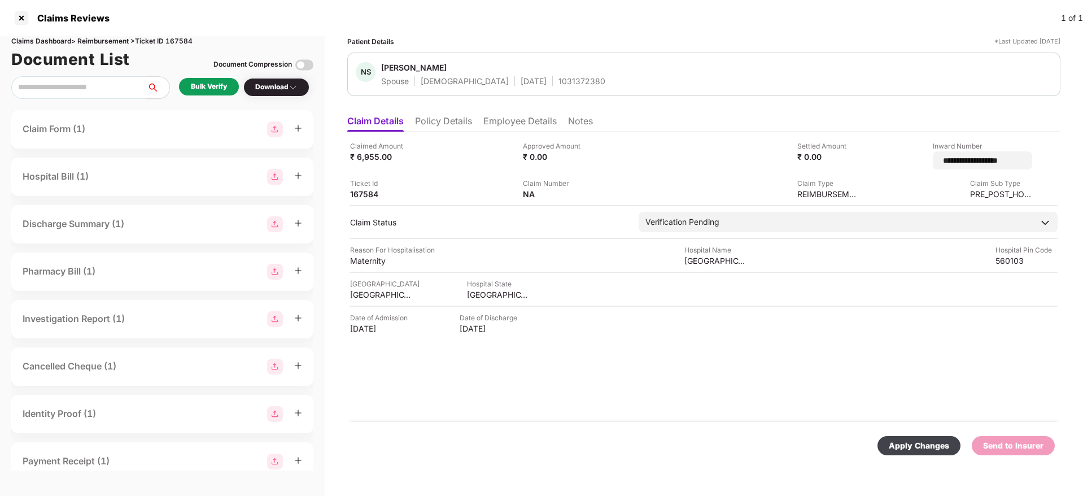
type input "**********"
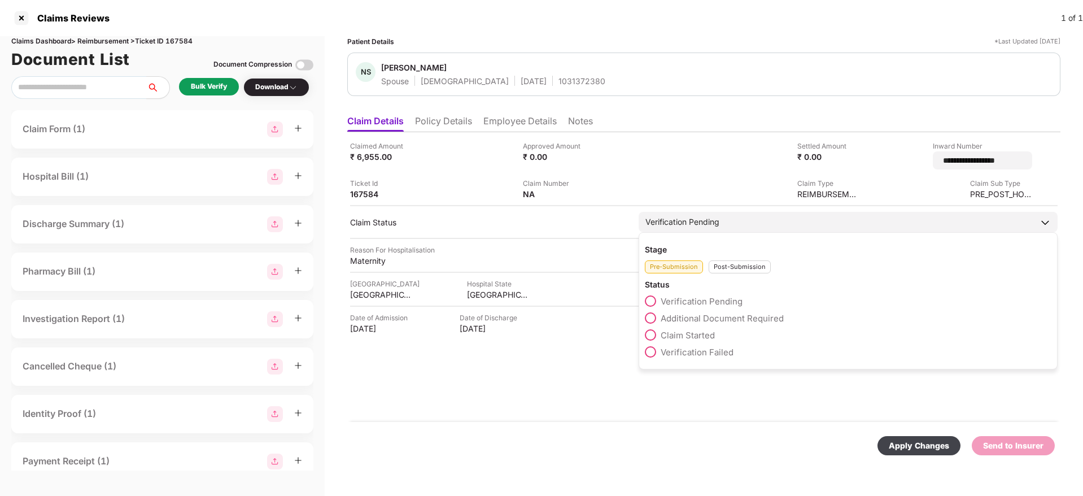
click at [750, 263] on div "Post-Submission" at bounding box center [740, 266] width 62 height 13
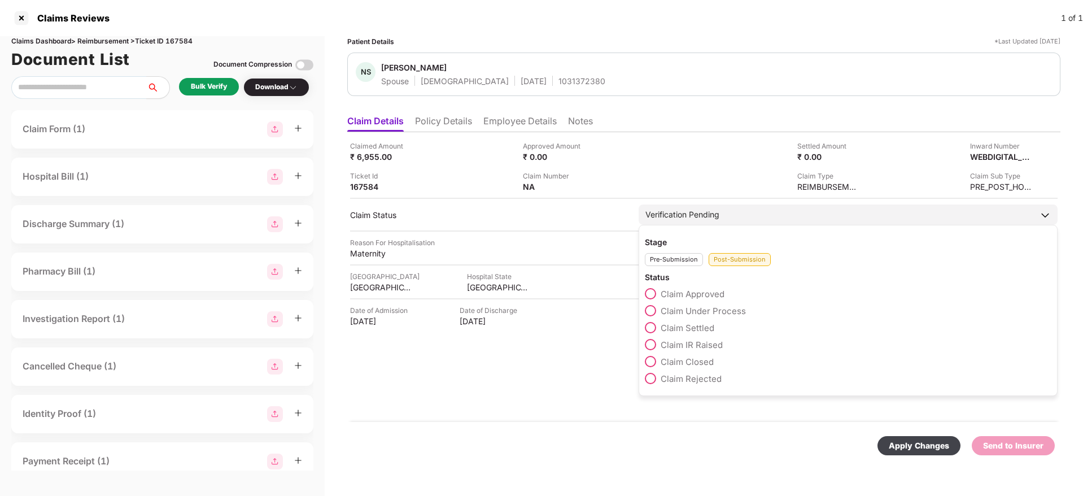
click at [725, 309] on span "Claim Under Process" at bounding box center [703, 310] width 85 height 11
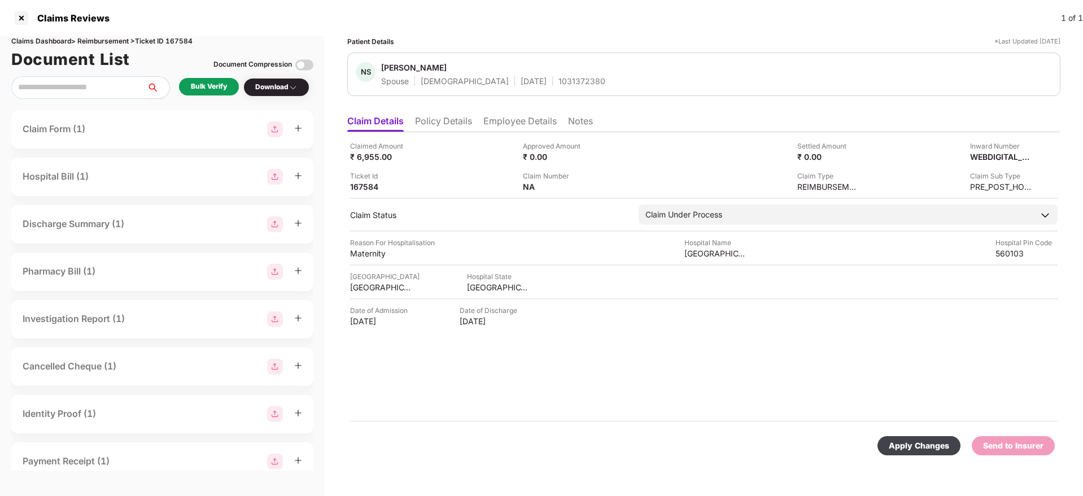
click at [908, 447] on div "Apply Changes" at bounding box center [919, 445] width 60 height 12
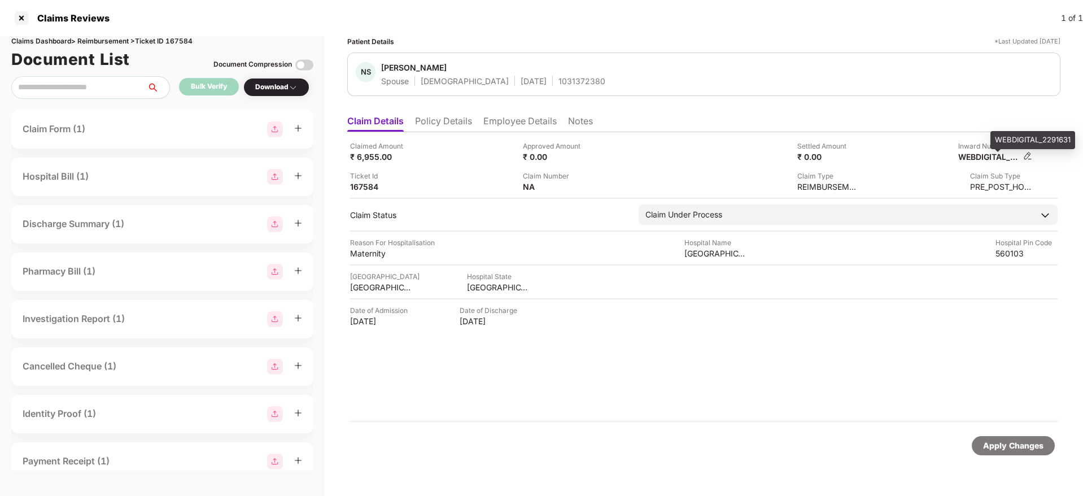
click at [984, 158] on div "WEBDIGITAL_2291631" at bounding box center [989, 156] width 62 height 11
click at [558, 81] on div "1031372380" at bounding box center [581, 81] width 47 height 11
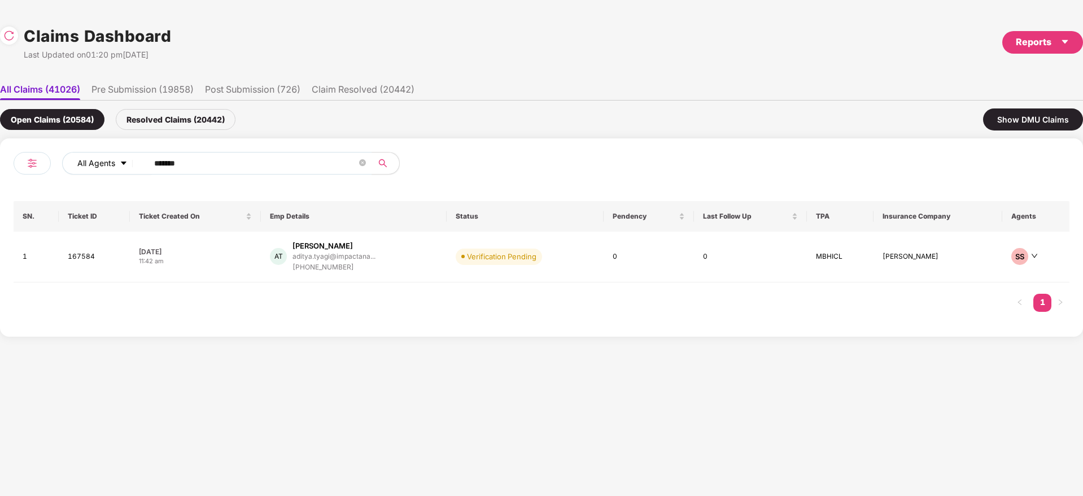
drag, startPoint x: 199, startPoint y: 154, endPoint x: 93, endPoint y: 169, distance: 107.2
click at [93, 169] on div "All Agents ******" at bounding box center [379, 163] width 634 height 23
drag, startPoint x: 226, startPoint y: 167, endPoint x: 119, endPoint y: 173, distance: 107.4
click at [118, 173] on div "All Agents ******" at bounding box center [379, 163] width 634 height 23
paste input "text"
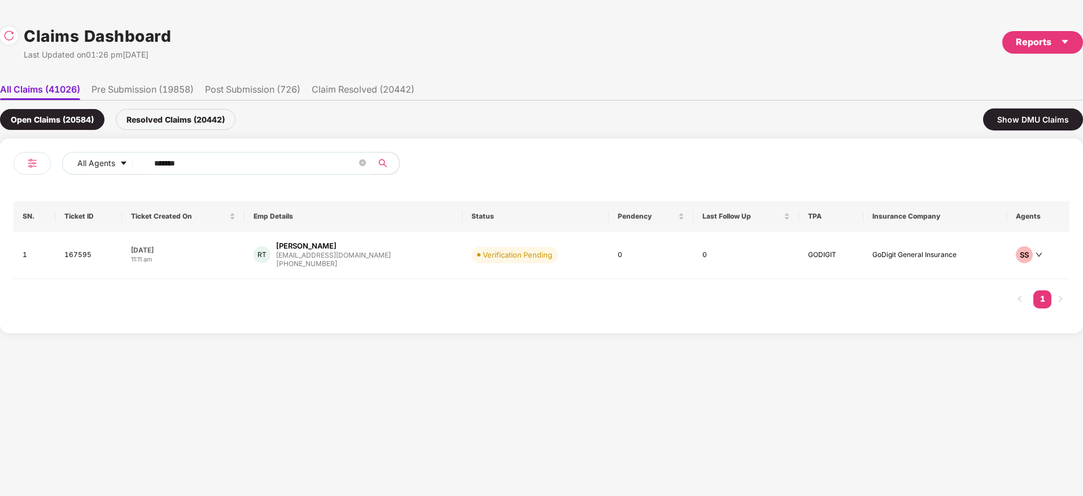
drag, startPoint x: 237, startPoint y: 168, endPoint x: 0, endPoint y: 199, distance: 239.2
click at [0, 199] on div "All Agents ****** SN. Ticket ID Ticket Created On Emp Details Status Pendency L…" at bounding box center [541, 235] width 1083 height 195
paste input "text"
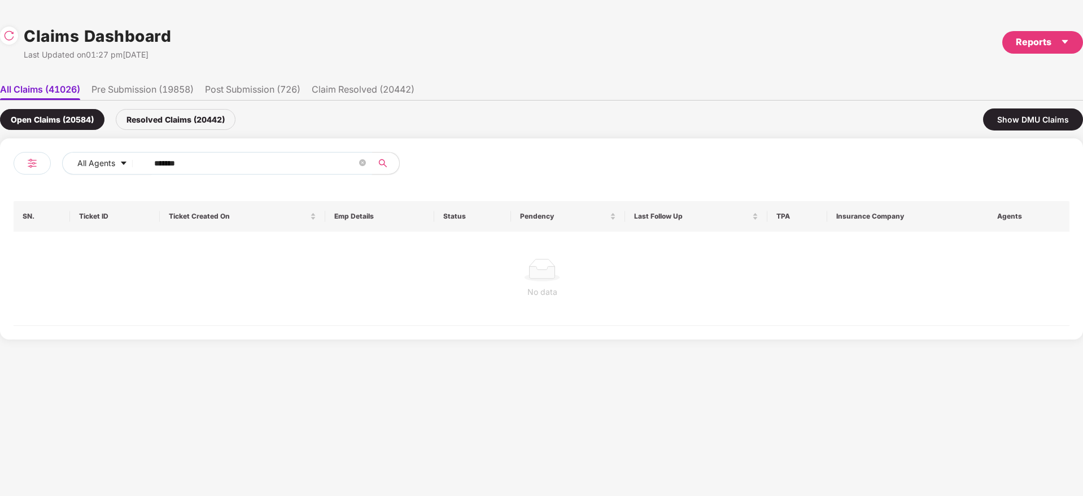
click at [188, 115] on div "Resolved Claims (20442)" at bounding box center [176, 119] width 120 height 21
click at [77, 121] on div "Open Claims (20584)" at bounding box center [52, 119] width 104 height 21
drag, startPoint x: 217, startPoint y: 163, endPoint x: 0, endPoint y: 174, distance: 217.1
click at [0, 174] on div "All Agents ****** SN. Ticket ID Ticket Created On Emp Details Status Pendency L…" at bounding box center [541, 238] width 1083 height 201
paste input "text"
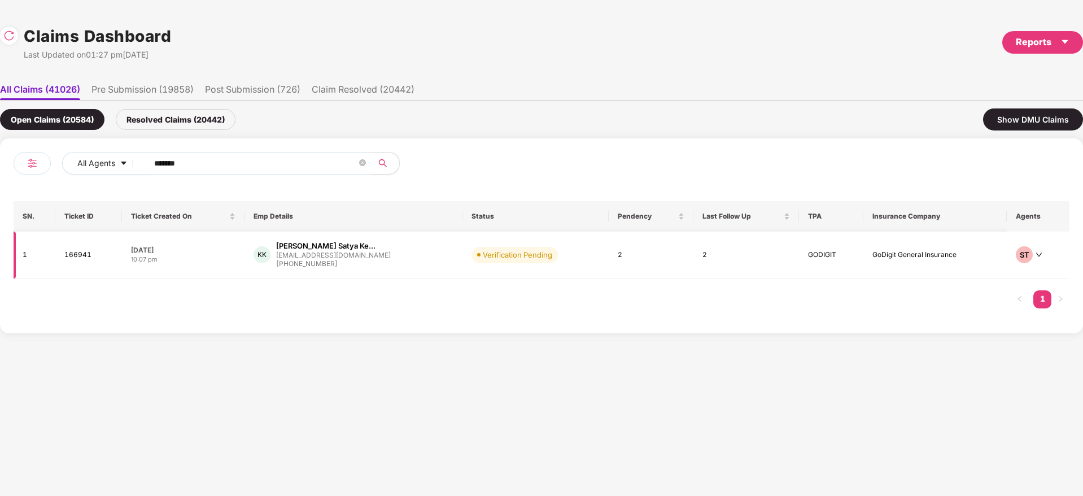
type input "******"
click at [378, 263] on div "KK Kopparthi K V Satya Ke... mrkeerthi11@gmail.com +917396073737" at bounding box center [353, 255] width 199 height 29
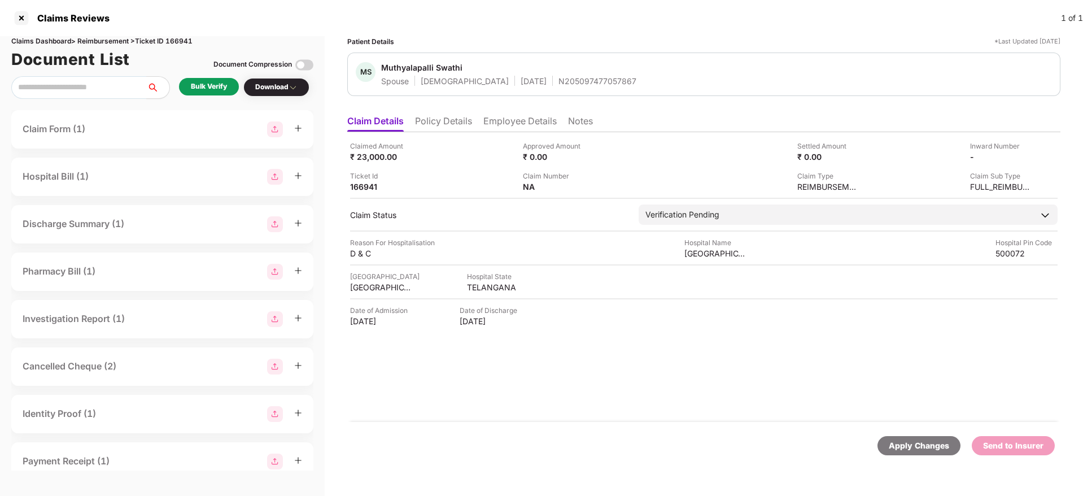
click at [505, 405] on div "Claimed Amount ₹ 23,000.00 Approved Amount ₹ 0.00 Settled Amount ₹ 0.00 Inward …" at bounding box center [703, 277] width 713 height 290
click at [453, 117] on li "Policy Details" at bounding box center [443, 123] width 57 height 16
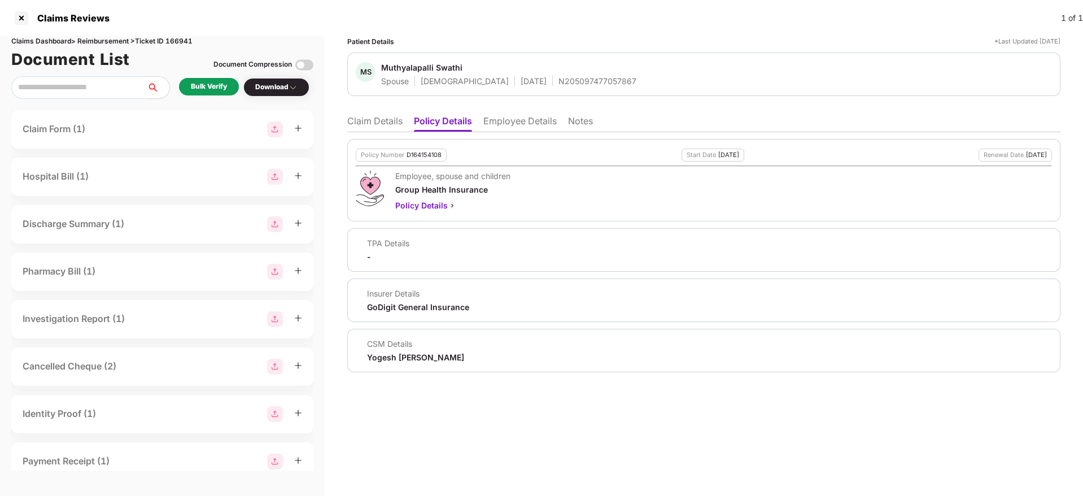
click at [415, 156] on div "D164154108" at bounding box center [424, 154] width 35 height 7
click at [558, 81] on div "N205097477057867" at bounding box center [597, 81] width 78 height 11
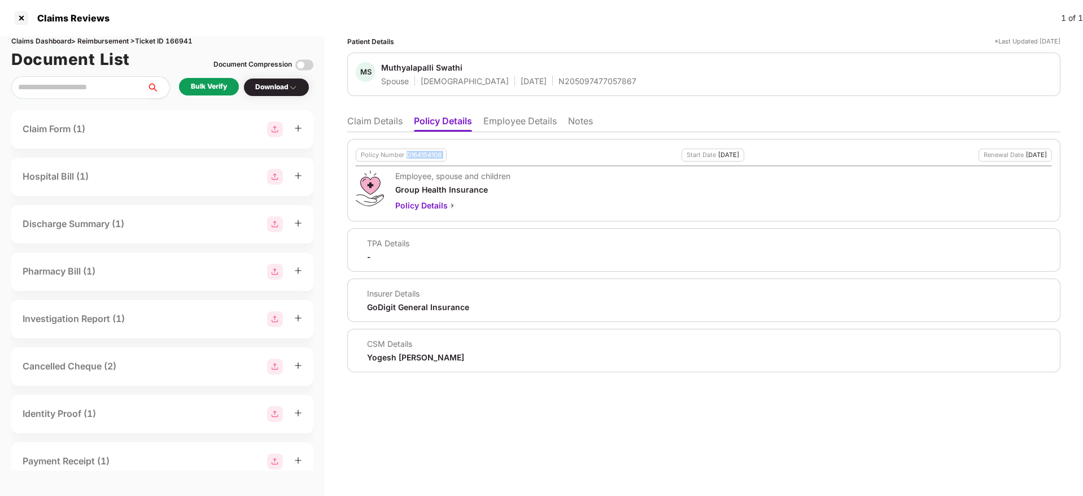
click at [558, 81] on div "N205097477057867" at bounding box center [597, 81] width 78 height 11
click at [377, 124] on li "Claim Details" at bounding box center [374, 123] width 55 height 16
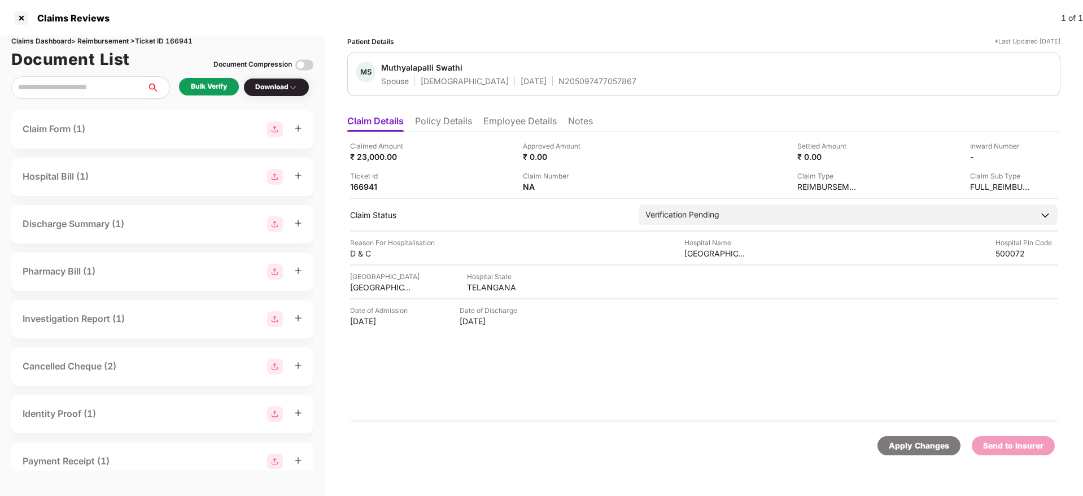
click at [494, 125] on li "Employee Details" at bounding box center [519, 123] width 73 height 16
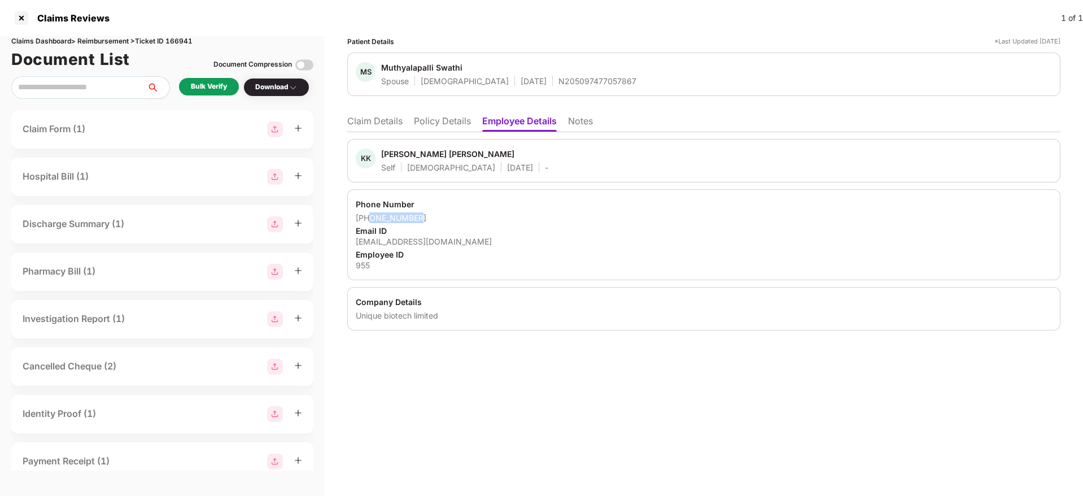
drag, startPoint x: 426, startPoint y: 218, endPoint x: 411, endPoint y: 220, distance: 14.9
click at [370, 221] on div "+917396073737" at bounding box center [704, 217] width 696 height 11
click at [401, 241] on div "mrkeerthi11@gmail.com" at bounding box center [704, 241] width 696 height 11
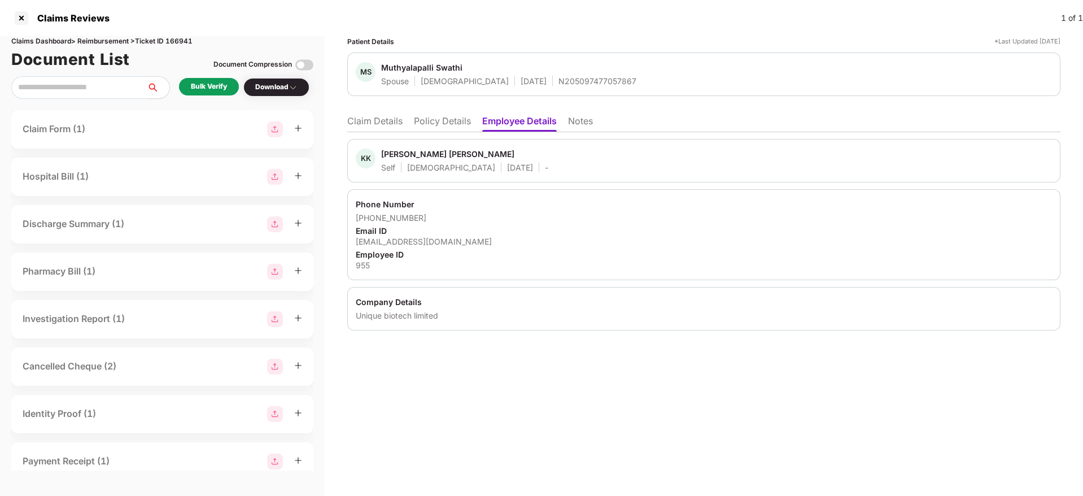
click at [395, 120] on li "Claim Details" at bounding box center [374, 123] width 55 height 16
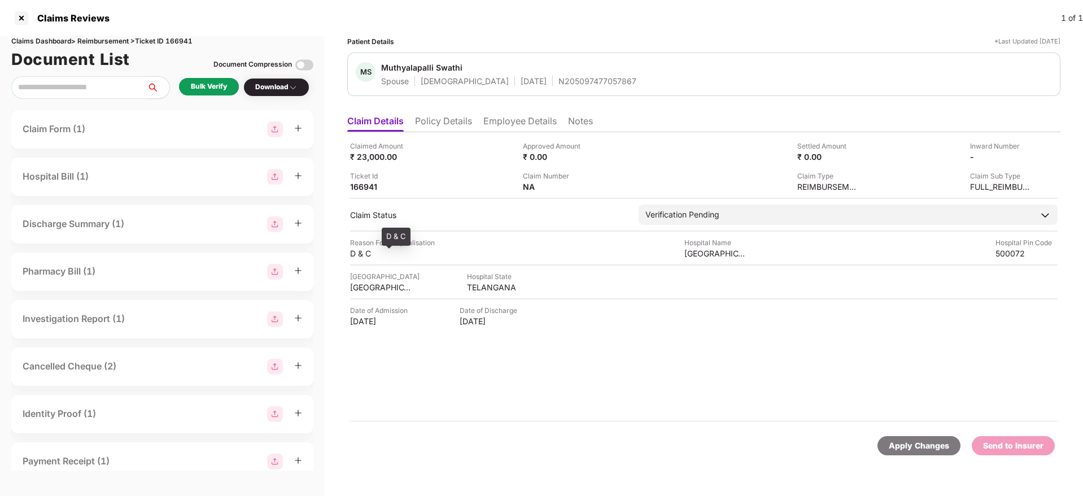
click at [361, 251] on div "D & C" at bounding box center [381, 253] width 62 height 11
click at [696, 256] on div "sudha hospital" at bounding box center [715, 253] width 62 height 11
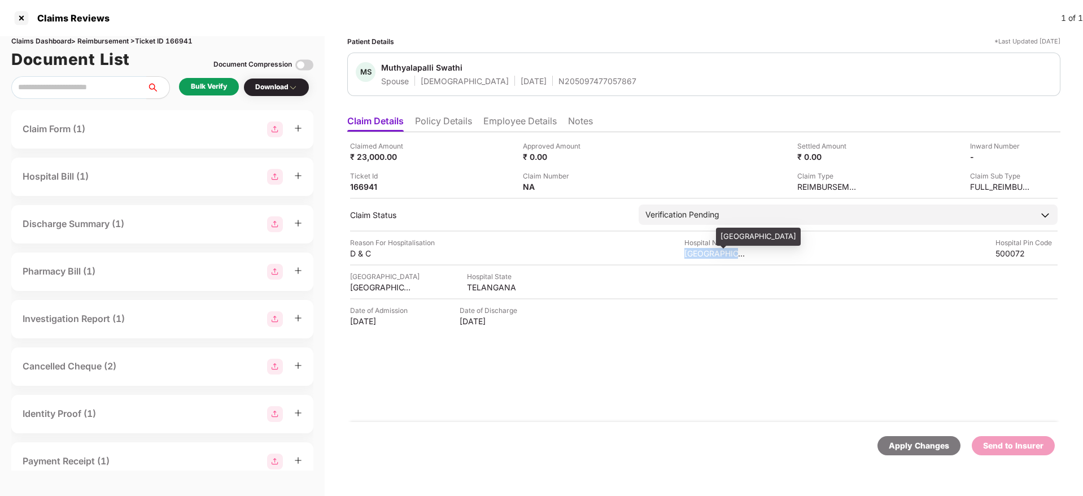
click at [696, 256] on div "sudha hospital" at bounding box center [715, 253] width 62 height 11
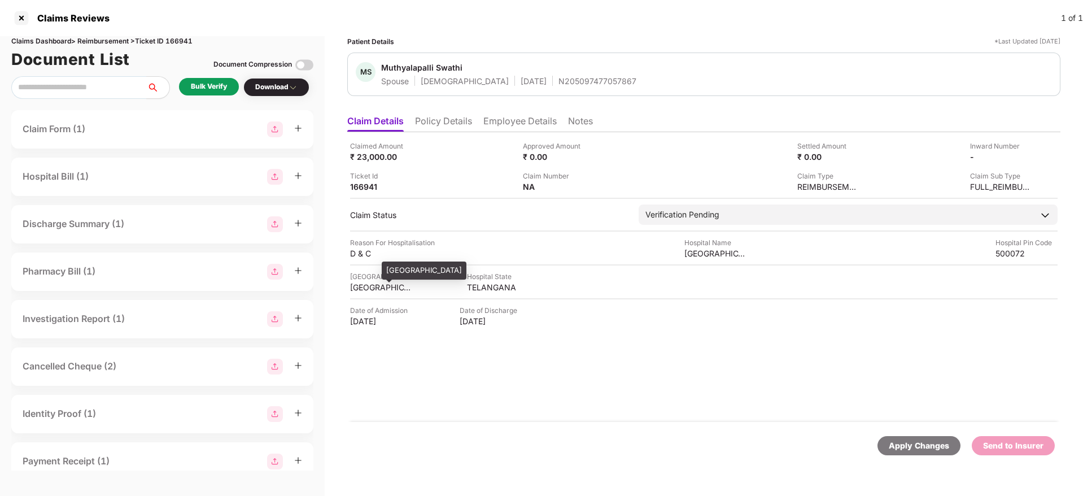
click at [385, 287] on div "HYDERABAD" at bounding box center [381, 287] width 62 height 11
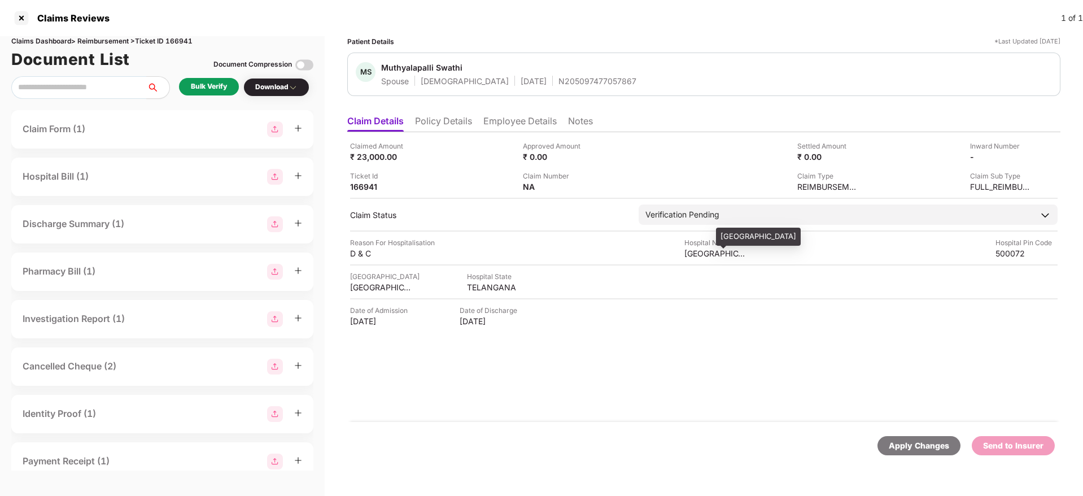
click at [695, 257] on div "sudha hospital" at bounding box center [715, 253] width 62 height 11
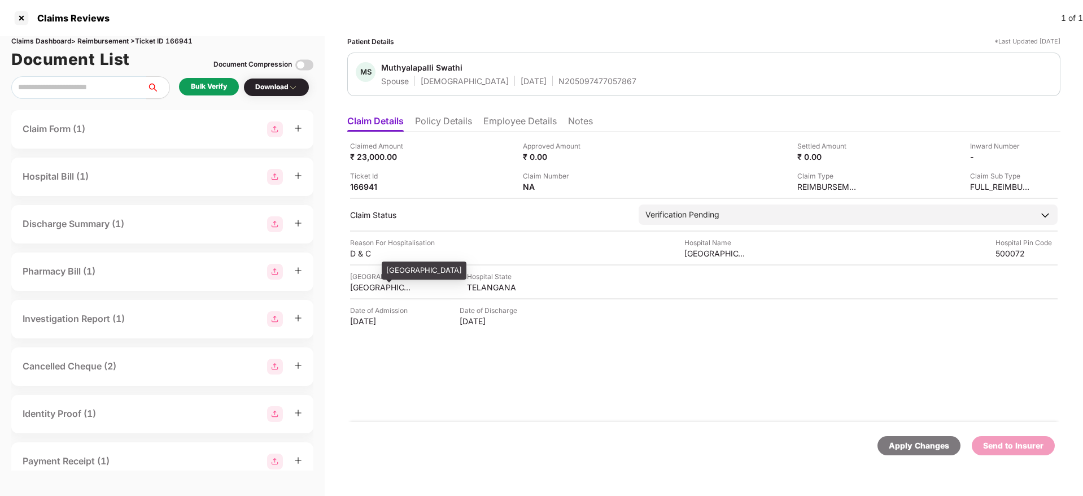
click at [362, 289] on div "HYDERABAD" at bounding box center [381, 287] width 62 height 11
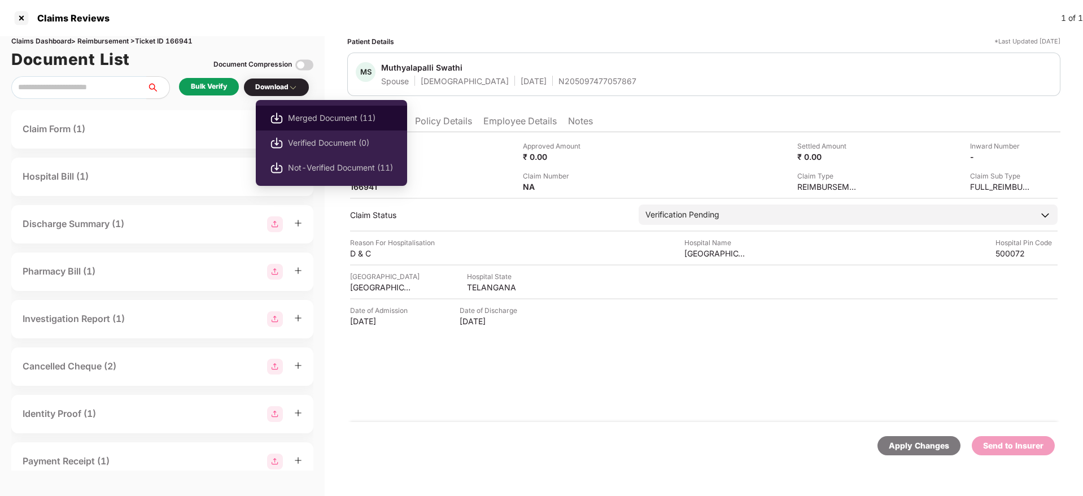
click at [338, 119] on span "Merged Document (11)" at bounding box center [340, 118] width 105 height 12
click at [334, 113] on span "Merged Document (11)" at bounding box center [340, 118] width 105 height 12
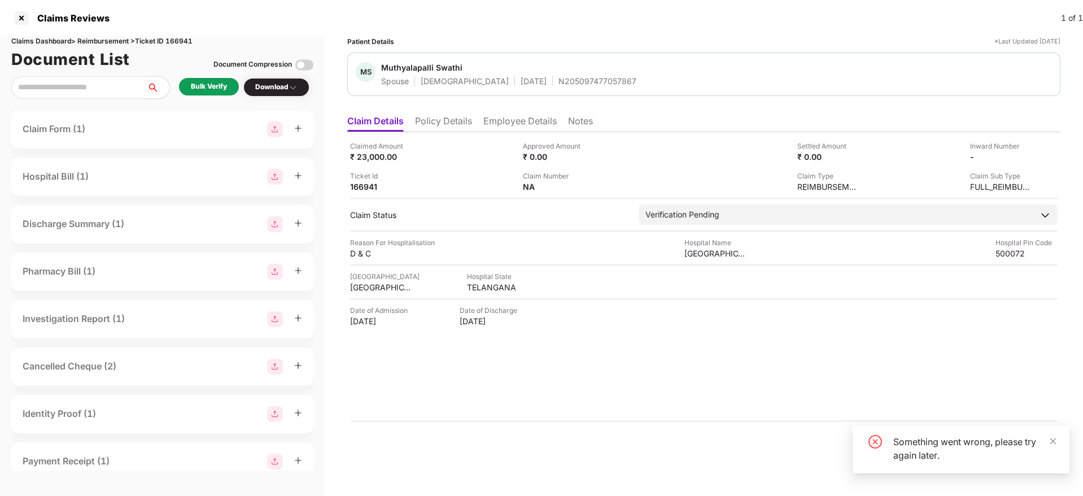
click at [228, 95] on div "Bulk Verify" at bounding box center [209, 87] width 60 height 18
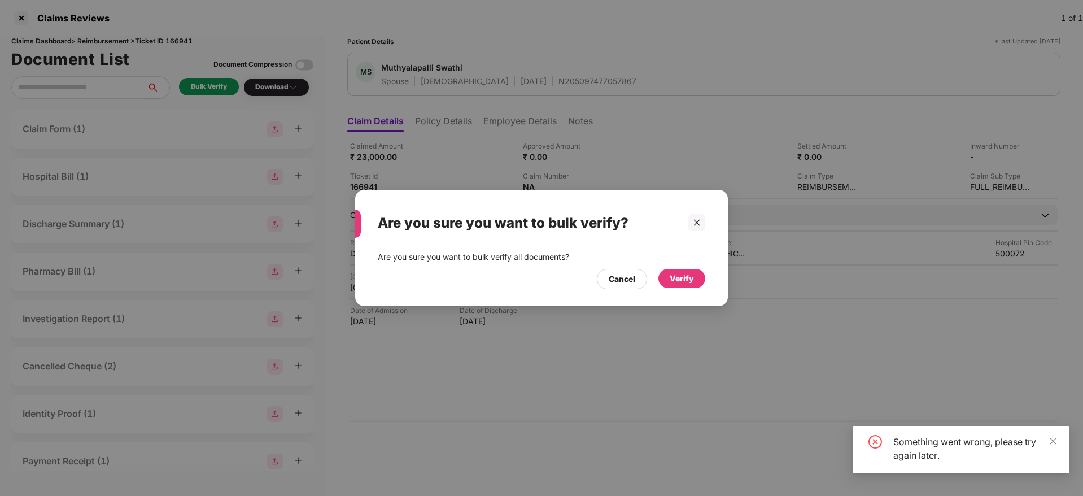
click at [666, 283] on div "Verify" at bounding box center [681, 278] width 47 height 19
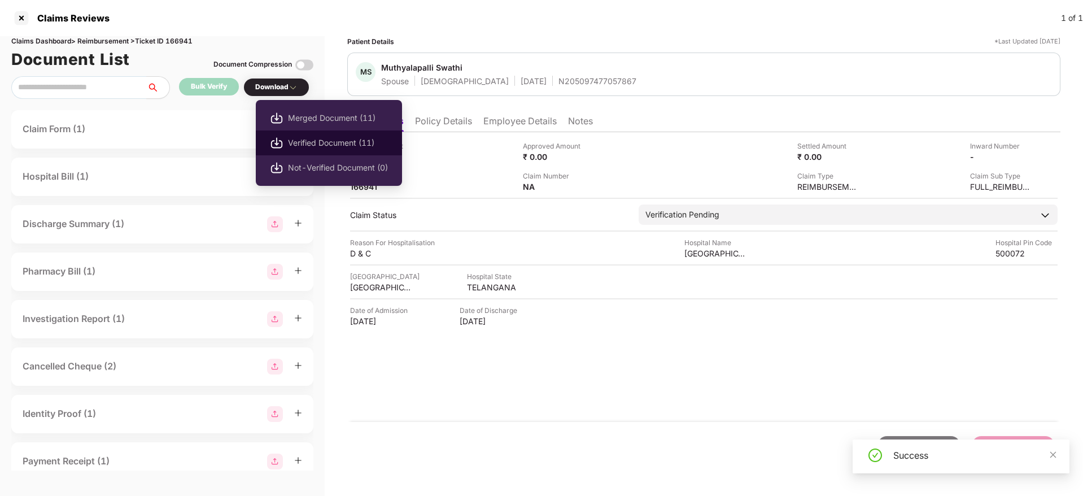
click at [344, 142] on span "Verified Document (11)" at bounding box center [338, 143] width 100 height 12
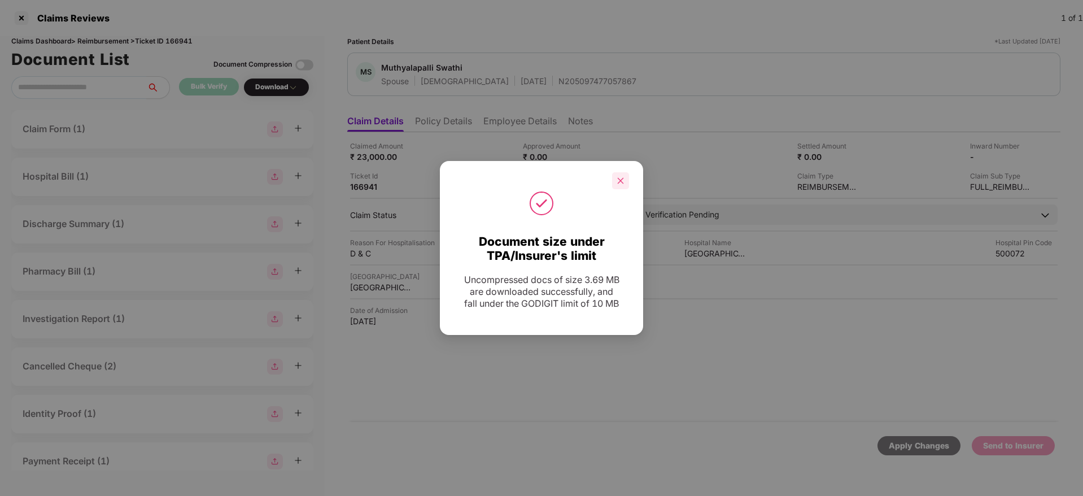
click at [626, 181] on div at bounding box center [620, 180] width 17 height 17
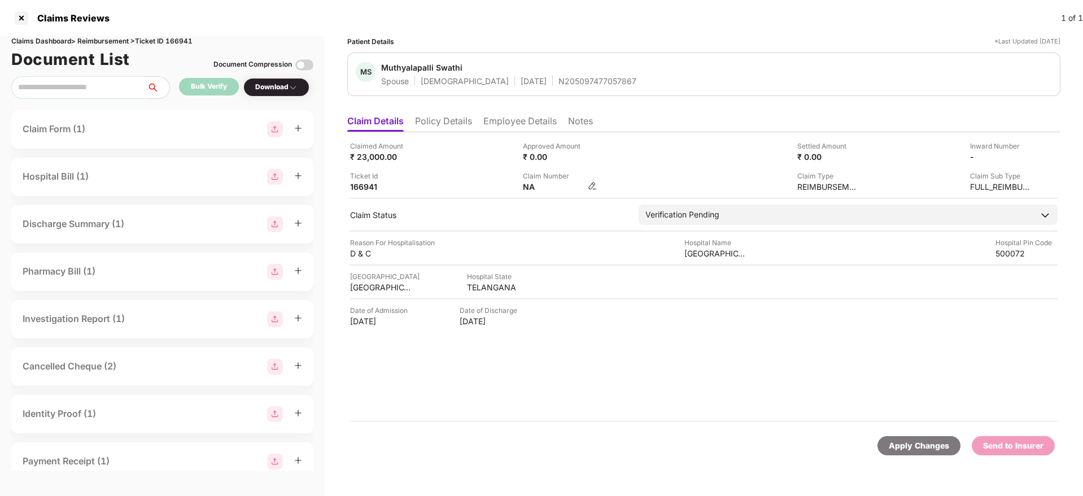
click at [595, 187] on img at bounding box center [592, 185] width 9 height 9
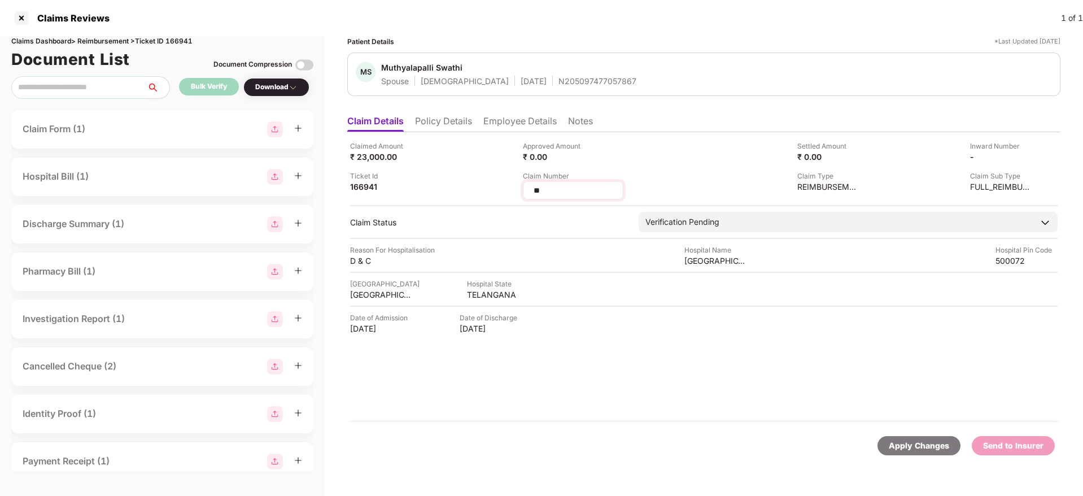
type input "*"
type input "**********"
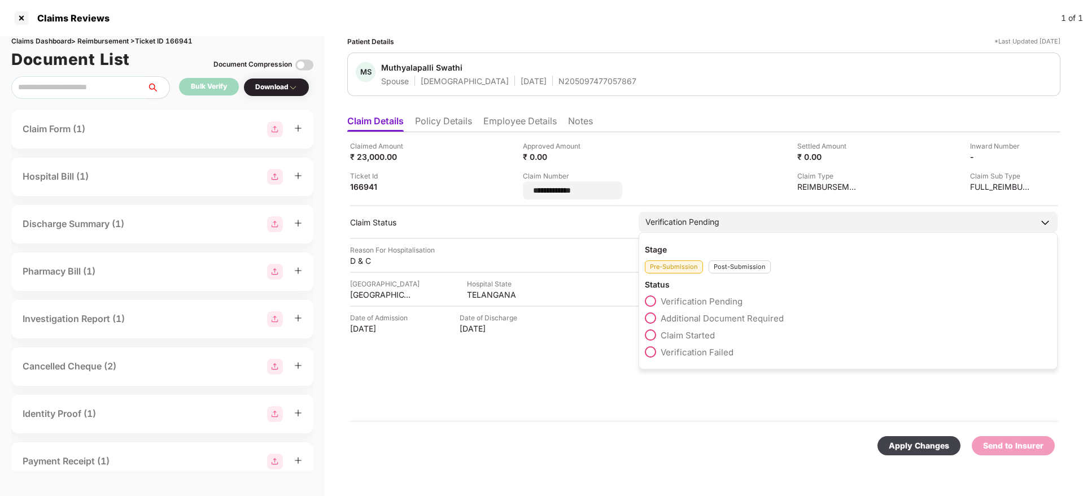
click at [744, 263] on div "Post-Submission" at bounding box center [740, 266] width 62 height 13
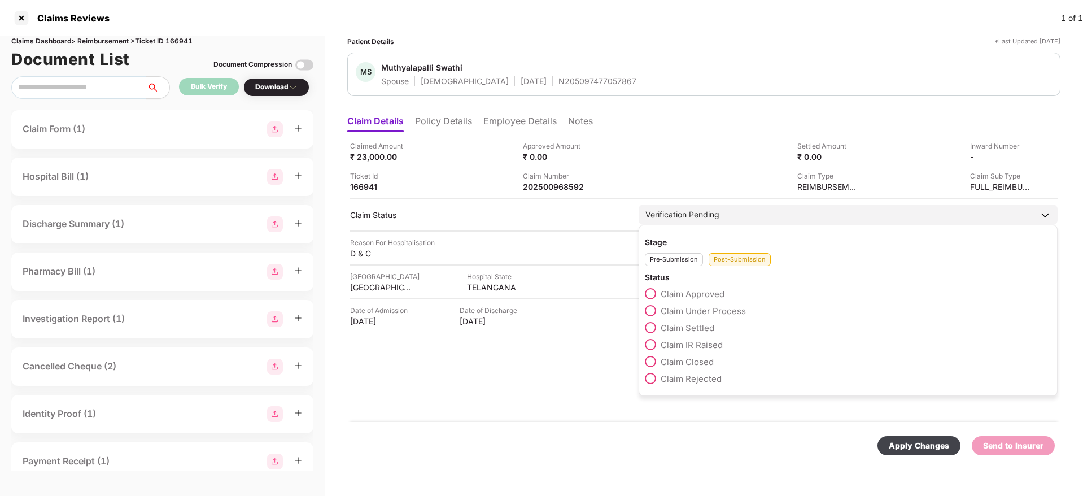
click at [710, 312] on span "Claim Under Process" at bounding box center [703, 310] width 85 height 11
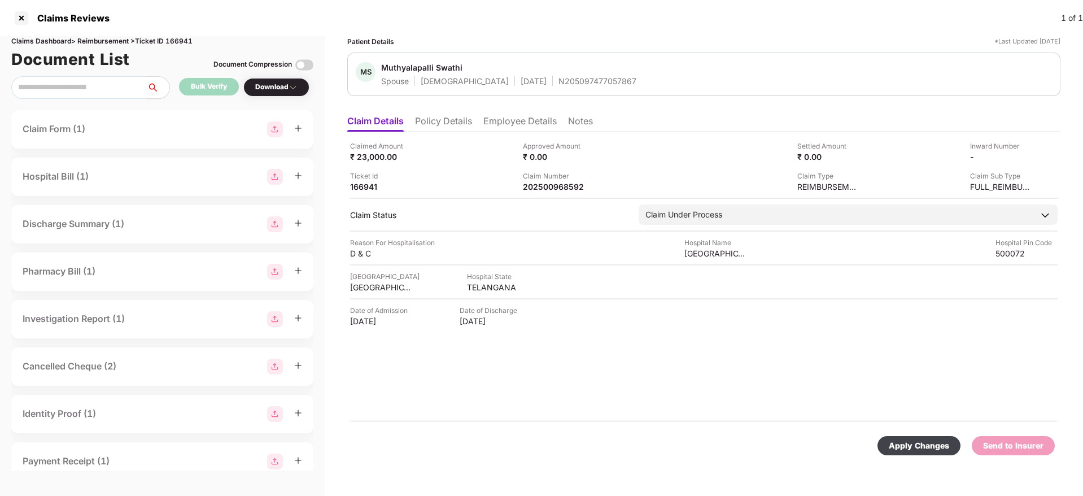
click at [936, 448] on div "Apply Changes" at bounding box center [919, 445] width 60 height 12
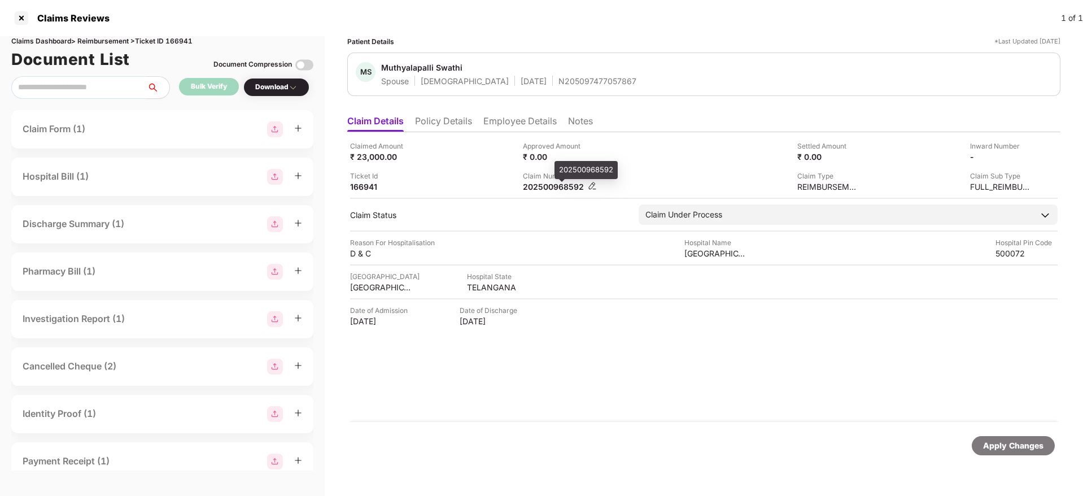
click at [551, 191] on div "202500968592" at bounding box center [554, 186] width 62 height 11
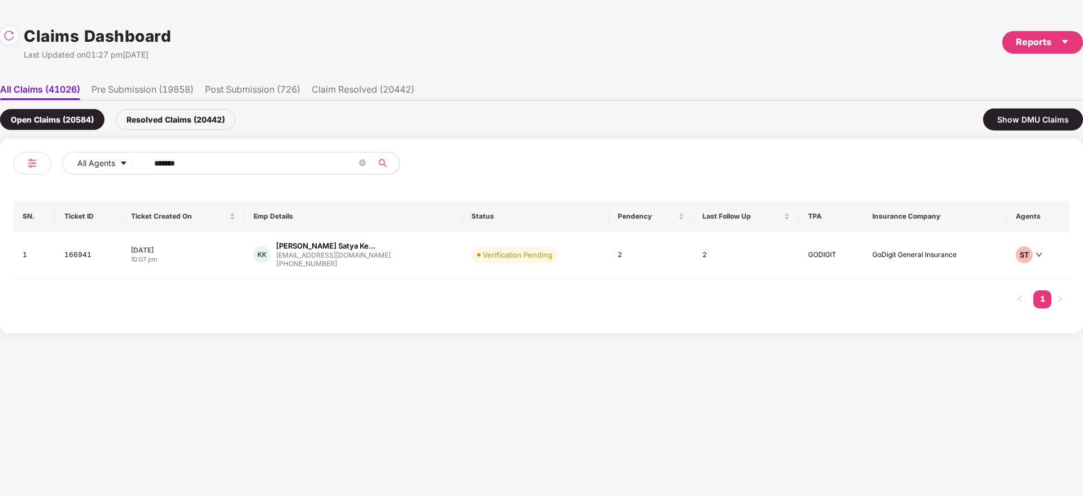
drag, startPoint x: 217, startPoint y: 161, endPoint x: 0, endPoint y: 171, distance: 217.0
click at [0, 169] on div "All Agents ****** SN. Ticket ID Ticket Created On Emp Details Status Pendency L…" at bounding box center [541, 235] width 1083 height 195
paste input "text"
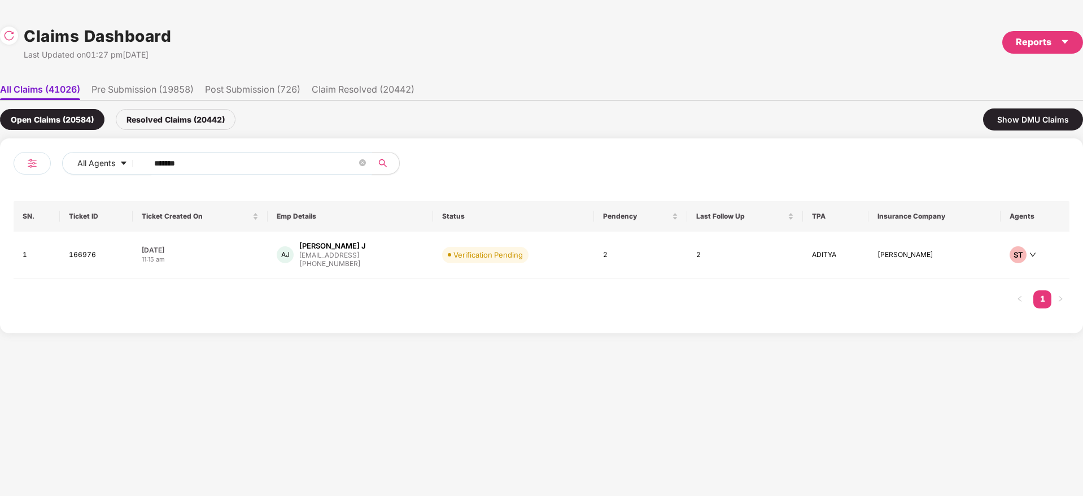
drag, startPoint x: 241, startPoint y: 164, endPoint x: 25, endPoint y: 199, distance: 218.1
click at [21, 199] on div "All Agents ****** SN. Ticket ID Ticket Created On Emp Details Status Pendency L…" at bounding box center [542, 236] width 1056 height 168
paste input "text"
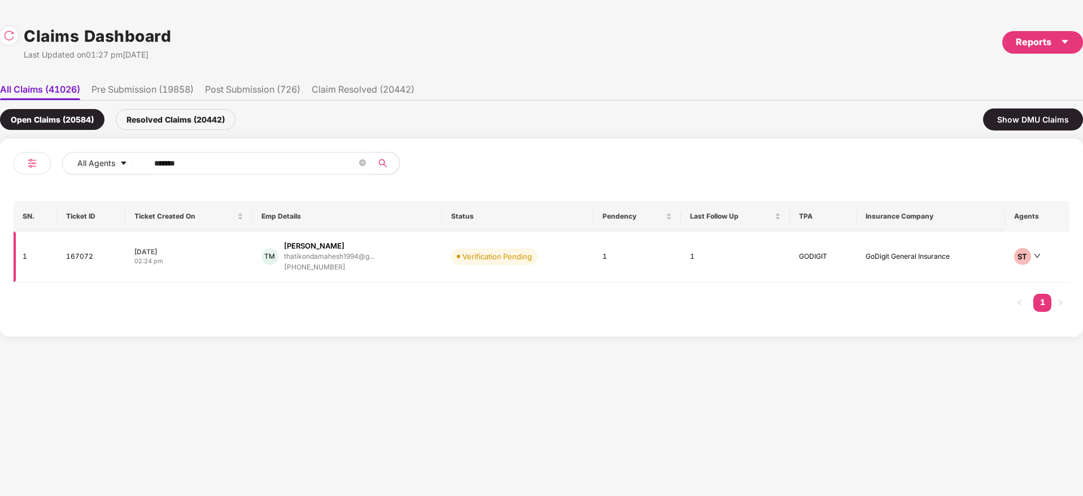
type input "******"
click at [404, 261] on div "TM Thatikonda Mahesh thatikondamahesh1994@g... +919705659741" at bounding box center [347, 257] width 172 height 32
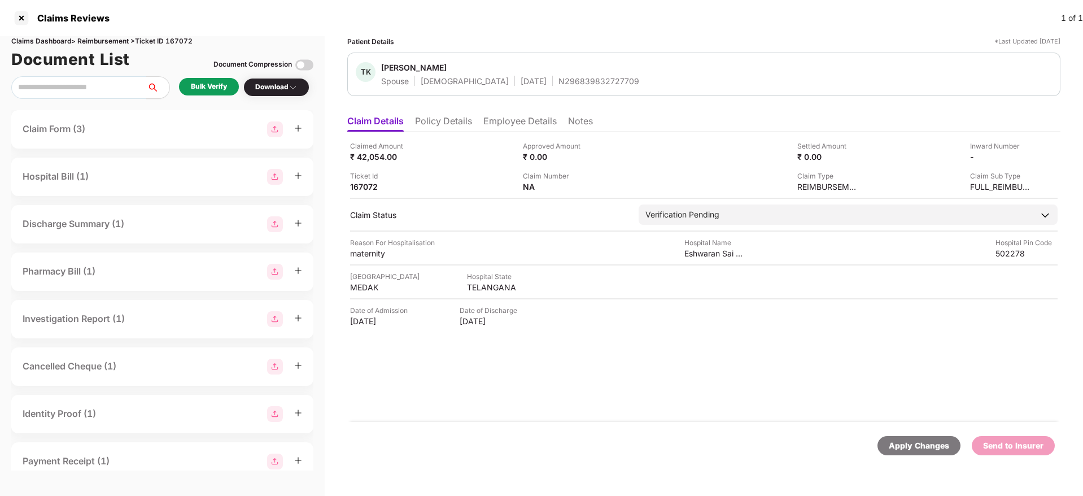
click at [450, 121] on li "Policy Details" at bounding box center [443, 123] width 57 height 16
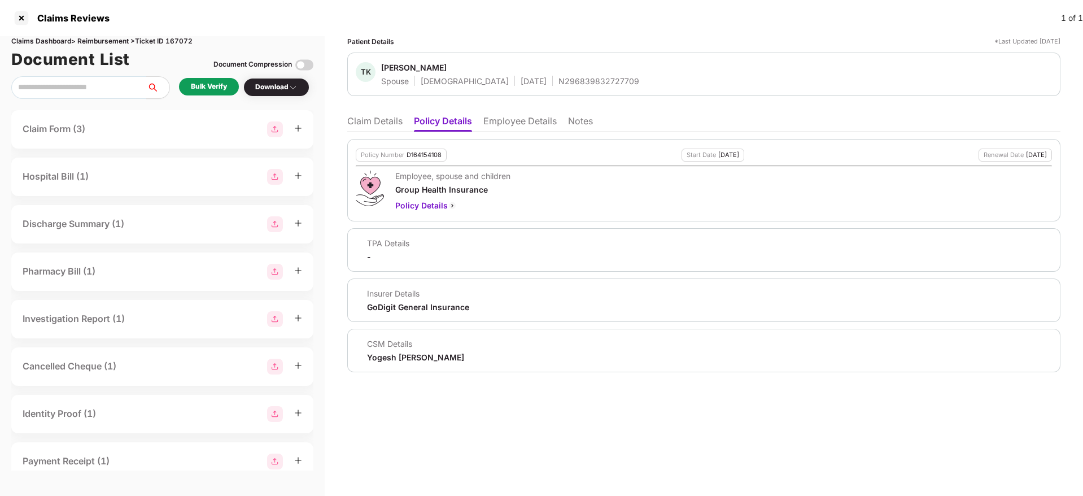
click at [558, 85] on div "N296839832727709" at bounding box center [598, 81] width 81 height 11
click at [500, 116] on li "Employee Details" at bounding box center [519, 123] width 73 height 16
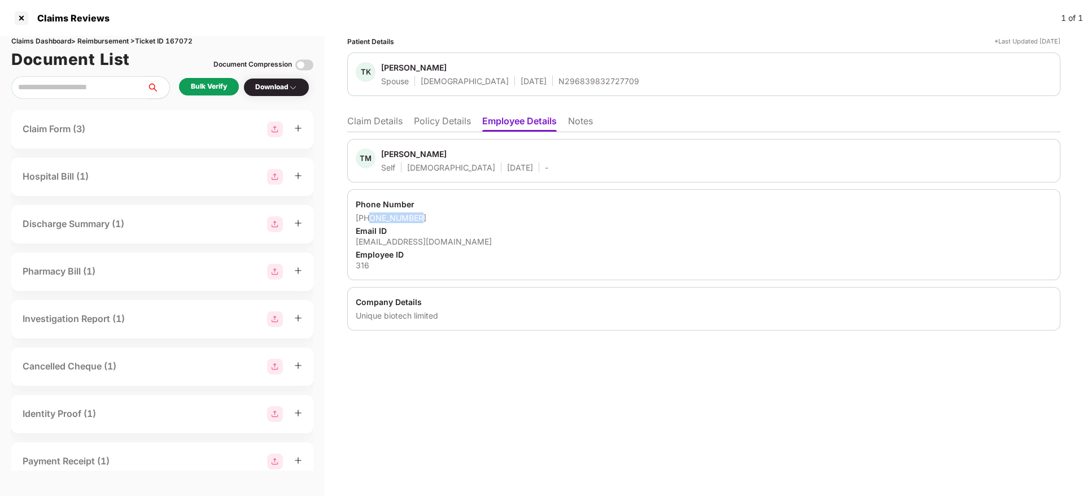
drag, startPoint x: 426, startPoint y: 216, endPoint x: 369, endPoint y: 213, distance: 56.5
click at [369, 213] on div "+919705659741" at bounding box center [704, 217] width 696 height 11
click at [457, 241] on div "thatikondamahesh1994@gmail.com" at bounding box center [704, 241] width 696 height 11
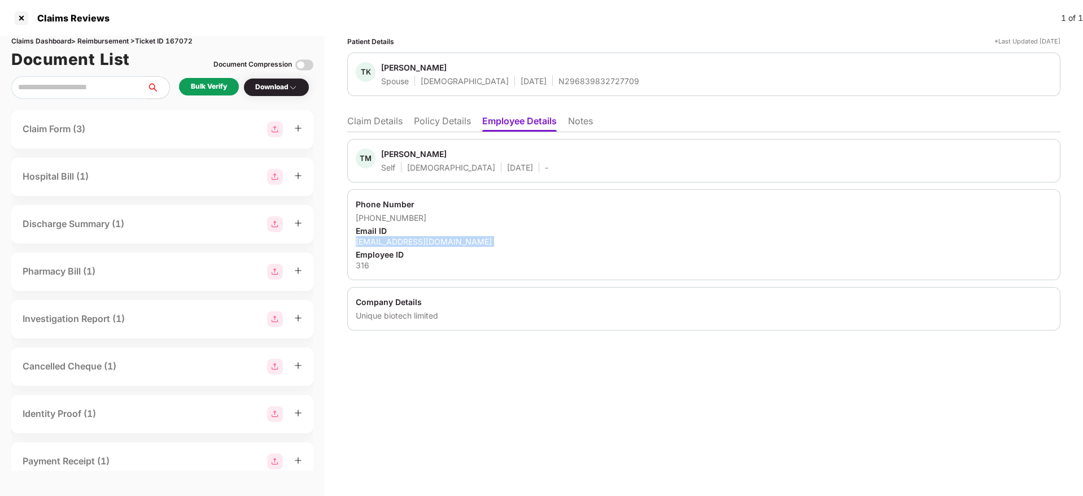
click at [457, 241] on div "thatikondamahesh1994@gmail.com" at bounding box center [704, 241] width 696 height 11
click at [387, 125] on li "Claim Details" at bounding box center [374, 123] width 55 height 16
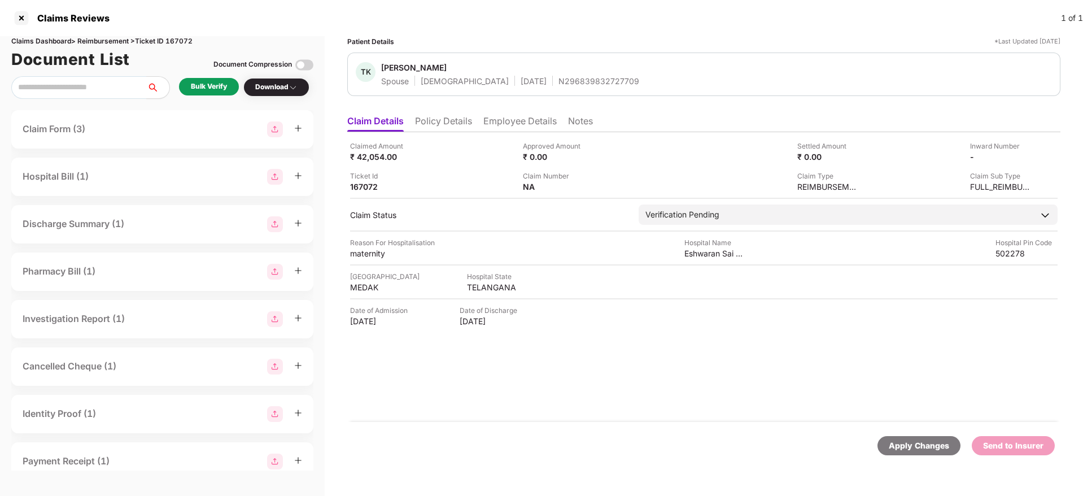
click at [706, 261] on div "Claimed Amount ₹ 42,054.00 Approved Amount ₹ 0.00 Settled Amount ₹ 0.00 Inward …" at bounding box center [703, 277] width 713 height 290
click at [705, 256] on div "Eshwaran Sai Nursing Home" at bounding box center [715, 253] width 62 height 11
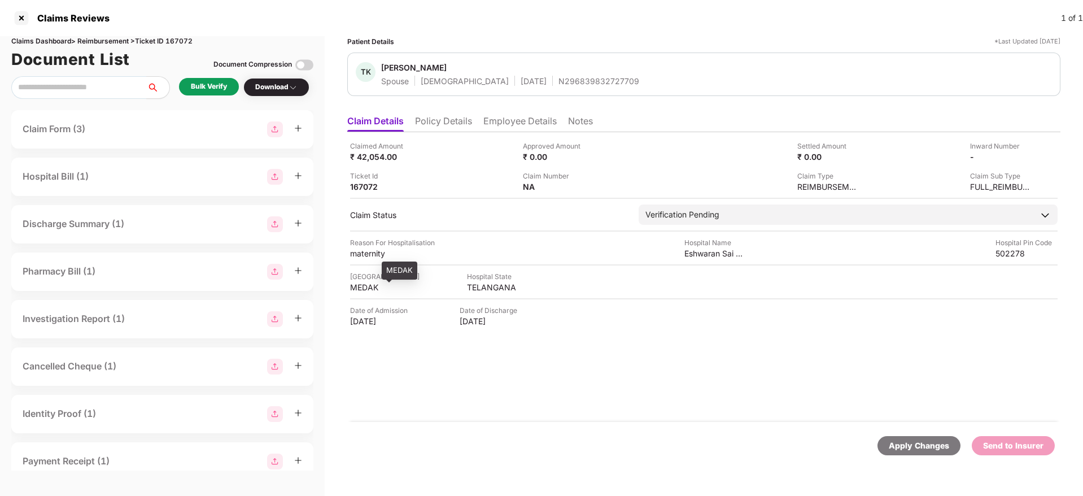
click at [363, 282] on div "MEDAK" at bounding box center [381, 287] width 62 height 11
click at [709, 256] on div "Eshwaran Sai Nursing Home" at bounding box center [715, 253] width 62 height 11
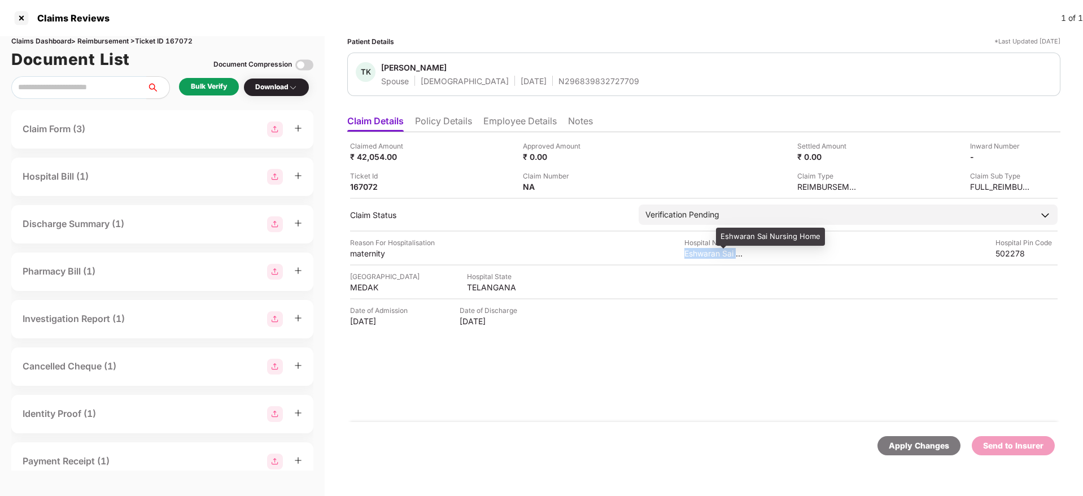
click at [709, 256] on div "Eshwaran Sai Nursing Home" at bounding box center [715, 253] width 62 height 11
click at [369, 290] on div "MEDAK" at bounding box center [381, 287] width 62 height 11
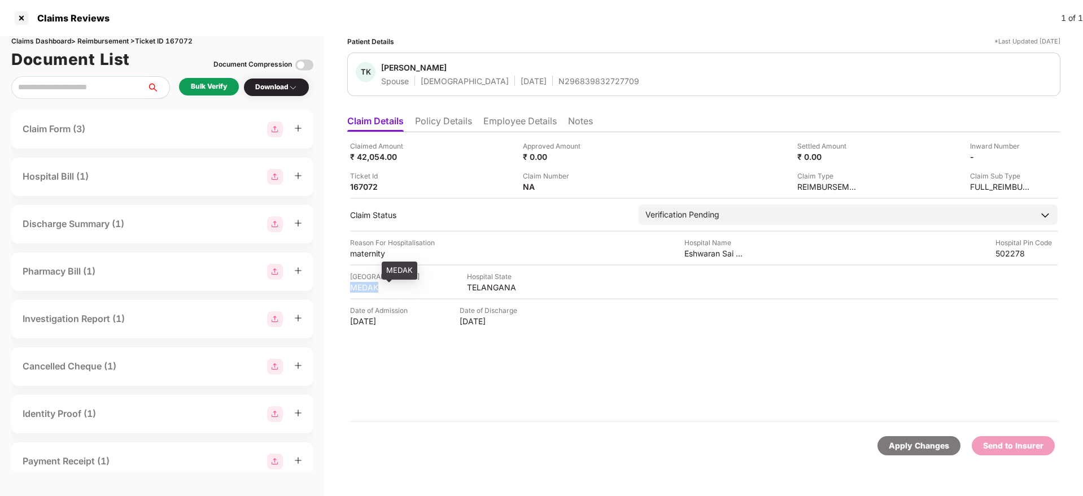
click at [369, 290] on div "MEDAK" at bounding box center [381, 287] width 62 height 11
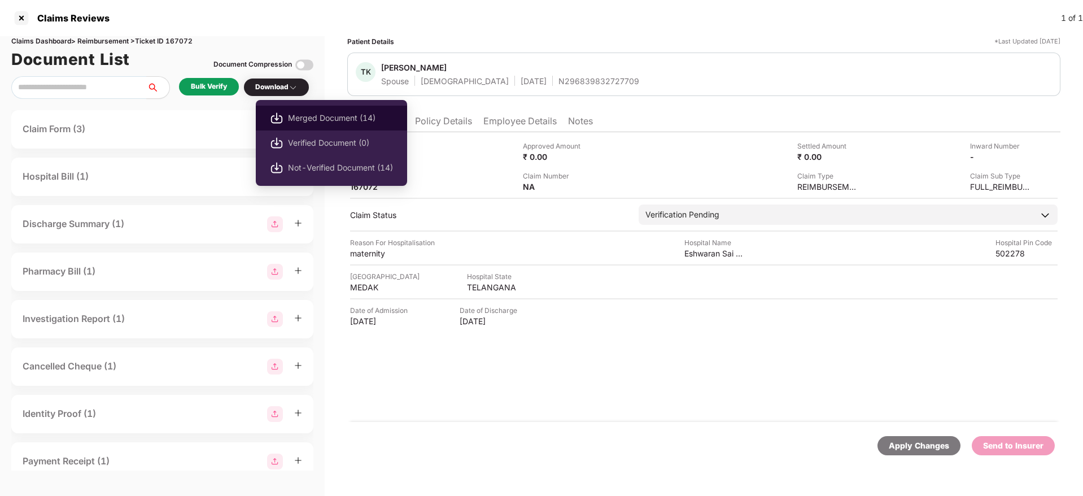
click at [321, 112] on span "Merged Document (14)" at bounding box center [340, 118] width 105 height 12
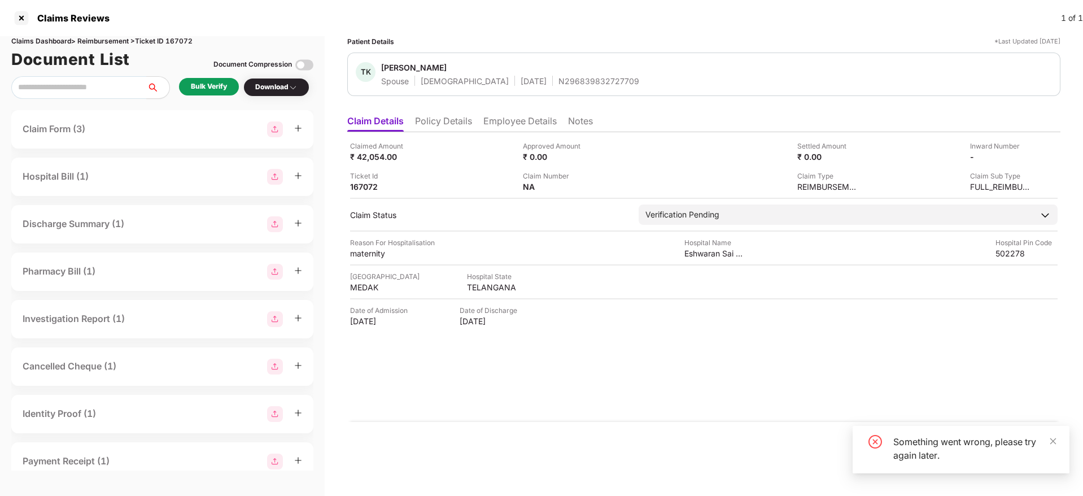
click at [221, 93] on div "Bulk Verify" at bounding box center [209, 87] width 60 height 18
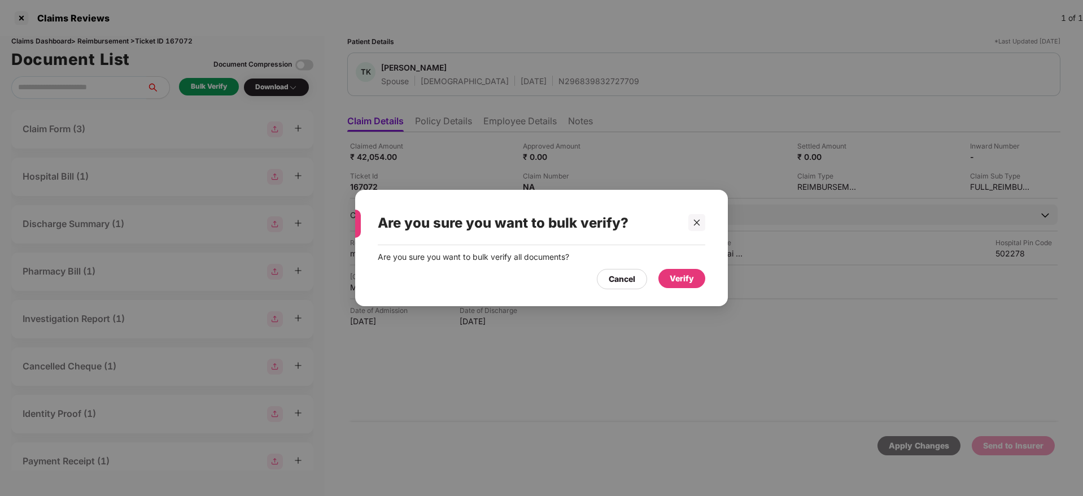
click at [697, 283] on div "Verify" at bounding box center [681, 278] width 47 height 19
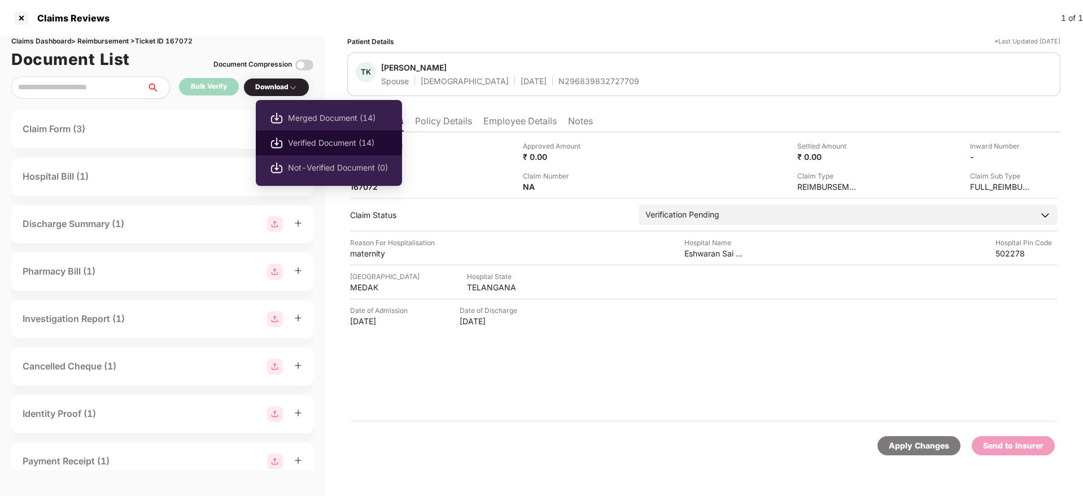
click at [344, 143] on span "Verified Document (14)" at bounding box center [338, 143] width 100 height 12
click at [280, 90] on div "Download" at bounding box center [276, 87] width 42 height 11
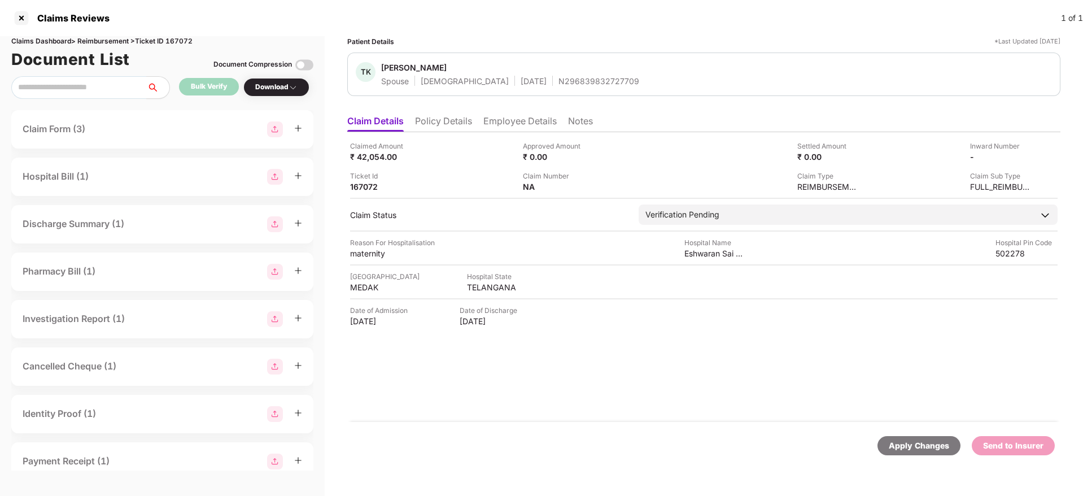
click at [280, 90] on div "Download" at bounding box center [276, 87] width 42 height 11
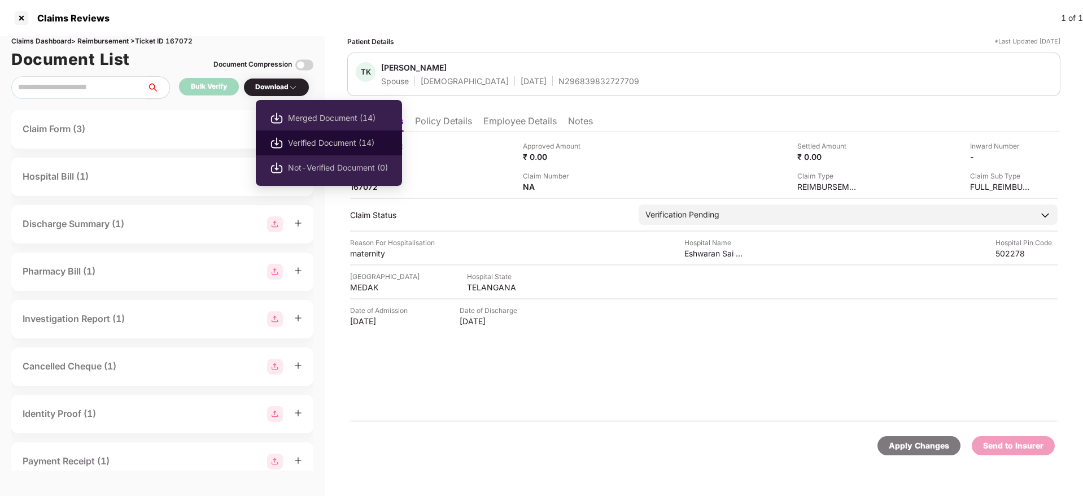
click at [356, 140] on span "Verified Document (14)" at bounding box center [338, 143] width 100 height 12
click at [283, 90] on div "Download" at bounding box center [276, 87] width 42 height 11
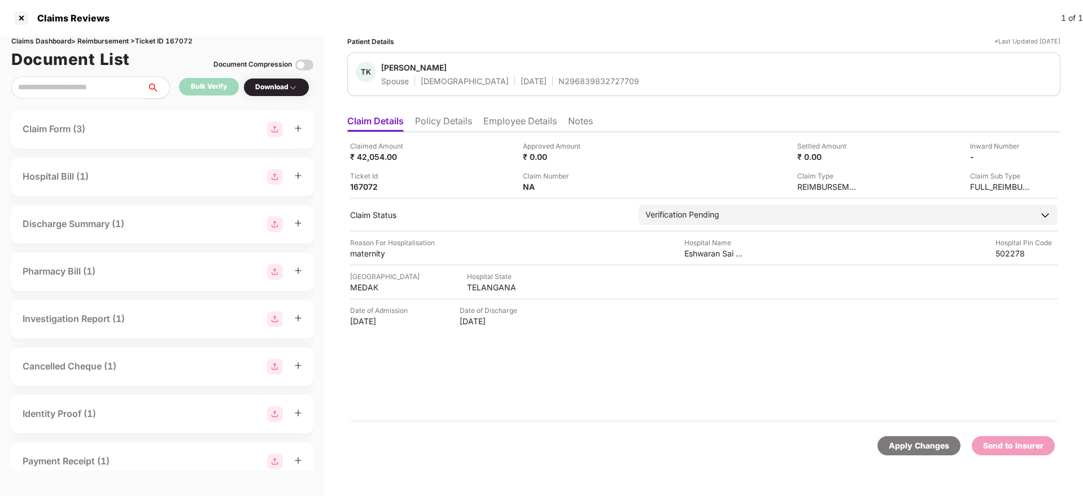
click at [283, 90] on div "Download" at bounding box center [276, 87] width 42 height 11
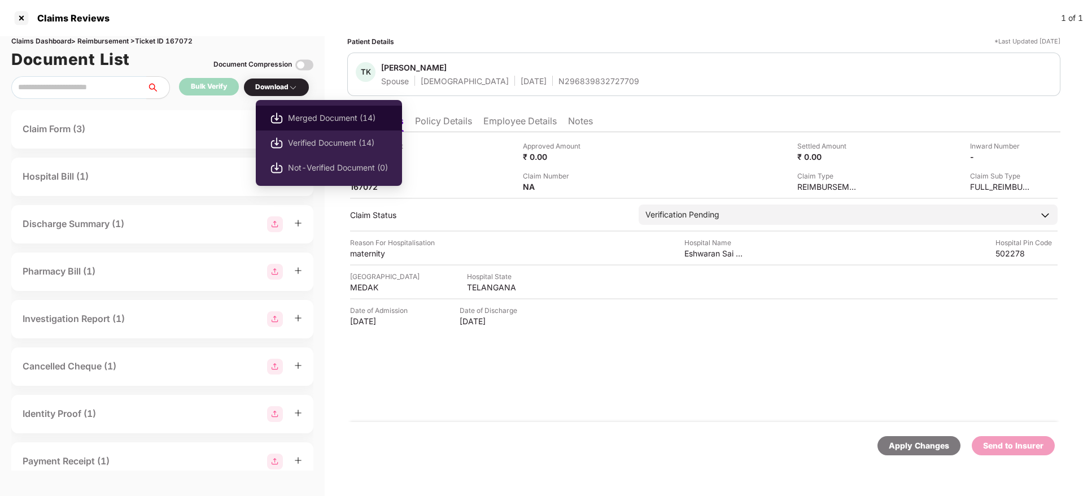
click at [324, 116] on span "Merged Document (14)" at bounding box center [338, 118] width 100 height 12
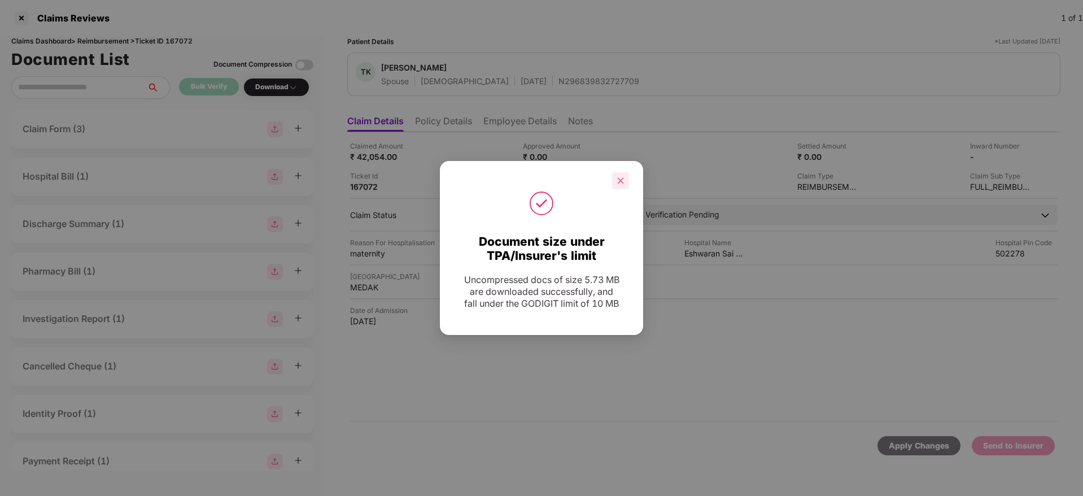
click at [623, 177] on icon "close" at bounding box center [621, 181] width 8 height 8
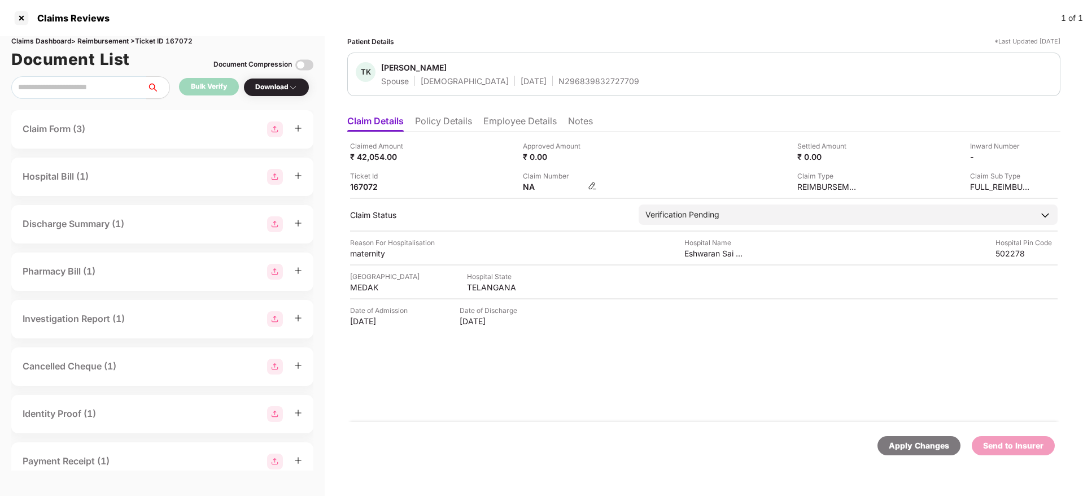
click at [591, 189] on img at bounding box center [592, 185] width 9 height 9
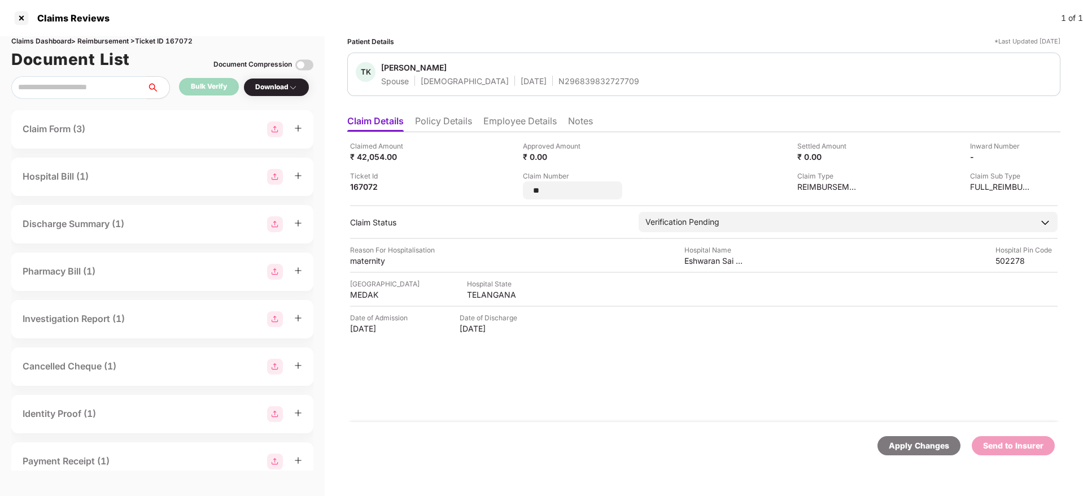
type input "*"
type input "**********"
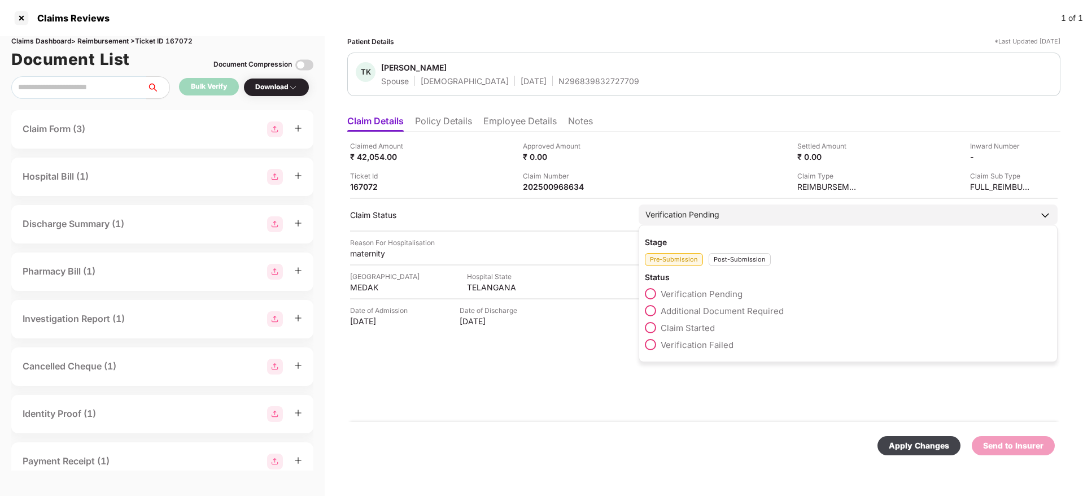
click at [746, 263] on div "Post-Submission" at bounding box center [740, 259] width 62 height 13
click at [685, 312] on span "Claim Under Process" at bounding box center [703, 310] width 85 height 11
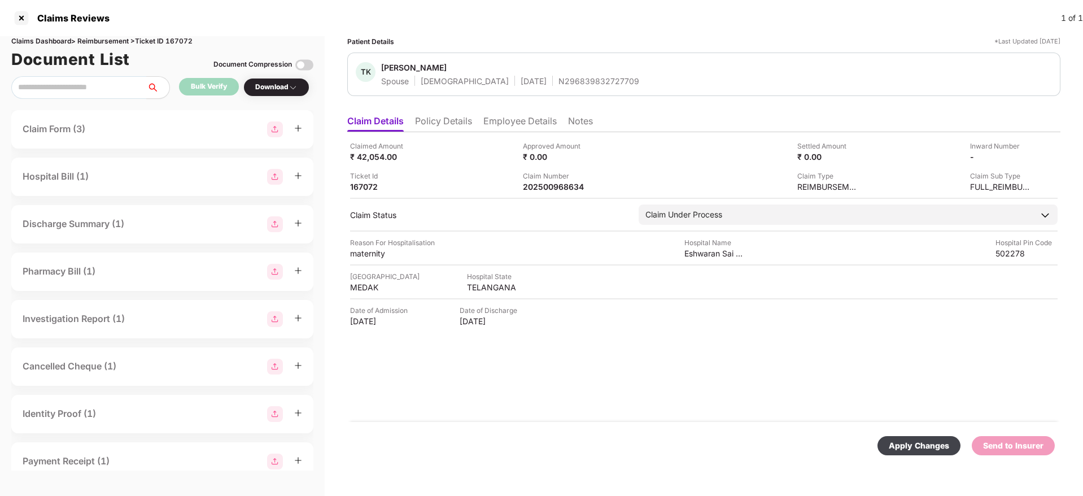
click at [935, 446] on div "Apply Changes" at bounding box center [919, 445] width 60 height 12
click at [559, 188] on div "202500968634" at bounding box center [554, 186] width 62 height 11
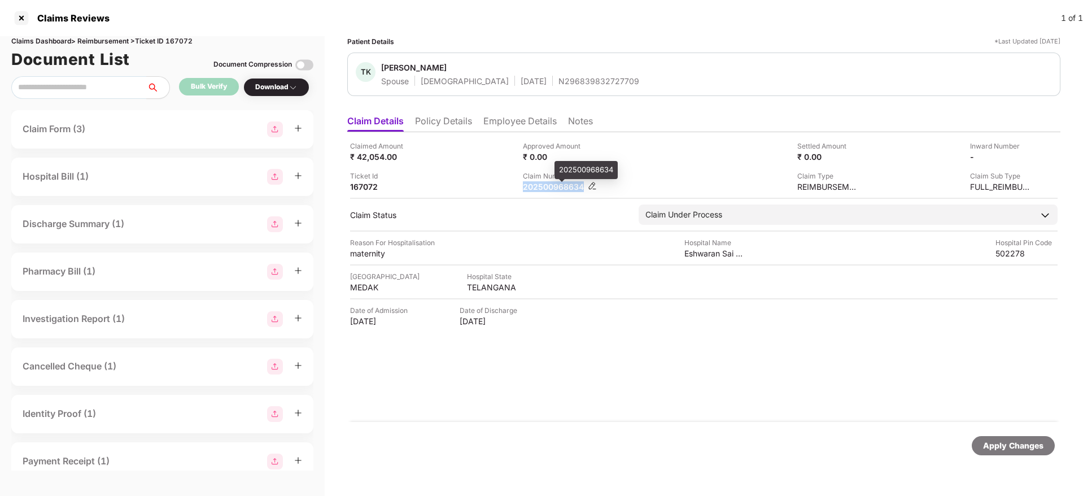
click at [559, 188] on div "202500968634" at bounding box center [554, 186] width 62 height 11
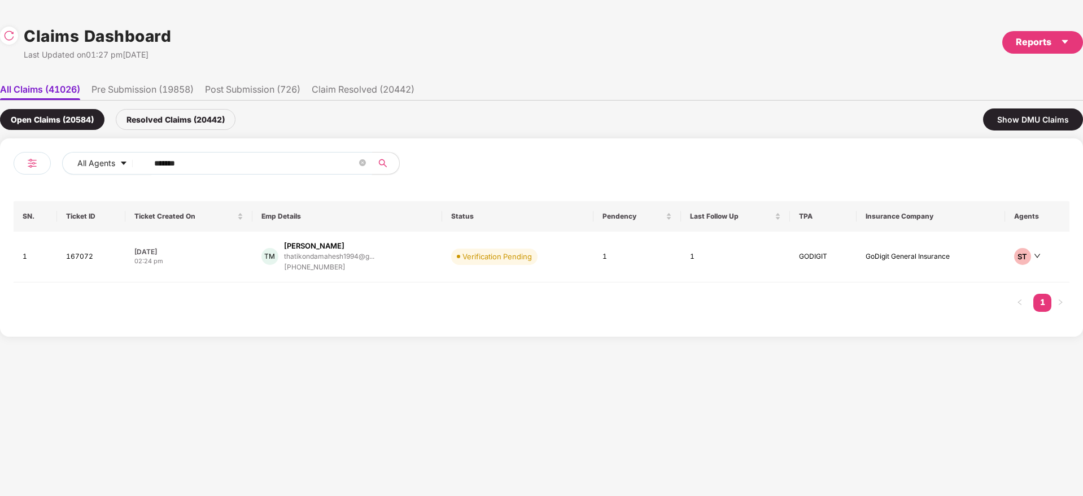
drag, startPoint x: 238, startPoint y: 164, endPoint x: 0, endPoint y: 202, distance: 240.8
click at [0, 202] on div "All Agents ****** SN. Ticket ID Ticket Created On Emp Details Status Pendency L…" at bounding box center [541, 237] width 1083 height 198
paste input "text"
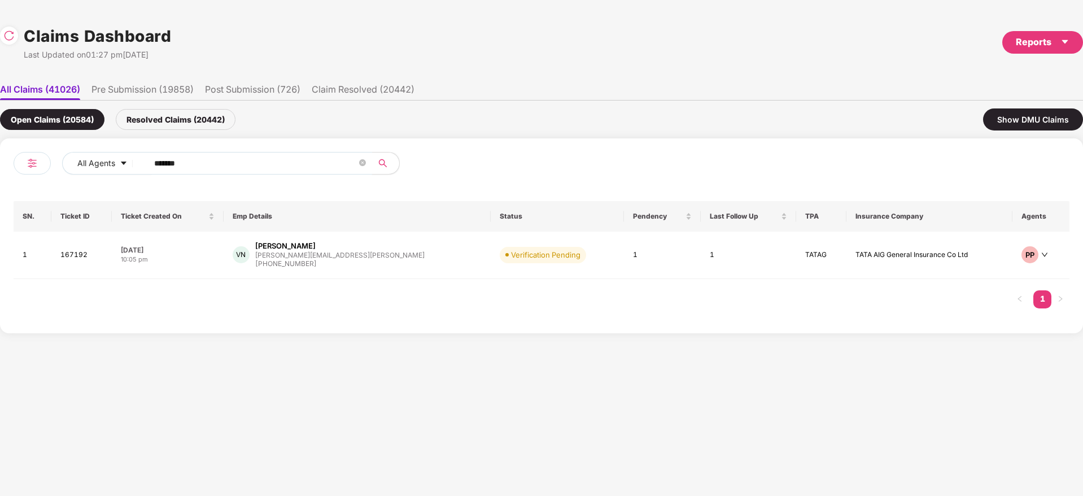
drag, startPoint x: 279, startPoint y: 169, endPoint x: 65, endPoint y: 184, distance: 214.5
click at [65, 184] on div "All Agents ****** SN. Ticket ID Ticket Created On Emp Details Status Pendency L…" at bounding box center [542, 236] width 1056 height 168
paste input "text"
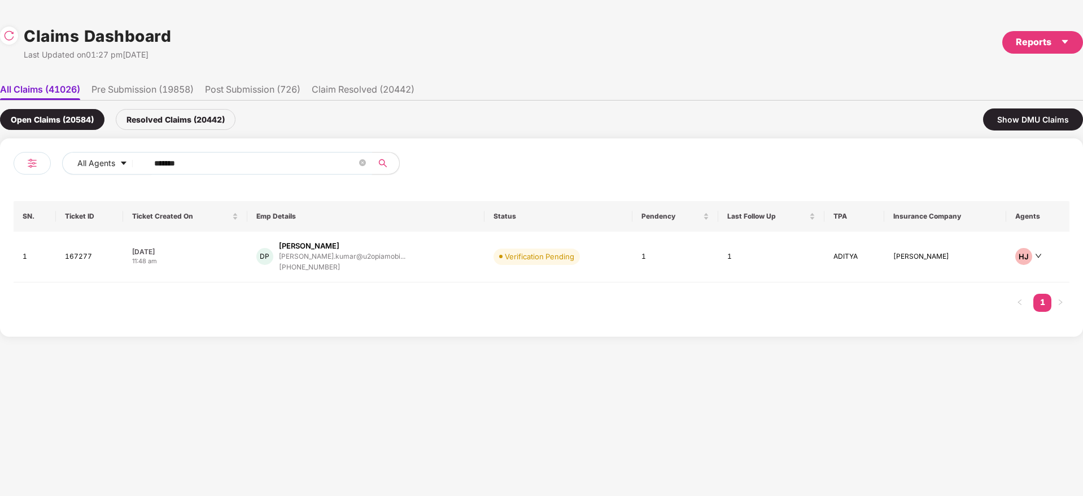
drag, startPoint x: 222, startPoint y: 167, endPoint x: 37, endPoint y: 177, distance: 186.1
click at [37, 177] on div "All Agents ******" at bounding box center [278, 168] width 528 height 32
paste input "text"
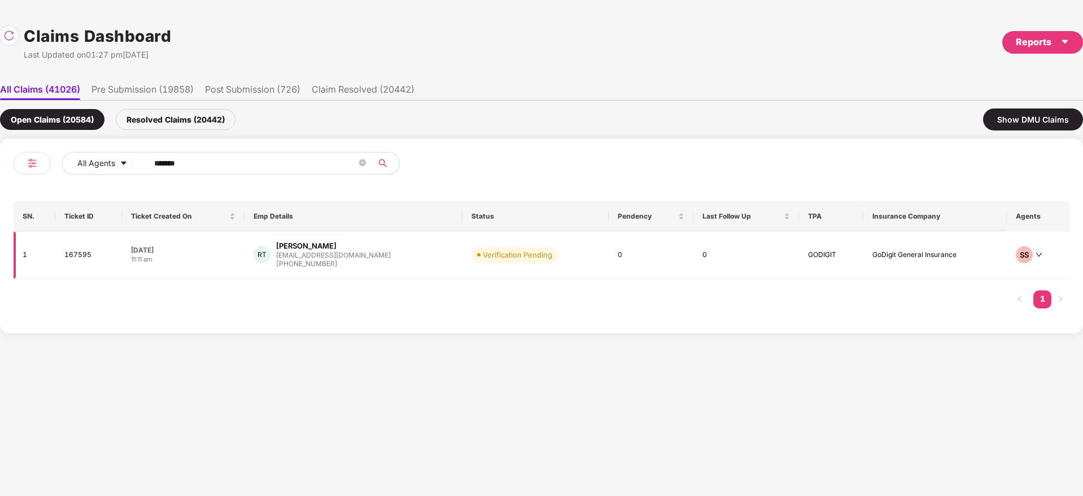
type input "******"
click at [388, 265] on div "RT Ravikumara D T ravi.kdt@gmail.com +918892505929" at bounding box center [353, 255] width 199 height 29
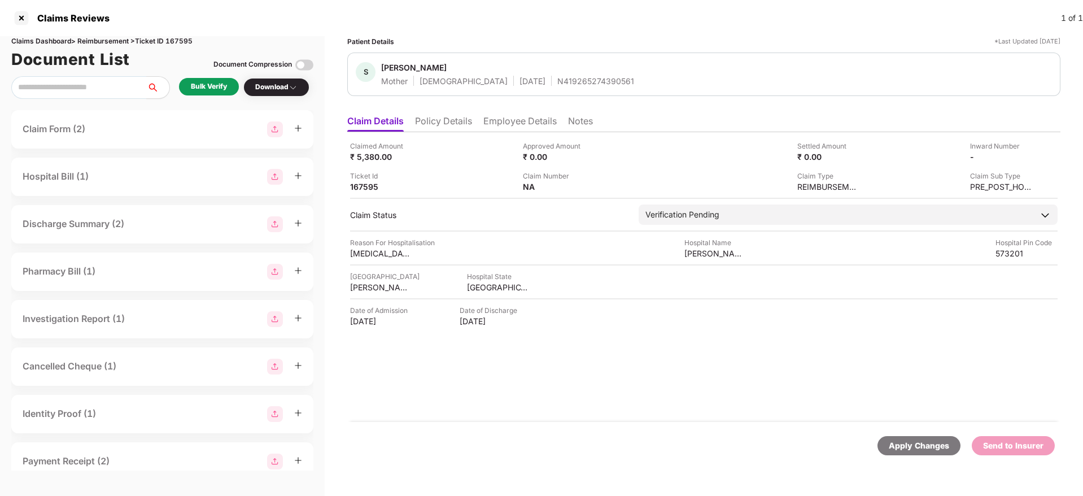
click at [459, 115] on li "Policy Details" at bounding box center [443, 123] width 57 height 16
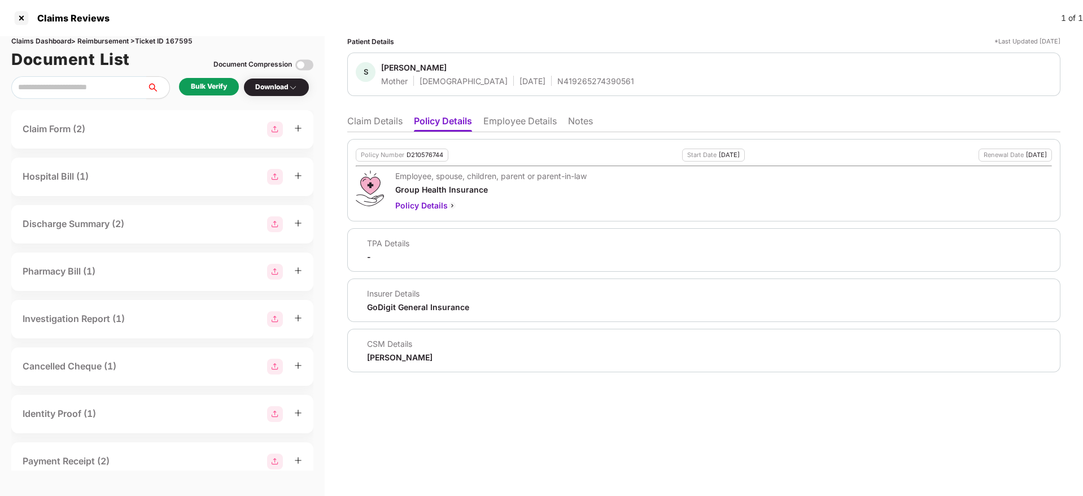
click at [372, 123] on li "Claim Details" at bounding box center [374, 123] width 55 height 16
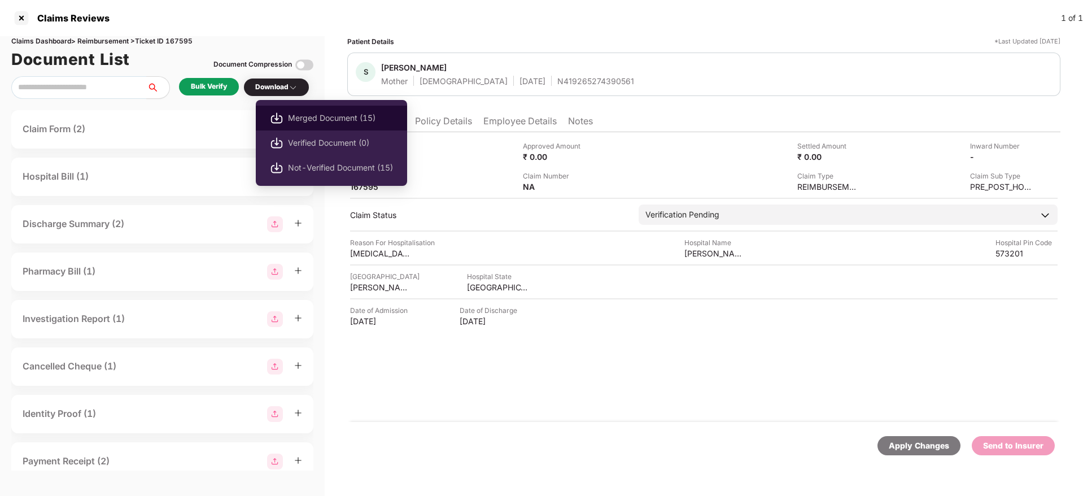
click at [338, 117] on span "Merged Document (15)" at bounding box center [340, 118] width 105 height 12
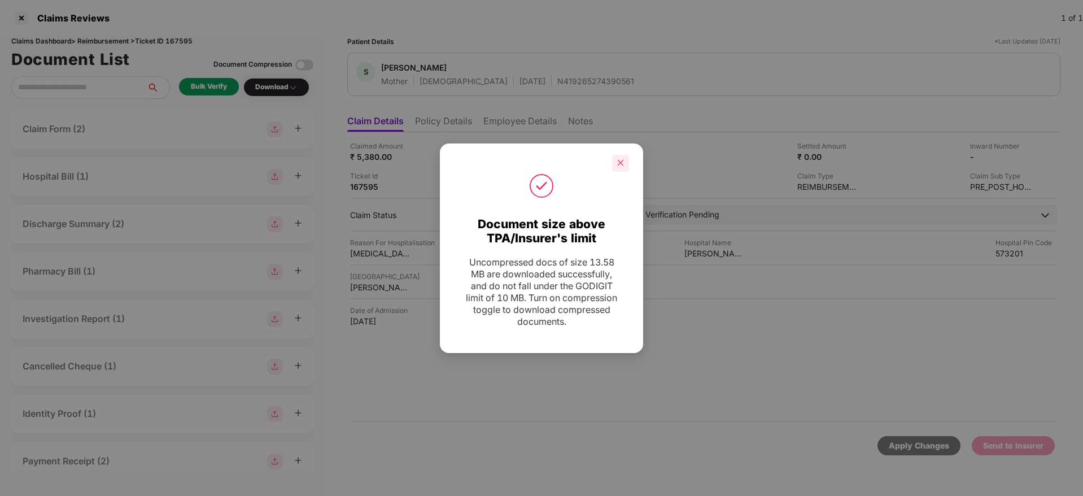
click at [621, 164] on icon "close" at bounding box center [621, 163] width 8 height 8
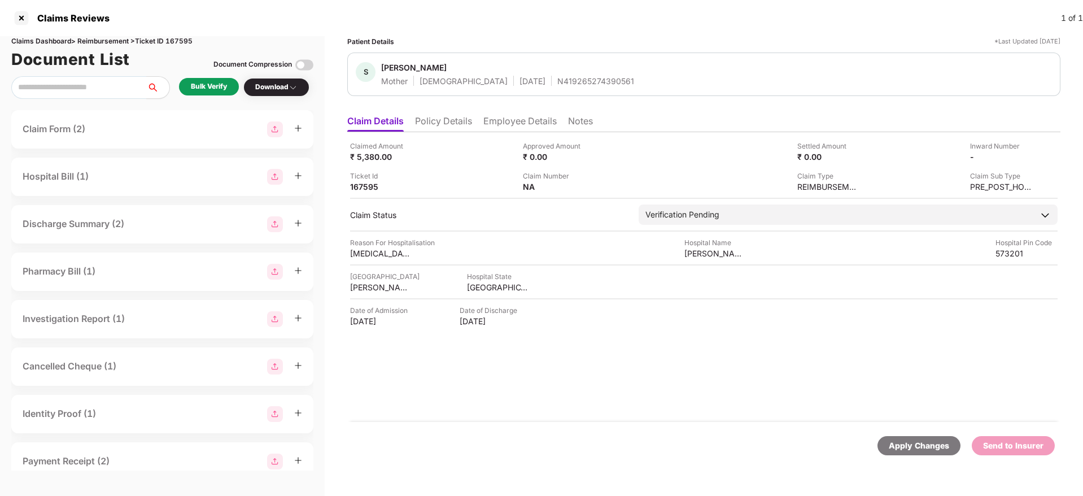
click at [439, 125] on li "Policy Details" at bounding box center [443, 123] width 57 height 16
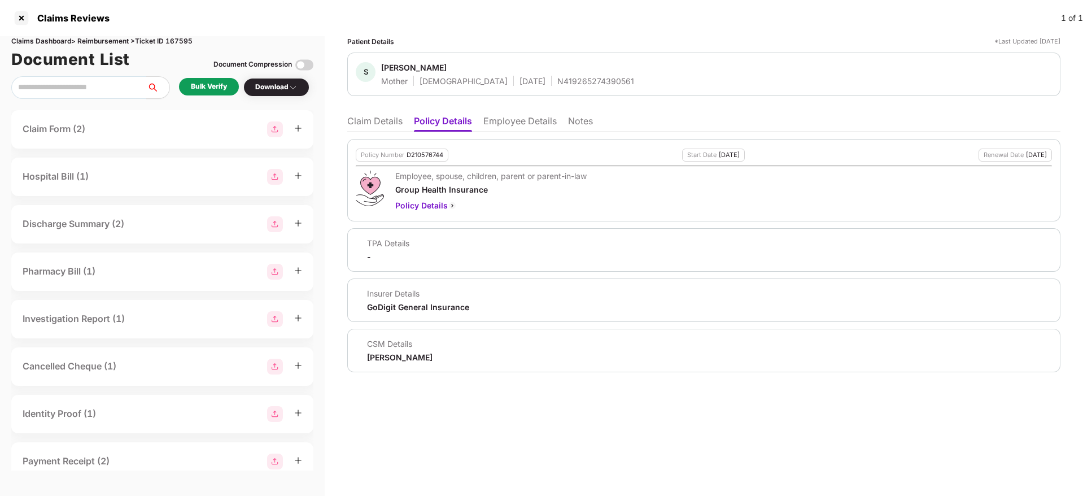
click at [400, 153] on div "Policy Number" at bounding box center [382, 154] width 43 height 7
click at [427, 151] on div "D210576744" at bounding box center [425, 154] width 37 height 7
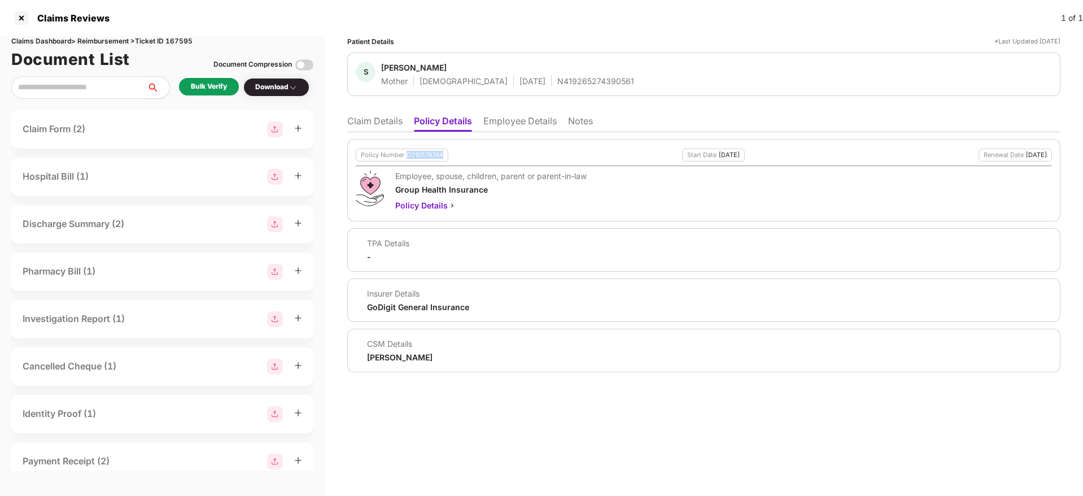
click at [427, 151] on div "D210576744" at bounding box center [425, 154] width 37 height 7
click at [557, 78] on div "N419265274390561" at bounding box center [595, 81] width 77 height 11
click at [381, 43] on div "Patient Details" at bounding box center [370, 41] width 47 height 11
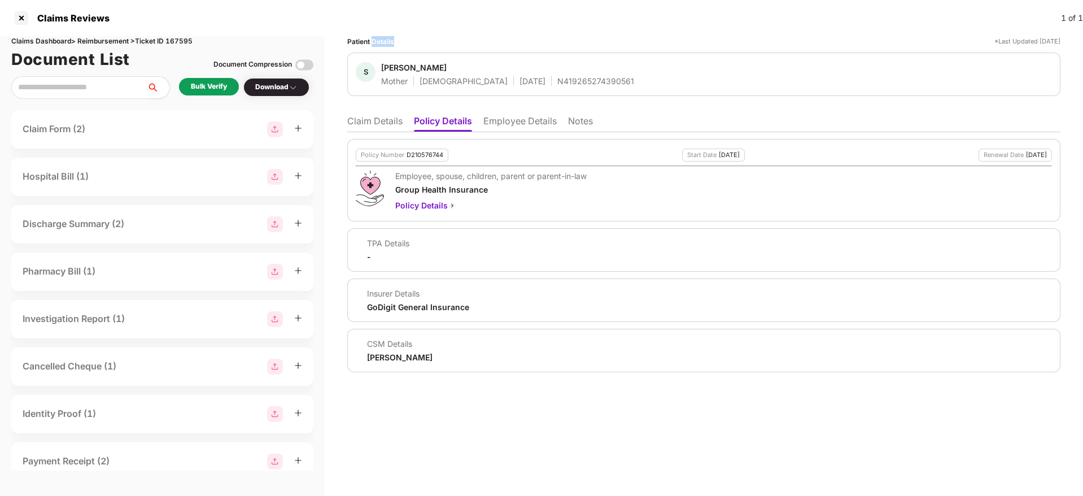
click at [381, 43] on div "Patient Details" at bounding box center [370, 41] width 47 height 11
click at [421, 72] on div "Shanthamma" at bounding box center [414, 67] width 66 height 11
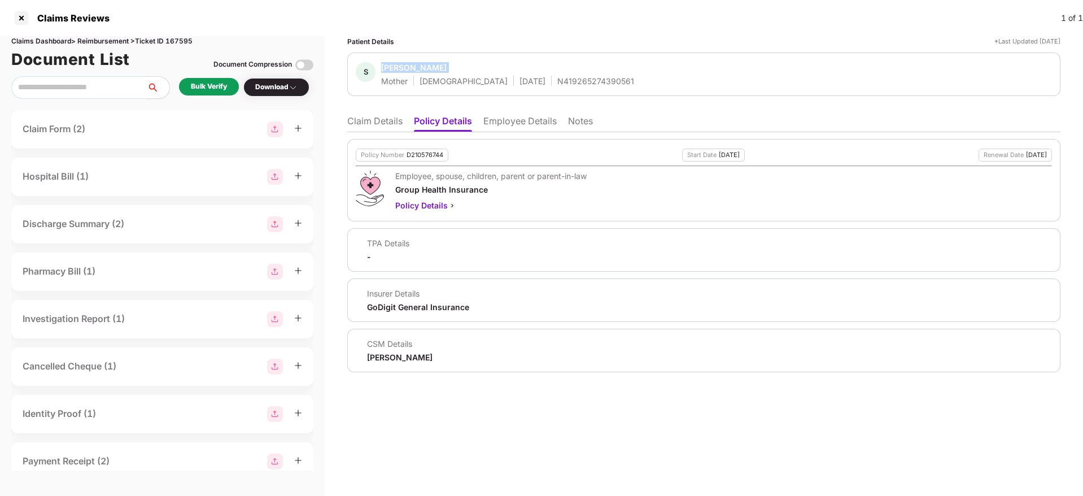
click at [421, 72] on div "Shanthamma" at bounding box center [414, 67] width 66 height 11
click at [376, 116] on li "Claim Details" at bounding box center [374, 123] width 55 height 16
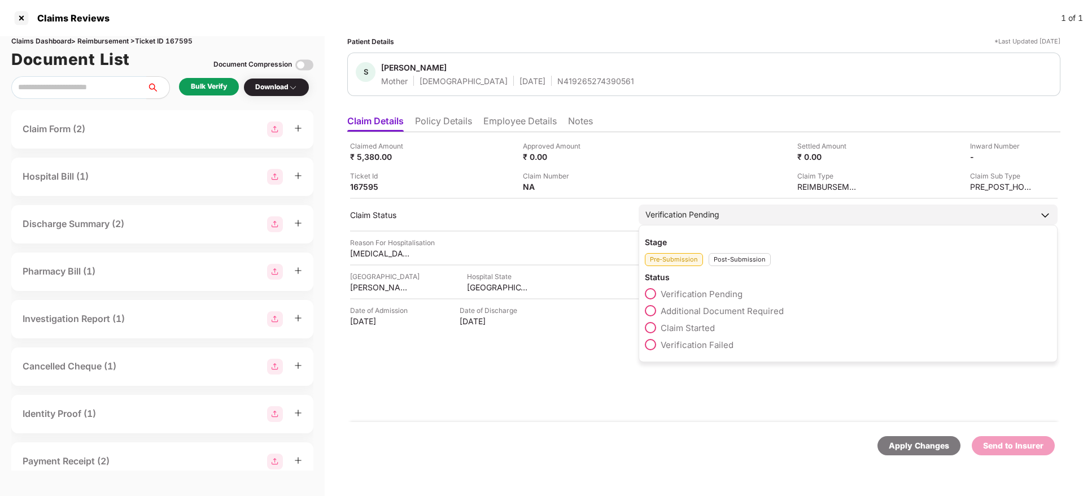
click at [692, 325] on span "Claim Started" at bounding box center [688, 327] width 54 height 11
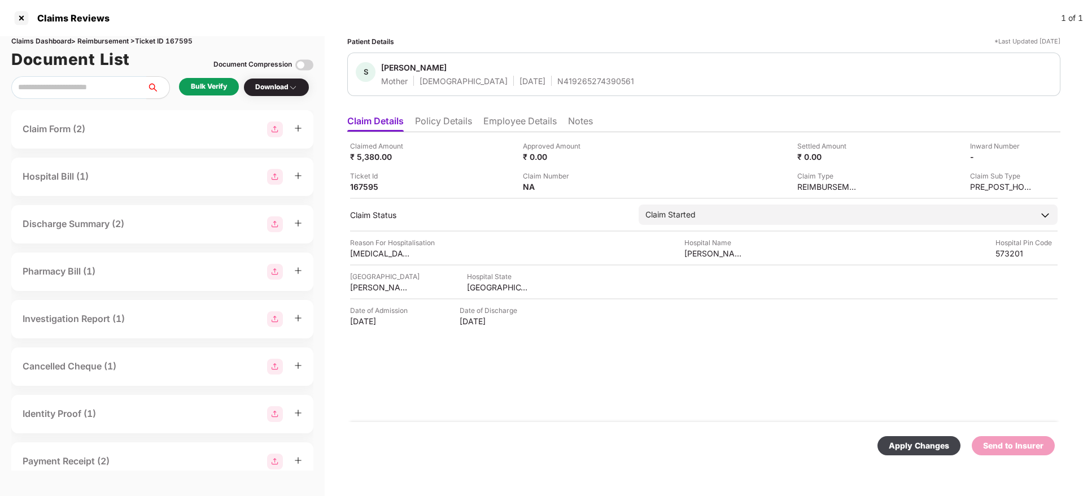
click at [910, 447] on div "Apply Changes" at bounding box center [919, 445] width 60 height 12
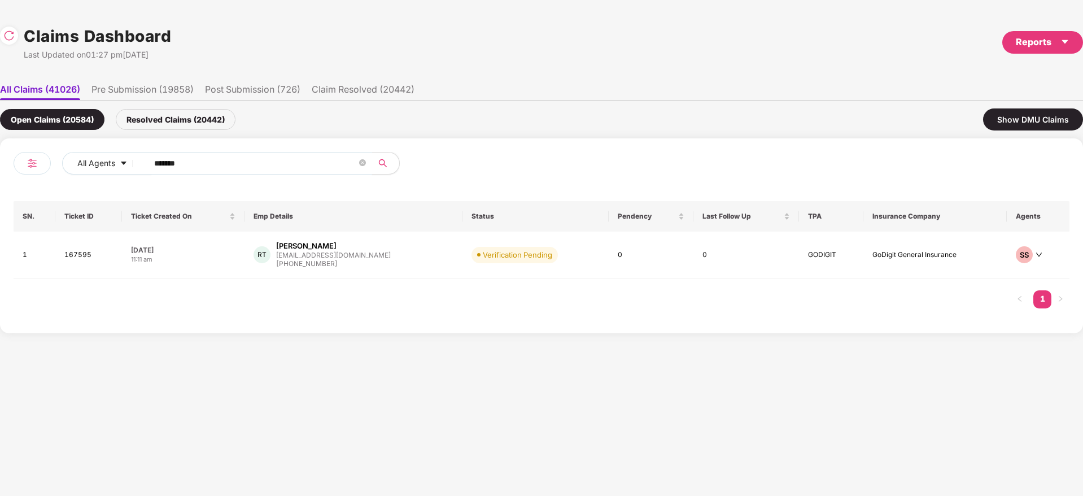
drag, startPoint x: 215, startPoint y: 164, endPoint x: 0, endPoint y: 202, distance: 218.5
click at [0, 202] on div "All Agents ****** SN. Ticket ID Ticket Created On Emp Details Status Pendency L…" at bounding box center [541, 235] width 1083 height 195
paste input "******"
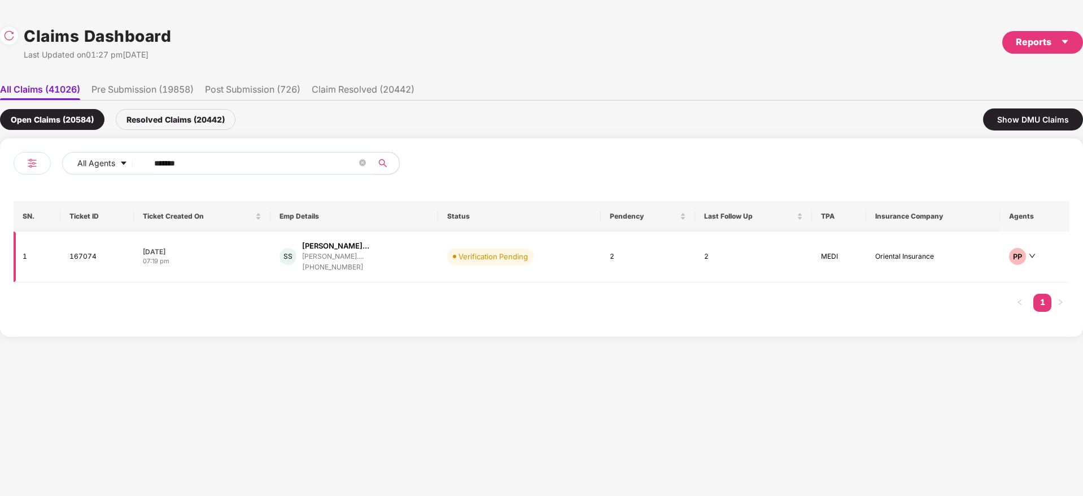
type input "******"
click at [429, 253] on div "SS Shankar Gokulchand Sam... shankar.samota@trigyn.... +917300270046" at bounding box center [355, 257] width 150 height 32
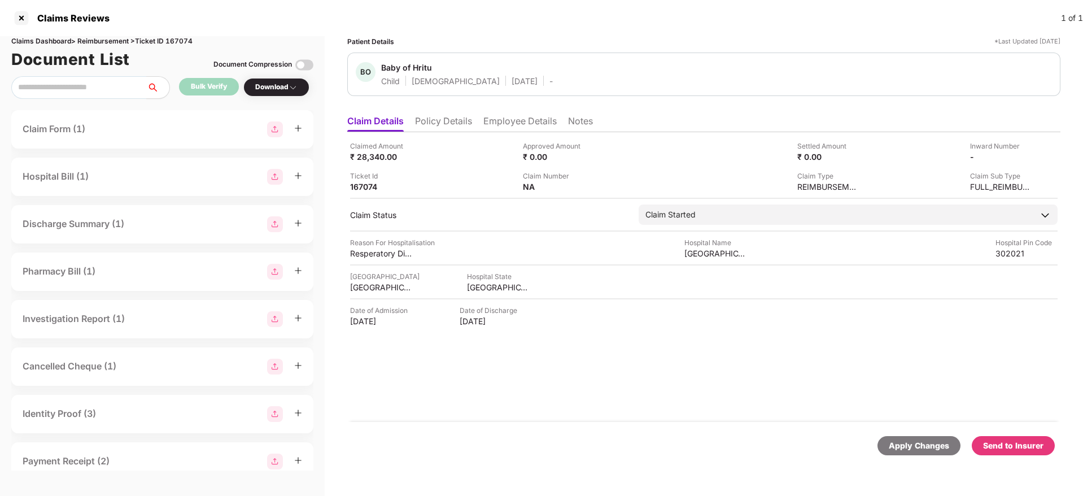
click at [459, 112] on ul "Claim Details Policy Details Employee Details Notes" at bounding box center [703, 121] width 713 height 23
click at [458, 118] on li "Policy Details" at bounding box center [443, 123] width 57 height 16
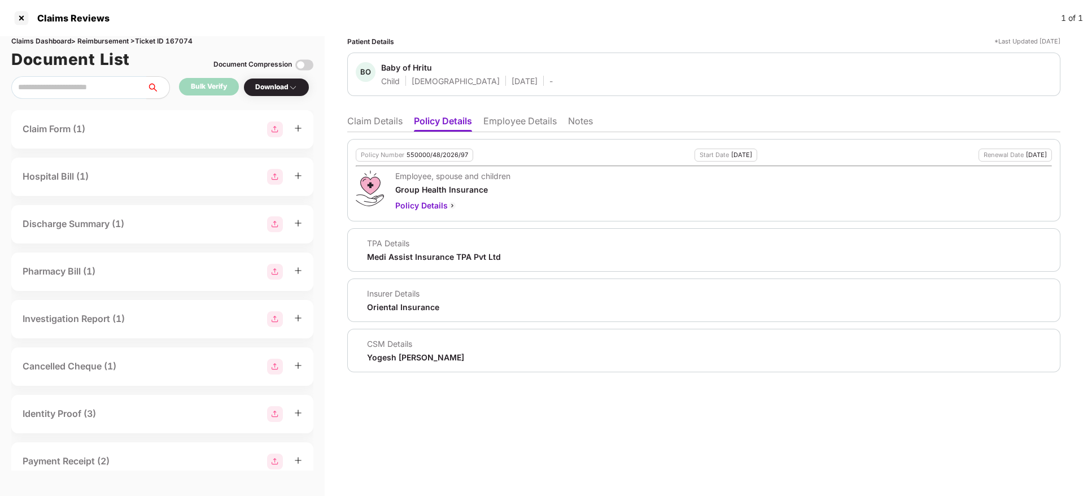
click at [408, 354] on div "Yogesh Subhash Suryawanshi" at bounding box center [415, 357] width 97 height 11
click at [388, 117] on li "Claim Details" at bounding box center [374, 123] width 55 height 16
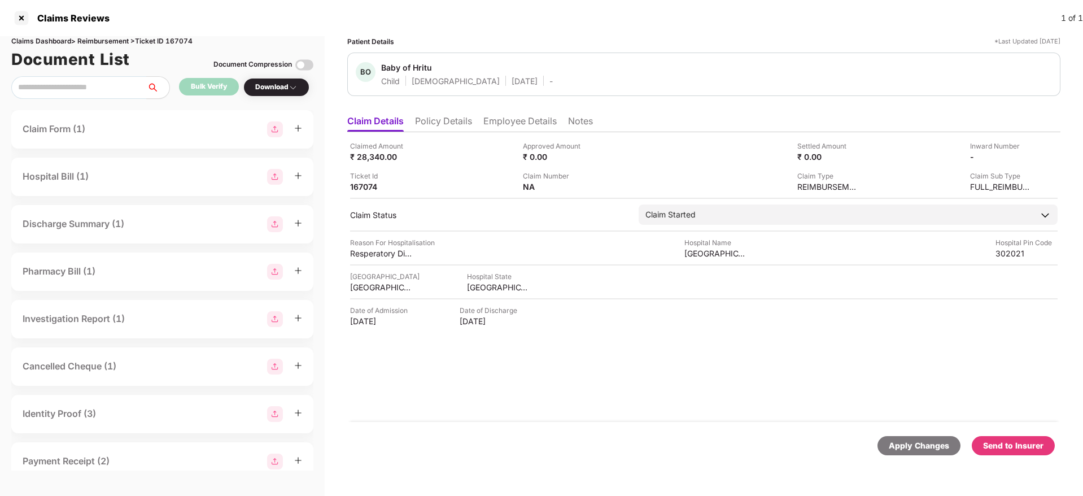
click at [455, 122] on li "Policy Details" at bounding box center [443, 123] width 57 height 16
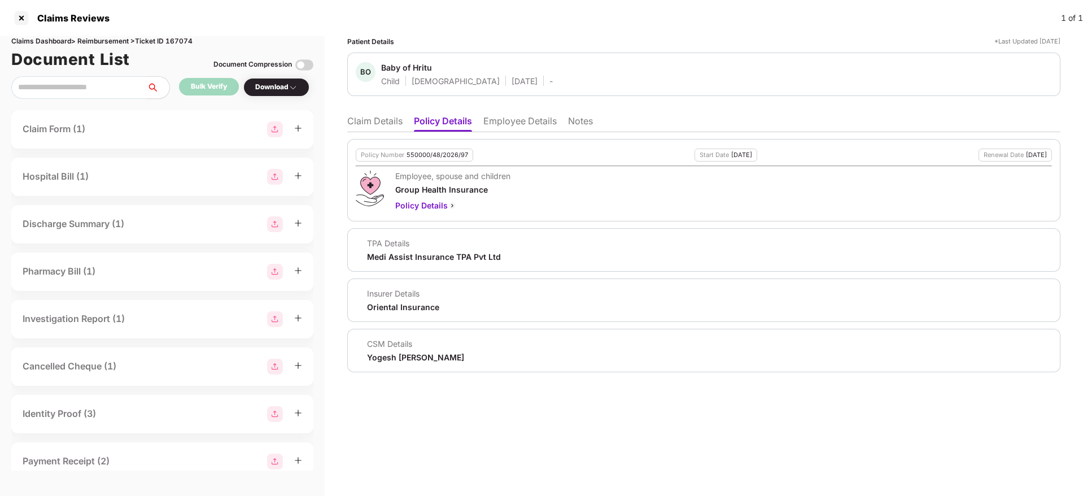
click at [522, 120] on li "Employee Details" at bounding box center [519, 123] width 73 height 16
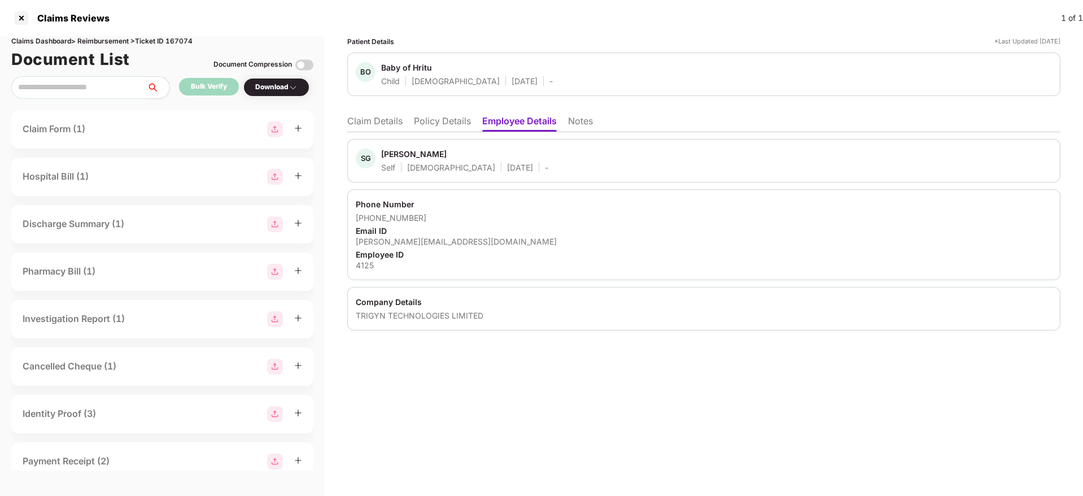
click at [940, 170] on div "SG Shankar Gokulchand Samota Self Male 25 Dec 1998 -" at bounding box center [704, 161] width 696 height 24
click at [385, 119] on li "Claim Details" at bounding box center [374, 123] width 55 height 16
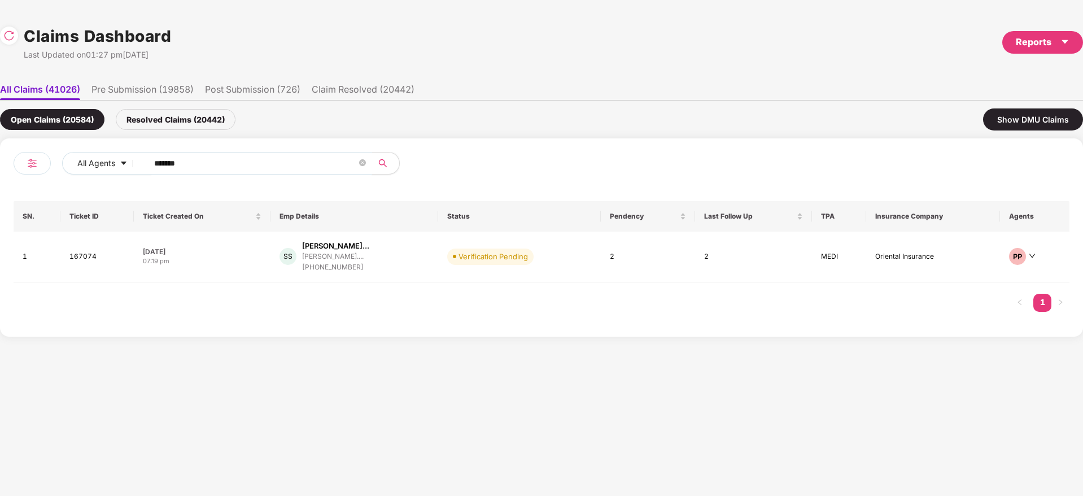
drag, startPoint x: 202, startPoint y: 159, endPoint x: 10, endPoint y: 186, distance: 193.9
click at [10, 186] on div "All Agents ****** SN. Ticket ID Ticket Created On Emp Details Status Pendency L…" at bounding box center [541, 237] width 1083 height 198
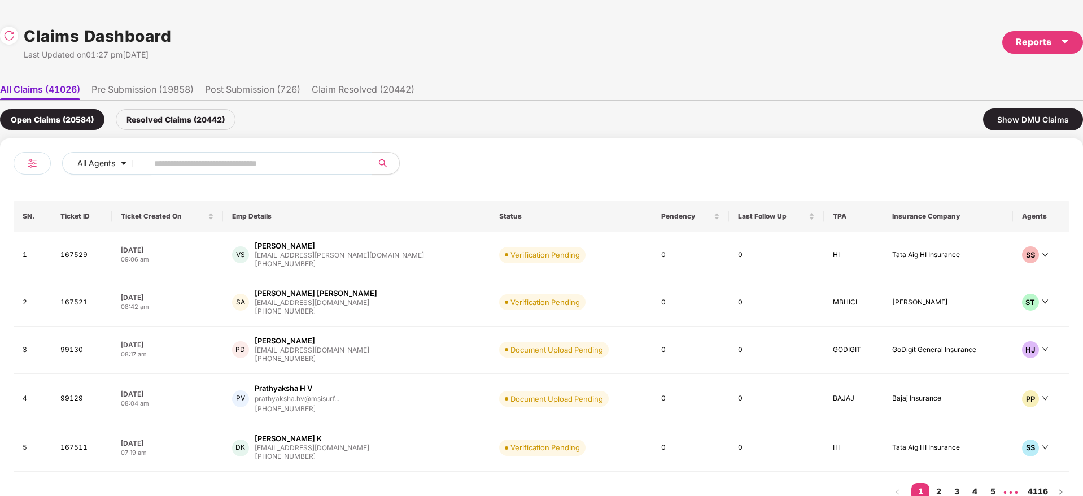
paste input "******"
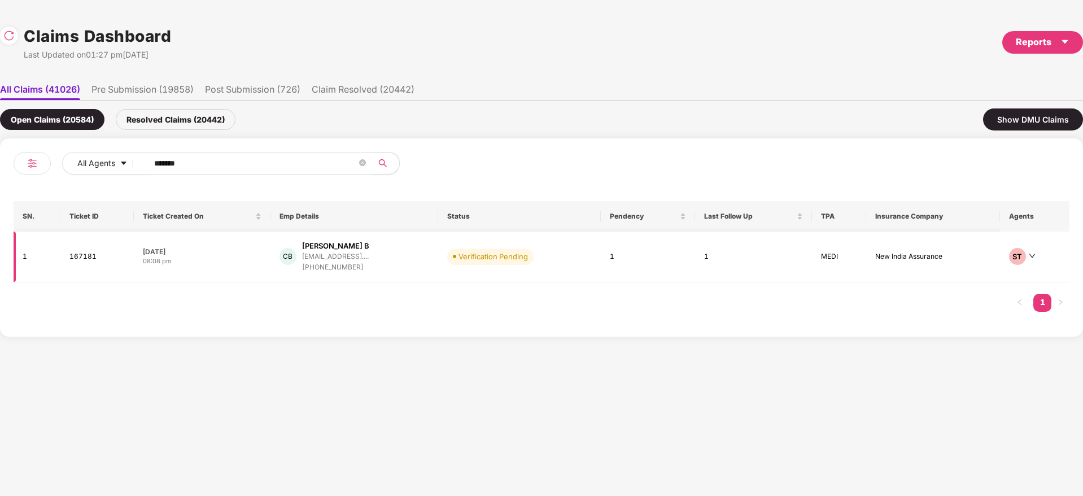
type input "******"
click at [407, 255] on div "CB Chandrakala B chandrakalab017@gmail.... +919606235852" at bounding box center [355, 257] width 150 height 32
drag, startPoint x: 193, startPoint y: 170, endPoint x: 55, endPoint y: 195, distance: 140.7
click at [55, 195] on div "All Agents ****** SN. Ticket ID Ticket Created On Emp Details Status Pendency L…" at bounding box center [542, 237] width 1056 height 171
paste input "text"
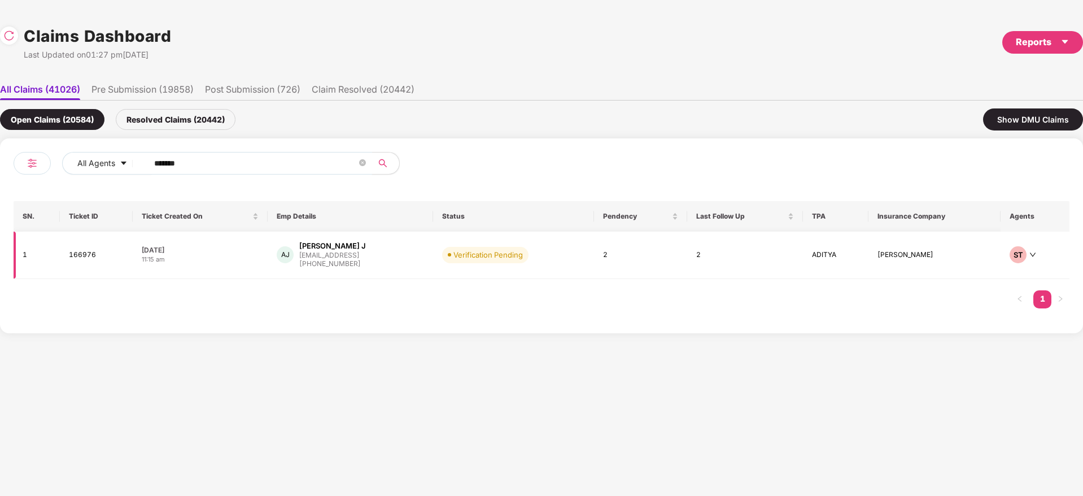
type input "******"
click at [395, 254] on div "AJ Aasif Iqbal J aasif@iamneo.ai +917406513373" at bounding box center [350, 255] width 147 height 29
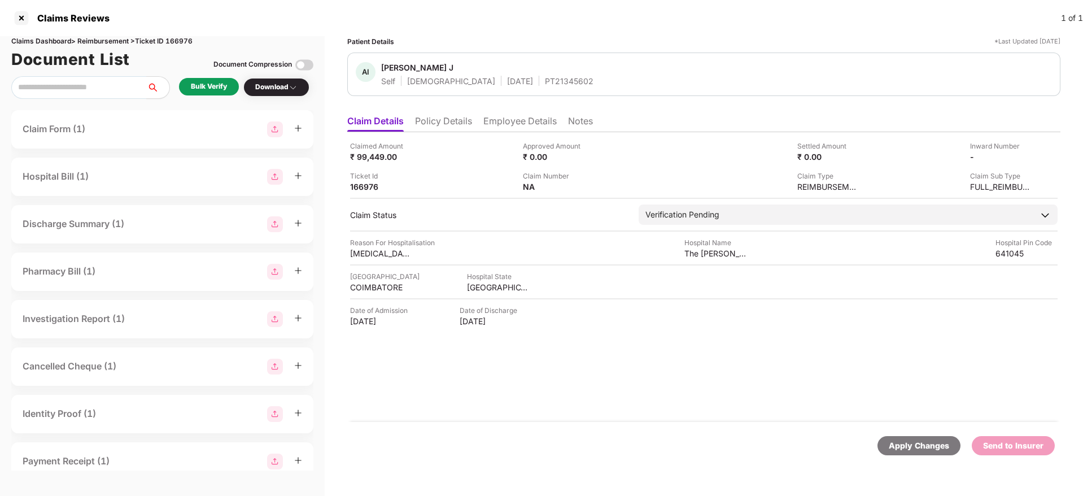
click at [517, 124] on li "Employee Details" at bounding box center [519, 123] width 73 height 16
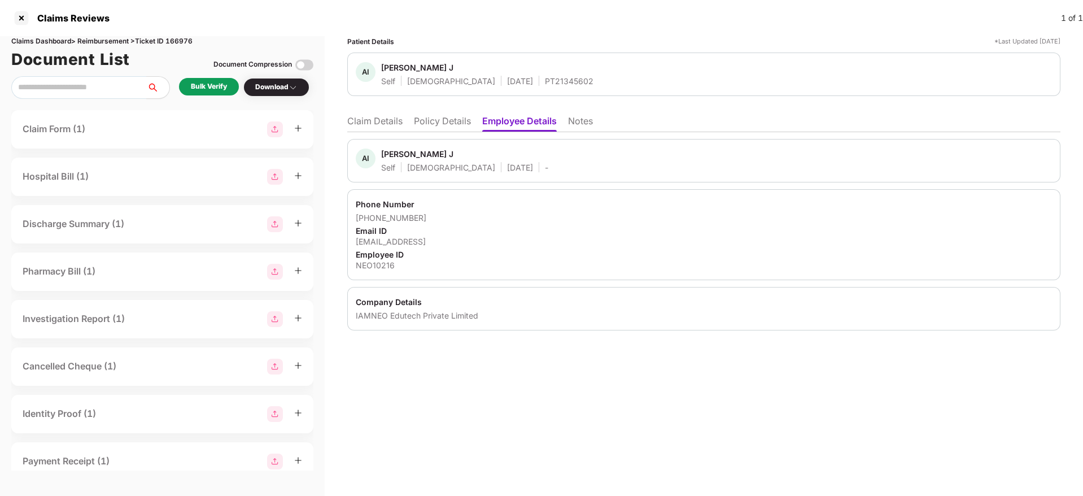
click at [429, 320] on div "IAMNEO Edutech Private Limited" at bounding box center [704, 315] width 696 height 11
click at [379, 269] on div "NEO10216" at bounding box center [704, 265] width 696 height 11
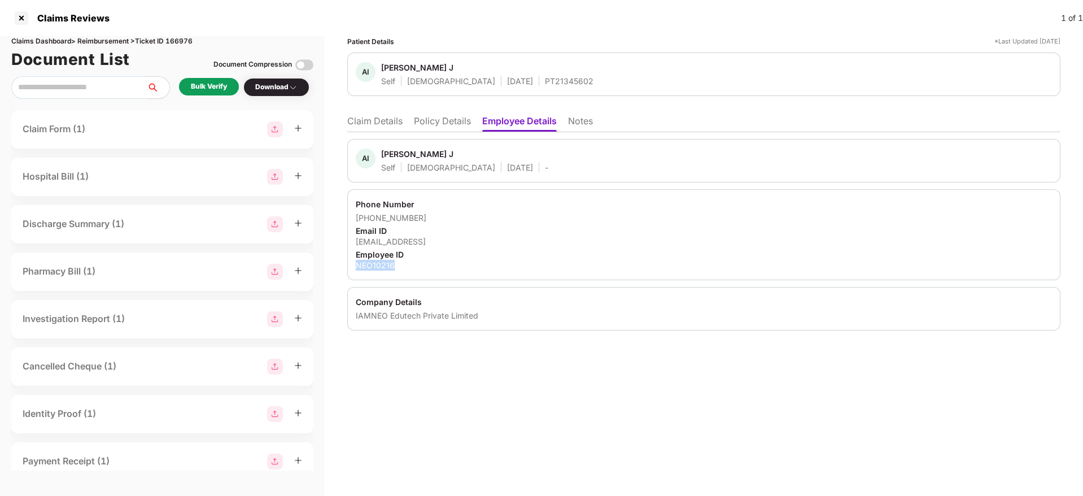
click at [379, 269] on div "NEO10216" at bounding box center [704, 265] width 696 height 11
click at [366, 117] on li "Claim Details" at bounding box center [374, 123] width 55 height 16
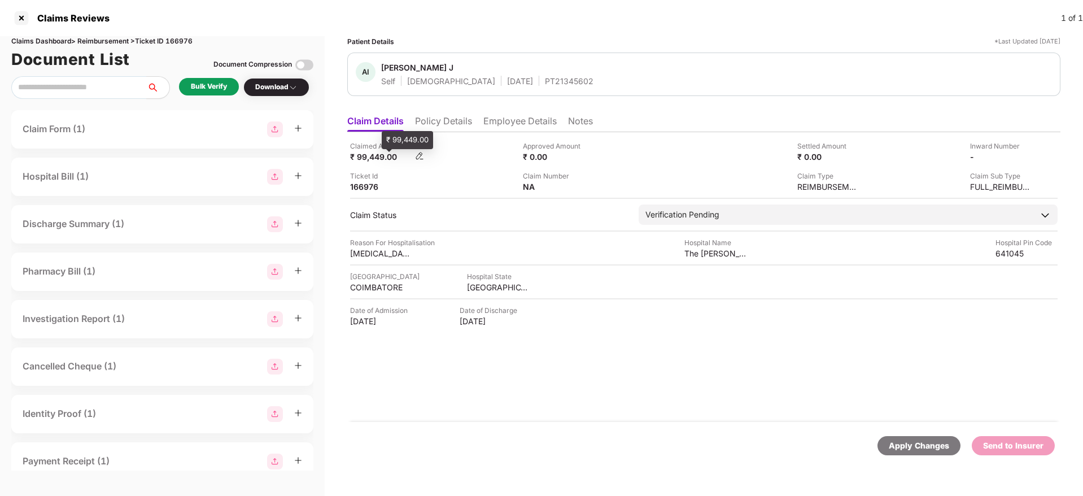
click at [375, 160] on div "₹ 99,449.00" at bounding box center [381, 156] width 62 height 11
click at [376, 251] on div "Lower back pain" at bounding box center [381, 253] width 62 height 11
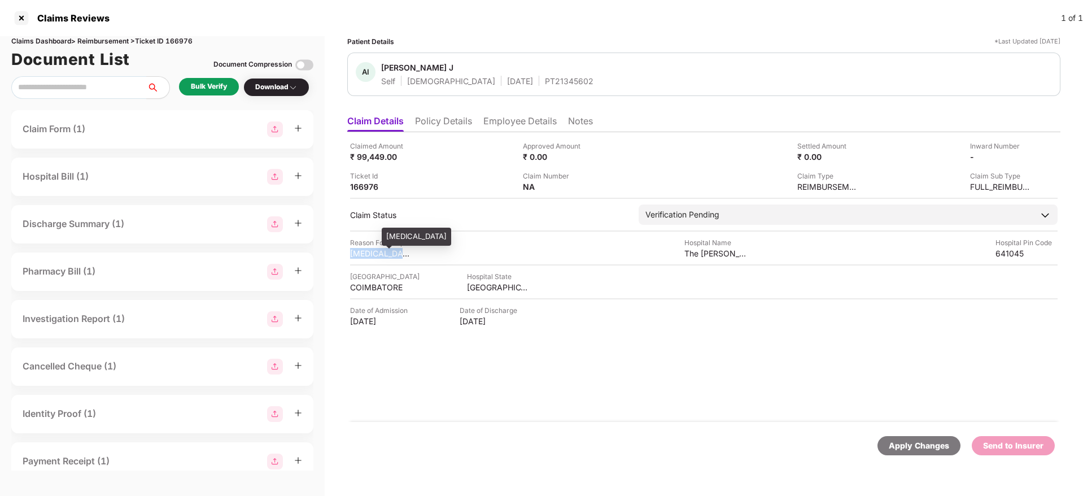
click at [376, 251] on div "Lower back pain" at bounding box center [381, 253] width 62 height 11
click at [368, 285] on div "COIMBATORE" at bounding box center [381, 287] width 62 height 11
click at [493, 287] on div "TAMIL NADU" at bounding box center [498, 287] width 62 height 11
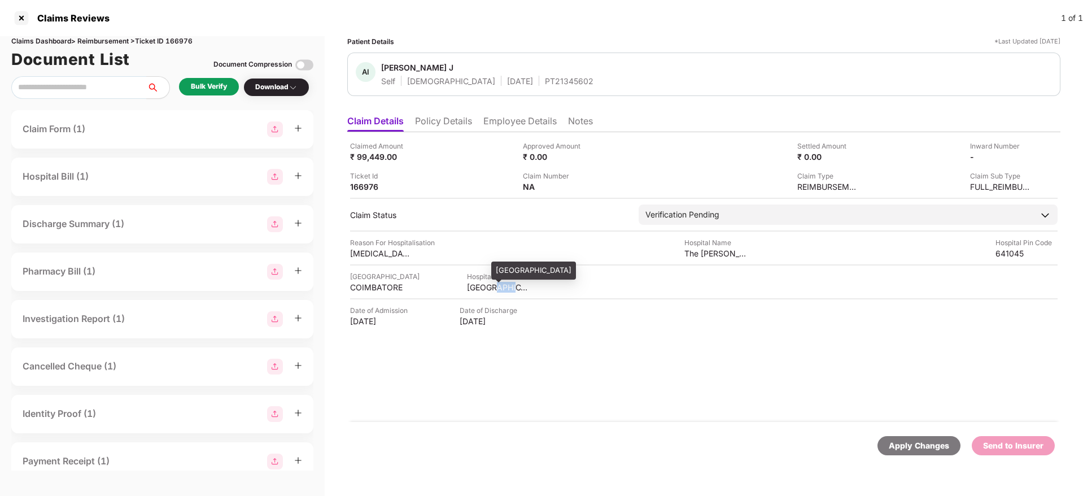
click at [493, 287] on div "TAMIL NADU" at bounding box center [498, 287] width 62 height 11
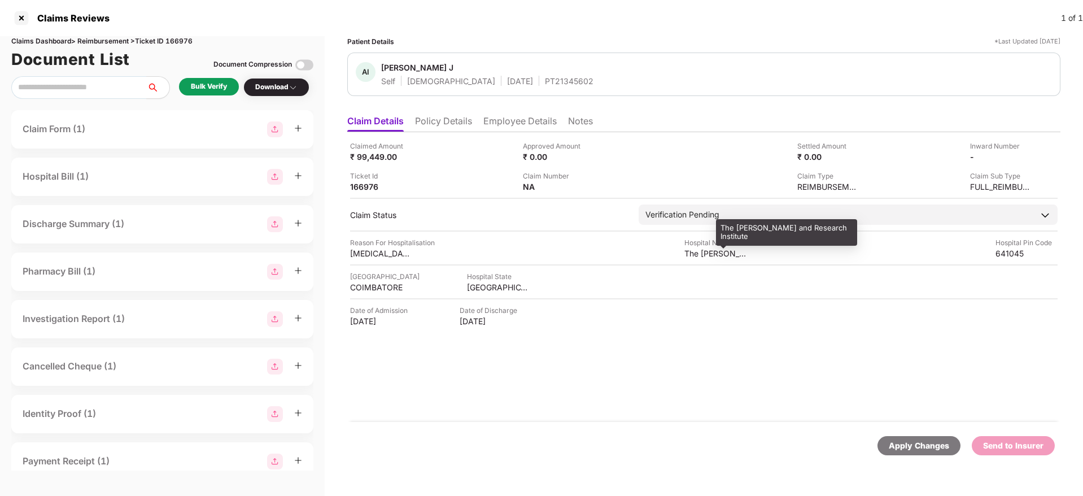
click at [712, 251] on div "The Arya Vaithyasala Chikitsalayam and Research Institute" at bounding box center [715, 253] width 62 height 11
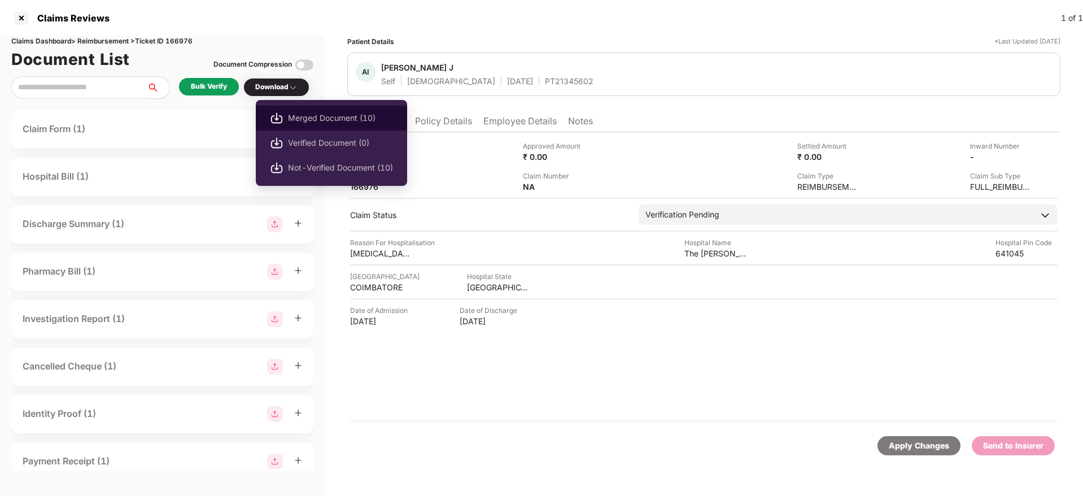
click at [331, 115] on span "Merged Document (10)" at bounding box center [340, 118] width 105 height 12
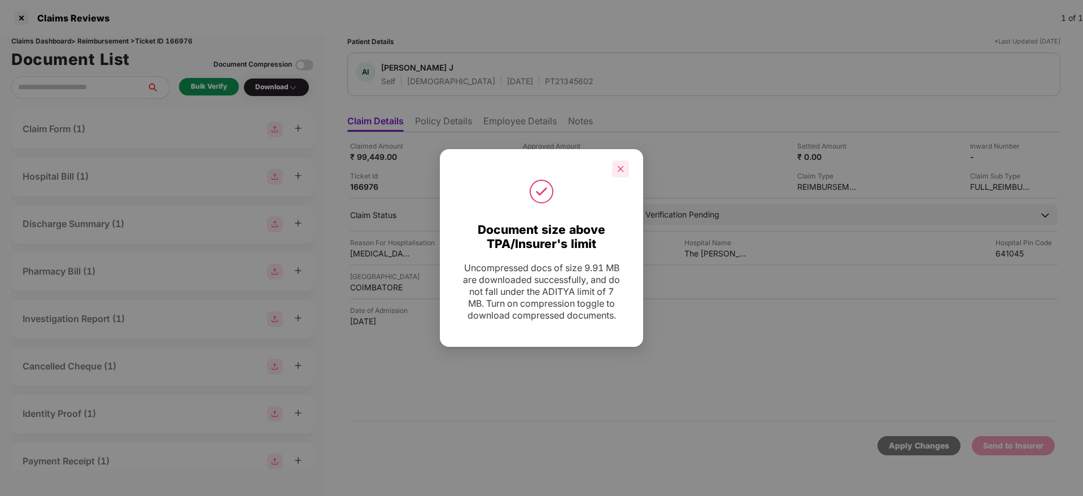
click at [619, 170] on icon "close" at bounding box center [621, 168] width 6 height 6
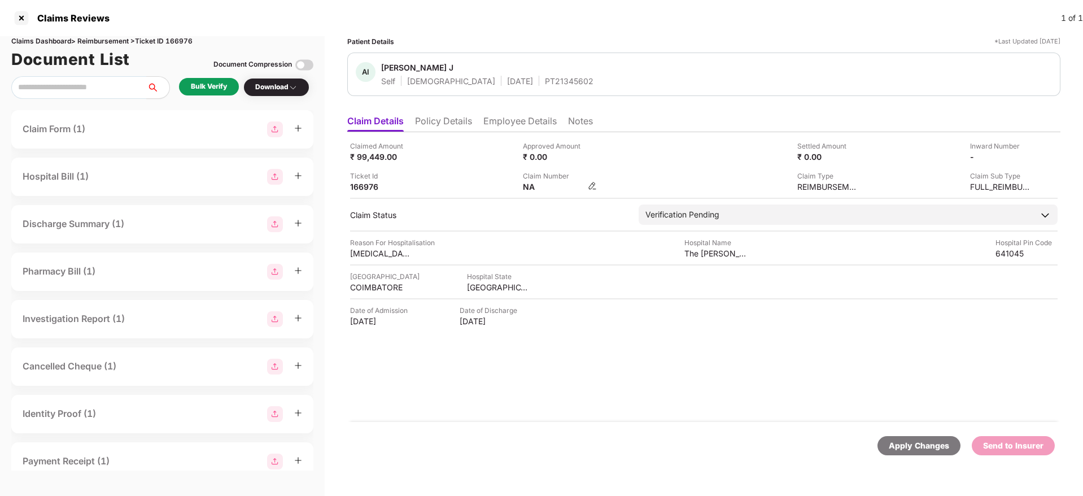
click at [590, 185] on img at bounding box center [592, 185] width 9 height 9
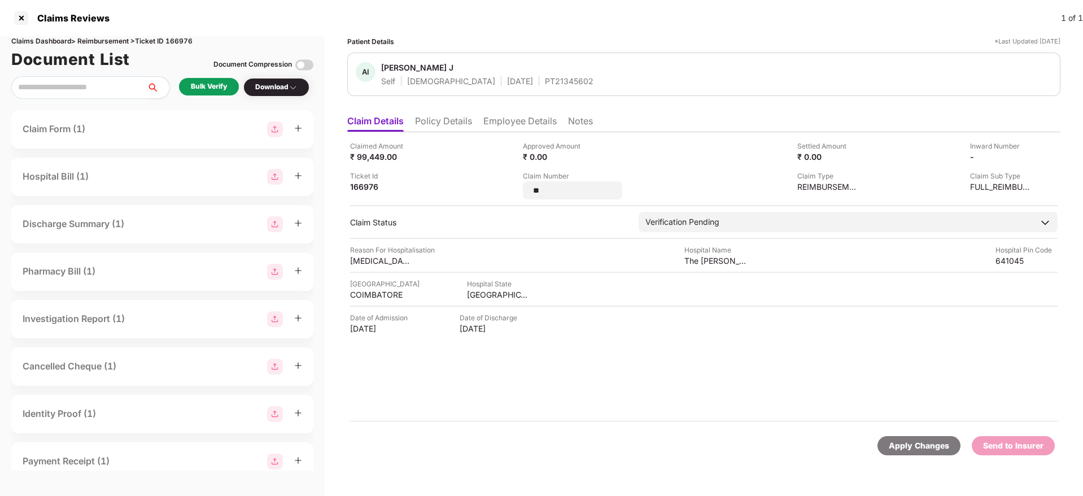
type input "*"
type input "**********"
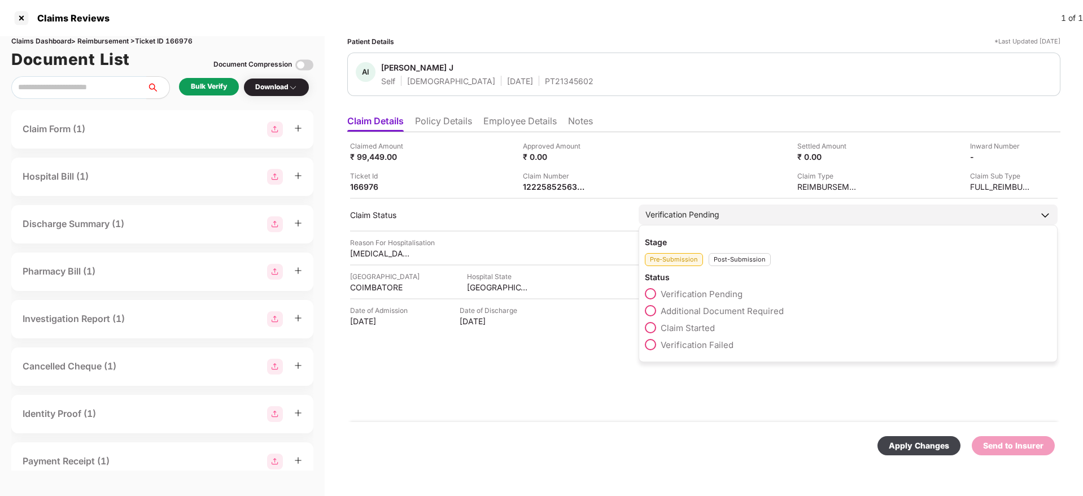
click at [736, 263] on div "Post-Submission" at bounding box center [740, 259] width 62 height 13
click at [717, 310] on span "Claim Under Process" at bounding box center [703, 310] width 85 height 11
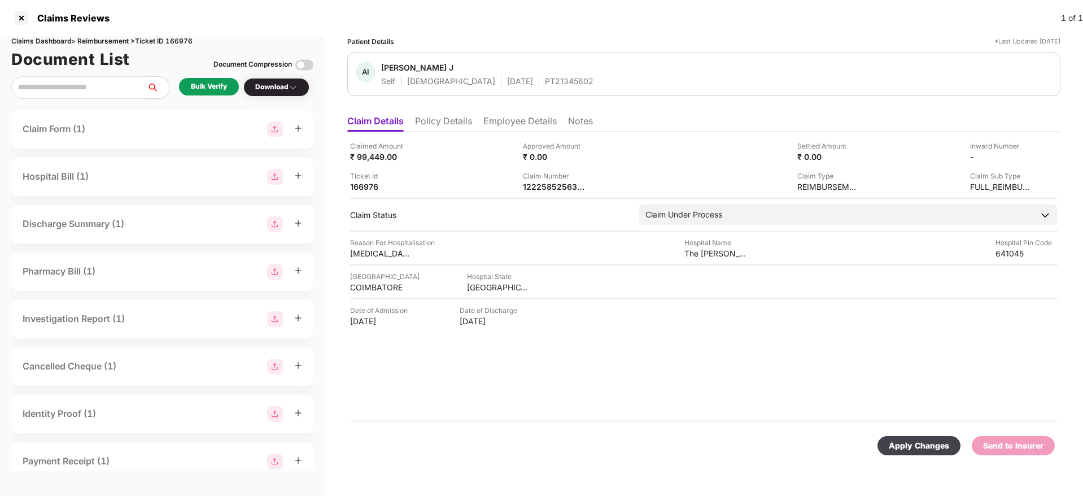
click at [918, 440] on div "Apply Changes" at bounding box center [919, 445] width 60 height 12
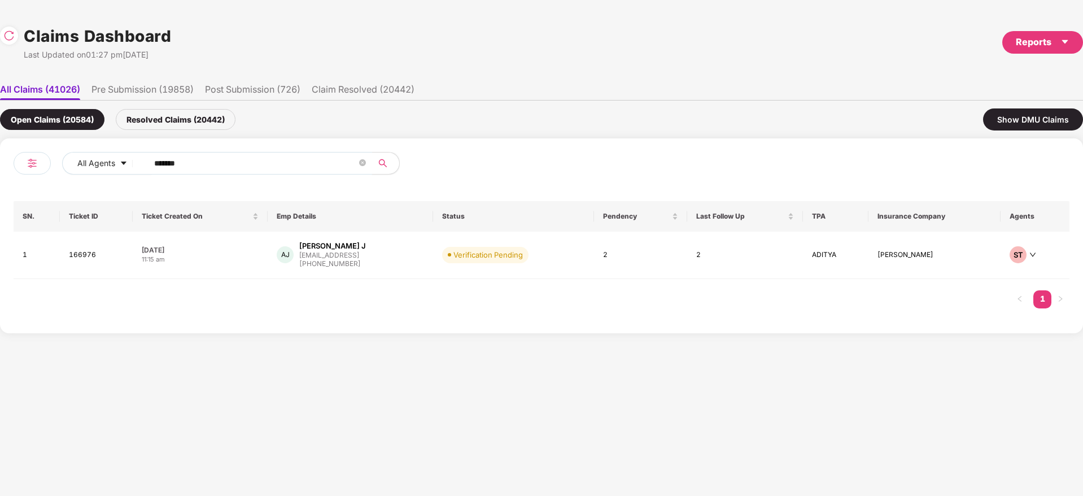
drag, startPoint x: 231, startPoint y: 163, endPoint x: 55, endPoint y: 178, distance: 176.3
click at [55, 178] on div "All Agents ******" at bounding box center [278, 168] width 528 height 32
paste input "text"
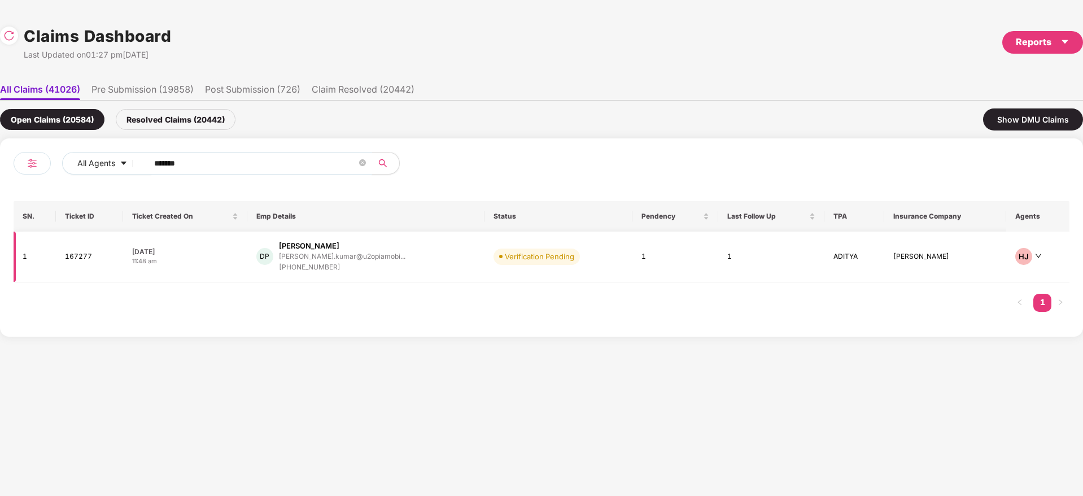
type input "******"
click at [418, 257] on div "DP Dipak Kumar Pandey dipak.kumar@u2opiamobi... +919572398380" at bounding box center [365, 257] width 219 height 32
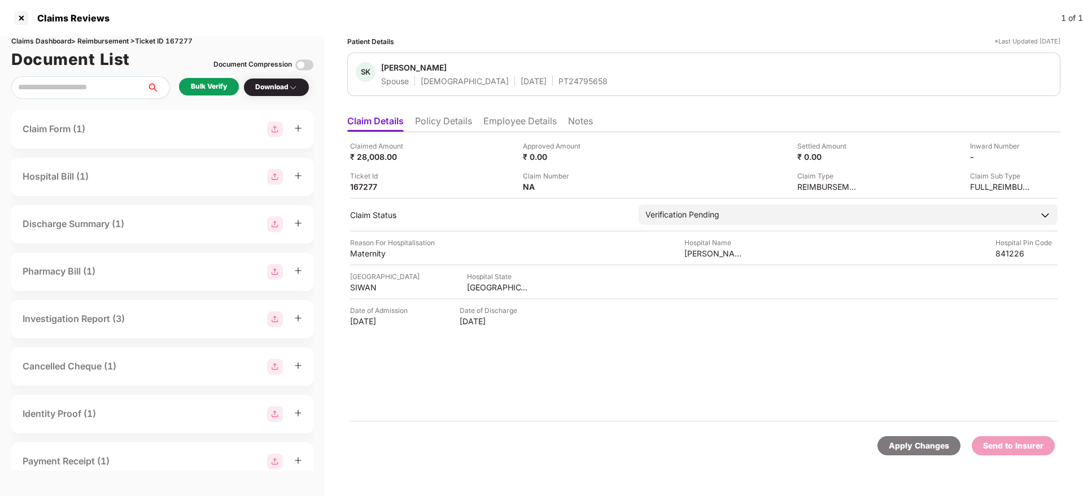
click at [447, 122] on li "Policy Details" at bounding box center [443, 123] width 57 height 16
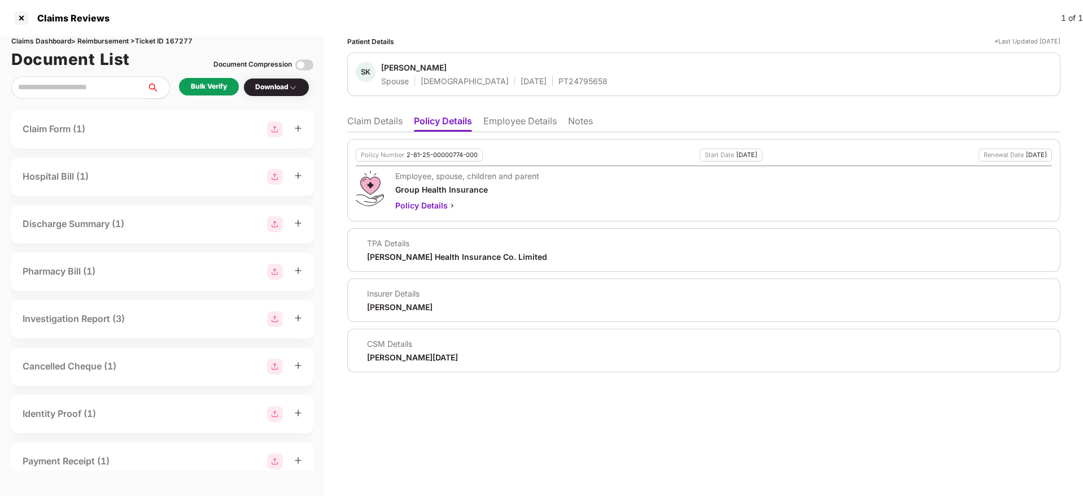
click at [505, 116] on li "Employee Details" at bounding box center [519, 123] width 73 height 16
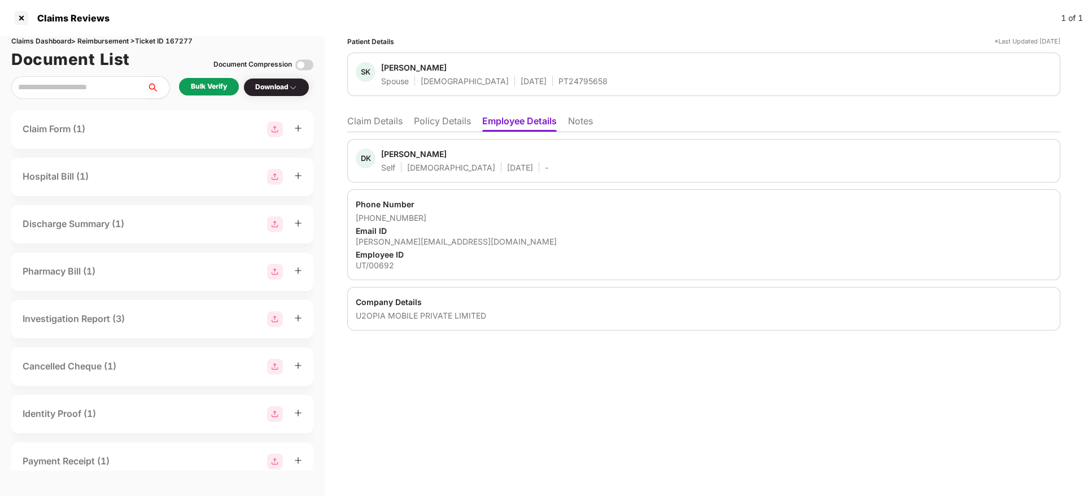
click at [407, 319] on div "U2OPIA MOBILE PRIVATE LIMITED" at bounding box center [704, 315] width 696 height 11
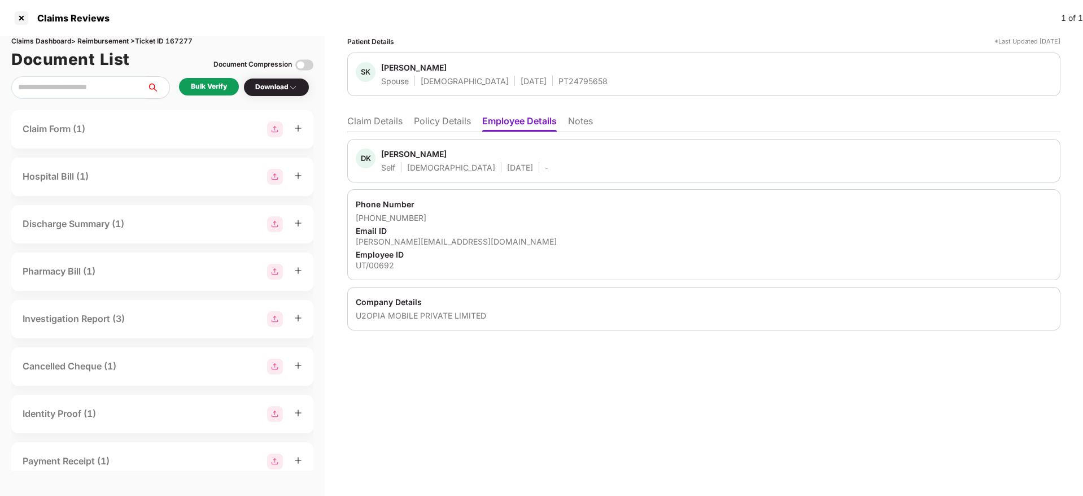
click at [365, 261] on div "UT/00692" at bounding box center [704, 265] width 696 height 11
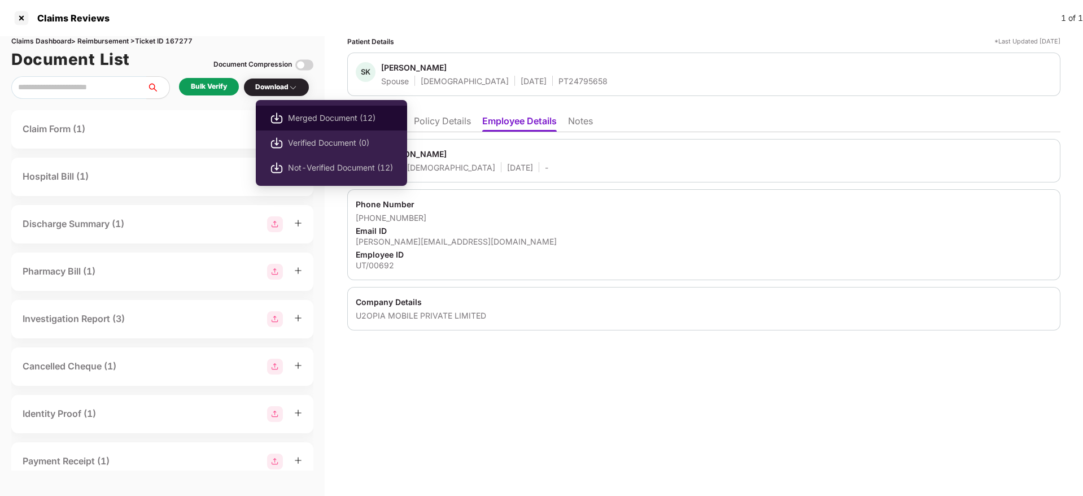
click at [338, 119] on span "Merged Document (12)" at bounding box center [340, 118] width 105 height 12
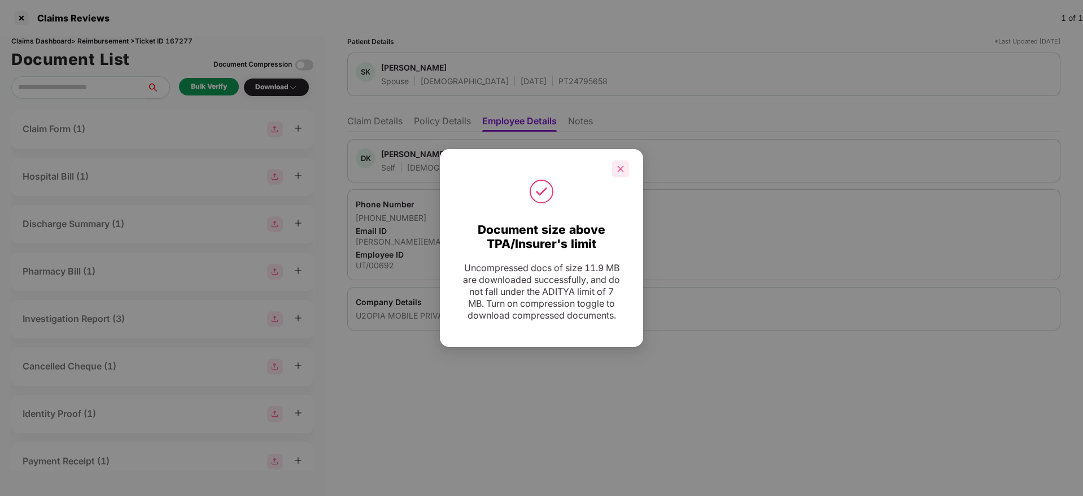
click at [621, 162] on div at bounding box center [620, 168] width 17 height 17
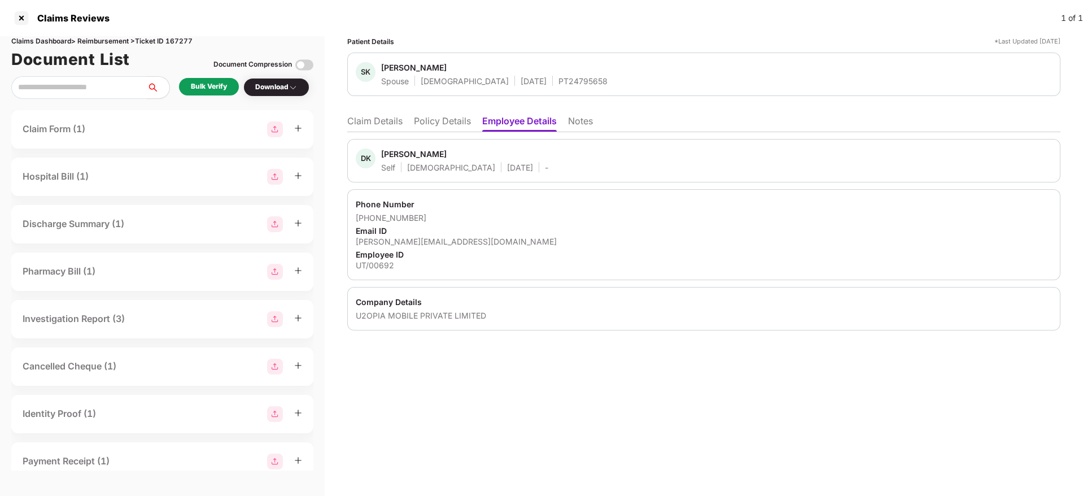
click at [385, 120] on li "Claim Details" at bounding box center [374, 123] width 55 height 16
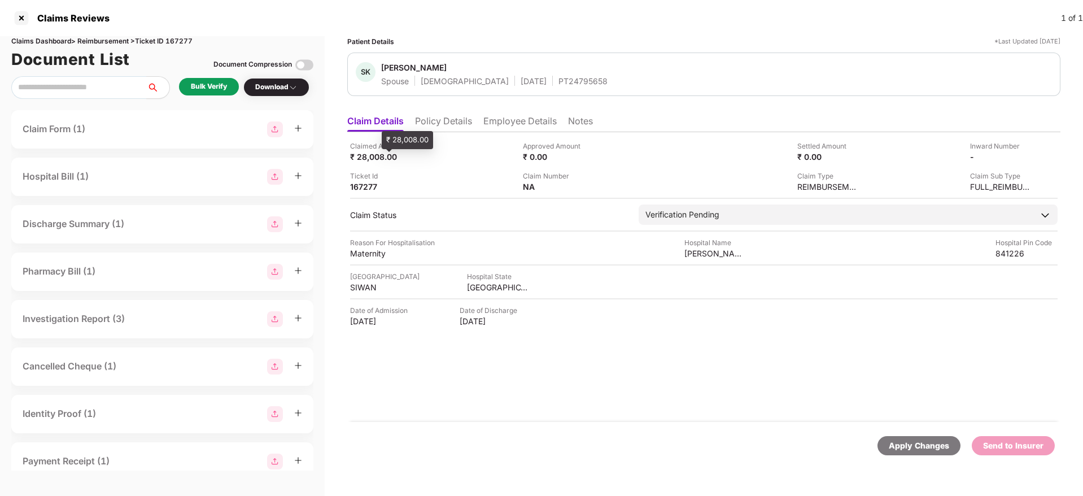
click at [370, 161] on div "₹ 28,008.00" at bounding box center [381, 156] width 62 height 11
click at [378, 254] on div "Maternity" at bounding box center [381, 253] width 62 height 11
click at [509, 119] on li "Employee Details" at bounding box center [519, 123] width 73 height 16
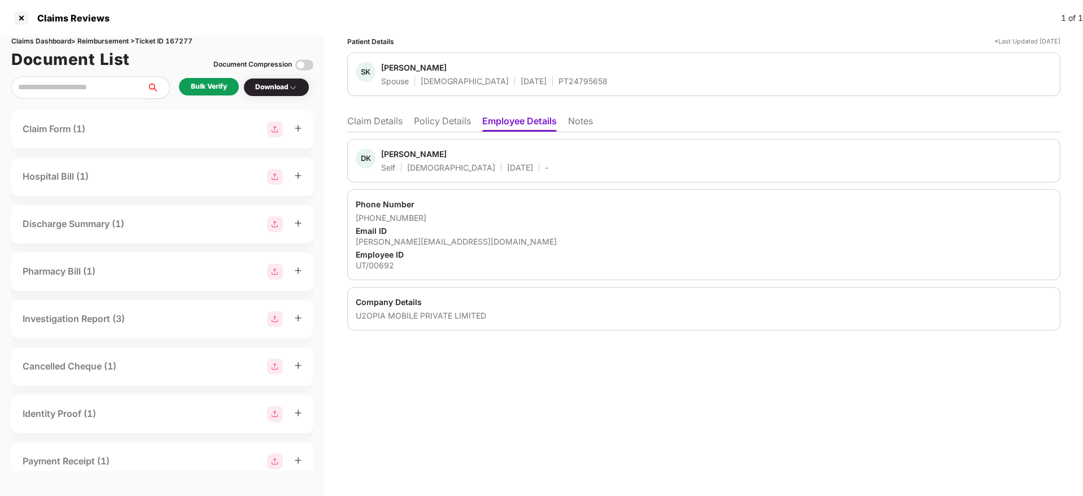
click at [438, 242] on div "dipak.kumar@u2opiamobile.com" at bounding box center [704, 241] width 696 height 11
click at [396, 123] on li "Claim Details" at bounding box center [374, 123] width 55 height 16
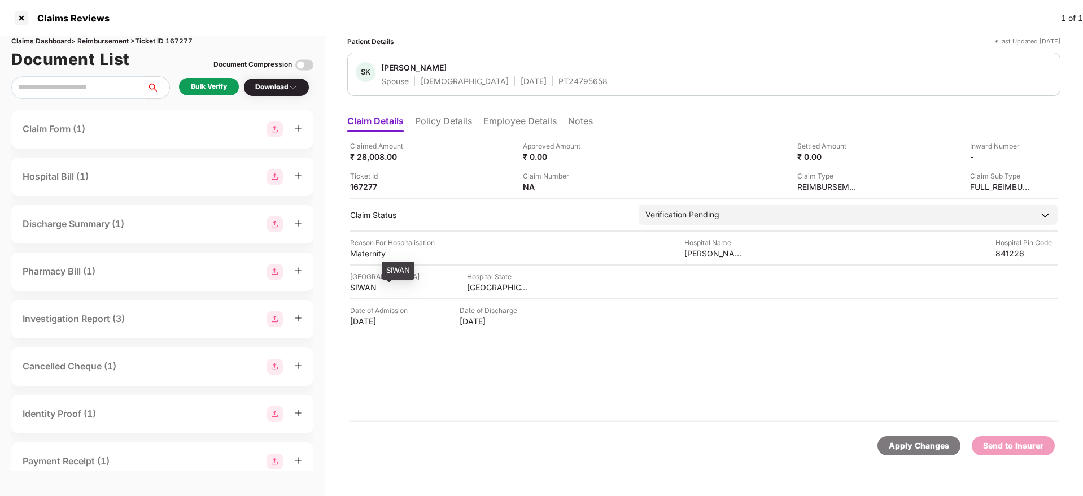
click at [365, 287] on div "SIWAN" at bounding box center [381, 287] width 62 height 11
click at [474, 286] on div "BIHAR" at bounding box center [498, 287] width 62 height 11
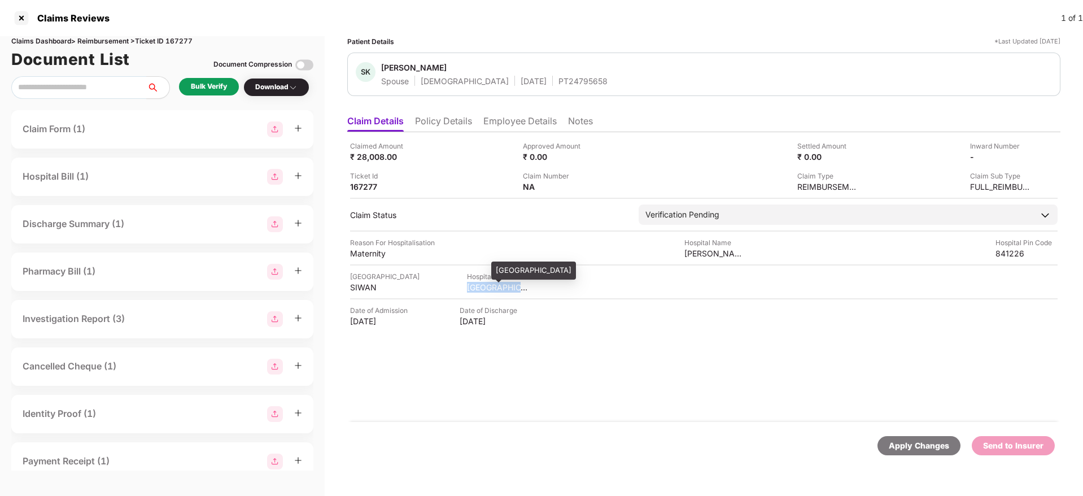
click at [474, 286] on div "BIHAR" at bounding box center [498, 287] width 62 height 11
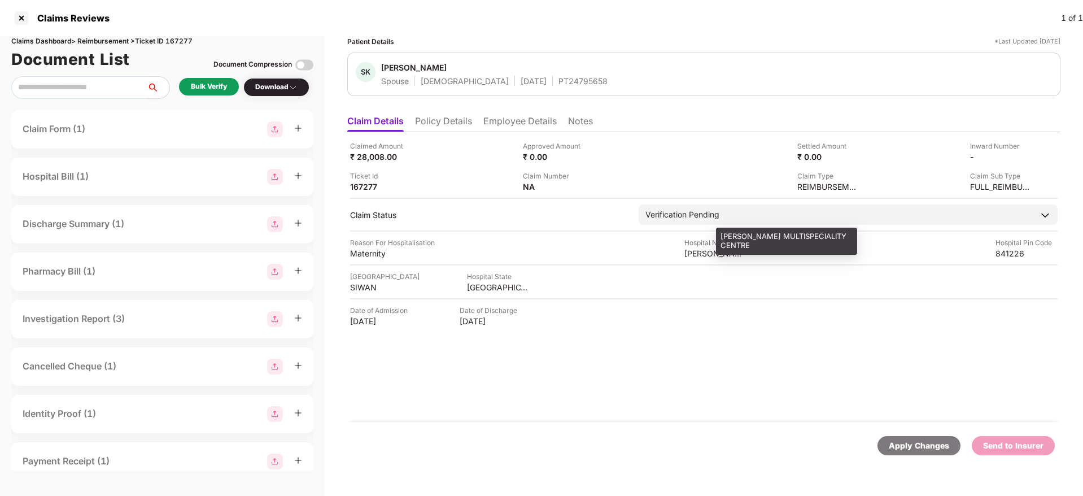
click at [708, 255] on div "ADARSH MULTISPECIALITY CENTRE" at bounding box center [715, 253] width 62 height 11
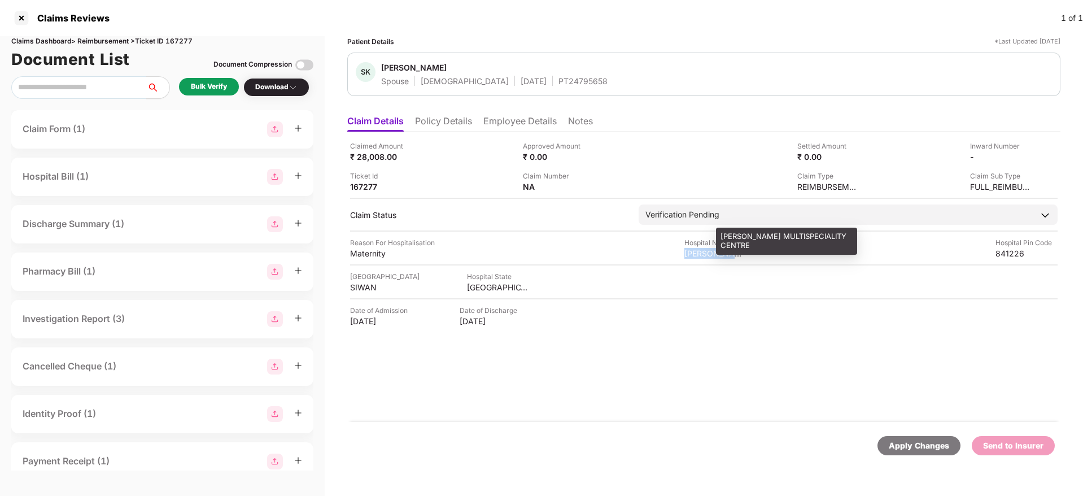
click at [708, 255] on div "ADARSH MULTISPECIALITY CENTRE" at bounding box center [715, 253] width 62 height 11
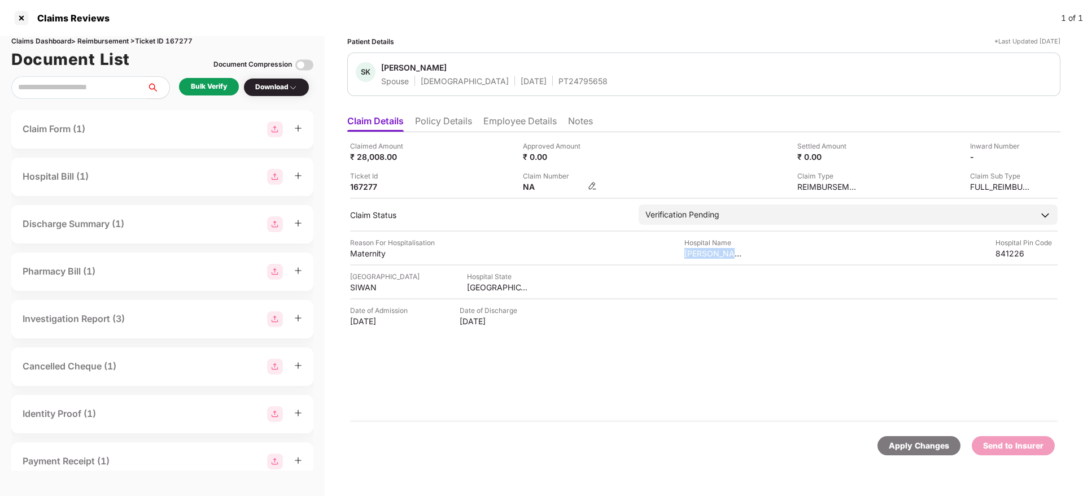
click at [594, 182] on img at bounding box center [592, 185] width 9 height 9
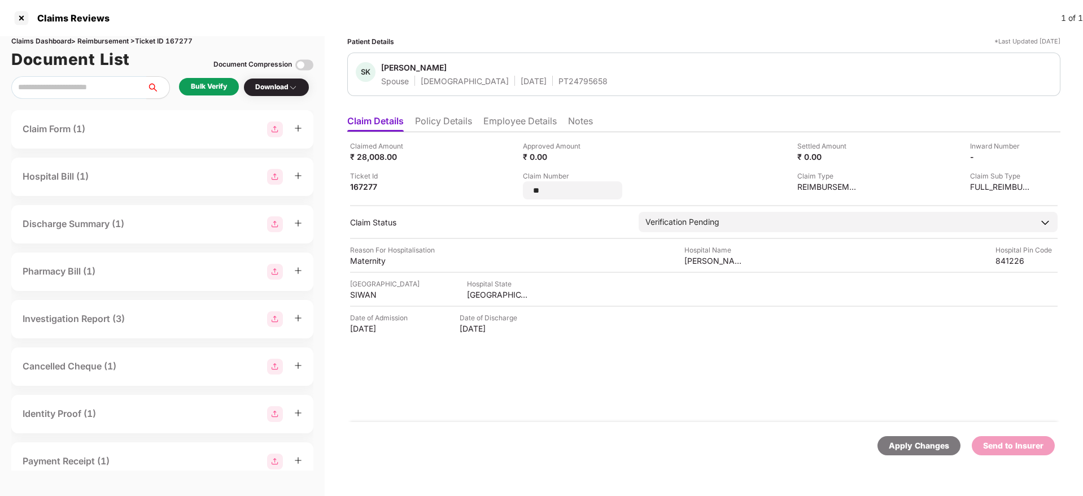
type input "*"
type input "**********"
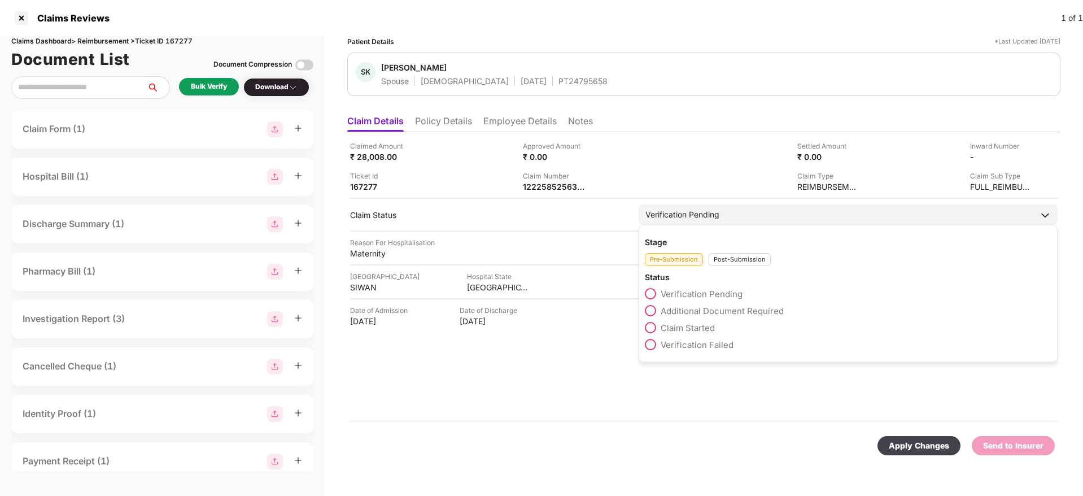
click at [723, 263] on div "Post-Submission" at bounding box center [740, 259] width 62 height 13
click at [715, 315] on span "Claim Under Process" at bounding box center [703, 310] width 85 height 11
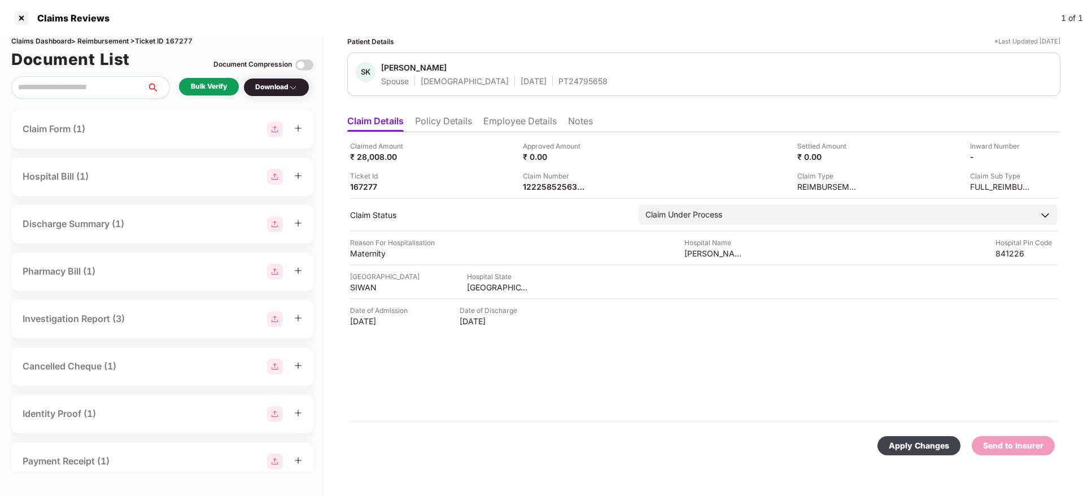
click at [903, 444] on div "Apply Changes" at bounding box center [919, 445] width 60 height 12
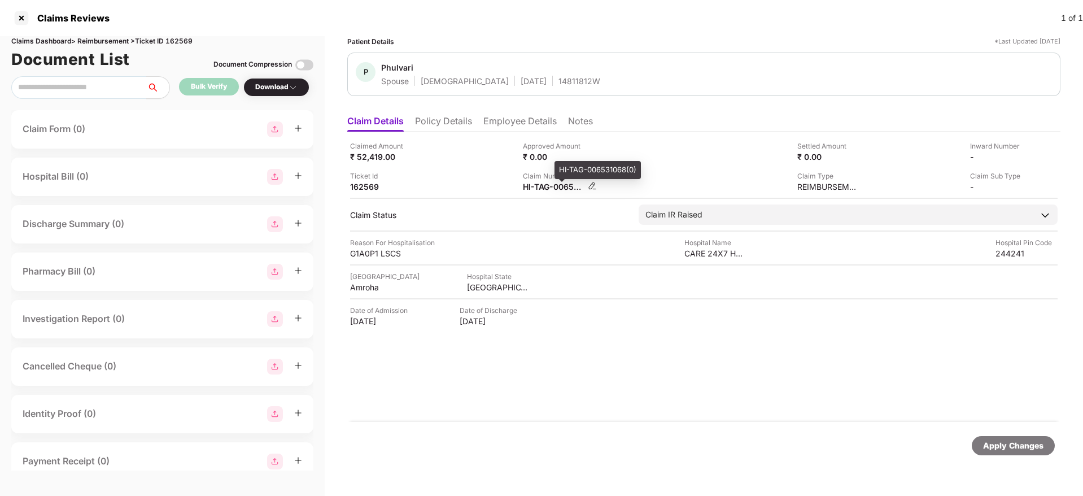
click at [545, 183] on div "HI-TAG-006531068(0)" at bounding box center [554, 186] width 62 height 11
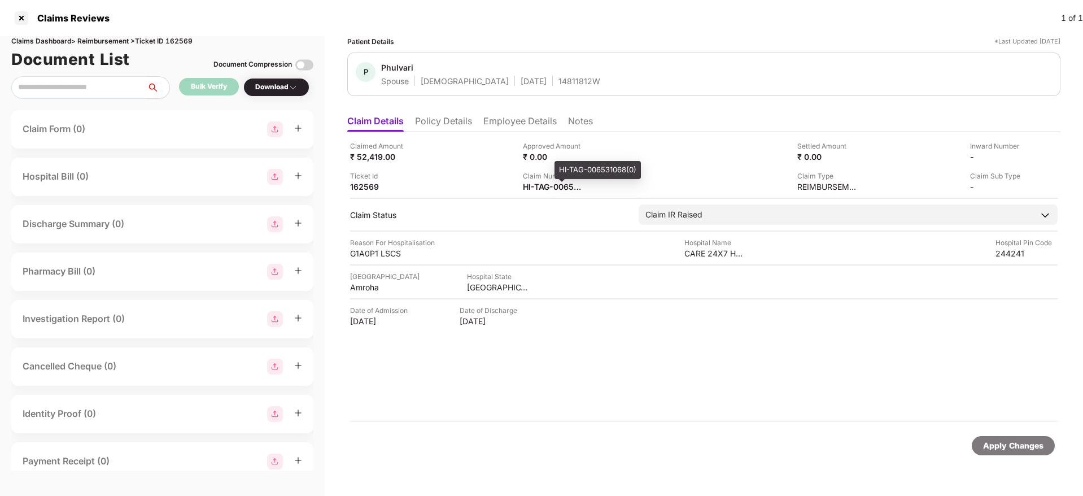
copy div
click at [600, 27] on div "Claims Reviews 1 of 1" at bounding box center [541, 18] width 1083 height 36
click at [550, 190] on div "HI-TAG-006531068(0)" at bounding box center [554, 186] width 62 height 11
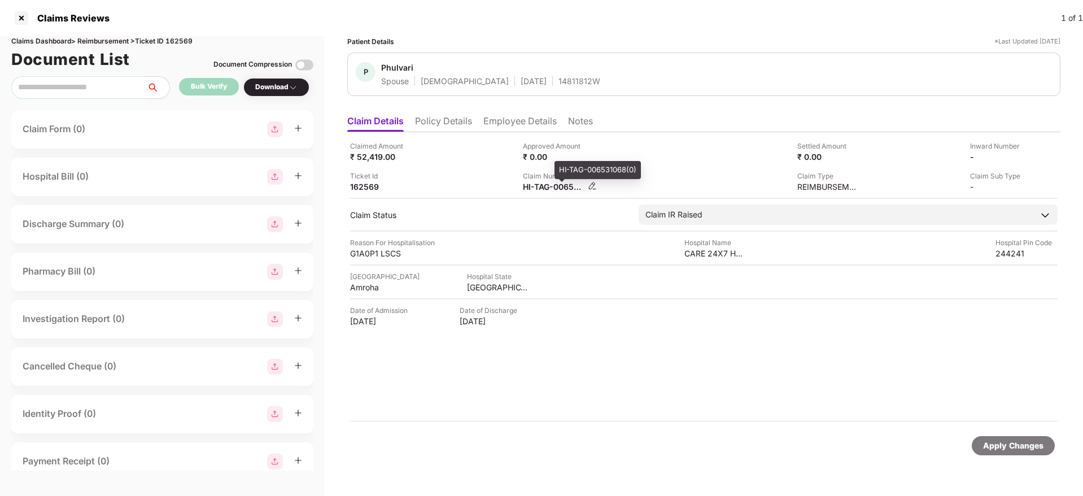
click at [550, 190] on div "HI-TAG-006531068(0)" at bounding box center [554, 186] width 62 height 11
copy div
